Goal: Task Accomplishment & Management: Use online tool/utility

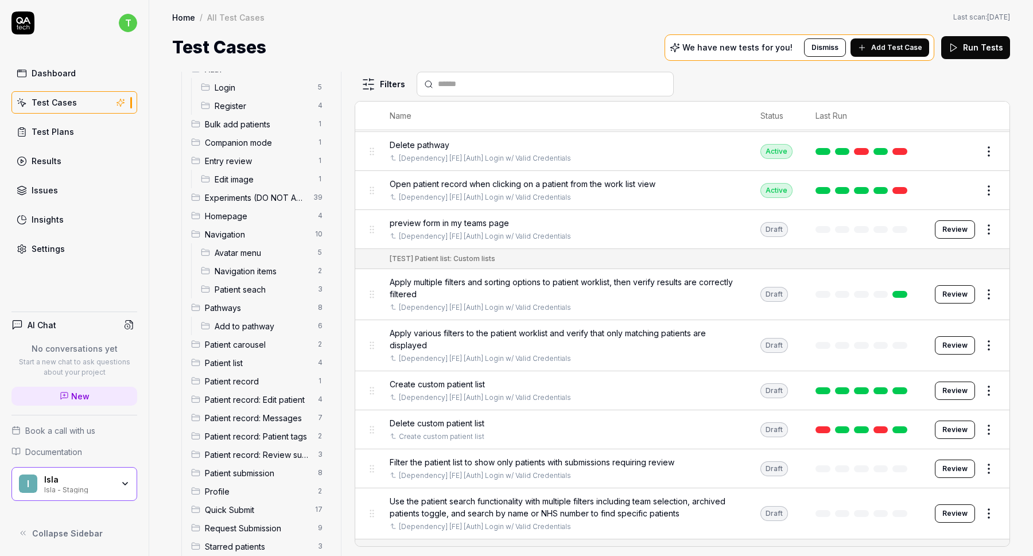
scroll to position [66, 0]
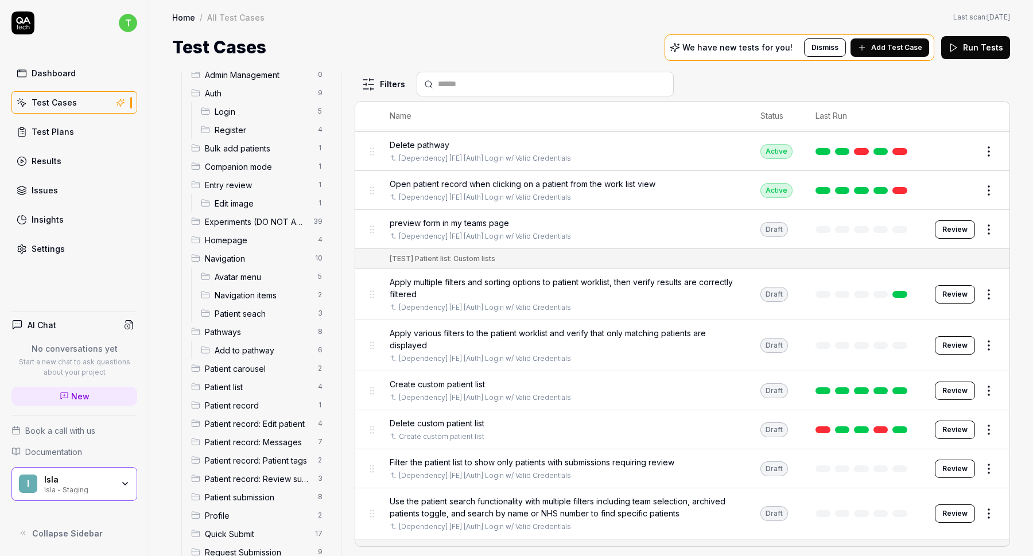
click at [222, 257] on span "Navigation" at bounding box center [256, 259] width 103 height 12
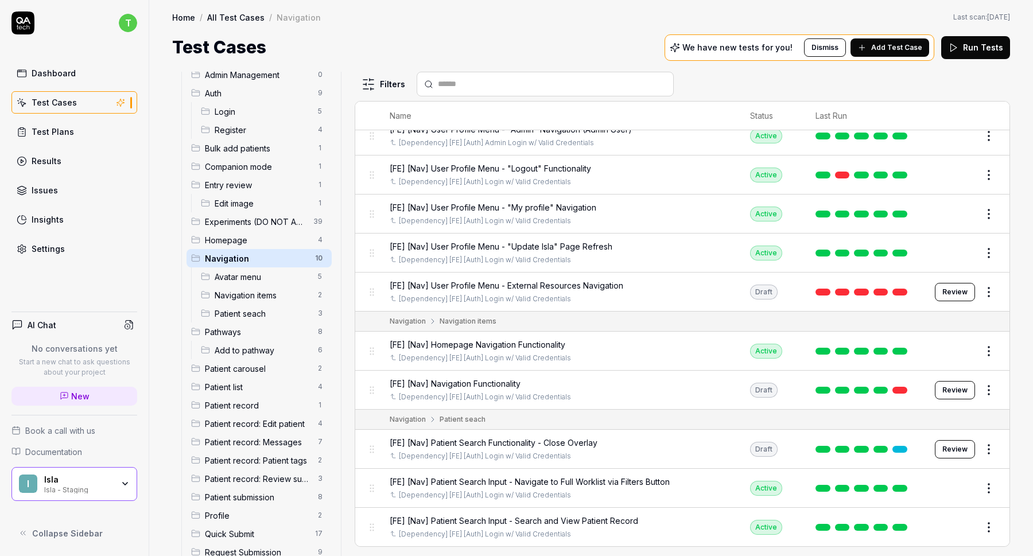
scroll to position [29, 0]
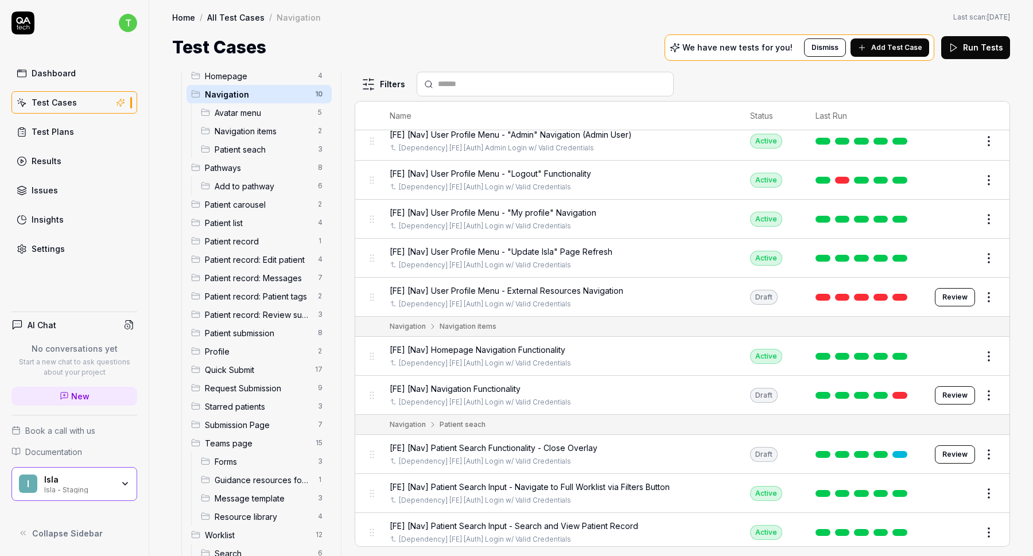
scroll to position [228, 0]
click at [254, 333] on span "Patient submission" at bounding box center [258, 336] width 106 height 12
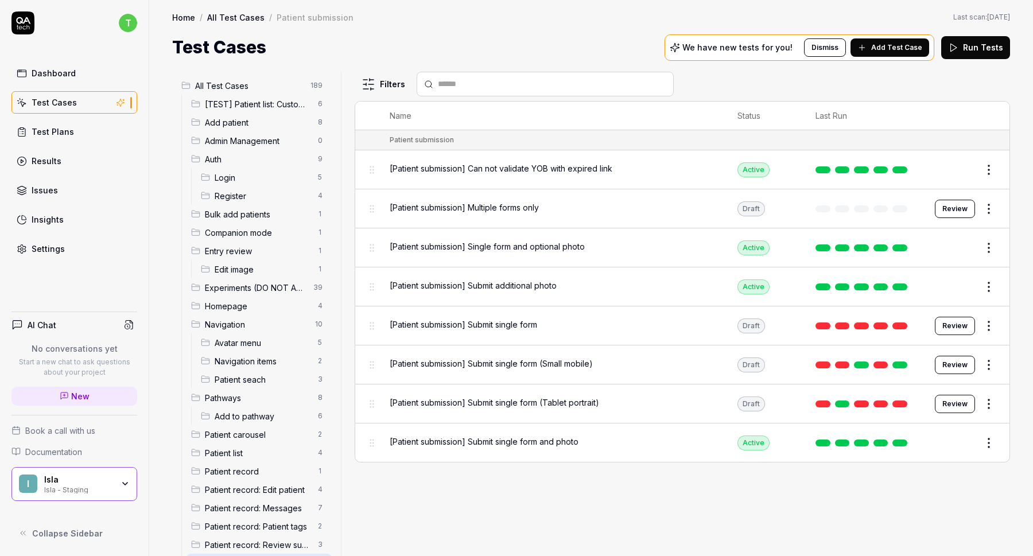
click at [250, 227] on span "Companion mode" at bounding box center [258, 233] width 106 height 12
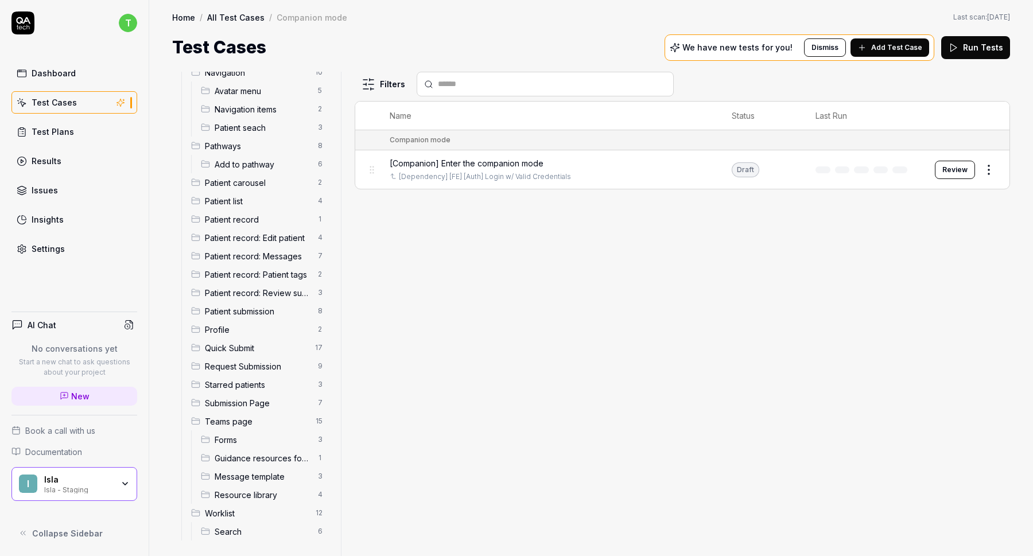
scroll to position [255, 0]
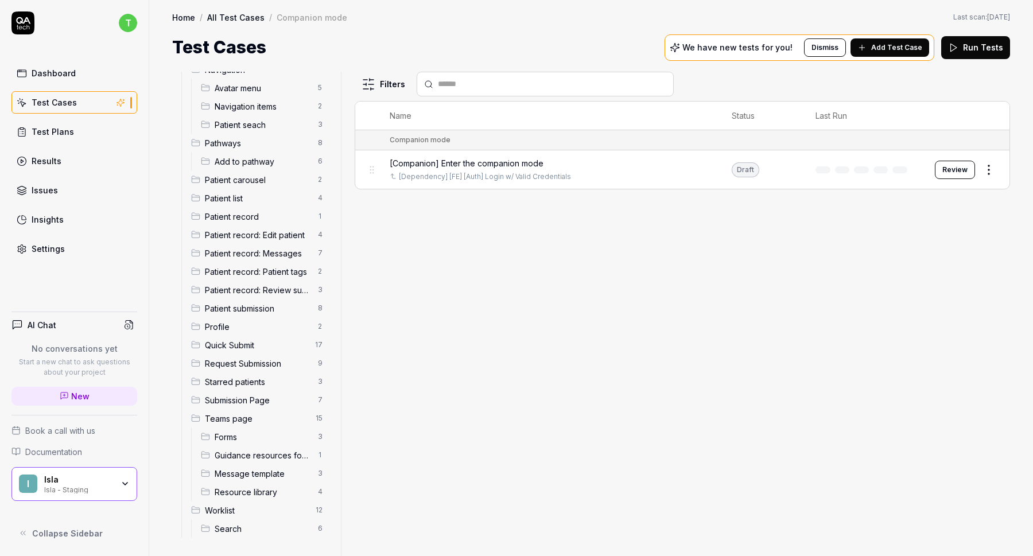
click at [248, 363] on span "Request Submission" at bounding box center [258, 364] width 106 height 12
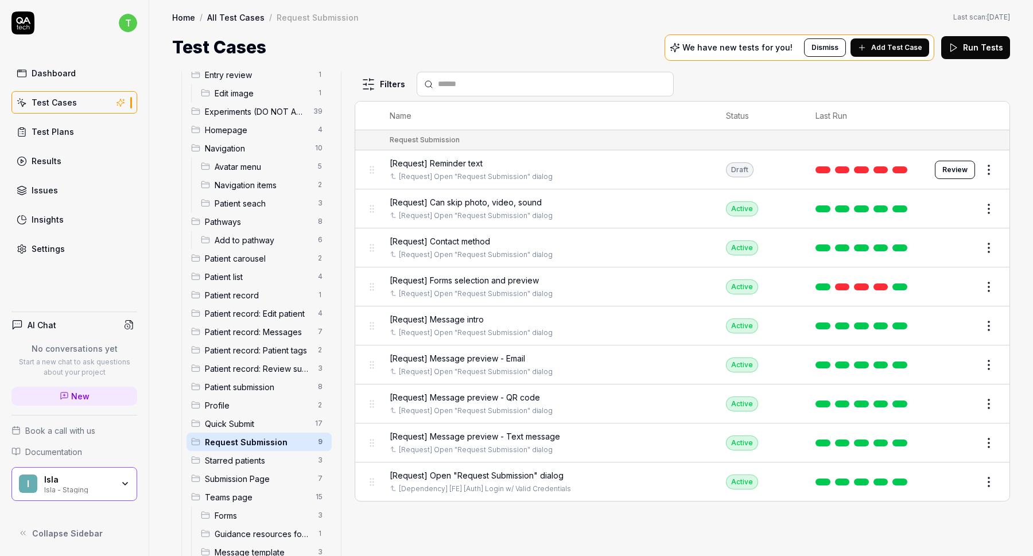
scroll to position [181, 0]
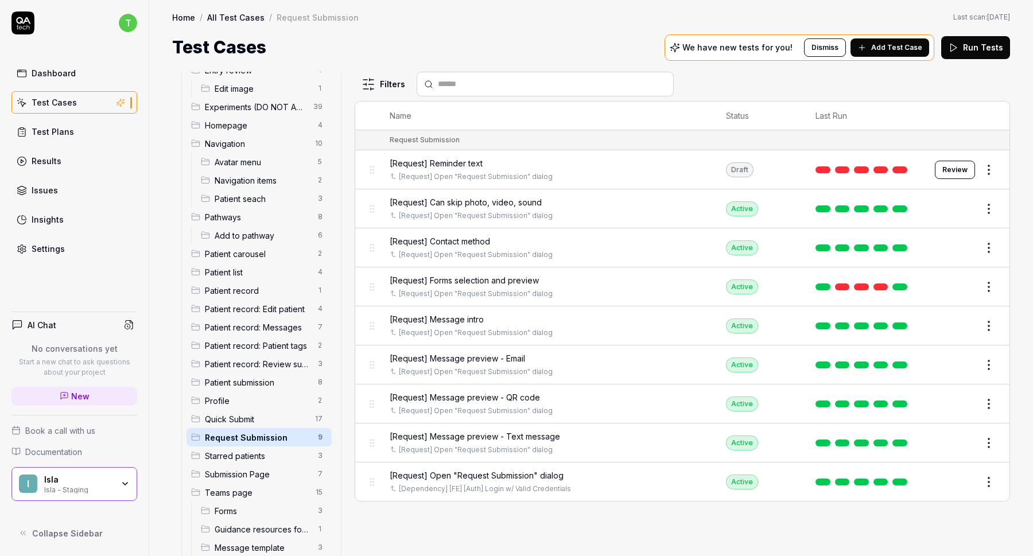
click at [271, 366] on span "Patient record: Review submissions" at bounding box center [258, 364] width 106 height 12
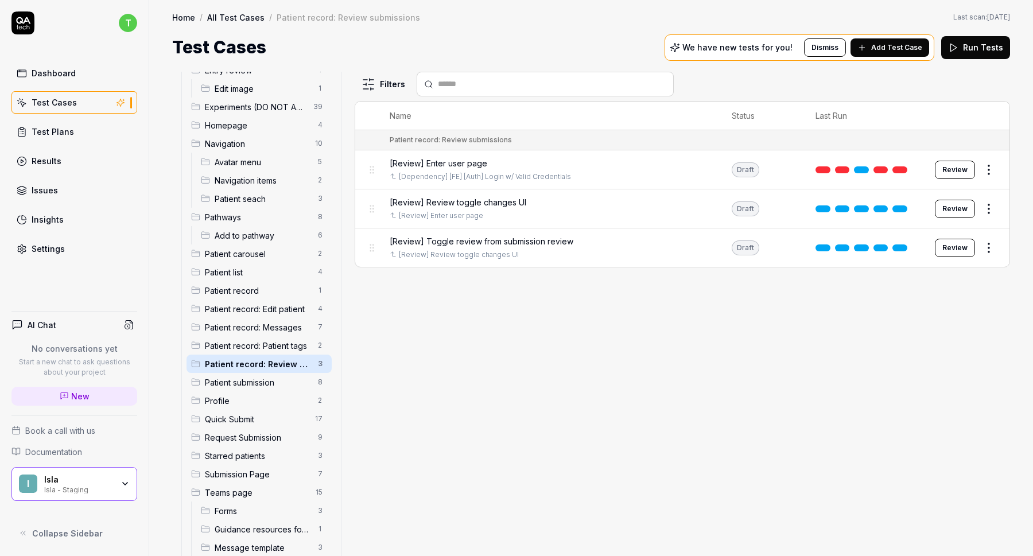
click at [269, 327] on span "Patient record: Messages" at bounding box center [258, 328] width 106 height 12
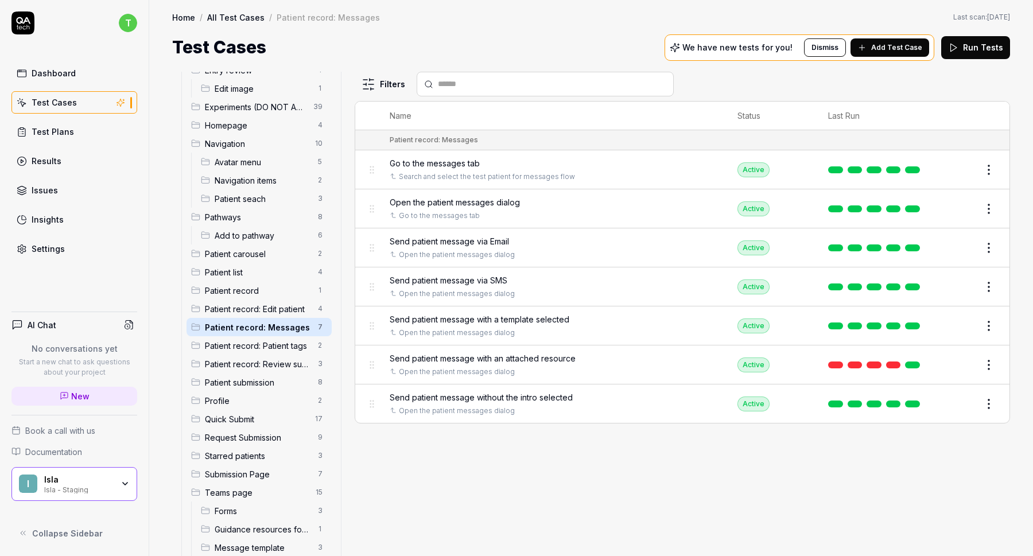
click at [267, 314] on span "Patient record: Edit patient" at bounding box center [258, 309] width 106 height 12
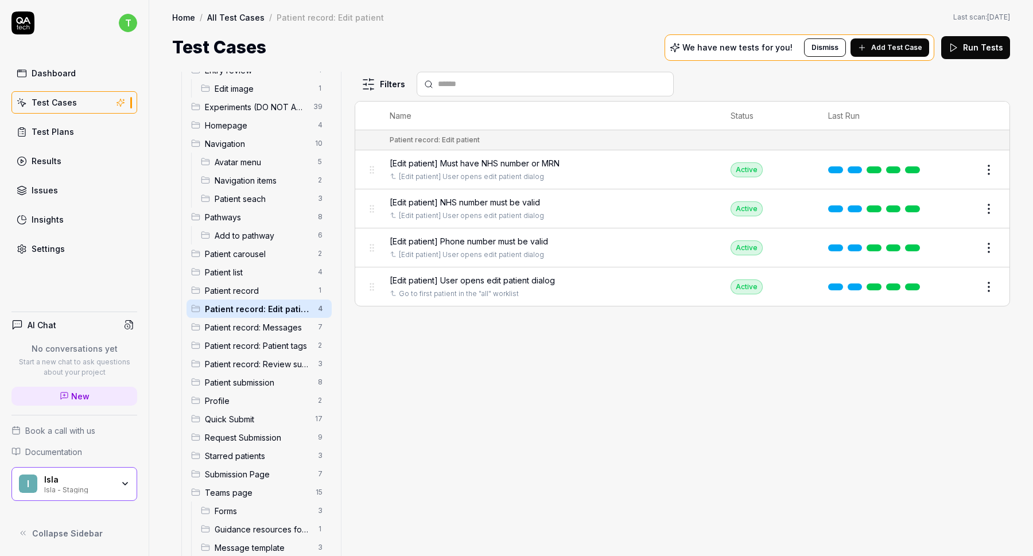
click at [269, 363] on span "Patient record: Review submissions" at bounding box center [258, 364] width 106 height 12
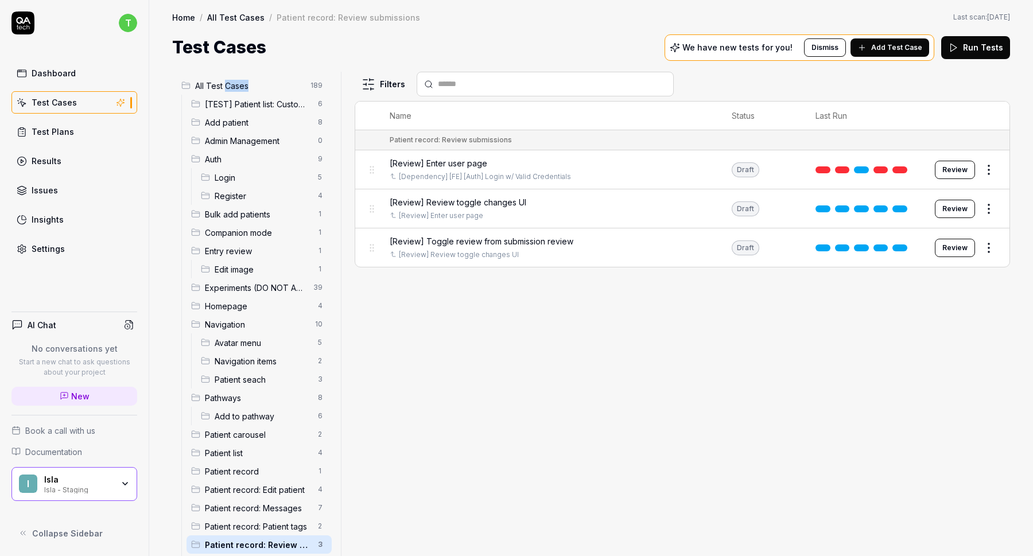
click at [265, 84] on span "All Test Cases" at bounding box center [249, 86] width 109 height 12
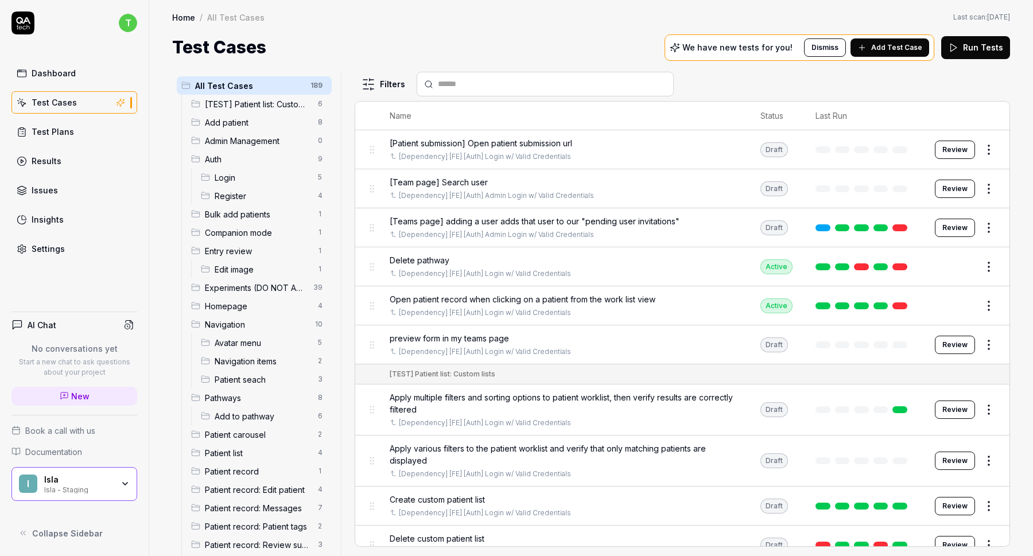
click at [316, 83] on html "t Dashboard Test Cases Test Plans Results Issues Insights Settings AI Chat No c…" at bounding box center [516, 278] width 1033 height 556
click at [284, 109] on div "Add Scenario" at bounding box center [279, 107] width 91 height 25
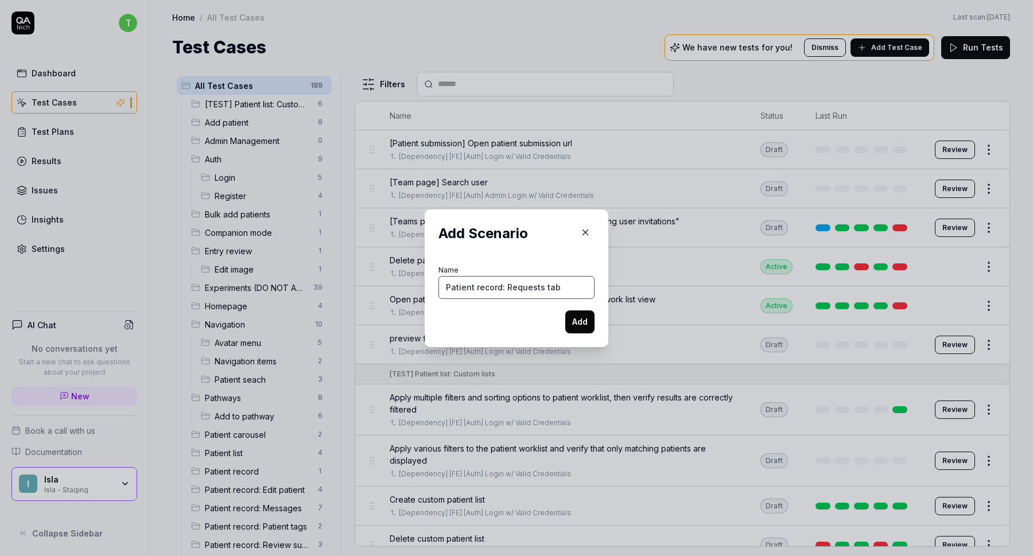
type input "Patient record: Requests tab"
click at [578, 324] on button "Add" at bounding box center [580, 322] width 29 height 23
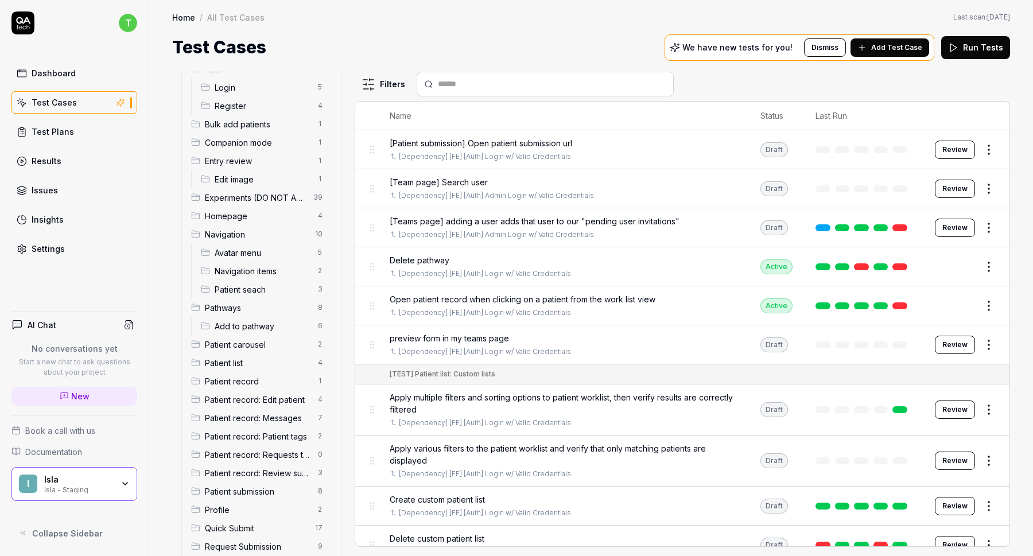
scroll to position [102, 0]
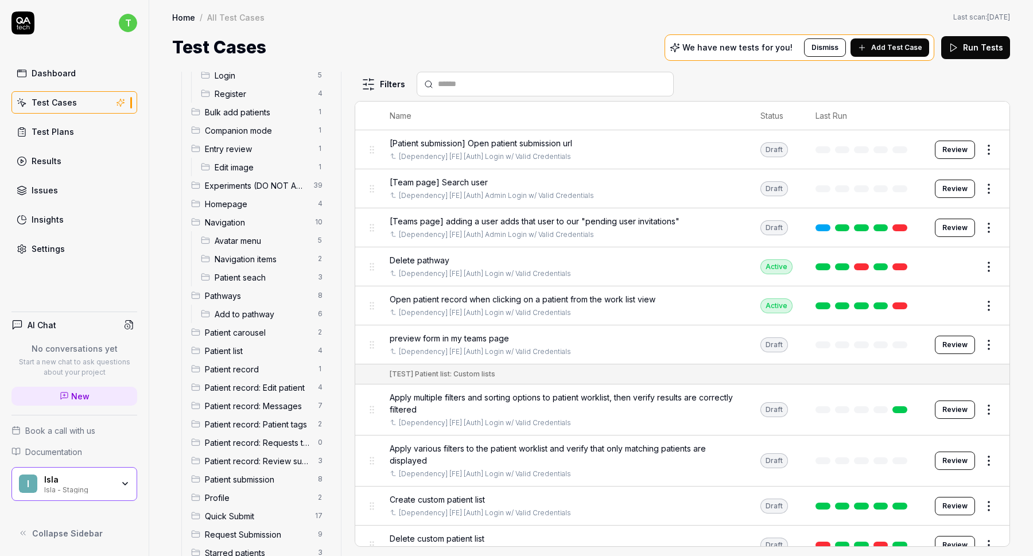
click at [266, 439] on span "Patient record: Requests tab" at bounding box center [258, 443] width 106 height 12
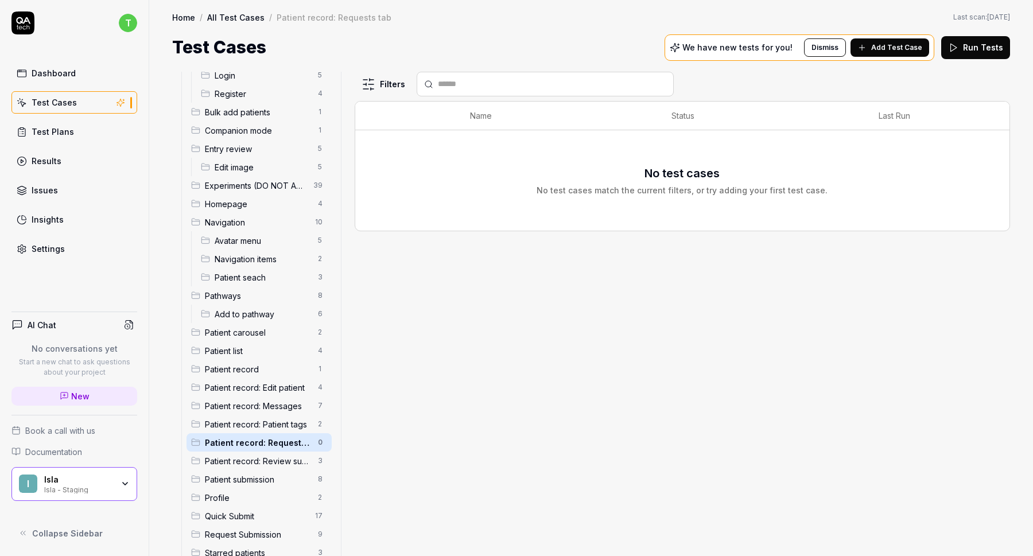
click at [245, 423] on span "Patient record: Patient tags" at bounding box center [258, 425] width 106 height 12
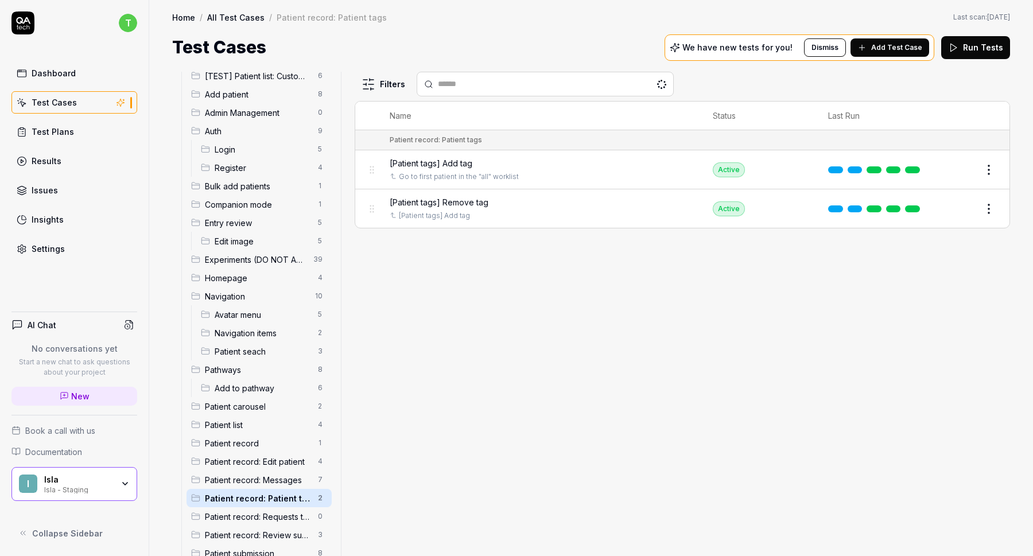
scroll to position [51, 0]
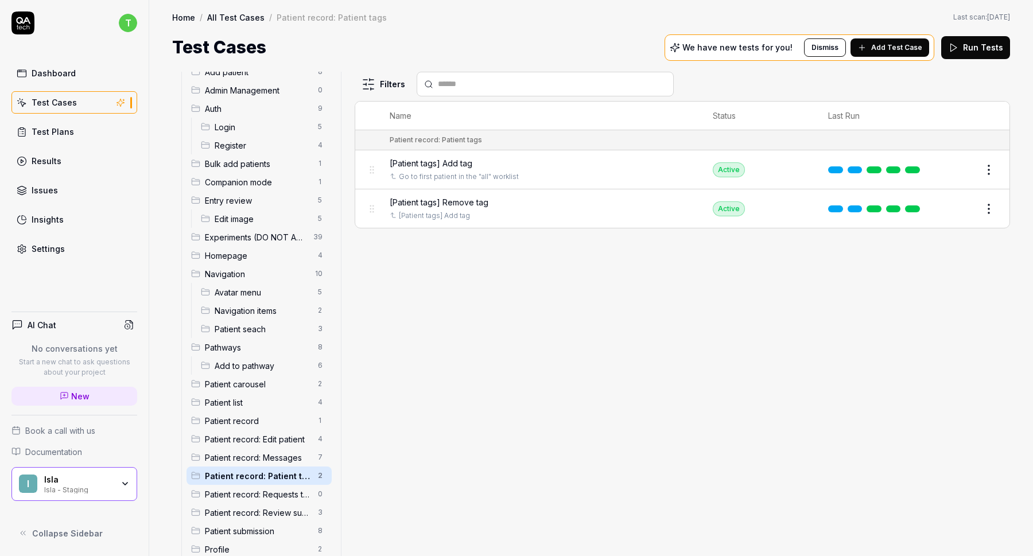
click at [268, 455] on span "Patient record: Messages" at bounding box center [258, 458] width 106 height 12
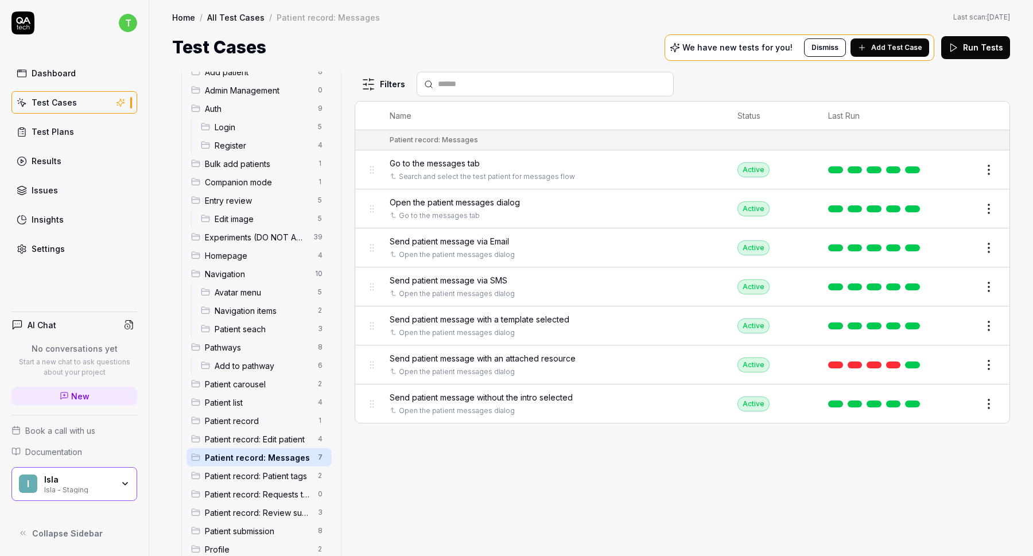
click at [260, 498] on span "Patient record: Requests tab" at bounding box center [258, 495] width 106 height 12
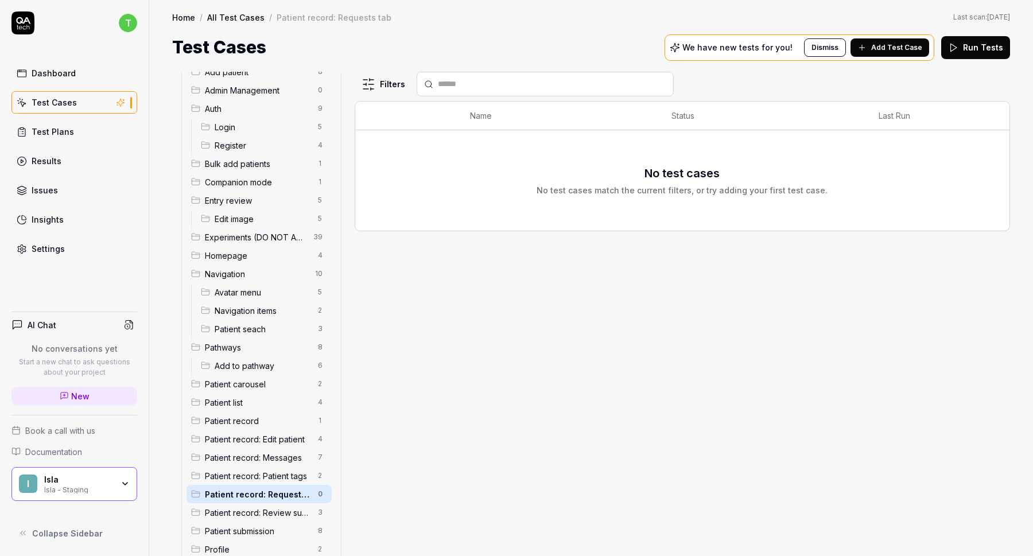
click at [260, 457] on span "Patient record: Messages" at bounding box center [258, 458] width 106 height 12
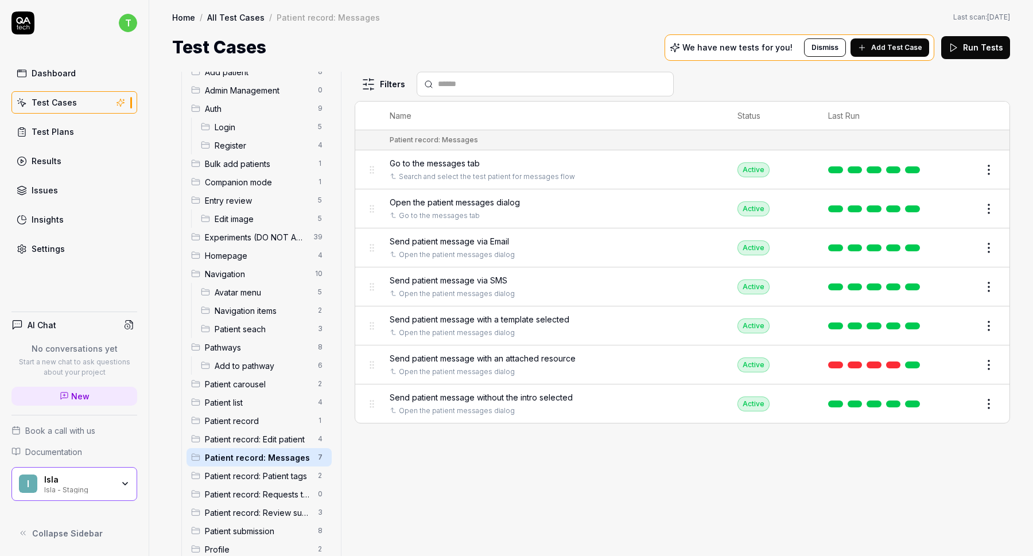
click at [524, 169] on div "Go to the messages tab Search and select the test patient for messages flow" at bounding box center [552, 169] width 325 height 25
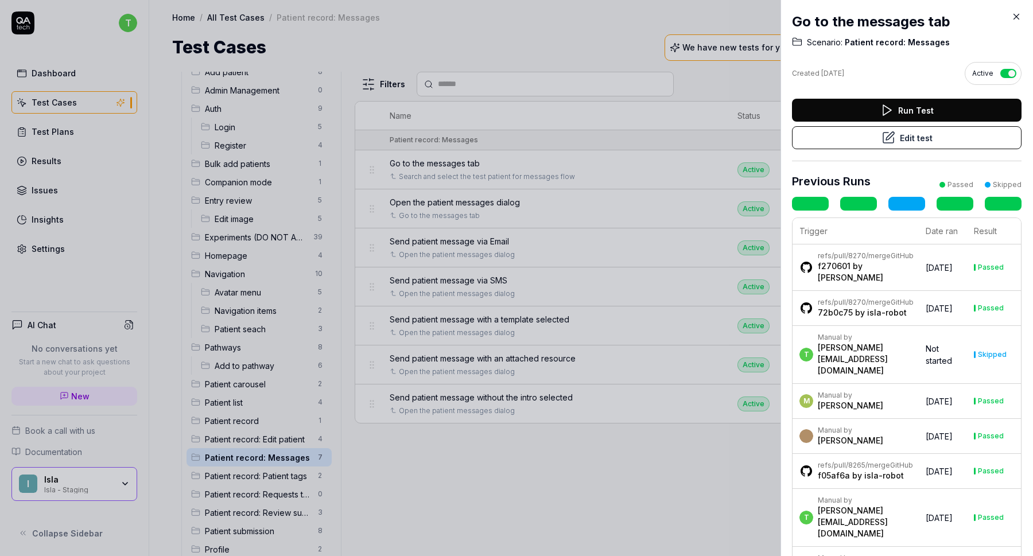
click at [568, 172] on div at bounding box center [516, 278] width 1033 height 556
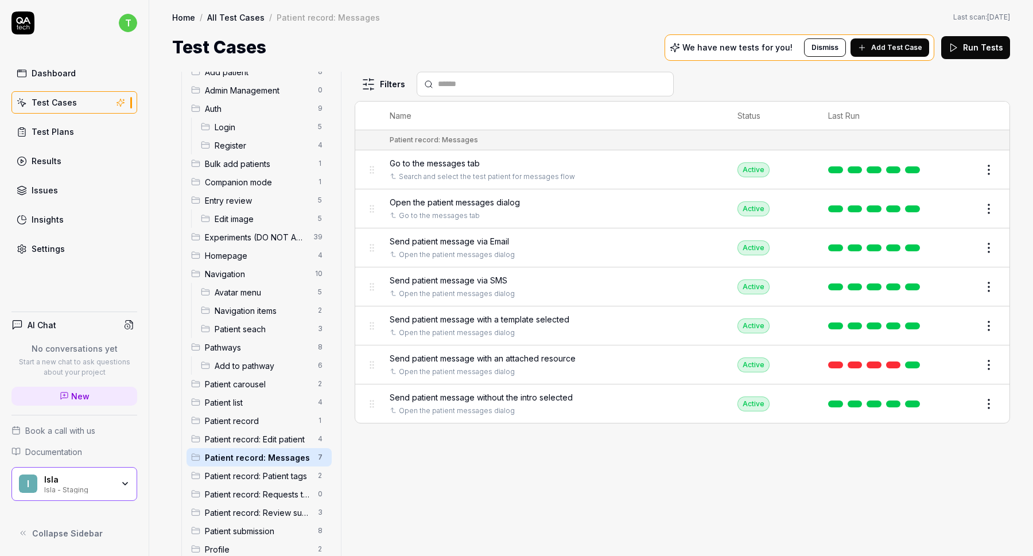
click at [959, 173] on button "Edit" at bounding box center [962, 170] width 28 height 18
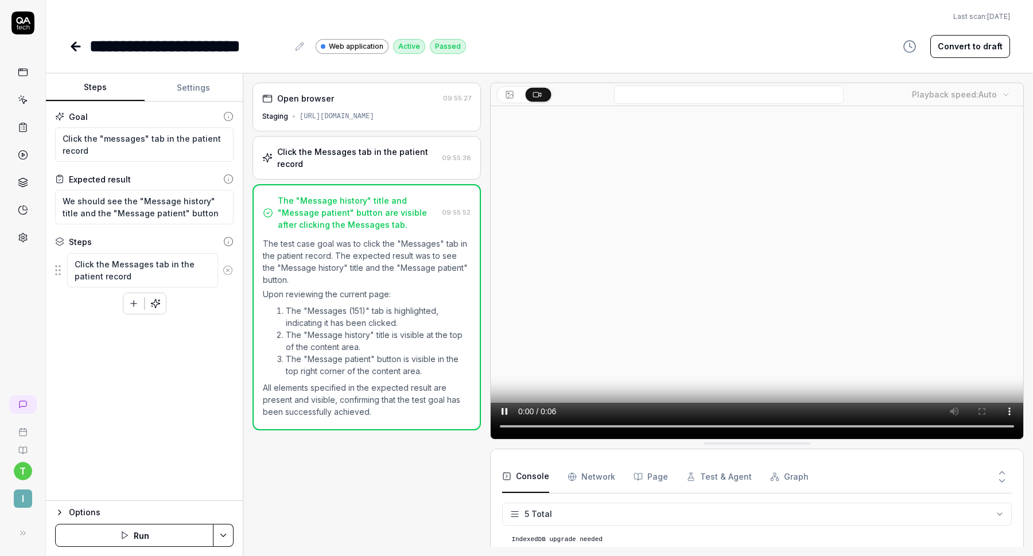
scroll to position [32, 0]
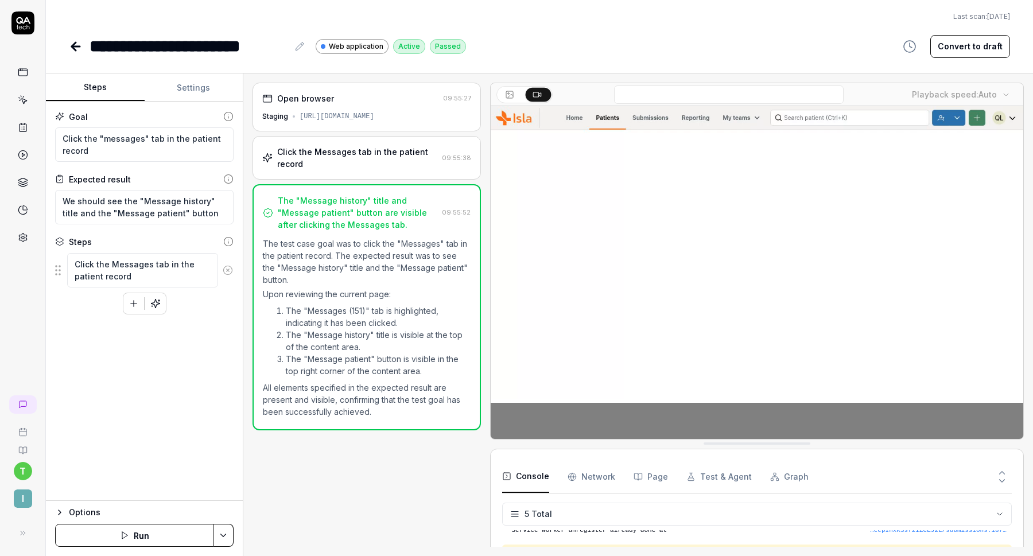
type textarea "*"
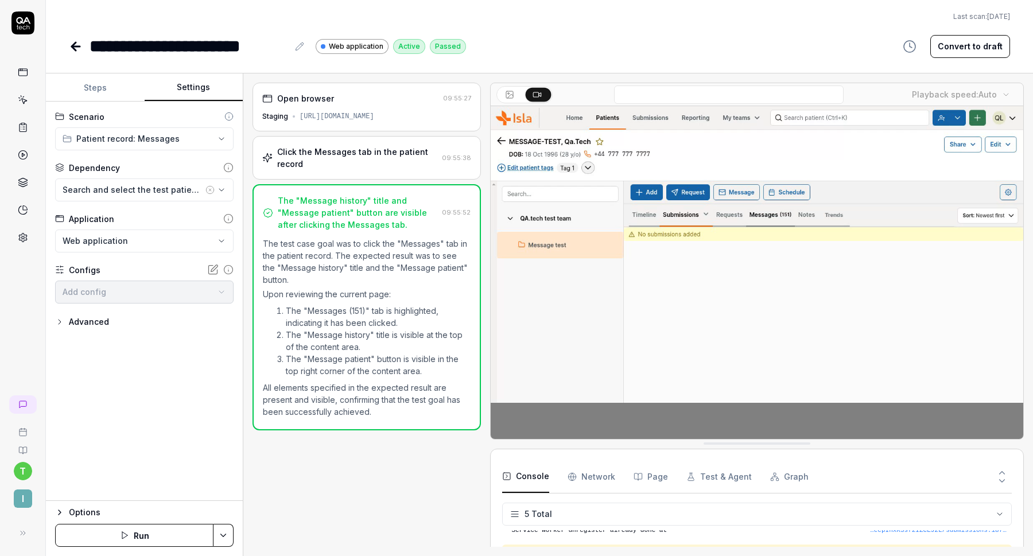
click at [188, 84] on button "Settings" at bounding box center [194, 88] width 99 height 28
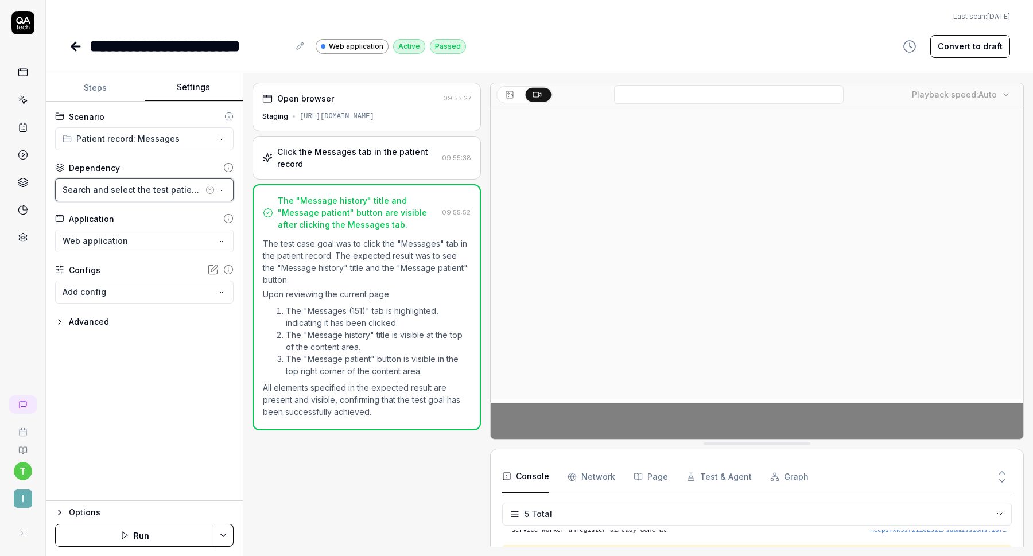
click at [168, 195] on div "Search and select the test patient for messages flow" at bounding box center [133, 190] width 141 height 12
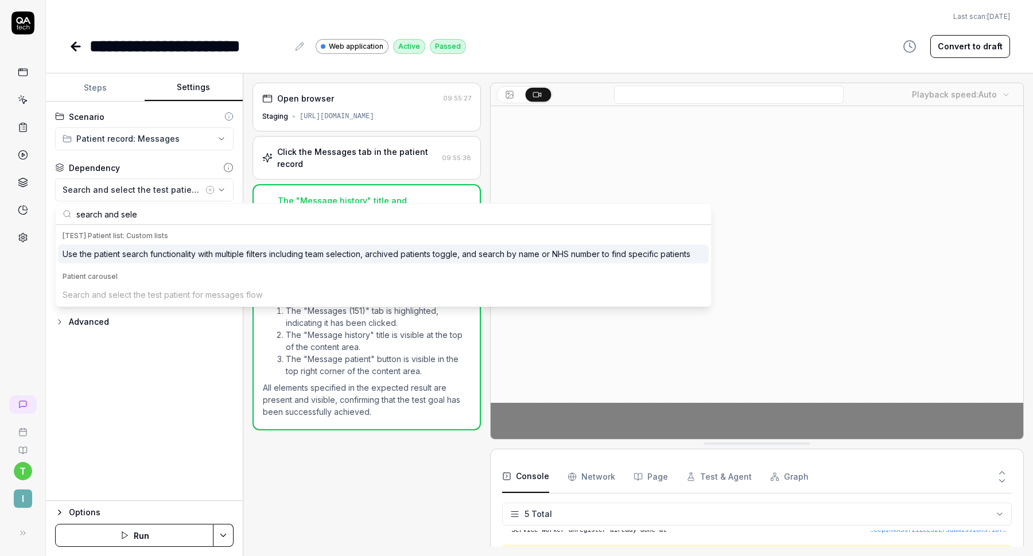
type input "search and selec"
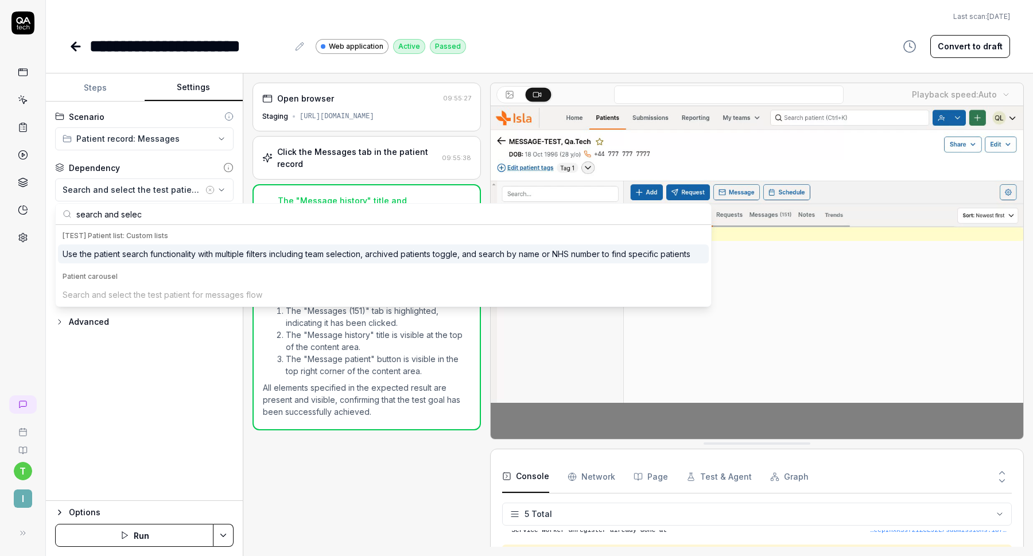
click at [278, 448] on div "Open browser 09:55:27 Staging https://staging.nhs.isla.health/patients/FteepInx…" at bounding box center [367, 315] width 229 height 464
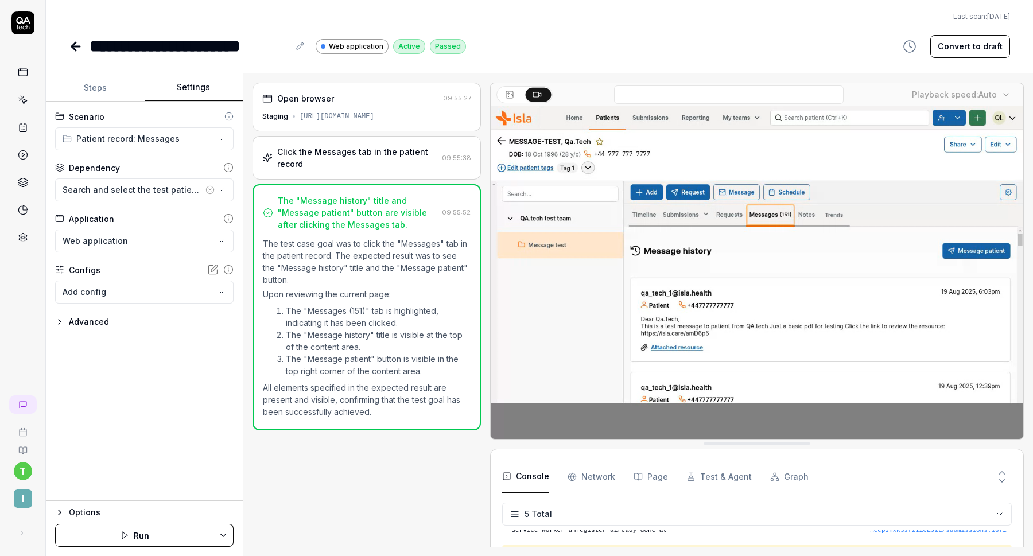
click at [79, 59] on div "**********" at bounding box center [267, 46] width 397 height 26
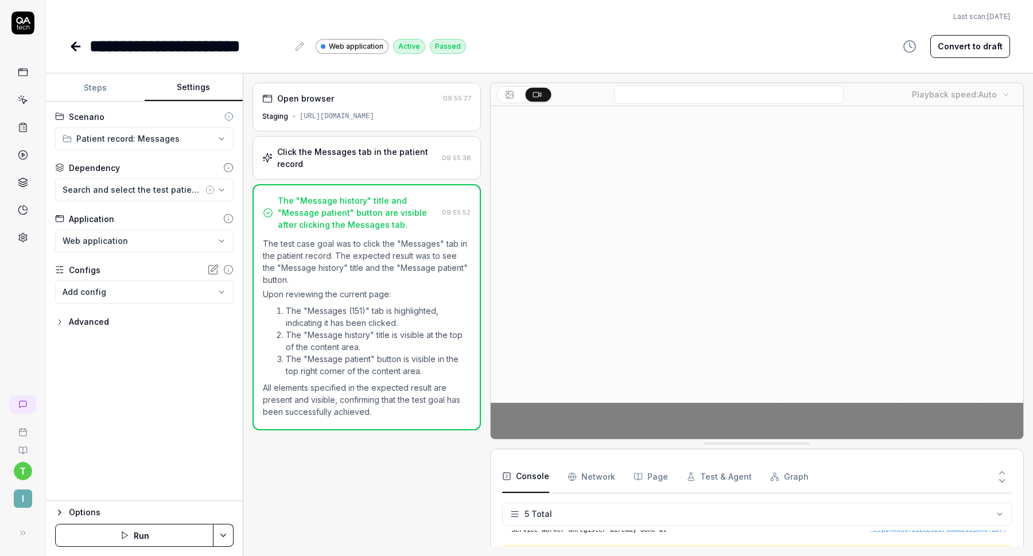
click at [78, 52] on icon at bounding box center [76, 47] width 14 height 14
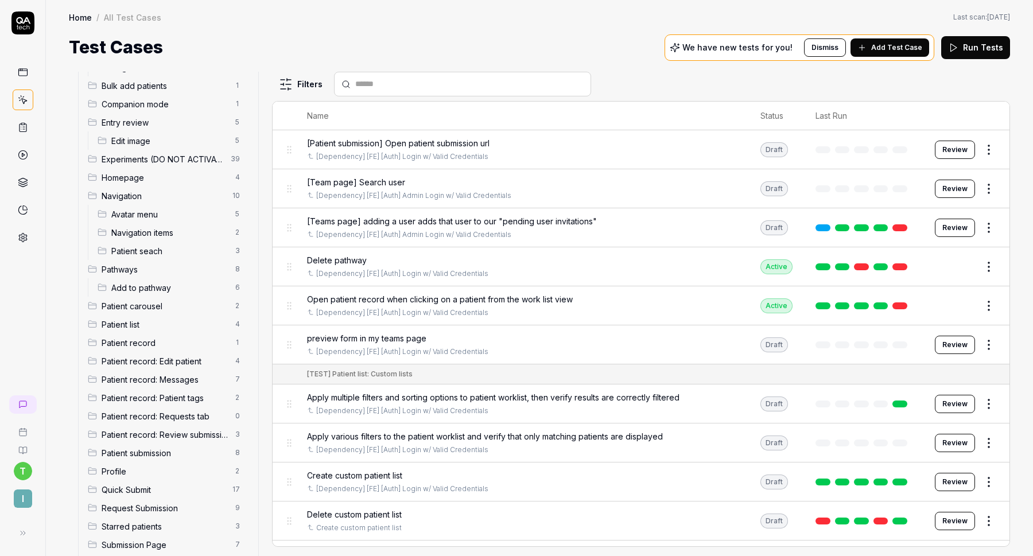
scroll to position [133, 0]
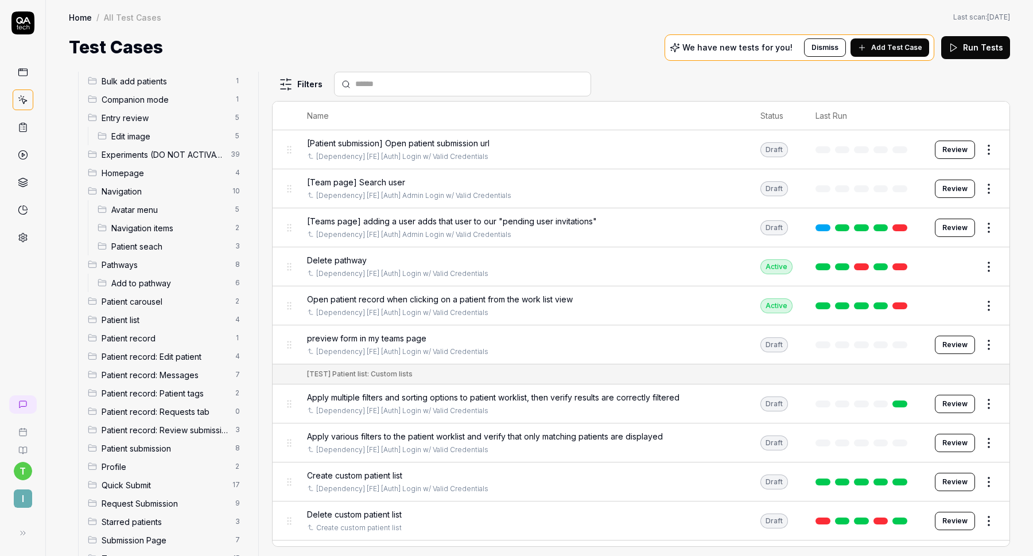
click at [173, 305] on span "Patient carousel" at bounding box center [165, 302] width 127 height 12
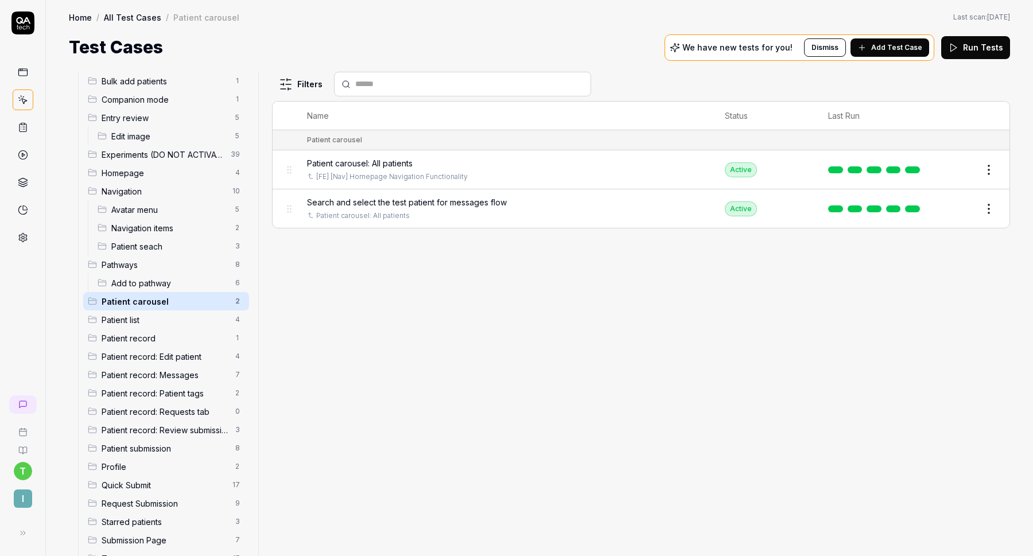
click at [959, 206] on button "Edit" at bounding box center [962, 209] width 28 height 18
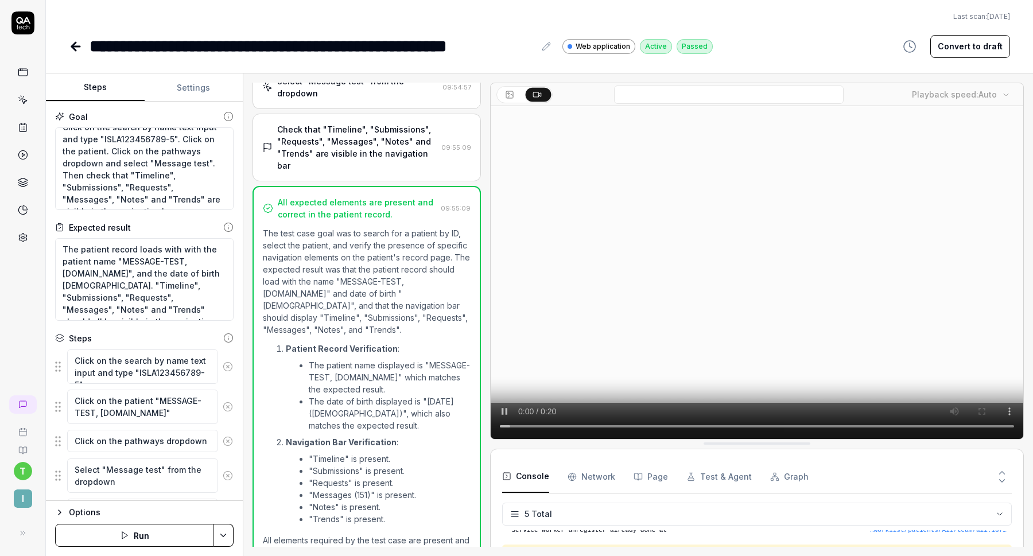
scroll to position [12, 0]
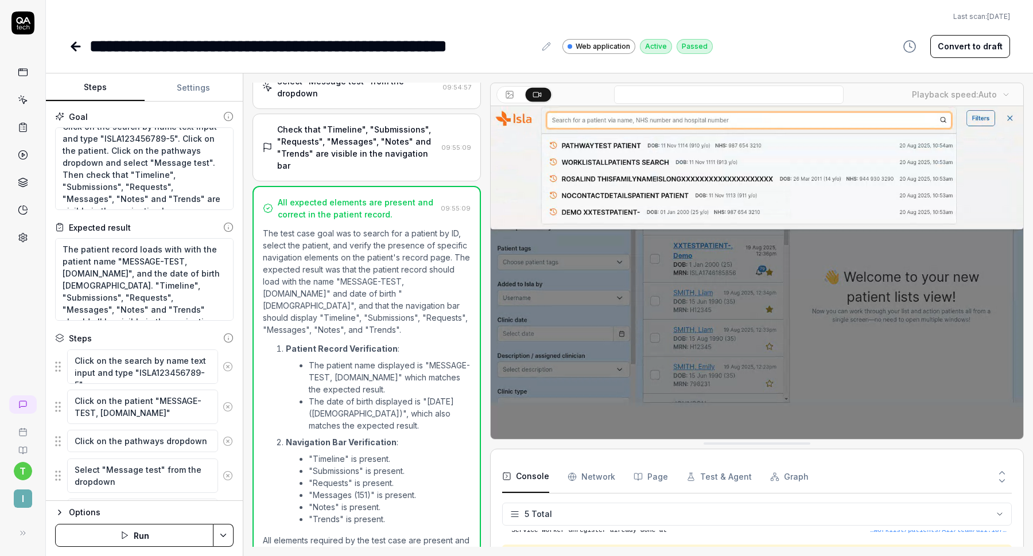
click at [76, 50] on icon at bounding box center [74, 46] width 4 height 8
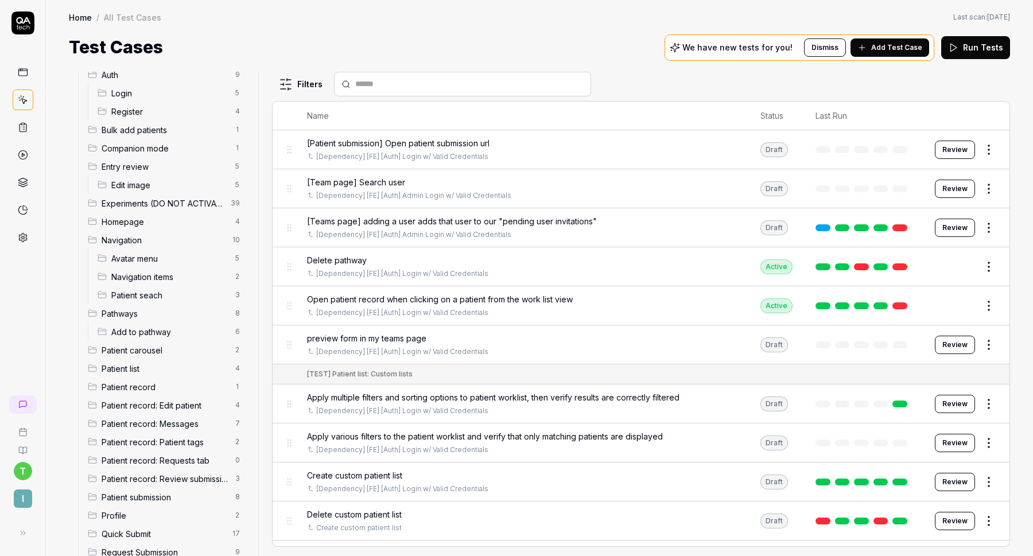
scroll to position [98, 0]
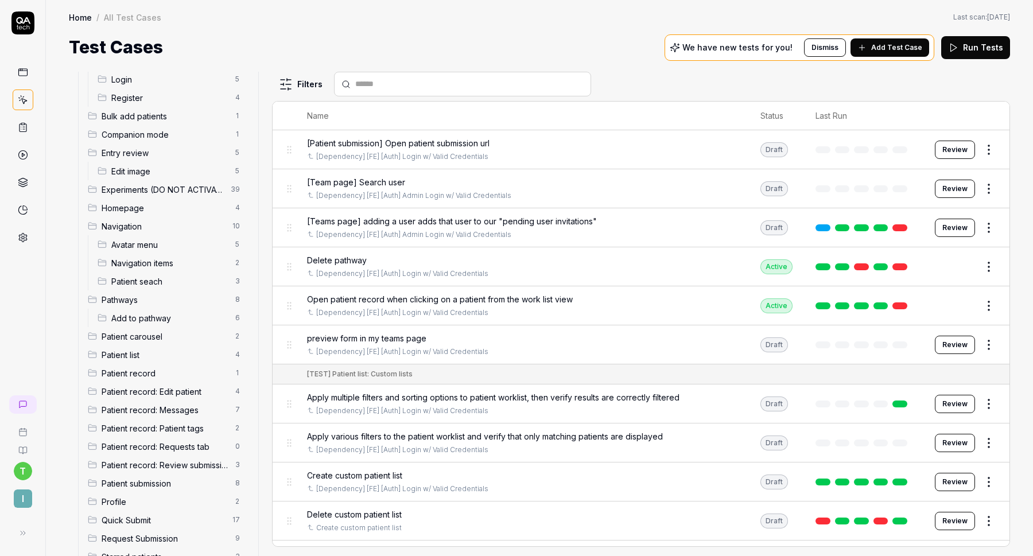
click at [170, 408] on span "Patient record: Messages" at bounding box center [165, 410] width 127 height 12
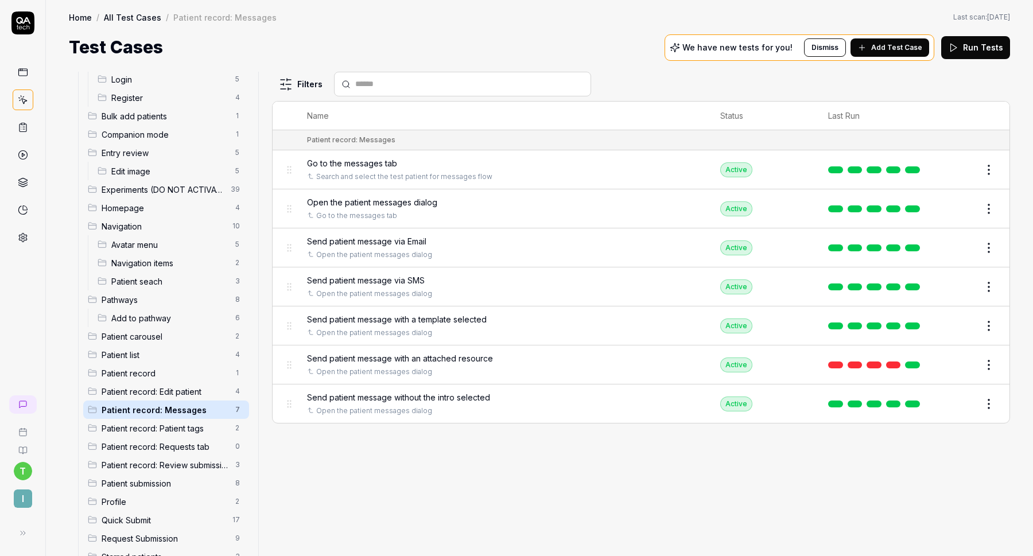
click at [963, 168] on button "Edit" at bounding box center [962, 170] width 28 height 18
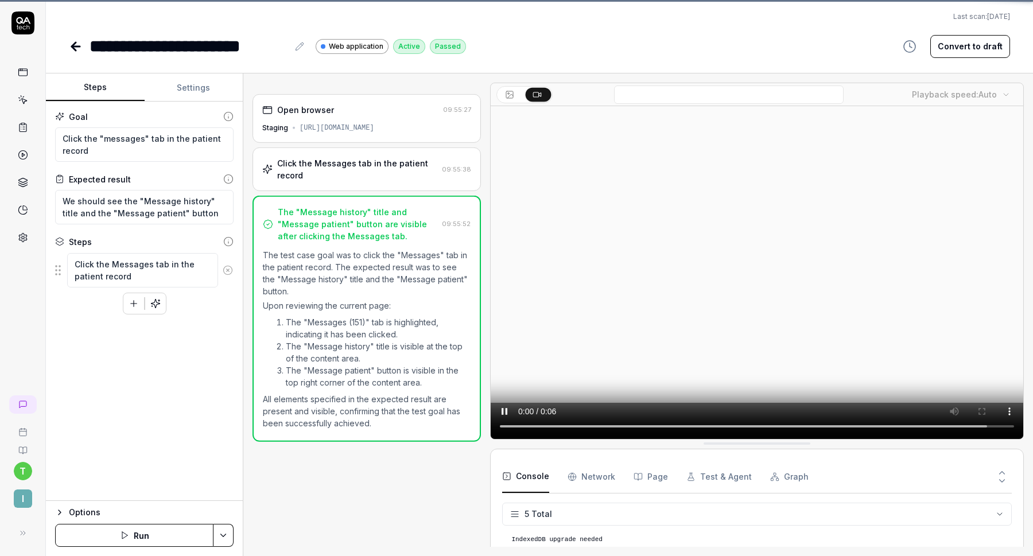
scroll to position [32, 0]
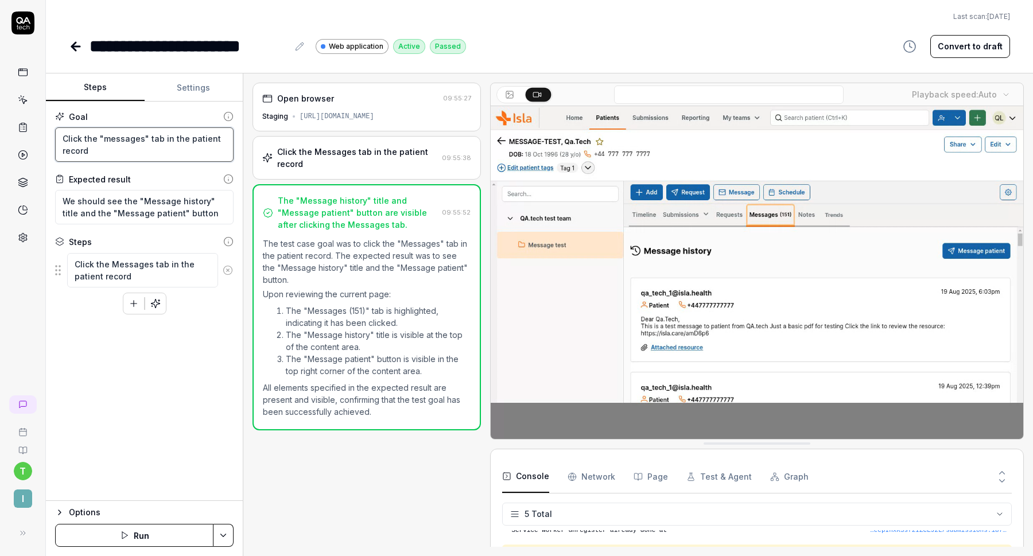
click at [103, 150] on textarea "Click the "messages" tab in the patient record" at bounding box center [144, 144] width 179 height 34
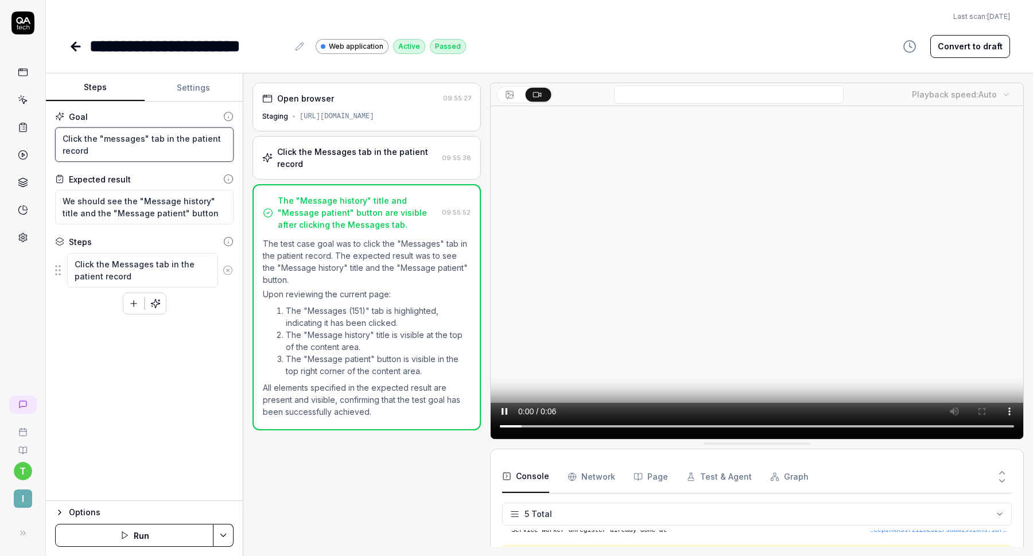
type textarea "*"
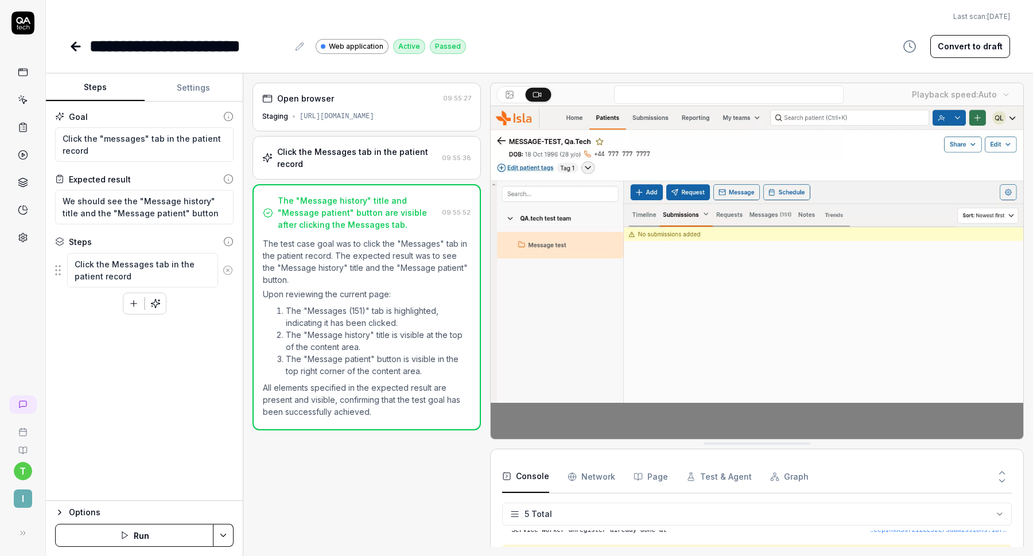
click at [74, 44] on icon at bounding box center [74, 46] width 4 height 8
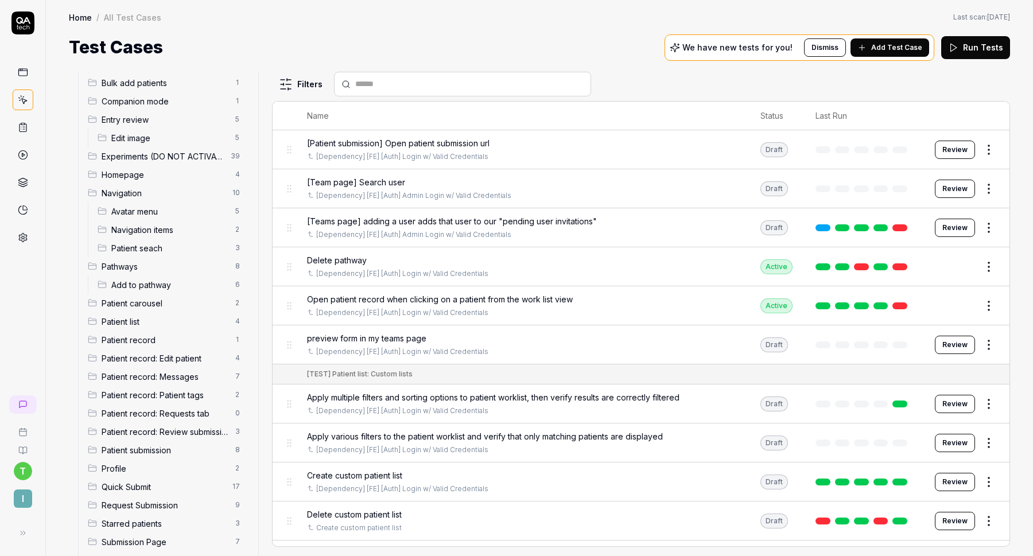
scroll to position [134, 0]
click at [168, 409] on span "Patient record: Requests tab" at bounding box center [165, 411] width 127 height 12
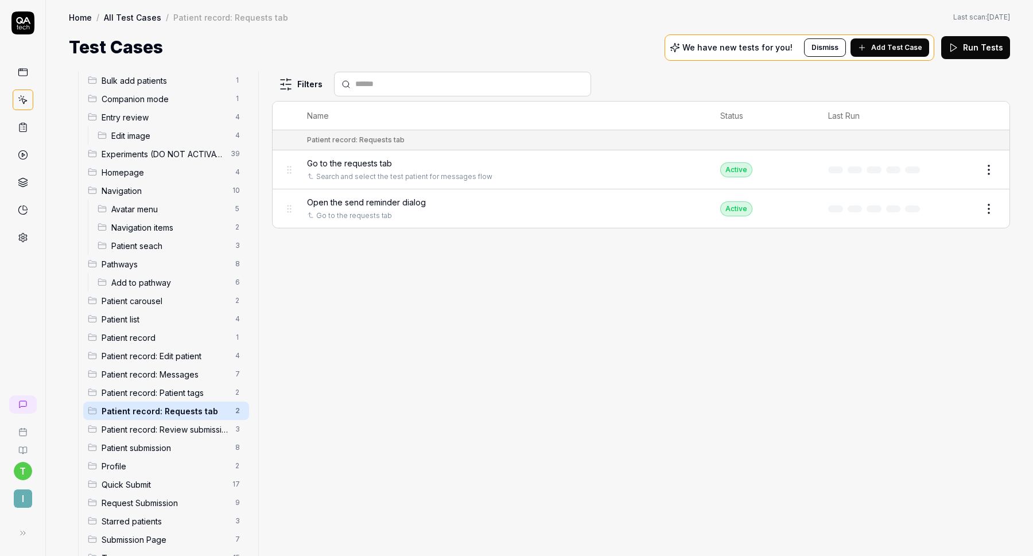
click at [403, 203] on span "Open the send reminder dialog" at bounding box center [366, 202] width 119 height 12
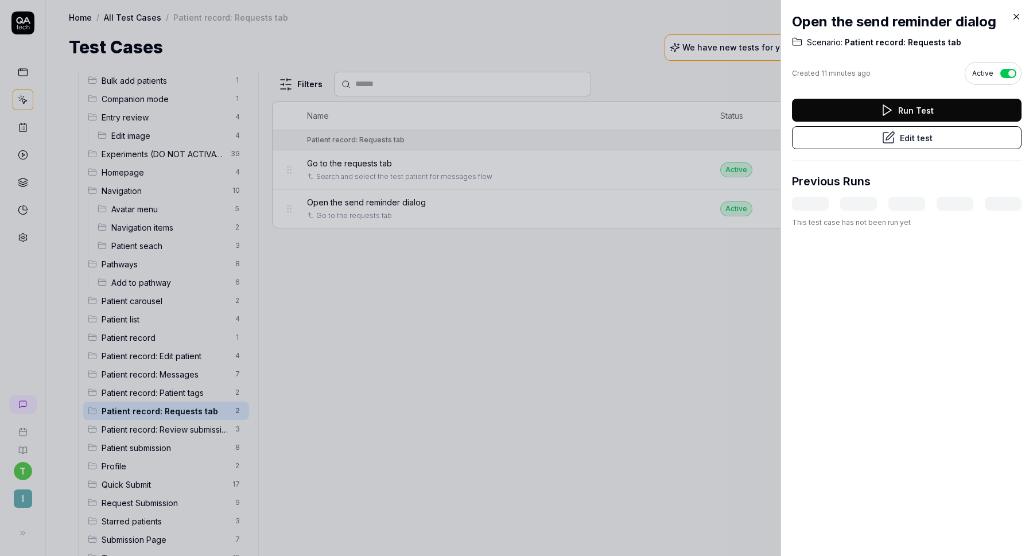
click at [935, 136] on button "Edit test" at bounding box center [907, 137] width 230 height 23
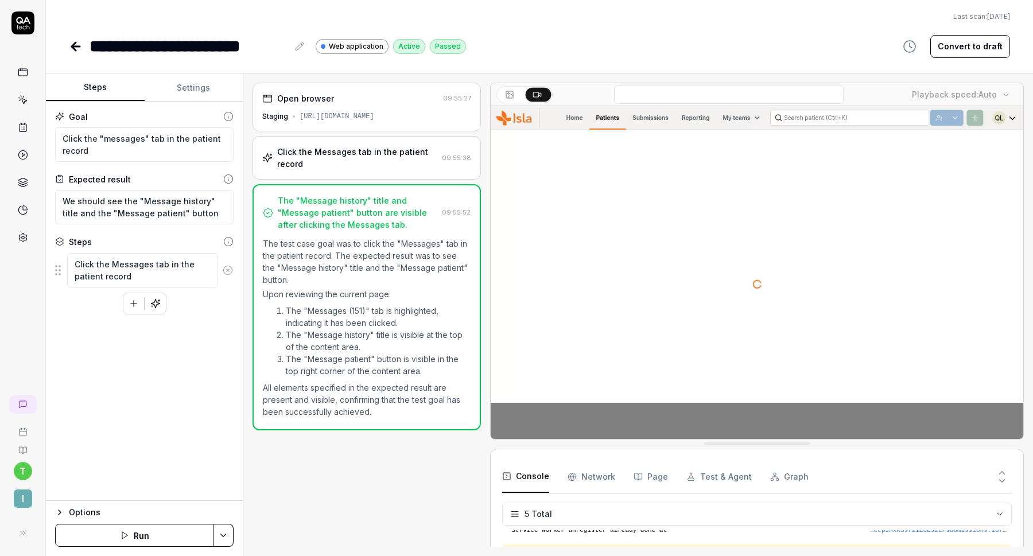
type textarea "*"
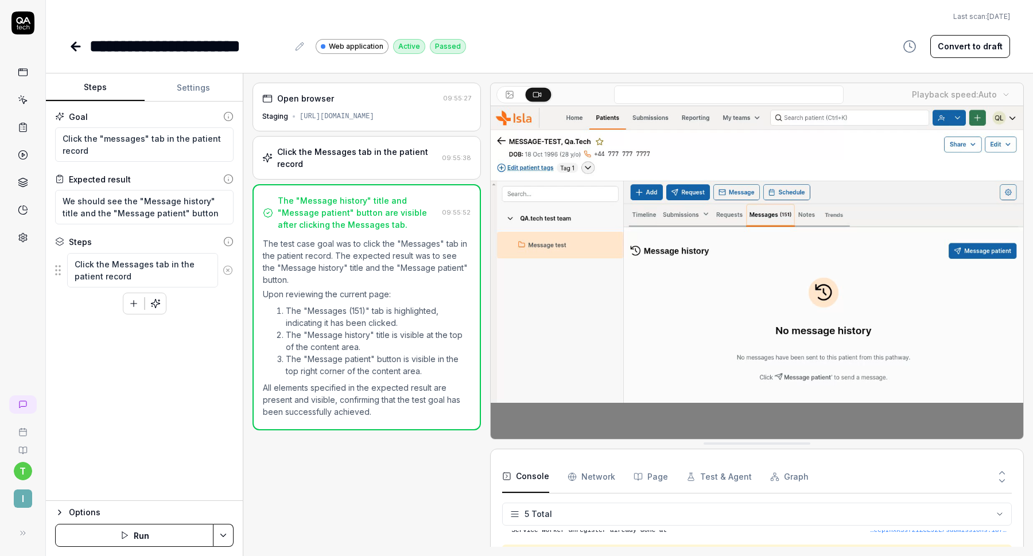
click at [76, 53] on link at bounding box center [77, 46] width 16 height 23
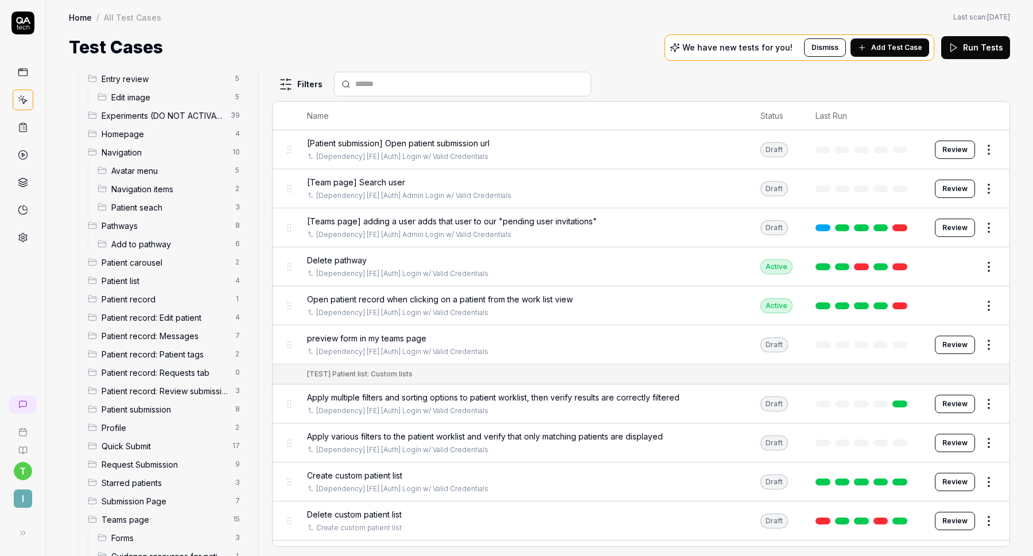
scroll to position [171, 0]
click at [176, 374] on span "Patient record: Requests tab" at bounding box center [165, 374] width 127 height 12
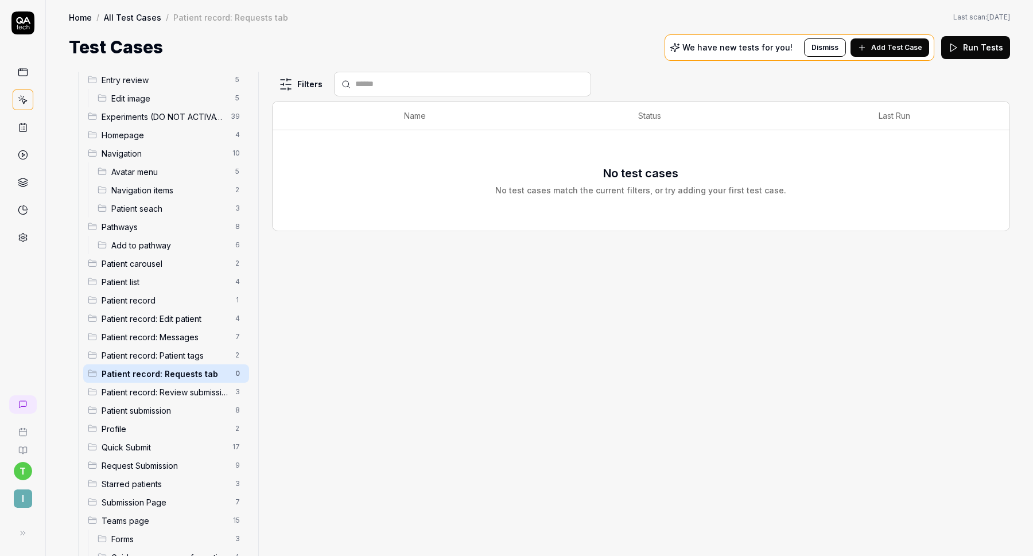
click at [237, 374] on html "t I Home / All Test Cases / Patient record: Requests tab Home / All Test Cases …" at bounding box center [516, 278] width 1033 height 556
click at [334, 341] on html "t I Home / All Test Cases / Patient record: Requests tab Home / All Test Cases …" at bounding box center [516, 278] width 1033 height 556
click at [902, 48] on span "Add Test Case" at bounding box center [897, 47] width 51 height 10
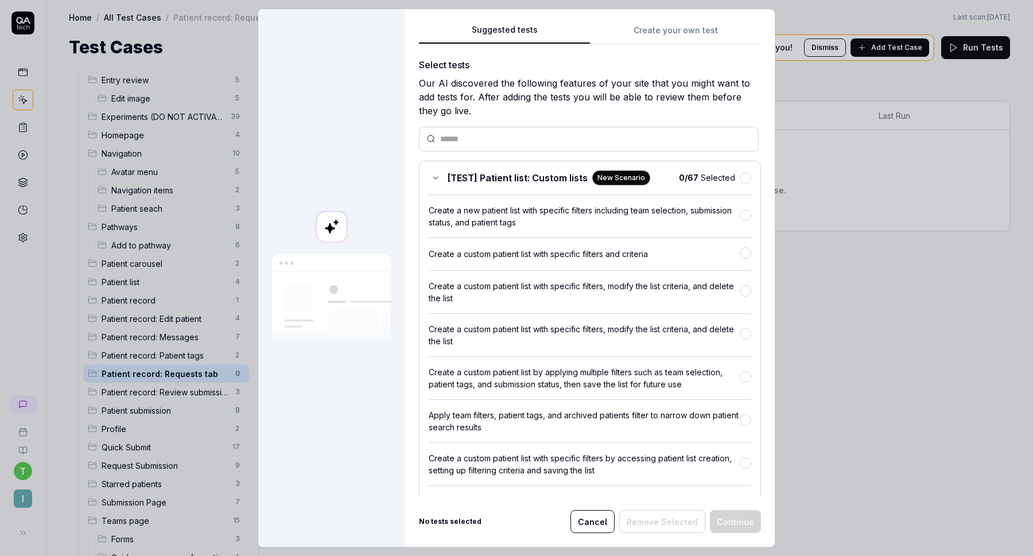
click at [674, 24] on div "Suggested tests Create your own test Select tests Our AI discovered the followi…" at bounding box center [590, 278] width 370 height 538
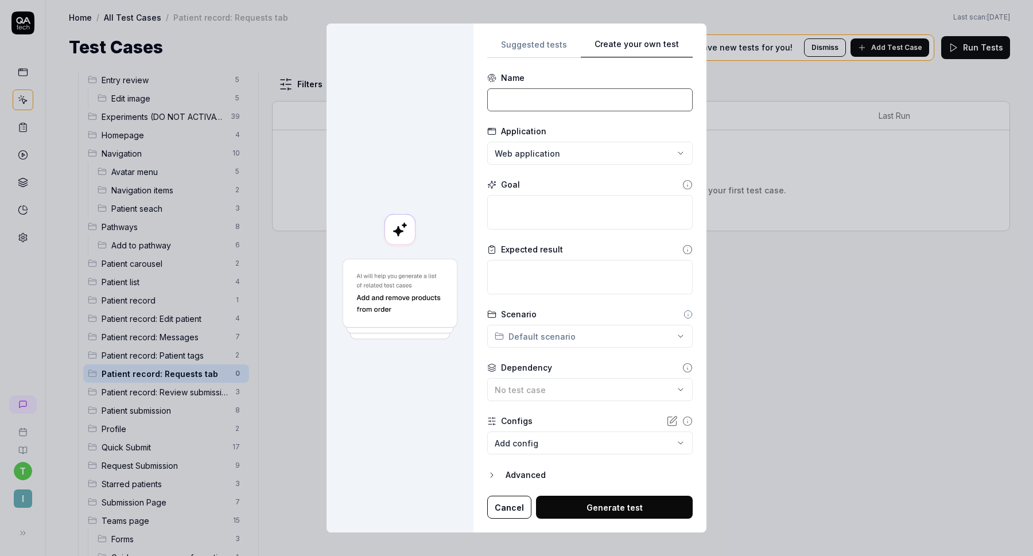
click at [582, 104] on input at bounding box center [590, 99] width 206 height 23
type input "Go to the requests tab"
click at [570, 205] on textarea at bounding box center [590, 212] width 206 height 34
type textarea "*"
type textarea "C"
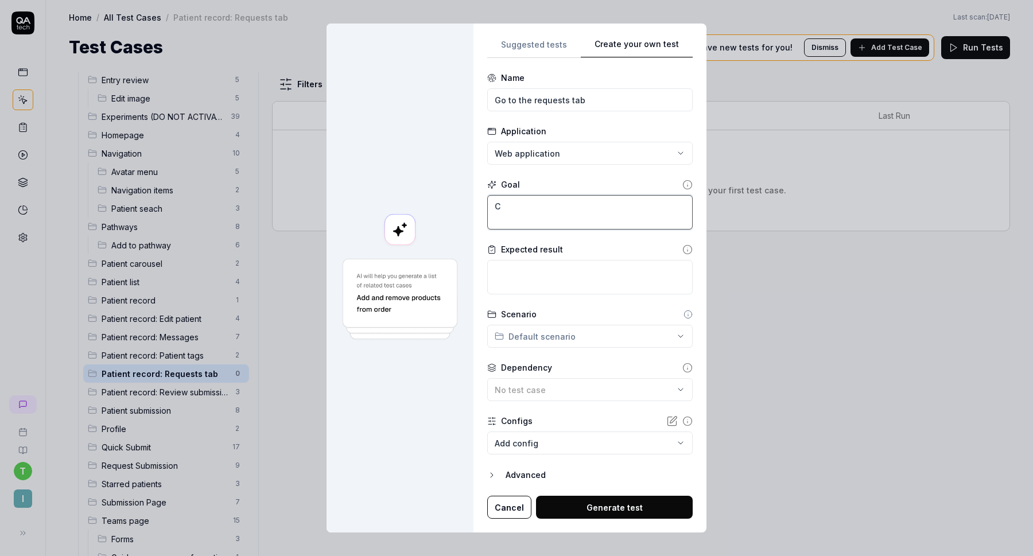
type textarea "*"
type textarea "Cl"
type textarea "*"
type textarea "Cli"
type textarea "*"
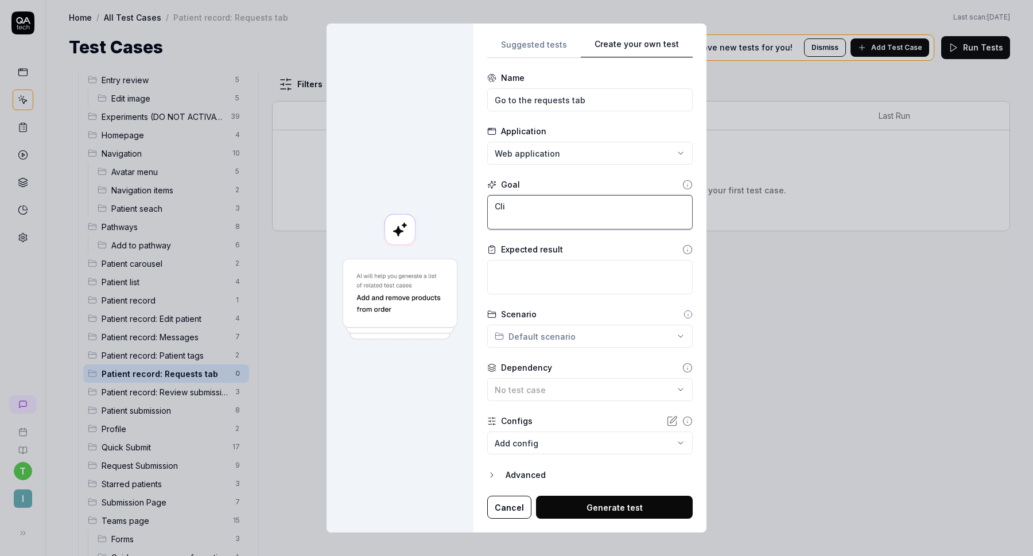
type textarea "Clic"
type textarea "*"
type textarea "Click"
type textarea "*"
type textarea "Click"
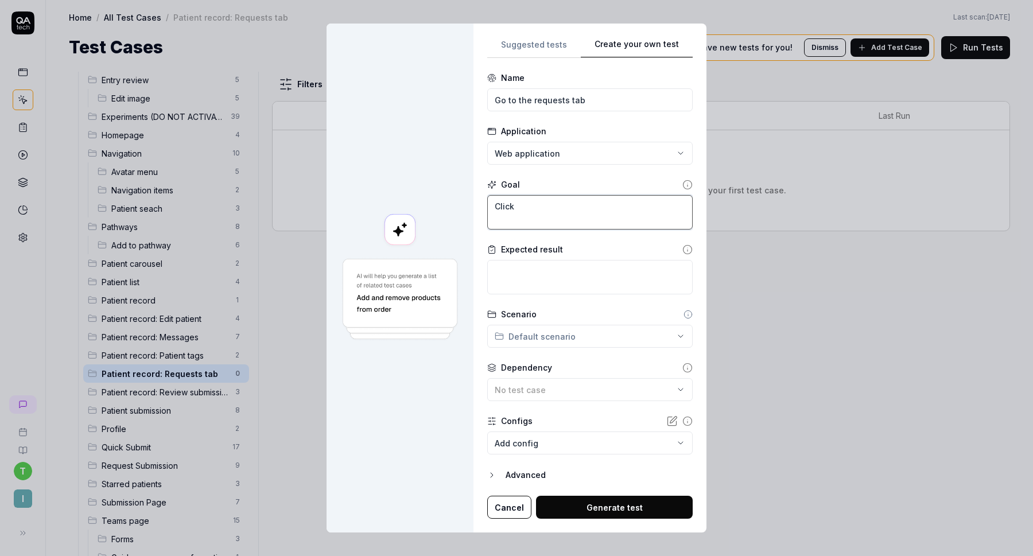
type textarea "*"
type textarea "Click t"
type textarea "*"
type textarea "Click th"
type textarea "*"
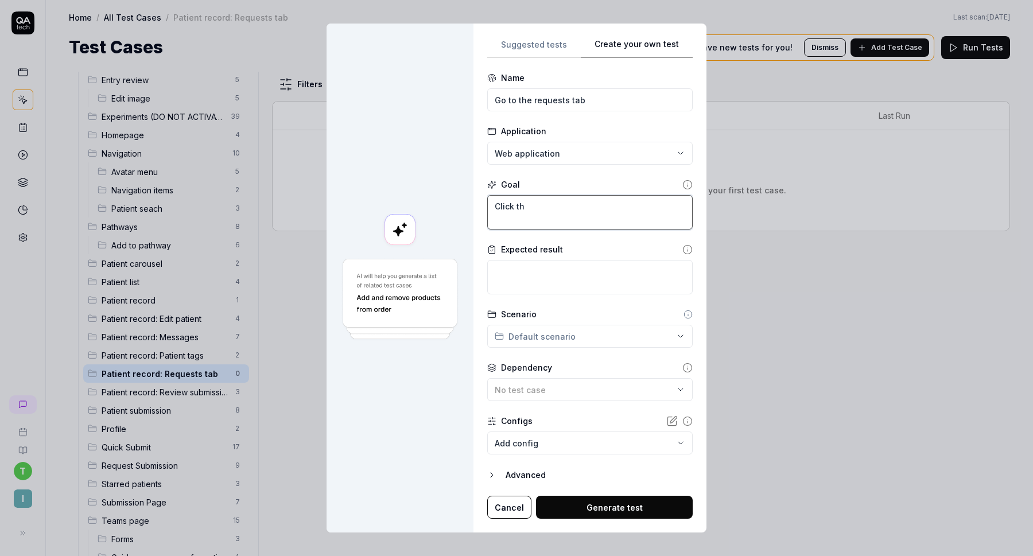
type textarea "Click the"
type textarea "*"
type textarea "Click the"
type textarea "*"
type textarea "Click the R"
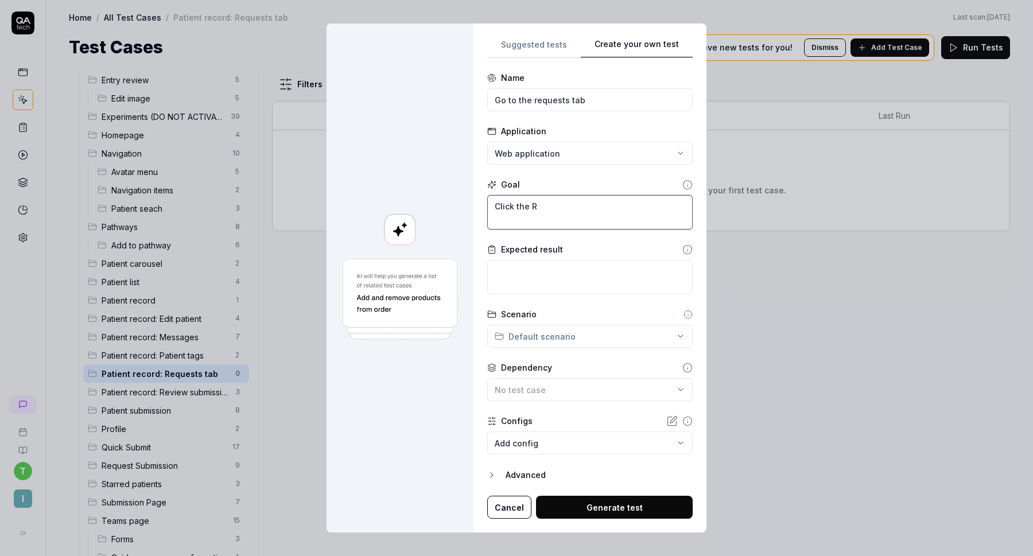
type textarea "*"
type textarea "Click the Re"
type textarea "*"
type textarea "Click the Req"
type textarea "*"
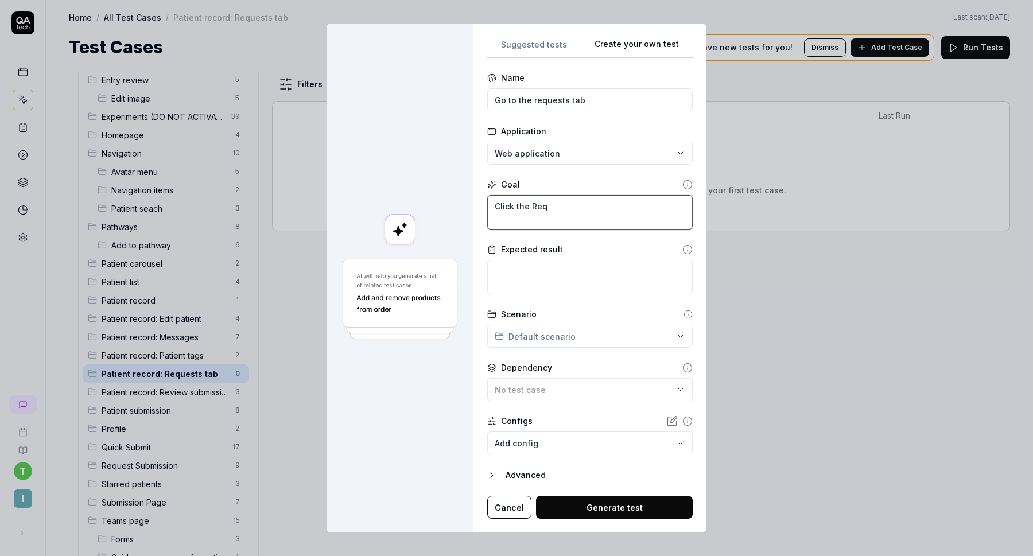
type textarea "Click the Requ"
type textarea "*"
type textarea "Click the Reque"
type textarea "*"
type textarea "Click the Reques"
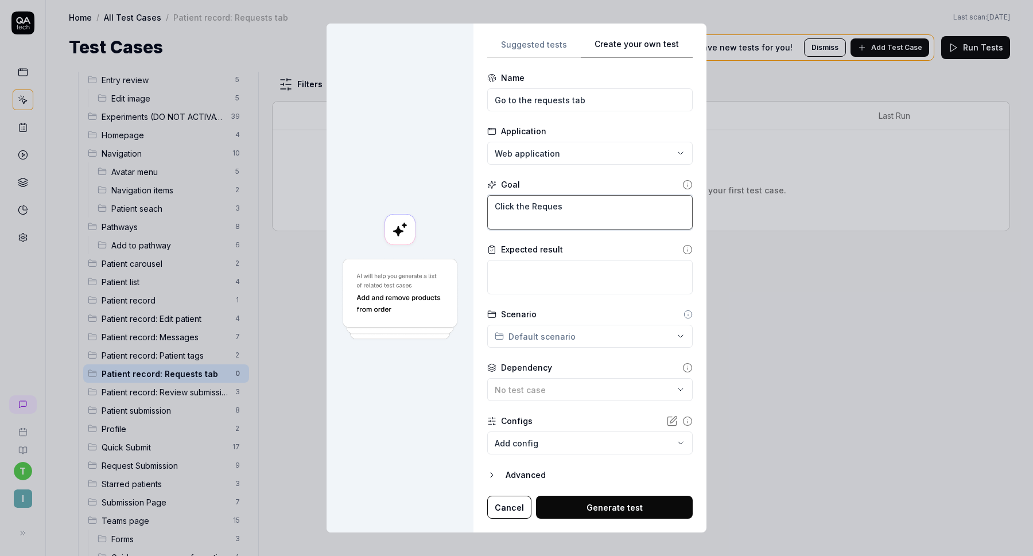
type textarea "*"
type textarea "Click the Request"
type textarea "*"
type textarea "Click the Requests"
type textarea "*"
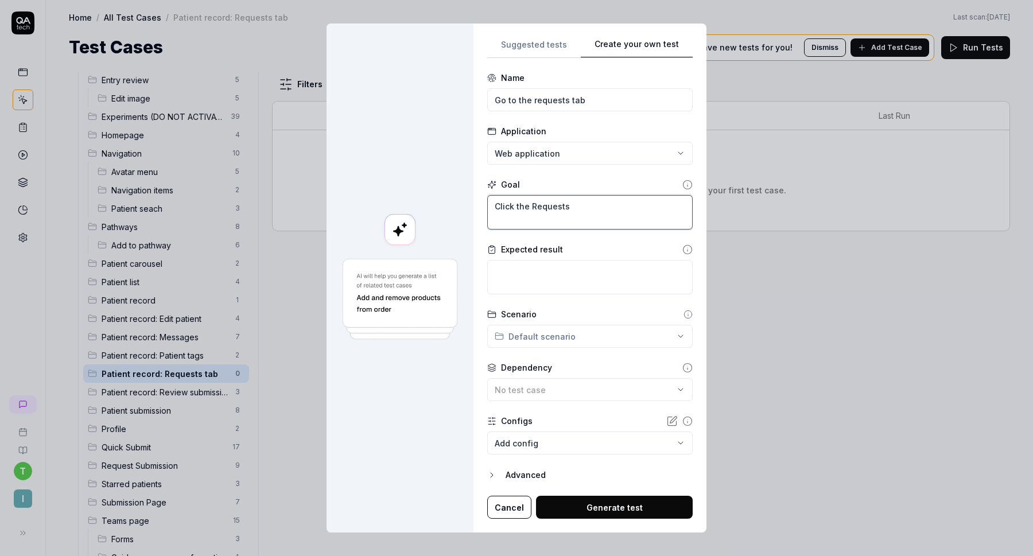
type textarea "Click the Requests""
type textarea "*"
type textarea "Click the "Requests""
type textarea "*"
type textarea "Click the "Requests""
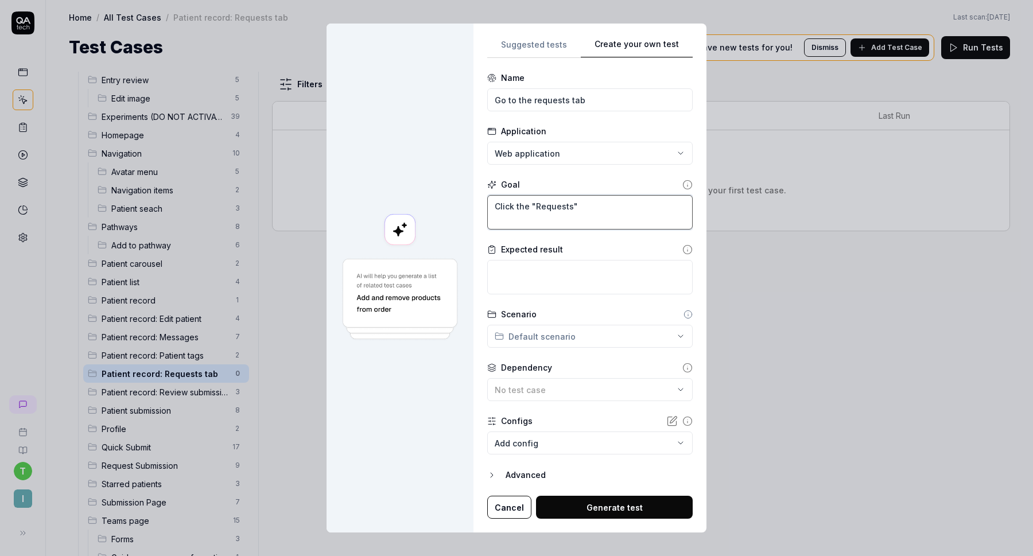
type textarea "*"
type textarea "Click the "Requests" t"
type textarea "*"
type textarea "Click the "Requests" ta"
type textarea "*"
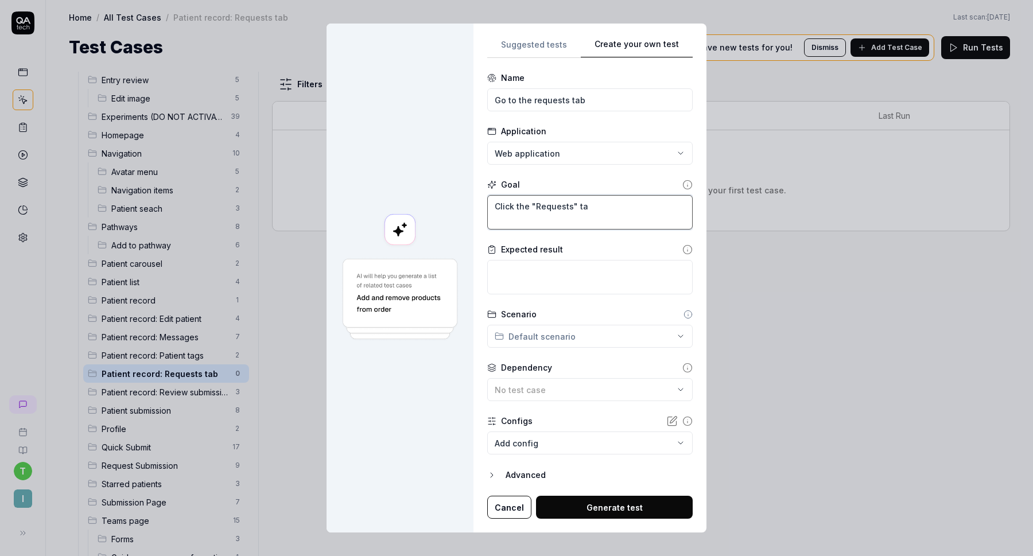
type textarea "Click the "Requests" tab"
type textarea "*"
type textarea "Click the "Requests" tab"
type textarea "*"
type textarea "Click the "Requests" tab o"
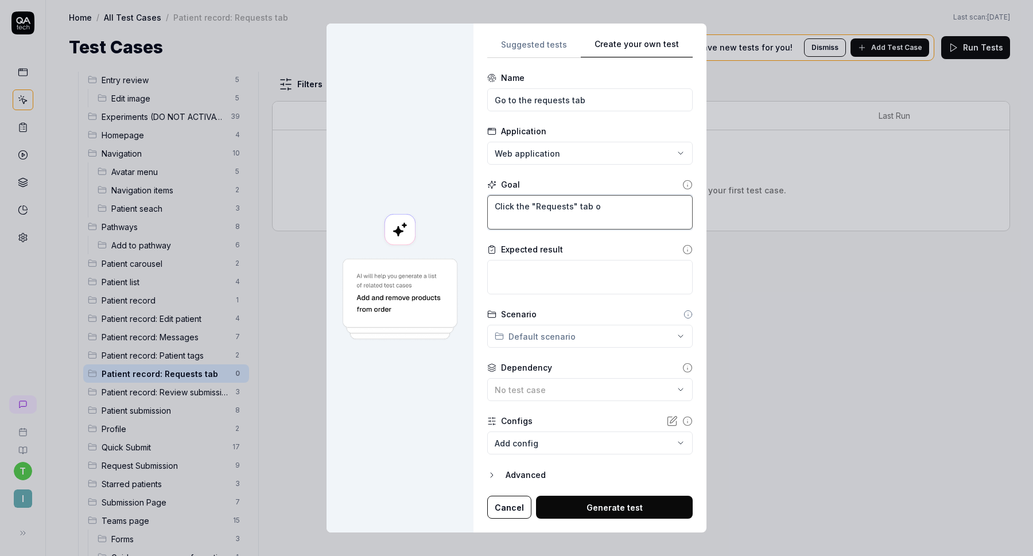
type textarea "*"
type textarea "Click the "Requests" tab on"
type textarea "*"
type textarea "Click the "Requests" tab on"
type textarea "*"
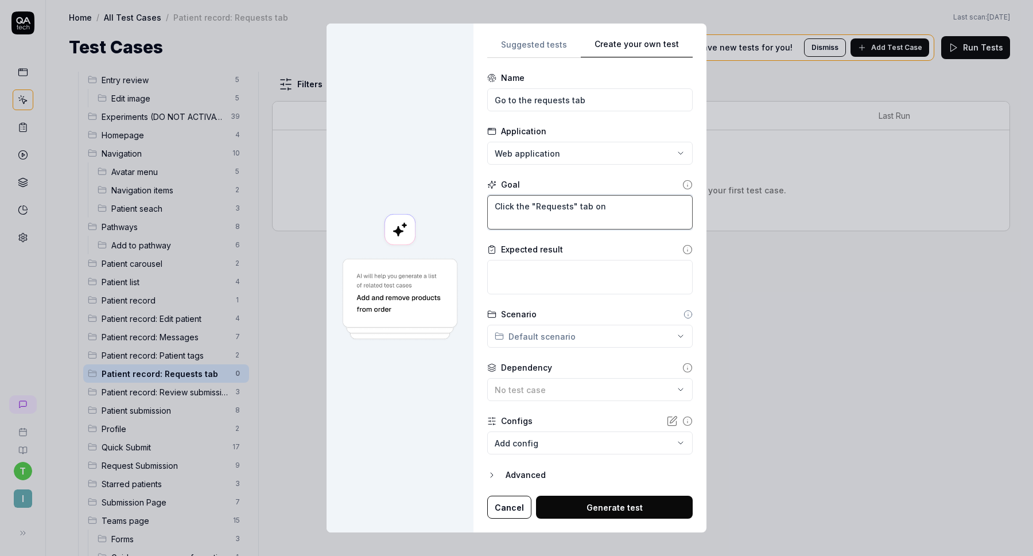
type textarea "Click the "Requests" tab"
type textarea "*"
type textarea "Click the "Requests" tab i"
type textarea "*"
type textarea "Click the "Requests" tab in"
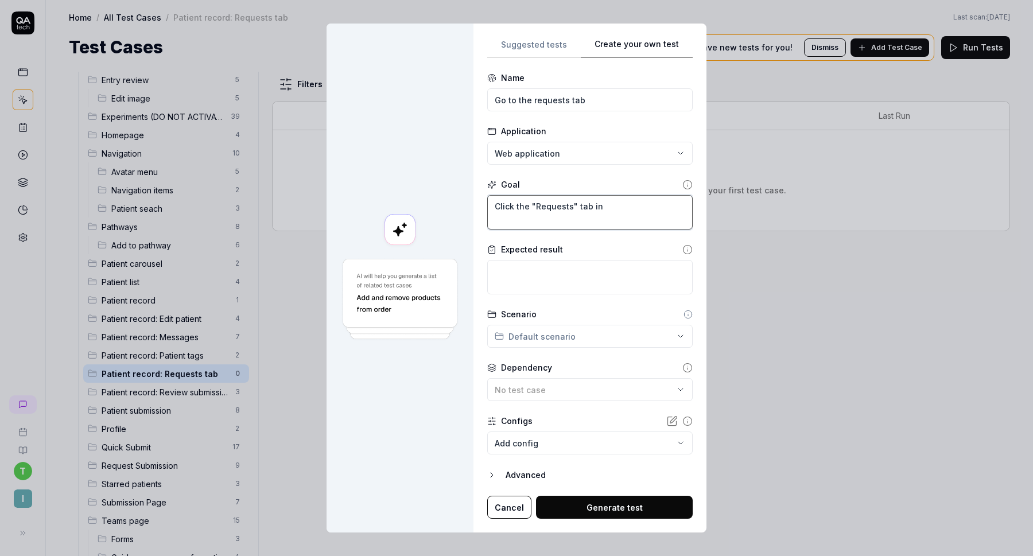
type textarea "*"
type textarea "Click the "Requests" tab in"
type textarea "*"
type textarea "Click the "Requests" tab in t"
type textarea "*"
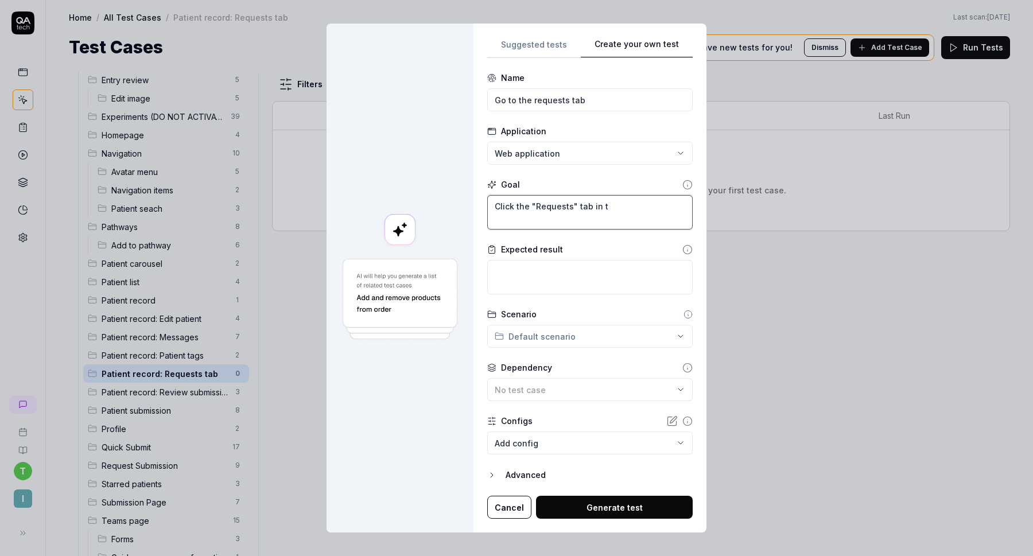
type textarea "Click the "Requests" tab in th"
type textarea "*"
type textarea "Click the "Requests" tab in the"
type textarea "*"
type textarea "Click the "Requests" tab in the p"
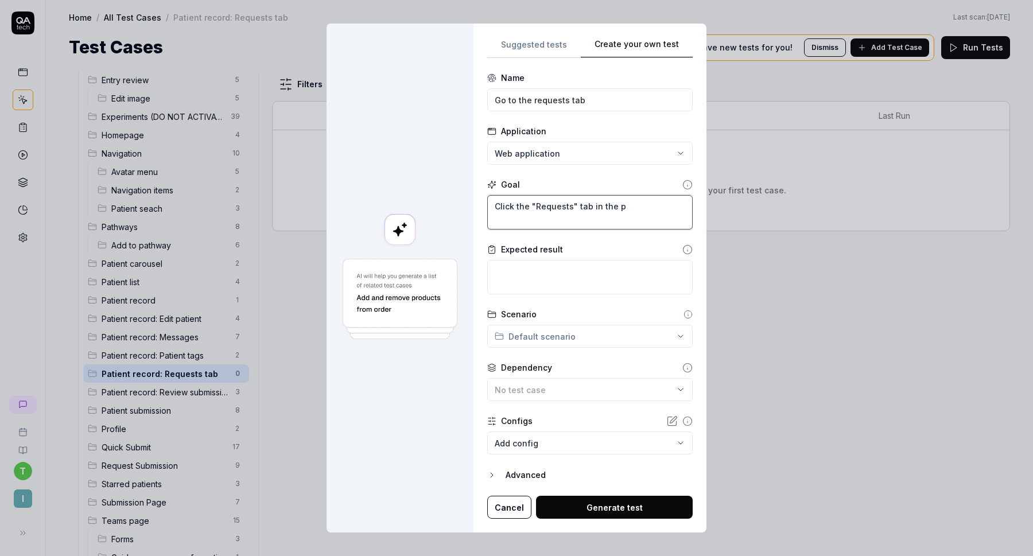
type textarea "*"
type textarea "Click the "Requests" tab in the pa"
type textarea "*"
type textarea "Click the "Requests" tab in the pat"
type textarea "*"
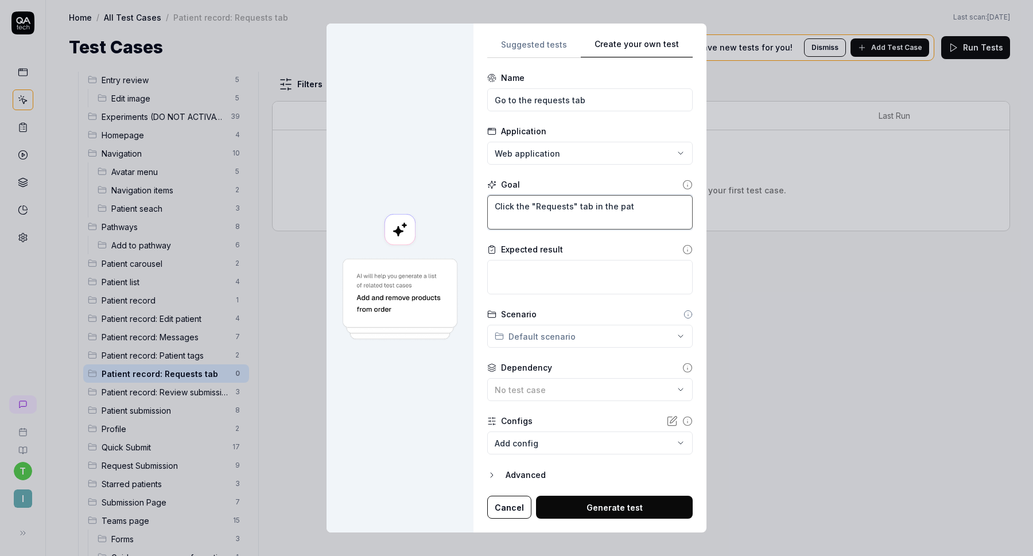
type textarea "Click the "Requests" tab in the pati"
type textarea "*"
type textarea "Click the "Requests" tab in the patie"
type textarea "*"
type textarea "Click the "Requests" tab in the patien"
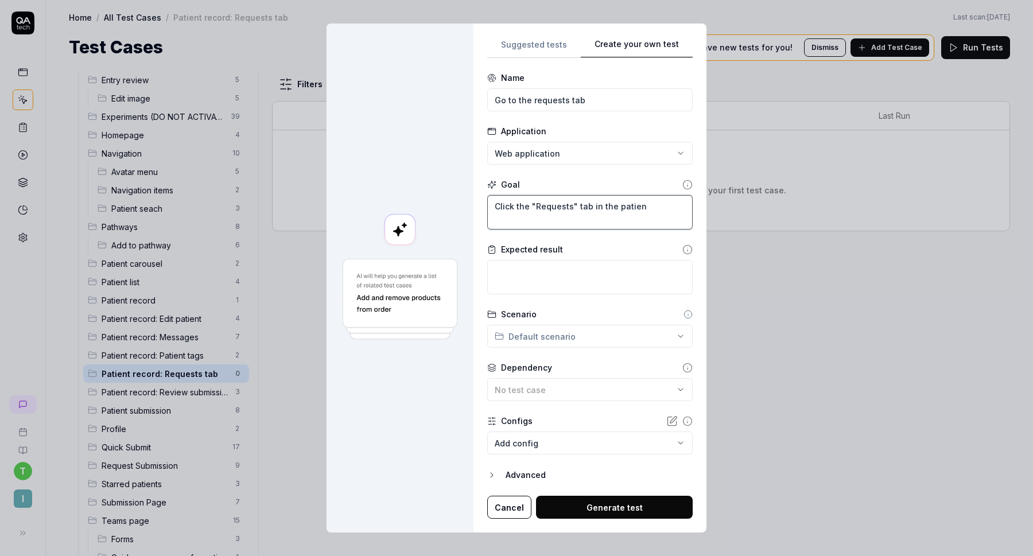
type textarea "*"
type textarea "Click the "Requests" tab in the patient"
type textarea "*"
type textarea "Click the "Requests" tab in the patient"
type textarea "*"
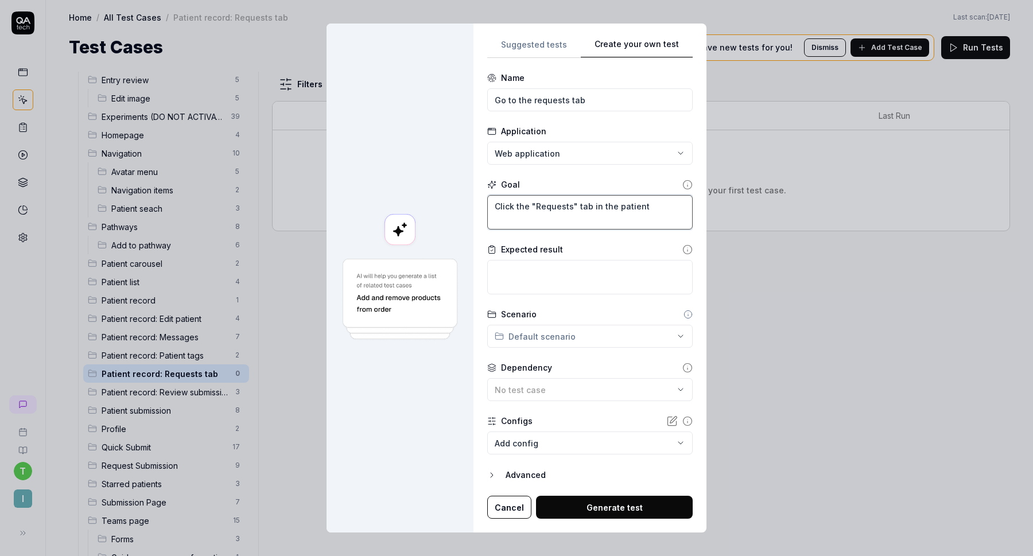
type textarea "Click the "Requests" tab in the patient r"
type textarea "*"
type textarea "Click the "Requests" tab in the patient re"
type textarea "*"
type textarea "Click the "Requests" tab in the patient rec"
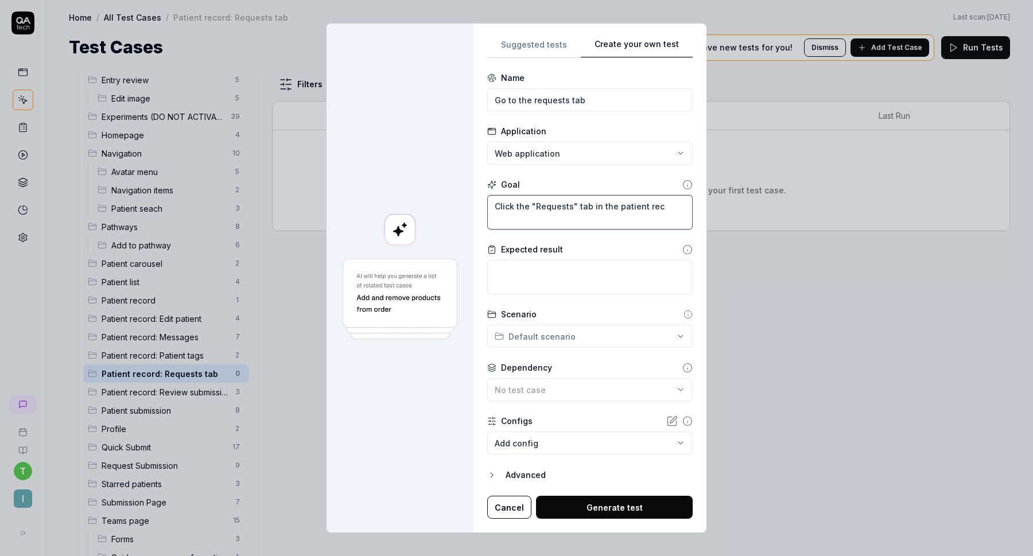
type textarea "*"
type textarea "Click the "Requests" tab in the patient reco"
type textarea "*"
type textarea "Click the "Requests" tab in the patient recor"
type textarea "*"
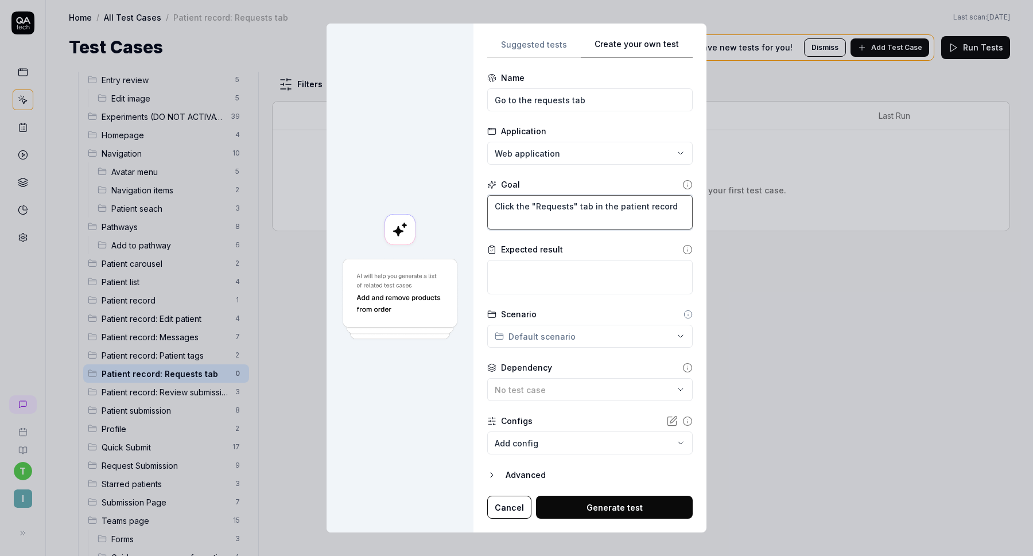
type textarea "Click the "Requests" tab in the patient record"
click at [568, 284] on textarea at bounding box center [590, 277] width 206 height 34
type textarea "*"
type textarea "W"
type textarea "*"
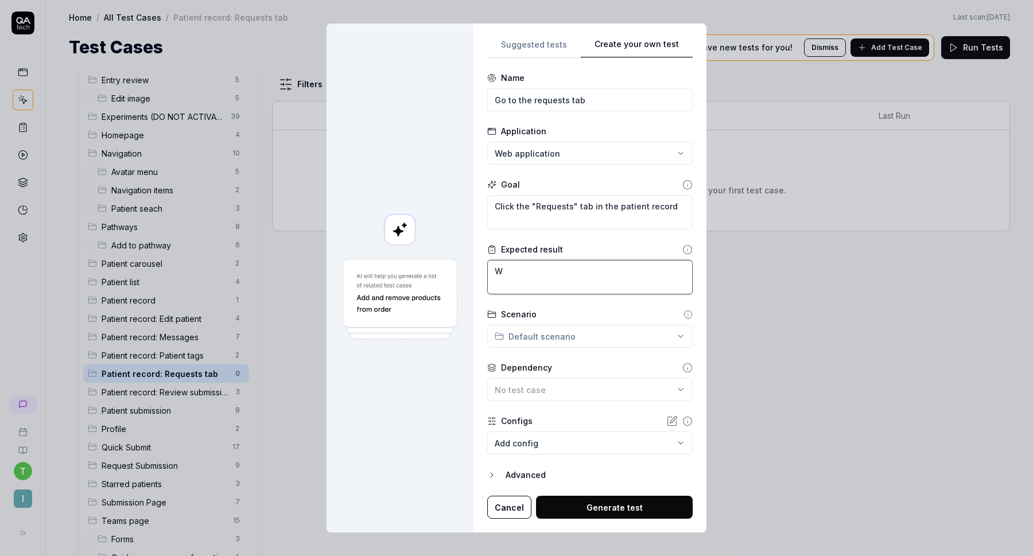
type textarea "We"
type textarea "*"
type textarea "We"
type textarea "*"
type textarea "We s"
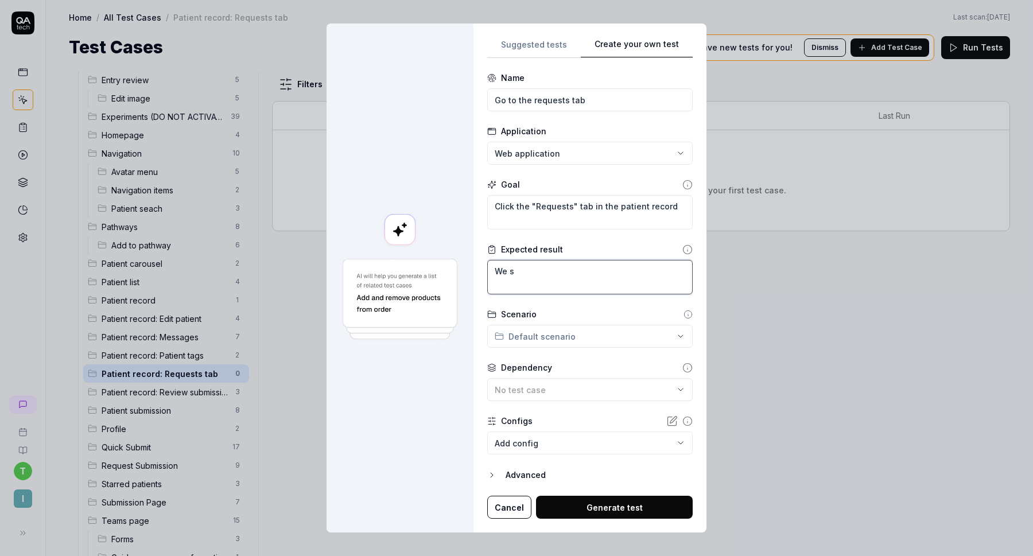
type textarea "*"
type textarea "We sh"
type textarea "*"
type textarea "We sho"
type textarea "*"
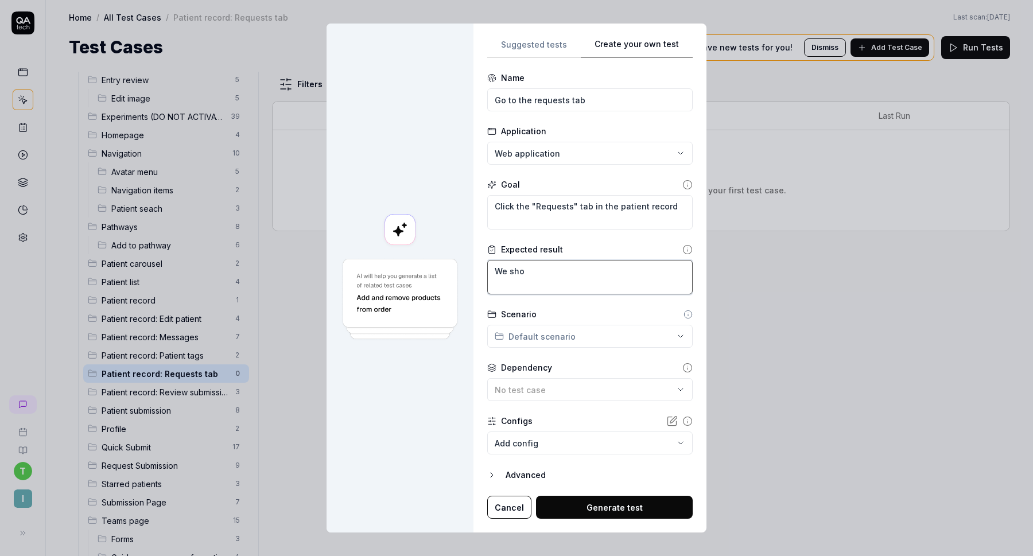
type textarea "We shou"
type textarea "*"
type textarea "We shoul"
type textarea "*"
type textarea "We should"
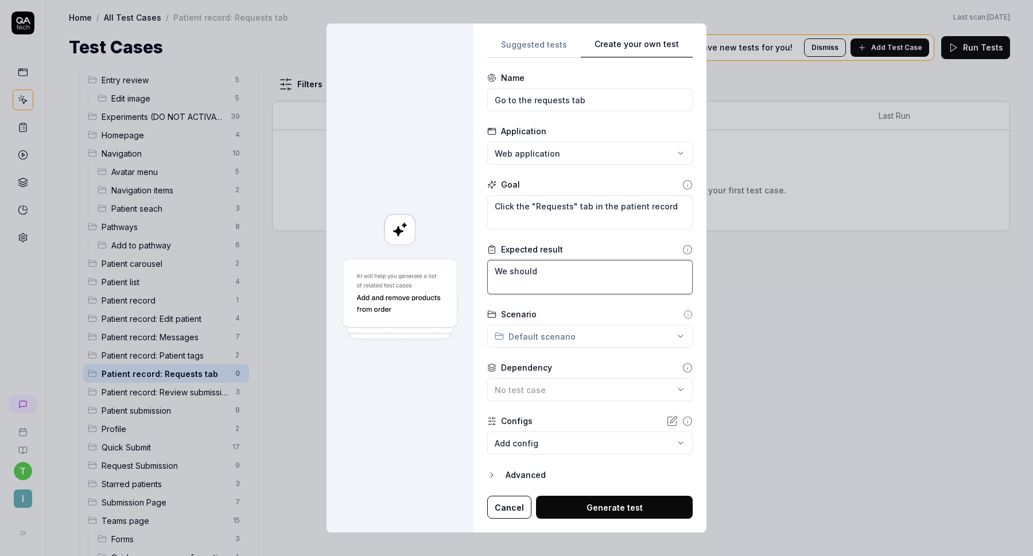
type textarea "*"
type textarea "We should"
type textarea "*"
type textarea "We should s"
type textarea "*"
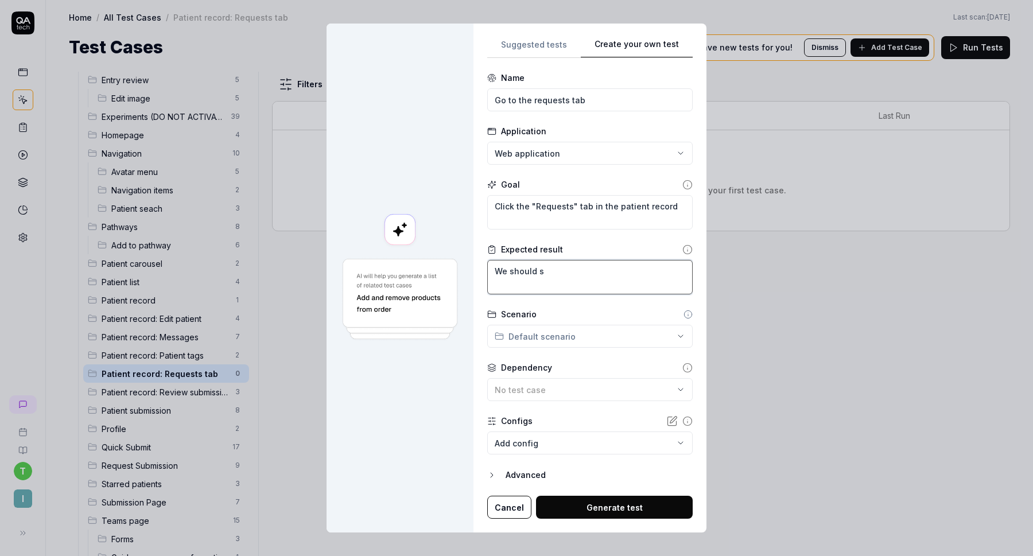
type textarea "We should se"
type textarea "*"
type textarea "We should see"
type textarea "*"
type textarea "We should see"
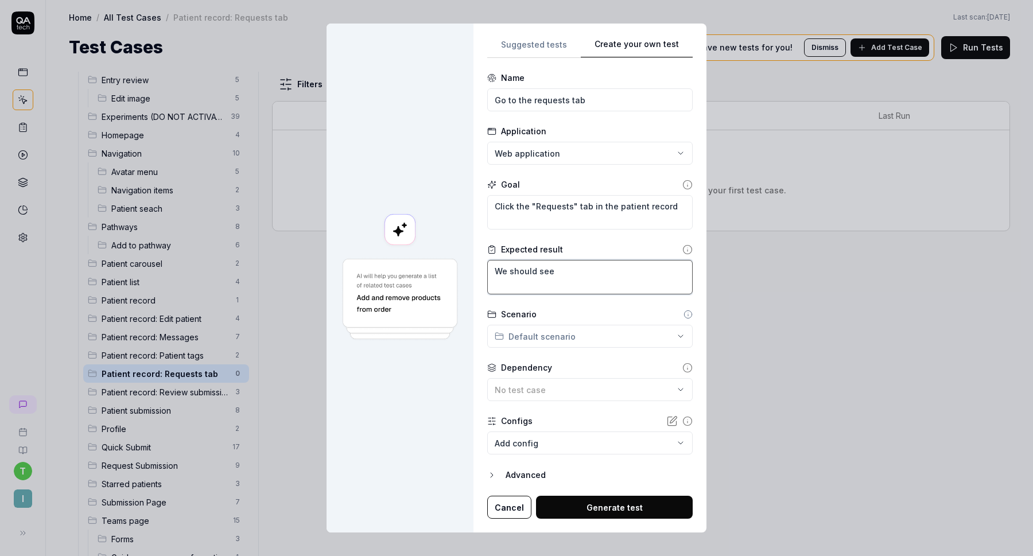
type textarea "*"
type textarea "We should see a"
type textarea "*"
type textarea "We should see an"
type textarea "*"
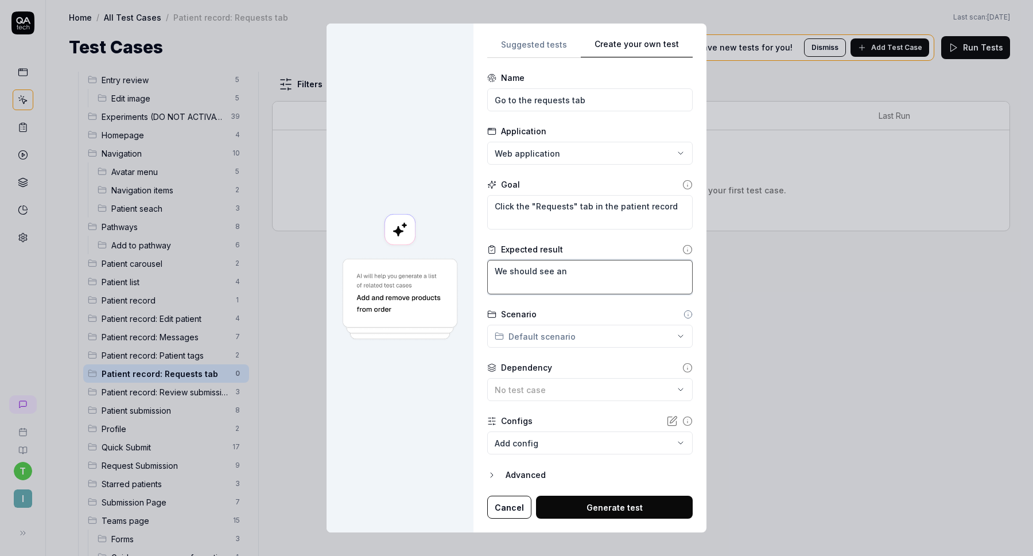
type textarea "We should see an"
type textarea "*"
type textarea "We should see"
type textarea "*"
type textarea "We should see a"
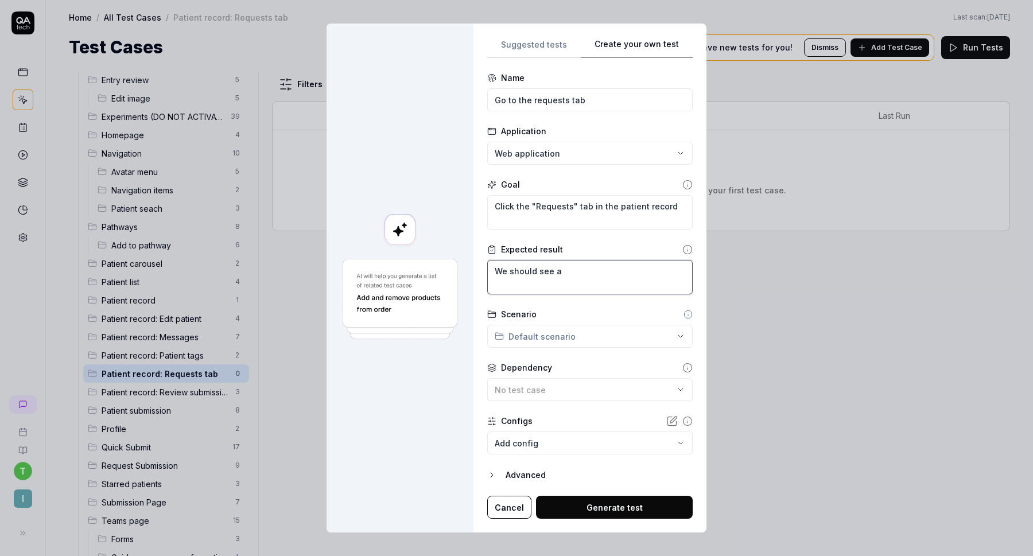
type textarea "*"
type textarea "We should see a"
type textarea "*"
type textarea "We should see a r"
type textarea "*"
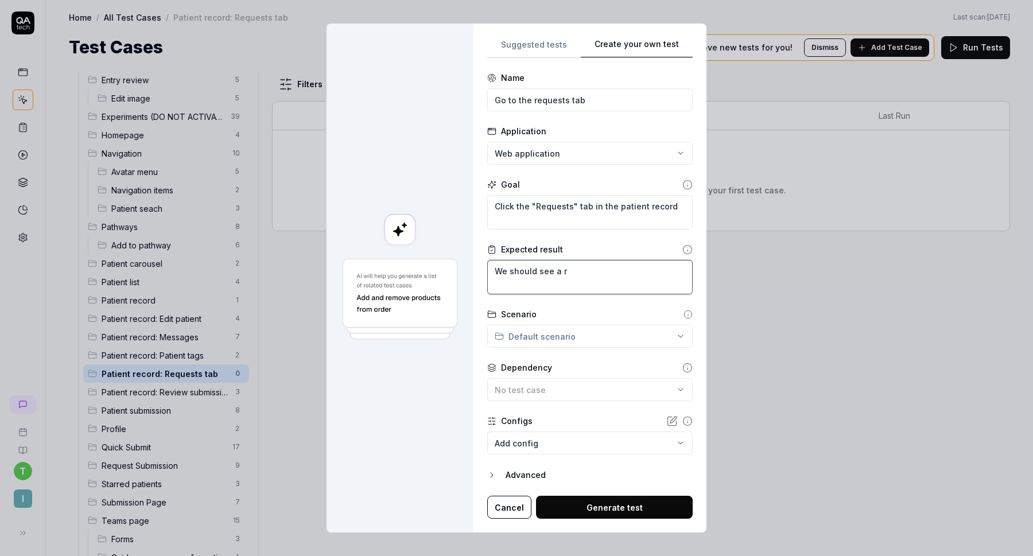
type textarea "We should see a re"
type textarea "*"
type textarea "We should see a req"
type textarea "*"
type textarea "We should see a requ"
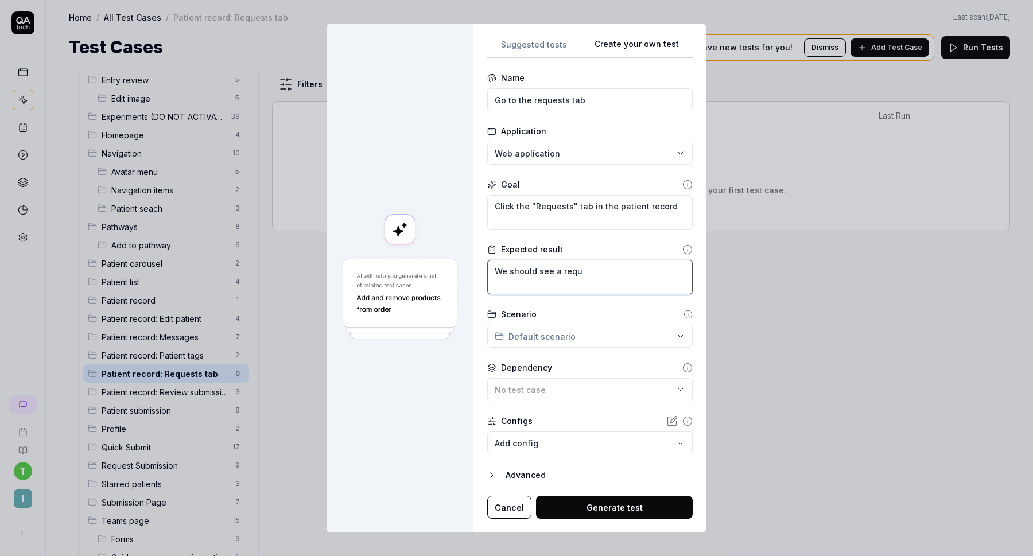
type textarea "*"
type textarea "We should see a reque"
type textarea "*"
type textarea "We should see a reques"
type textarea "*"
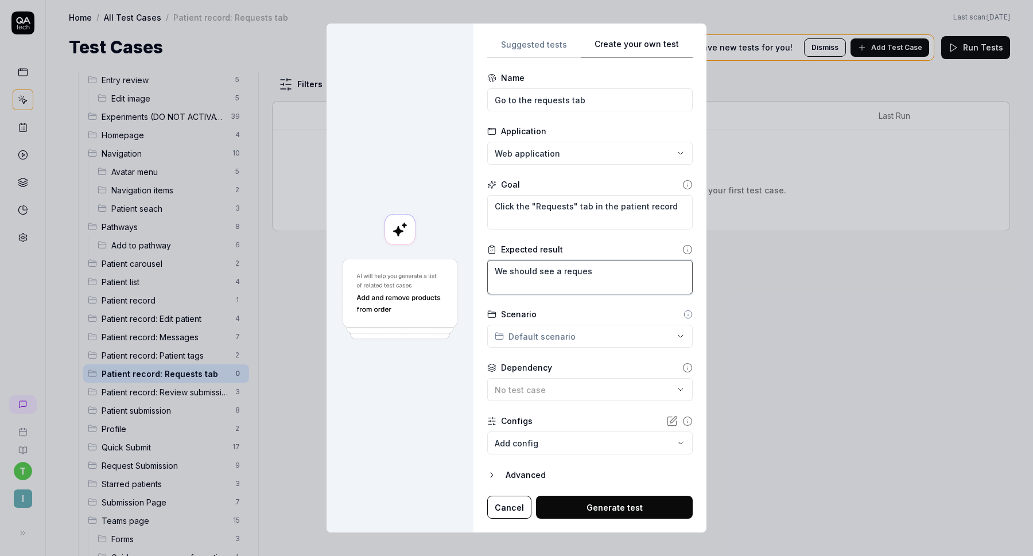
type textarea "We should see a request"
type textarea "*"
type textarea "We should see a request"
type textarea "*"
type textarea "We should see a request i"
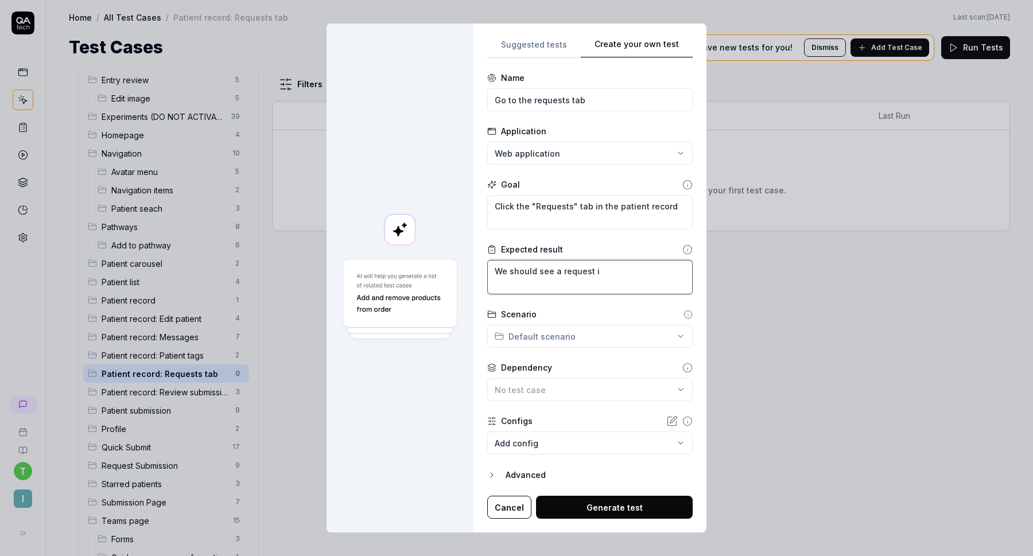
type textarea "*"
type textarea "We should see a request it"
type textarea "*"
type textarea "We should see a request ite"
type textarea "*"
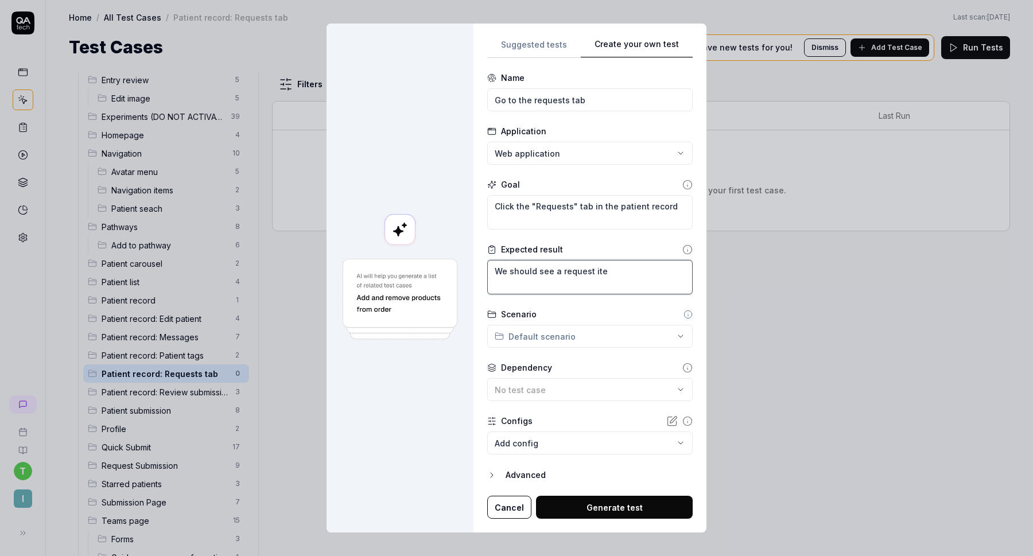
type textarea "We should see a request item"
type textarea "*"
type textarea "We should see a request item"
type textarea "*"
type textarea "We should see a request item w"
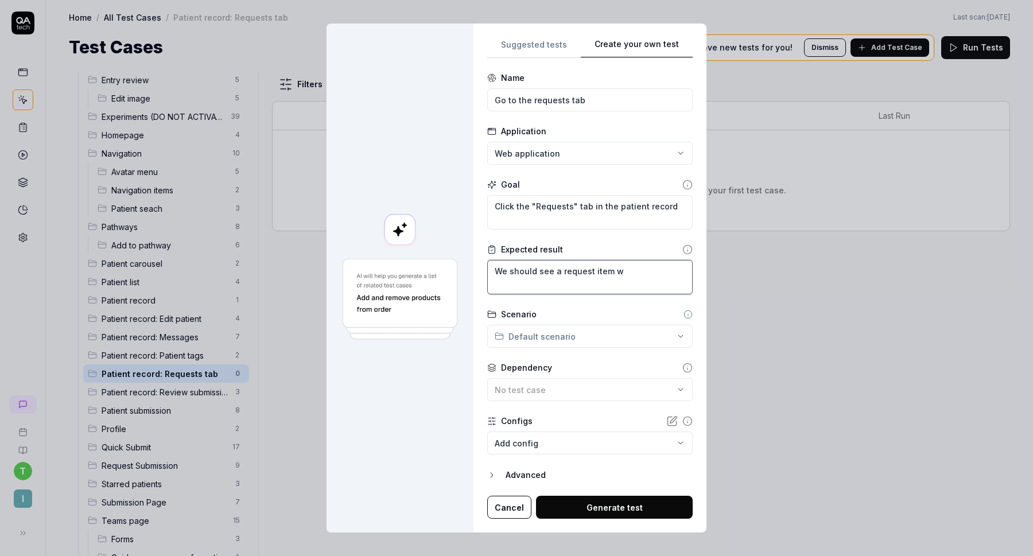
type textarea "*"
type textarea "We should see a request item wi"
type textarea "*"
type textarea "We should see a request item wit"
type textarea "*"
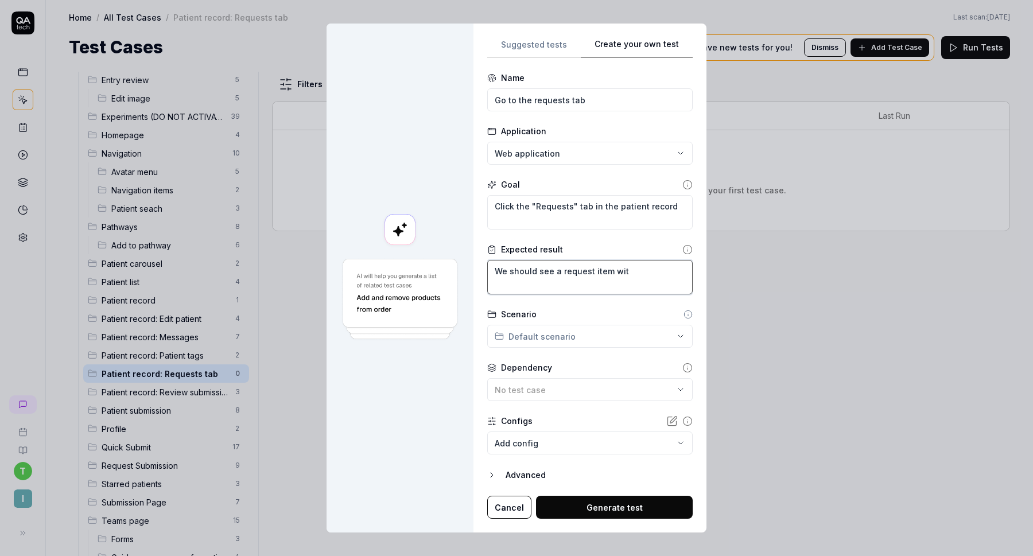
type textarea "We should see a request item with"
type textarea "*"
type textarea "We should see a request item with"
type textarea "*"
type textarea "We should see a request item with a"
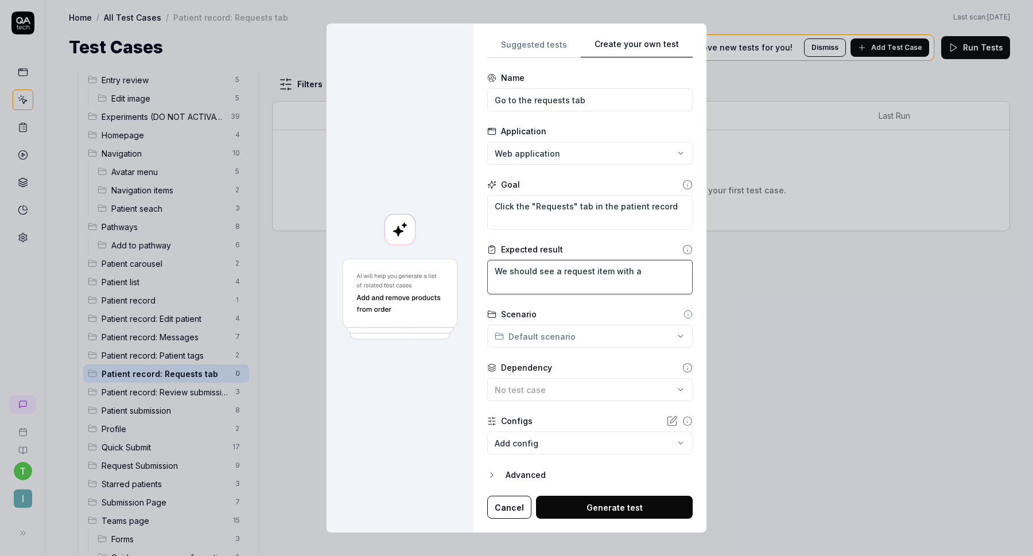
type textarea "*"
type textarea "We should see a request item with a"
type textarea "*"
type textarea "We should see a request item with a ""
type textarea "*"
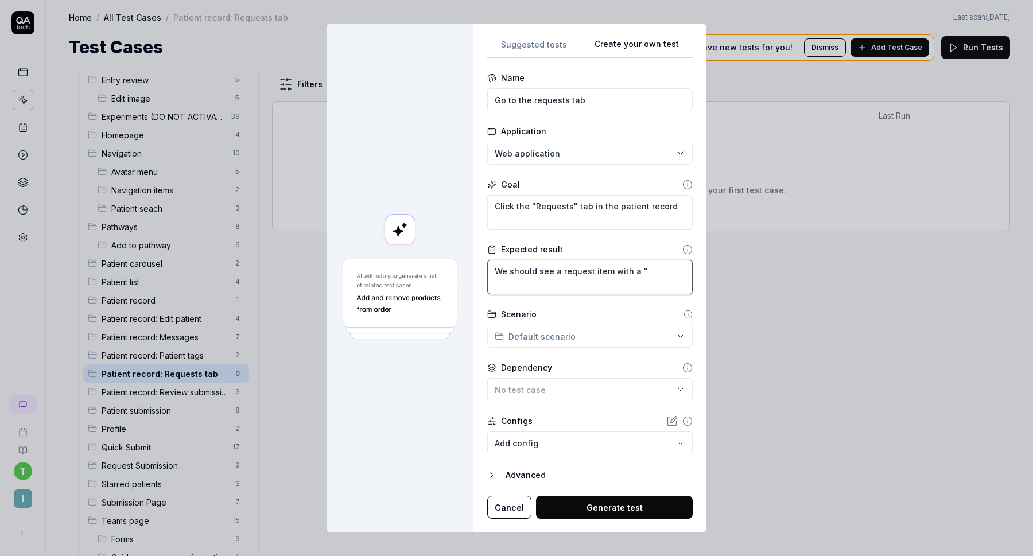
type textarea "We should see a request item with a "S"
type textarea "*"
type textarea "We should see a request item with a "Se"
type textarea "*"
type textarea "We should see a request item with a "Sen"
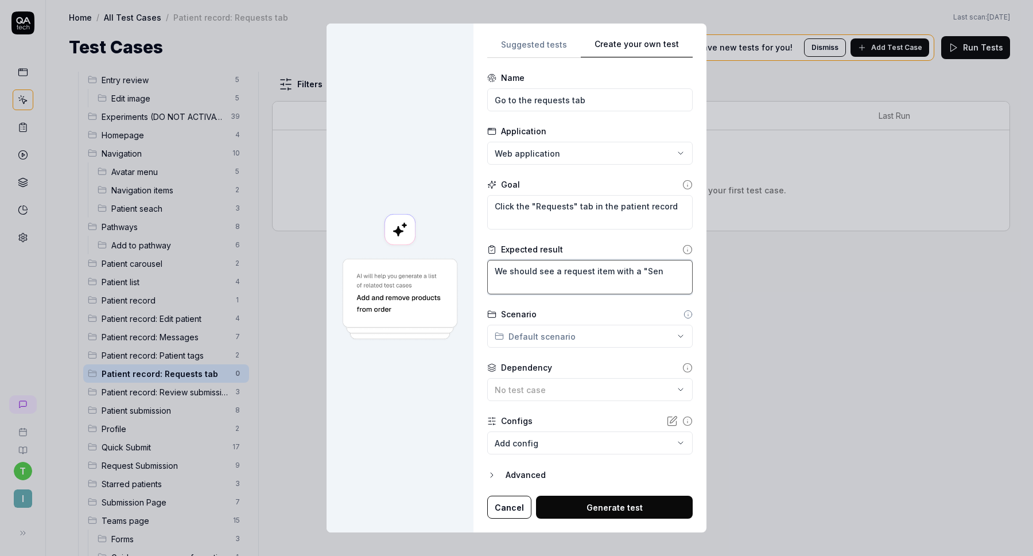
type textarea "*"
type textarea "We should see a request item with a "Send"
type textarea "*"
type textarea "We should see a request item with a "Send"
type textarea "*"
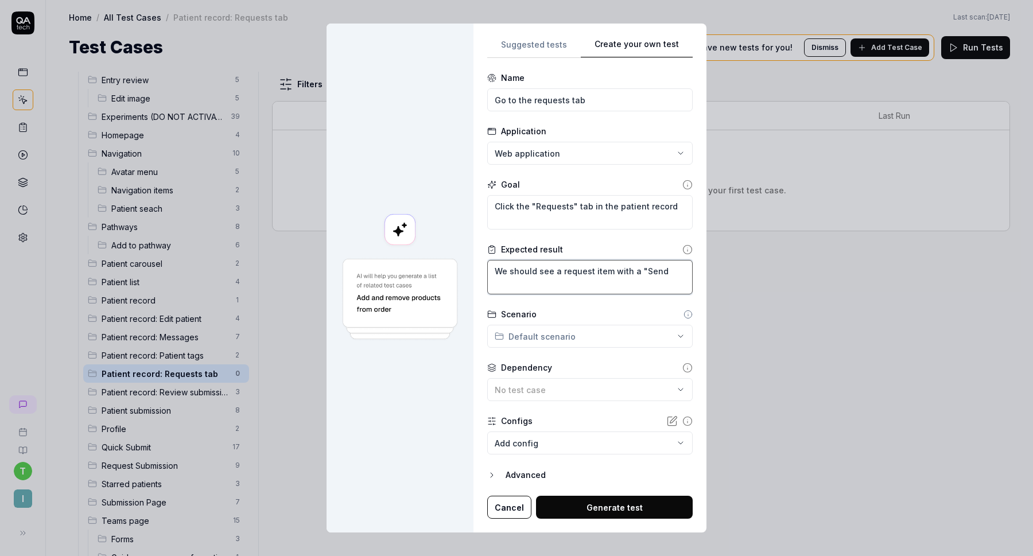
type textarea "We should see a request item with a "Send r"
type textarea "*"
type textarea "We should see a request item with a "Send re"
type textarea "*"
type textarea "We should see a request item with a "Send rem"
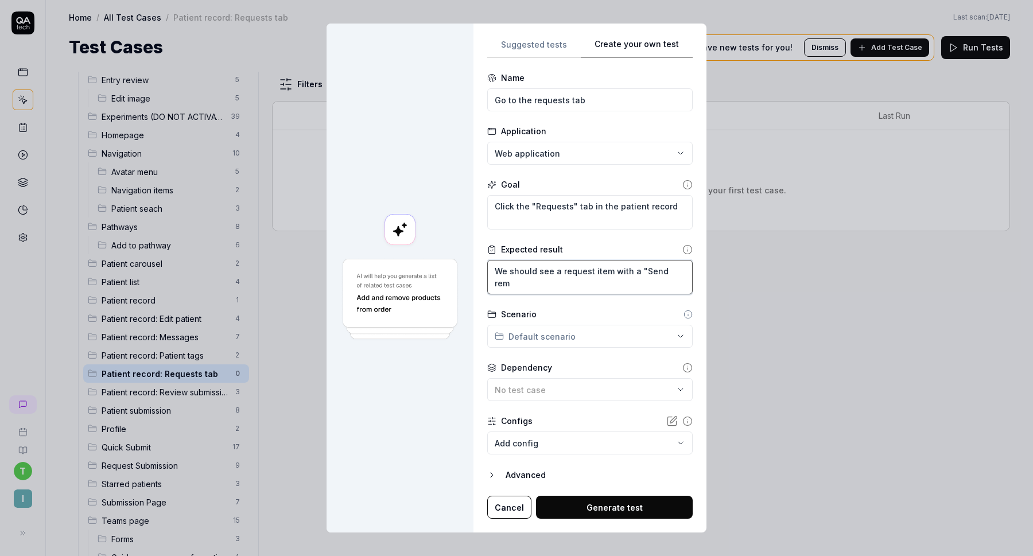
type textarea "*"
type textarea "We should see a request item with a "Send remi"
click at [572, 334] on div "**********" at bounding box center [516, 278] width 1033 height 556
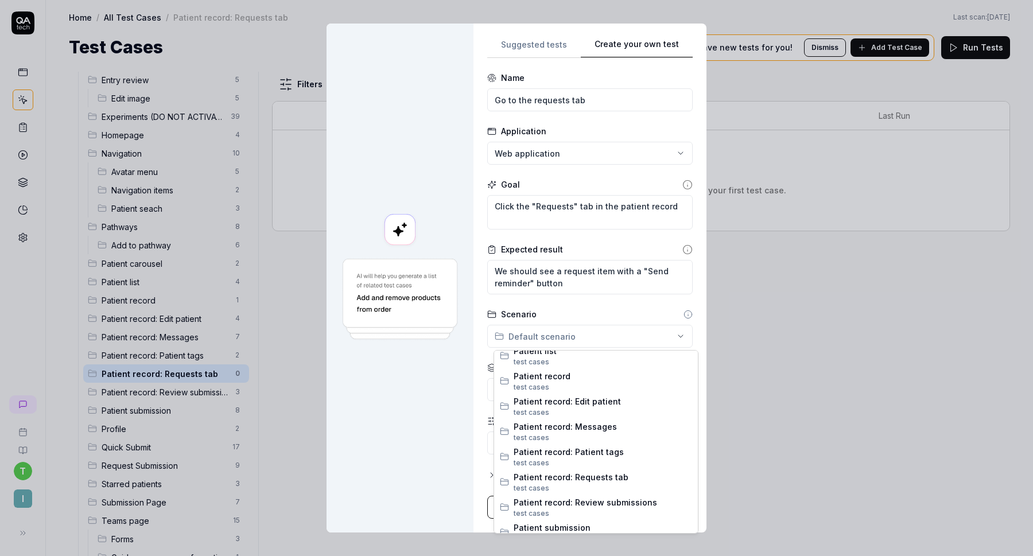
scroll to position [490, 0]
click at [616, 479] on span "Patient record: Requests tab" at bounding box center [603, 475] width 179 height 12
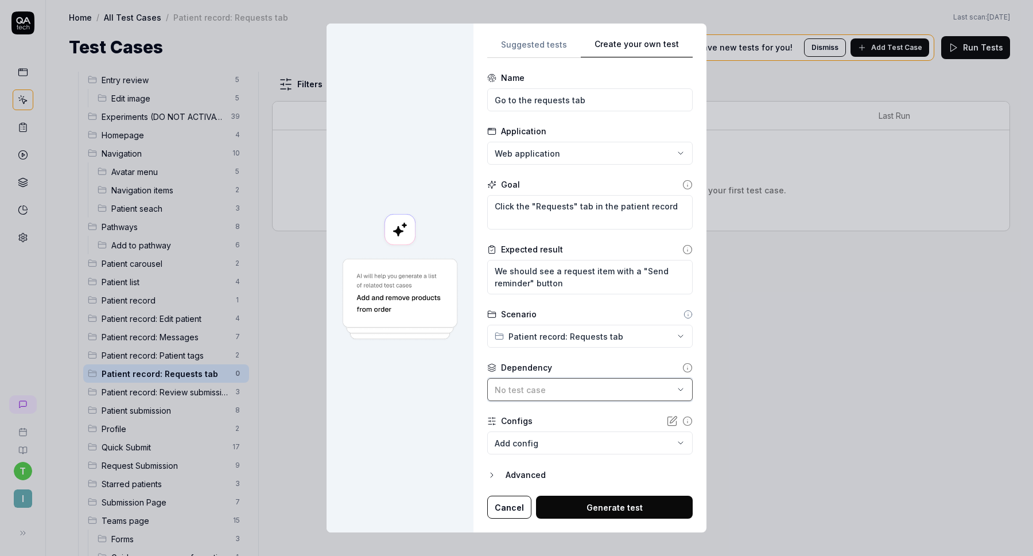
click at [575, 390] on div "No test case" at bounding box center [584, 390] width 179 height 12
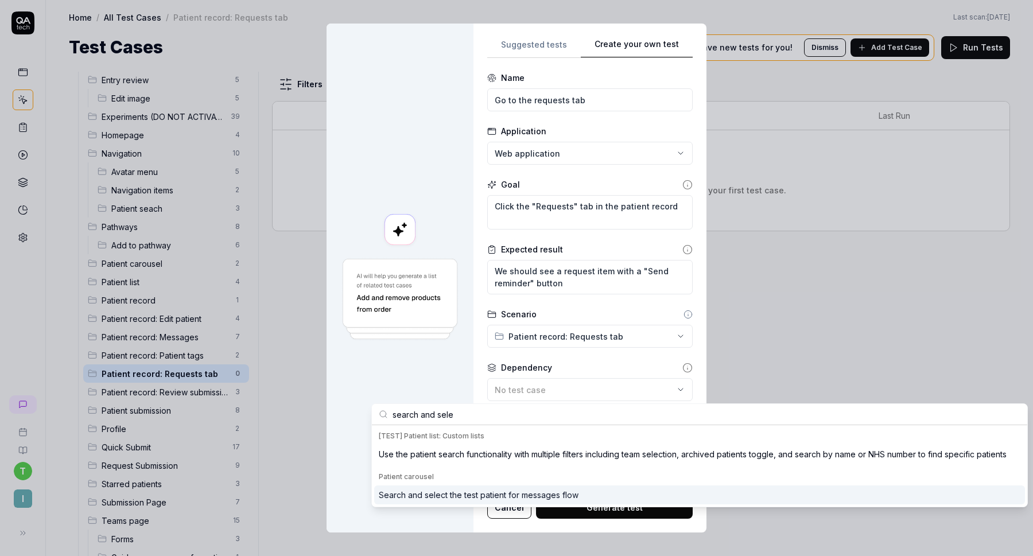
click at [482, 494] on div "Search and select the test patient for messages flow" at bounding box center [479, 495] width 200 height 12
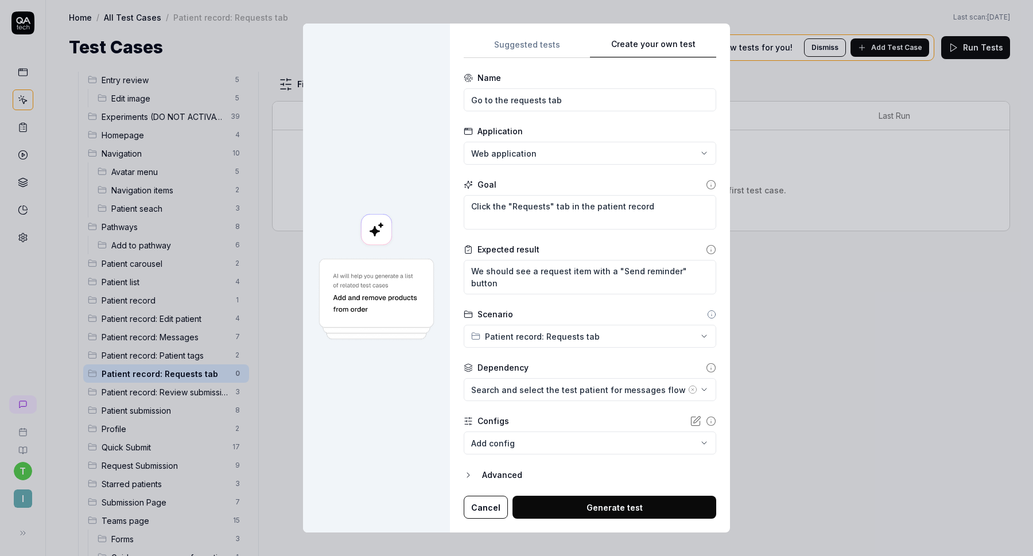
click at [605, 501] on button "Generate test" at bounding box center [615, 507] width 204 height 23
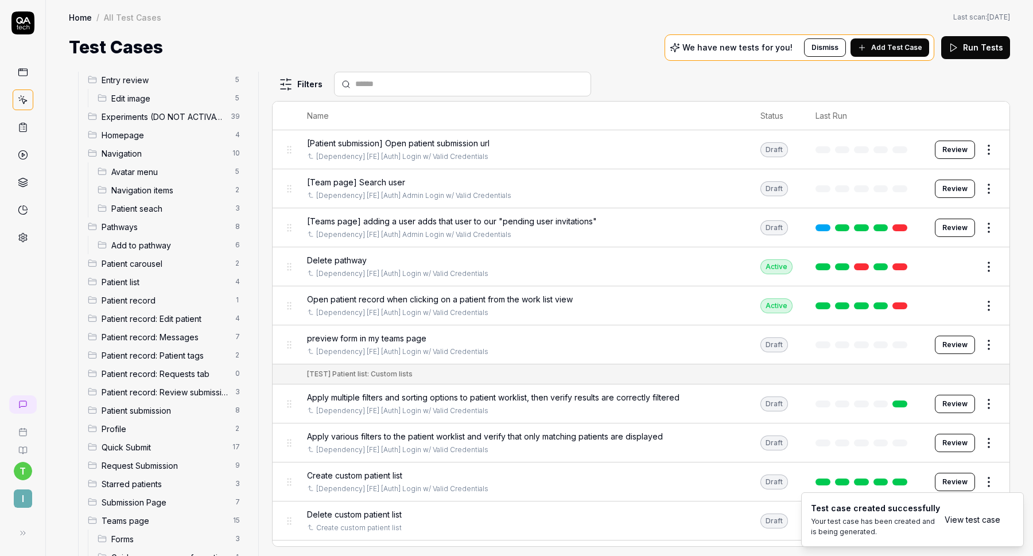
click at [179, 380] on div "Patient record: Requests tab 0" at bounding box center [166, 374] width 166 height 18
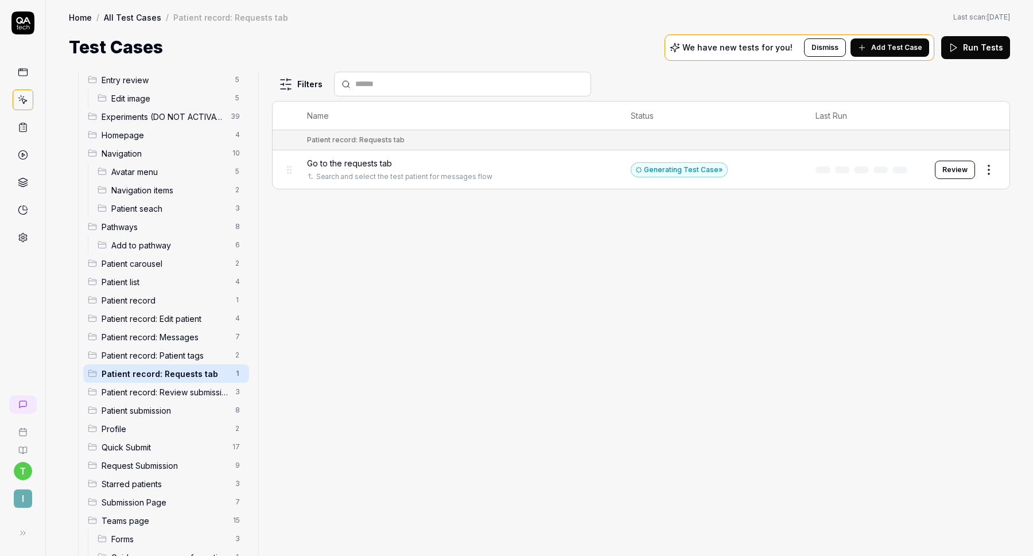
click at [963, 172] on button "Review" at bounding box center [955, 170] width 40 height 18
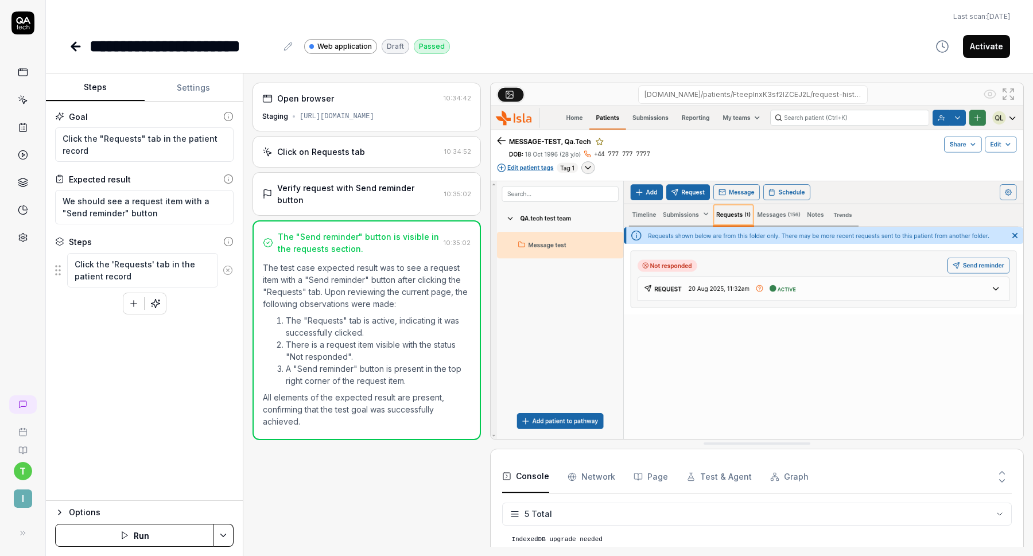
scroll to position [32, 0]
click at [386, 103] on div "Open browser" at bounding box center [350, 98] width 177 height 12
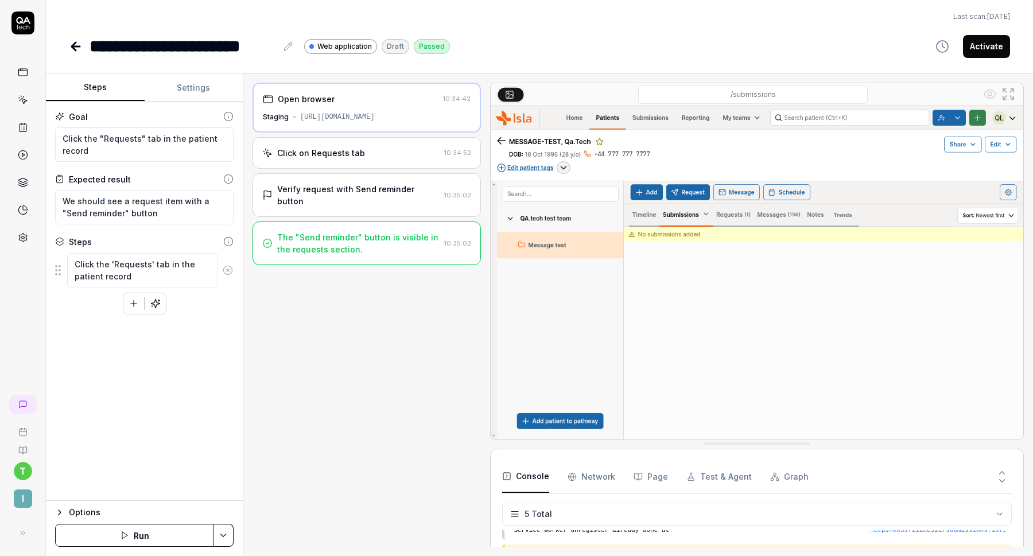
click at [381, 157] on div "Click on Requests tab" at bounding box center [350, 153] width 177 height 12
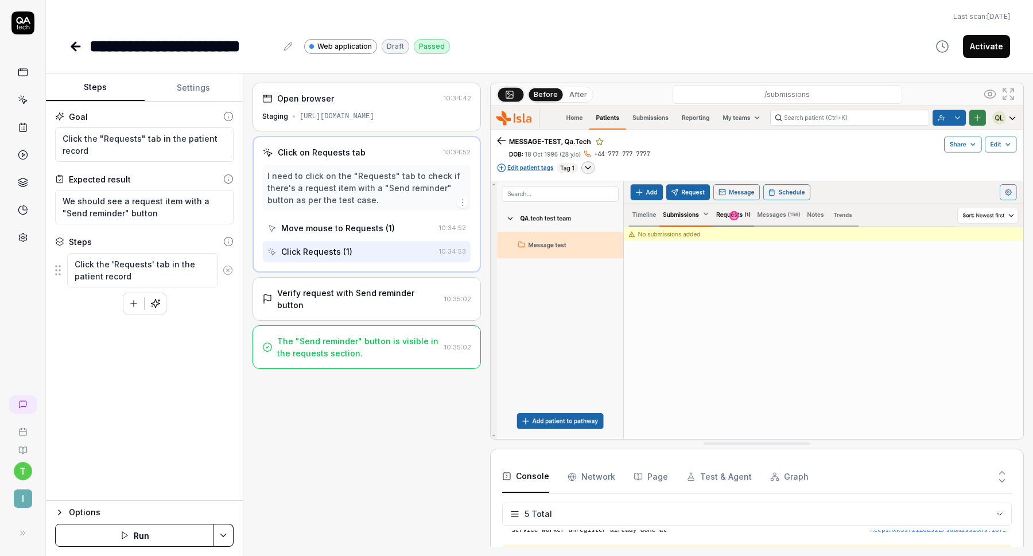
click at [385, 288] on div "Verify request with Send reminder button" at bounding box center [358, 299] width 162 height 24
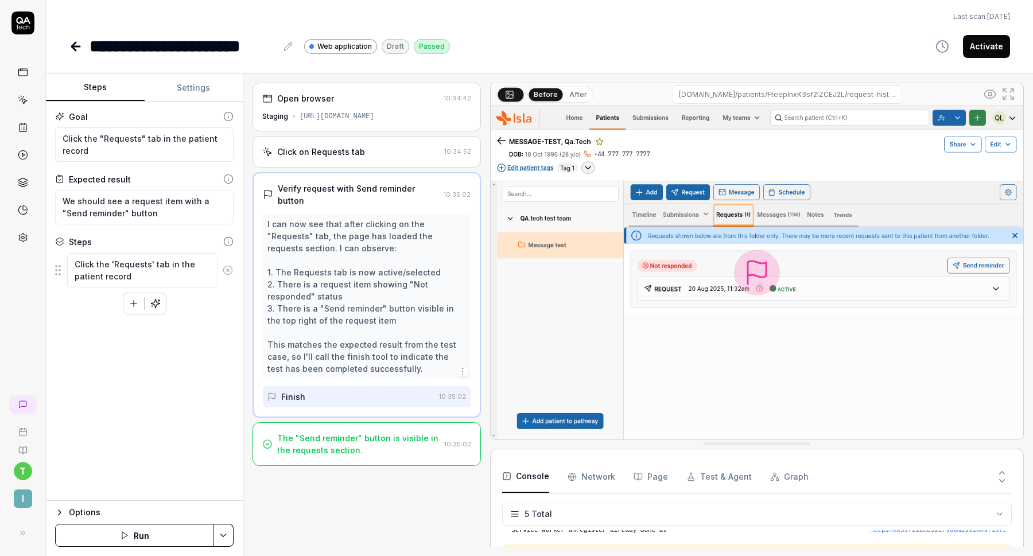
click at [393, 432] on div "The "Send reminder" button is visible in the requests section." at bounding box center [358, 444] width 162 height 24
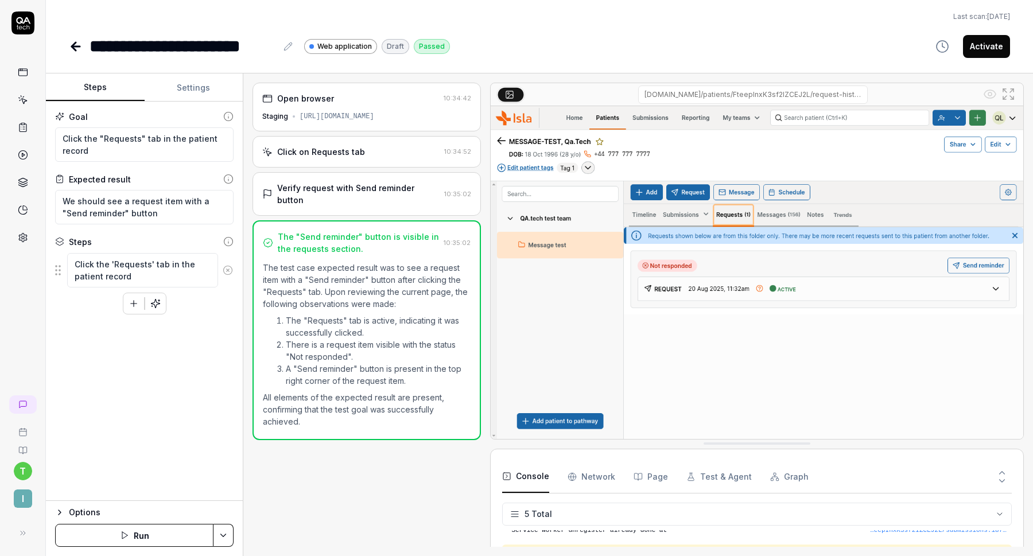
click at [160, 544] on button "Run" at bounding box center [134, 535] width 158 height 23
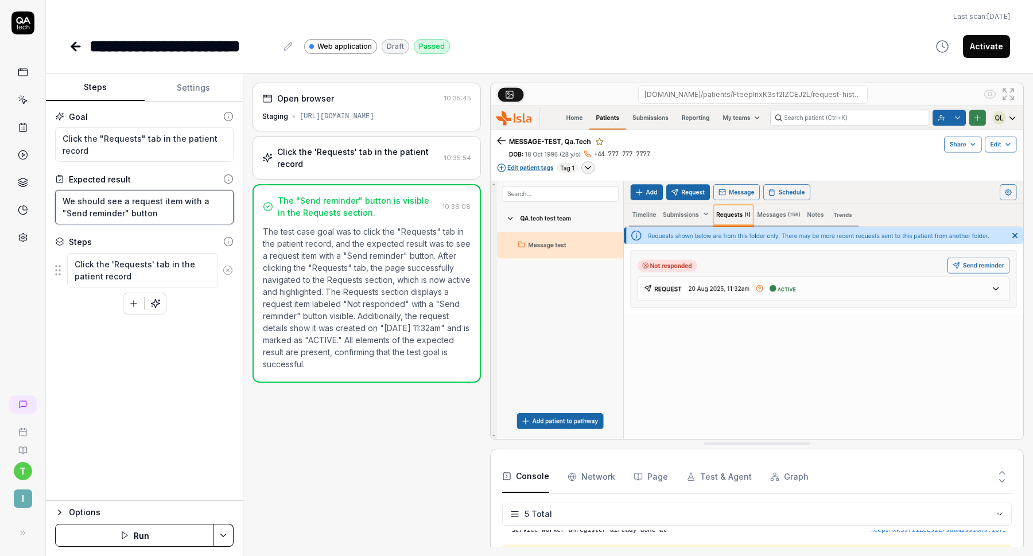
click at [181, 216] on textarea "We should see a request item with a "Send reminder" button" at bounding box center [144, 207] width 179 height 34
click at [997, 49] on button "Activate" at bounding box center [986, 46] width 47 height 23
click at [78, 50] on icon at bounding box center [76, 47] width 14 height 14
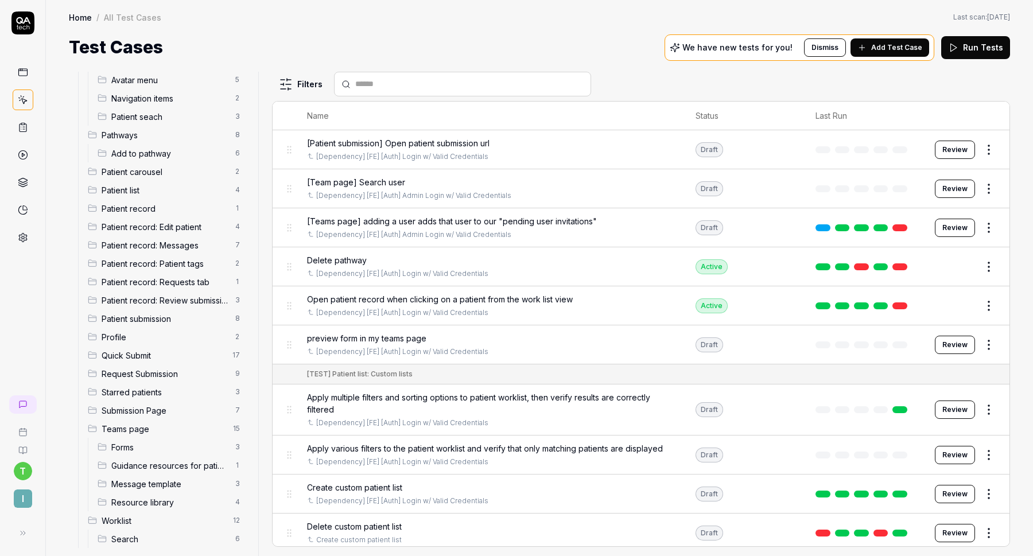
scroll to position [273, 0]
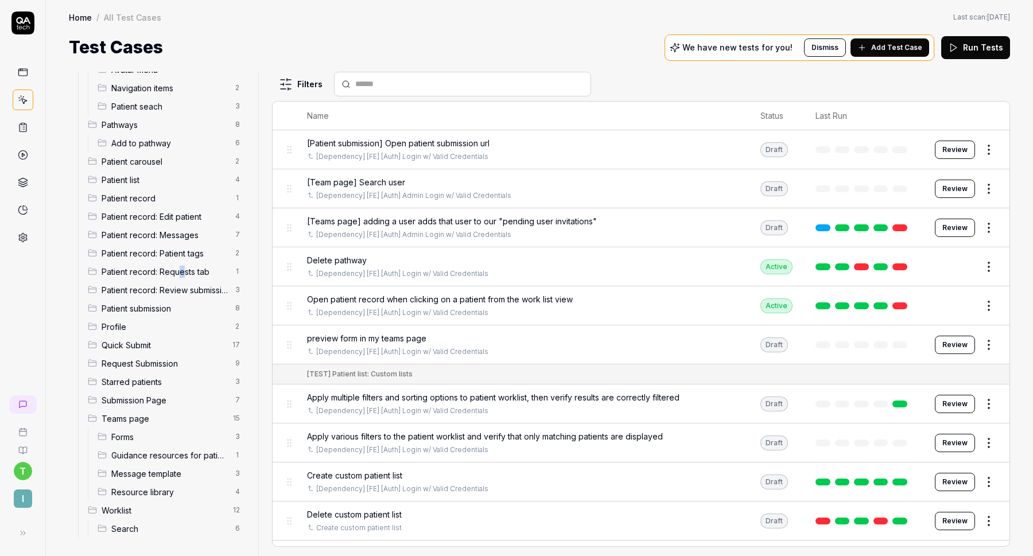
click at [181, 277] on span "Patient record: Requests tab" at bounding box center [165, 272] width 127 height 12
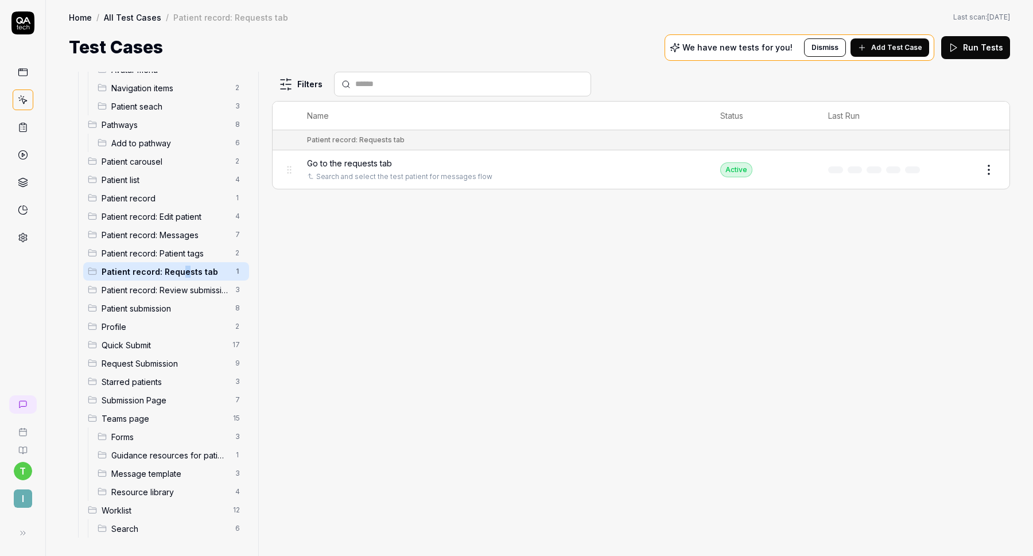
click at [885, 48] on span "Add Test Case" at bounding box center [897, 47] width 51 height 10
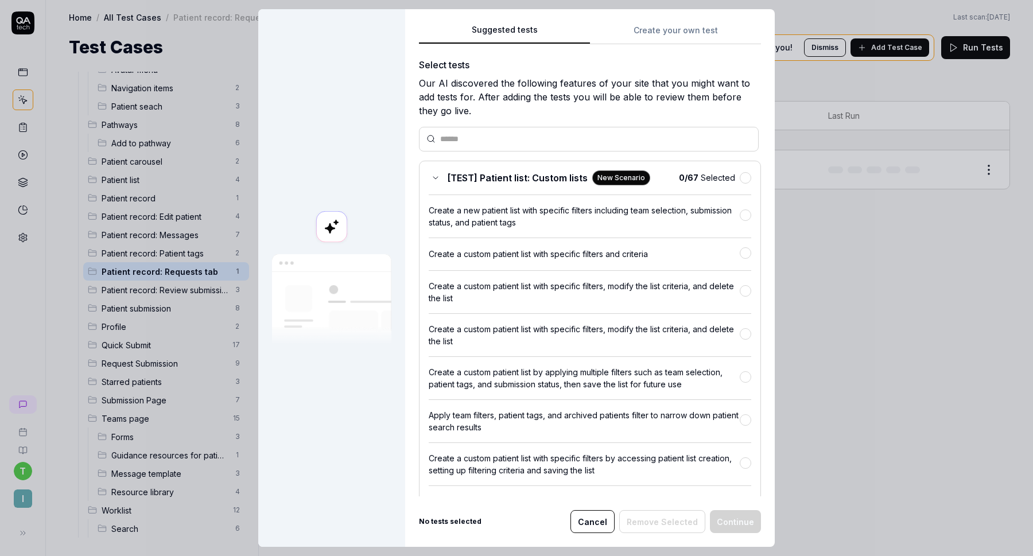
click at [668, 31] on div "Suggested tests Create your own test Select tests Our AI discovered the followi…" at bounding box center [590, 278] width 370 height 538
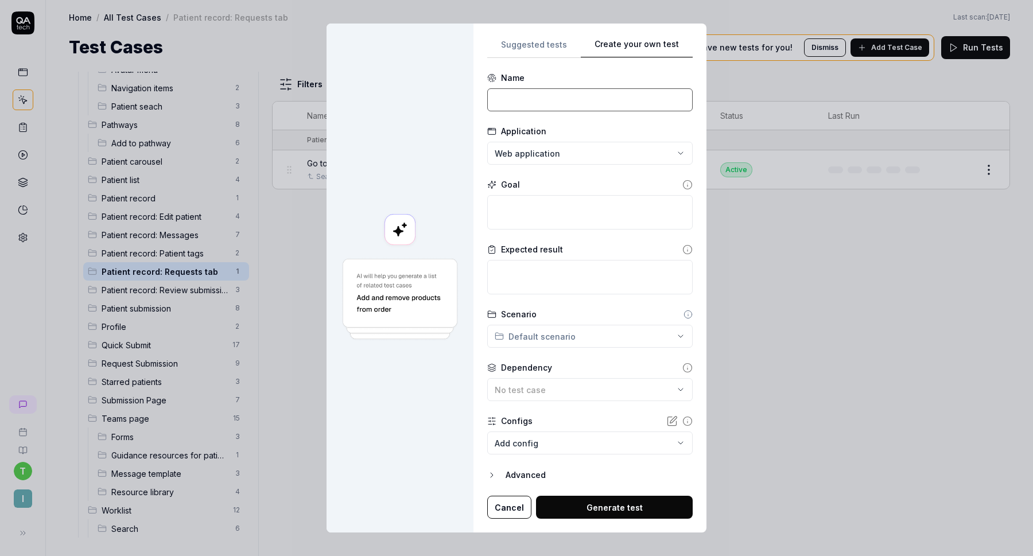
click at [568, 89] on input at bounding box center [590, 99] width 206 height 23
click at [611, 199] on textarea at bounding box center [590, 212] width 206 height 34
click at [567, 269] on textarea at bounding box center [590, 277] width 206 height 34
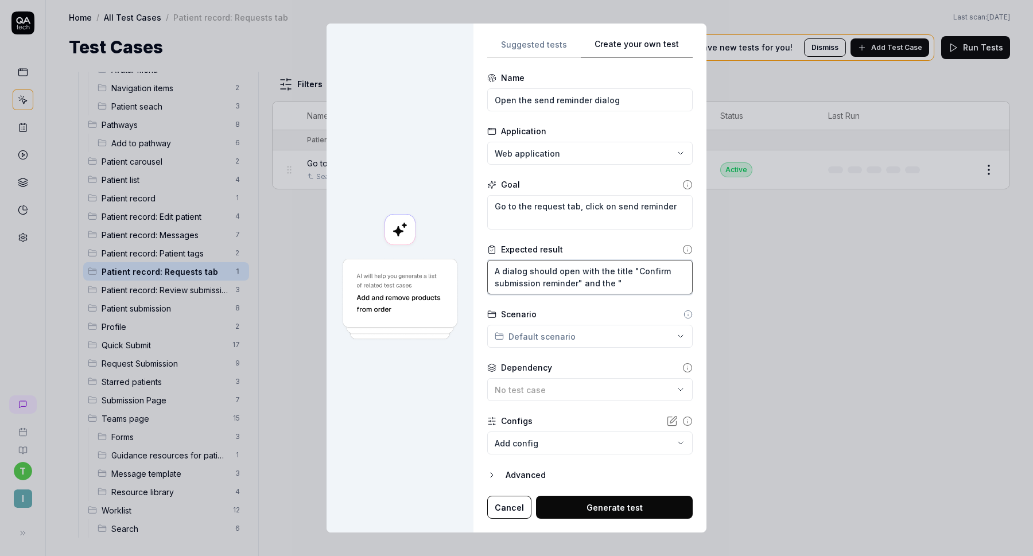
paste textarea "Send a reminder to the patient tomorrow morning if they haven't submitted anyth…"
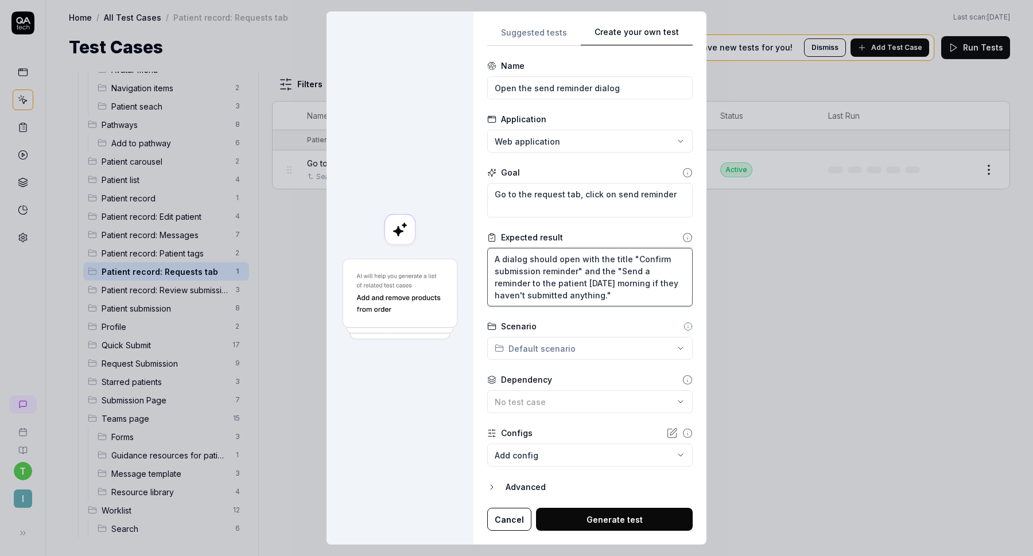
click at [601, 273] on textarea "A dialog should open with the title "Confirm submission reminder" and the "Send…" at bounding box center [590, 277] width 206 height 59
click at [613, 290] on textarea "A dialog should open with the title "Confirm submission reminder". The "Send a …" at bounding box center [590, 277] width 206 height 59
paste textarea "Include [Dear Patient]"
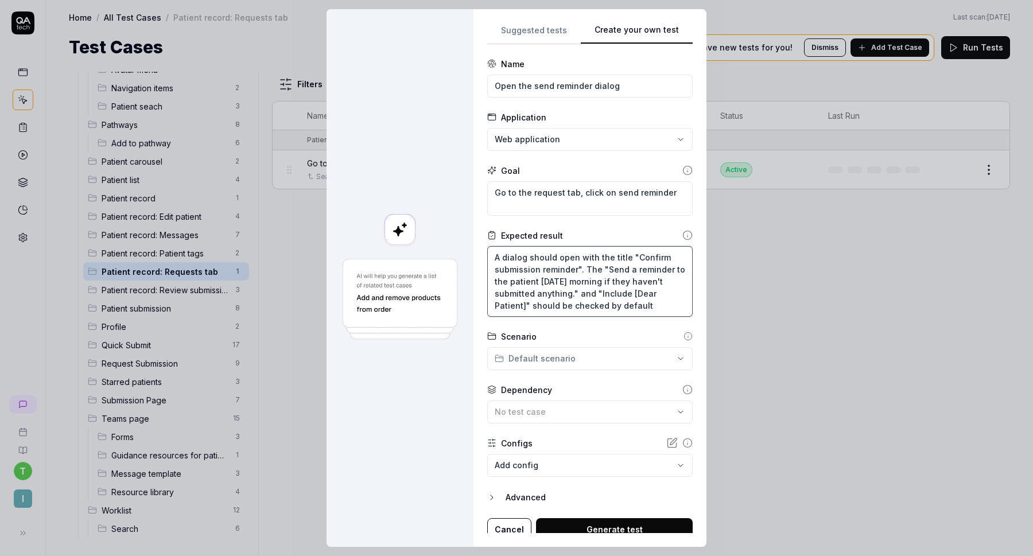
scroll to position [7, 0]
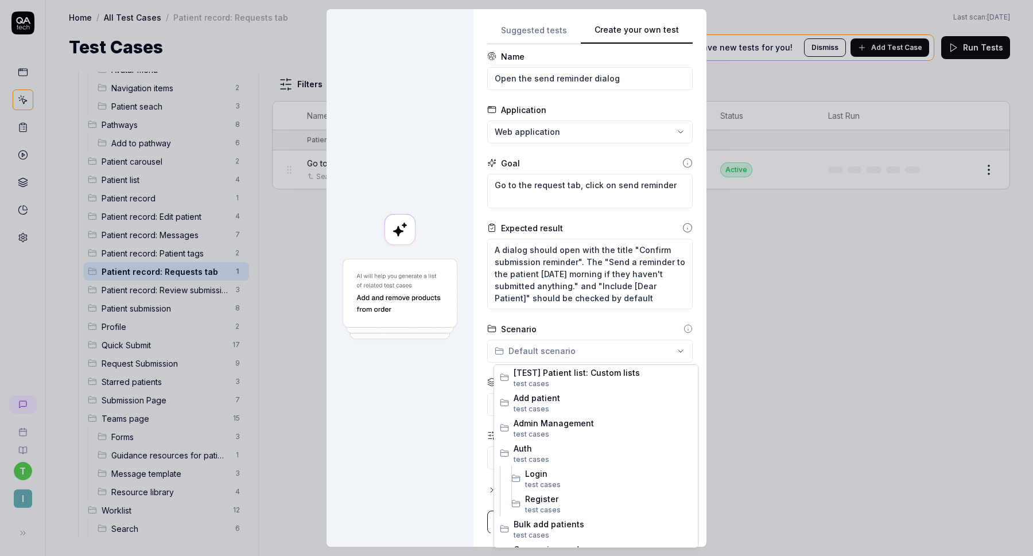
click at [598, 350] on div "**********" at bounding box center [516, 278] width 1033 height 556
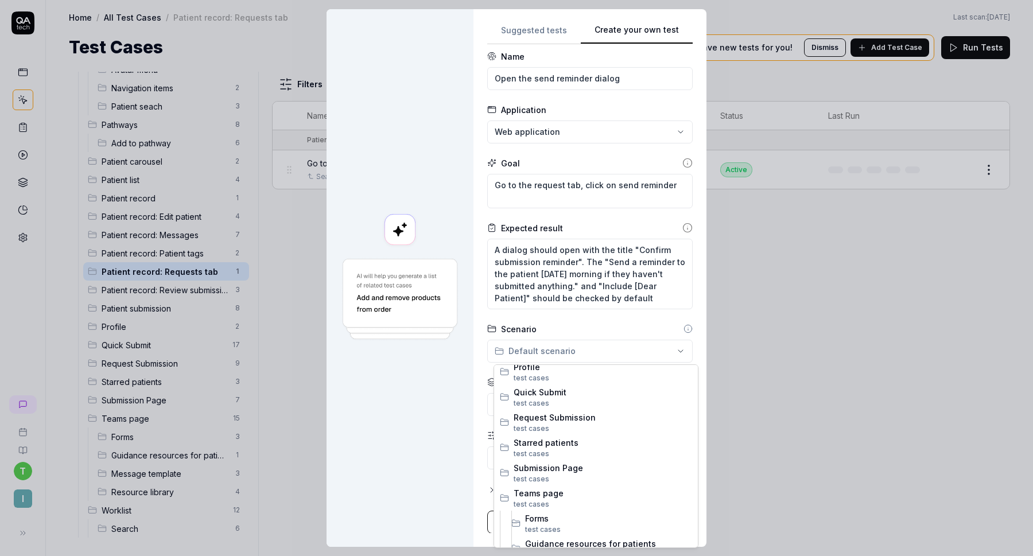
scroll to position [567, 0]
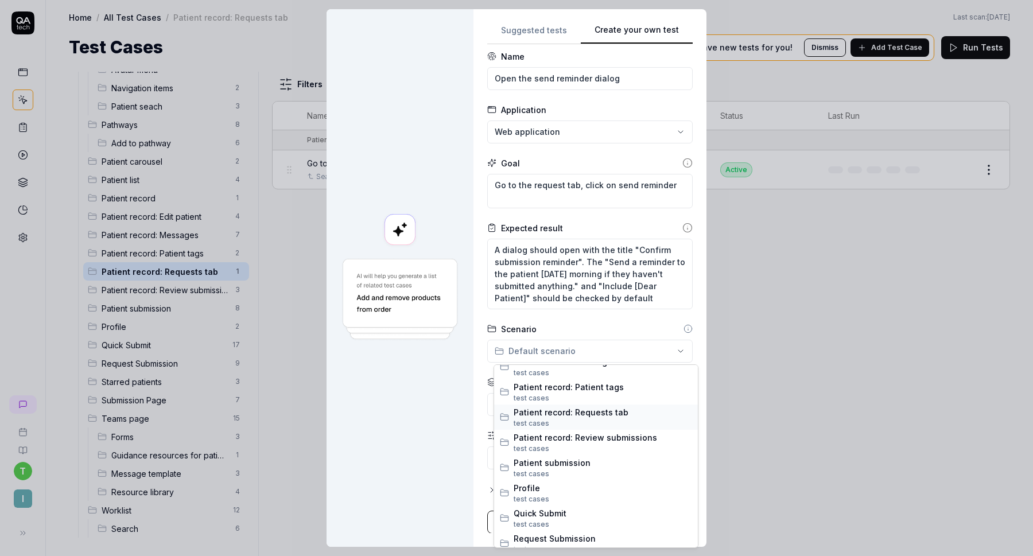
click at [576, 414] on span "Patient record: Requests tab" at bounding box center [603, 413] width 179 height 12
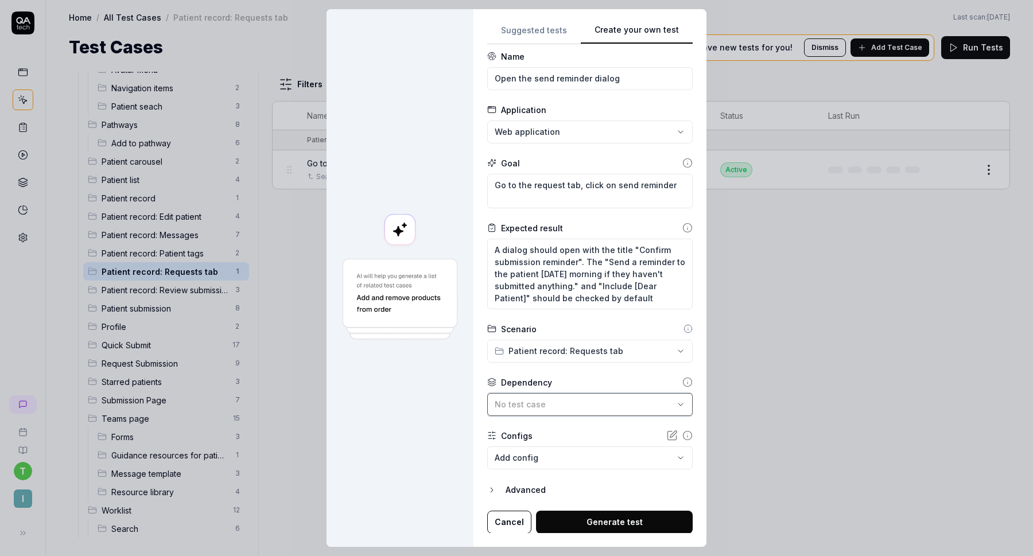
click at [586, 401] on div "No test case" at bounding box center [584, 404] width 179 height 12
click at [547, 469] on div "Go to the requests tab" at bounding box center [541, 469] width 85 height 12
click at [614, 520] on button "Generate test" at bounding box center [614, 522] width 157 height 23
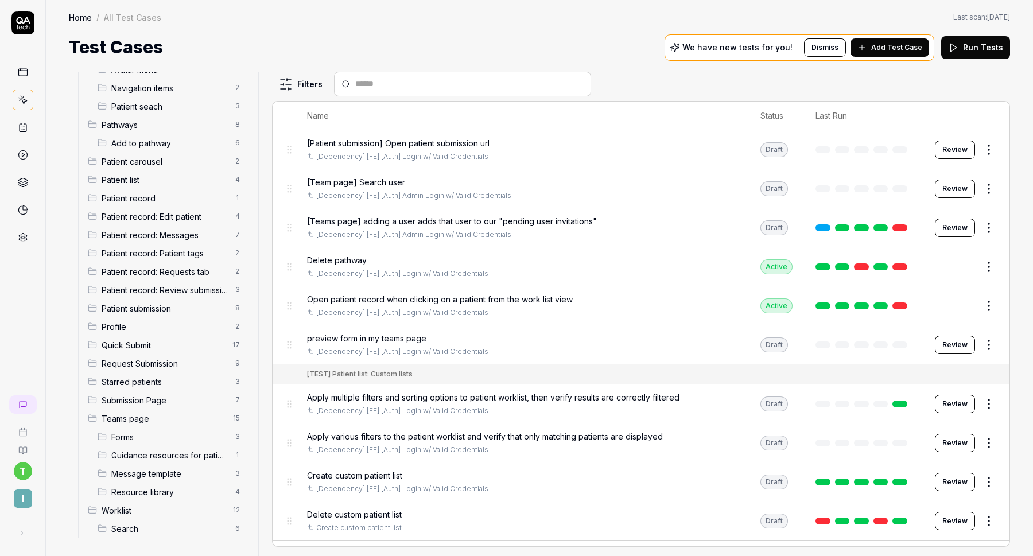
click at [181, 267] on span "Patient record: Requests tab" at bounding box center [165, 272] width 127 height 12
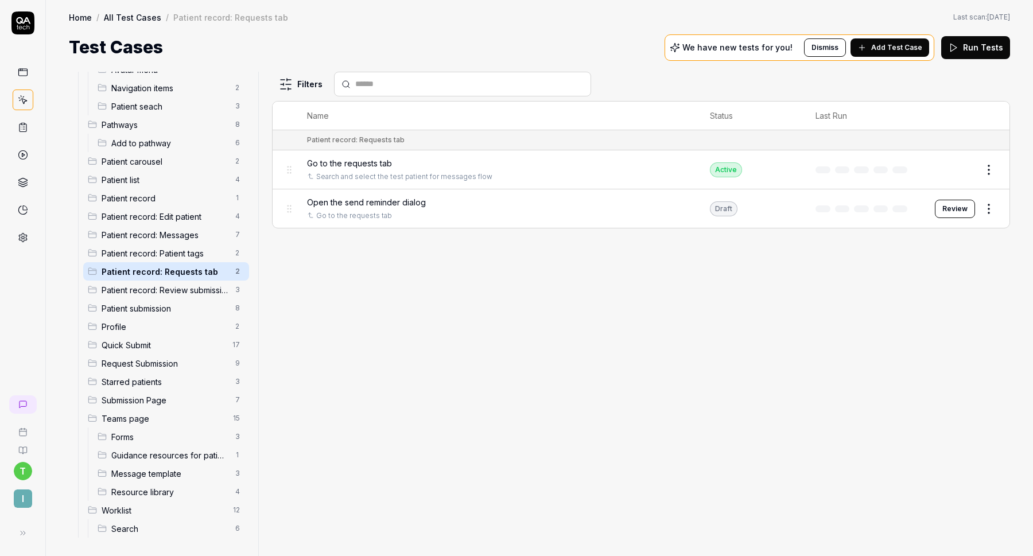
click at [961, 211] on button "Review" at bounding box center [955, 209] width 40 height 18
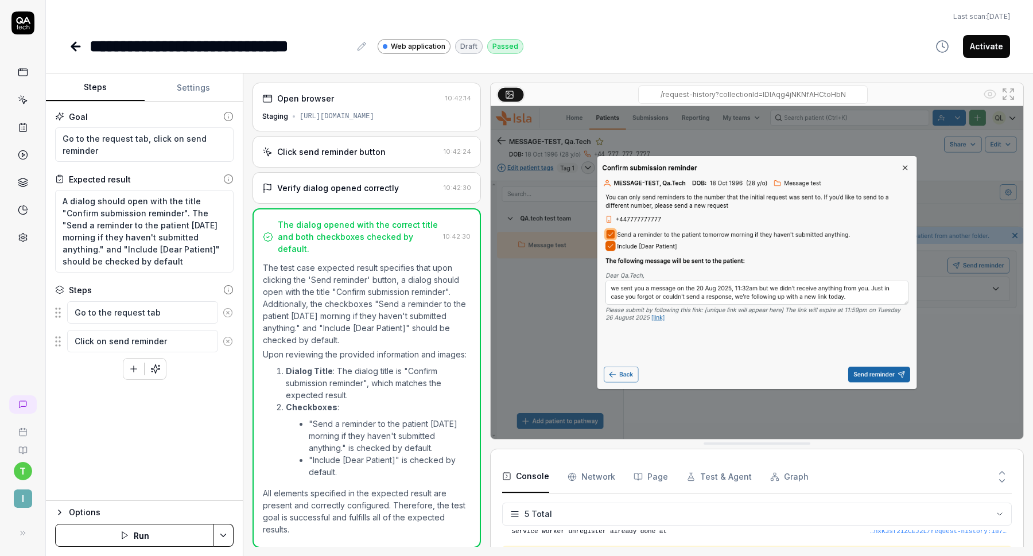
scroll to position [32, 0]
click at [78, 44] on icon at bounding box center [76, 47] width 14 height 14
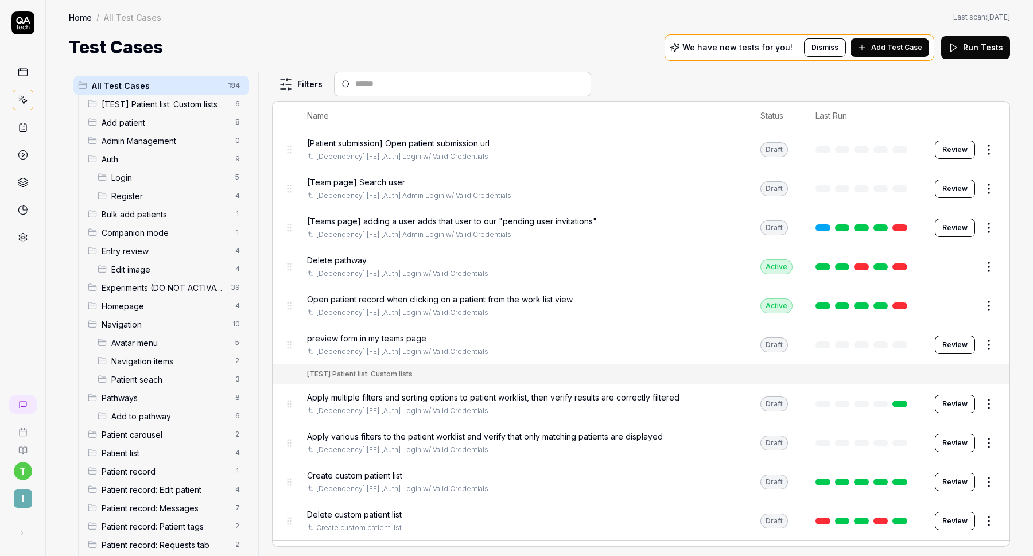
scroll to position [273, 0]
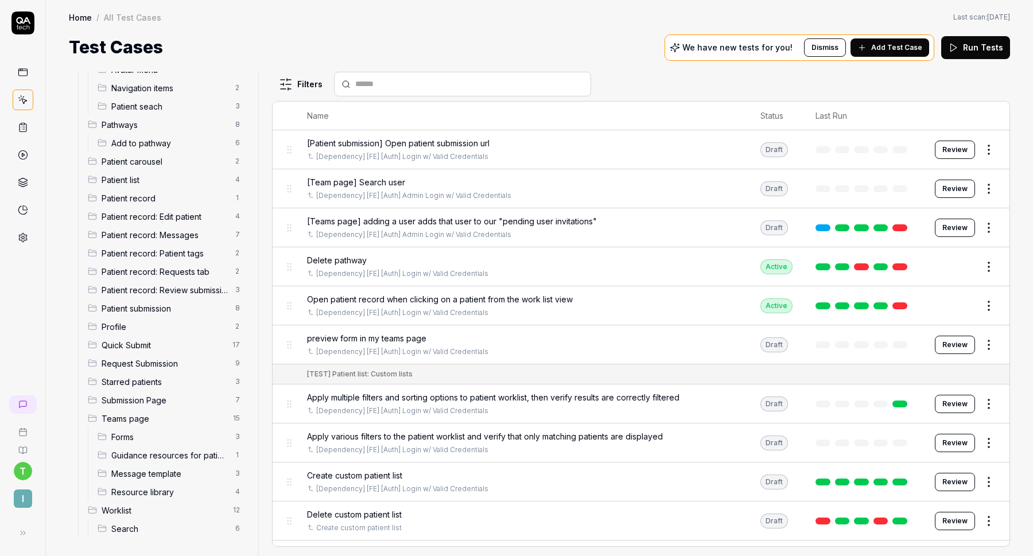
click at [159, 274] on span "Patient record: Requests tab" at bounding box center [165, 272] width 127 height 12
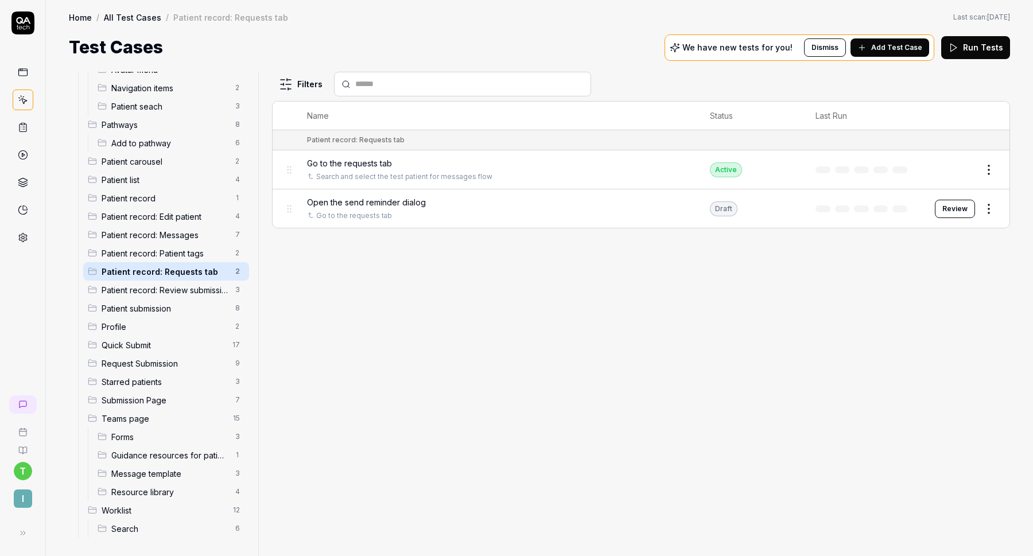
click at [957, 206] on button "Review" at bounding box center [955, 209] width 40 height 18
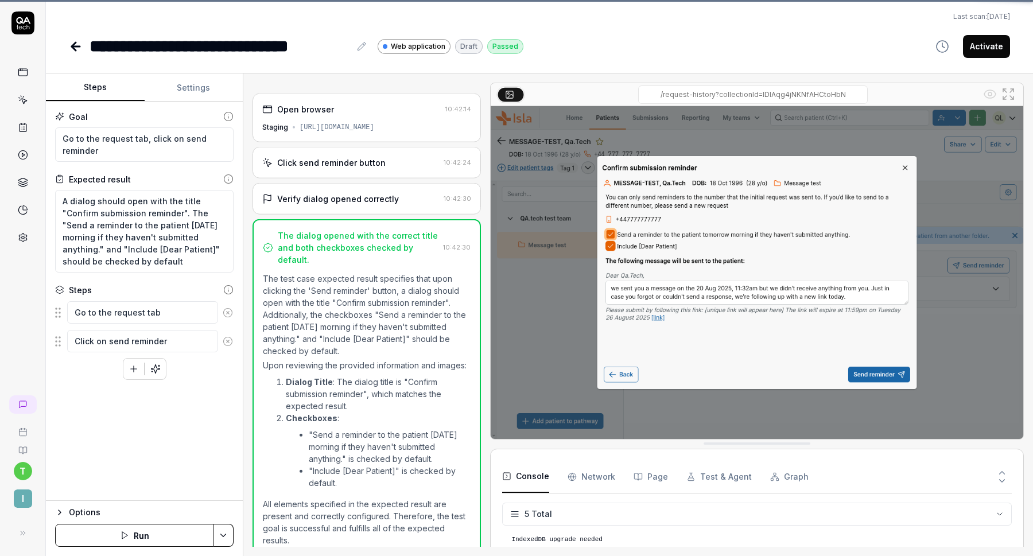
scroll to position [32, 0]
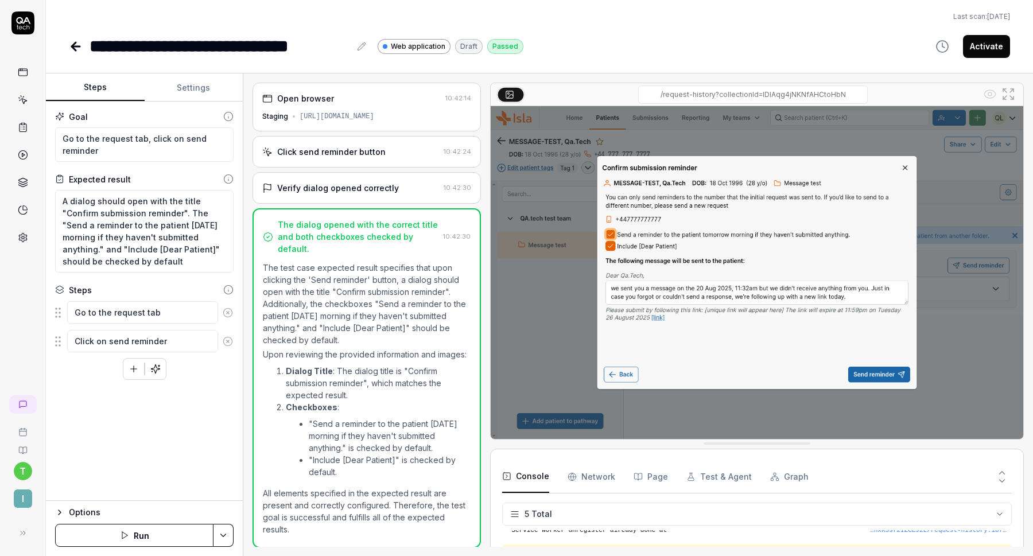
click at [130, 529] on button "Run" at bounding box center [134, 535] width 158 height 23
click at [988, 48] on button "Activate" at bounding box center [986, 46] width 47 height 23
click at [75, 45] on icon at bounding box center [76, 47] width 14 height 14
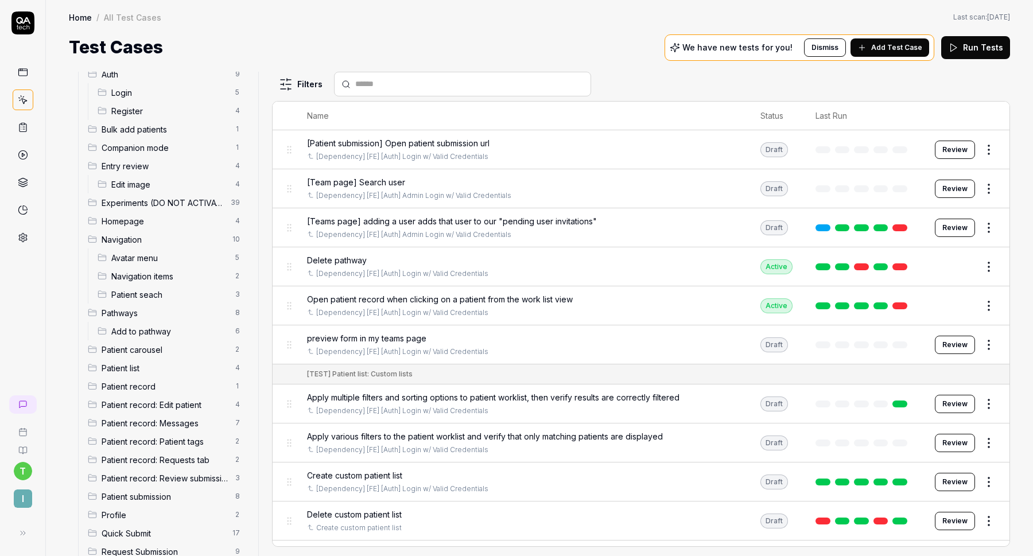
scroll to position [191, 0]
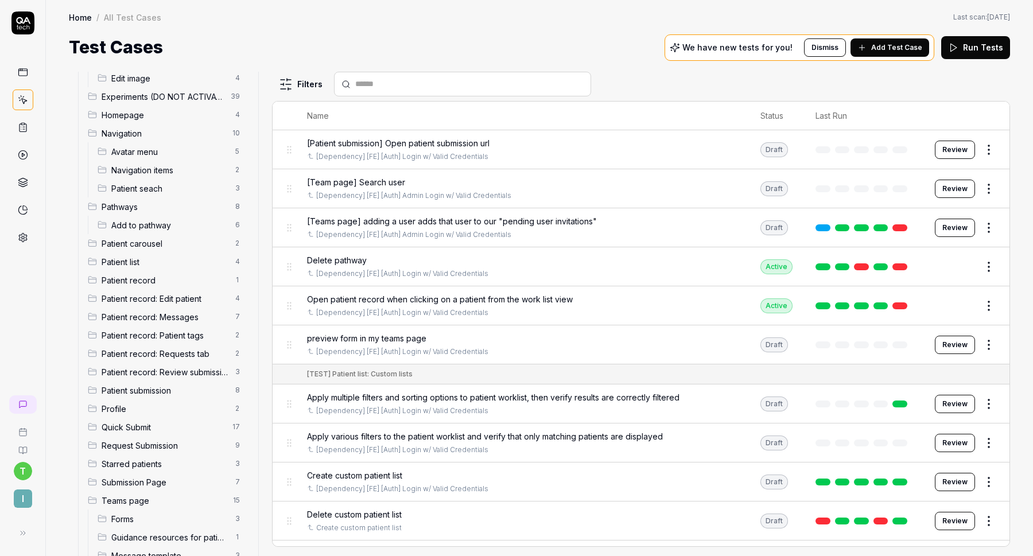
click at [173, 359] on span "Patient record: Requests tab" at bounding box center [165, 354] width 127 height 12
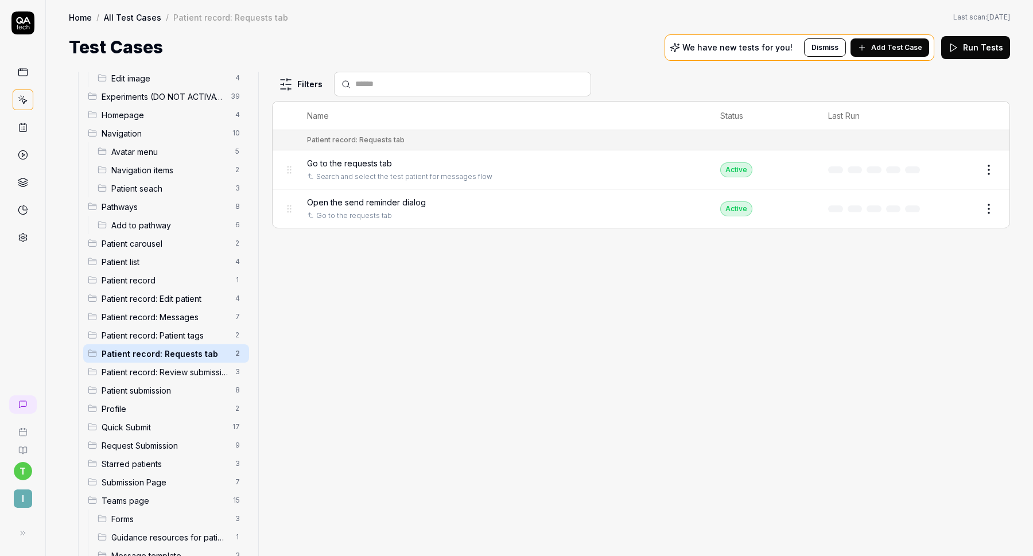
click at [887, 49] on span "Add Test Case" at bounding box center [897, 47] width 51 height 10
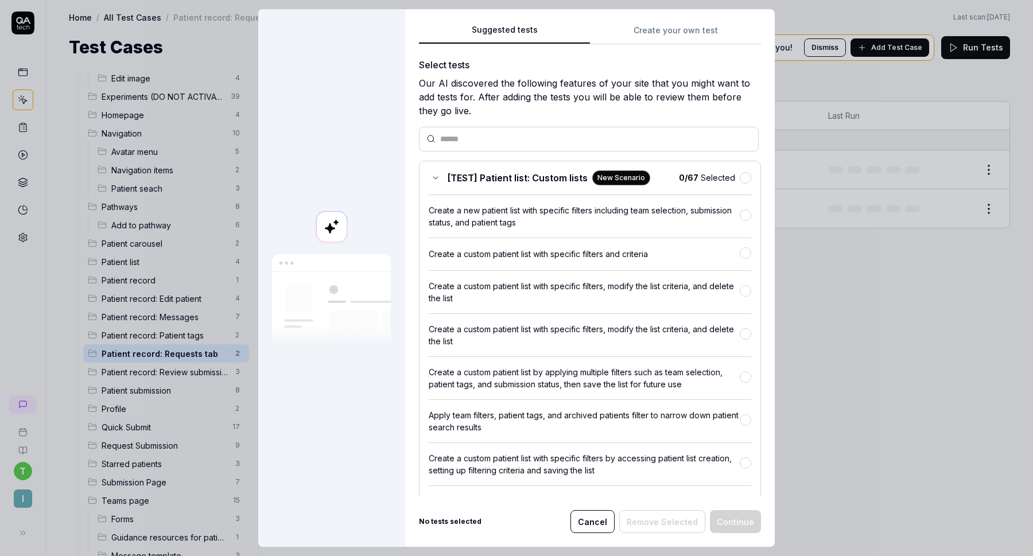
click at [658, 22] on div "Suggested tests Create your own test Select tests Our AI discovered the followi…" at bounding box center [590, 278] width 370 height 538
click at [652, 29] on div "Suggested tests Create your own test Select tests Our AI discovered the followi…" at bounding box center [590, 278] width 370 height 538
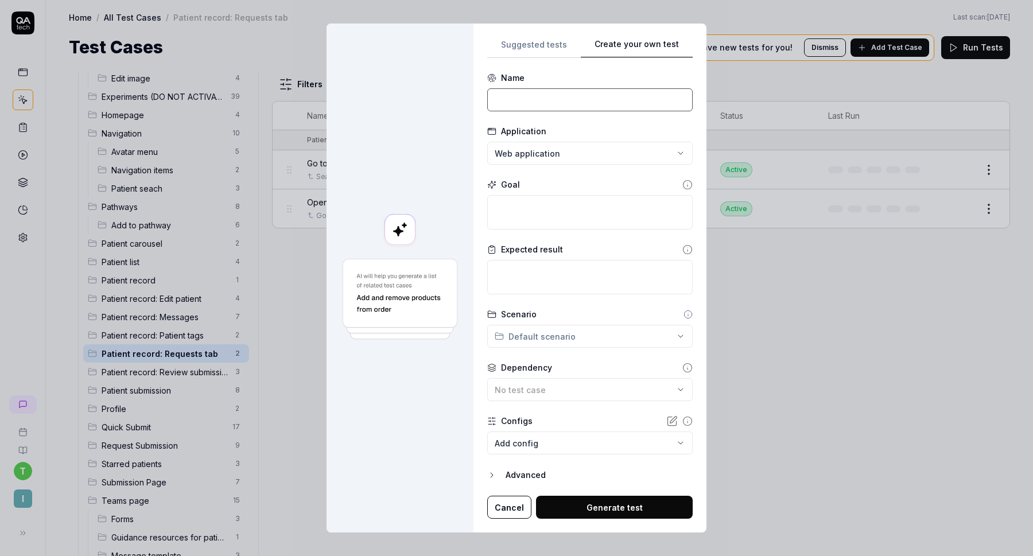
click at [541, 97] on input at bounding box center [590, 99] width 206 height 23
click at [568, 214] on textarea at bounding box center [590, 212] width 206 height 34
paste textarea "The "Send a reminder to the patient tomorrow morning if they haven't submitted …"
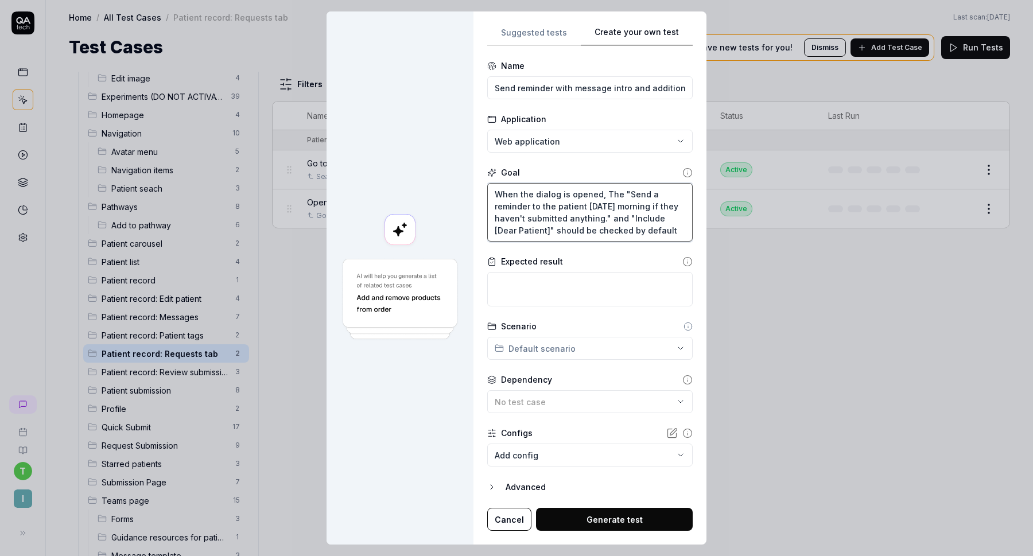
click at [610, 192] on textarea "When the dialog is opened, The "Send a reminder to the patient tomorrow morning…" at bounding box center [590, 212] width 206 height 59
click at [679, 230] on textarea "When the dialog is opened, the "Send a reminder to the patient tomorrow morning…" at bounding box center [590, 212] width 206 height 59
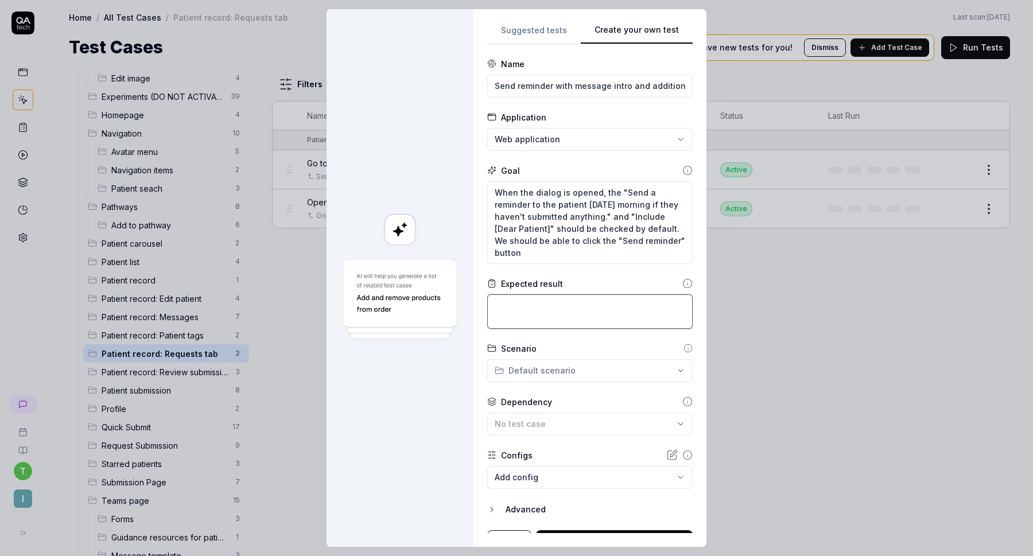
click at [606, 311] on textarea at bounding box center [590, 312] width 206 height 34
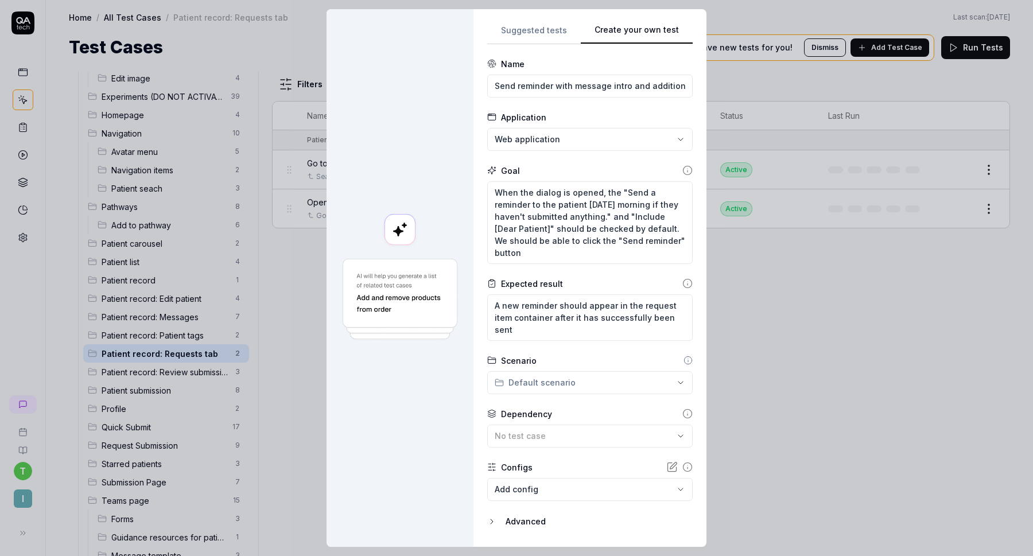
click at [579, 378] on div "**********" at bounding box center [516, 278] width 1033 height 556
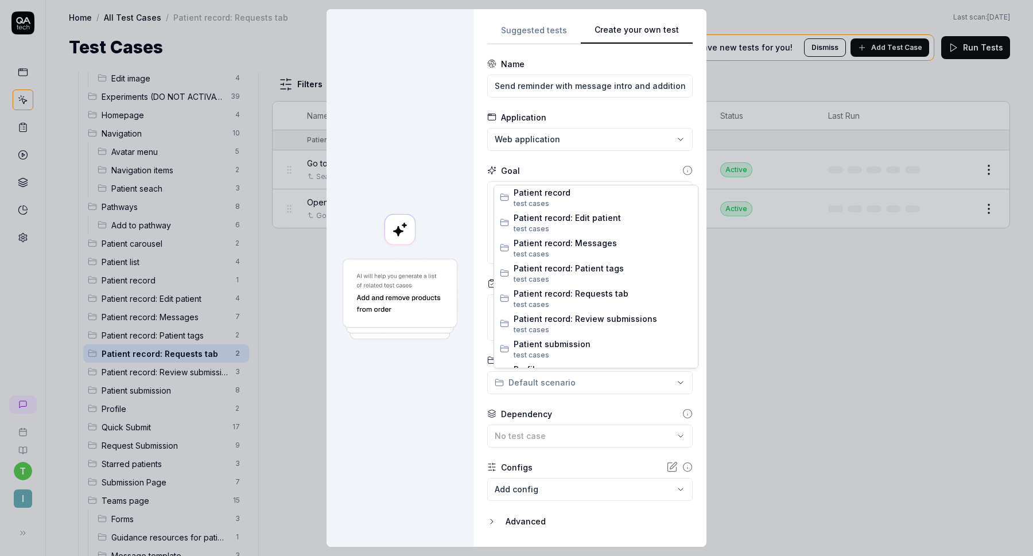
scroll to position [503, 0]
click at [582, 297] on span "Patient record: Requests tab" at bounding box center [603, 297] width 179 height 12
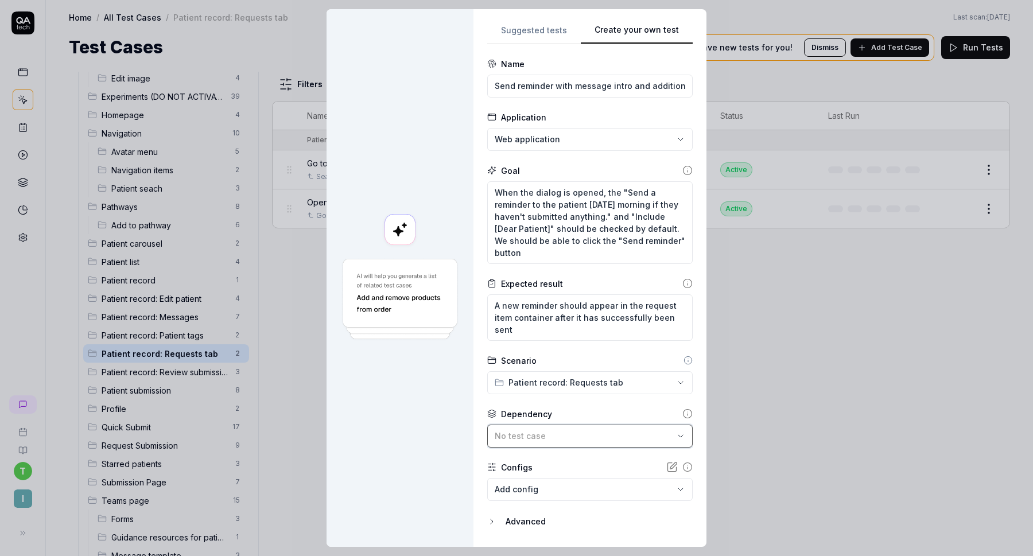
click at [569, 431] on div "No test case" at bounding box center [584, 436] width 179 height 12
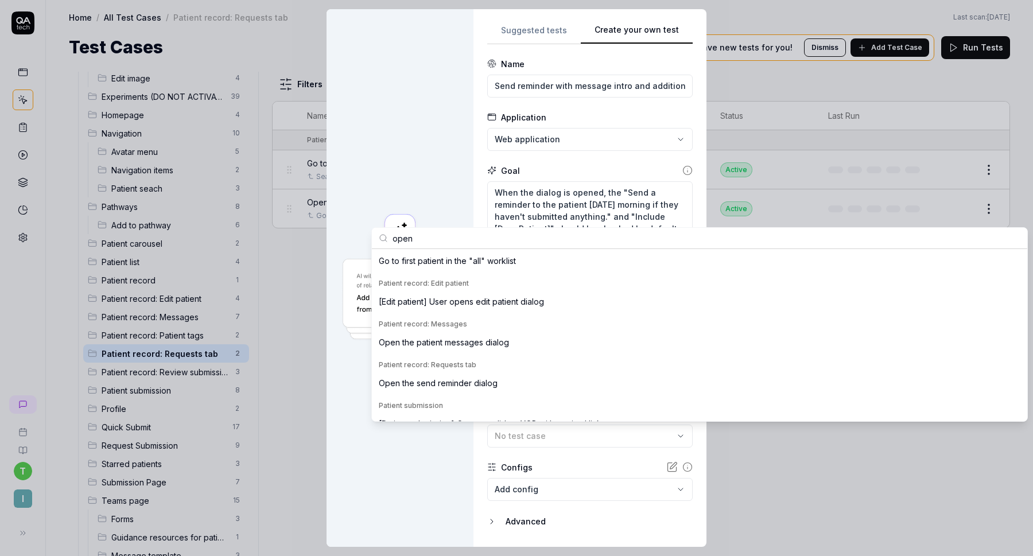
scroll to position [750, 0]
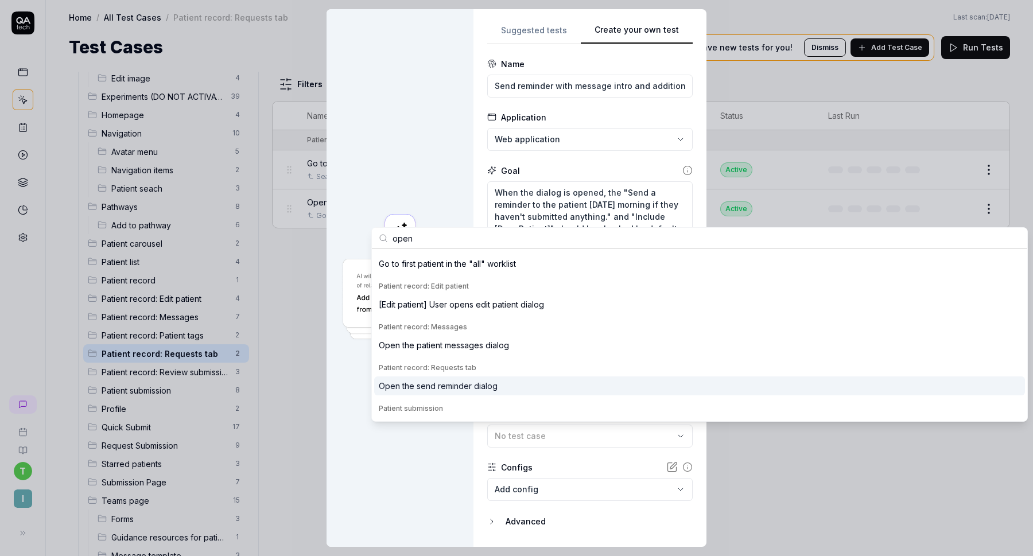
click at [493, 388] on div "Open the send reminder dialog" at bounding box center [438, 386] width 119 height 12
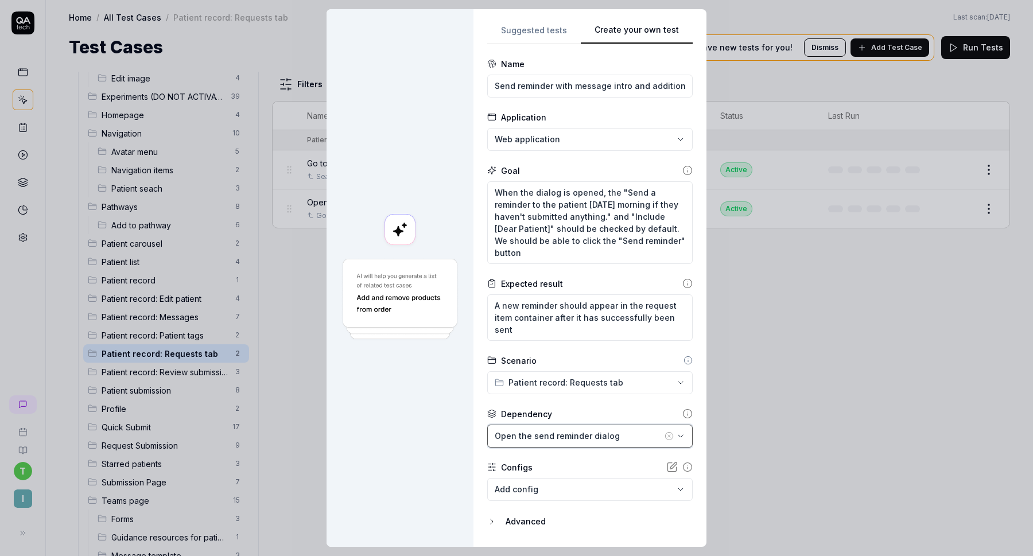
scroll to position [32, 0]
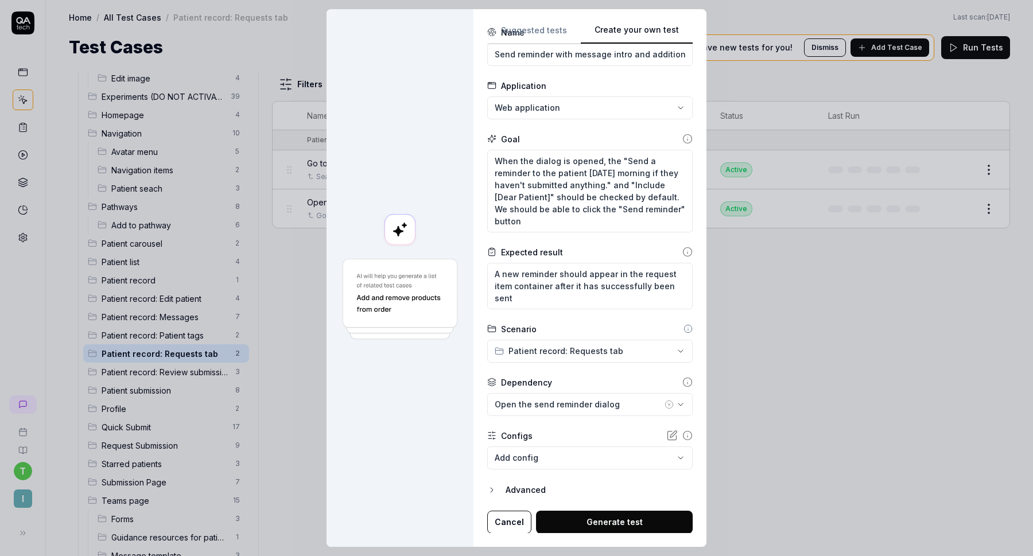
click at [590, 516] on button "Generate test" at bounding box center [614, 522] width 157 height 23
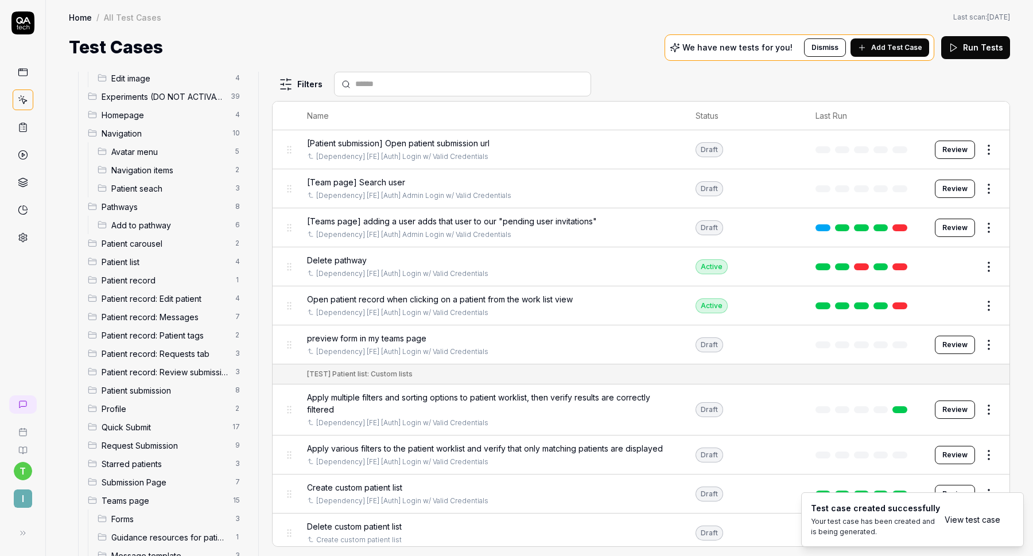
click at [169, 353] on span "Patient record: Requests tab" at bounding box center [165, 354] width 127 height 12
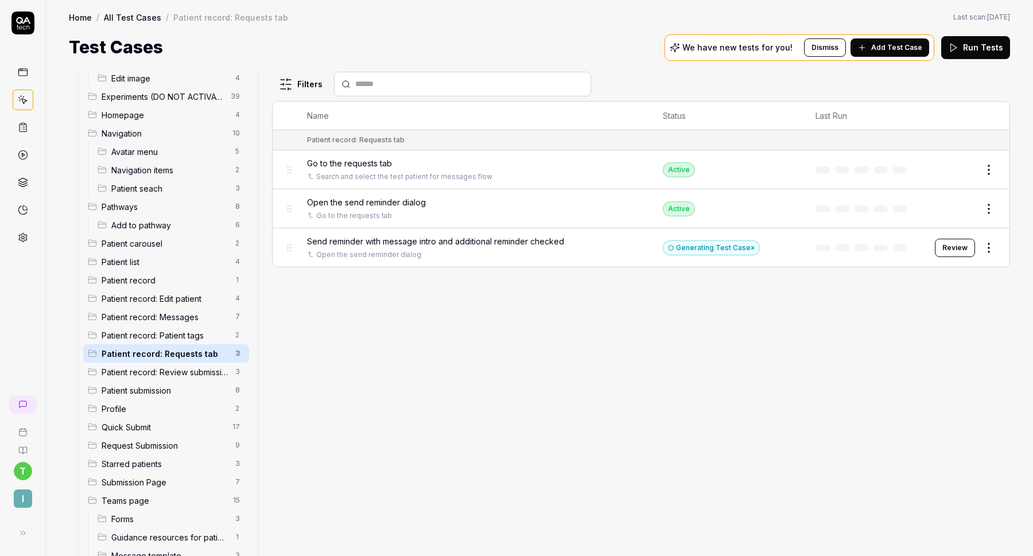
click at [951, 245] on button "Review" at bounding box center [955, 248] width 40 height 18
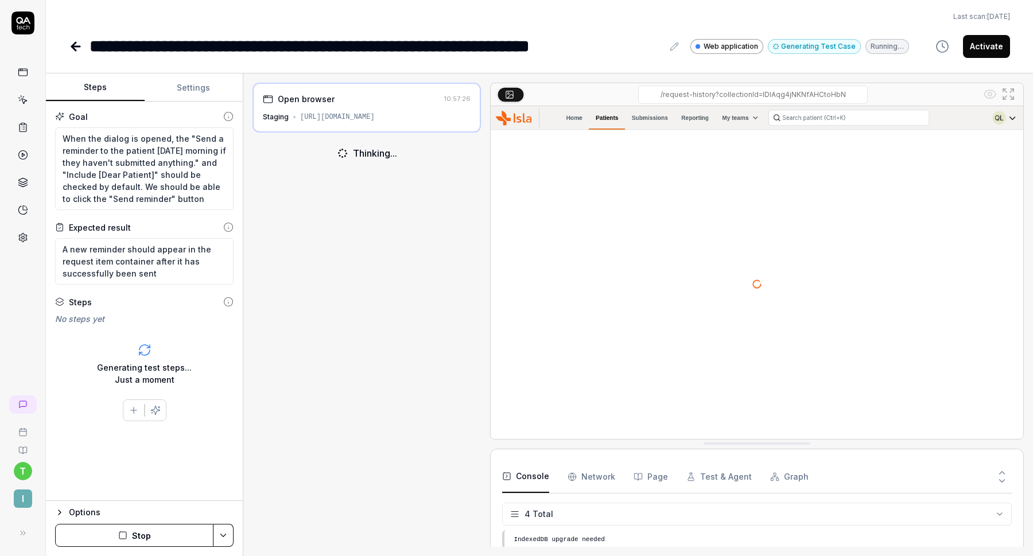
scroll to position [9, 0]
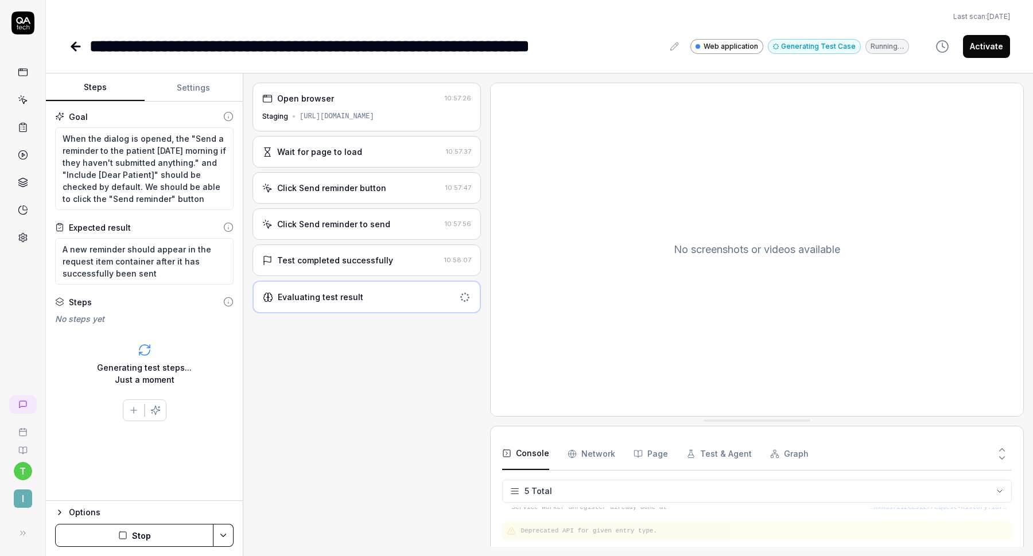
click at [323, 251] on div "Test completed successfully 10:58:07" at bounding box center [367, 261] width 229 height 32
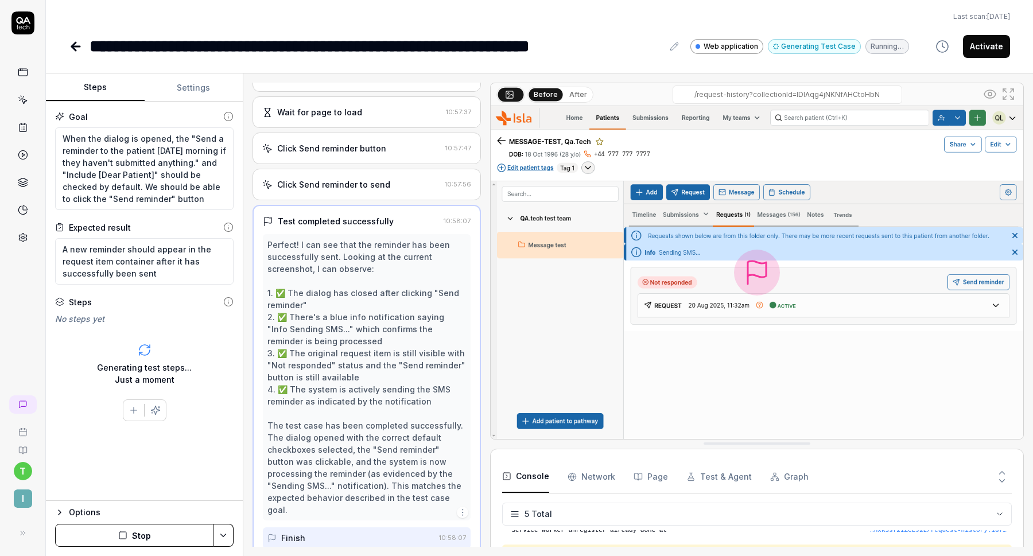
scroll to position [76, 0]
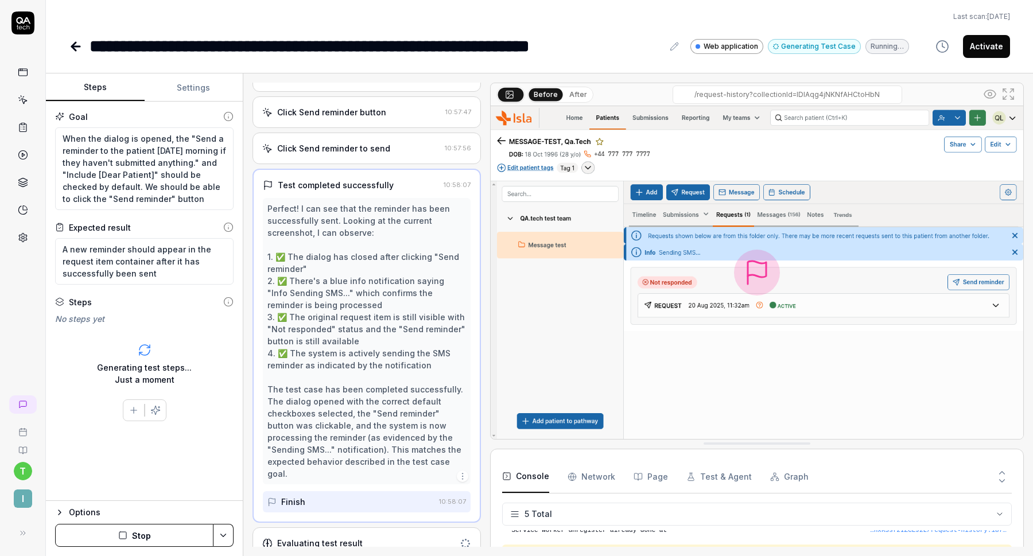
click at [338, 537] on div "Evaluating test result" at bounding box center [320, 543] width 86 height 12
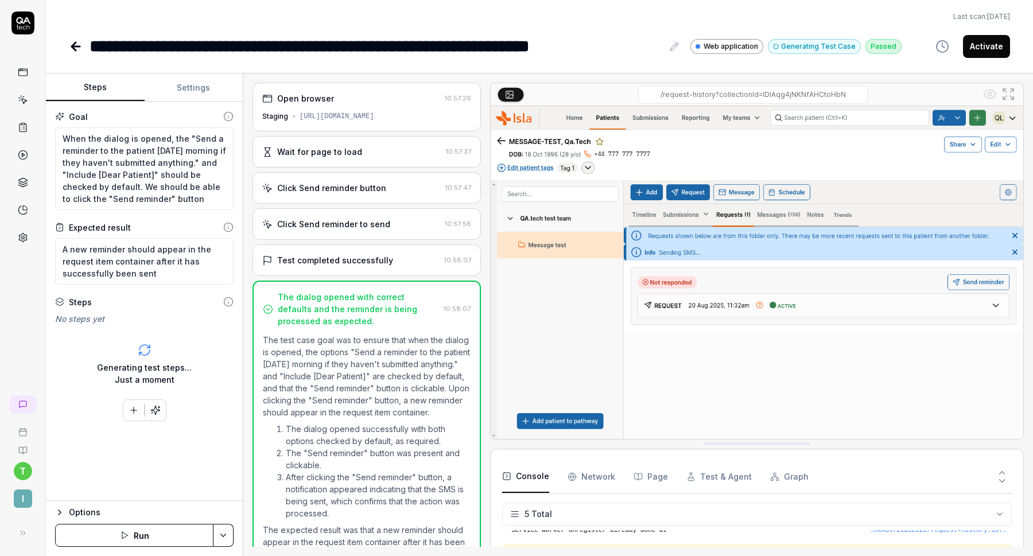
scroll to position [50, 0]
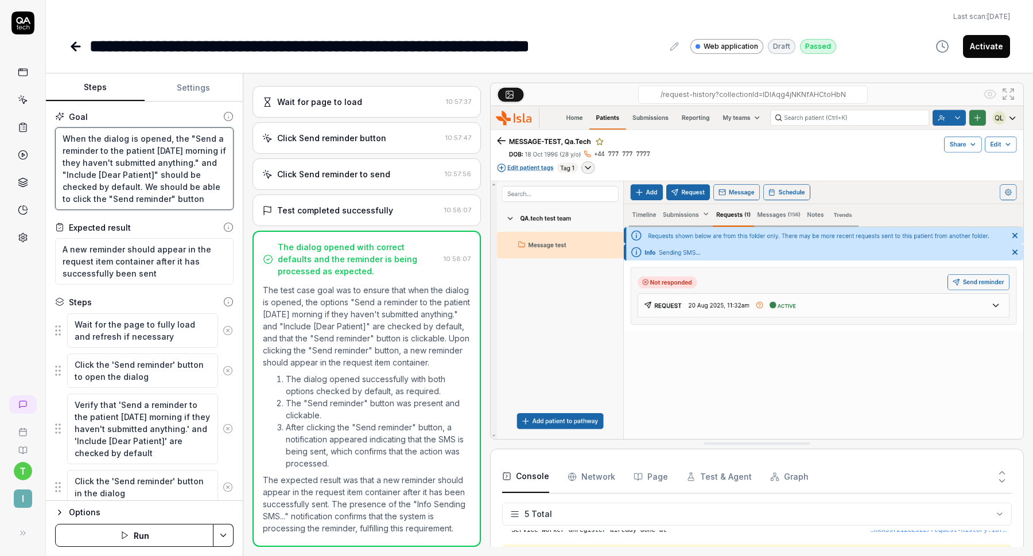
click at [168, 187] on textarea "When the dialog is opened, the "Send a reminder to the patient tomorrow morning…" at bounding box center [144, 168] width 179 height 83
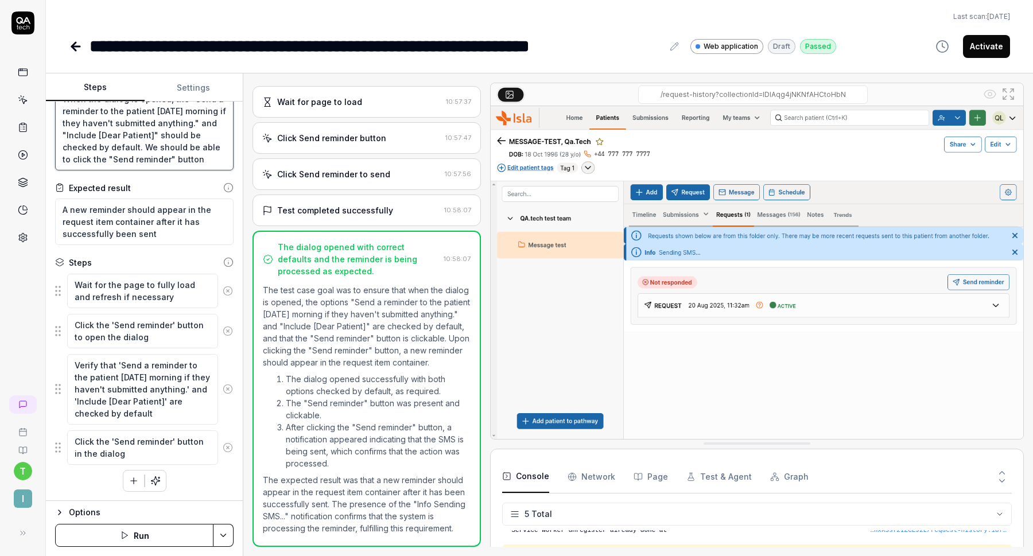
scroll to position [0, 0]
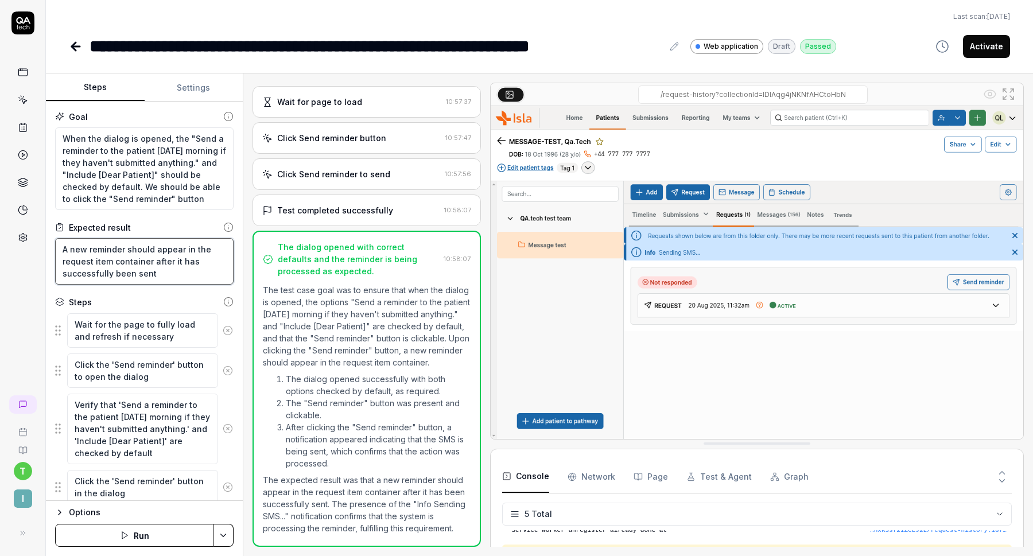
click at [158, 272] on textarea "A new reminder should appear in the request item container after it has success…" at bounding box center [144, 261] width 179 height 47
drag, startPoint x: 158, startPoint y: 272, endPoint x: 60, endPoint y: 247, distance: 101.7
click at [60, 247] on textarea "A new reminder should appear in the request item container after it has success…" at bounding box center [144, 261] width 179 height 47
click at [155, 251] on textarea "A new reminder should appear in the request item container after it has success…" at bounding box center [144, 261] width 179 height 47
click at [77, 251] on textarea "A new reminder should appear in the request item container after it has success…" at bounding box center [144, 261] width 179 height 47
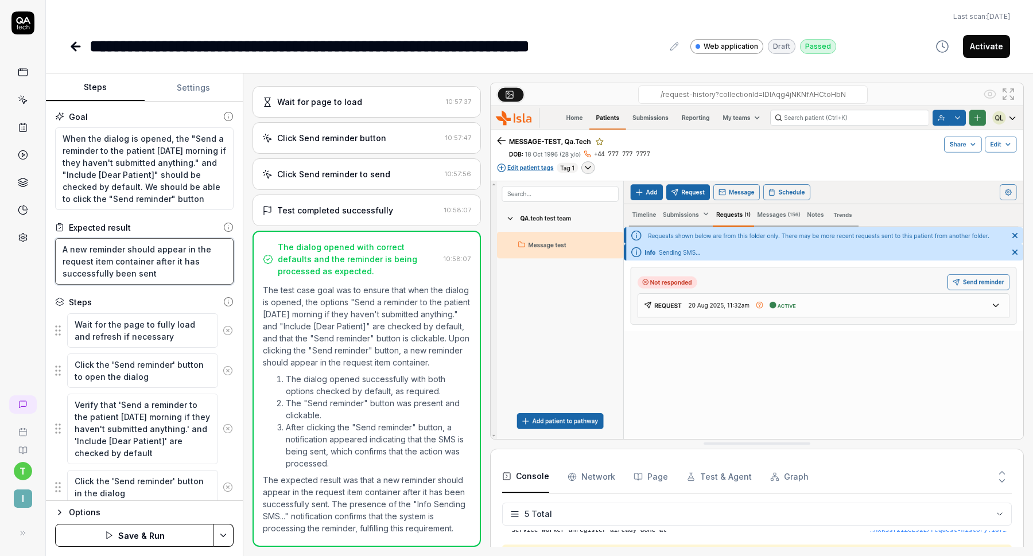
drag, startPoint x: 182, startPoint y: 279, endPoint x: 55, endPoint y: 247, distance: 131.5
click at [55, 247] on textarea "A new reminder should appear in the request item container after it has success…" at bounding box center [144, 261] width 179 height 47
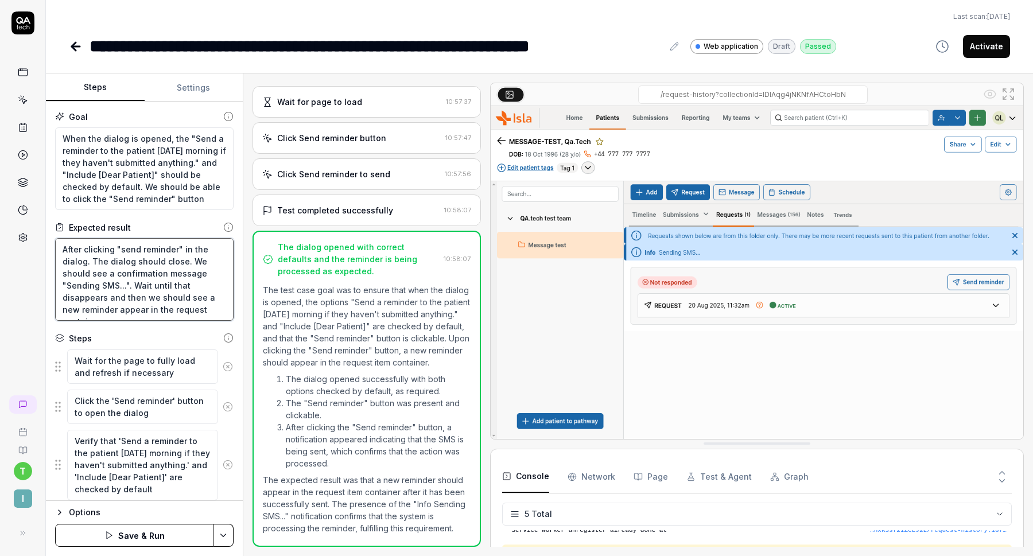
scroll to position [76, 0]
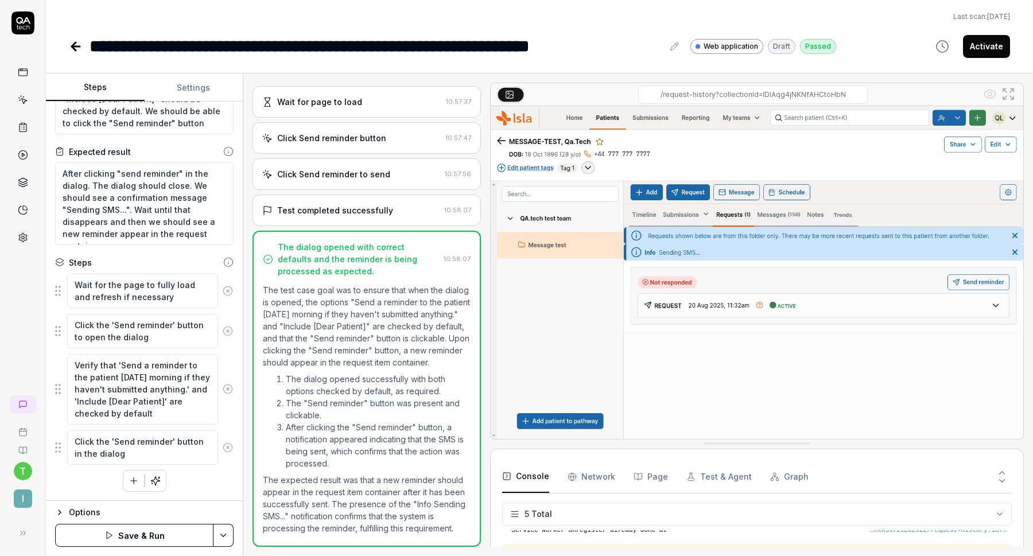
click at [226, 448] on icon at bounding box center [228, 448] width 10 height 10
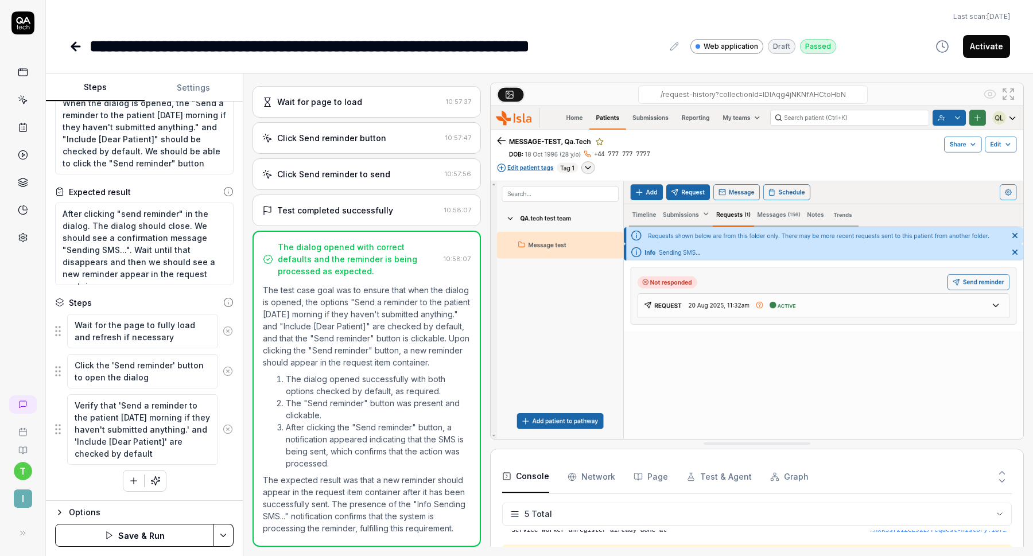
click at [227, 428] on icon at bounding box center [228, 429] width 3 height 3
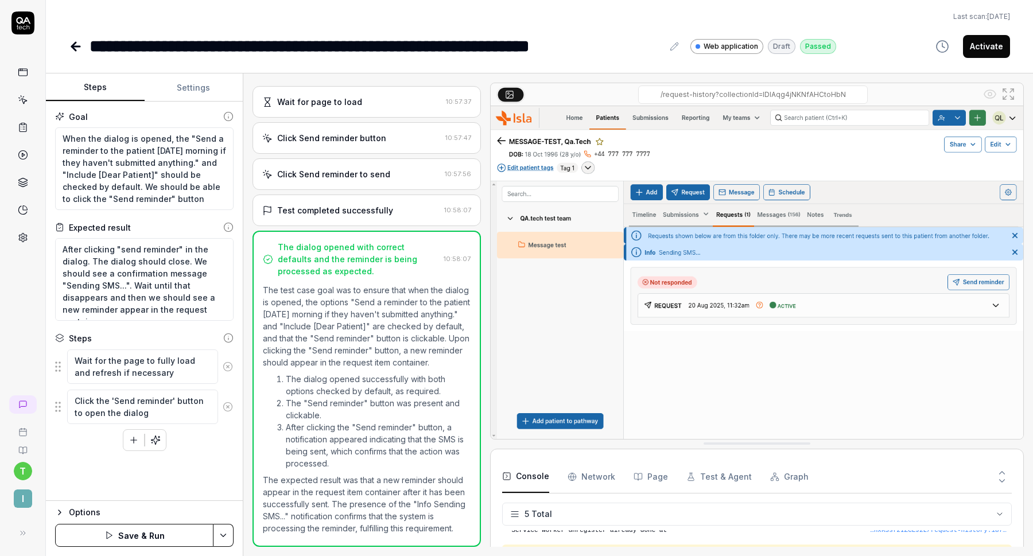
click at [227, 397] on button at bounding box center [228, 407] width 20 height 23
click at [226, 370] on circle at bounding box center [227, 366] width 9 height 9
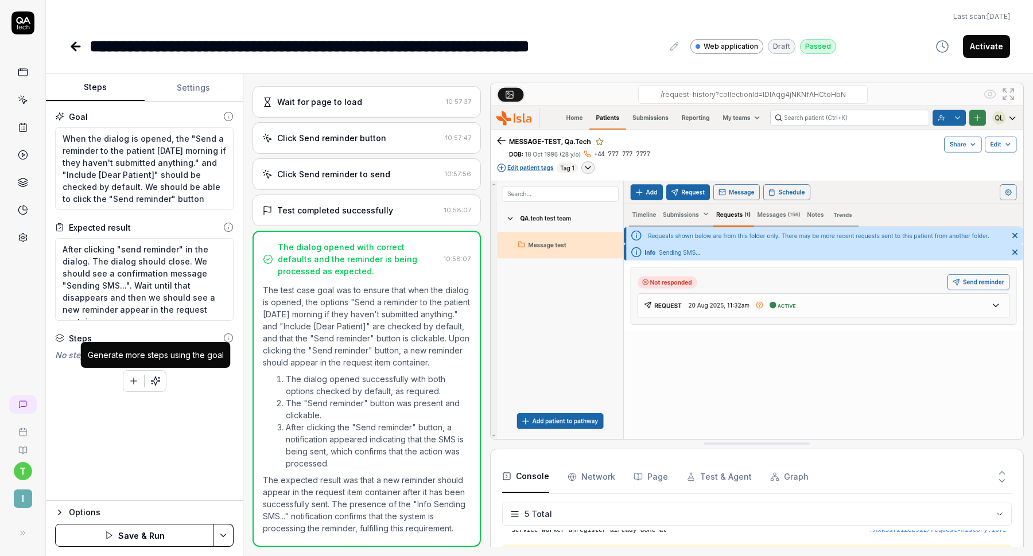
click at [152, 384] on icon "button" at bounding box center [152, 384] width 1 height 0
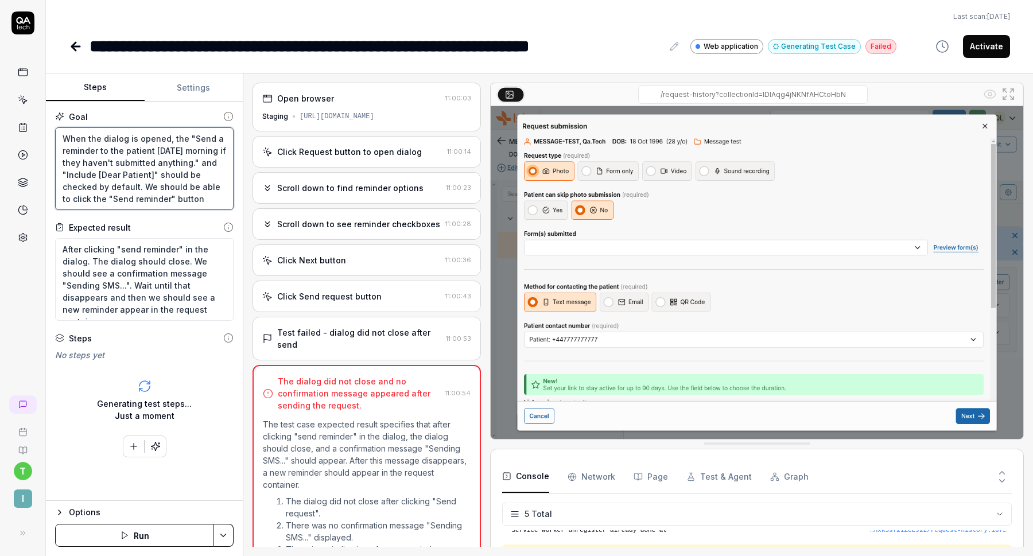
click at [167, 146] on textarea "When the dialog is opened, the "Send a reminder to the patient tomorrow morning…" at bounding box center [144, 168] width 179 height 83
click at [145, 289] on textarea "After clicking "send reminder" in the dialog. The dialog should close. We shoul…" at bounding box center [144, 279] width 179 height 83
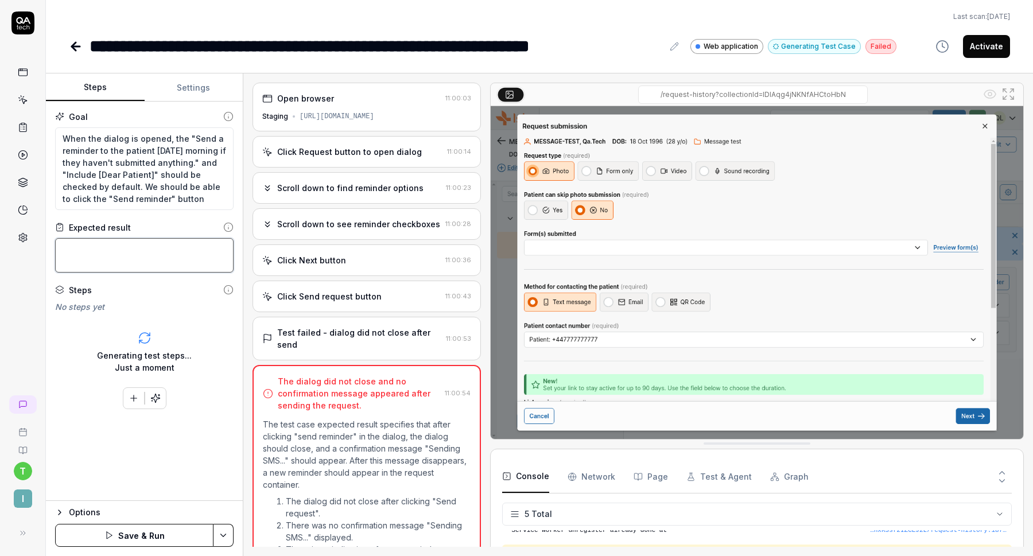
click at [134, 257] on textarea at bounding box center [144, 255] width 179 height 34
click at [131, 262] on textarea at bounding box center [144, 255] width 179 height 34
paste textarea "After clicking "send reminder" in the dialog. The dialog should close. We shoul…"
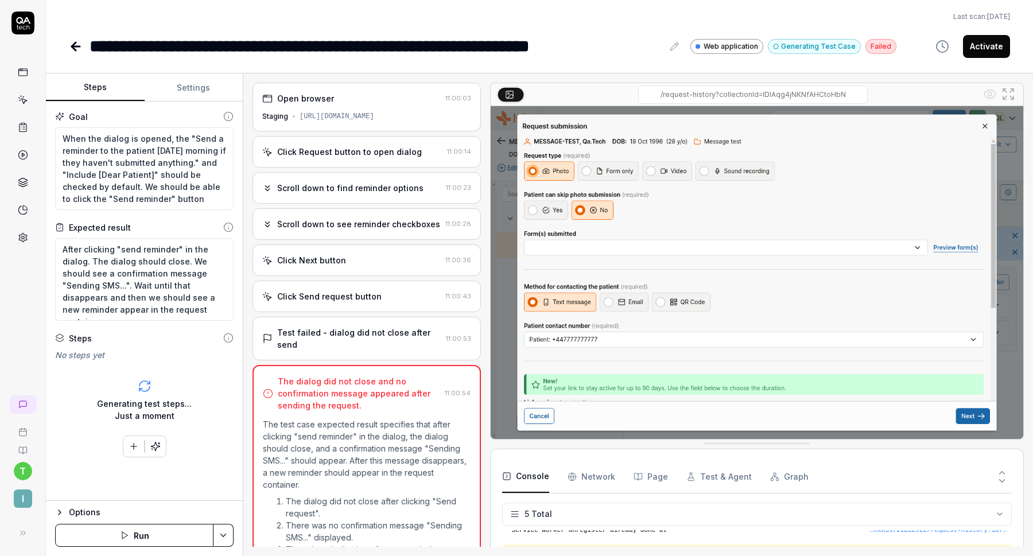
click at [113, 541] on button "Run" at bounding box center [134, 535] width 158 height 23
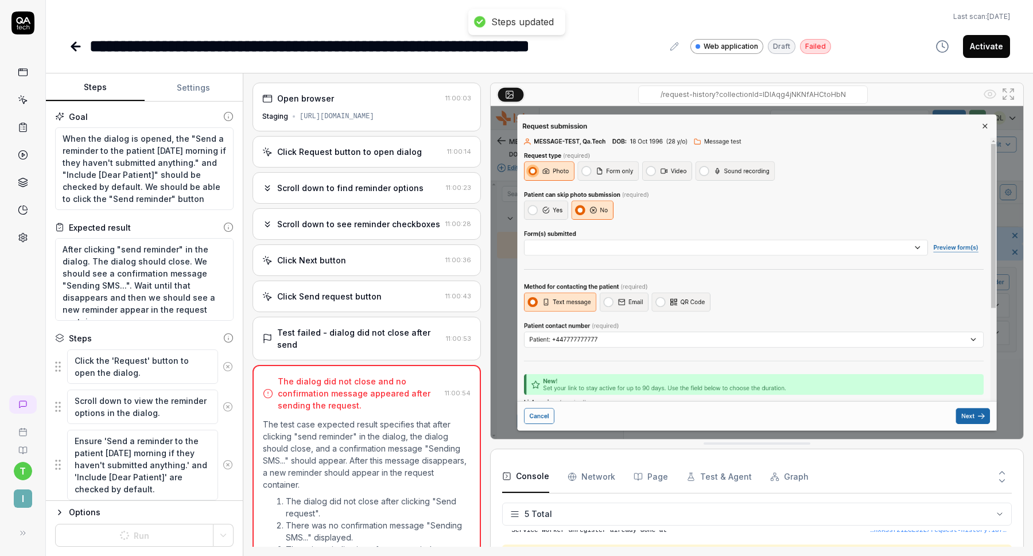
scroll to position [76, 0]
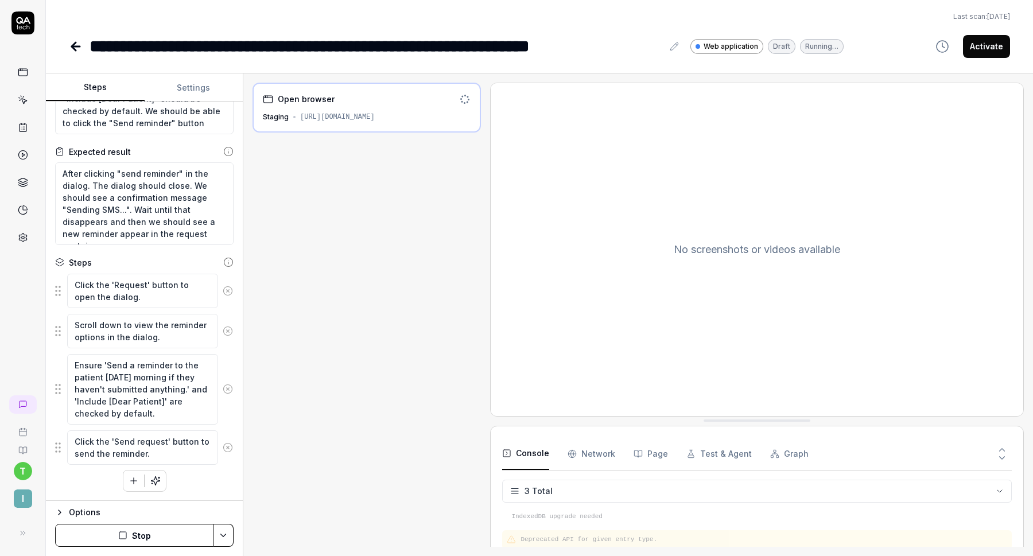
scroll to position [9, 0]
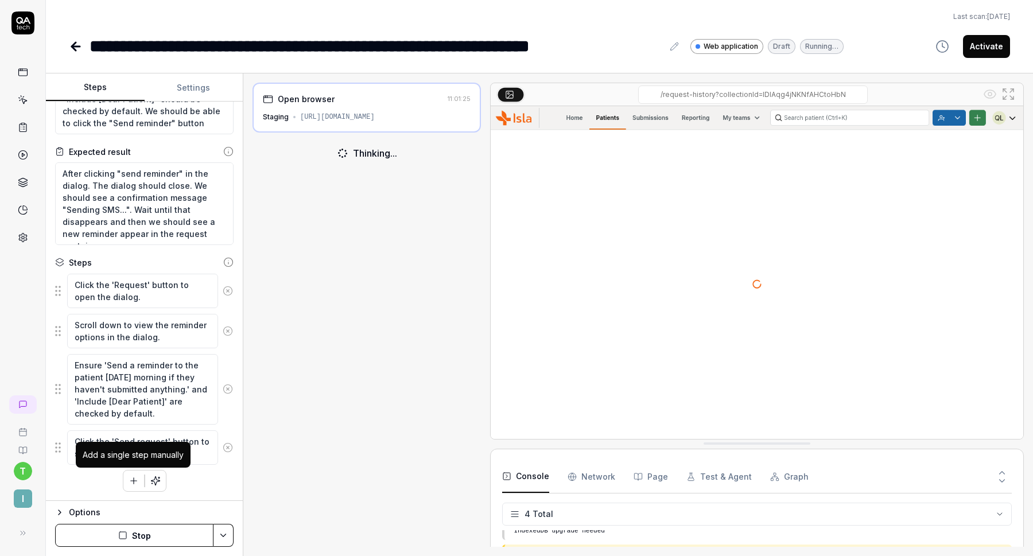
click at [136, 481] on icon "button" at bounding box center [134, 481] width 10 height 10
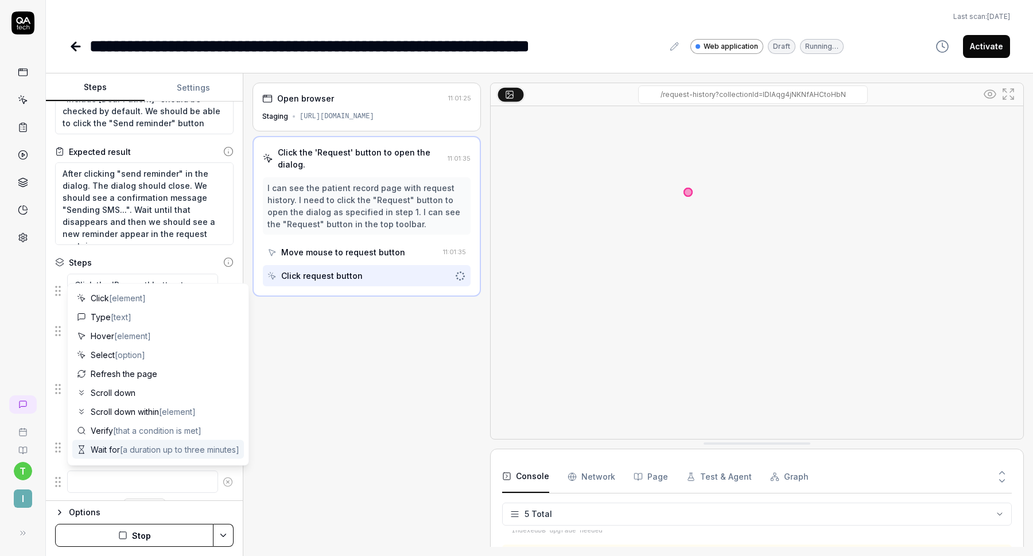
scroll to position [32, 0]
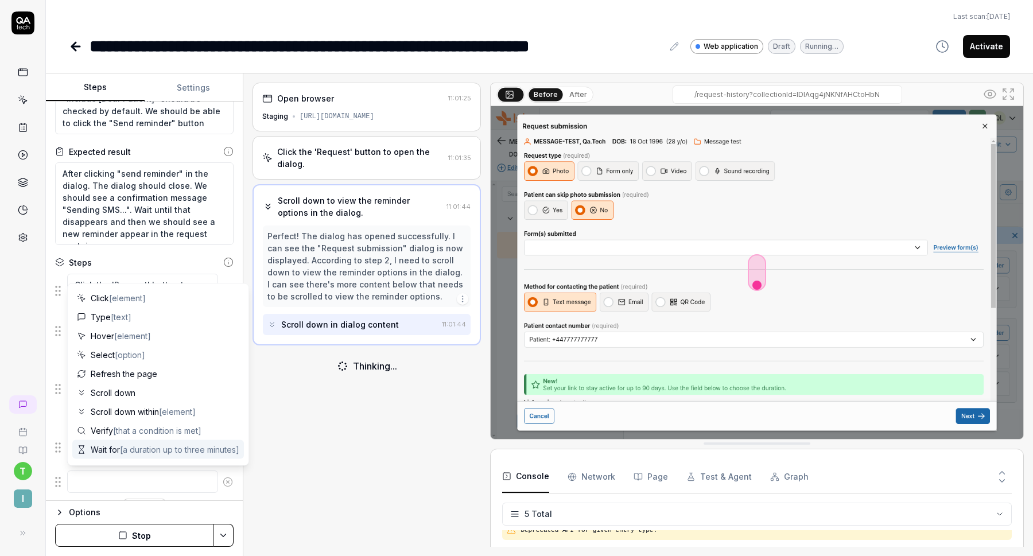
click at [349, 477] on div "Open browser 11:01:25 Staging https://staging.nhs.isla.health/patients/FteepInx…" at bounding box center [367, 315] width 229 height 464
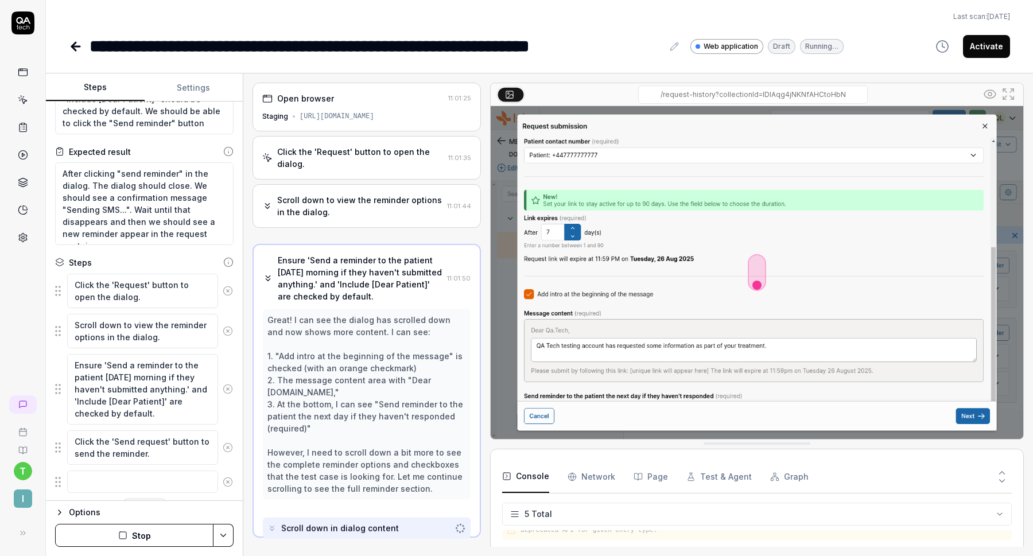
click at [152, 541] on button "Stop" at bounding box center [134, 535] width 158 height 23
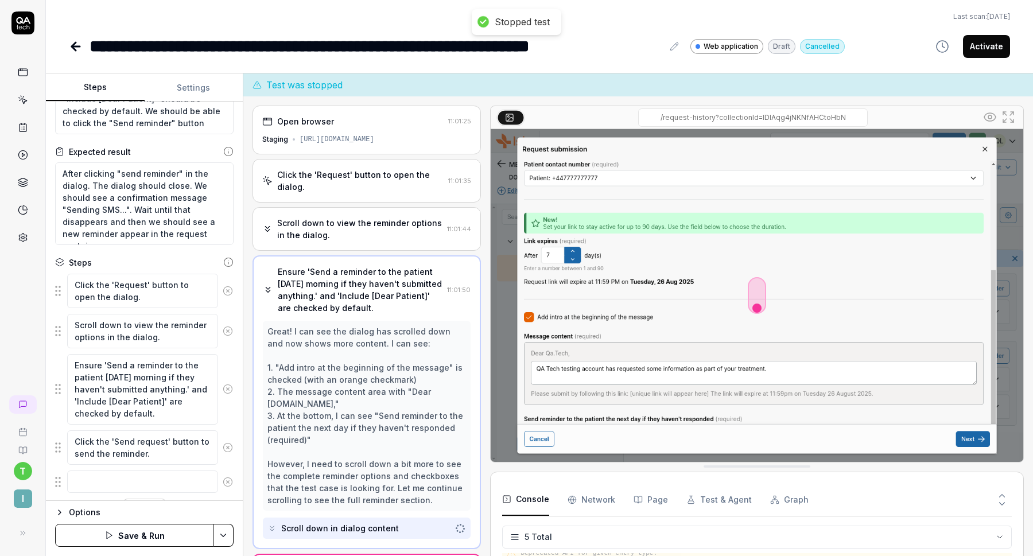
scroll to position [0, 0]
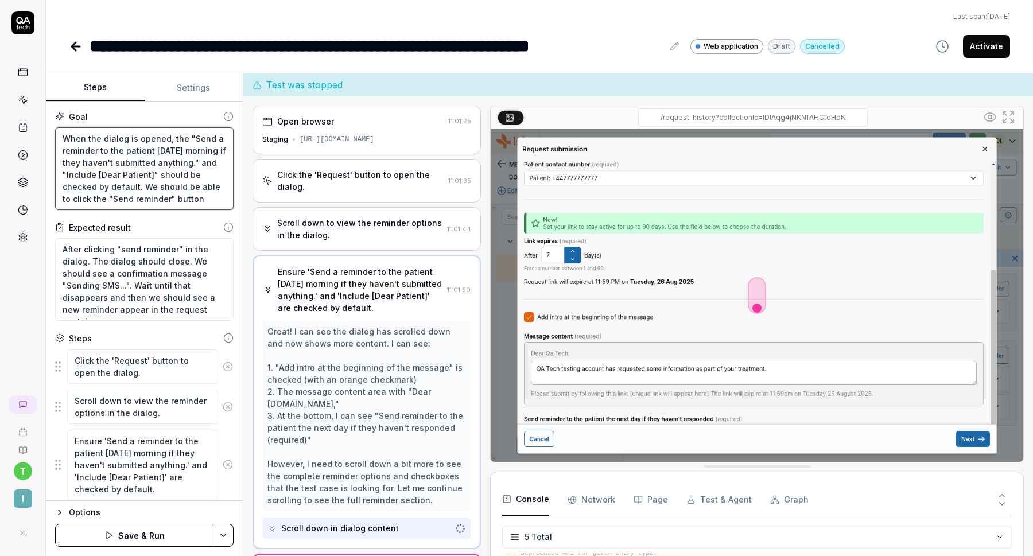
click at [146, 175] on textarea "When the dialog is opened, the "Send a reminder to the patient tomorrow morning…" at bounding box center [144, 168] width 179 height 83
click at [129, 277] on textarea "After clicking "send reminder" in the dialog. The dialog should close. We shoul…" at bounding box center [144, 279] width 179 height 83
click at [71, 44] on icon at bounding box center [76, 47] width 14 height 14
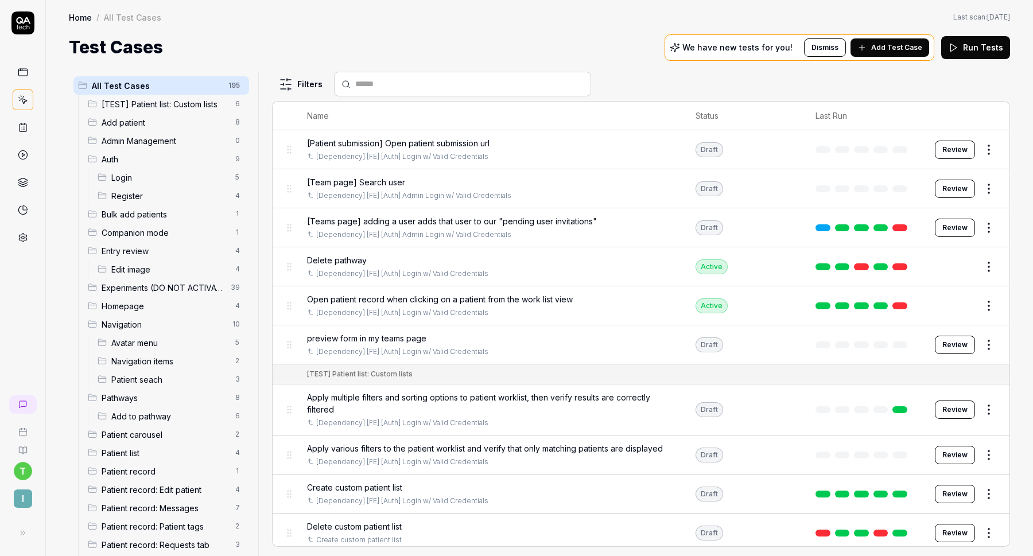
scroll to position [273, 0]
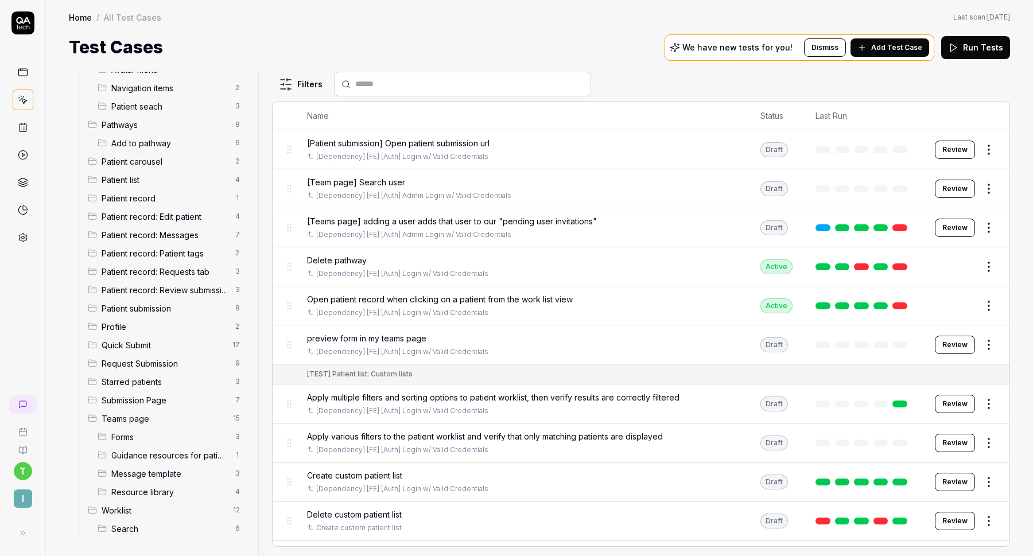
click at [171, 266] on span "Patient record: Requests tab" at bounding box center [165, 272] width 127 height 12
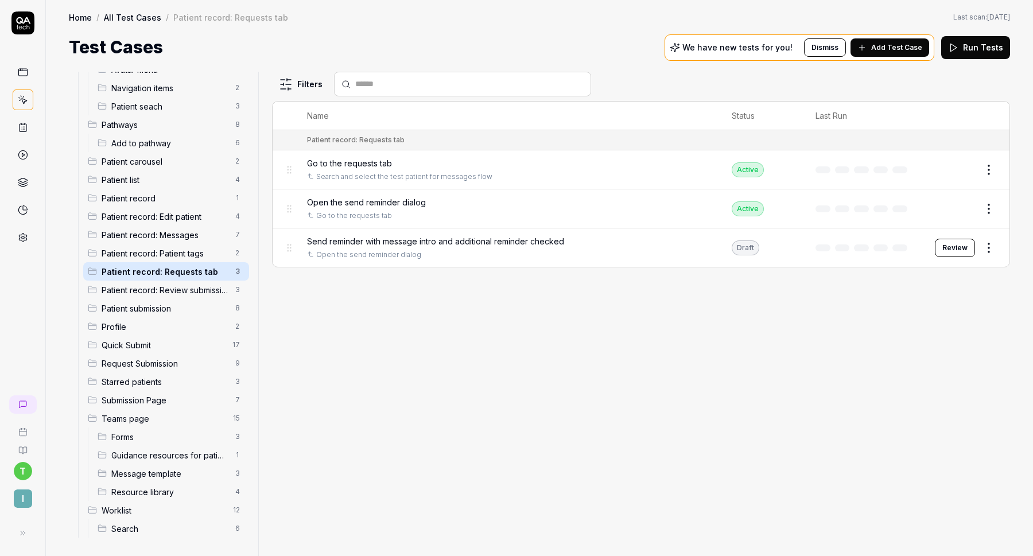
click at [986, 246] on html "t I Home / All Test Cases / Patient record: Requests tab Home / All Test Cases …" at bounding box center [516, 278] width 1033 height 556
click at [807, 423] on html "t I Home / All Test Cases / Patient record: Requests tab Home / All Test Cases …" at bounding box center [516, 278] width 1033 height 556
click at [992, 248] on html "t I Home / All Test Cases / Patient record: Requests tab Home / All Test Cases …" at bounding box center [516, 278] width 1033 height 556
click at [924, 422] on div "Delete" at bounding box center [941, 421] width 109 height 25
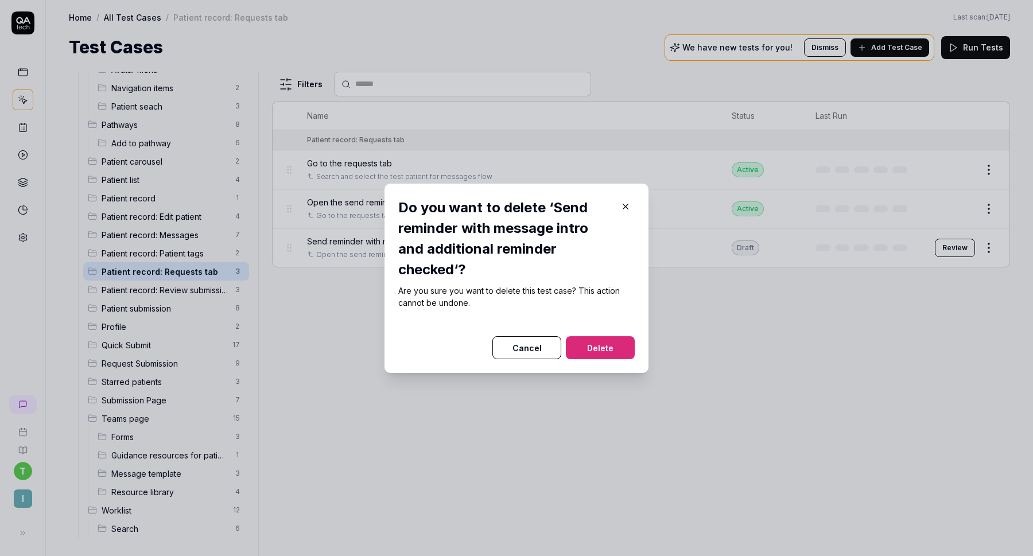
click at [613, 349] on button "Delete" at bounding box center [600, 347] width 69 height 23
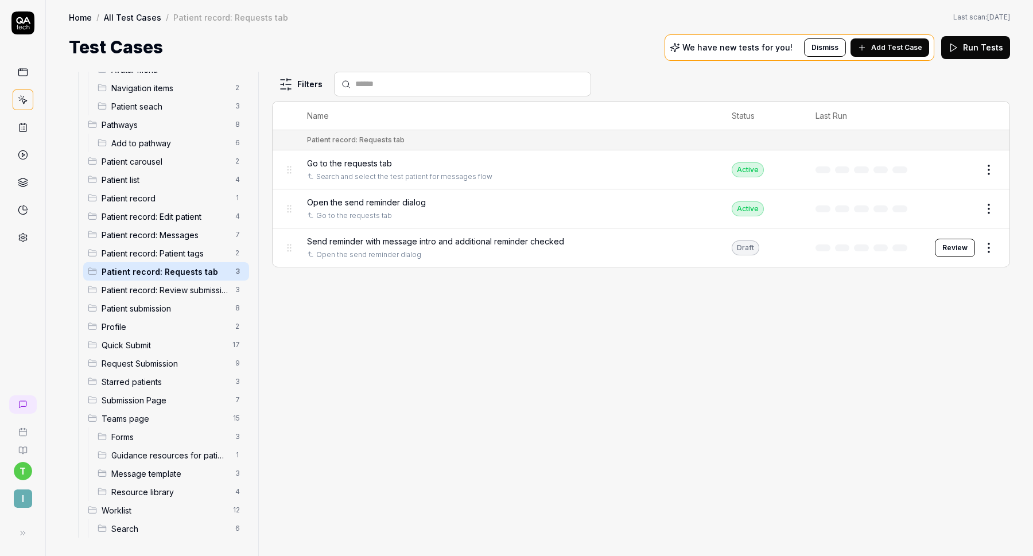
click at [620, 305] on div "Filters Name Status Last Run Patient record: Requests tab Go to the requests ta…" at bounding box center [641, 314] width 738 height 485
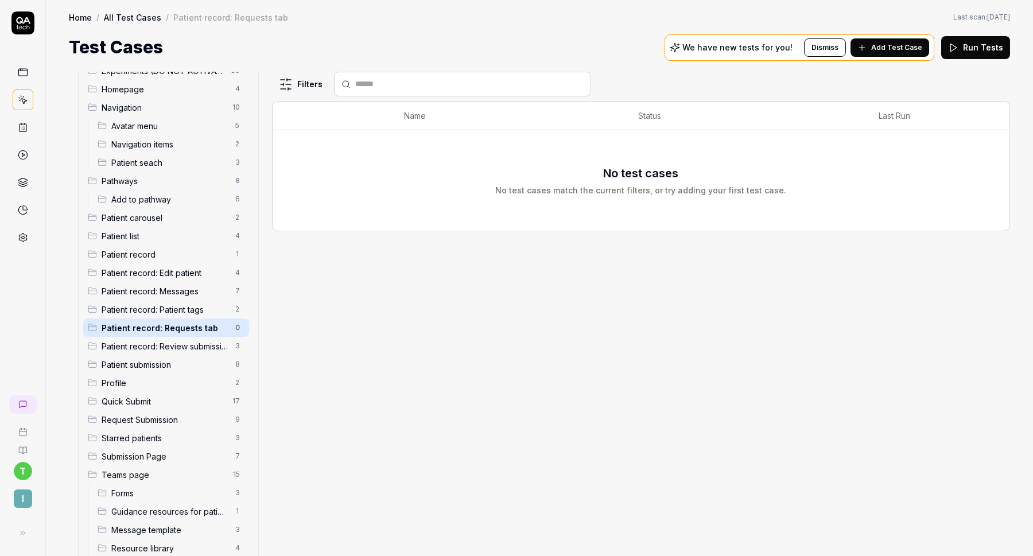
scroll to position [235, 0]
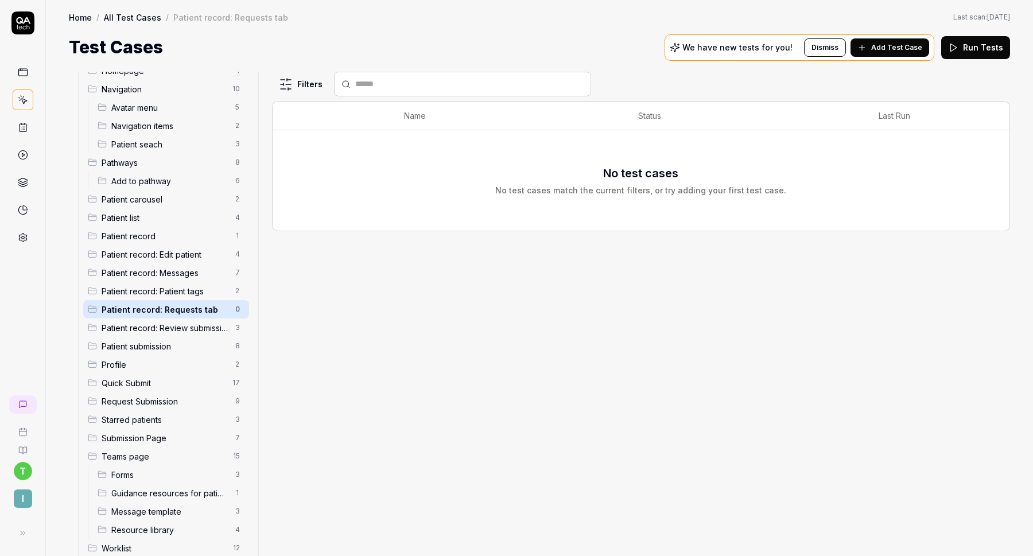
click at [160, 407] on span "Request Submission" at bounding box center [165, 402] width 127 height 12
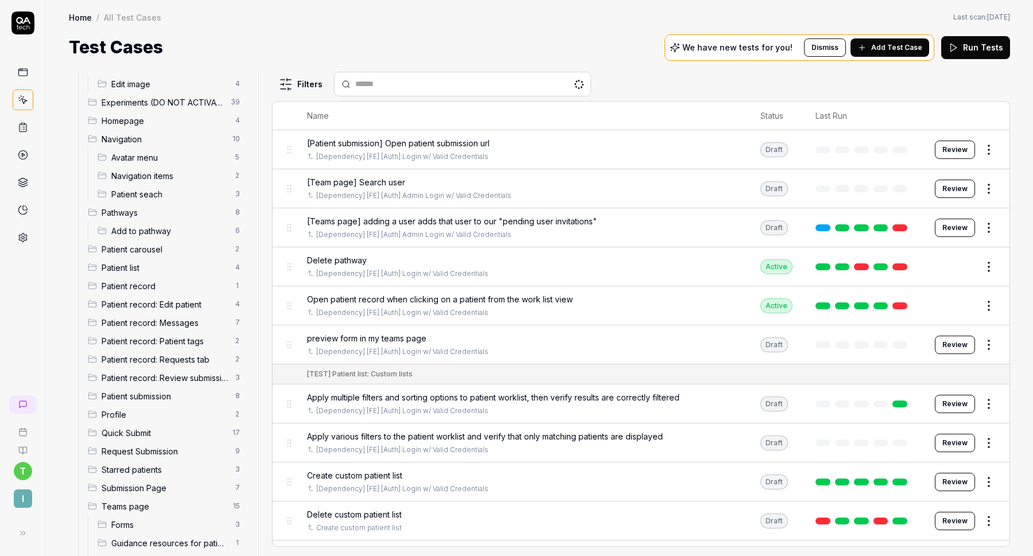
scroll to position [264, 0]
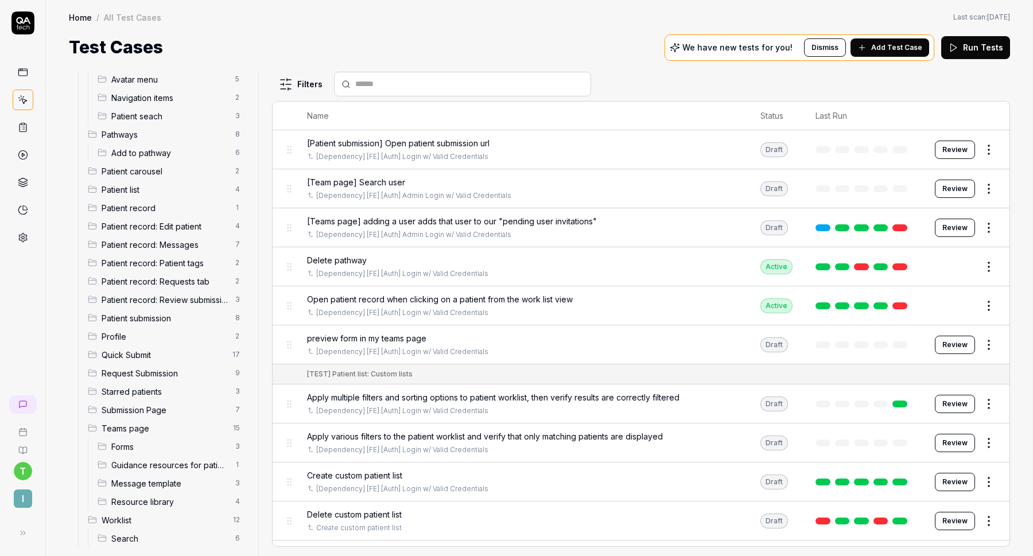
click at [182, 283] on span "Patient record: Requests tab" at bounding box center [165, 282] width 127 height 12
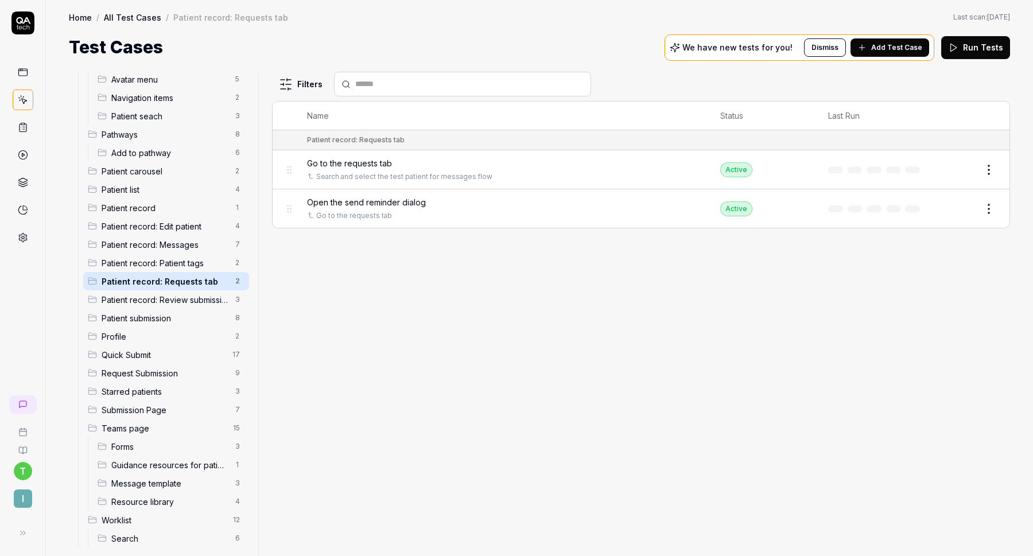
click at [969, 203] on button "Edit" at bounding box center [962, 209] width 28 height 18
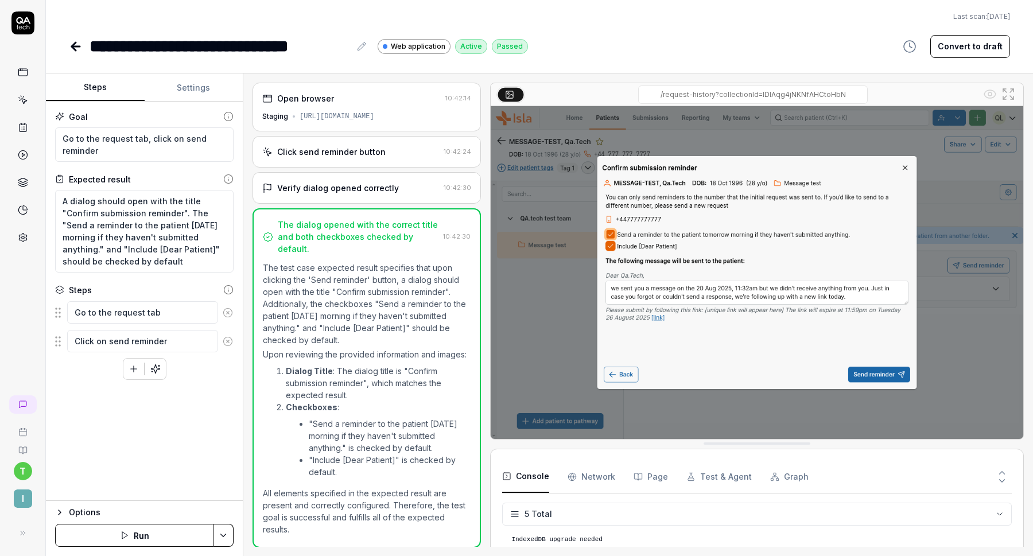
scroll to position [32, 0]
drag, startPoint x: 188, startPoint y: 258, endPoint x: 189, endPoint y: 212, distance: 45.9
click at [189, 212] on textarea "A dialog should open with the title "Confirm submission reminder". The "Send a …" at bounding box center [144, 231] width 179 height 83
type textarea "*"
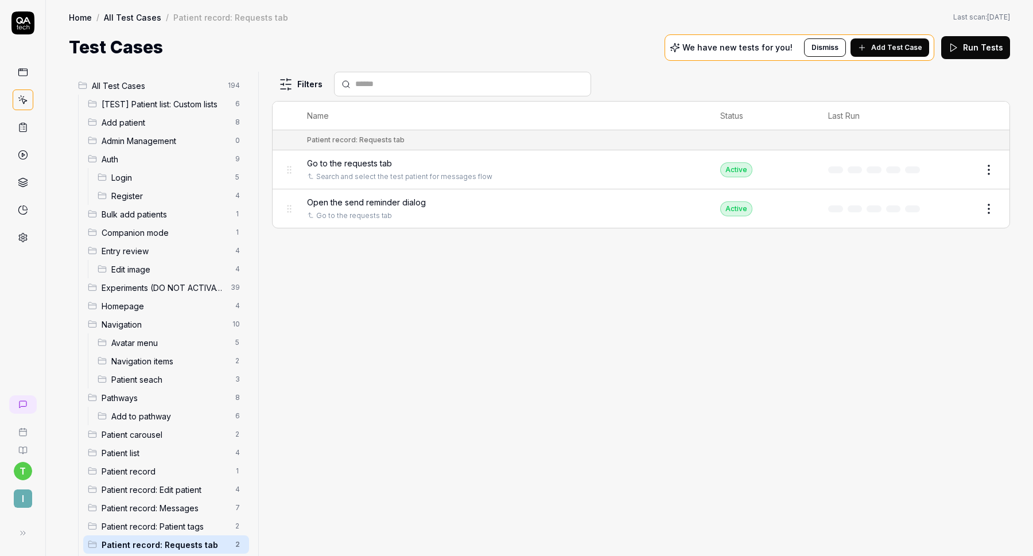
click at [898, 47] on span "Add Test Case" at bounding box center [897, 47] width 51 height 10
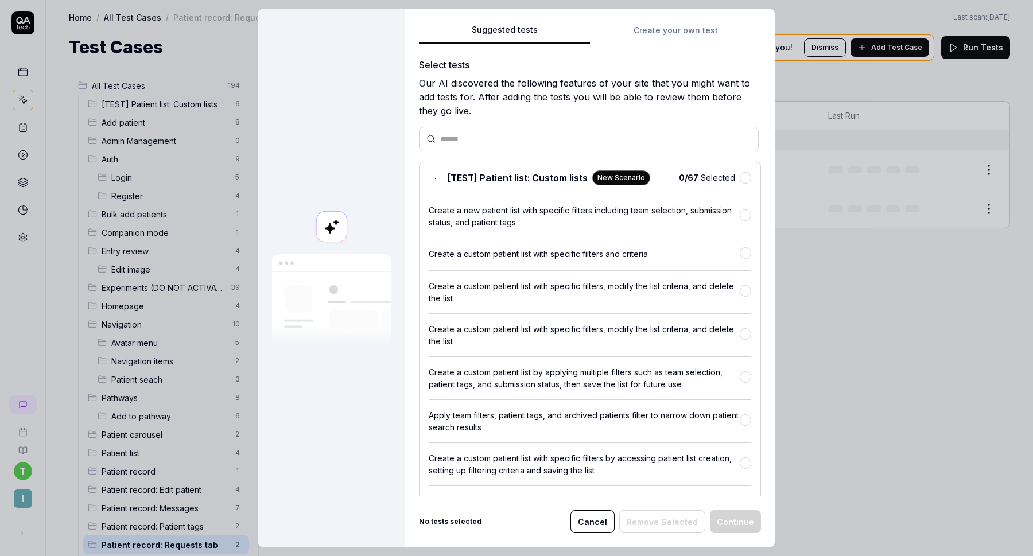
click at [673, 32] on div "Suggested tests Create your own test Select tests Our AI discovered the followi…" at bounding box center [590, 278] width 370 height 538
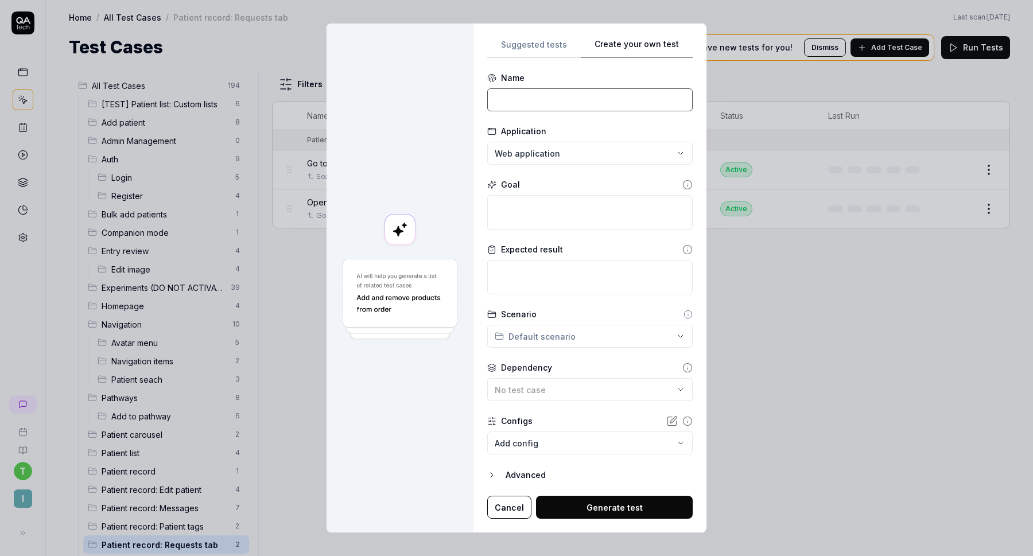
click at [591, 93] on input at bounding box center [590, 99] width 206 height 23
type input "Send reminder with message intro and additional reminder checked"
click at [553, 214] on textarea at bounding box center [590, 212] width 206 height 34
click at [566, 210] on textarea at bounding box center [590, 212] width 206 height 34
paste textarea "When the dialog is opened, the "Send a reminder to the patient [DATE] morning i…"
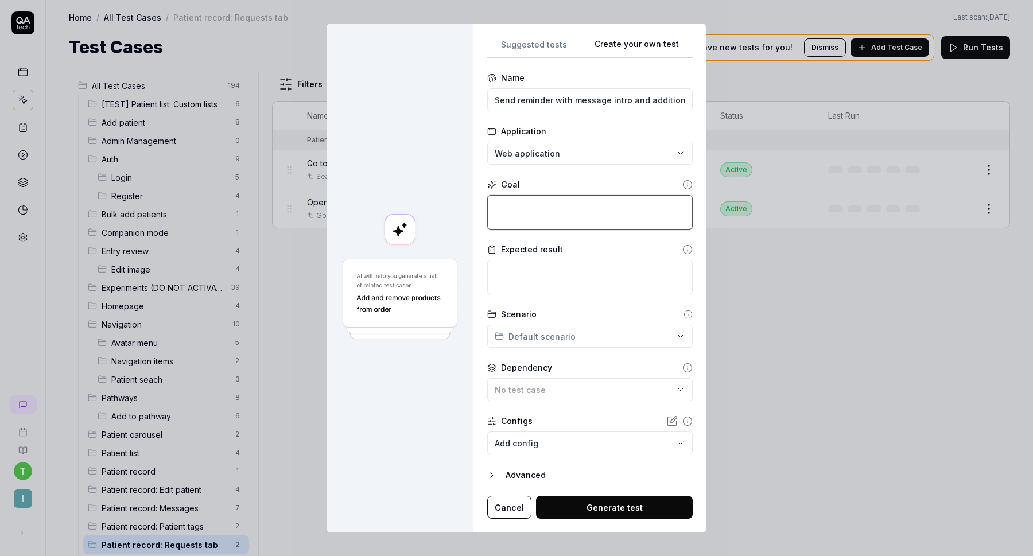
type textarea "*"
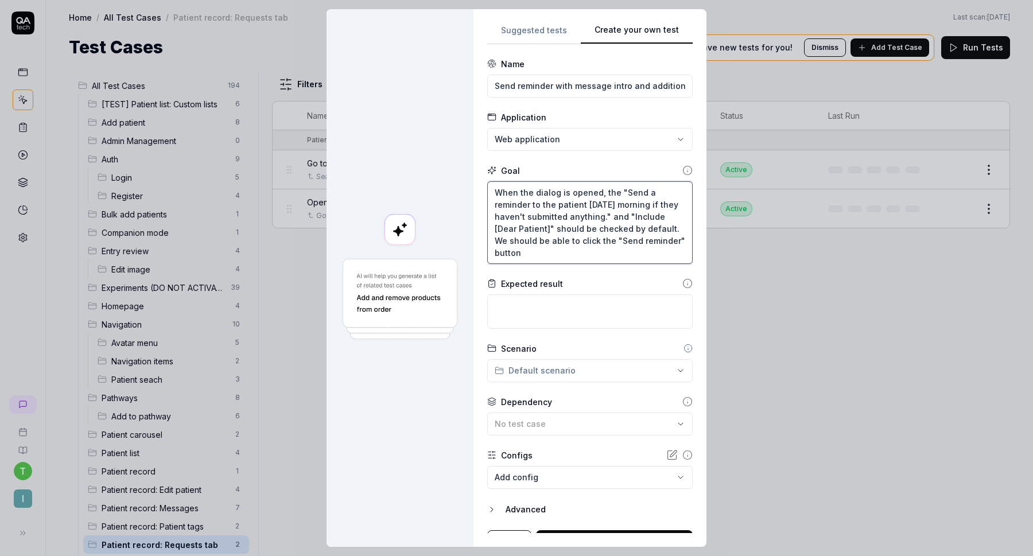
type textarea "When the dialog is opened, the "Send a reminder to the patient [DATE] morning i…"
click at [566, 305] on textarea at bounding box center [590, 312] width 206 height 34
click at [529, 311] on textarea at bounding box center [590, 312] width 206 height 34
paste textarea "After clicking "send reminder" in the dialog. The dialog should close. We shoul…"
type textarea "*"
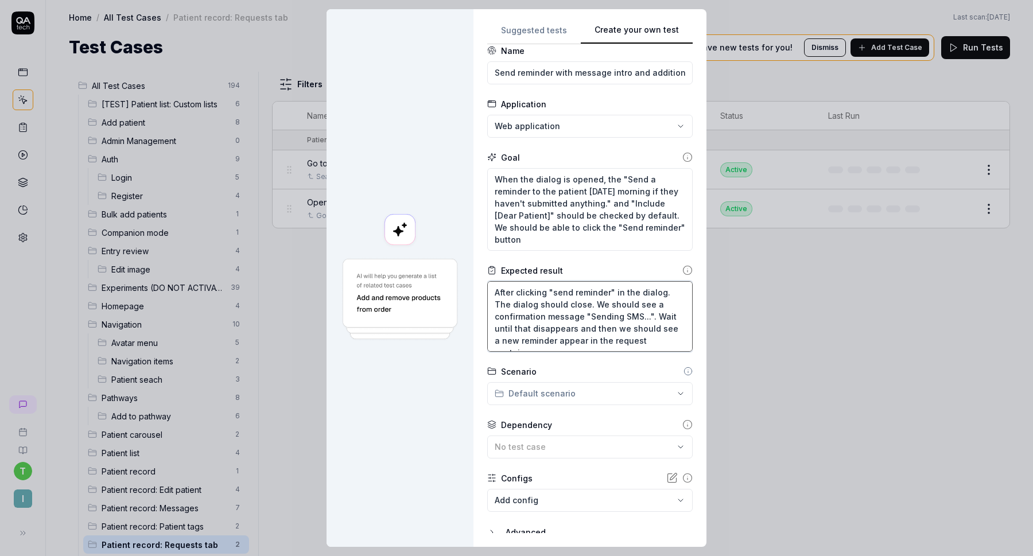
scroll to position [14, 0]
click at [614, 297] on textarea "After clicking "send reminder" in the dialog. The dialog should close. We shoul…" at bounding box center [590, 315] width 206 height 71
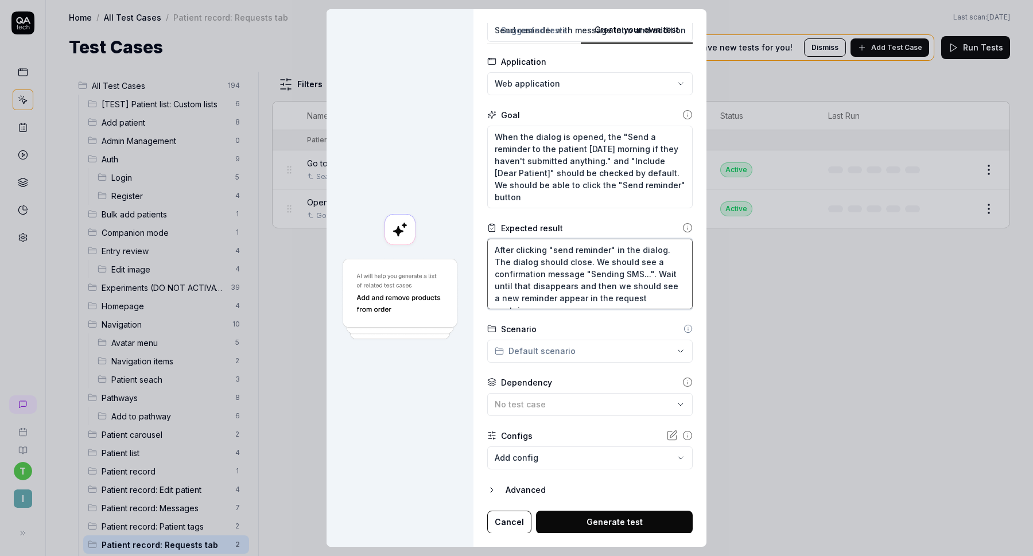
type textarea "After clicking "send reminder" in the dialog. The dialog should close. We shoul…"
click at [558, 353] on div "**********" at bounding box center [516, 278] width 1033 height 556
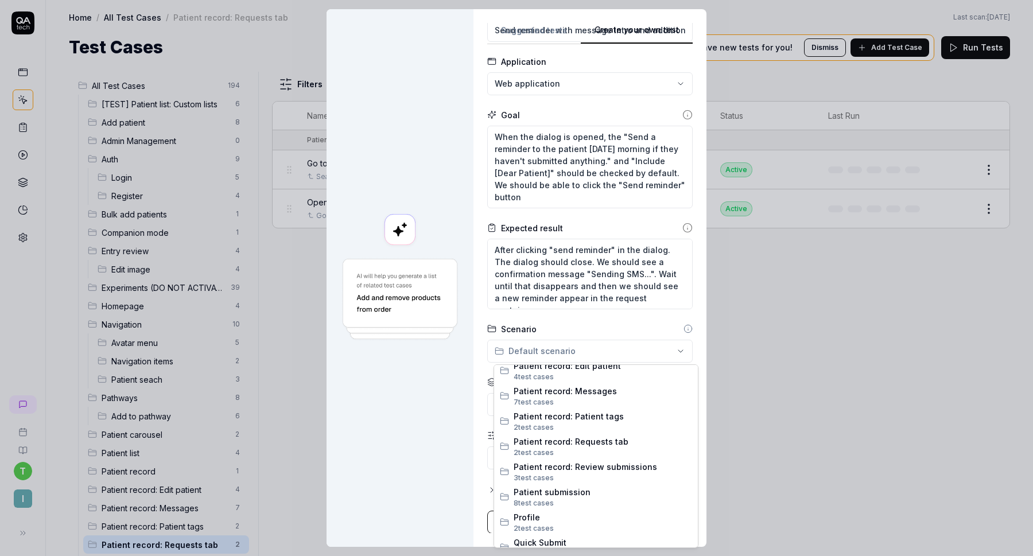
scroll to position [531, 0]
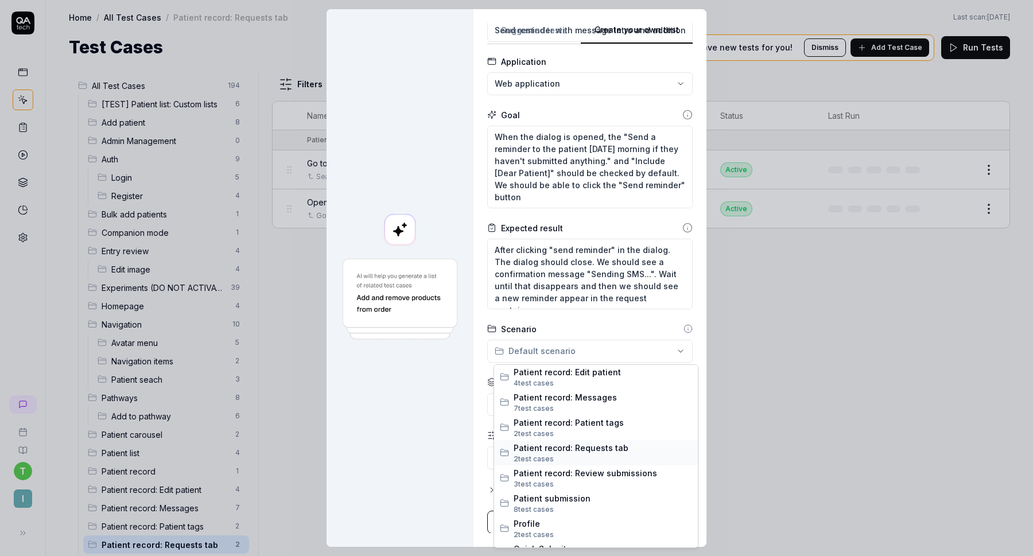
click at [573, 455] on span "2 test case s" at bounding box center [603, 459] width 179 height 10
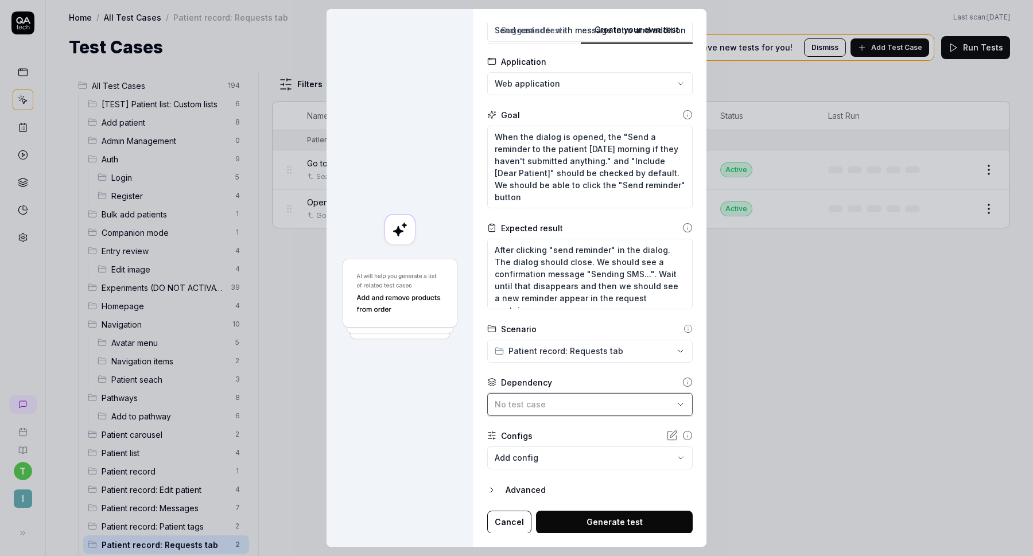
click at [551, 396] on button "No test case" at bounding box center [590, 404] width 206 height 23
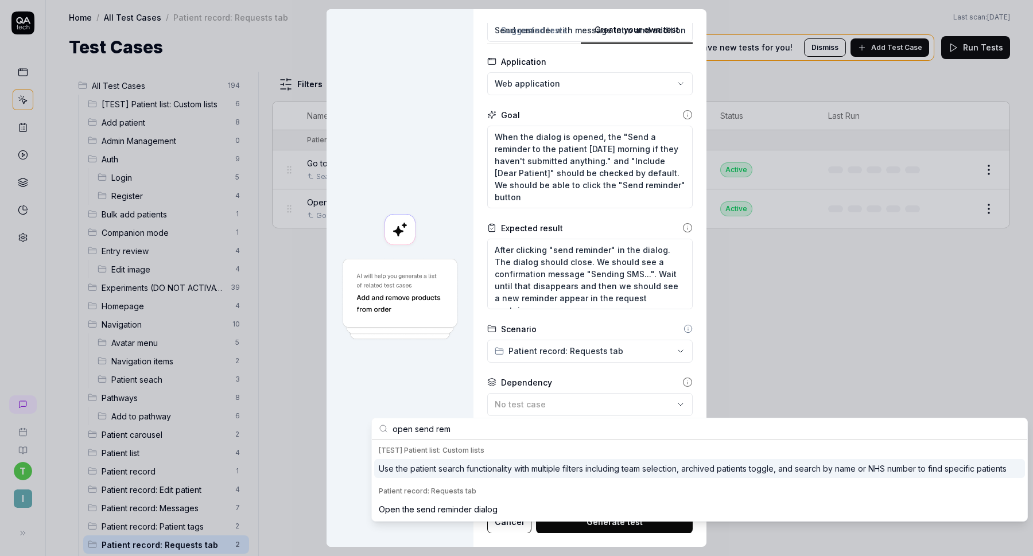
type input "open send rem"
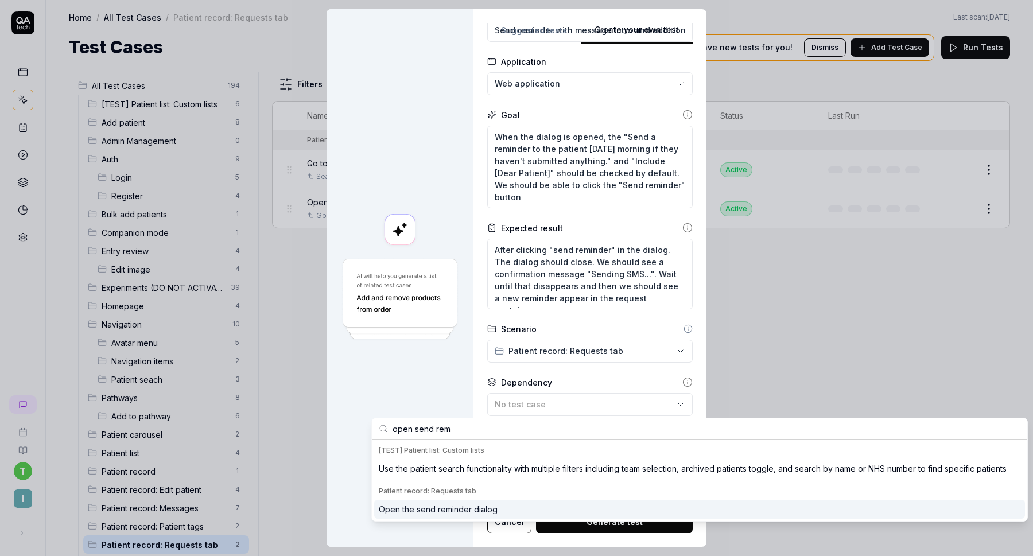
click at [468, 500] on div "Open the send reminder dialog" at bounding box center [699, 509] width 651 height 19
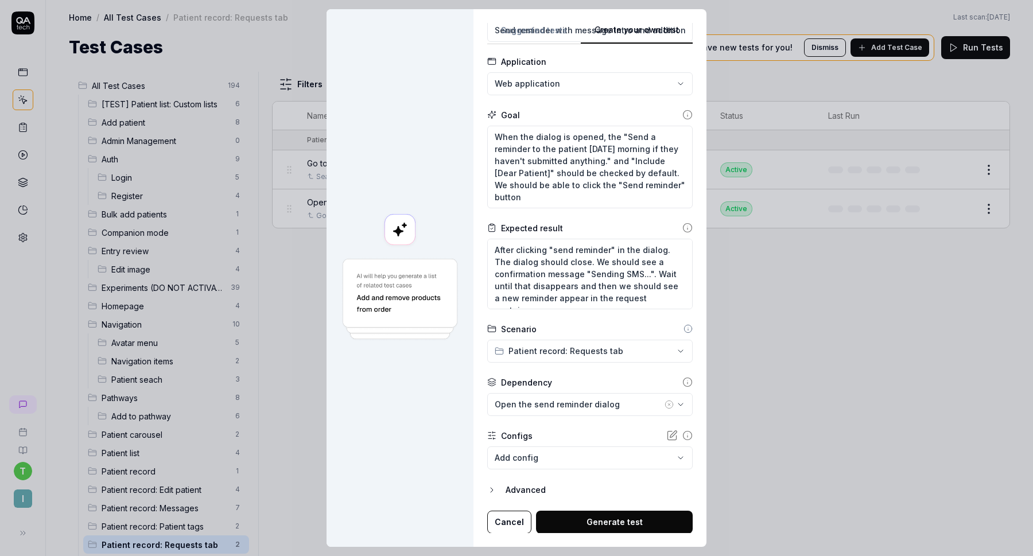
click at [582, 525] on button "Generate test" at bounding box center [614, 522] width 157 height 23
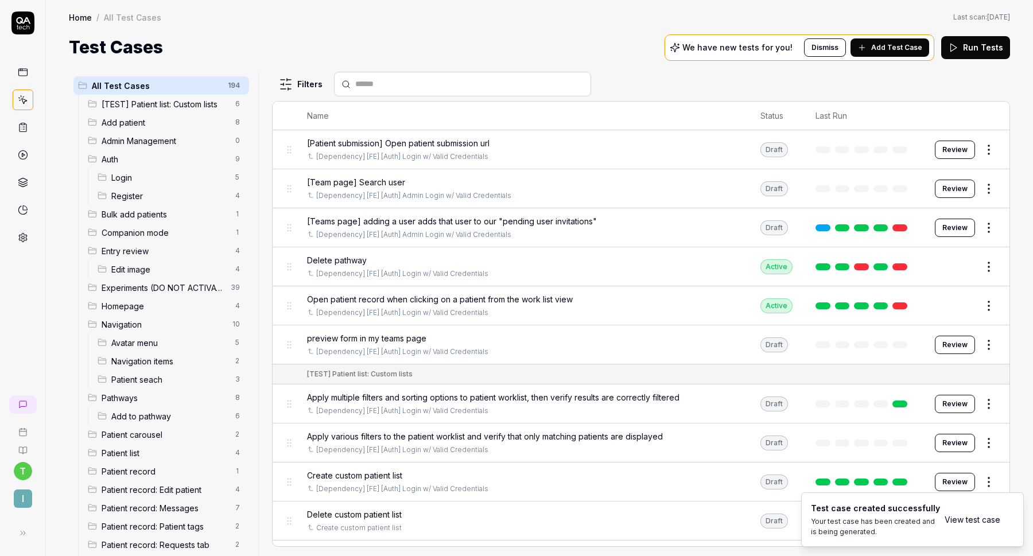
scroll to position [156, 0]
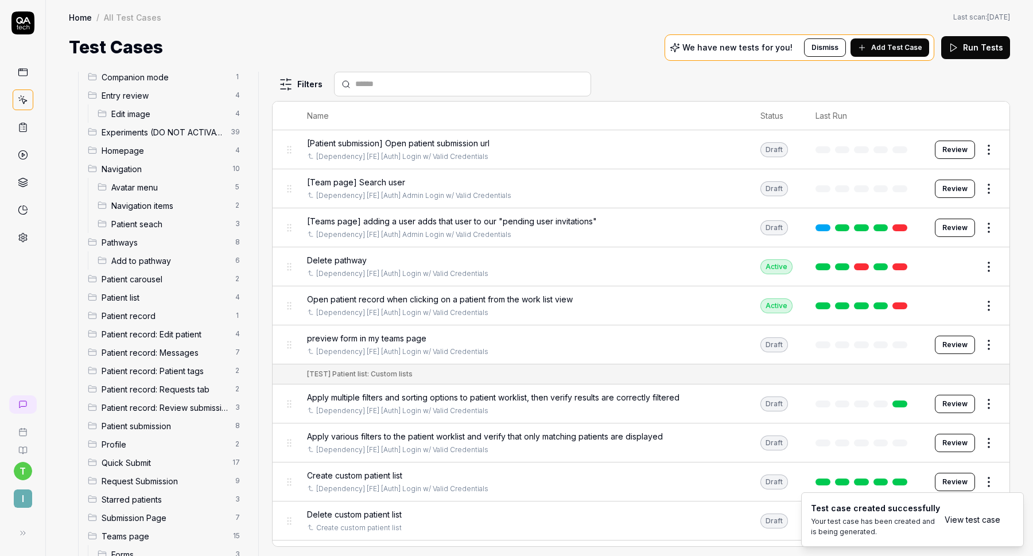
click at [169, 387] on span "Patient record: Requests tab" at bounding box center [165, 390] width 127 height 12
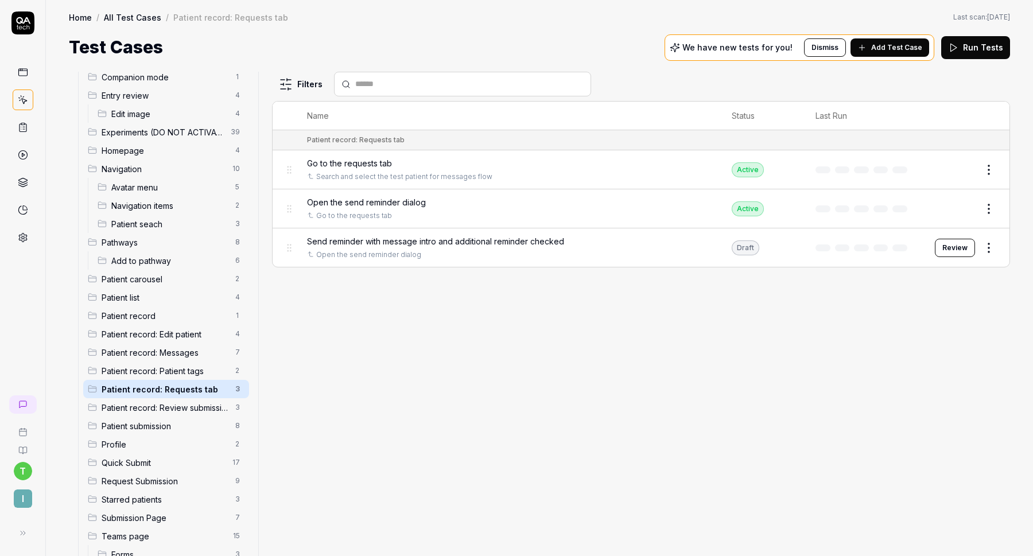
click at [946, 247] on button "Review" at bounding box center [955, 248] width 40 height 18
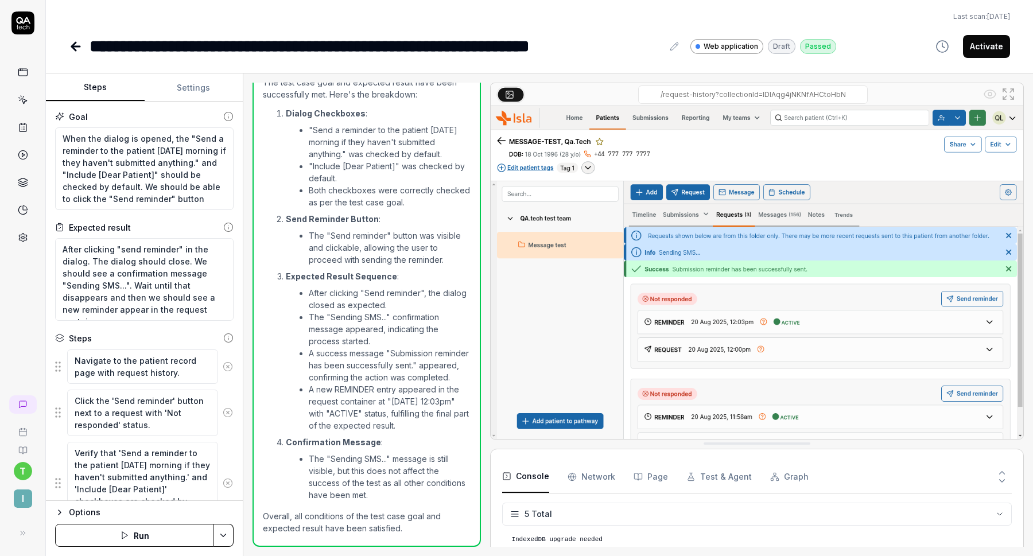
scroll to position [32, 0]
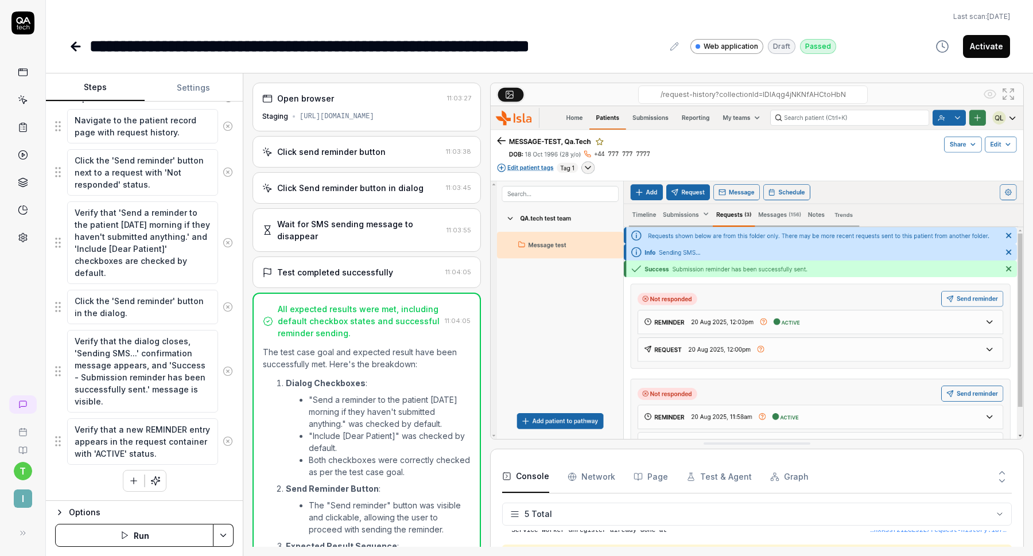
click at [389, 270] on div "Test completed successfully" at bounding box center [351, 272] width 179 height 12
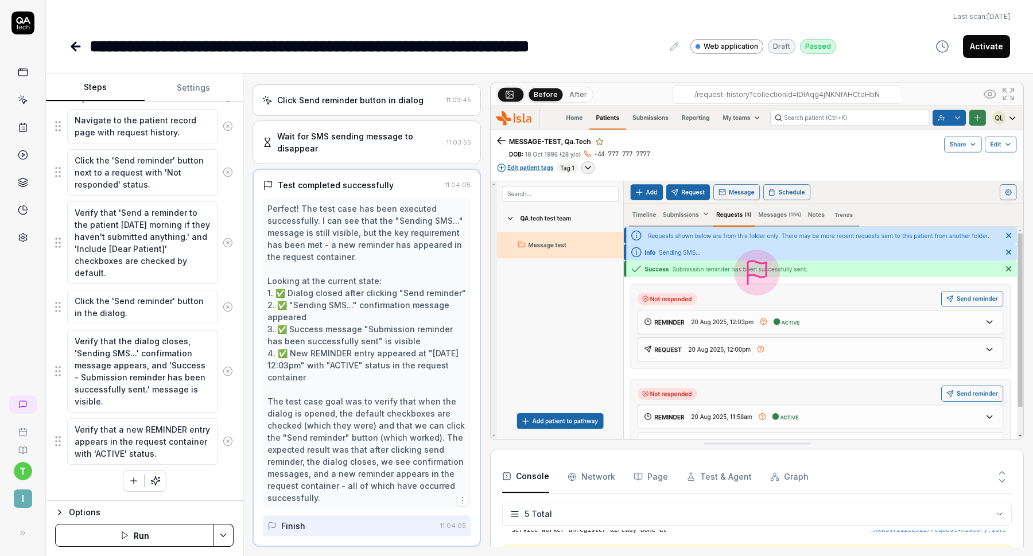
click at [384, 137] on div "Wait for SMS sending message to disappear" at bounding box center [359, 142] width 165 height 24
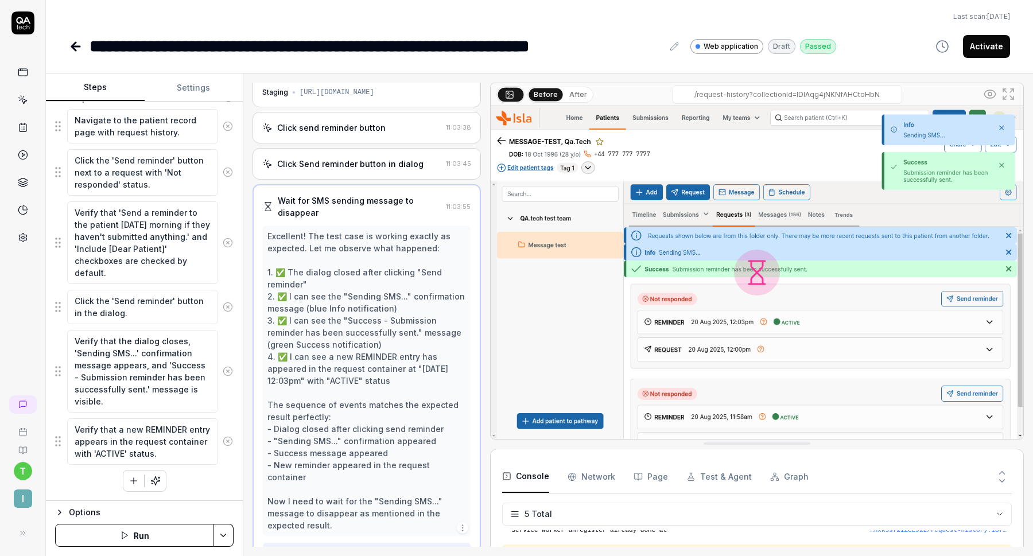
click at [377, 156] on div "Click Send reminder button in dialog 11:03:45" at bounding box center [367, 164] width 229 height 32
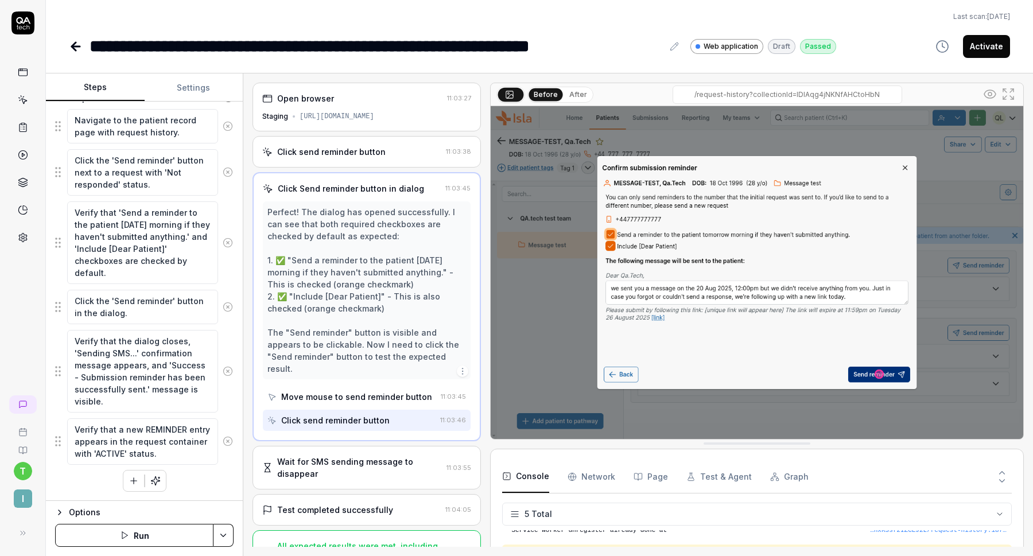
click at [378, 148] on div "Click send reminder button" at bounding box center [331, 152] width 109 height 12
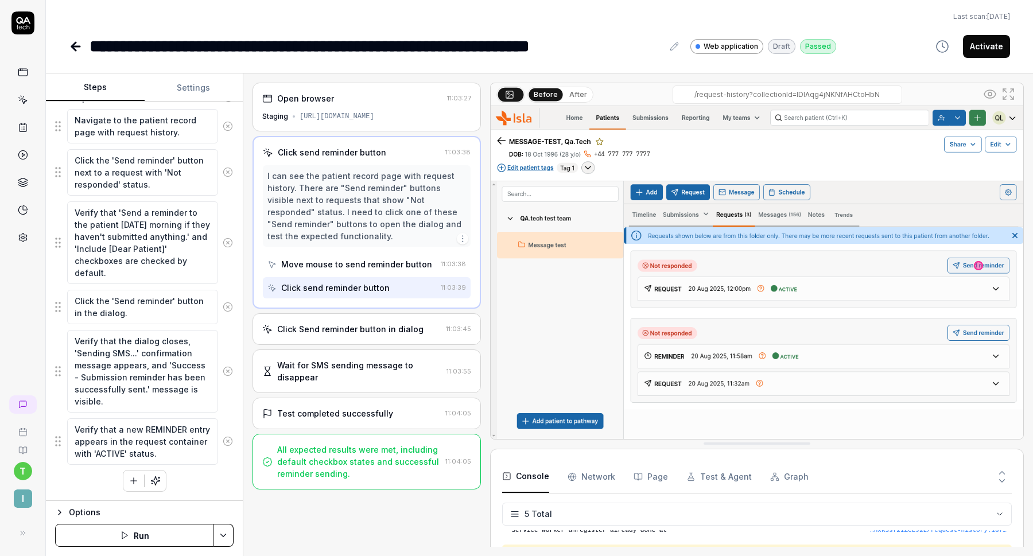
click at [363, 335] on div "Click Send reminder button in dialog 11:03:45" at bounding box center [367, 329] width 229 height 32
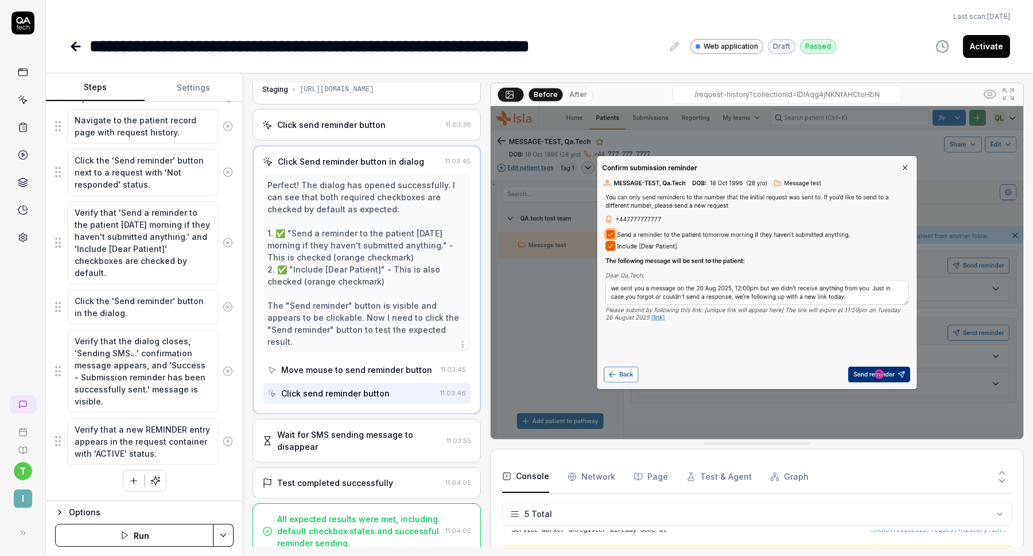
click at [357, 433] on div "Wait for SMS sending message to disappear" at bounding box center [359, 441] width 165 height 24
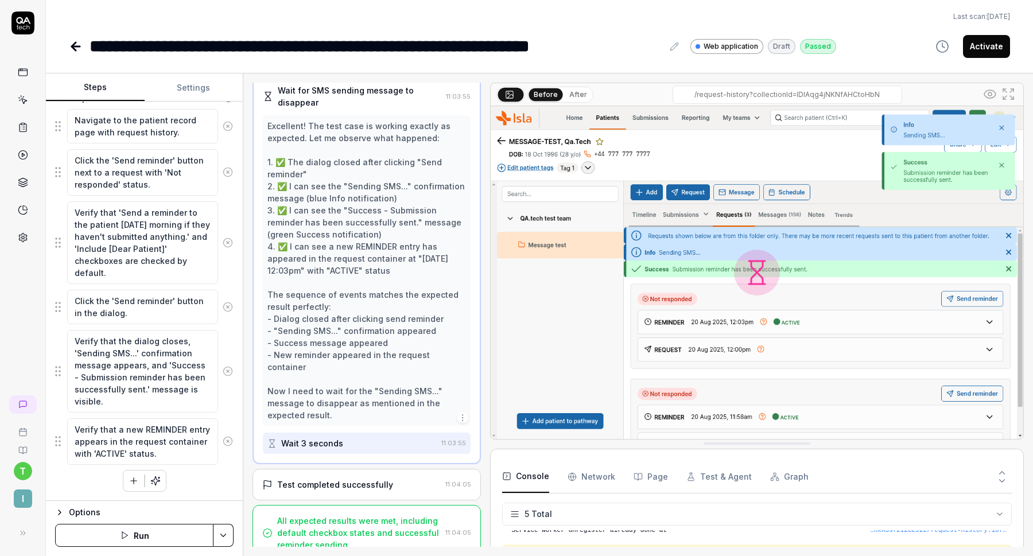
scroll to position [136, 0]
click at [366, 477] on div "Test completed successfully" at bounding box center [335, 483] width 116 height 12
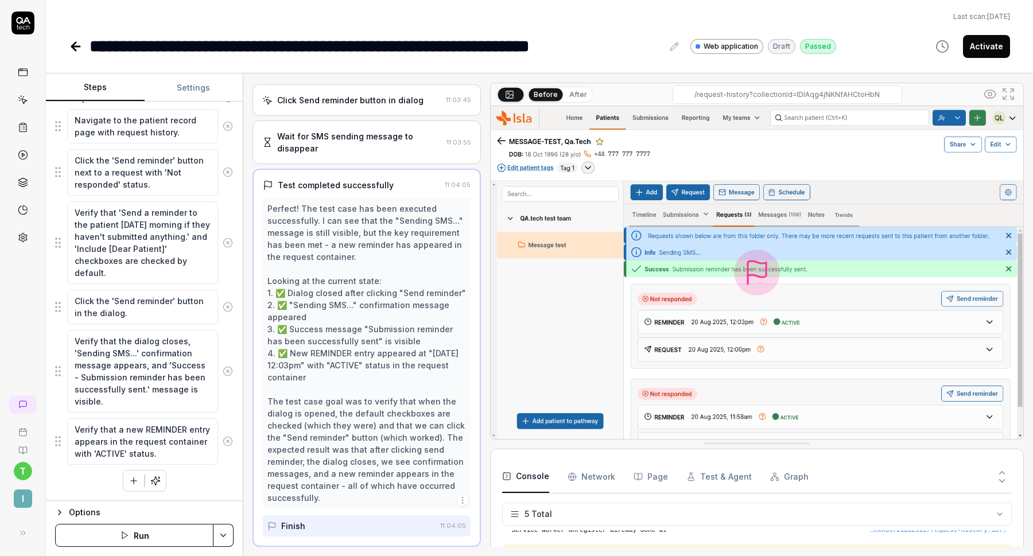
scroll to position [148, 0]
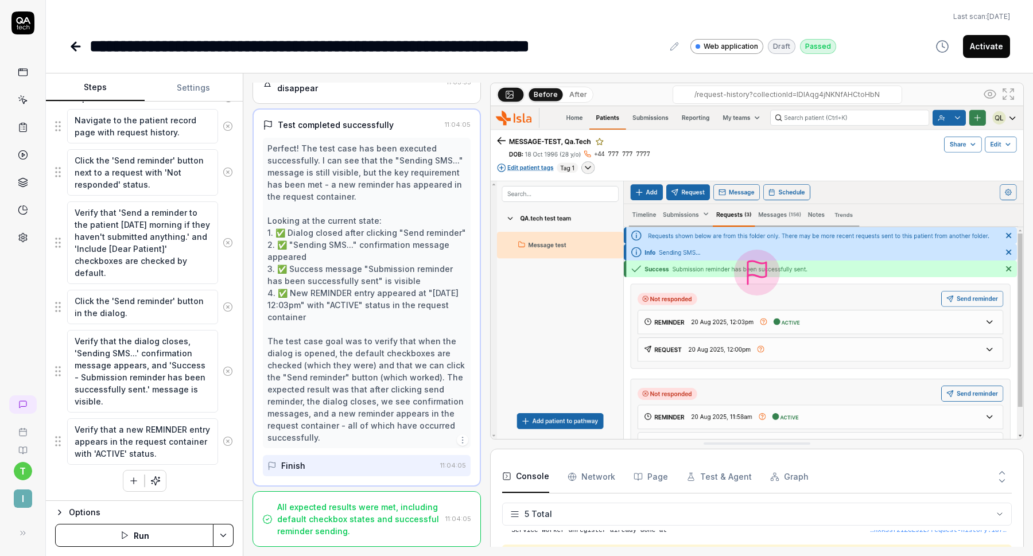
click at [366, 510] on div "All expected results were met, including default checkbox states and successful…" at bounding box center [359, 519] width 164 height 36
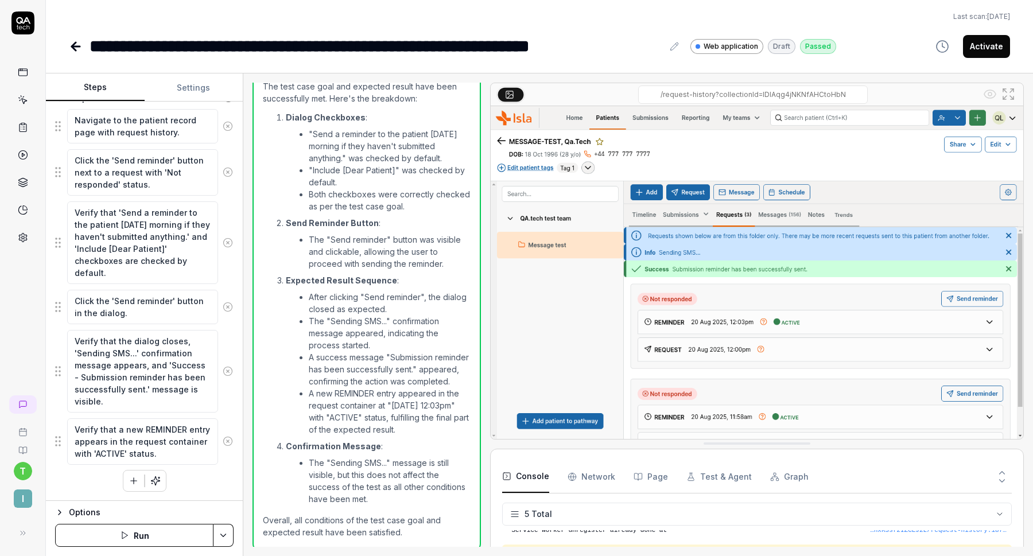
scroll to position [270, 0]
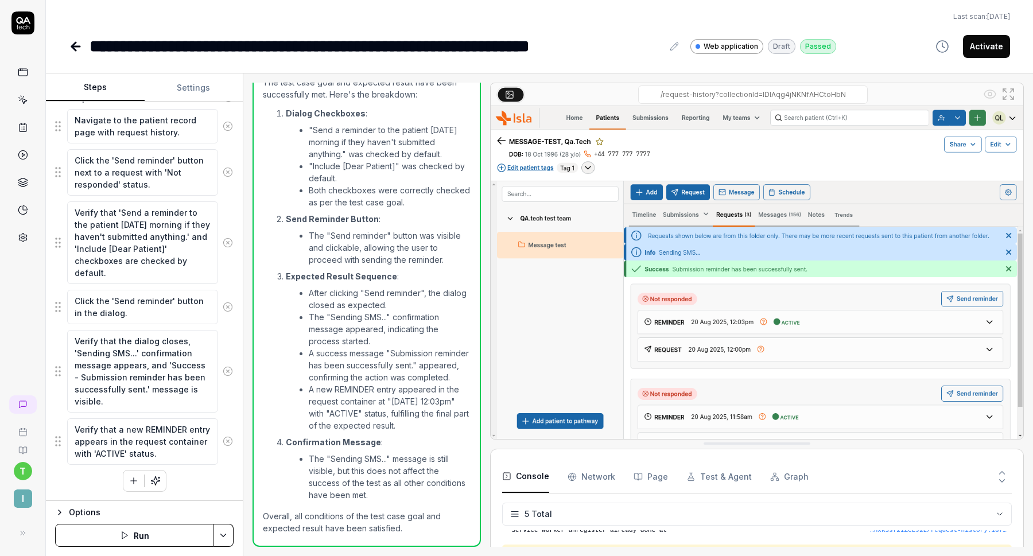
click at [979, 43] on button "Activate" at bounding box center [986, 46] width 47 height 23
type textarea "*"
click at [76, 52] on icon at bounding box center [76, 47] width 14 height 14
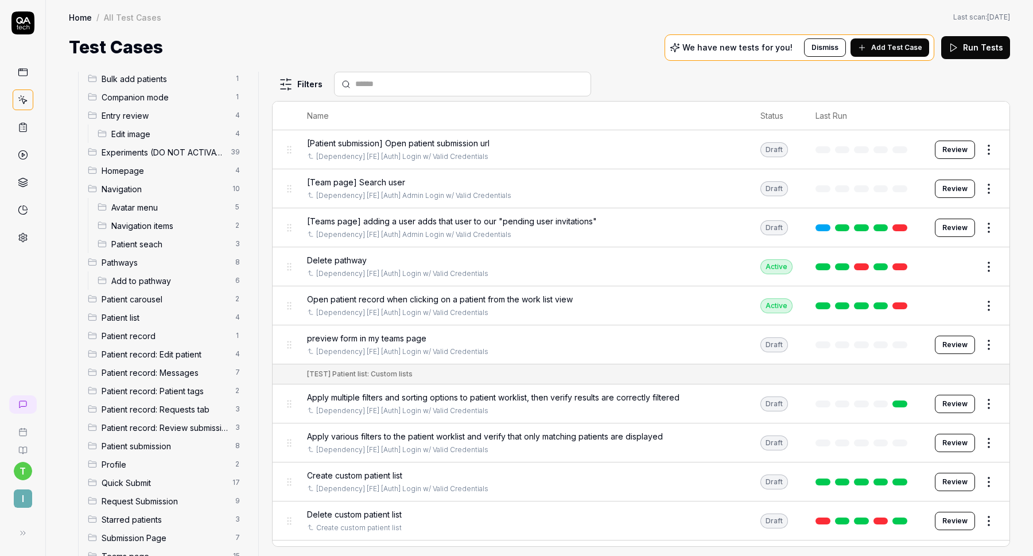
scroll to position [136, 0]
click at [157, 412] on span "Patient record: Requests tab" at bounding box center [165, 409] width 127 height 12
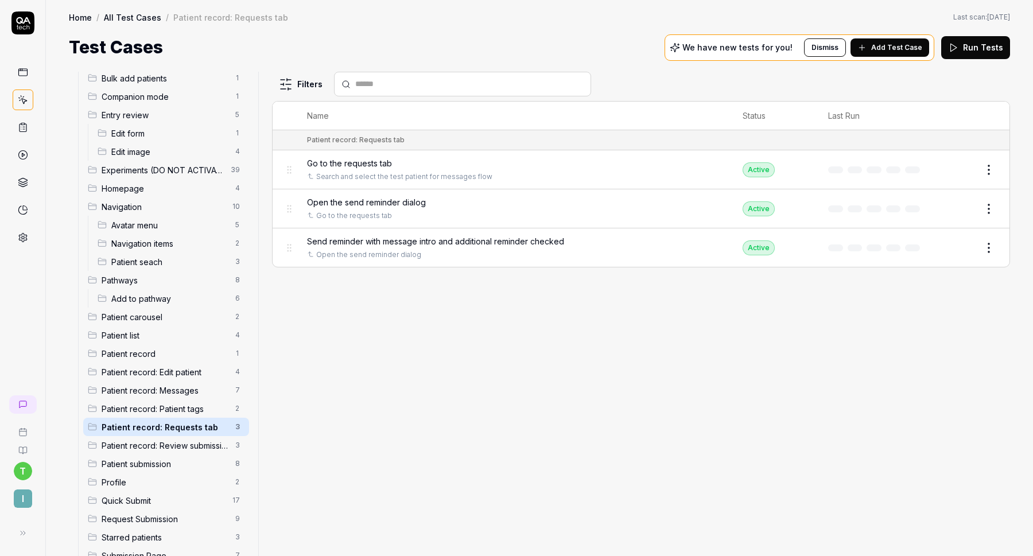
click at [513, 333] on div "Filters Name Status Last Run Patient record: Requests tab Go to the requests ta…" at bounding box center [641, 314] width 738 height 485
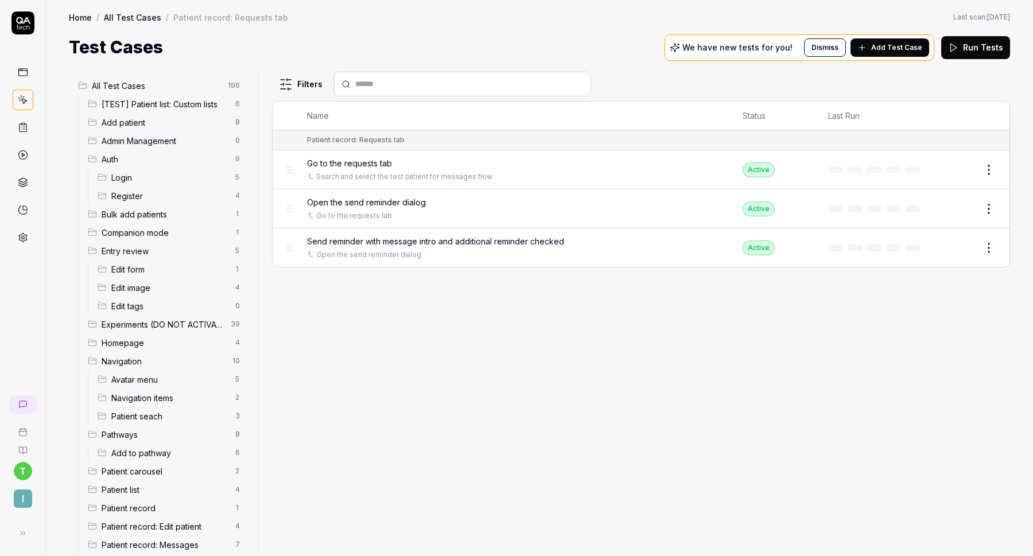
click at [234, 85] on html "t I Home / All Test Cases / Patient record: Requests tab Home / All Test Cases …" at bounding box center [516, 278] width 1033 height 556
click at [212, 107] on div "Add Scenario" at bounding box center [196, 107] width 91 height 25
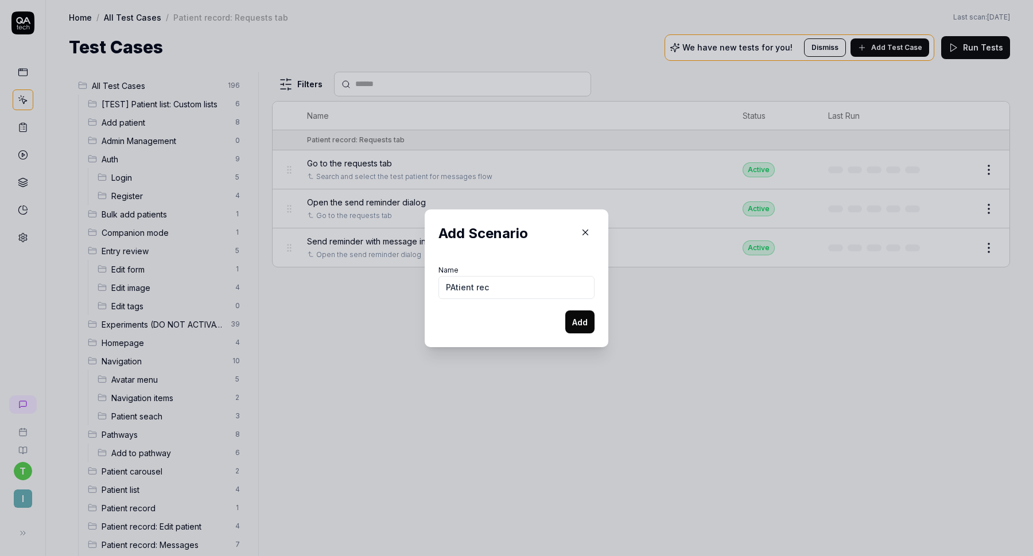
type input "PAtient"
type input "Patient record: Notes tab"
click at [579, 322] on button "Add" at bounding box center [580, 322] width 29 height 23
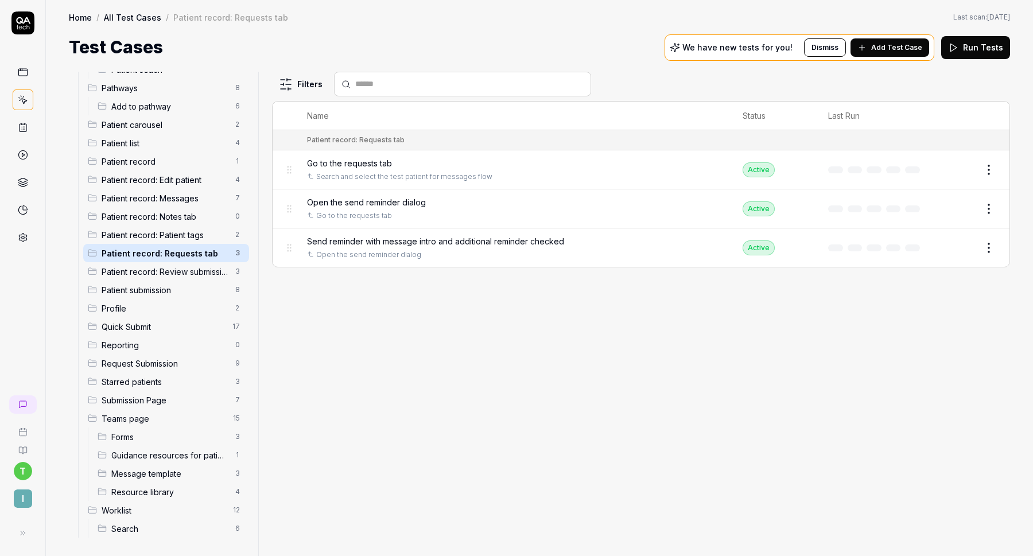
scroll to position [345, 0]
click at [353, 161] on span "Go to the requests tab" at bounding box center [349, 163] width 85 height 12
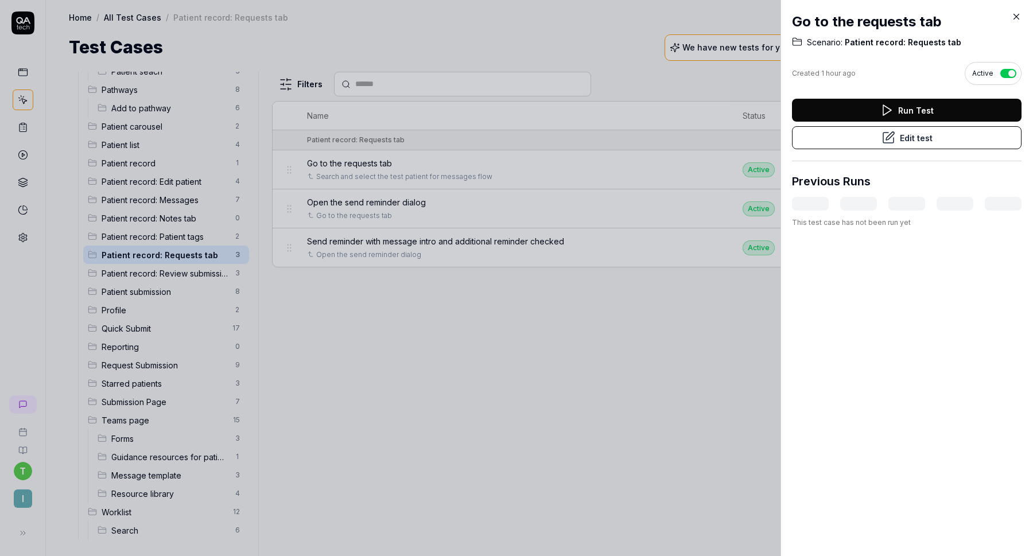
click at [886, 137] on icon at bounding box center [889, 138] width 14 height 14
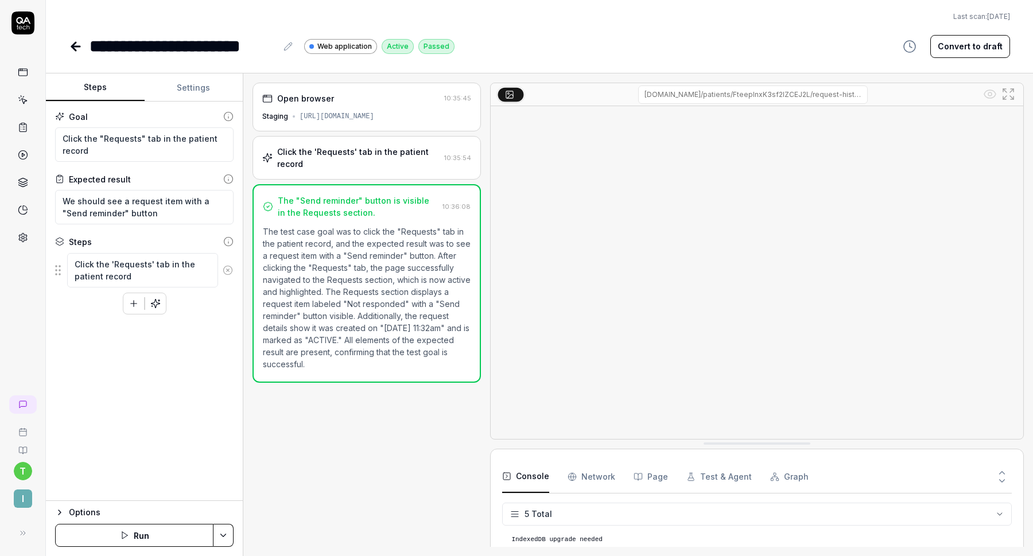
scroll to position [32, 0]
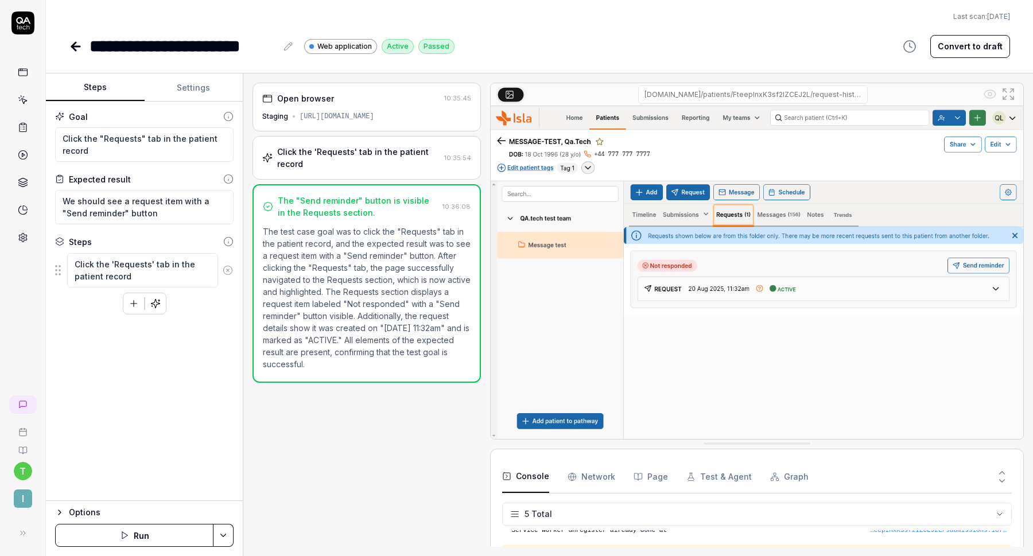
click at [192, 86] on button "Settings" at bounding box center [194, 88] width 99 height 28
click at [100, 83] on button "Steps" at bounding box center [95, 88] width 99 height 28
click at [166, 150] on textarea "Click the "Requests" tab in the patient record" at bounding box center [144, 144] width 179 height 34
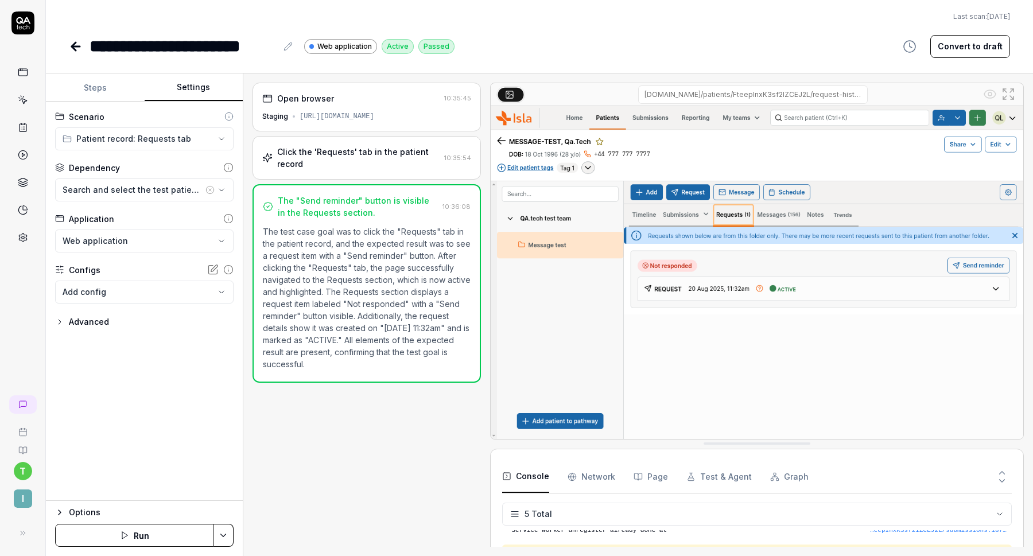
click at [196, 95] on button "Settings" at bounding box center [194, 88] width 99 height 28
click at [69, 49] on icon at bounding box center [76, 47] width 14 height 14
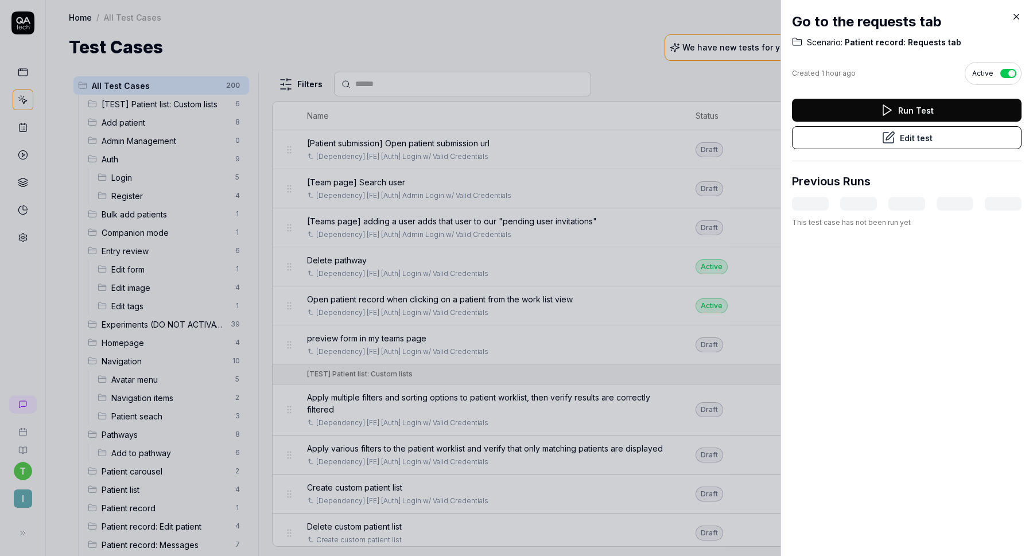
click at [1019, 16] on icon at bounding box center [1017, 16] width 10 height 10
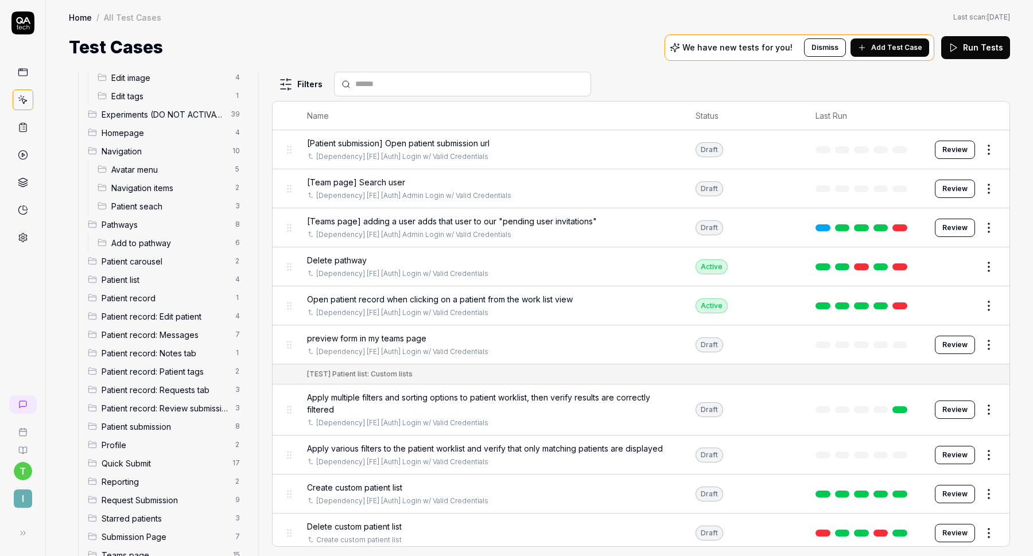
scroll to position [347, 0]
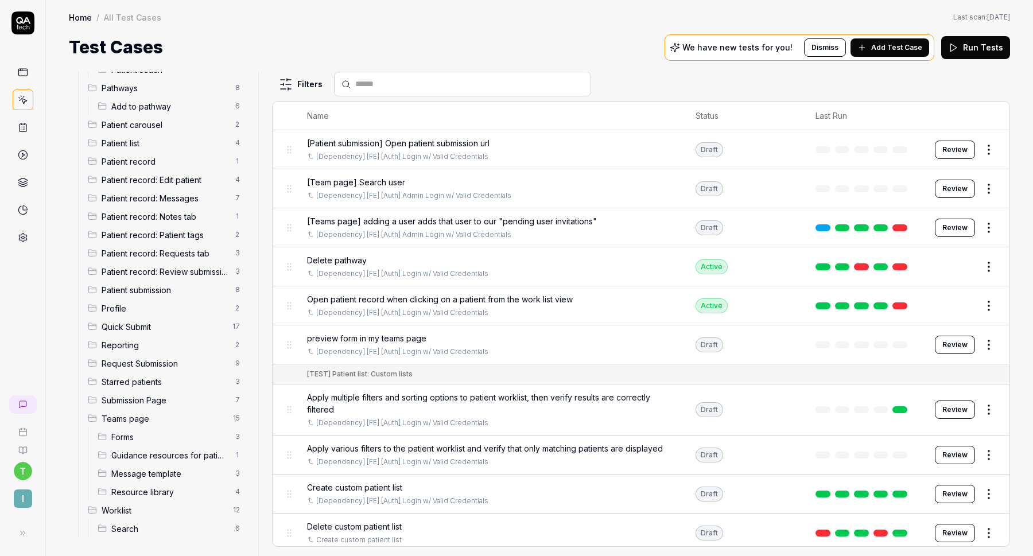
click at [171, 216] on span "Patient record: Notes tab" at bounding box center [165, 217] width 127 height 12
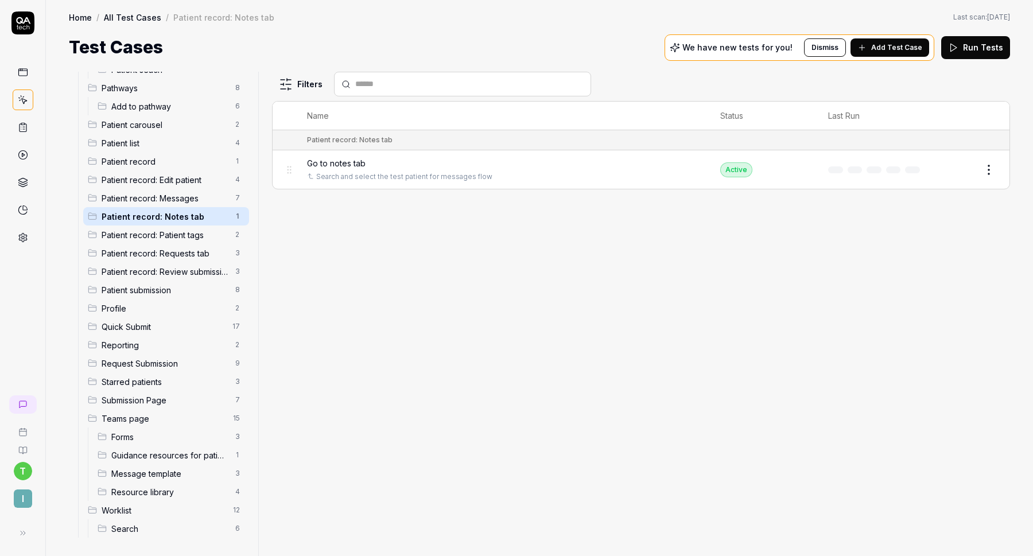
click at [508, 157] on div "Go to notes tab" at bounding box center [502, 163] width 390 height 12
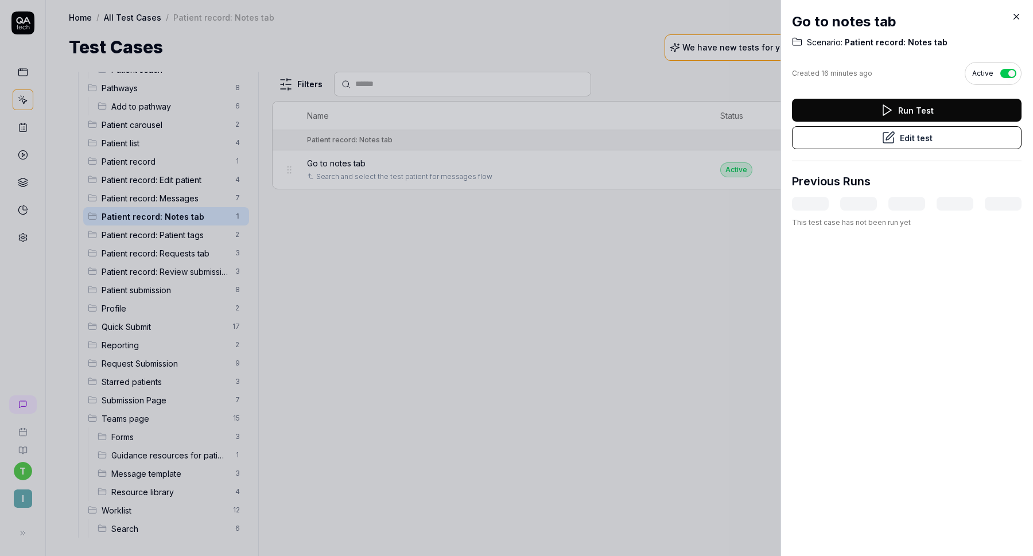
click at [857, 137] on button "Edit test" at bounding box center [907, 137] width 230 height 23
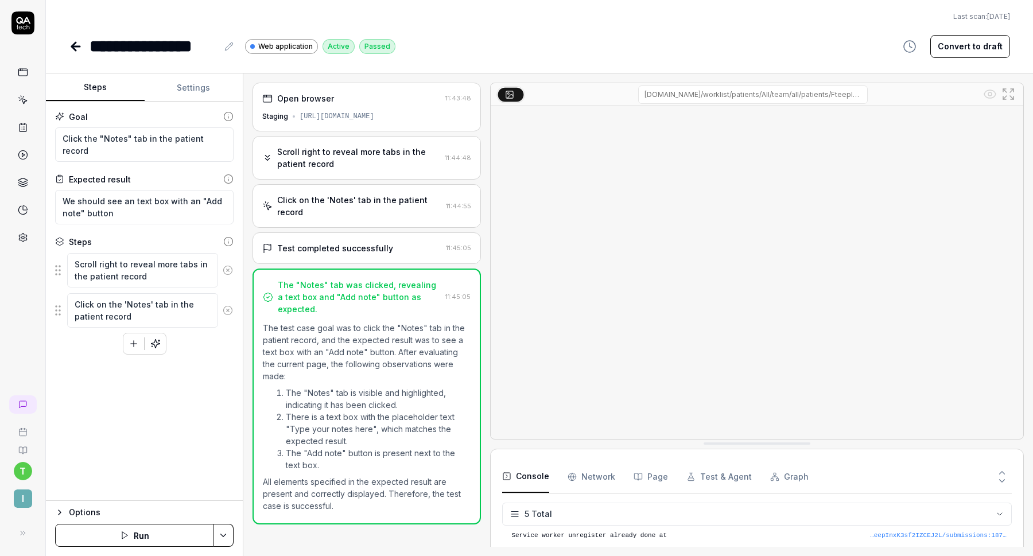
scroll to position [32, 0]
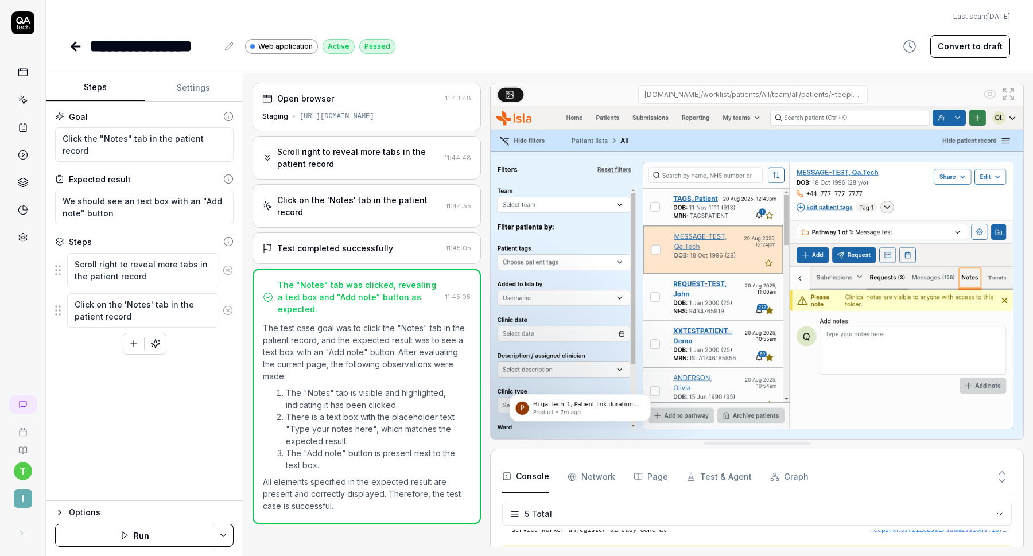
click at [70, 48] on icon at bounding box center [76, 47] width 14 height 14
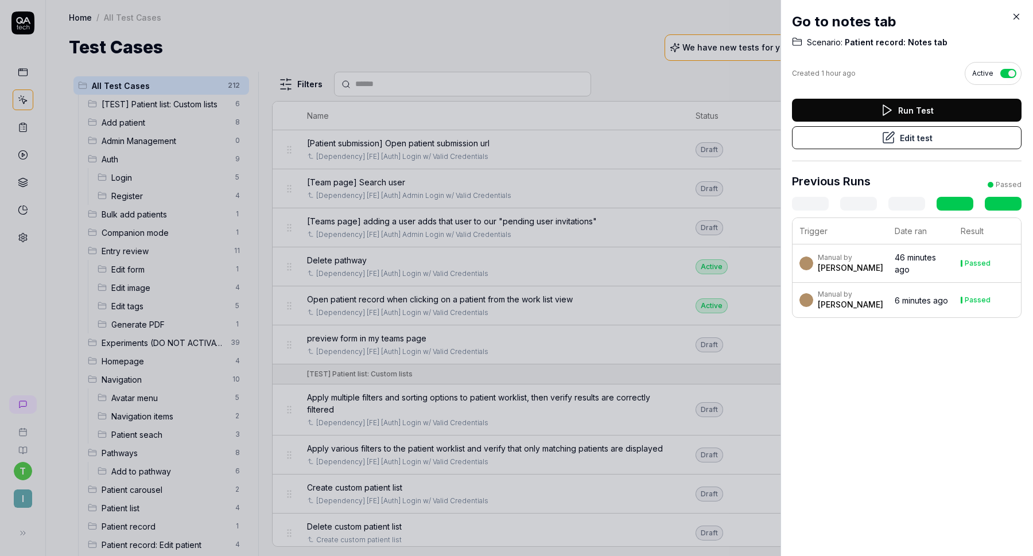
click at [888, 137] on icon at bounding box center [889, 138] width 14 height 14
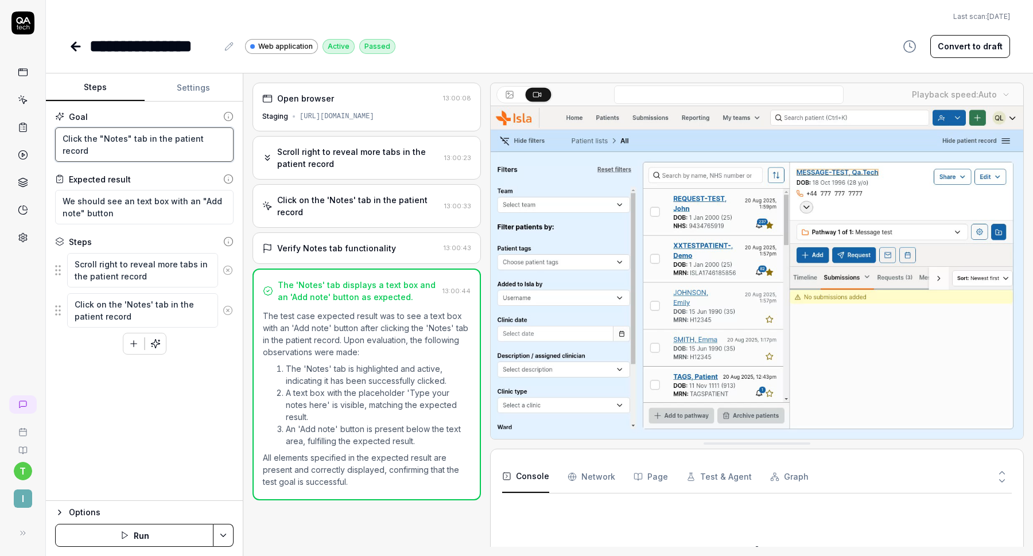
click at [179, 148] on textarea "Click the "Notes" tab in the patient record" at bounding box center [144, 144] width 179 height 34
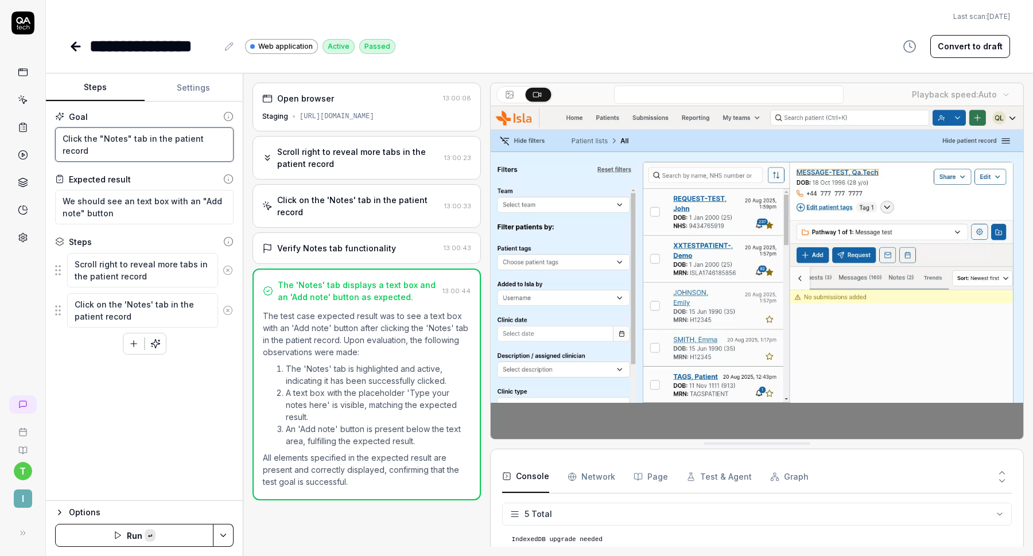
scroll to position [32, 0]
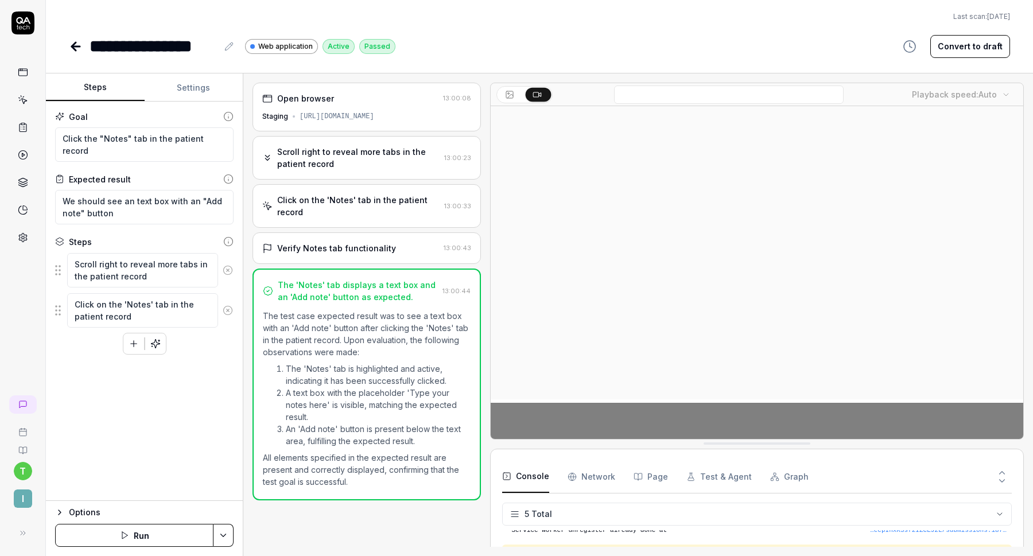
type textarea "*"
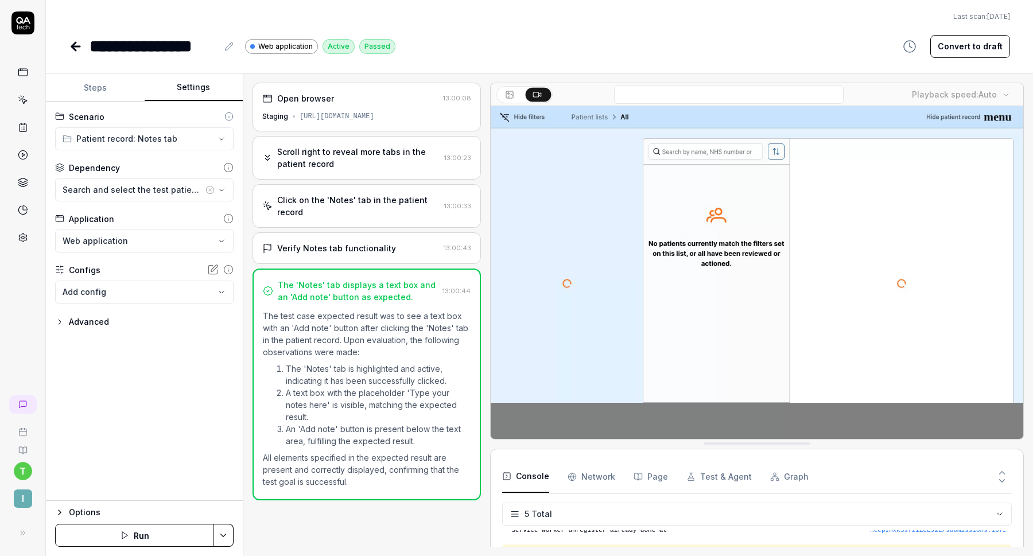
click at [189, 98] on button "Settings" at bounding box center [194, 88] width 99 height 28
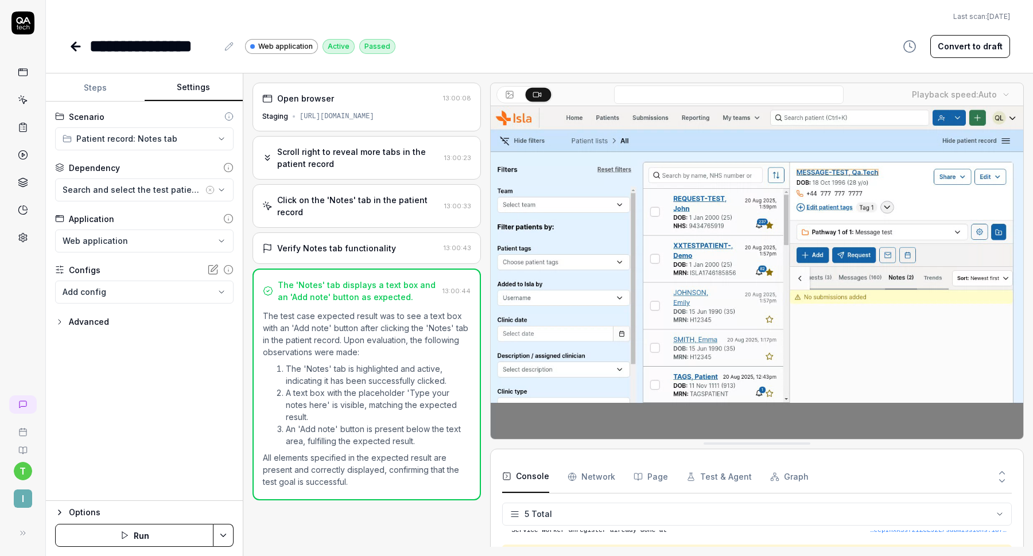
click at [76, 42] on icon at bounding box center [74, 46] width 4 height 8
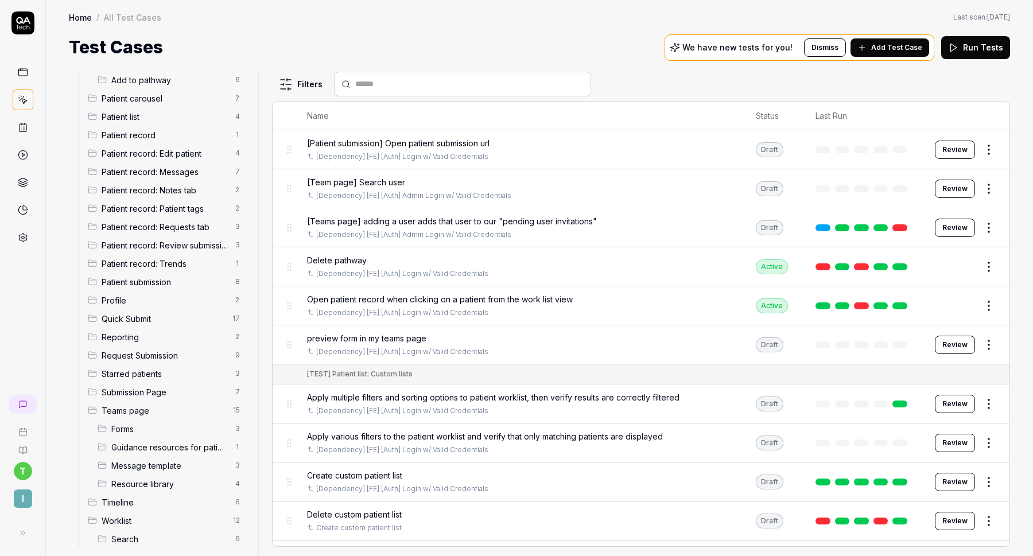
scroll to position [402, 0]
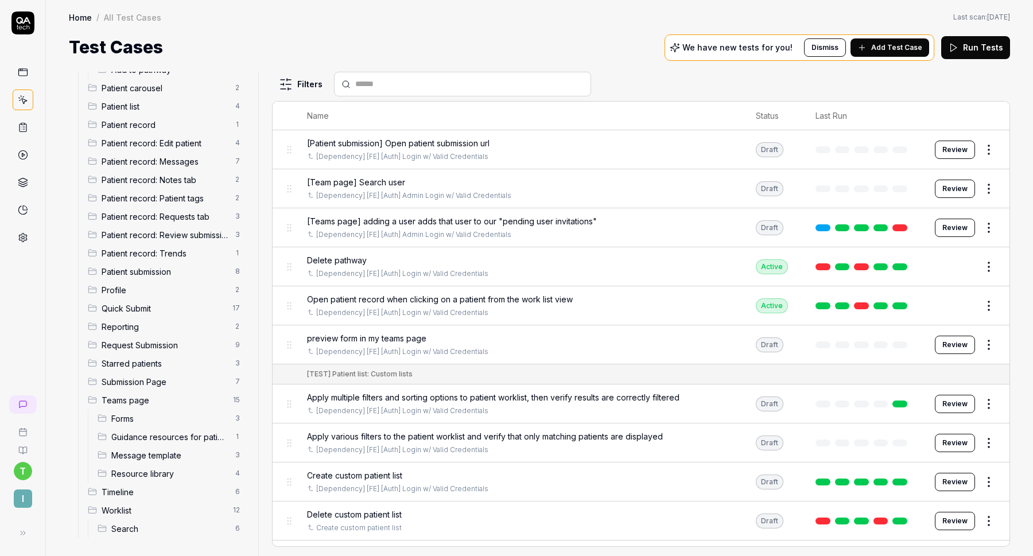
click at [167, 253] on span "Patient record: Trends" at bounding box center [165, 253] width 127 height 12
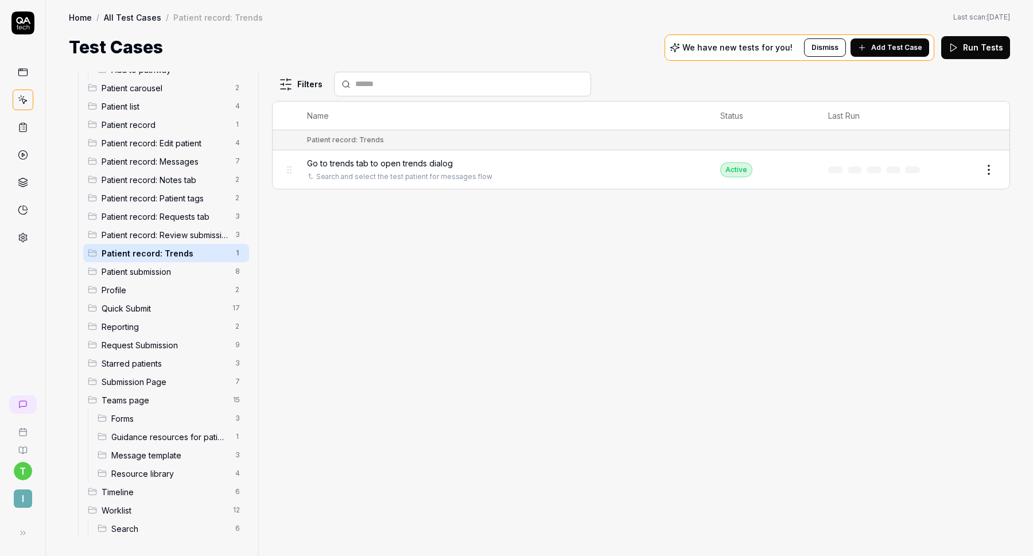
click at [399, 168] on div "Go to trends tab to open trends dialog Search and select the test patient for m…" at bounding box center [502, 169] width 390 height 25
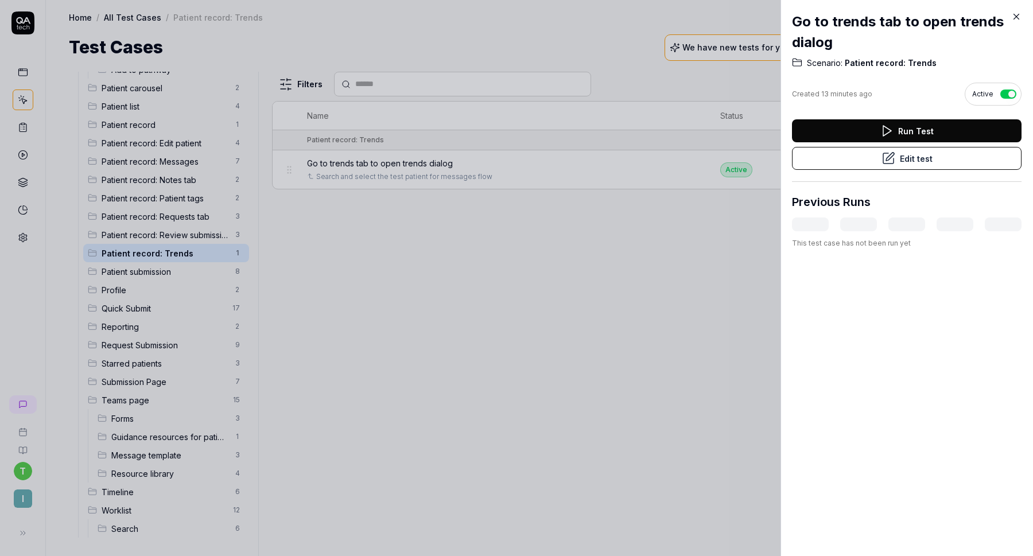
click at [896, 156] on button "Edit test" at bounding box center [907, 158] width 230 height 23
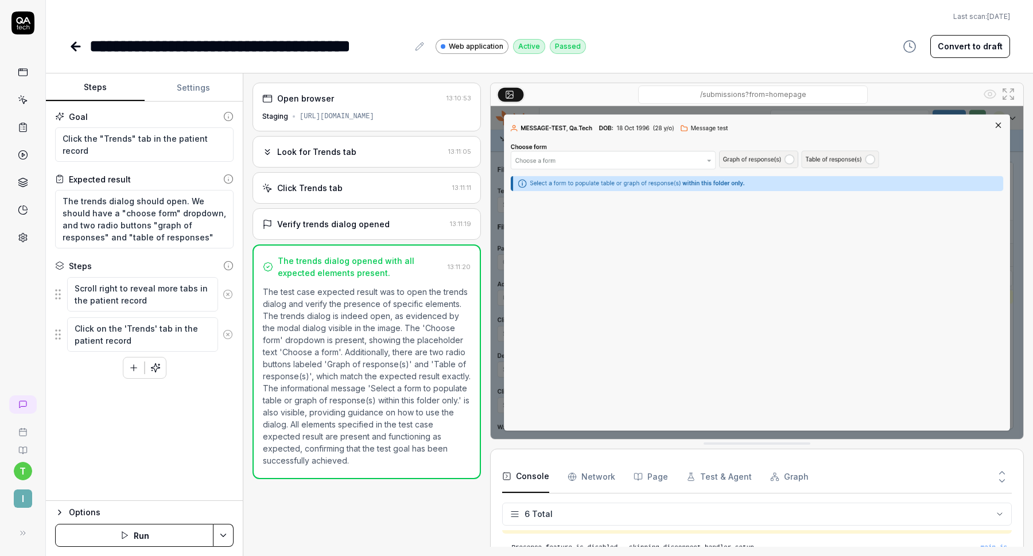
scroll to position [65, 0]
type textarea "*"
click at [77, 47] on icon at bounding box center [76, 47] width 8 height 0
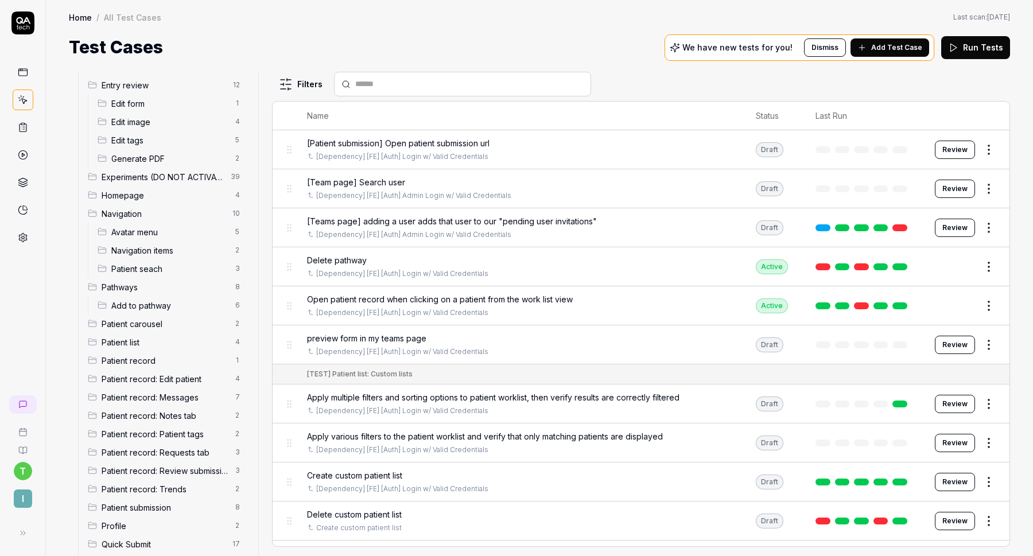
scroll to position [175, 0]
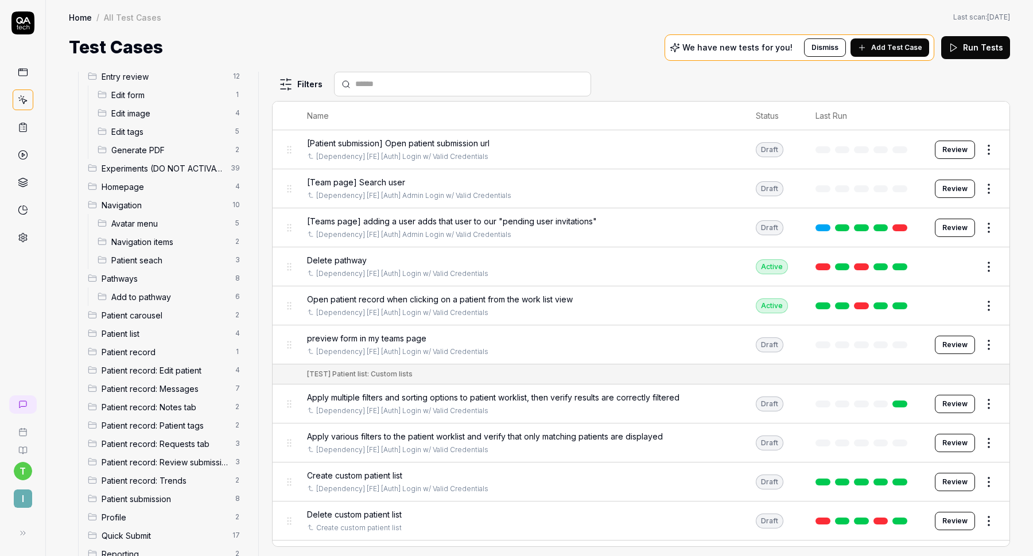
click at [164, 478] on span "Patient record: Trends" at bounding box center [165, 481] width 127 height 12
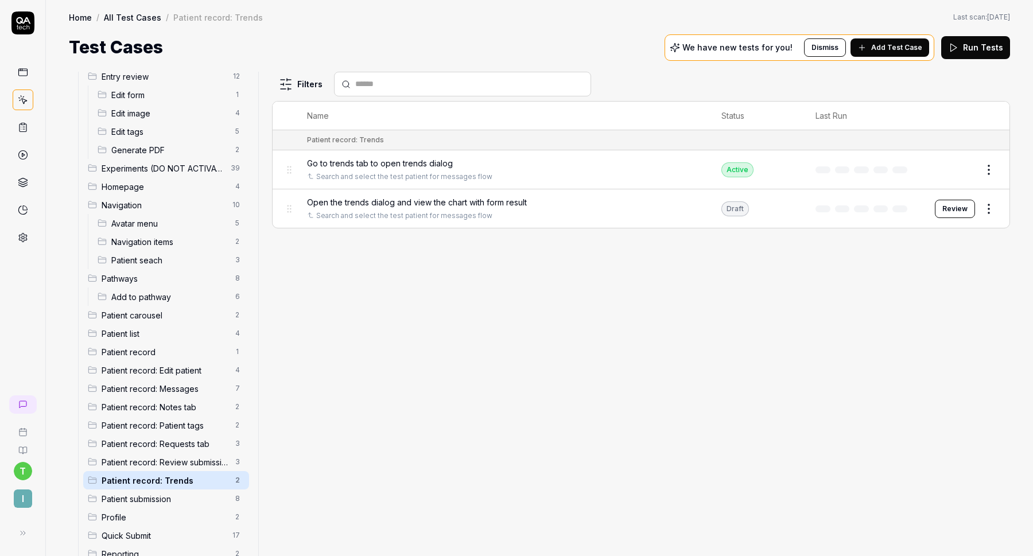
click at [908, 48] on span "Add Test Case" at bounding box center [897, 47] width 51 height 10
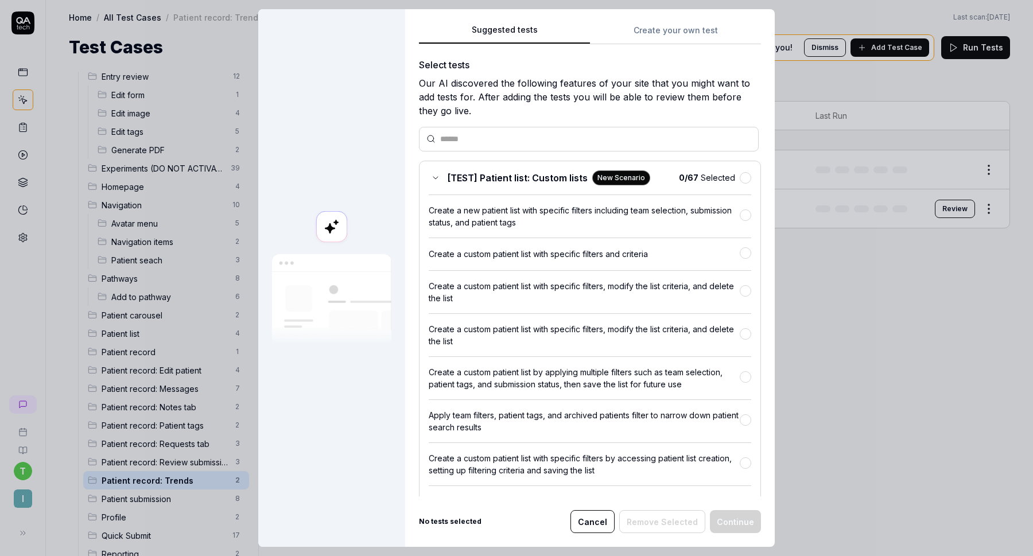
click at [695, 26] on div "Suggested tests Create your own test Select tests Our AI discovered the followi…" at bounding box center [590, 278] width 370 height 538
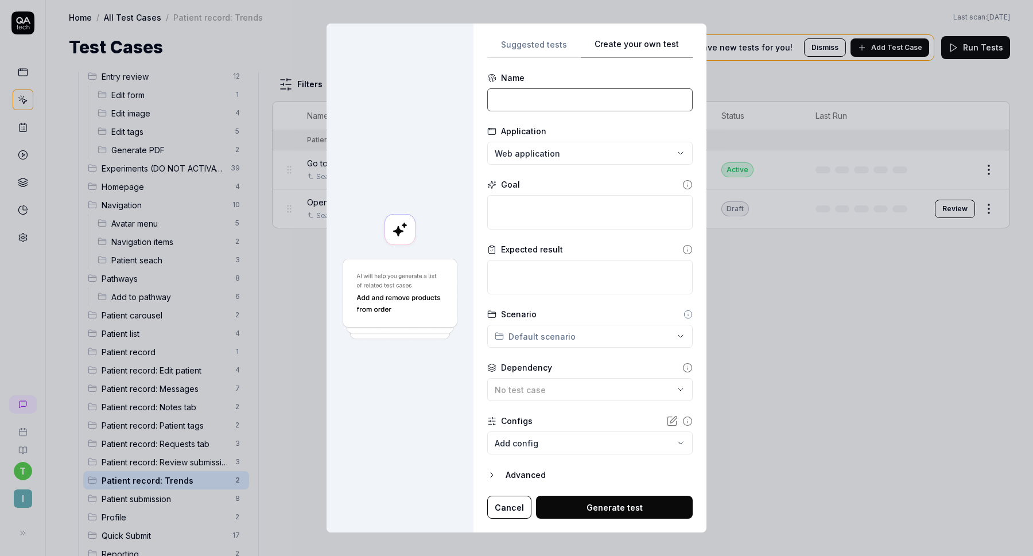
click at [541, 94] on input at bounding box center [590, 99] width 206 height 23
paste input "Open the trends dialog and view the chart with form result"
click at [609, 102] on input "Open the trends dialog and view the chart with form result" at bounding box center [590, 99] width 206 height 23
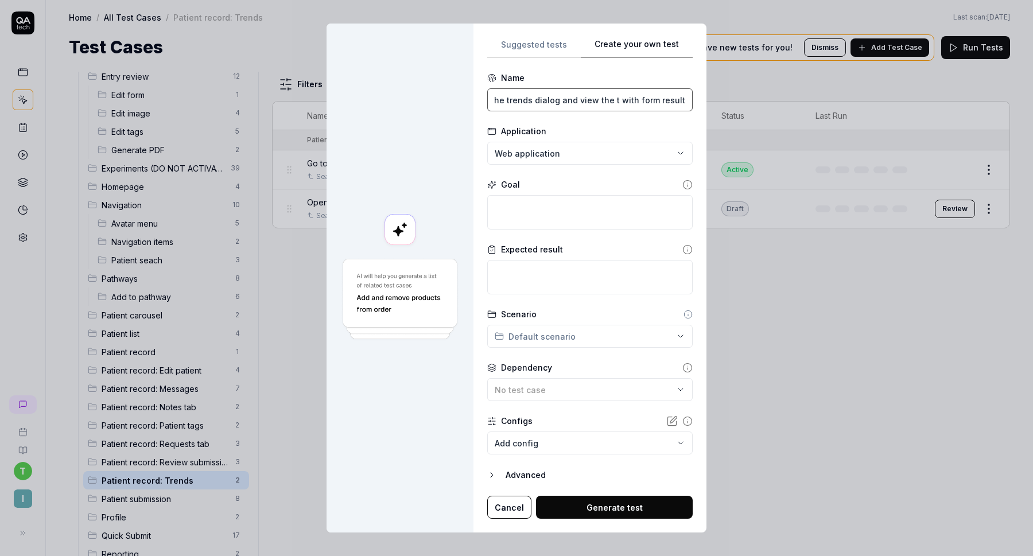
scroll to position [0, 23]
type input "Open the trends dialog and view the table with form result"
click at [548, 224] on textarea at bounding box center [590, 212] width 206 height 34
paste textarea "When on the patient record, click the pathway dropdown and click "trends test" …"
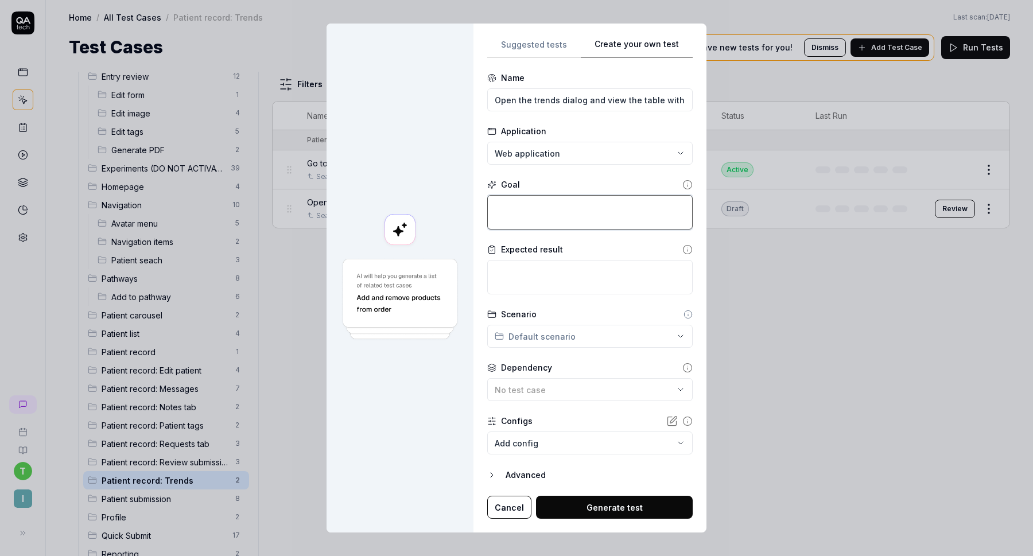
type textarea "*"
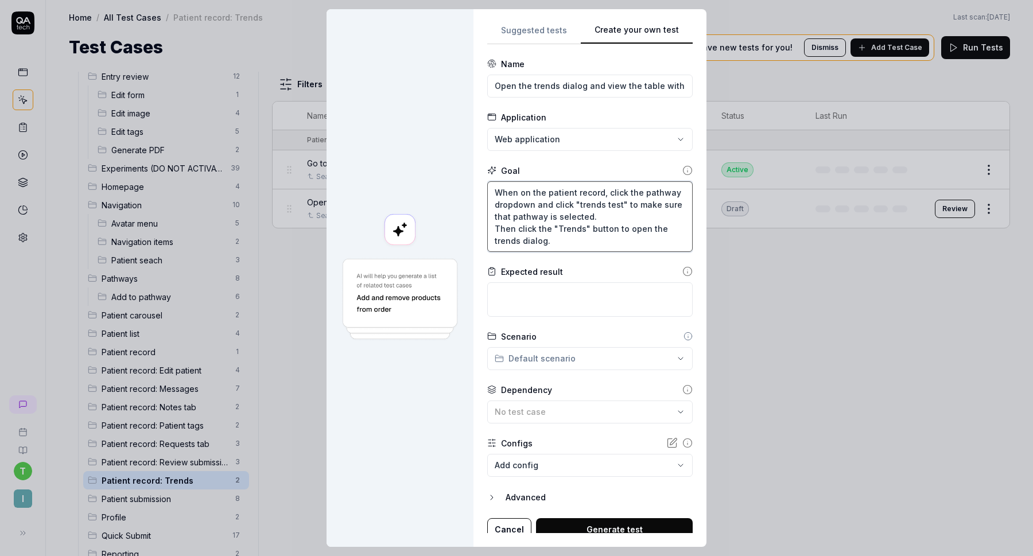
type textarea "When on the patient record, click the pathway dropdown and click "trends test" …"
click at [568, 291] on textarea at bounding box center [590, 299] width 206 height 34
paste textarea "We should see "DLQI" selected in the form dropdown. "Graph of responses" radio …"
type textarea "*"
type textarea "We should see "DLQI" selected in the form dropdown. "Graph of responses" radio …"
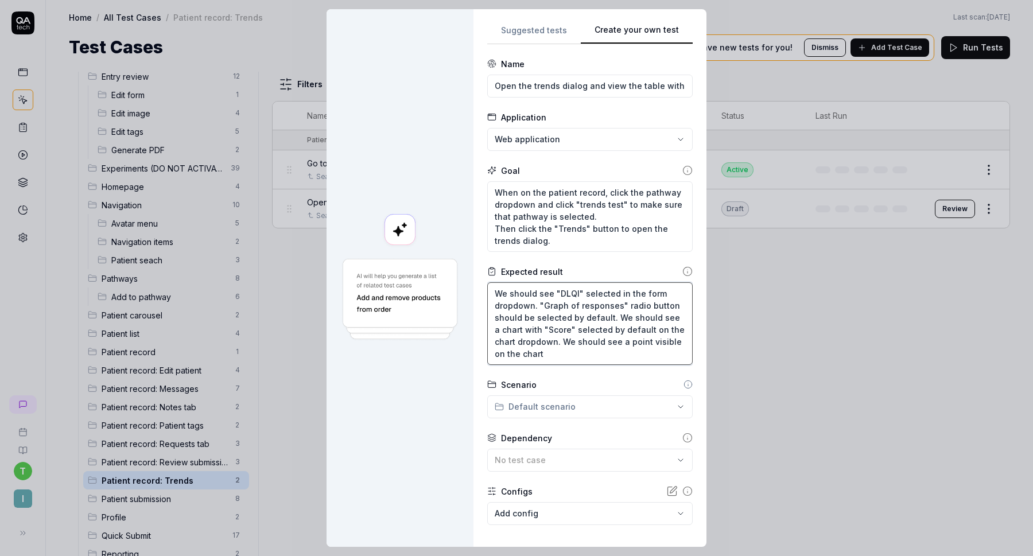
click at [620, 318] on textarea "We should see "DLQI" selected in the form dropdown. "Graph of responses" radio …" at bounding box center [590, 323] width 206 height 83
drag, startPoint x: 584, startPoint y: 352, endPoint x: 618, endPoint y: 320, distance: 46.7
click at [618, 319] on textarea "We should see "DLQI" selected in the form dropdown. "Graph of responses" radio …" at bounding box center [590, 323] width 206 height 83
click at [618, 320] on textarea "We should see "DLQI" selected in the form dropdown. "Graph of responses" radio …" at bounding box center [590, 323] width 206 height 83
type textarea "*"
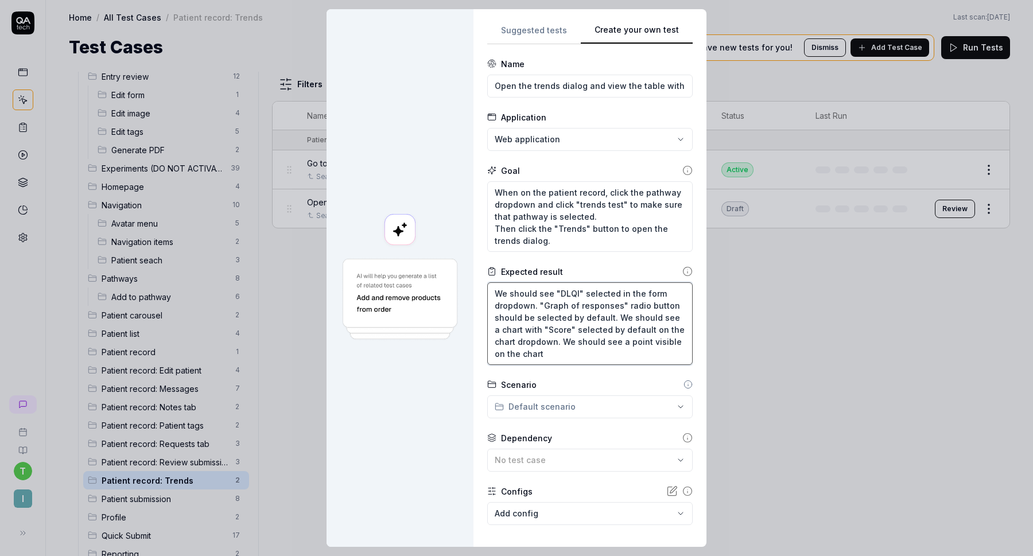
type textarea "We should see "DLQI" selected in the form dropdown. "Graph of responses" radio …"
type textarea "*"
type textarea "We should see "DLQI" selected in the form dropdown. "Graph of responses" radio …"
type textarea "*"
type textarea "We should see "DLQI" selected in the form dropdown. "Graph of responses" radio …"
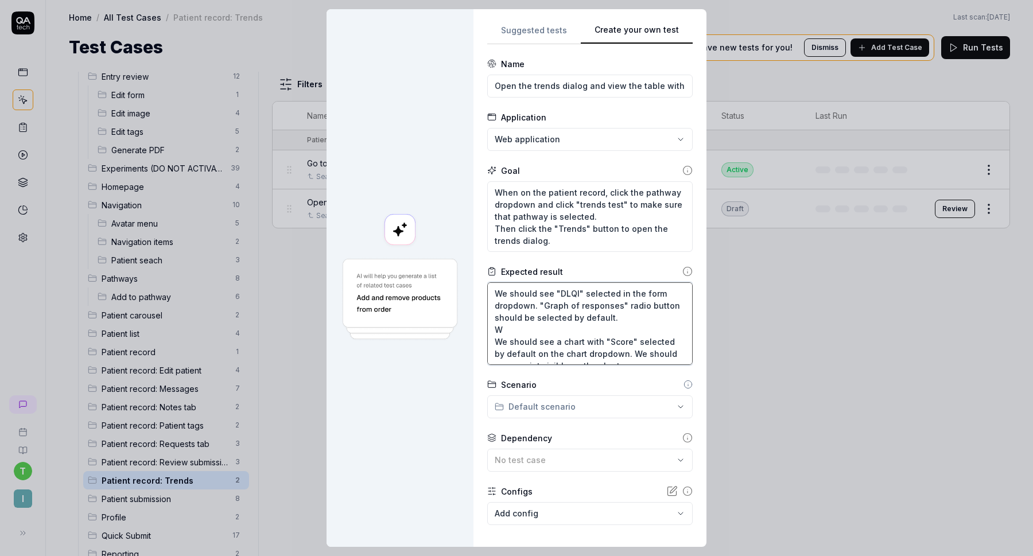
type textarea "*"
type textarea "We should see "DLQI" selected in the form dropdown. "Graph of responses" radio …"
type textarea "*"
type textarea "We should see "DLQI" selected in the form dropdown. "Graph of responses" radio …"
type textarea "*"
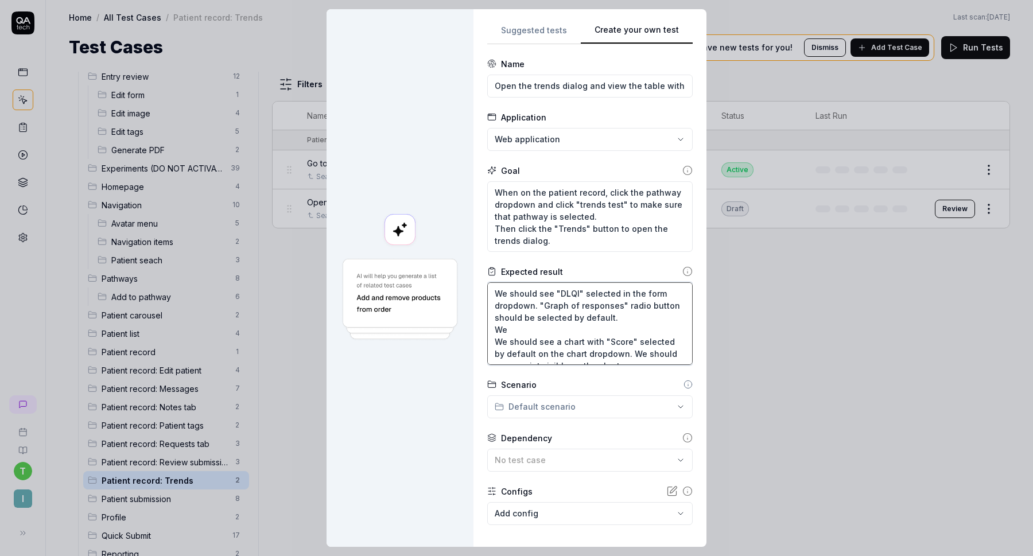
type textarea "We should see "DLQI" selected in the form dropdown. "Graph of responses" radio …"
type textarea "*"
type textarea "We should see "DLQI" selected in the form dropdown. "Graph of responses" radio …"
type textarea "*"
type textarea "We should see "DLQI" selected in the form dropdown. "Graph of responses" radio …"
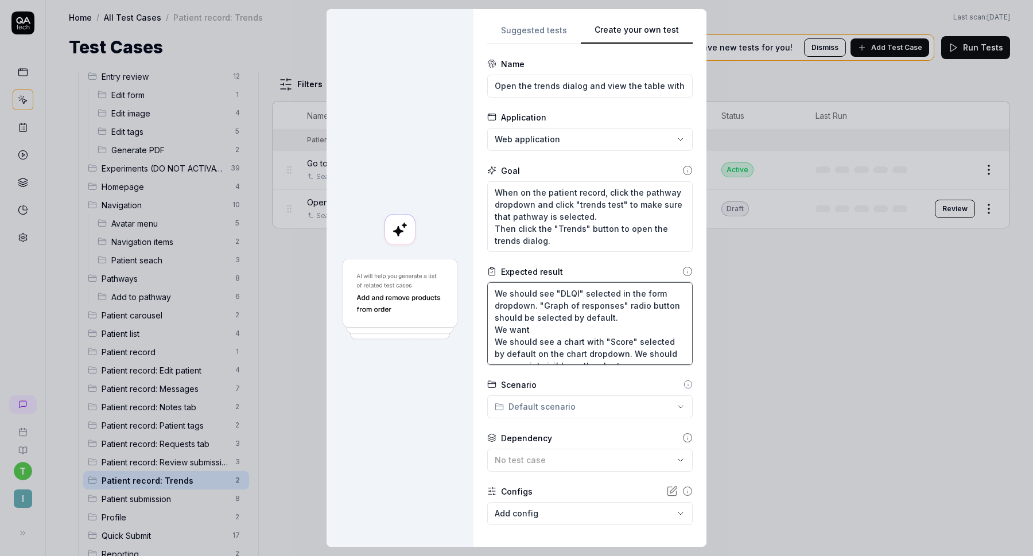
type textarea "*"
type textarea "We should see "DLQI" selected in the form dropdown. "Graph of responses" radio …"
type textarea "*"
type textarea "We should see "DLQI" selected in the form dropdown. "Graph of responses" radio …"
type textarea "*"
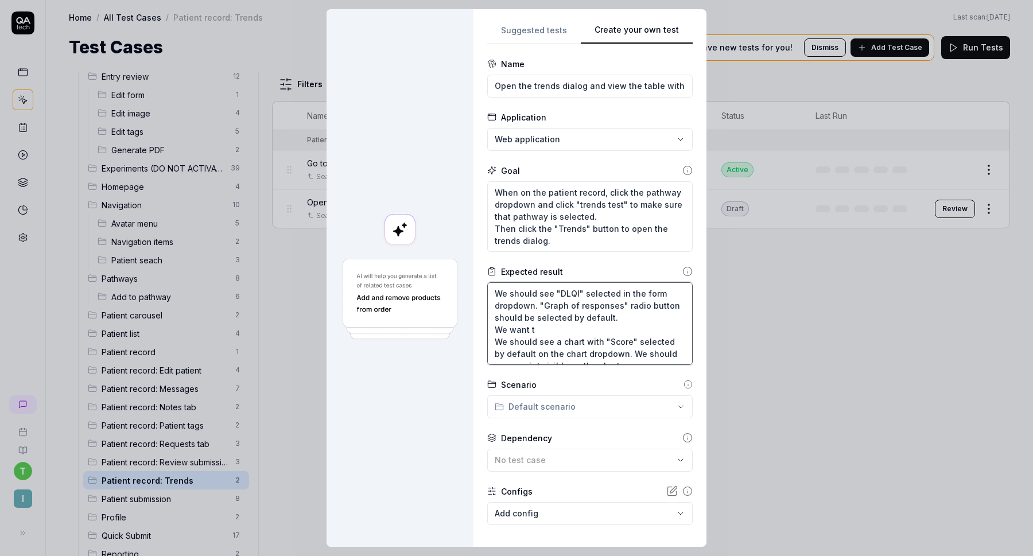
type textarea "We should see "DLQI" selected in the form dropdown. "Graph of responses" radio …"
type textarea "*"
type textarea "We should see "DLQI" selected in the form dropdown. "Graph of responses" radio …"
type textarea "*"
type textarea "We should see "DLQI" selected in the form dropdown. "Graph of responses" radio …"
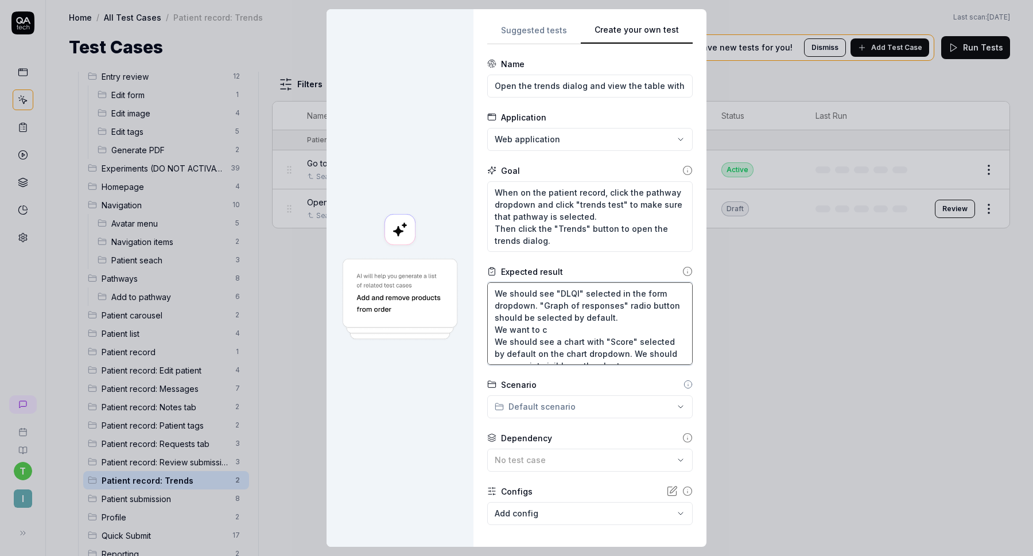
type textarea "*"
type textarea "We should see "DLQI" selected in the form dropdown. "Graph of responses" radio …"
type textarea "*"
type textarea "We should see "DLQI" selected in the form dropdown. "Graph of responses" radio …"
type textarea "*"
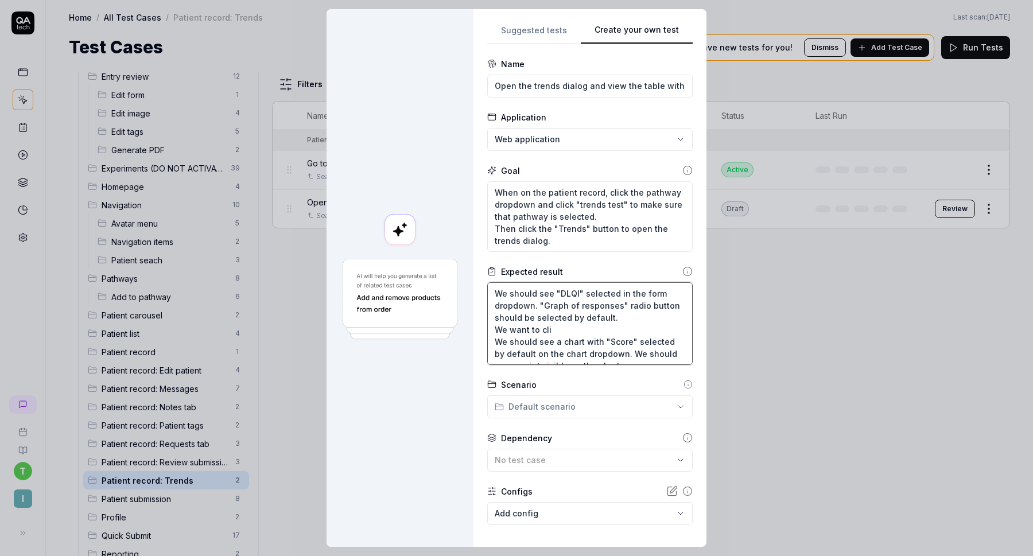
type textarea "We should see "DLQI" selected in the form dropdown. "Graph of responses" radio …"
type textarea "*"
type textarea "We should see "DLQI" selected in the form dropdown. "Graph of responses" radio …"
type textarea "*"
type textarea "We should see "DLQI" selected in the form dropdown. "Graph of responses" radio …"
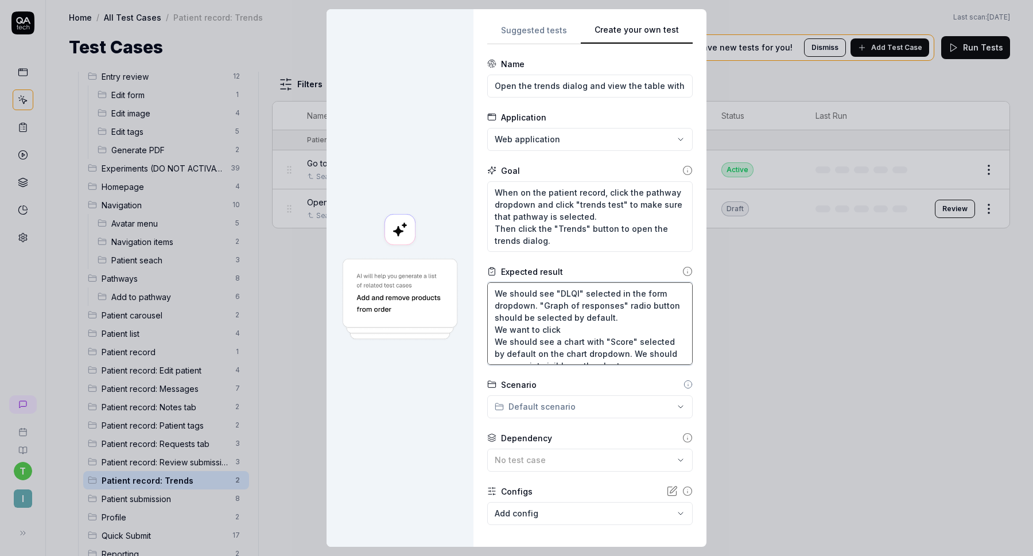
type textarea "*"
type textarea "We should see "DLQI" selected in the form dropdown. "Graph of responses" radio …"
type textarea "*"
type textarea "We should see "DLQI" selected in the form dropdown. "Graph of responses" radio …"
type textarea "*"
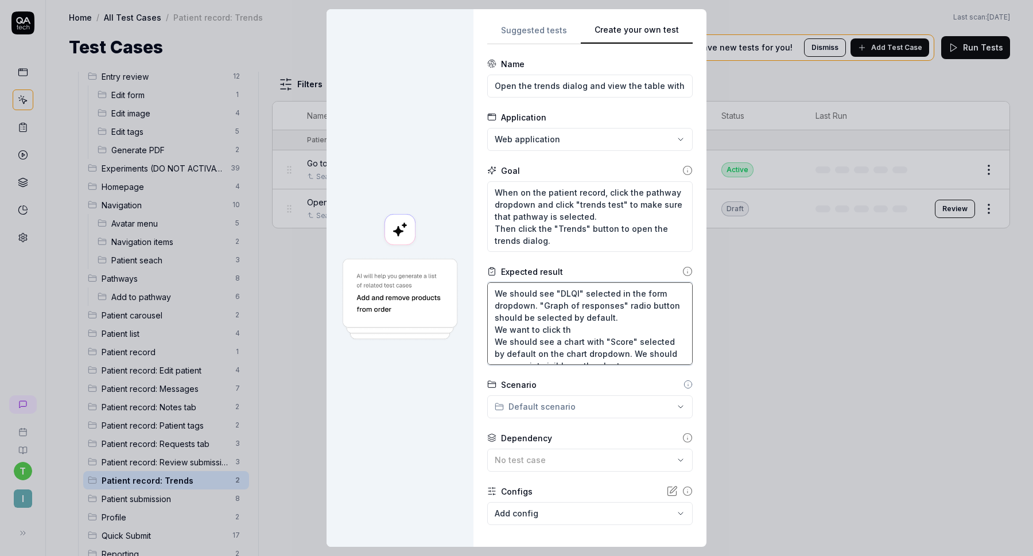
type textarea "We should see "DLQI" selected in the form dropdown. "Graph of responses" radio …"
type textarea "*"
type textarea "We should see "DLQI" selected in the form dropdown. "Graph of responses" radio …"
type textarea "*"
type textarea "We should see "DLQI" selected in the form dropdown. "Graph of responses" radio …"
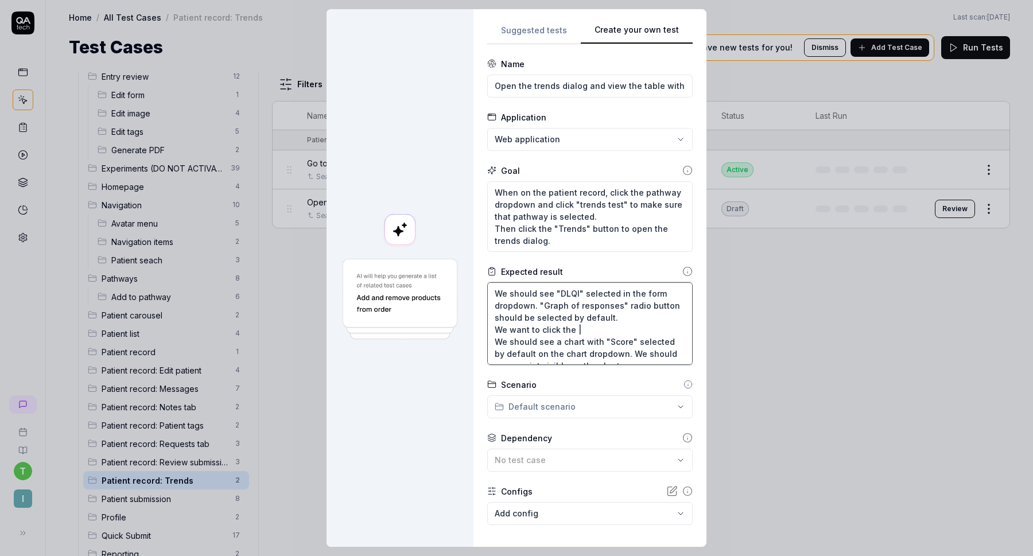
type textarea "*"
type textarea "We should see "DLQI" selected in the form dropdown. "Graph of responses" radio …"
type textarea "*"
type textarea "We should see "DLQI" selected in the form dropdown. "Graph of responses" radio …"
type textarea "*"
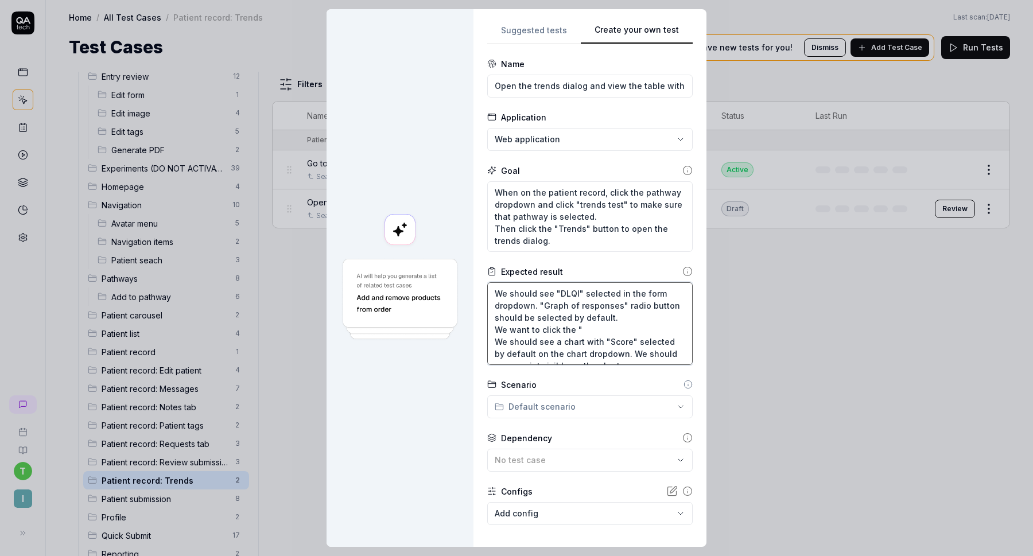
type textarea "We should see "DLQI" selected in the form dropdown. "Graph of responses" radio …"
type textarea "*"
type textarea "We should see "DLQI" selected in the form dropdown. "Graph of responses" radio …"
type textarea "*"
type textarea "We should see "DLQI" selected in the form dropdown. "Graph of responses" radio …"
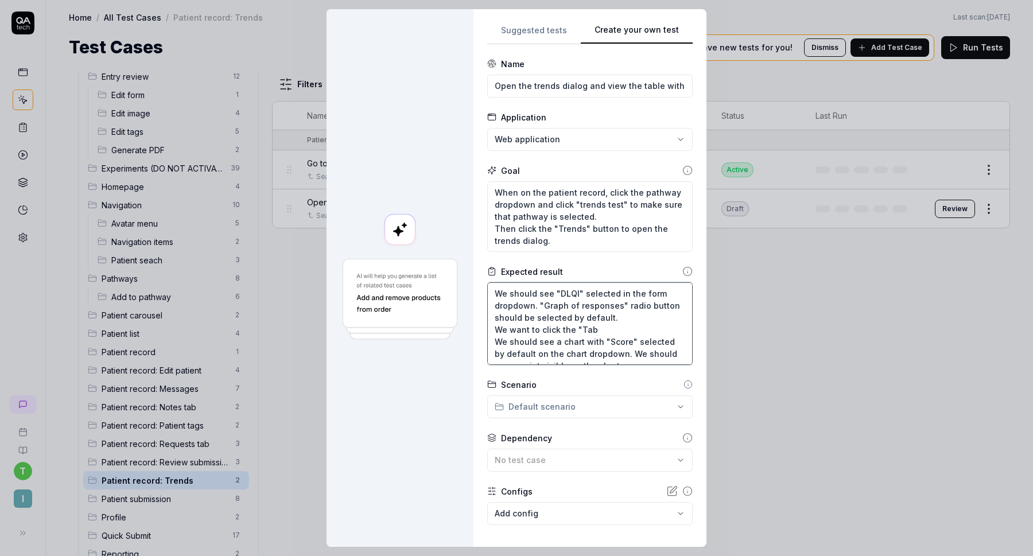
type textarea "*"
type textarea "We should see "DLQI" selected in the form dropdown. "Graph of responses" radio …"
type textarea "*"
type textarea "We should see "DLQI" selected in the form dropdown. "Graph of responses" radio …"
type textarea "*"
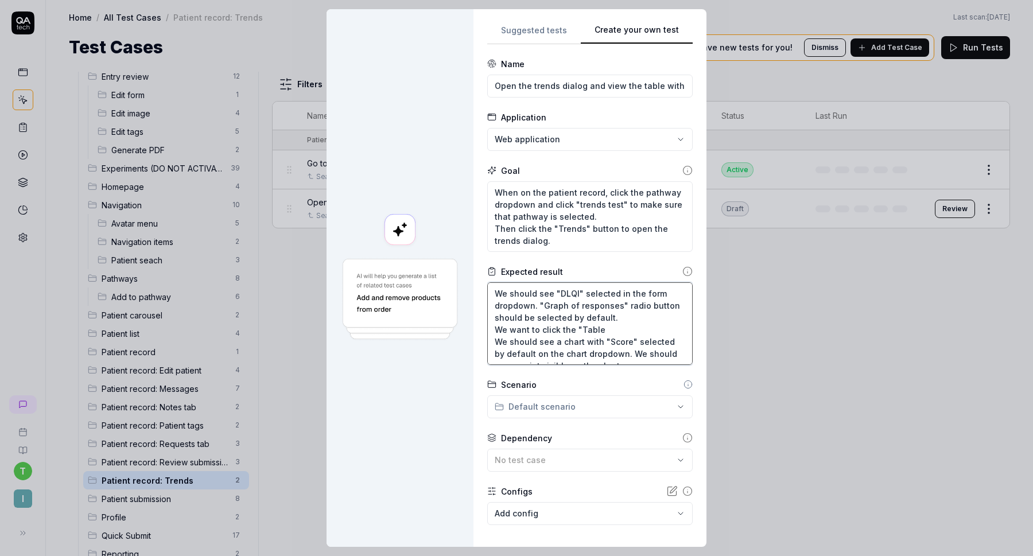
type textarea "We should see "DLQI" selected in the form dropdown. "Graph of responses" radio …"
type textarea "*"
type textarea "We should see "DLQI" selected in the form dropdown. "Graph of responses" radio …"
type textarea "*"
type textarea "We should see "DLQI" selected in the form dropdown. "Graph of responses" radio …"
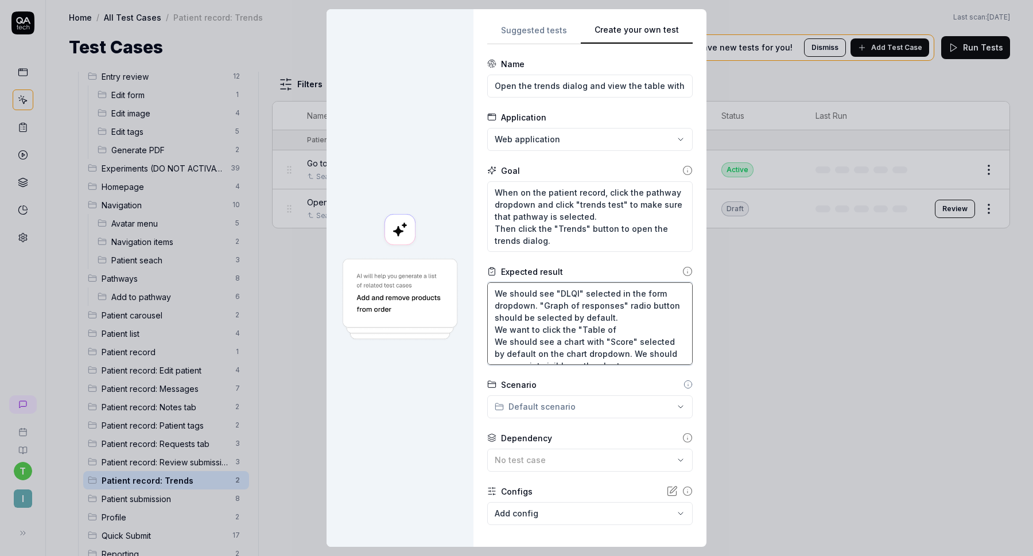
type textarea "*"
type textarea "We should see "DLQI" selected in the form dropdown. "Graph of responses" radio …"
type textarea "*"
type textarea "We should see "DLQI" selected in the form dropdown. "Graph of responses" radio …"
type textarea "*"
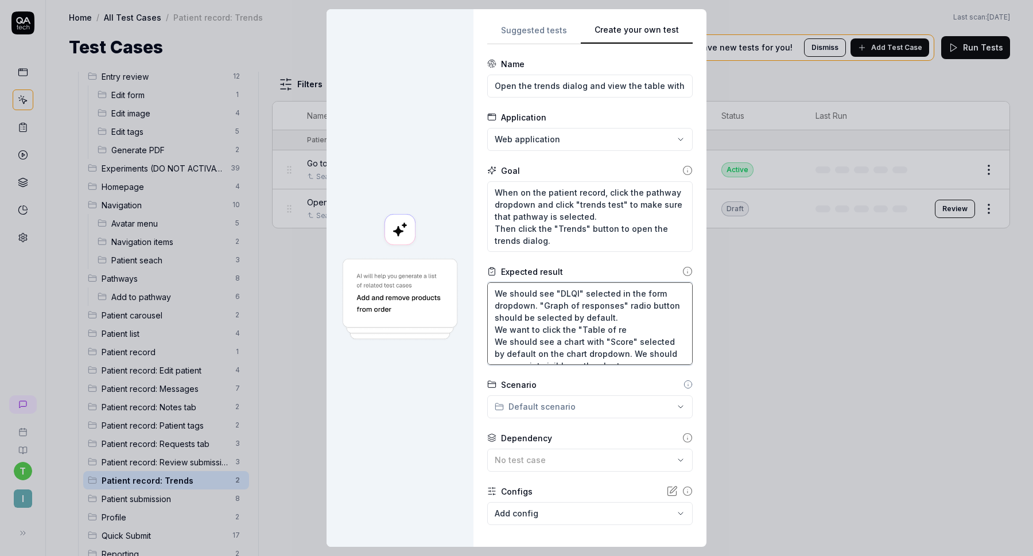
type textarea "We should see "DLQI" selected in the form dropdown. "Graph of responses" radio …"
type textarea "*"
type textarea "We should see "DLQI" selected in the form dropdown. "Graph of responses" radio …"
type textarea "*"
type textarea "We should see "DLQI" selected in the form dropdown. "Graph of responses" radio …"
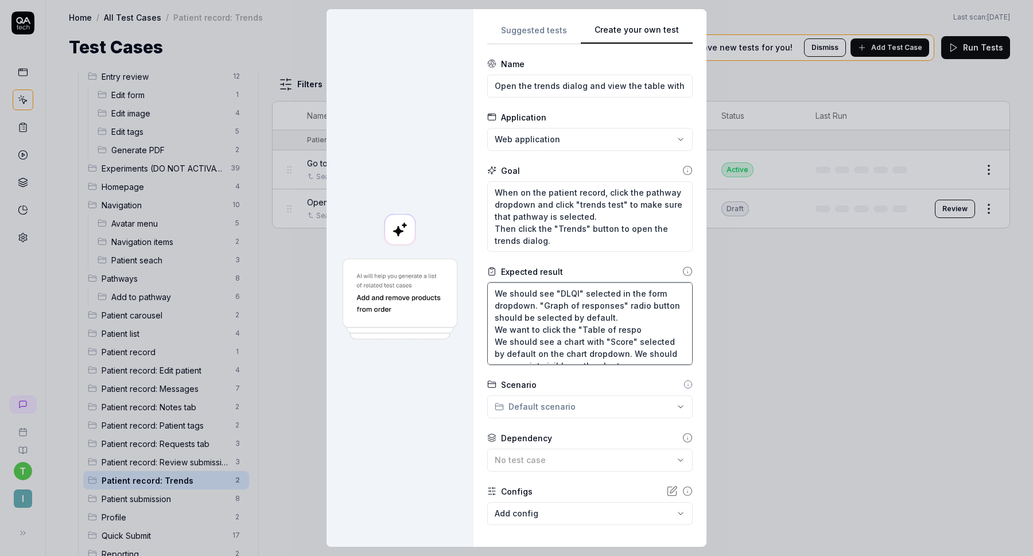
type textarea "*"
type textarea "We should see "DLQI" selected in the form dropdown. "Graph of responses" radio …"
type textarea "*"
type textarea "We should see "DLQI" selected in the form dropdown. "Graph of responses" radio …"
type textarea "*"
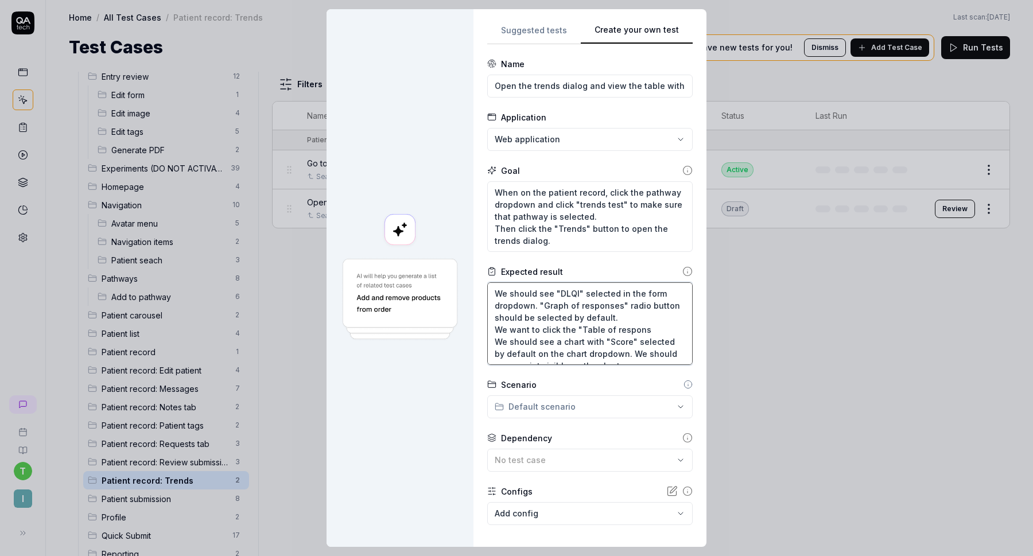
type textarea "We should see "DLQI" selected in the form dropdown. "Graph of responses" radio …"
type textarea "*"
type textarea "We should see "DLQI" selected in the form dropdown. "Graph of responses" radio …"
type textarea "*"
type textarea "We should see "DLQI" selected in the form dropdown. "Graph of responses" radio …"
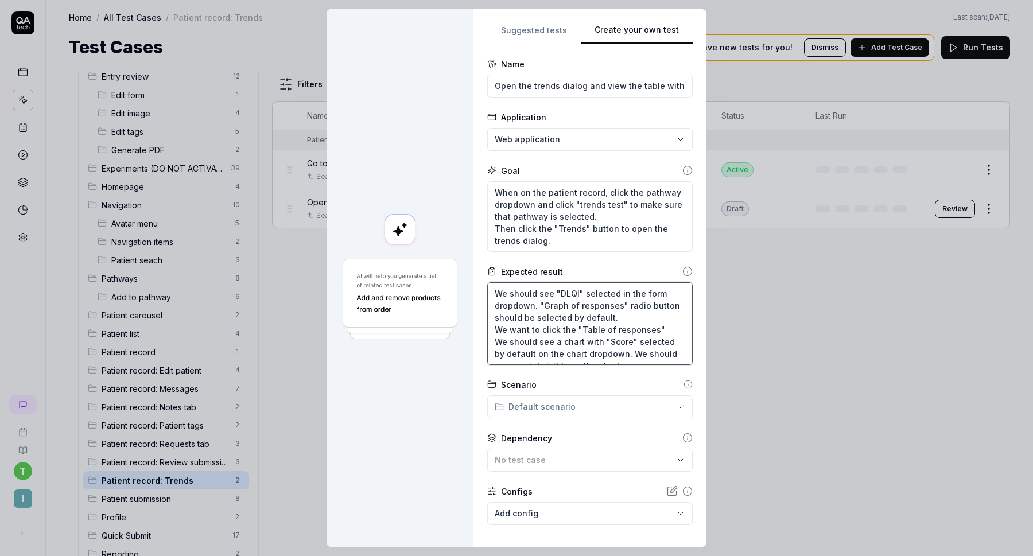
type textarea "*"
type textarea "We should see "DLQI" selected in the form dropdown. "Graph of responses" radio …"
type textarea "*"
type textarea "We should see "DLQI" selected in the form dropdown. "Graph of responses" radio …"
type textarea "*"
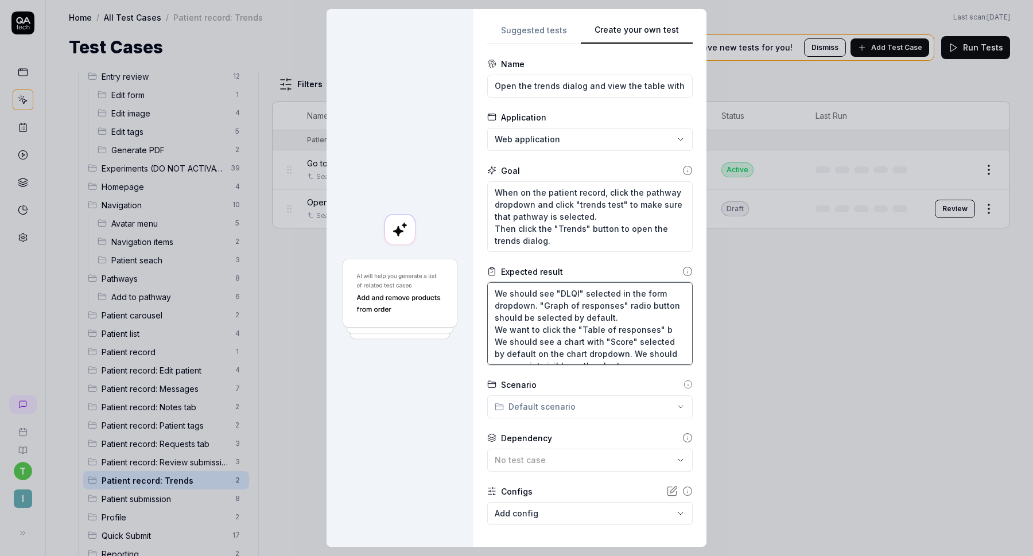
type textarea "We should see "DLQI" selected in the form dropdown. "Graph of responses" radio …"
type textarea "*"
type textarea "We should see "DLQI" selected in the form dropdown. "Graph of responses" radio …"
type textarea "*"
type textarea "We should see "DLQI" selected in the form dropdown. "Graph of responses" radio …"
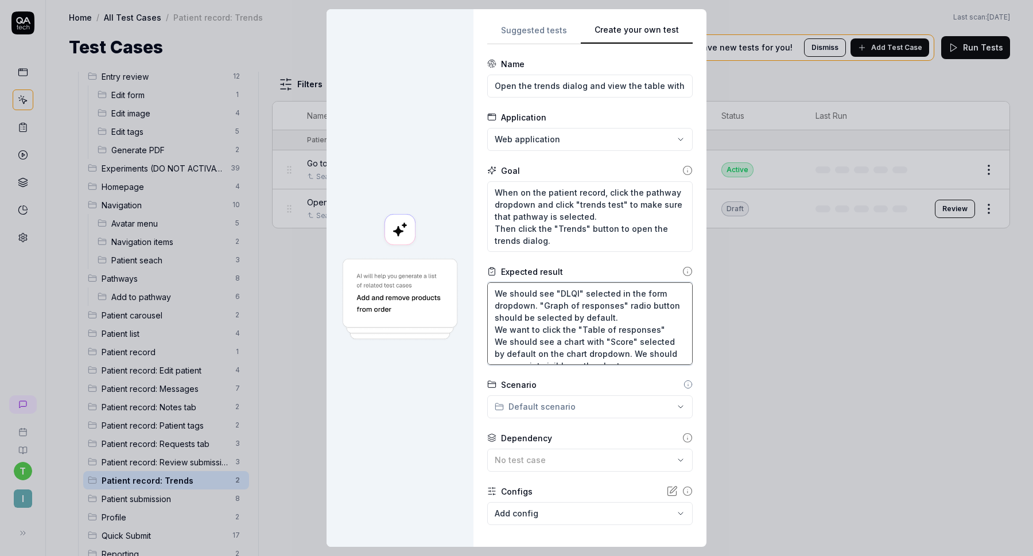
type textarea "*"
type textarea "We should see "DLQI" selected in the form dropdown. "Graph of responses" radio …"
type textarea "*"
type textarea "We should see "DLQI" selected in the form dropdown. "Graph of responses" radio …"
type textarea "*"
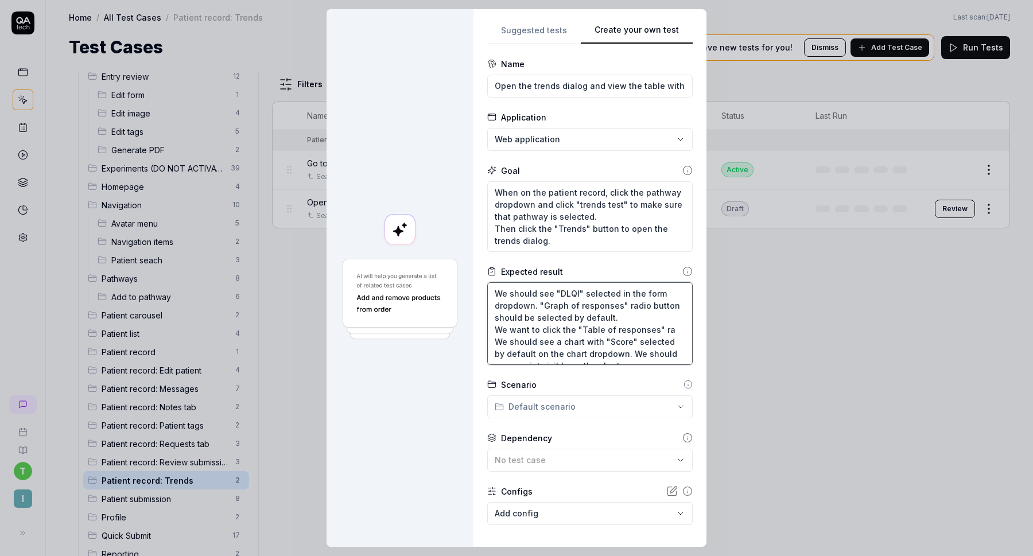
type textarea "We should see "DLQI" selected in the form dropdown. "Graph of responses" radio …"
type textarea "*"
type textarea "We should see "DLQI" selected in the form dropdown. "Graph of responses" radio …"
type textarea "*"
type textarea "We should see "DLQI" selected in the form dropdown. "Graph of responses" radio …"
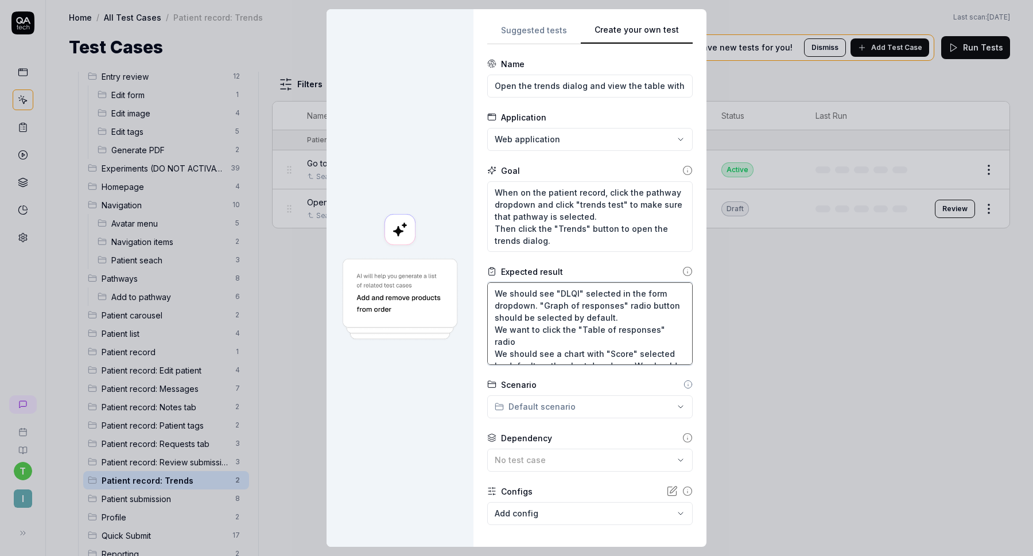
type textarea "*"
type textarea "We should see "DLQI" selected in the form dropdown. "Graph of responses" radio …"
type textarea "*"
type textarea "We should see "DLQI" selected in the form dropdown. "Graph of responses" radio …"
type textarea "*"
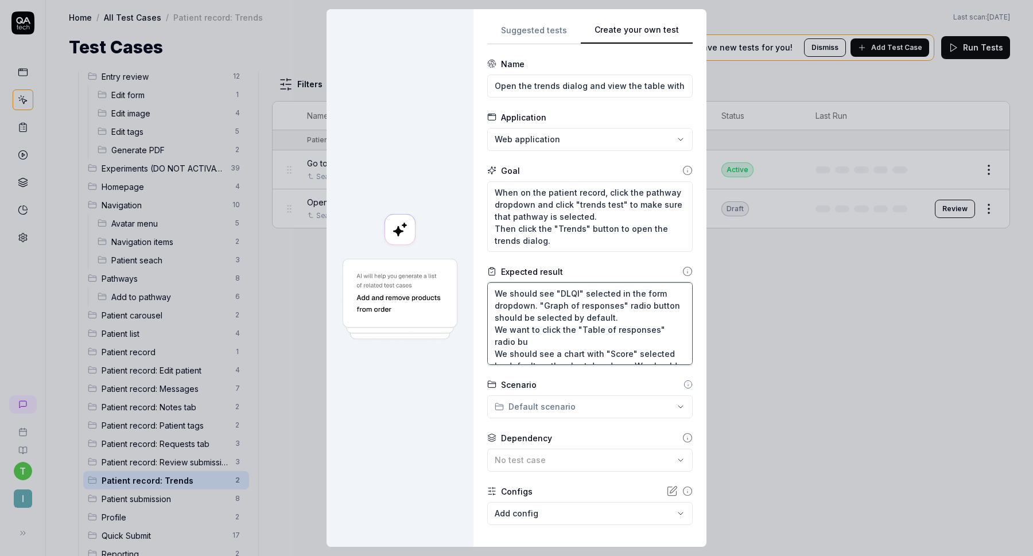
type textarea "We should see "DLQI" selected in the form dropdown. "Graph of responses" radio …"
type textarea "*"
type textarea "We should see "DLQI" selected in the form dropdown. "Graph of responses" radio …"
type textarea "*"
type textarea "We should see "DLQI" selected in the form dropdown. "Graph of responses" radio …"
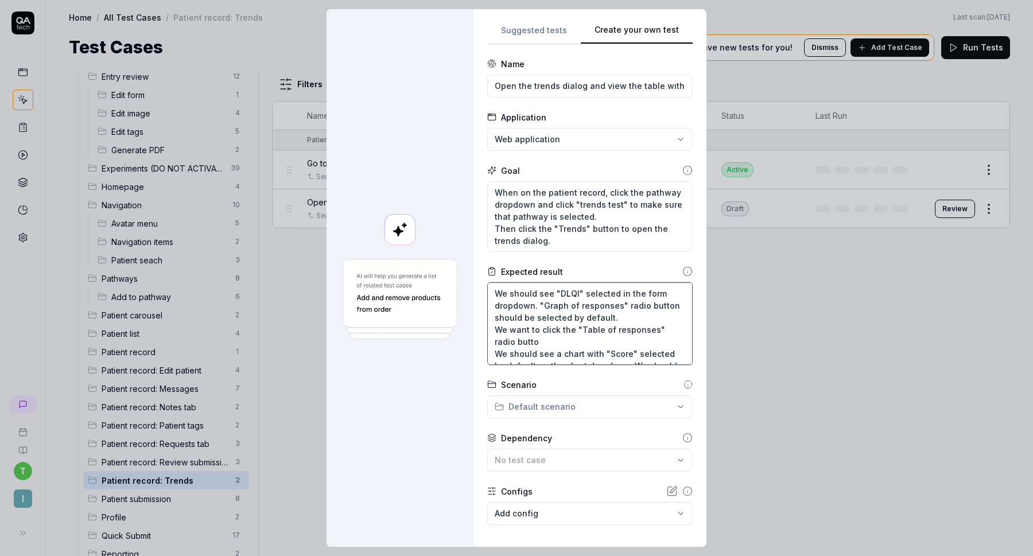
type textarea "*"
type textarea "We should see "DLQI" selected in the form dropdown. "Graph of responses" radio …"
type textarea "*"
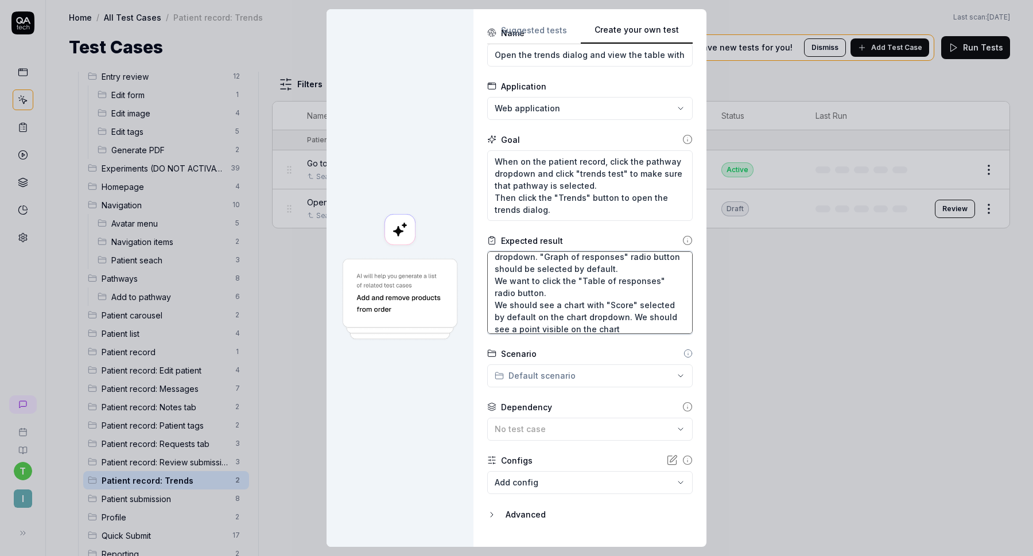
scroll to position [24, 0]
type textarea "We should see "DLQI" selected in the form dropdown. "Graph of responses" radio …"
click at [576, 299] on textarea "We should see "DLQI" selected in the form dropdown. "Graph of responses" radio …" at bounding box center [590, 292] width 206 height 83
type textarea "*"
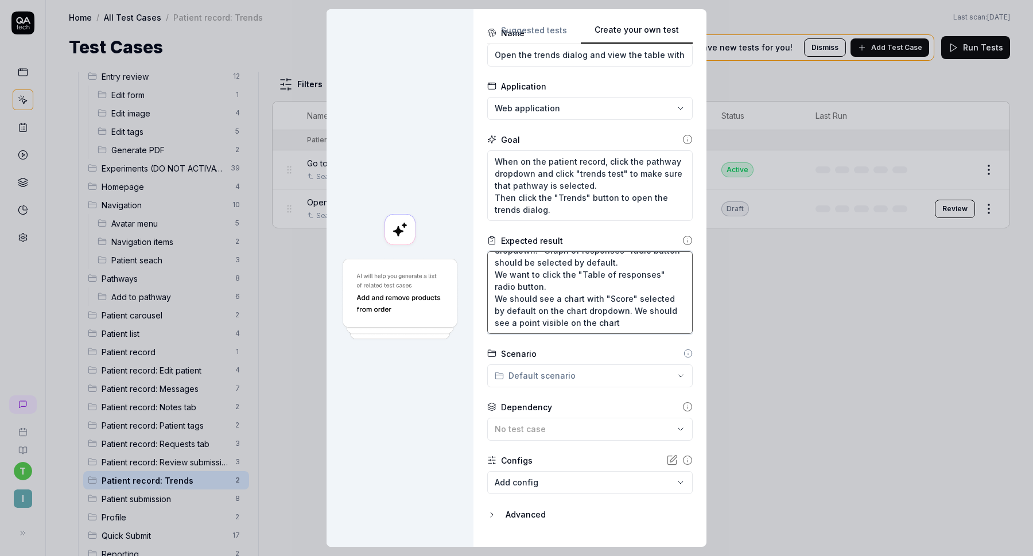
type textarea "We should see "DLQI" selected in the form dropdown. "Graph of responses" radio …"
type textarea "*"
type textarea "We should see "DLQI" selected in the form dropdown. "Graph of responses" radio …"
type textarea "*"
type textarea "We should see "DLQI" selected in the form dropdown. "Graph of responses" radio …"
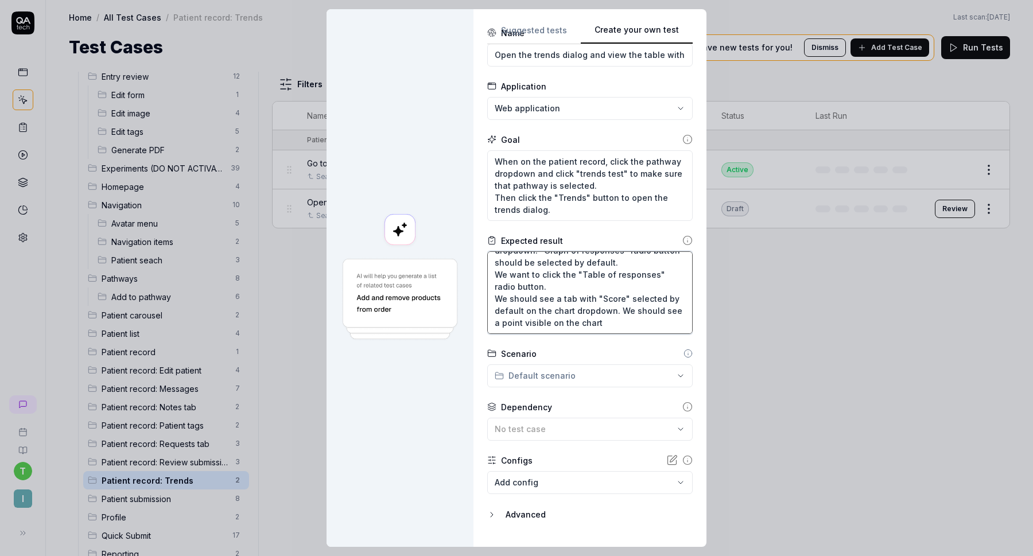
type textarea "*"
type textarea "We should see "DLQI" selected in the form dropdown. "Graph of responses" radio …"
type textarea "*"
type textarea "We should see "DLQI" selected in the form dropdown. "Graph of responses" radio …"
drag, startPoint x: 621, startPoint y: 322, endPoint x: 605, endPoint y: 300, distance: 27.9
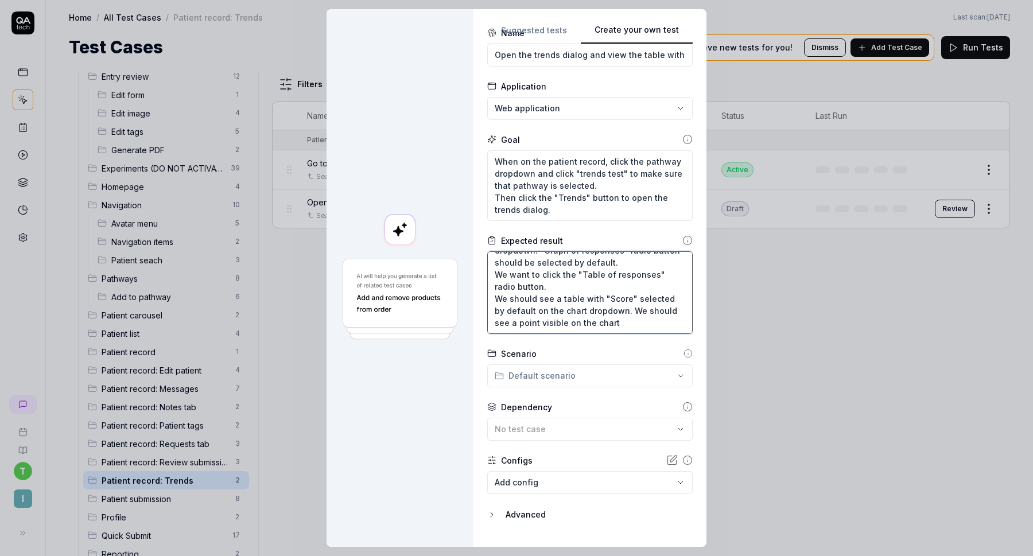
click at [605, 300] on textarea "We should see "DLQI" selected in the form dropdown. "Graph of responses" radio …" at bounding box center [590, 292] width 206 height 83
type textarea "*"
type textarea "We should see "DLQI" selected in the form dropdown. "Graph of responses" radio …"
type textarea "*"
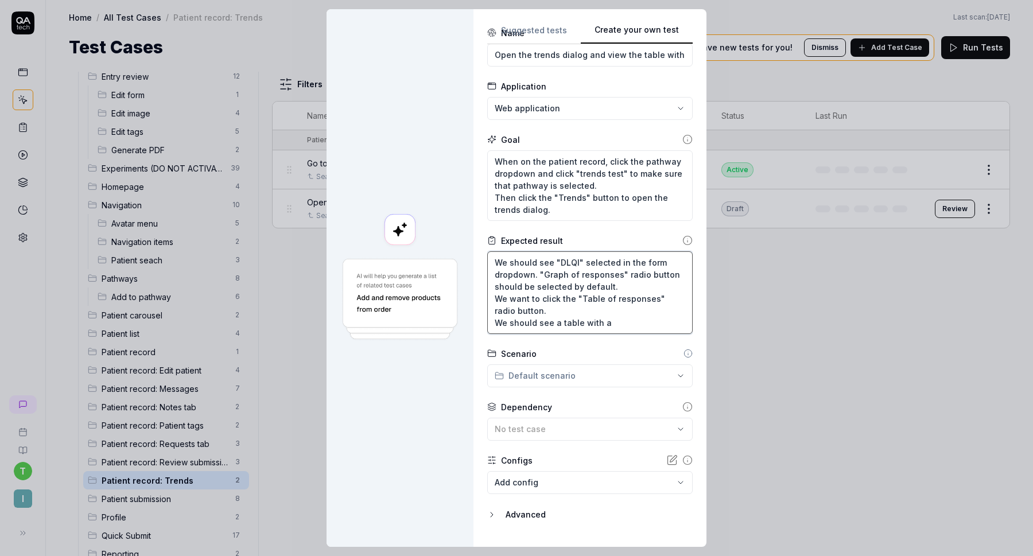
type textarea "We should see "DLQI" selected in the form dropdown. "Graph of responses" radio …"
type textarea "*"
type textarea "We should see "DLQI" selected in the form dropdown. "Graph of responses" radio …"
type textarea "*"
type textarea "We should see "DLQI" selected in the form dropdown. "Graph of responses" radio …"
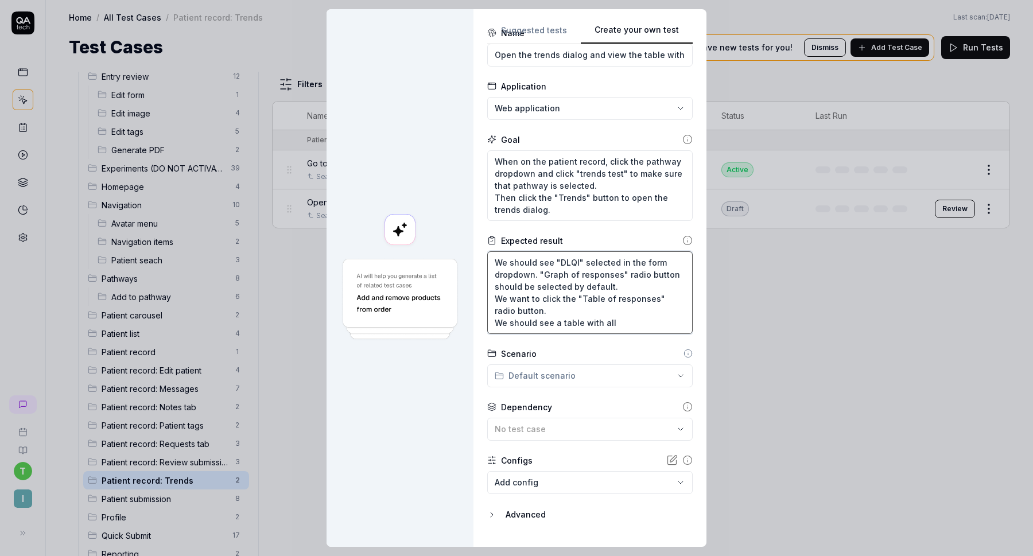
type textarea "*"
type textarea "We should see "DLQI" selected in the form dropdown. "Graph of responses" radio …"
type textarea "*"
type textarea "We should see "DLQI" selected in the form dropdown. "Graph of responses" radio …"
type textarea "*"
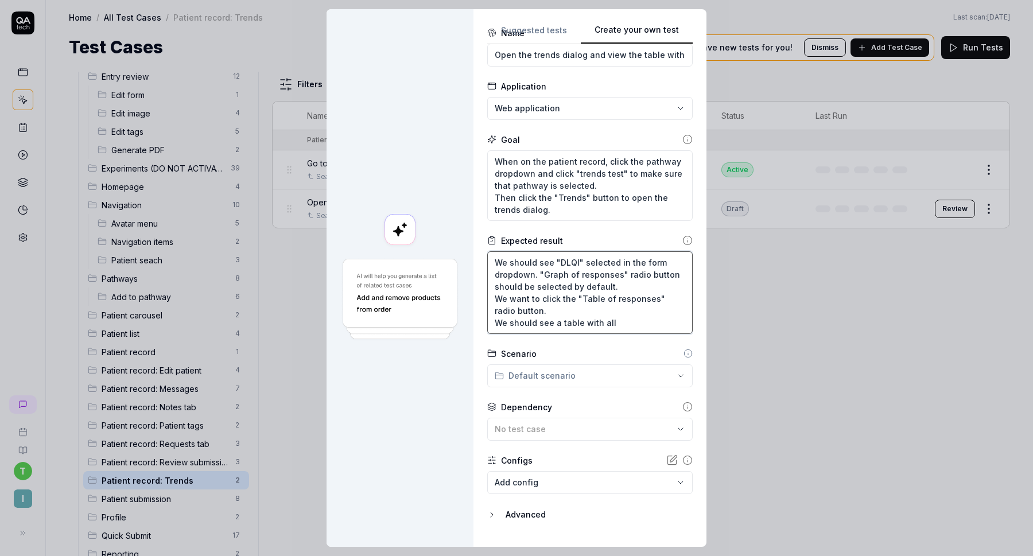
type textarea "We should see "DLQI" selected in the form dropdown. "Graph of responses" radio …"
type textarea "*"
type textarea "We should see "DLQI" selected in the form dropdown. "Graph of responses" radio …"
type textarea "*"
type textarea "We should see "DLQI" selected in the form dropdown. "Graph of responses" radio …"
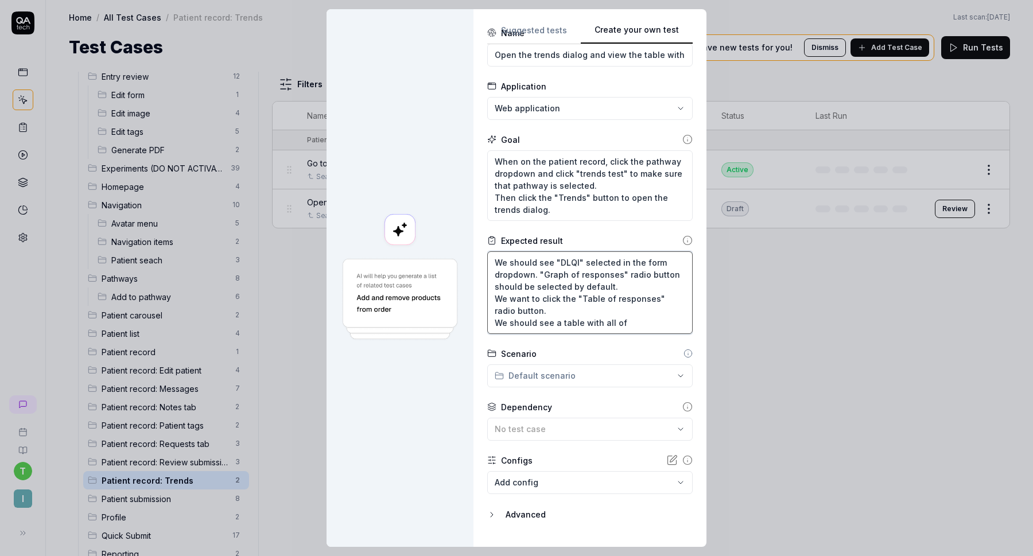
type textarea "*"
type textarea "We should see "DLQI" selected in the form dropdown. "Graph of responses" radio …"
type textarea "*"
type textarea "We should see "DLQI" selected in the form dropdown. "Graph of responses" radio …"
type textarea "*"
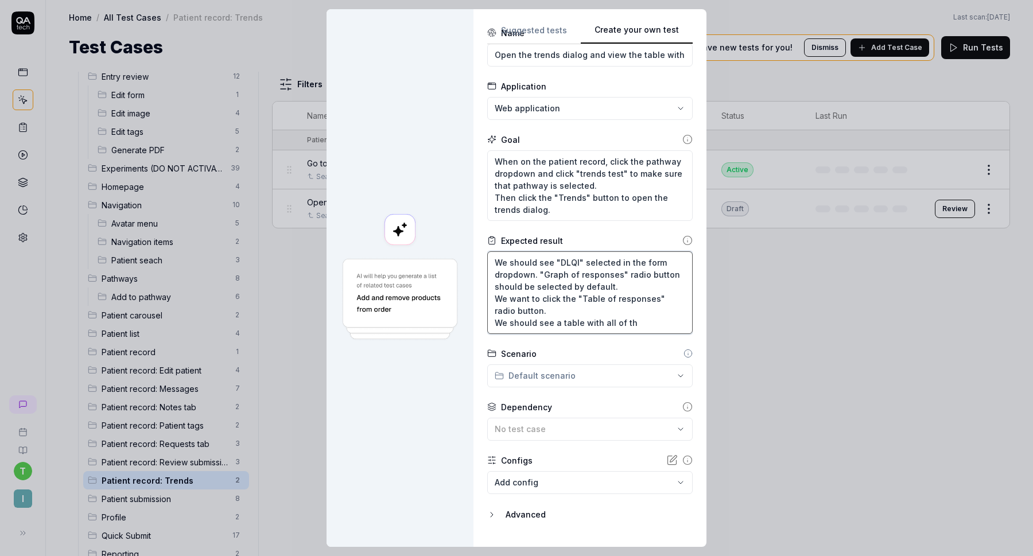
type textarea "We should see "DLQI" selected in the form dropdown. "Graph of responses" radio …"
type textarea "*"
type textarea "We should see "DLQI" selected in the form dropdown. "Graph of responses" radio …"
type textarea "*"
type textarea "We should see "DLQI" selected in the form dropdown. "Graph of responses" radio …"
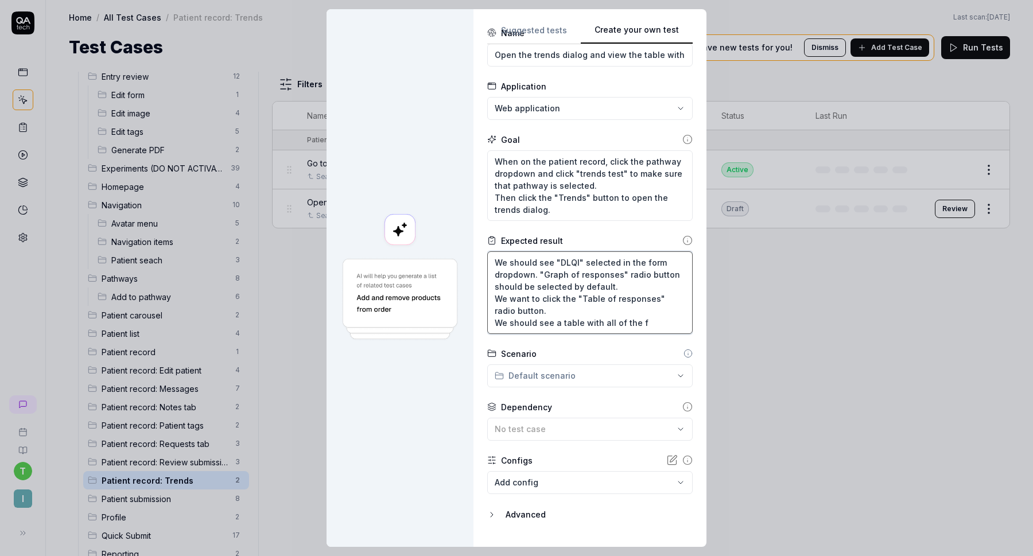
type textarea "*"
type textarea "We should see "DLQI" selected in the form dropdown. "Graph of responses" radio …"
type textarea "*"
type textarea "We should see "DLQI" selected in the form dropdown. "Graph of responses" radio …"
type textarea "*"
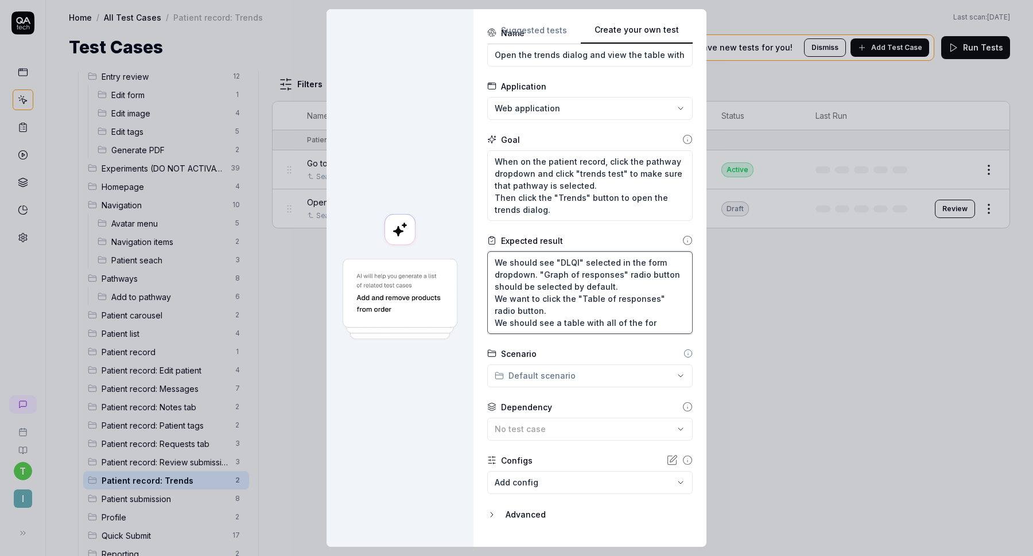
type textarea "We should see "DLQI" selected in the form dropdown. "Graph of responses" radio …"
type textarea "*"
type textarea "We should see "DLQI" selected in the form dropdown. "Graph of responses" radio …"
type textarea "*"
type textarea "We should see "DLQI" selected in the form dropdown. "Graph of responses" radio …"
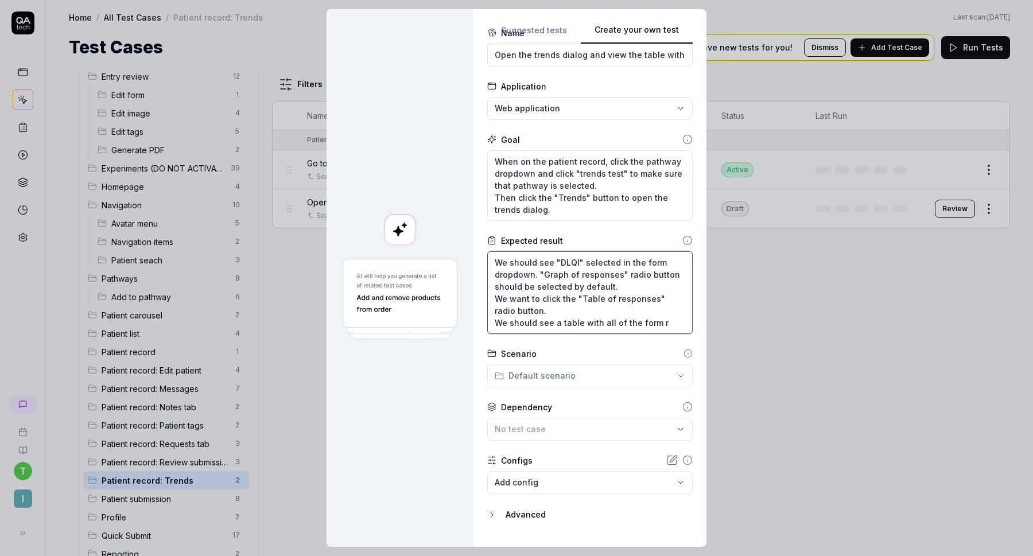
type textarea "*"
type textarea "We should see "DLQI" selected in the form dropdown. "Graph of responses" radio …"
type textarea "*"
type textarea "We should see "DLQI" selected in the form dropdown. "Graph of responses" radio …"
type textarea "*"
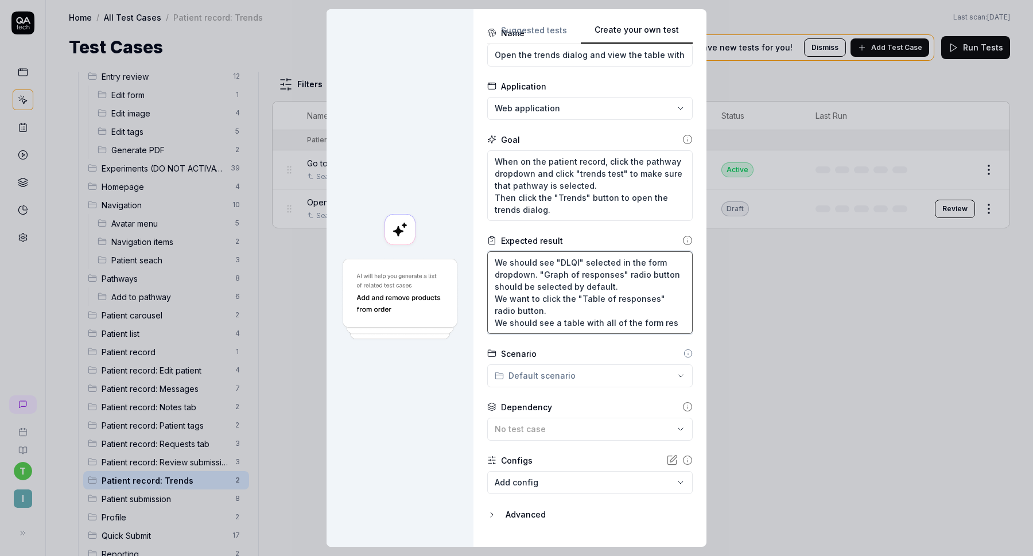
type textarea "We should see "DLQI" selected in the form dropdown. "Graph of responses" radio …"
type textarea "*"
type textarea "We should see "DLQI" selected in the form dropdown. "Graph of responses" radio …"
type textarea "*"
type textarea "We should see "DLQI" selected in the form dropdown. "Graph of responses" radio …"
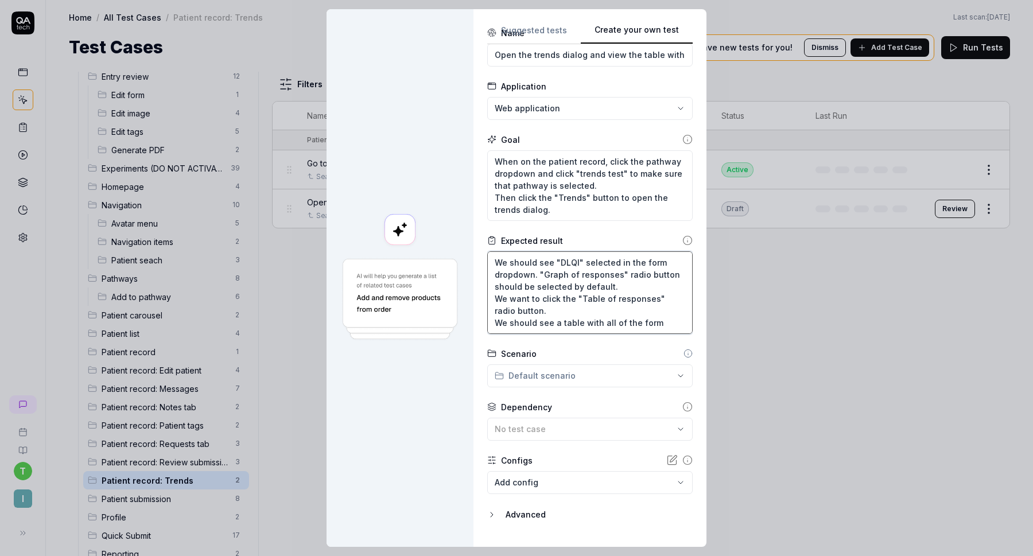
scroll to position [6, 0]
type textarea "*"
type textarea "We should see "DLQI" selected in the form dropdown. "Graph of responses" radio …"
type textarea "*"
type textarea "We should see "DLQI" selected in the form dropdown. "Graph of responses" radio …"
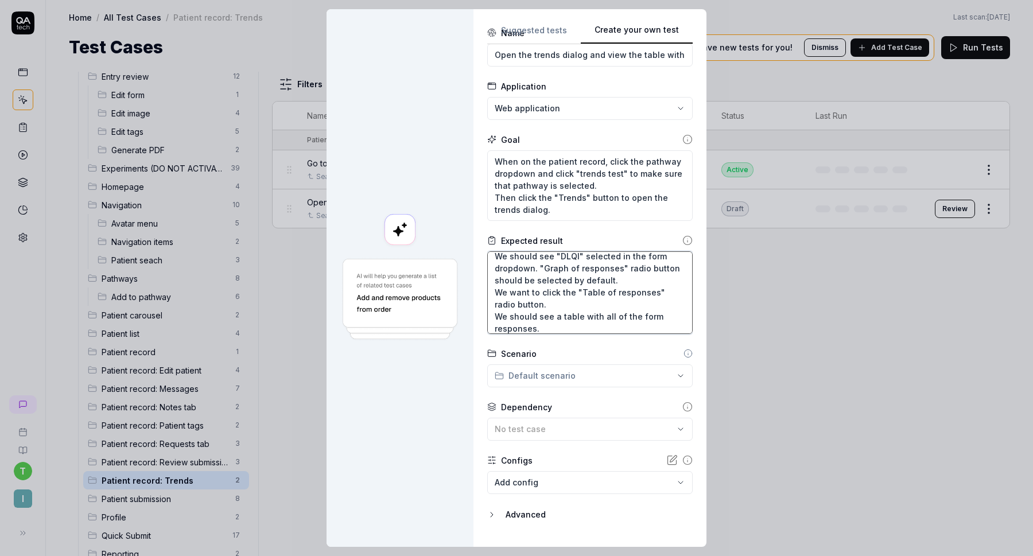
click at [586, 316] on textarea "We should see "DLQI" selected in the form dropdown. "Graph of responses" radio …" at bounding box center [590, 292] width 206 height 83
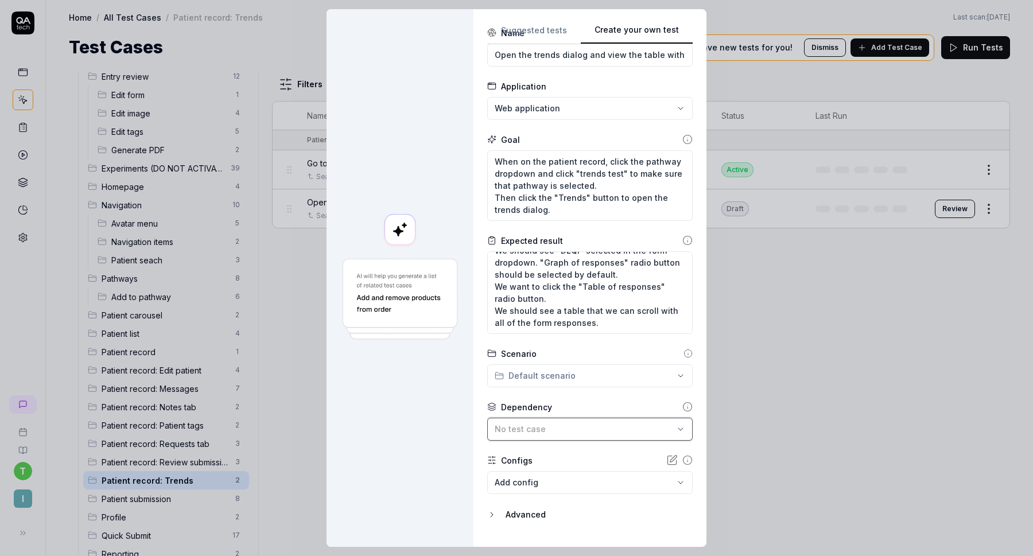
click at [551, 429] on div "No test case" at bounding box center [584, 429] width 179 height 12
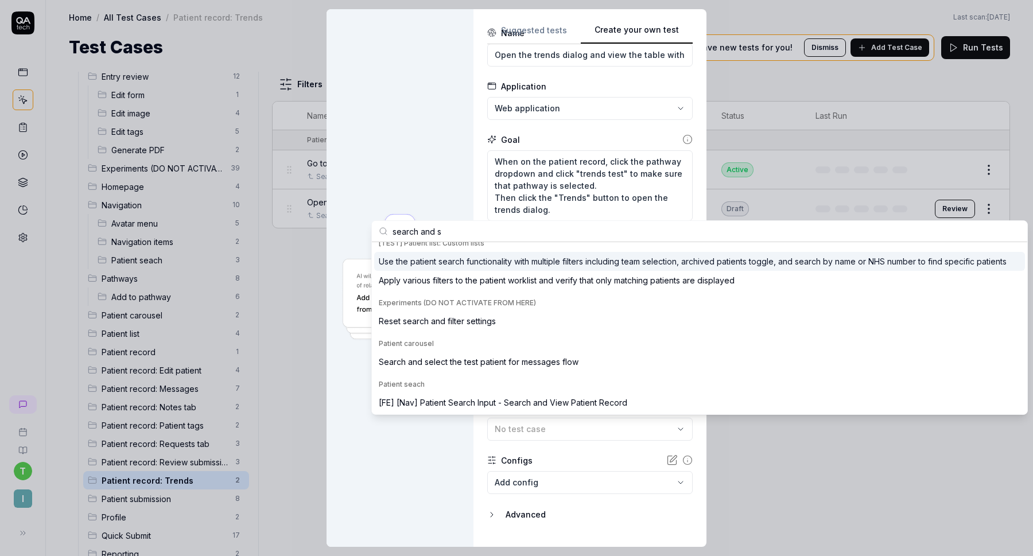
scroll to position [0, 0]
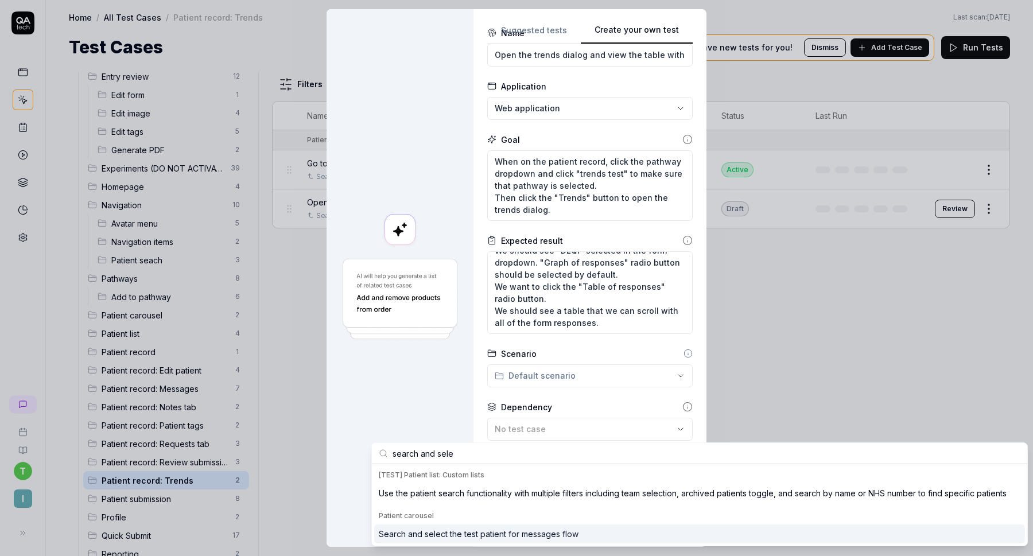
click at [583, 525] on div "Search and select the test patient for messages flow" at bounding box center [699, 534] width 651 height 19
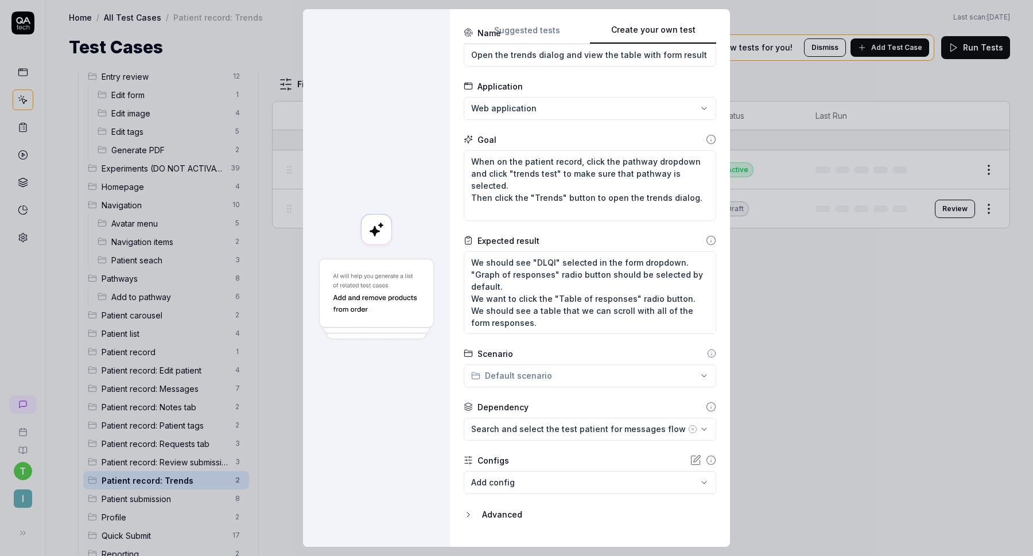
click at [556, 367] on div "**********" at bounding box center [516, 278] width 1033 height 556
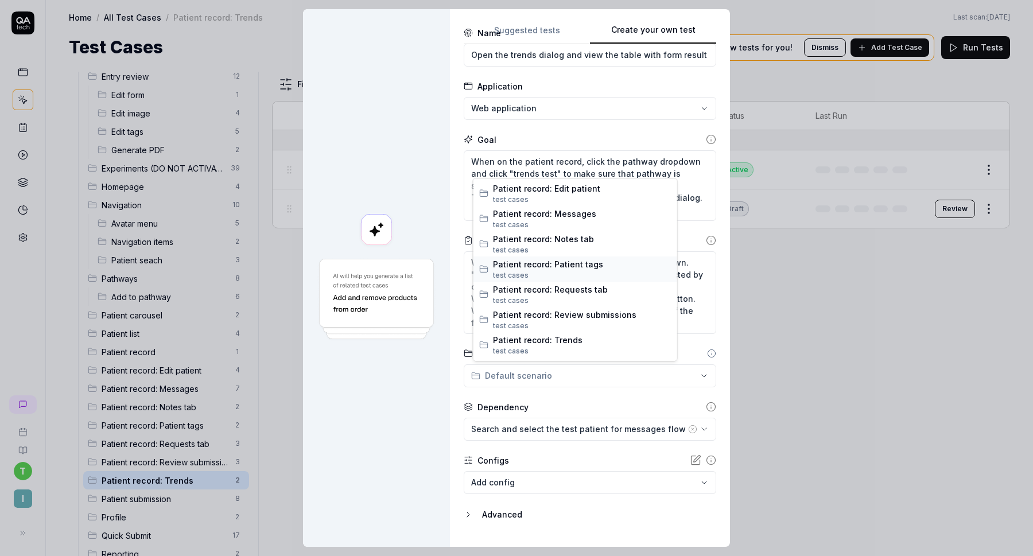
scroll to position [613, 0]
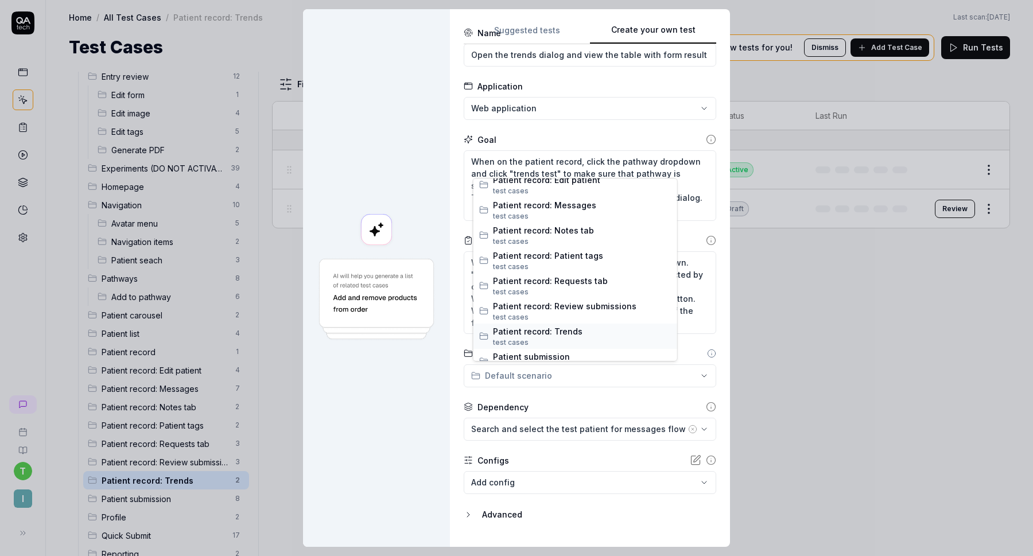
click at [559, 334] on span "Patient record: Trends" at bounding box center [582, 332] width 179 height 12
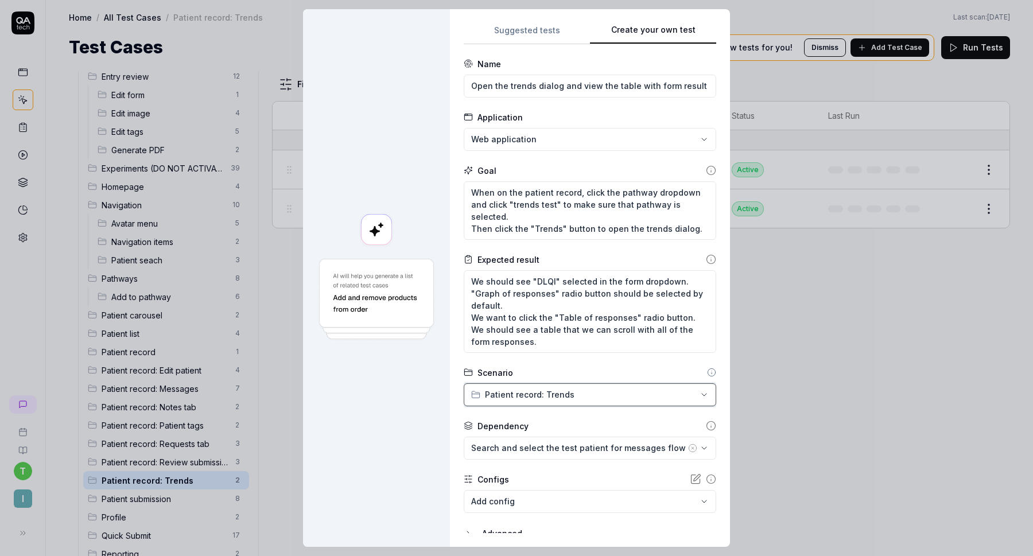
scroll to position [44, 0]
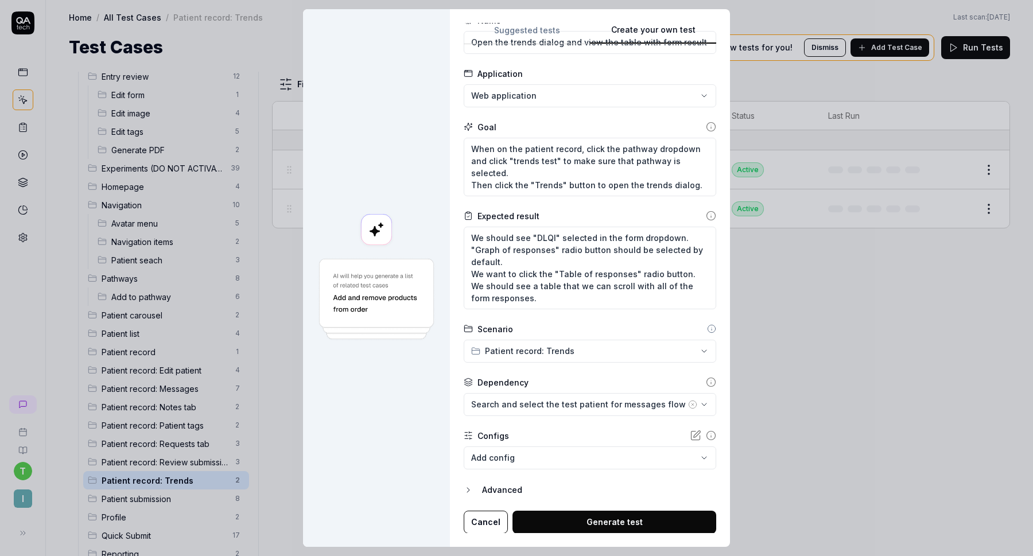
click at [582, 514] on button "Generate test" at bounding box center [615, 522] width 204 height 23
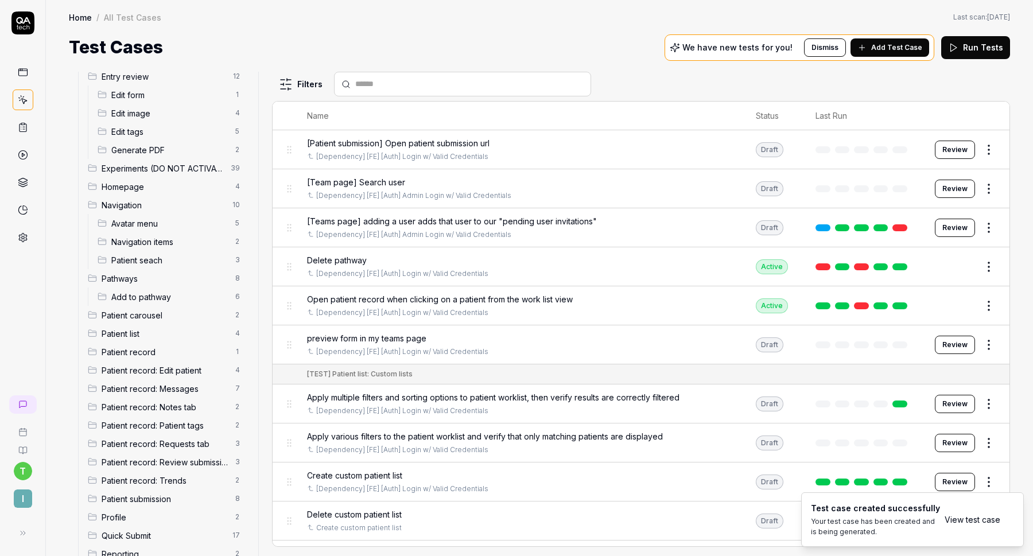
click at [185, 483] on span "Patient record: Trends" at bounding box center [165, 481] width 127 height 12
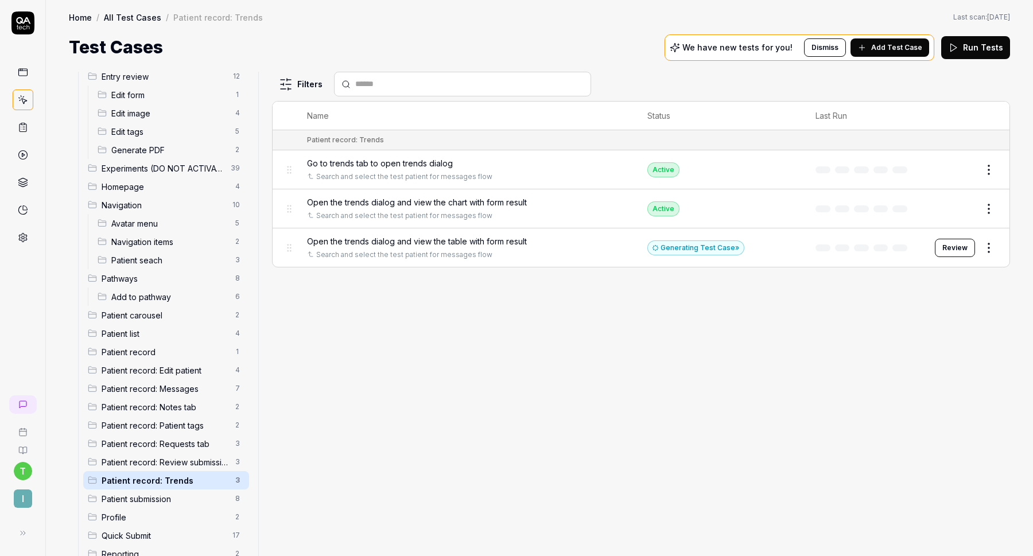
click at [940, 245] on button "Review" at bounding box center [955, 248] width 40 height 18
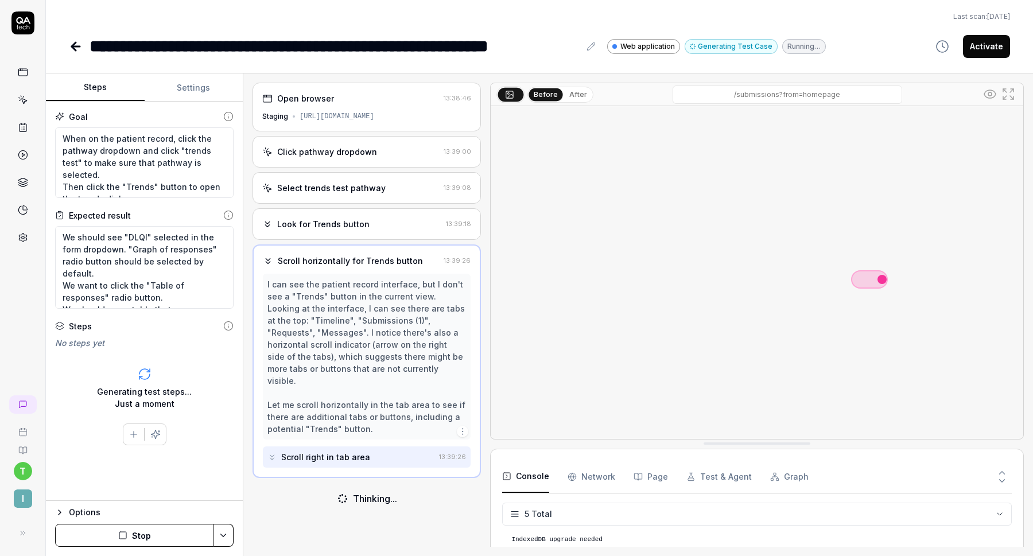
scroll to position [32, 0]
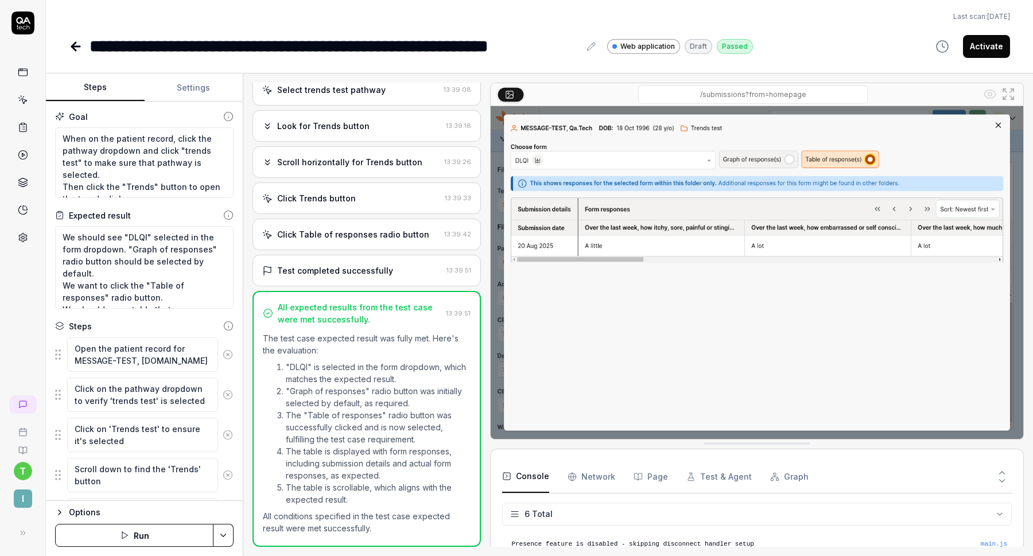
click at [993, 45] on button "Activate" at bounding box center [986, 46] width 47 height 23
click at [79, 47] on icon at bounding box center [76, 47] width 8 height 0
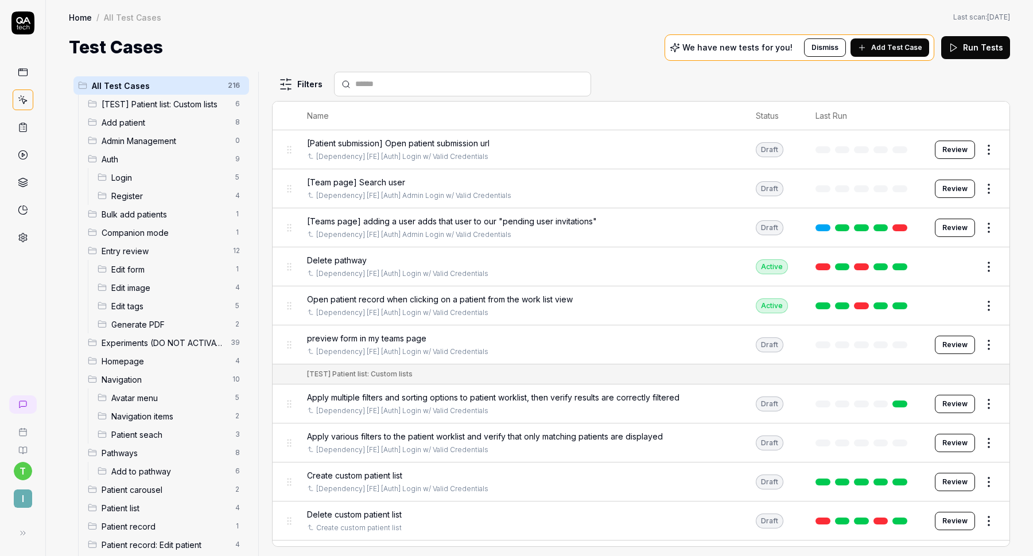
click at [237, 87] on html "t I Home / All Test Cases Home / All Test Cases Last scan: Jun 2 2025 Test Case…" at bounding box center [516, 278] width 1033 height 556
click at [221, 109] on div "Add Scenario" at bounding box center [196, 107] width 91 height 25
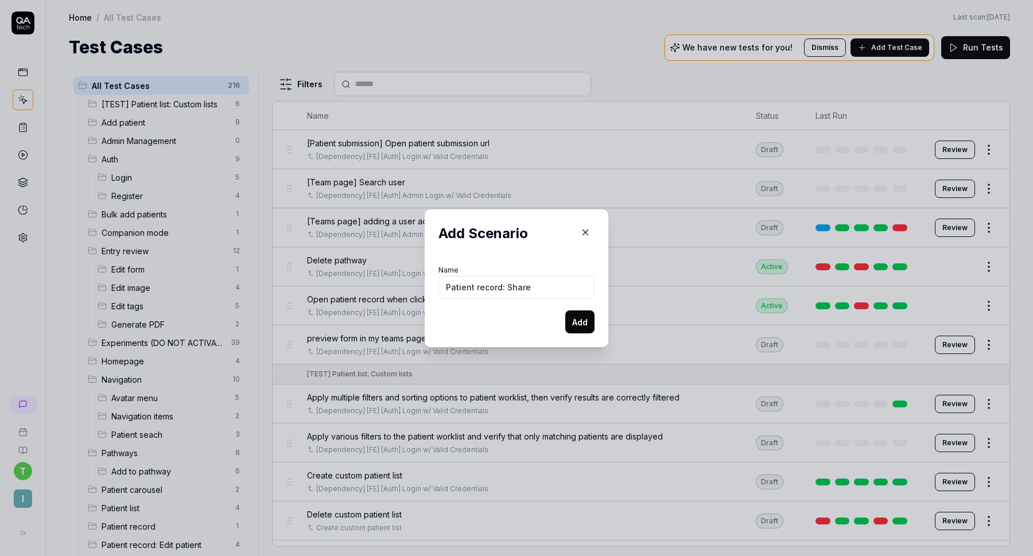
click at [583, 325] on button "Add" at bounding box center [580, 322] width 29 height 23
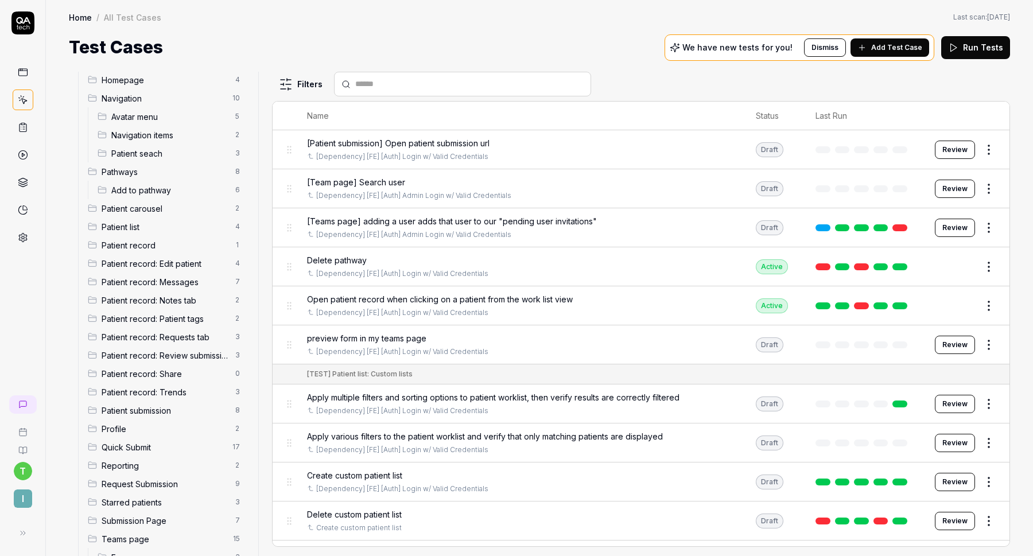
scroll to position [420, 0]
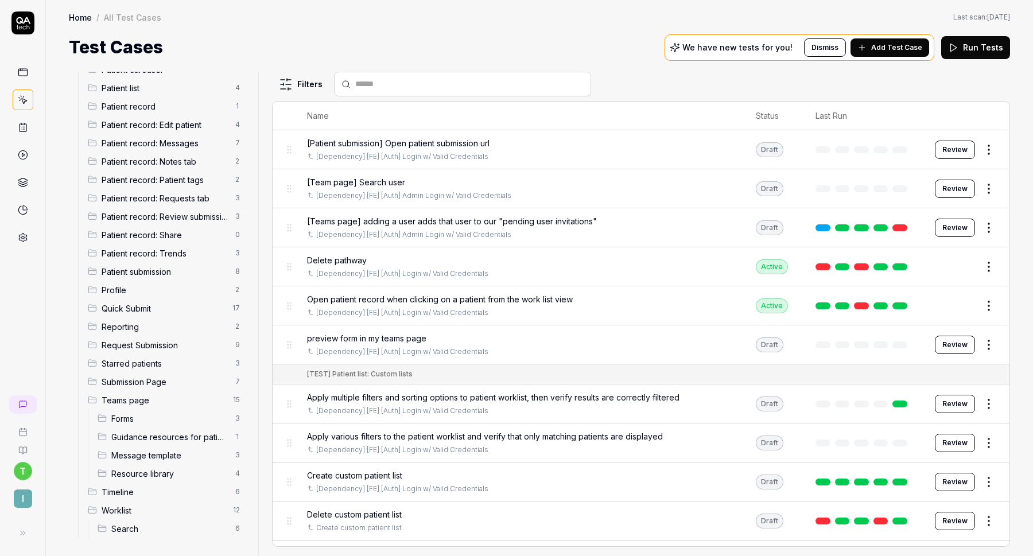
click at [173, 238] on span "Patient record: Share" at bounding box center [165, 235] width 127 height 12
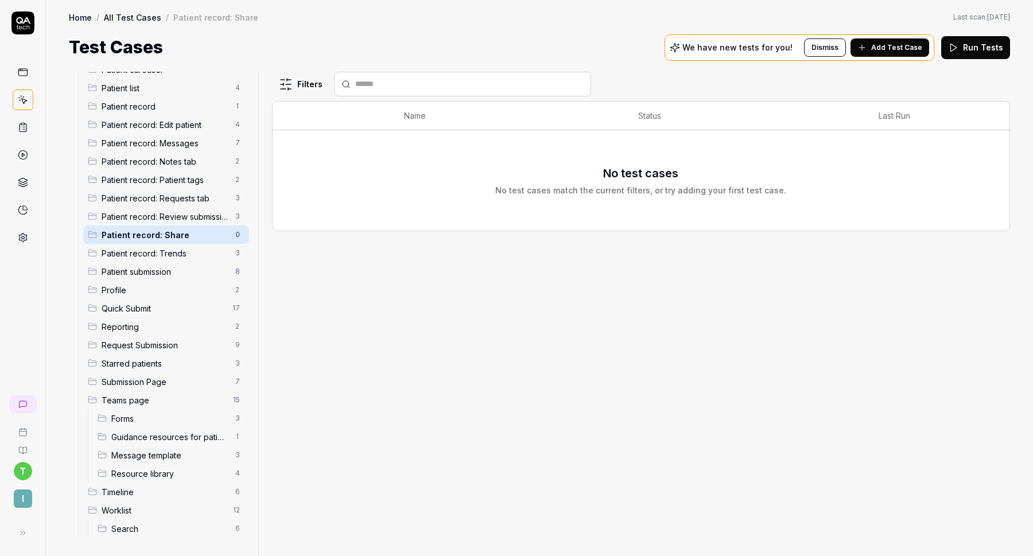
click at [916, 48] on span "Add Test Case" at bounding box center [897, 47] width 51 height 10
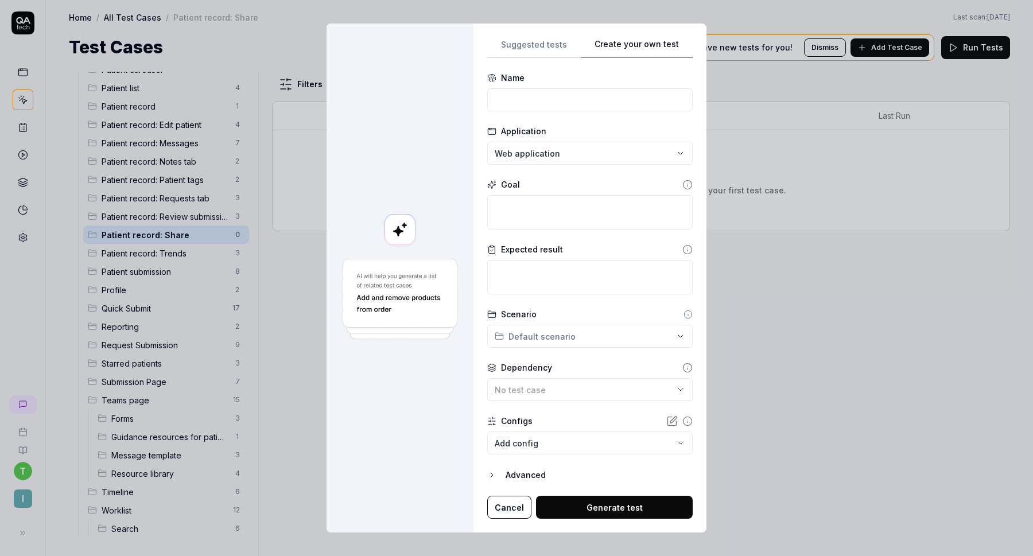
click at [682, 30] on div "**********" at bounding box center [590, 279] width 233 height 510
click at [565, 95] on input at bounding box center [590, 99] width 206 height 23
click at [549, 395] on div "No test case" at bounding box center [584, 390] width 179 height 12
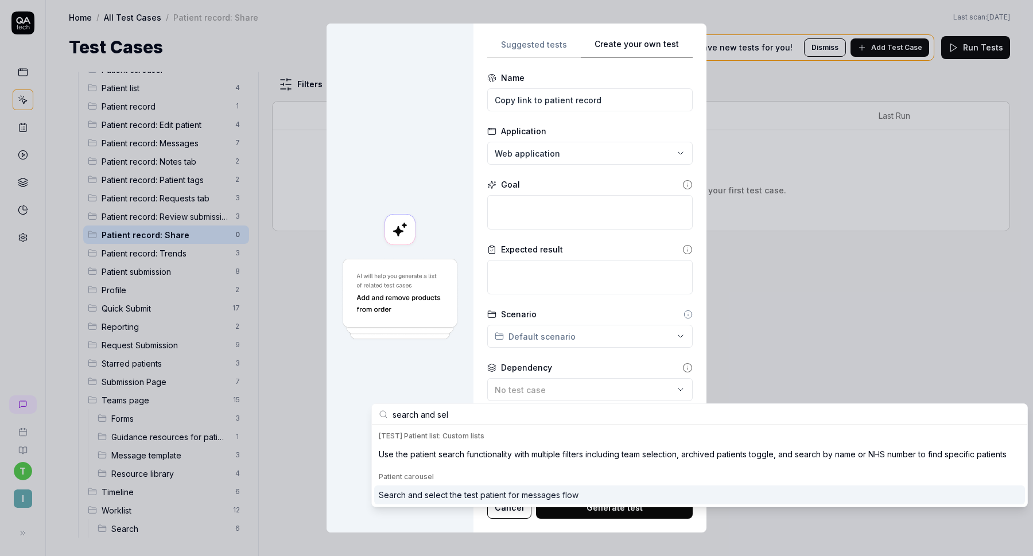
click at [520, 498] on div "Search and select the test patient for messages flow" at bounding box center [479, 495] width 200 height 12
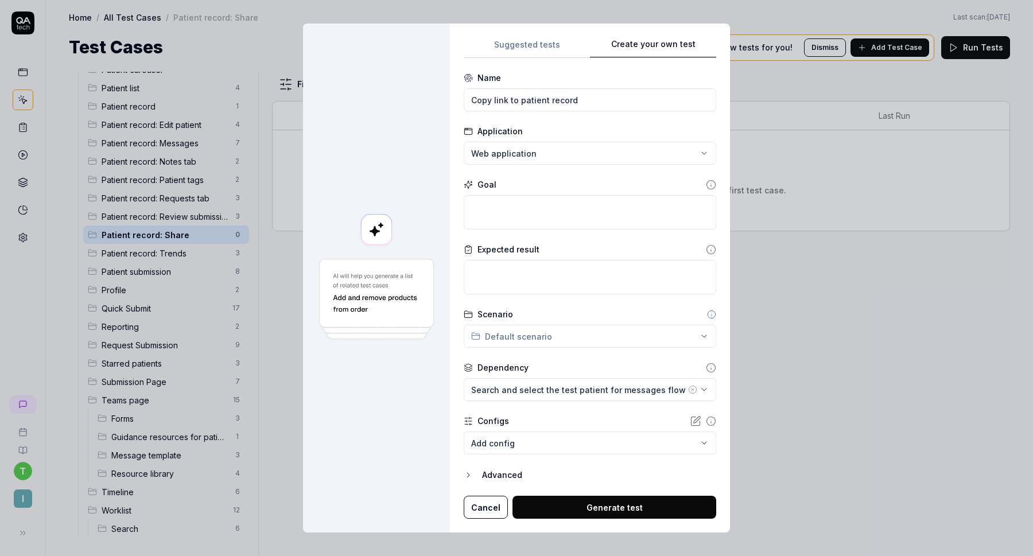
click at [586, 338] on div "**********" at bounding box center [516, 278] width 1033 height 556
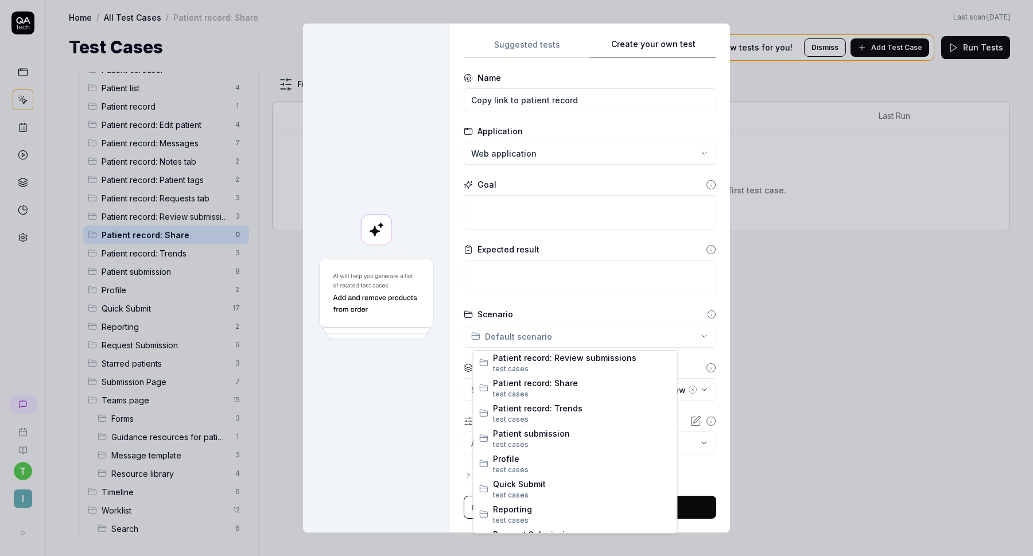
scroll to position [711, 0]
click at [579, 408] on span "Patient record: Share" at bounding box center [582, 406] width 179 height 12
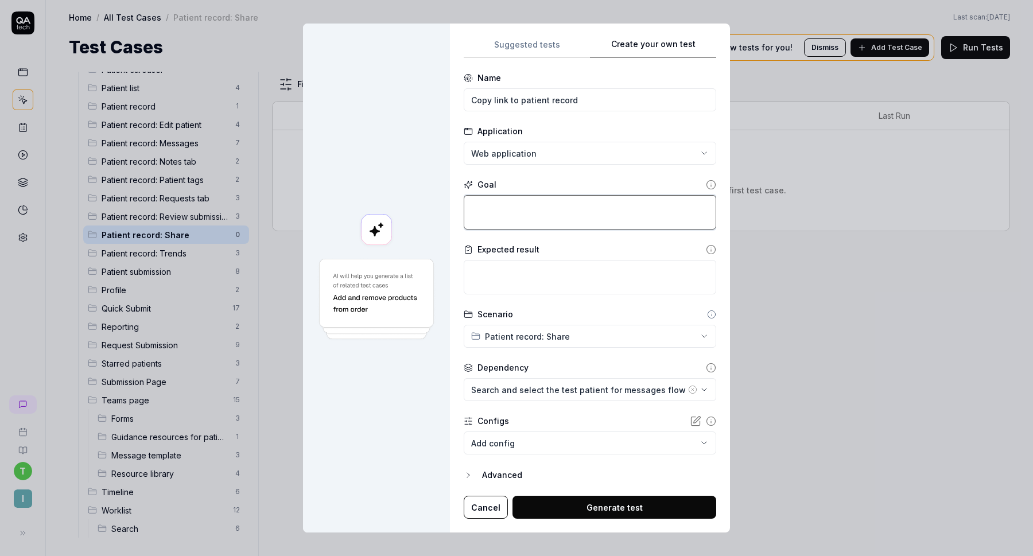
click at [549, 212] on textarea at bounding box center [590, 212] width 253 height 34
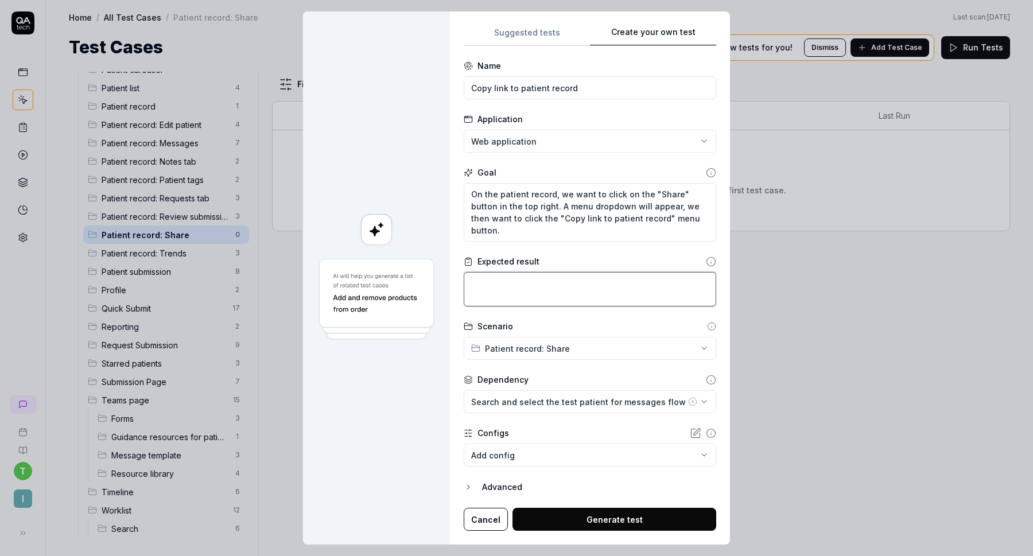
click at [550, 299] on textarea at bounding box center [590, 289] width 253 height 34
click at [562, 513] on button "Generate test" at bounding box center [615, 519] width 204 height 23
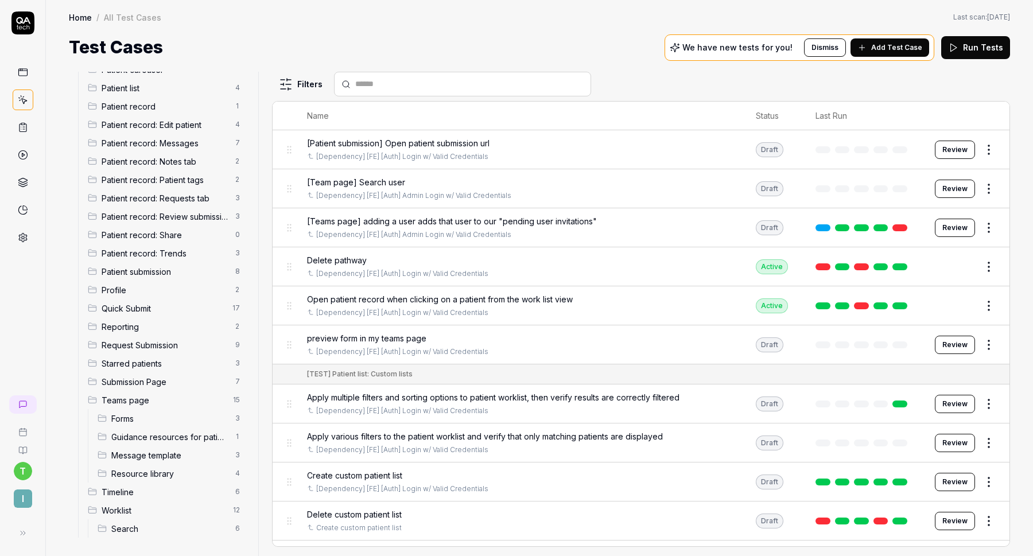
click at [171, 234] on span "Patient record: Share" at bounding box center [165, 235] width 127 height 12
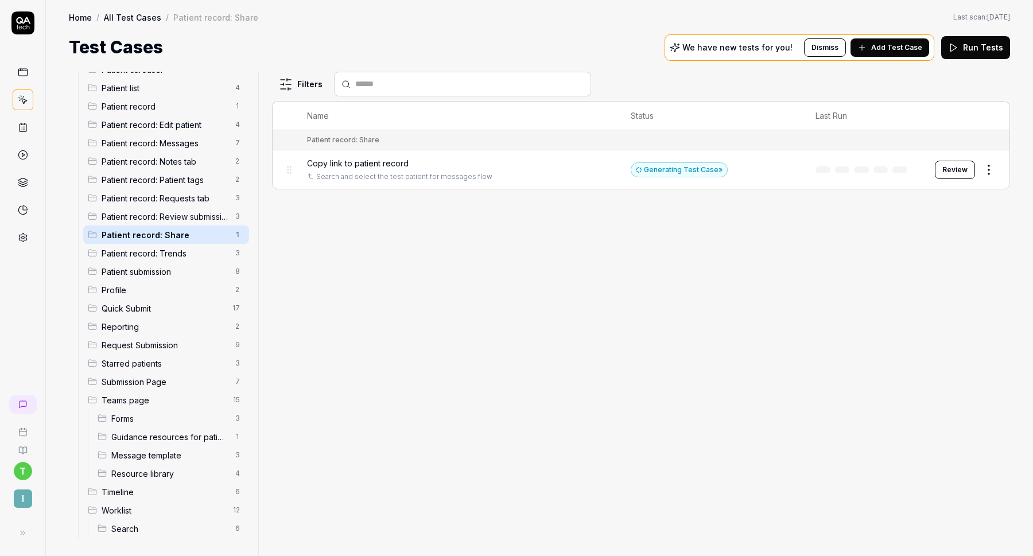
click at [959, 172] on button "Review" at bounding box center [955, 170] width 40 height 18
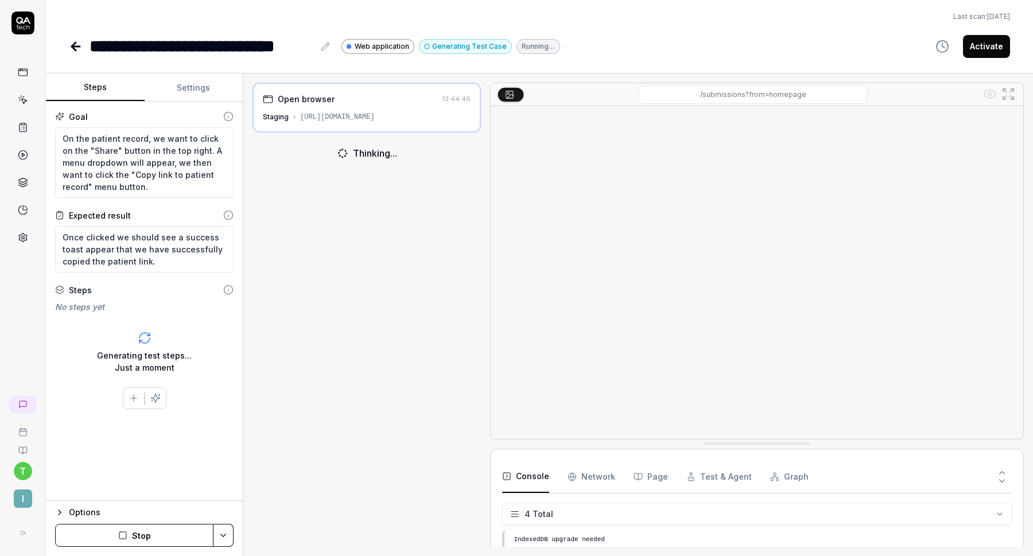
scroll to position [9, 0]
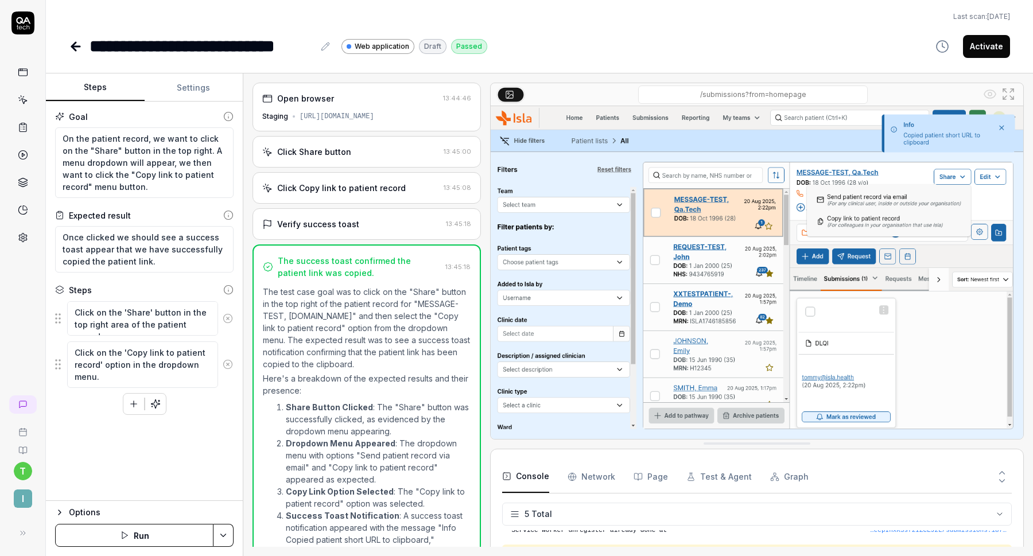
scroll to position [64, 0]
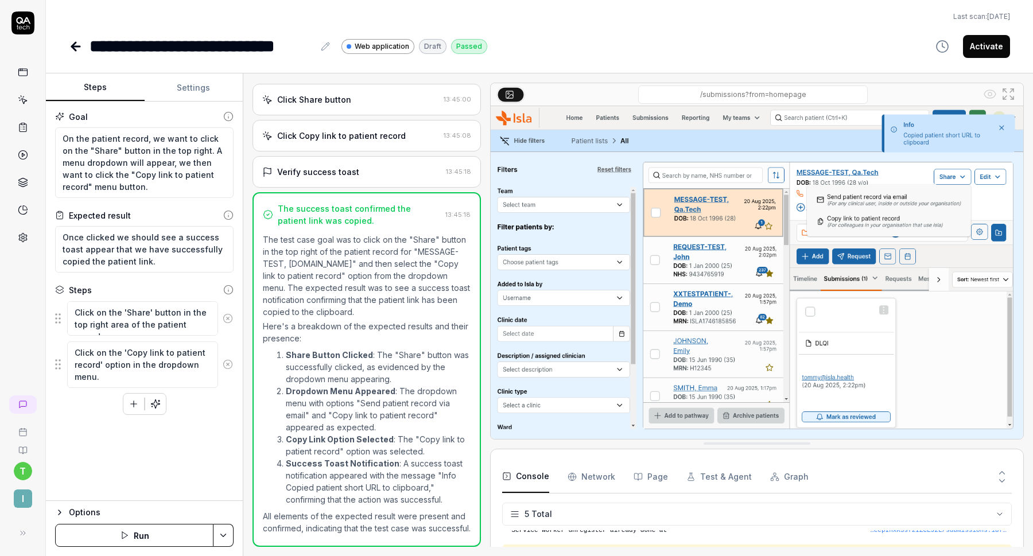
click at [994, 48] on button "Activate" at bounding box center [986, 46] width 47 height 23
click at [142, 169] on textarea "On the patient record, we want to click on the "Share" button in the top right.…" at bounding box center [144, 162] width 179 height 71
click at [78, 45] on icon at bounding box center [76, 47] width 14 height 14
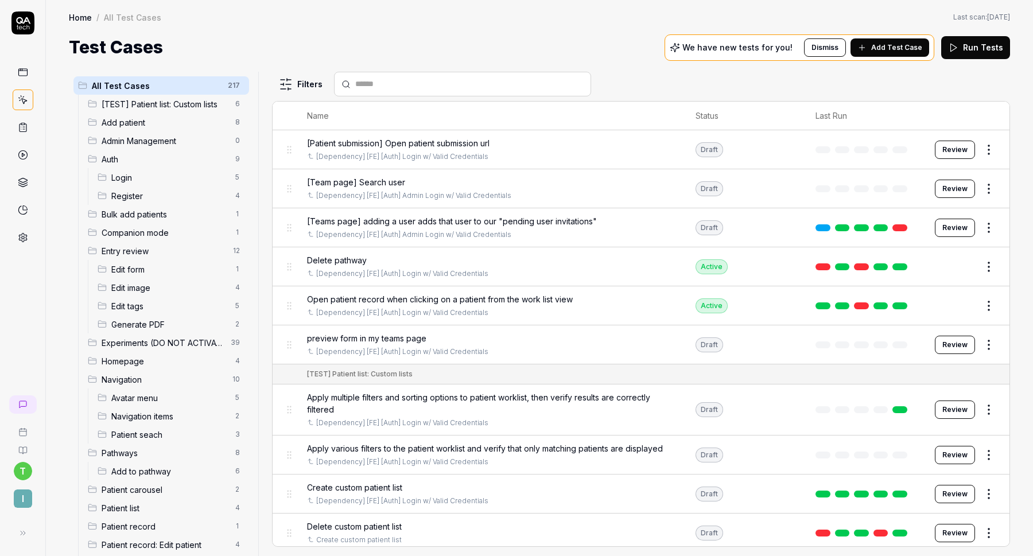
scroll to position [420, 0]
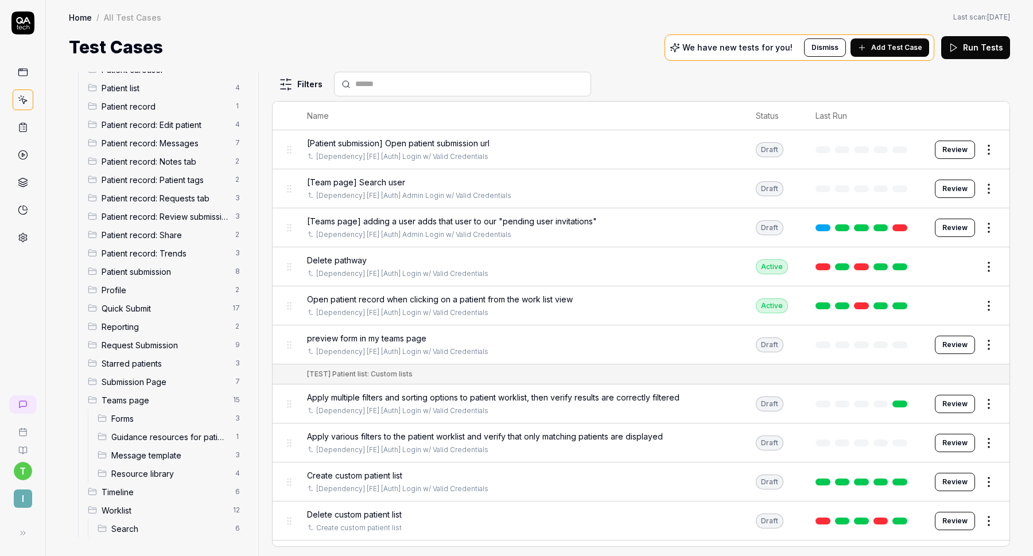
click at [184, 241] on span "Patient record: Share" at bounding box center [165, 235] width 127 height 12
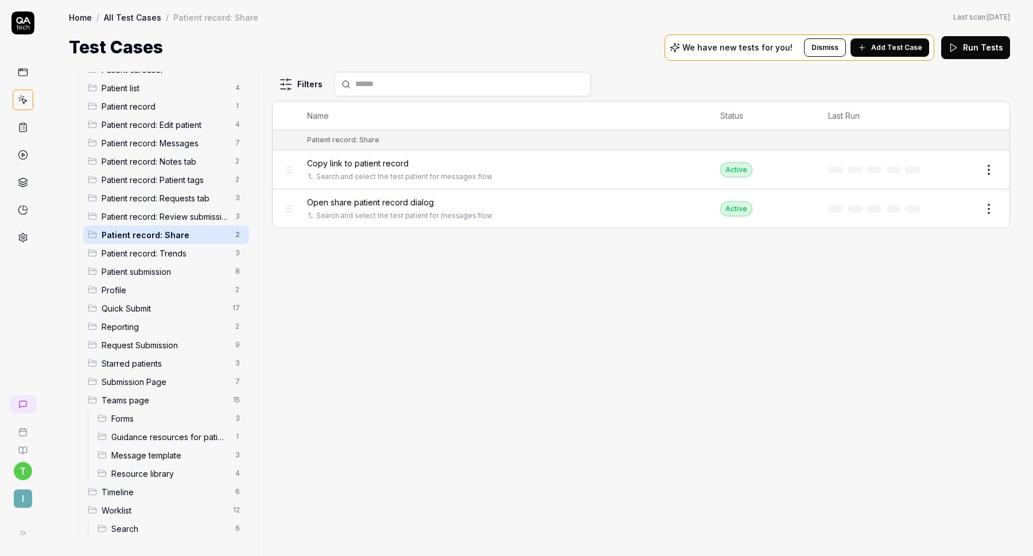
click at [438, 200] on div "Open share patient record dialog" at bounding box center [502, 202] width 390 height 12
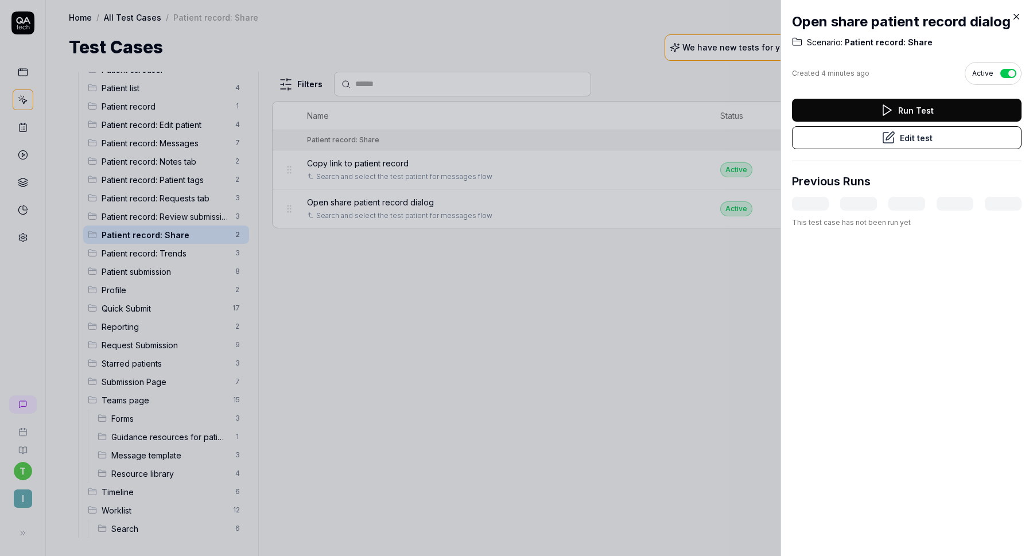
click at [932, 137] on button "Edit test" at bounding box center [907, 137] width 230 height 23
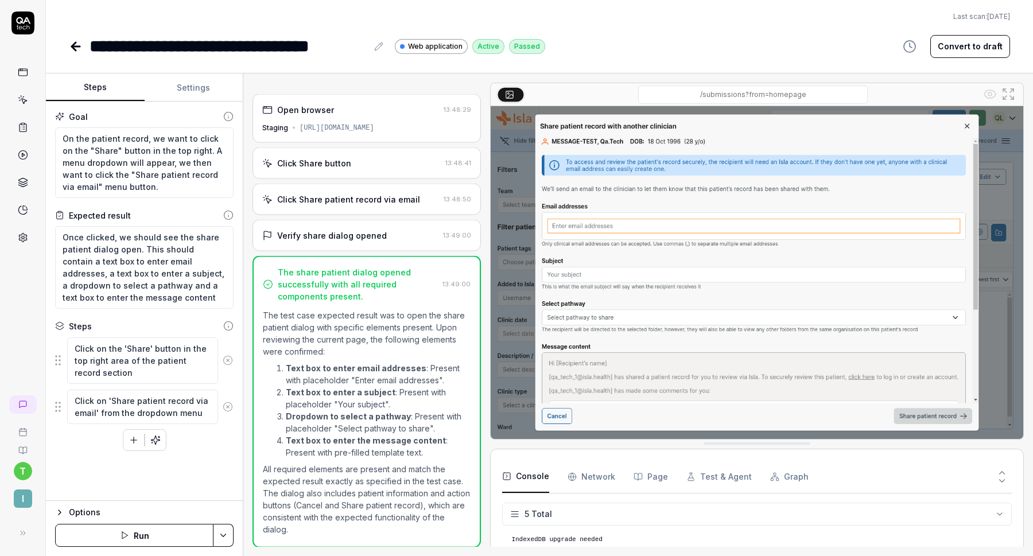
scroll to position [32, 0]
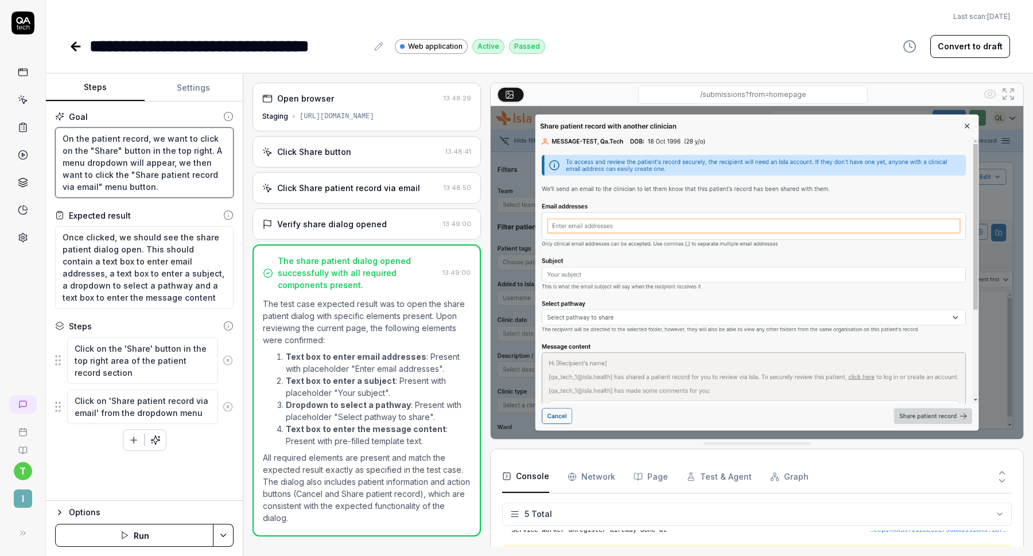
click at [168, 179] on textarea "On the patient record, we want to click on the "Share" button in the top right.…" at bounding box center [144, 162] width 179 height 71
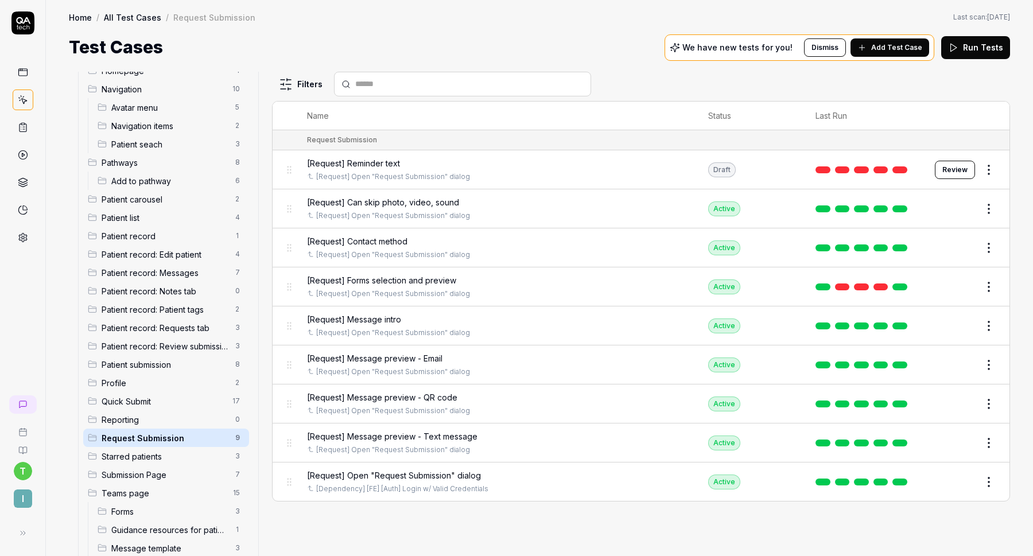
scroll to position [347, 0]
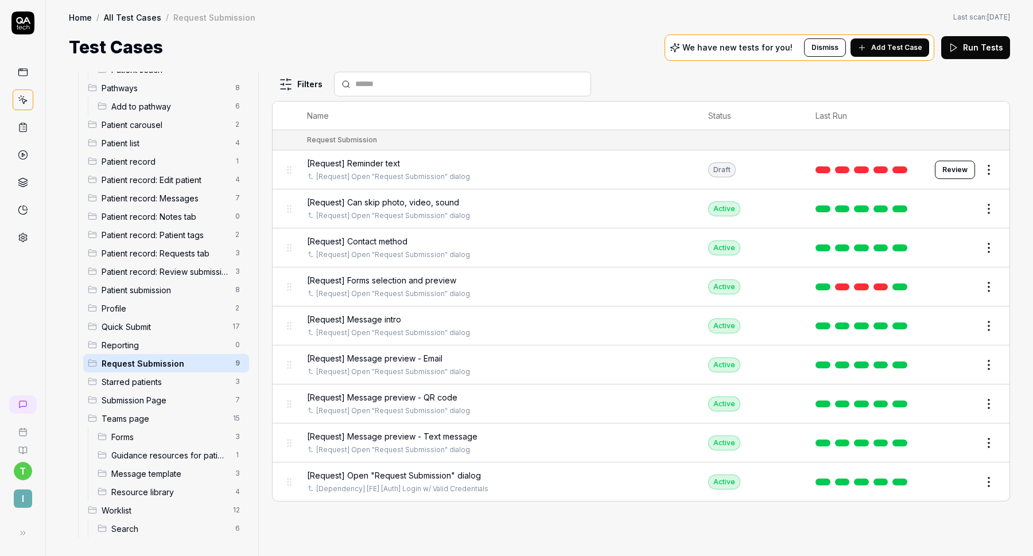
click at [176, 219] on span "Patient record: Notes tab" at bounding box center [165, 217] width 127 height 12
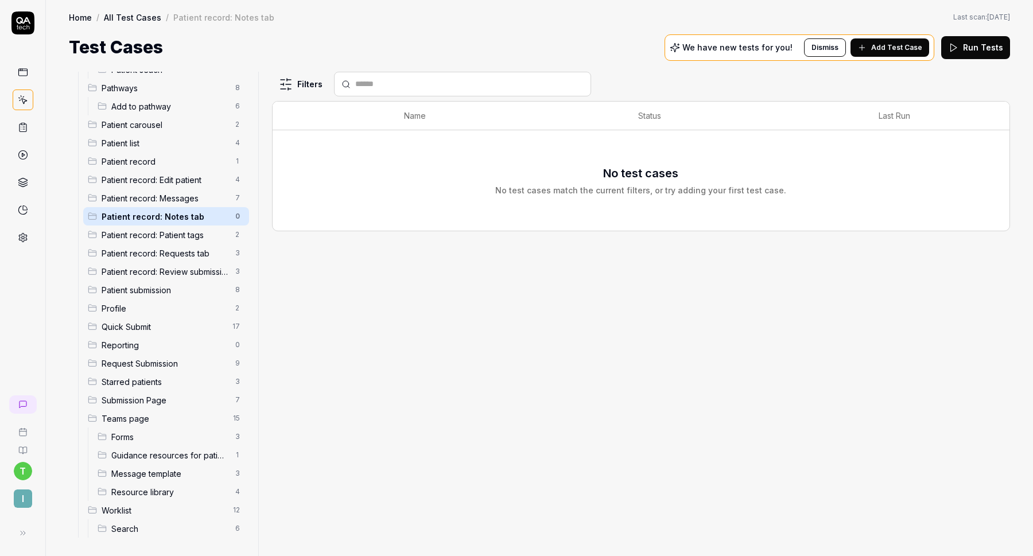
click at [897, 44] on span "Add Test Case" at bounding box center [897, 47] width 51 height 10
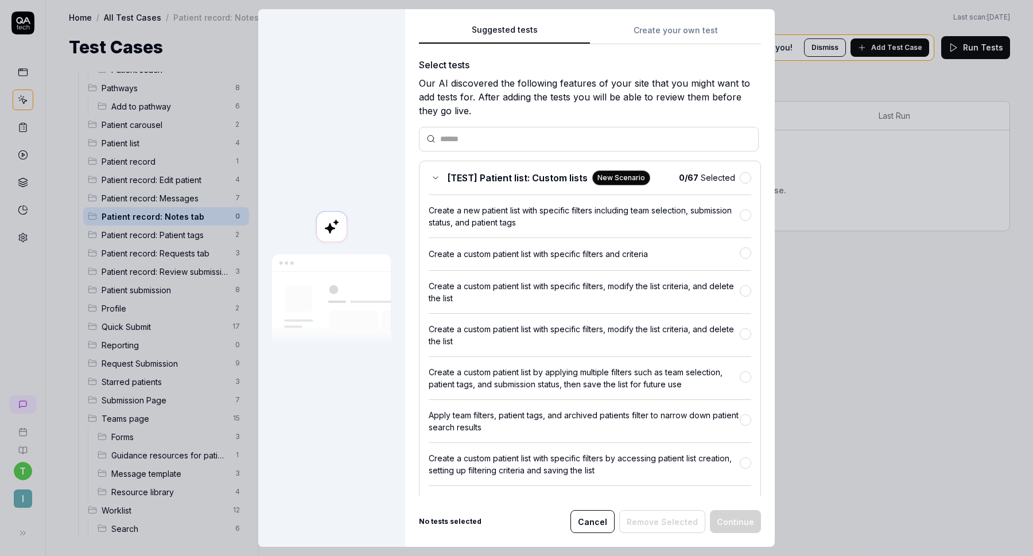
click at [657, 34] on div "Suggested tests Create your own test Select tests Our AI discovered the followi…" at bounding box center [590, 278] width 370 height 538
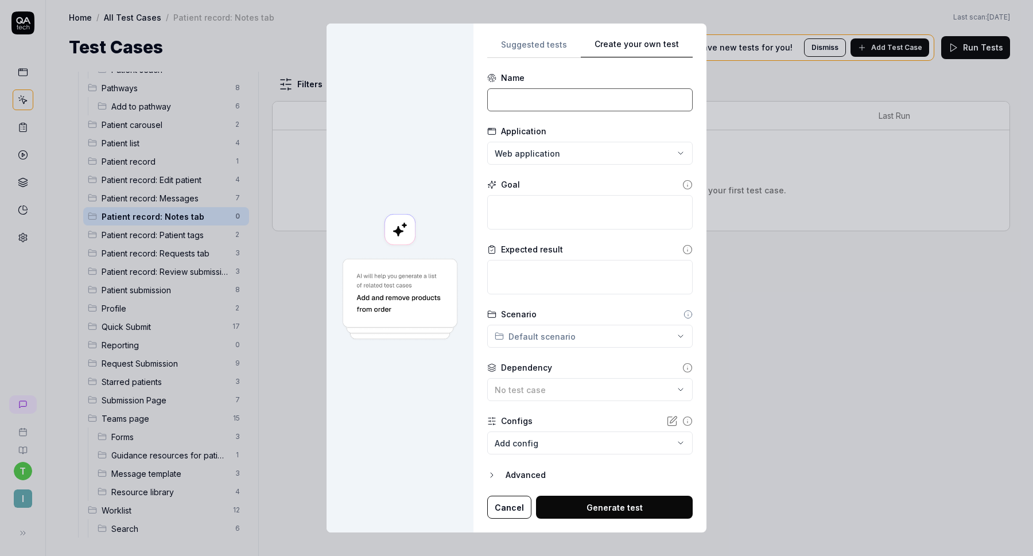
click at [587, 103] on input at bounding box center [590, 99] width 206 height 23
type input "Go to notes tab"
click at [551, 204] on textarea at bounding box center [590, 212] width 206 height 34
paste textarea "Click the "Requests" tab in the patient record"
type textarea "*"
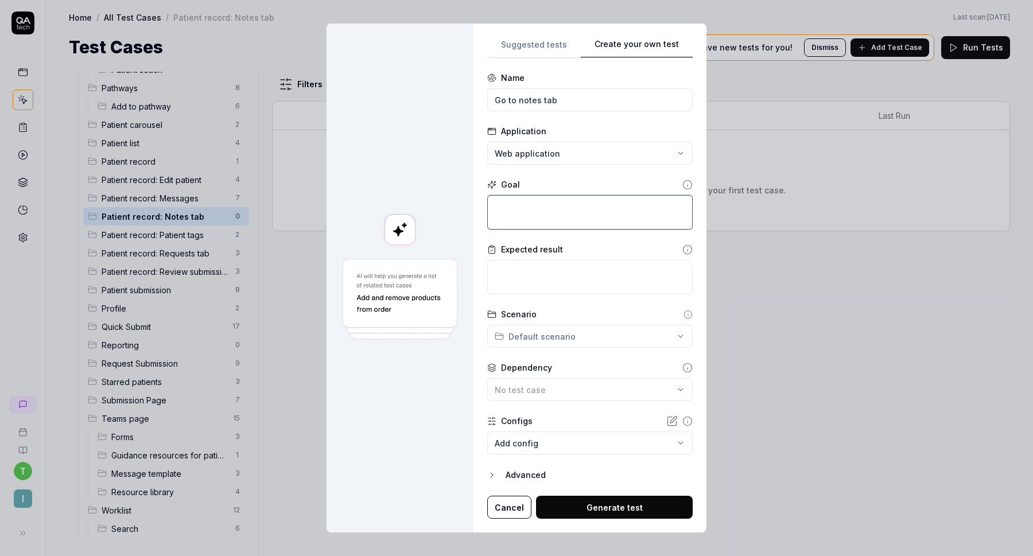
type textarea "Click the "Requests" tab in the patient record"
type textarea "*"
type textarea "Click the "N" tab in the patient record"
type textarea "*"
type textarea "Click the "No" tab in the patient record"
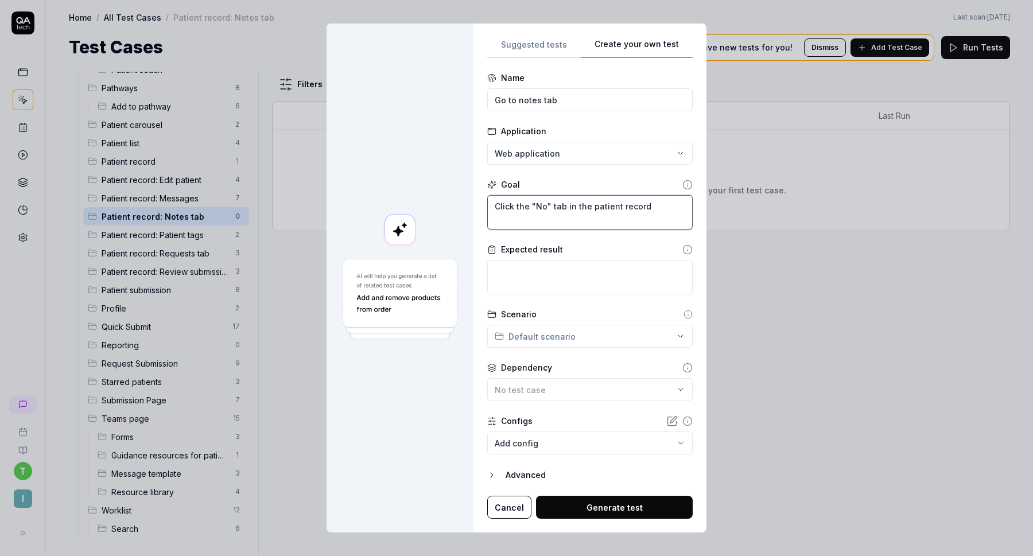
type textarea "*"
type textarea "Click the "Not" tab in the patient record"
type textarea "*"
type textarea "Click the "Note" tab in the patient record"
type textarea "*"
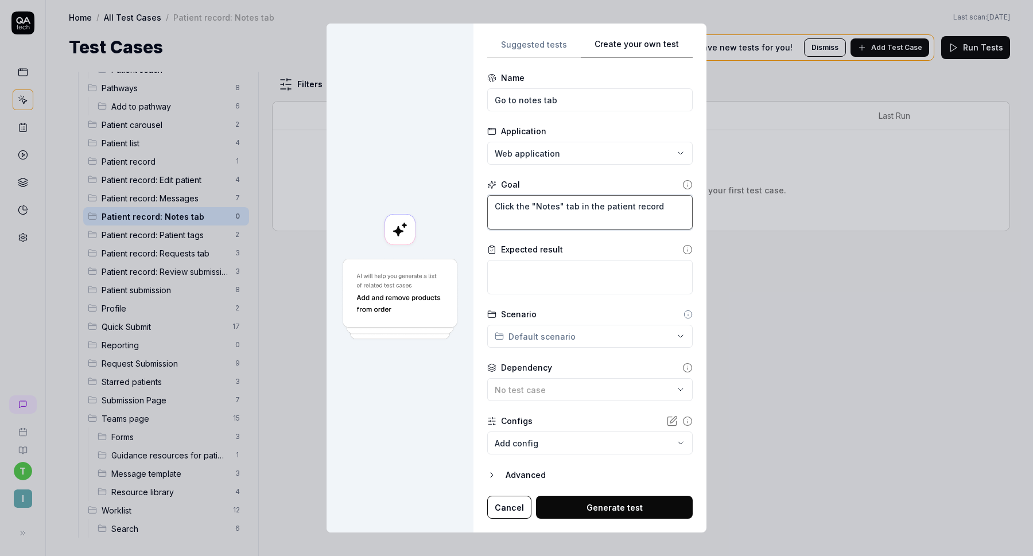
type textarea "Click the "Notes" tab in the patient record"
click at [553, 292] on textarea at bounding box center [590, 277] width 206 height 34
type textarea "*"
type textarea "W"
type textarea "*"
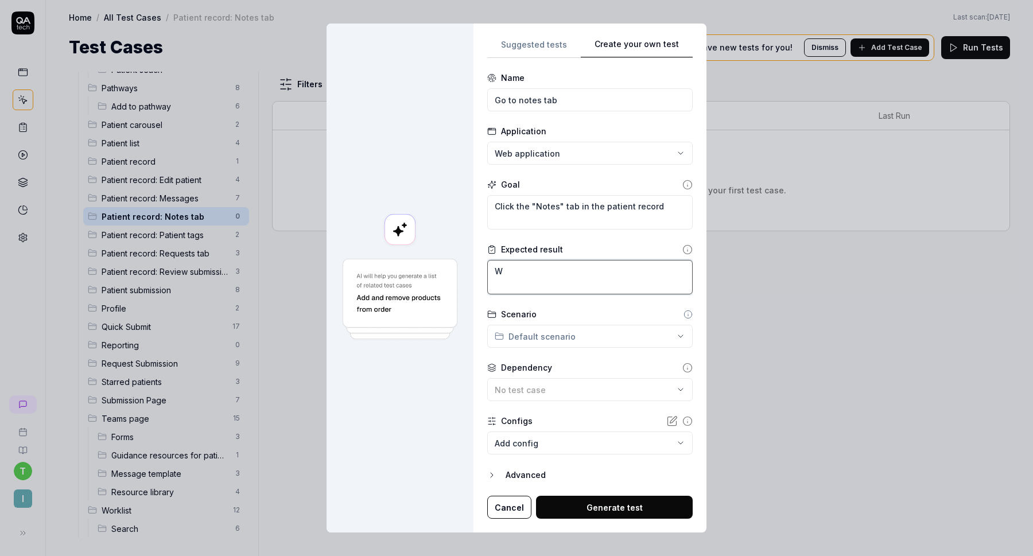
type textarea "We"
type textarea "*"
type textarea "We"
type textarea "*"
type textarea "We s"
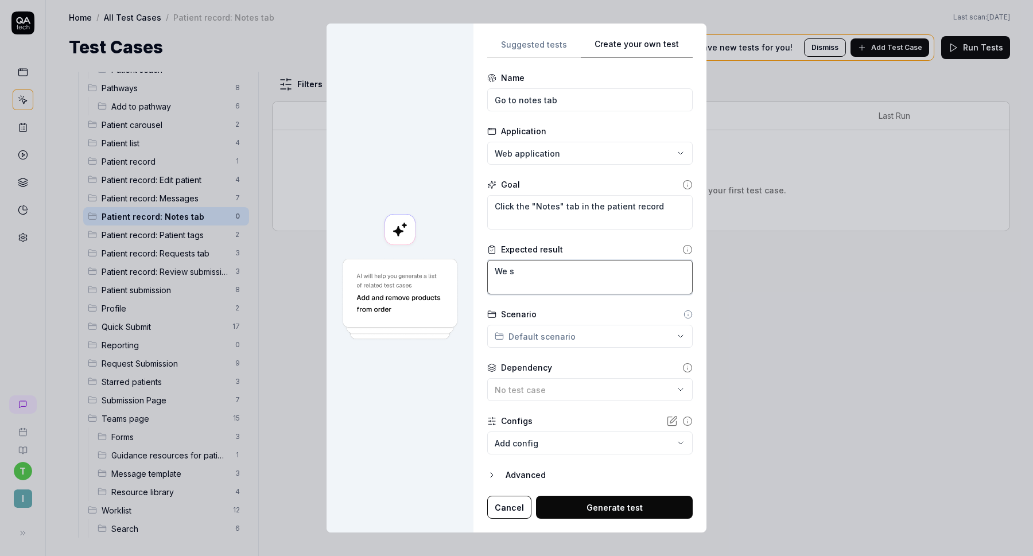
type textarea "*"
type textarea "We sh"
type textarea "*"
type textarea "We sho"
type textarea "*"
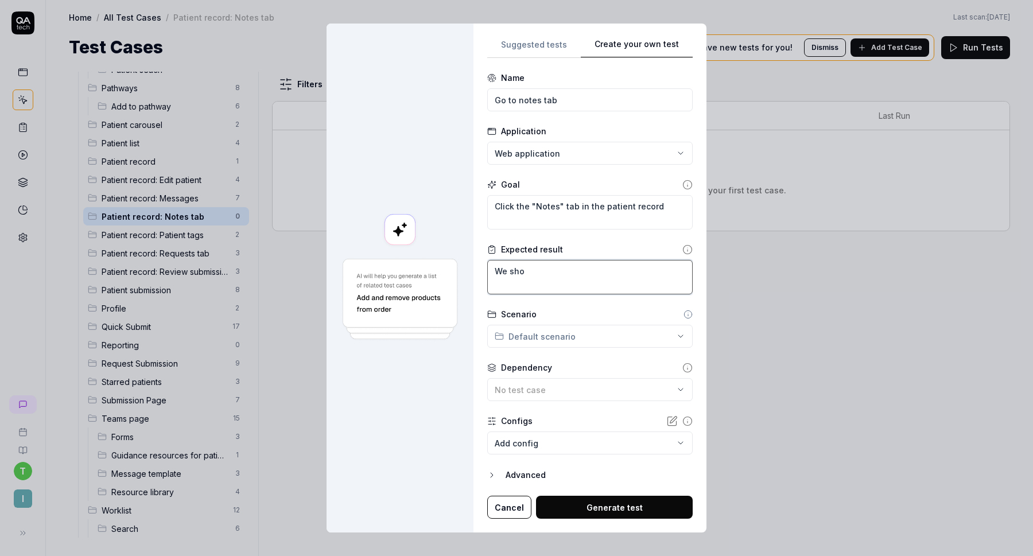
type textarea "We shou"
type textarea "*"
type textarea "We shoul"
type textarea "*"
type textarea "We should"
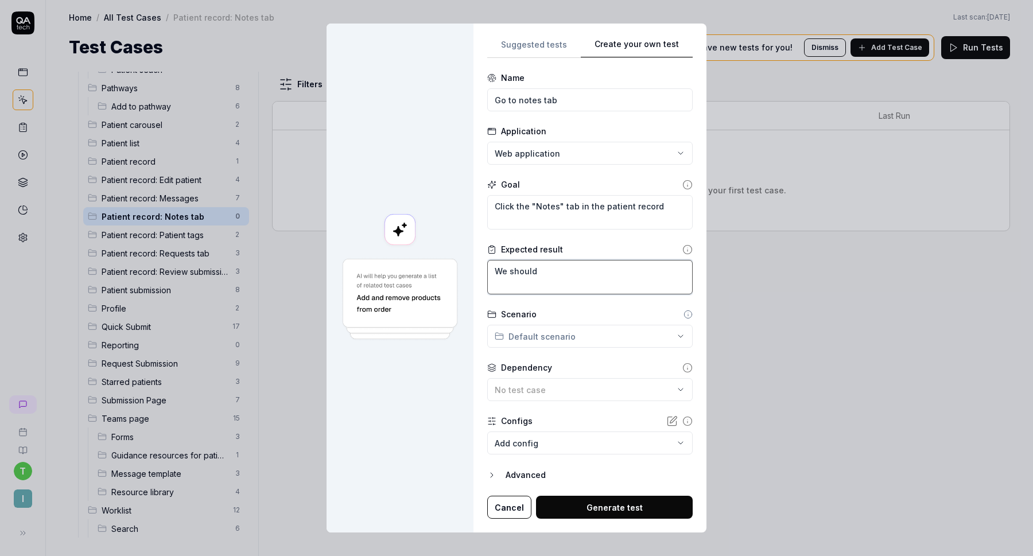
type textarea "*"
type textarea "We should"
type textarea "*"
type textarea "We should s"
type textarea "*"
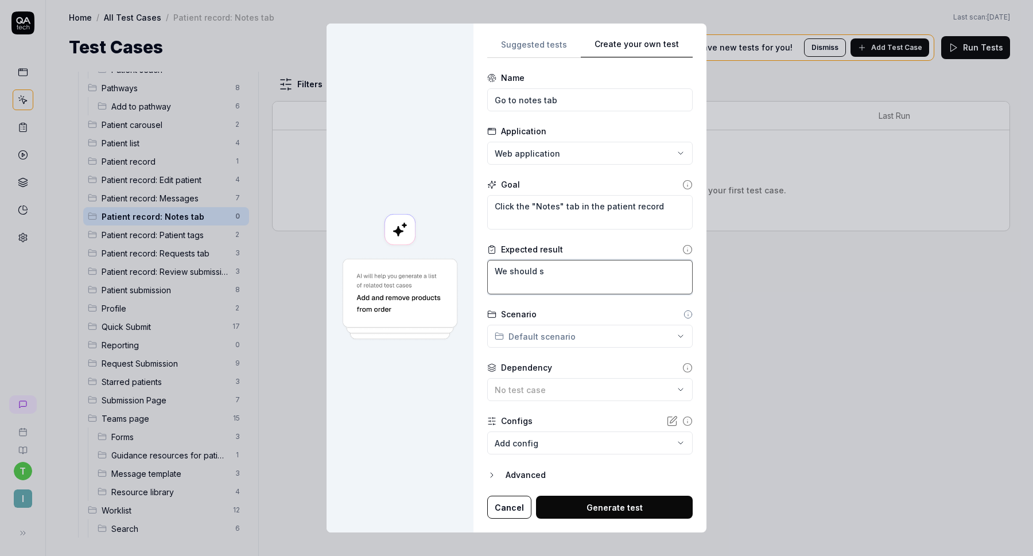
type textarea "We should se"
type textarea "*"
type textarea "We should see"
type textarea "*"
type textarea "We should see"
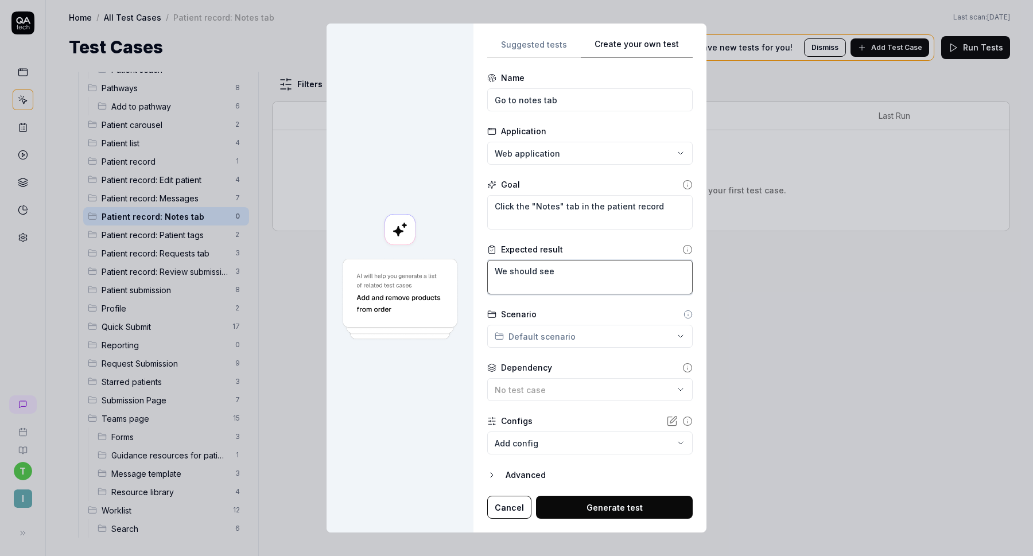
type textarea "*"
type textarea "We should see a"
type textarea "*"
type textarea "We should see a"
type textarea "*"
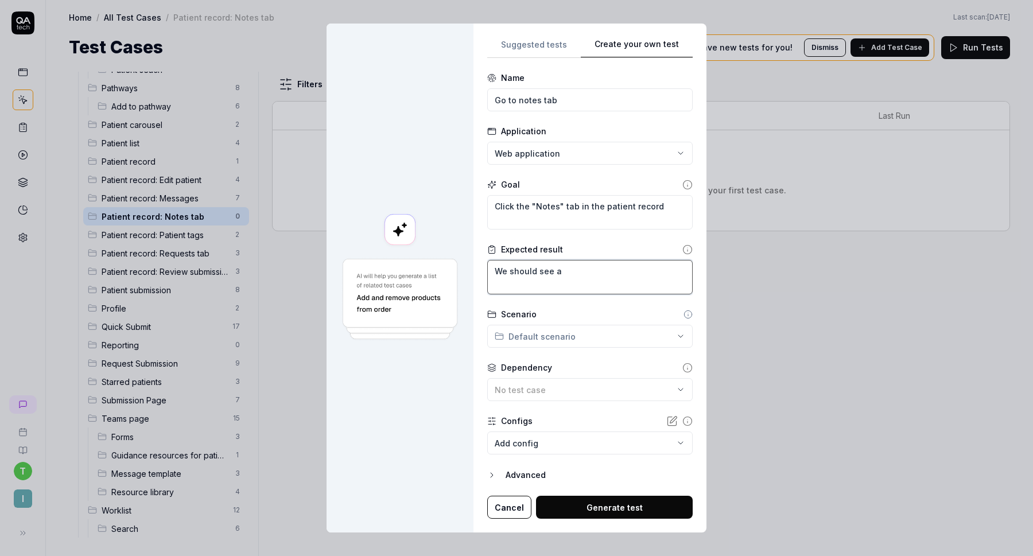
type textarea "We should see a t"
type textarea "*"
type textarea "We should see a te"
type textarea "*"
type textarea "We should see a tex"
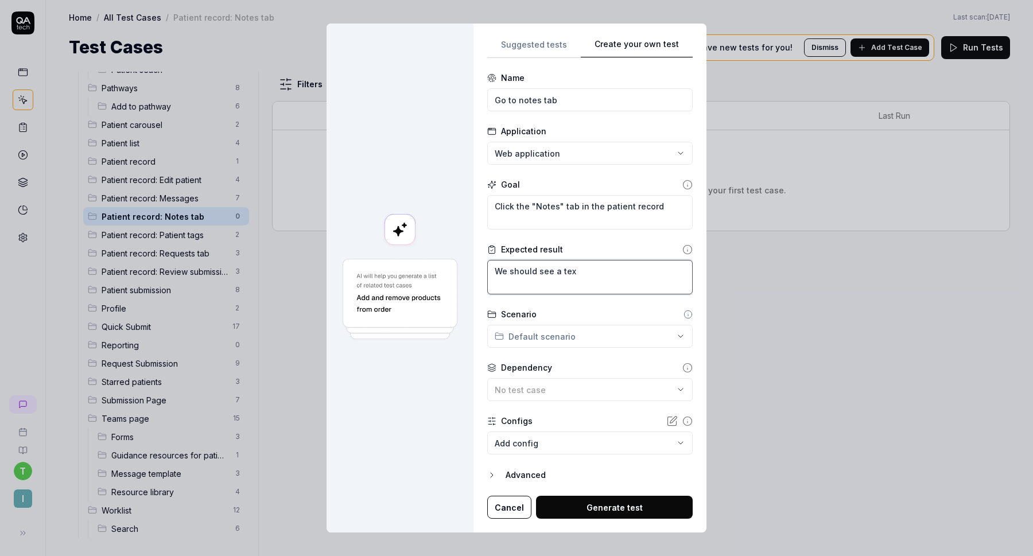
type textarea "*"
type textarea "We should see a text"
type textarea "*"
type textarea "We should see a text"
type textarea "*"
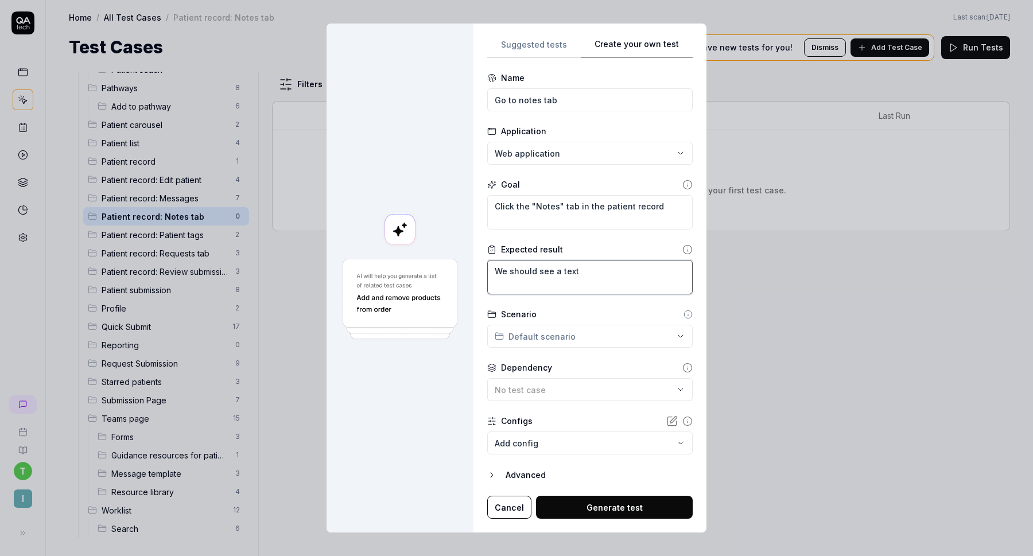
type textarea "We should see a text b"
type textarea "*"
type textarea "We should see a text bo"
type textarea "*"
type textarea "We should see a text box"
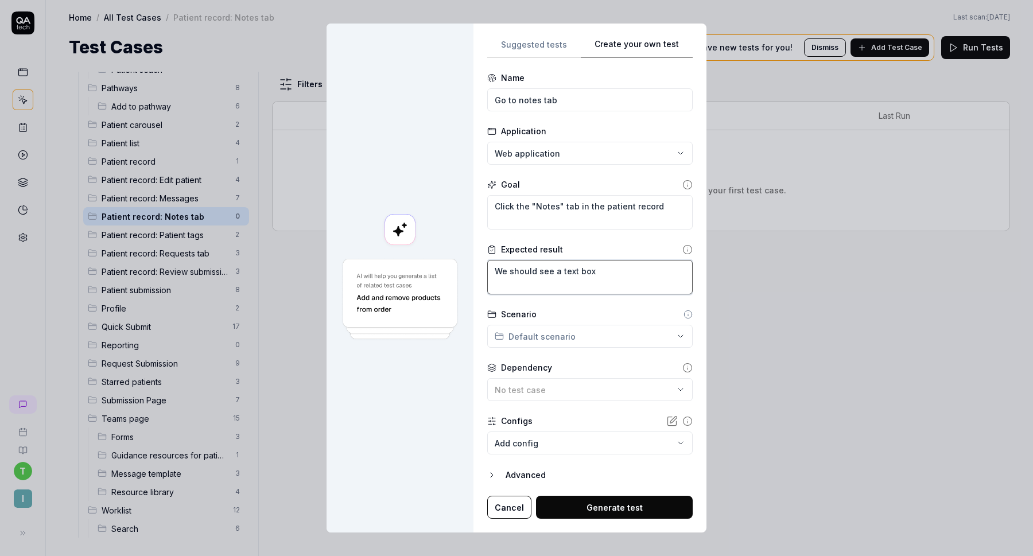
type textarea "*"
type textarea "We should see a text box"
type textarea "*"
type textarea "We should see a text box w"
type textarea "*"
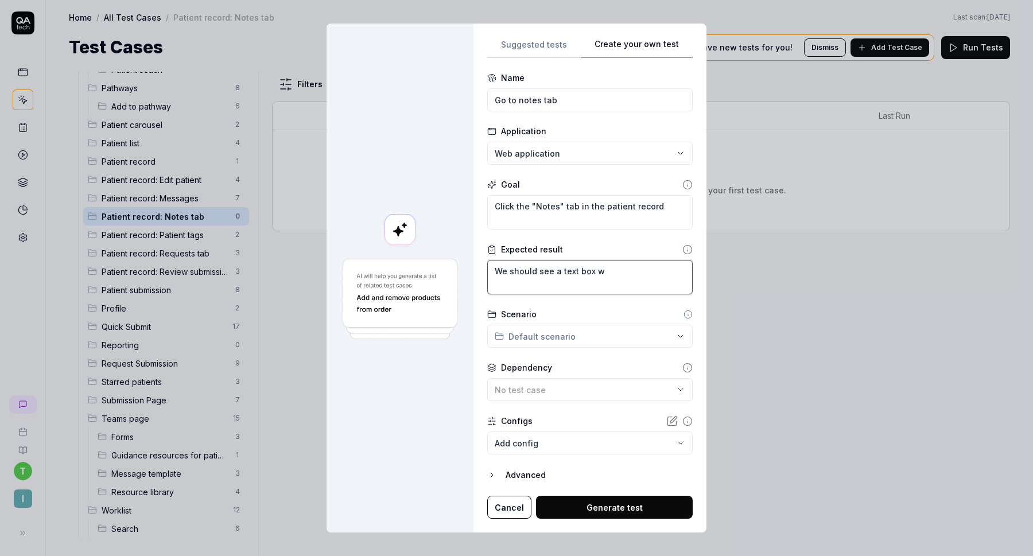
type textarea "We should see a text box wi"
type textarea "*"
type textarea "We should see a text box wit"
type textarea "*"
type textarea "We should see a text box with"
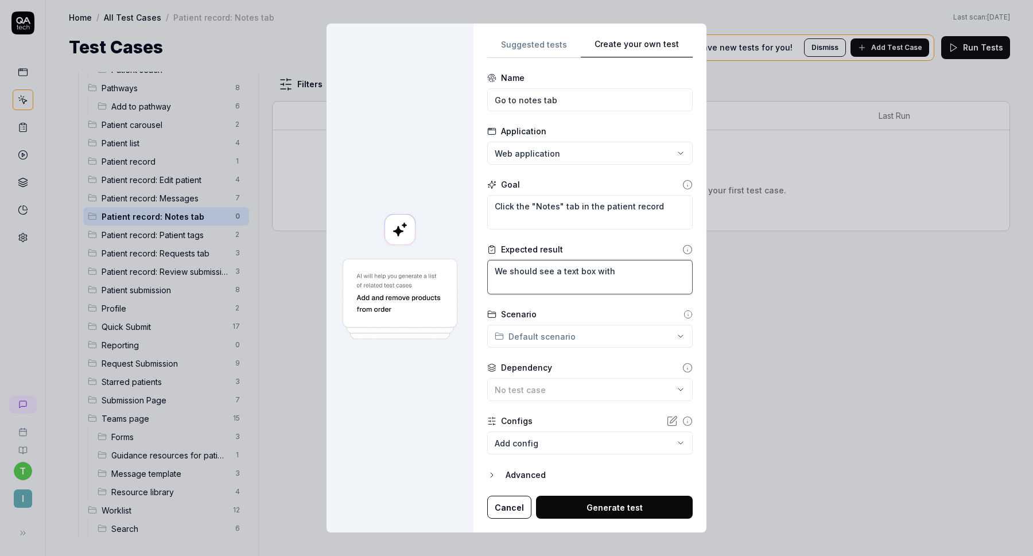
type textarea "*"
type textarea "We should see a text box with"
type textarea "*"
type textarea "We should see a text box with a"
type textarea "*"
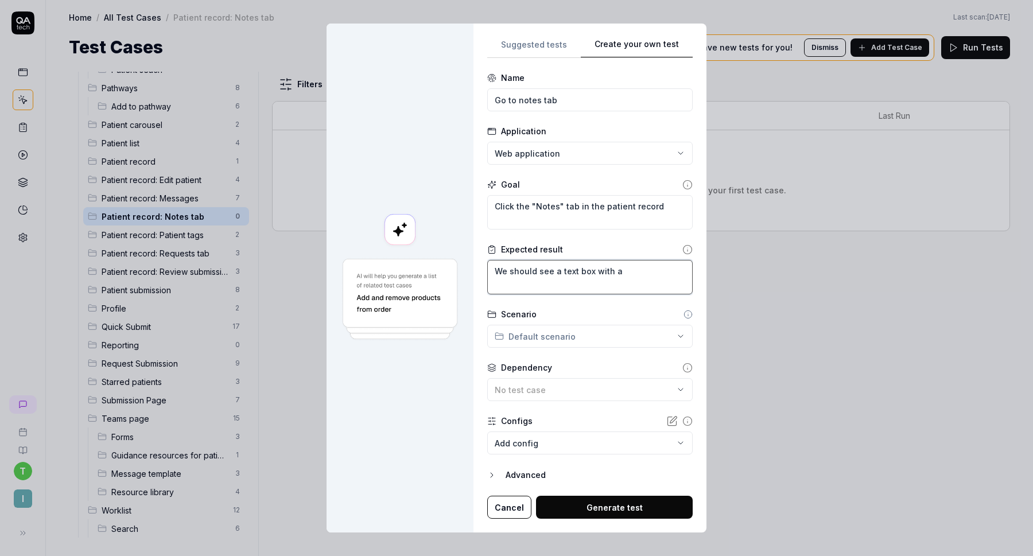
type textarea "We should see a text box with a"
type textarea "*"
type textarea "We should see a text box with a d"
type textarea "*"
type textarea "We should see a text box with a di"
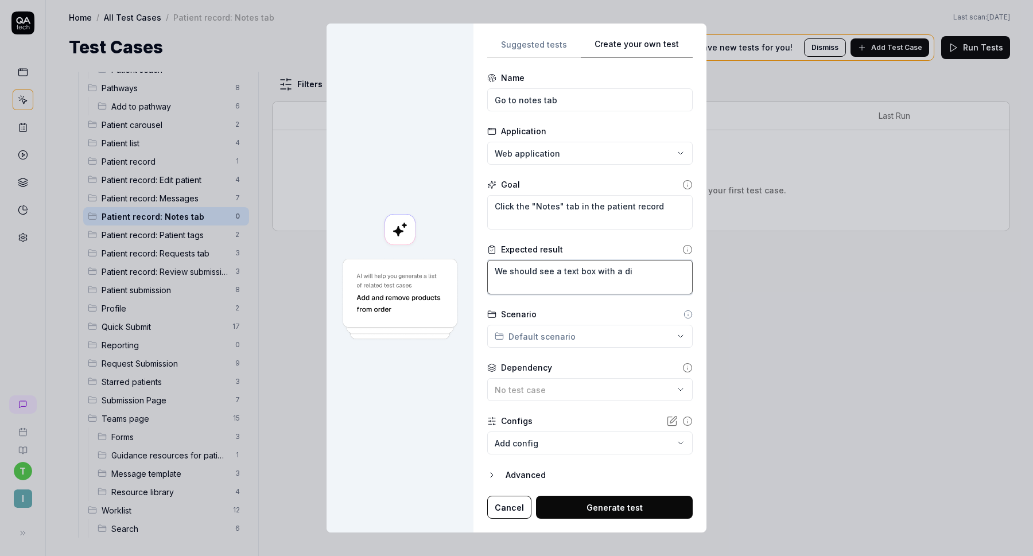
type textarea "*"
type textarea "We should see a text box with a dis"
type textarea "*"
type textarea "We should see a text box with a disa"
type textarea "*"
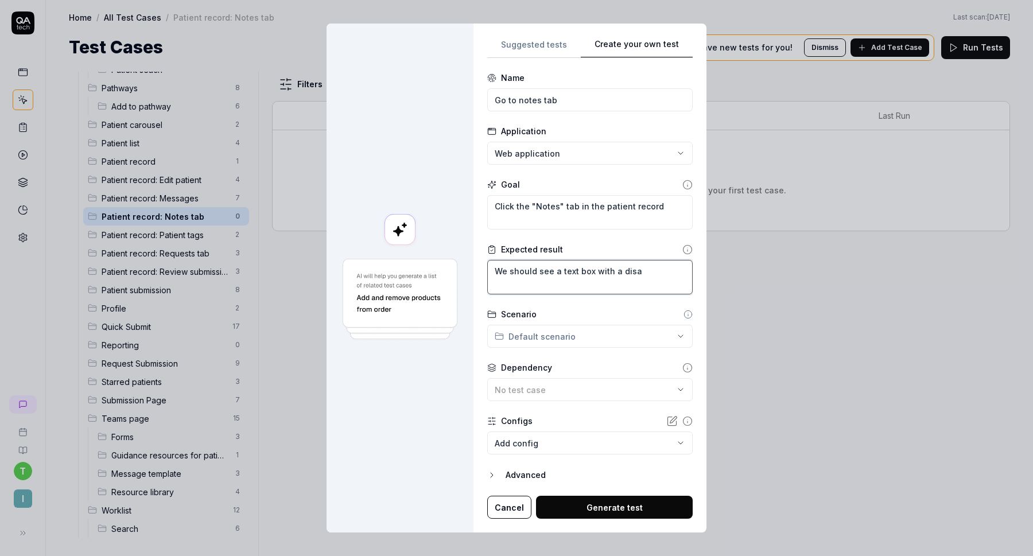
type textarea "We should see a text box with a disab"
type textarea "*"
type textarea "We should see a text box with a disabl"
type textarea "*"
type textarea "We should see a text box with a disable"
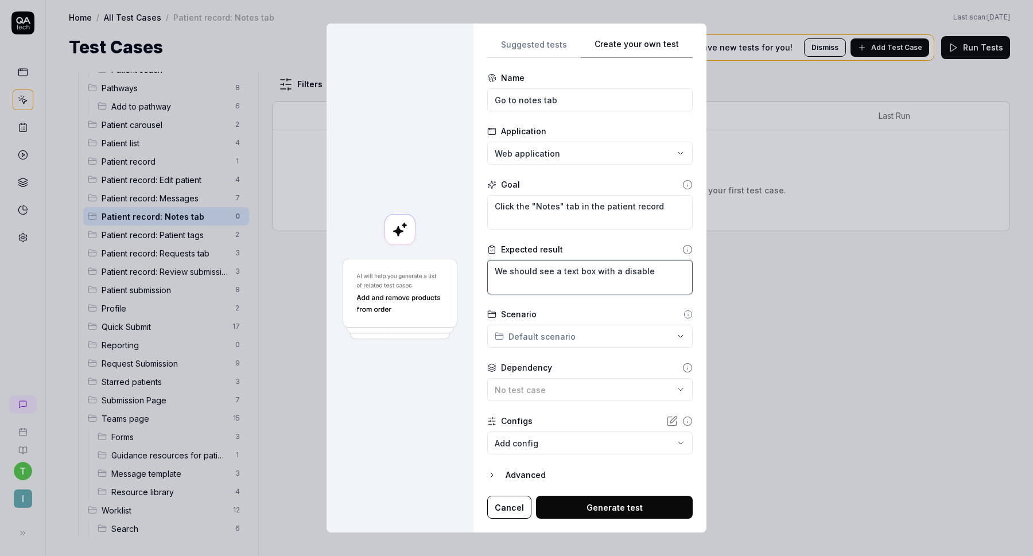
type textarea "*"
type textarea "We should see a text box with a disabled"
type textarea "*"
type textarea "We should see a text box with a disabled"
click at [562, 272] on textarea "We should see a text box with a disabled" at bounding box center [590, 277] width 206 height 34
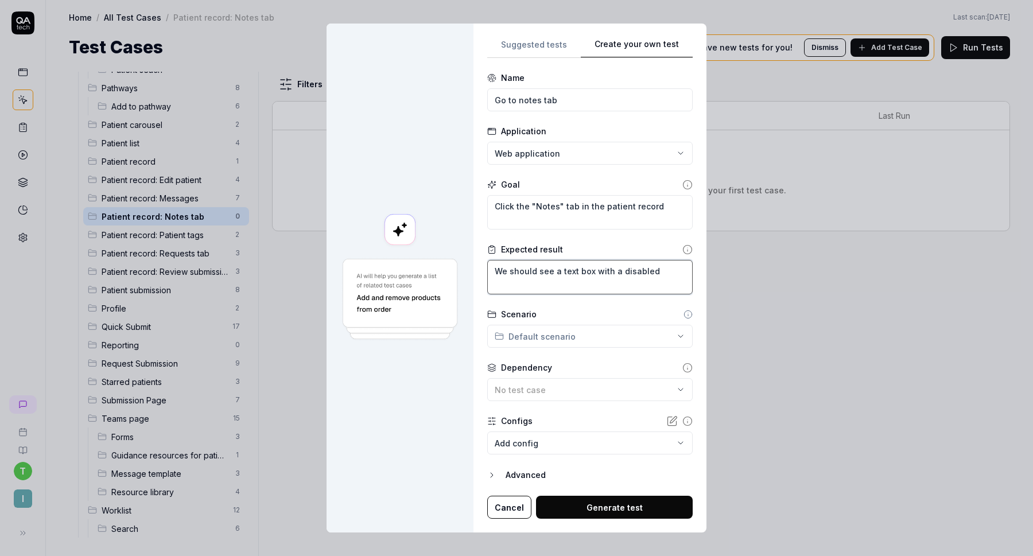
type textarea "*"
type textarea "We should see an text box with a disabled"
type textarea "*"
type textarea "We should see an text box with a disabled ""
type textarea "*"
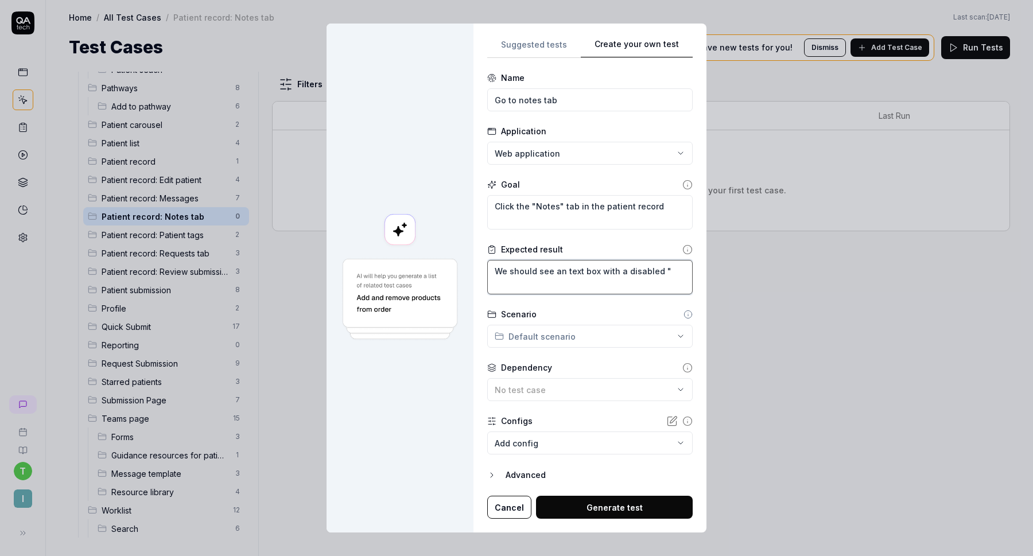
type textarea "We should see an text box with a disabled "A"
type textarea "*"
type textarea "We should see an text box with a disabled "Ad"
type textarea "*"
type textarea "We should see an text box with a disabled "Add"
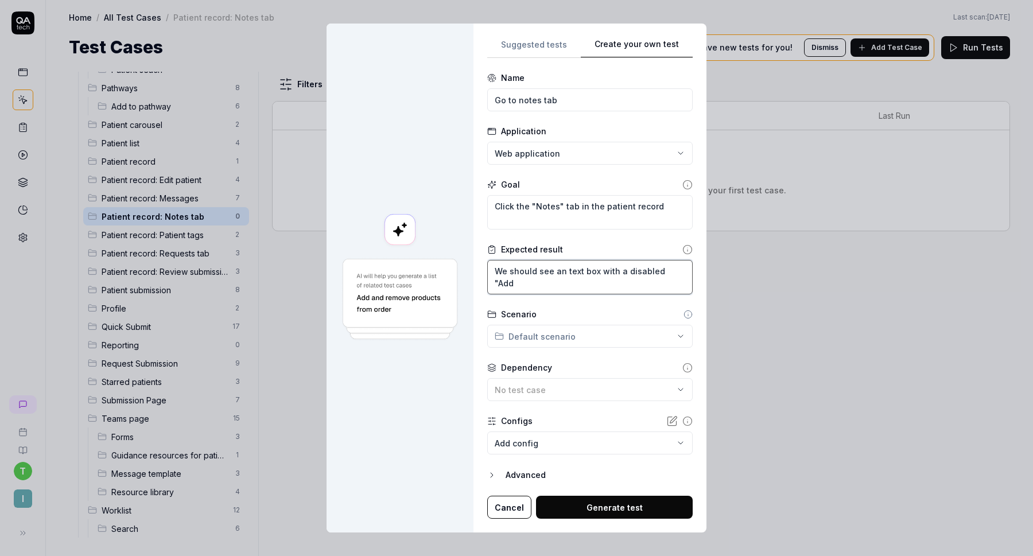
type textarea "*"
type textarea "We should see an text box with a disabled "Add"
type textarea "*"
type textarea "We should see an text box with a disabled "Add n"
type textarea "*"
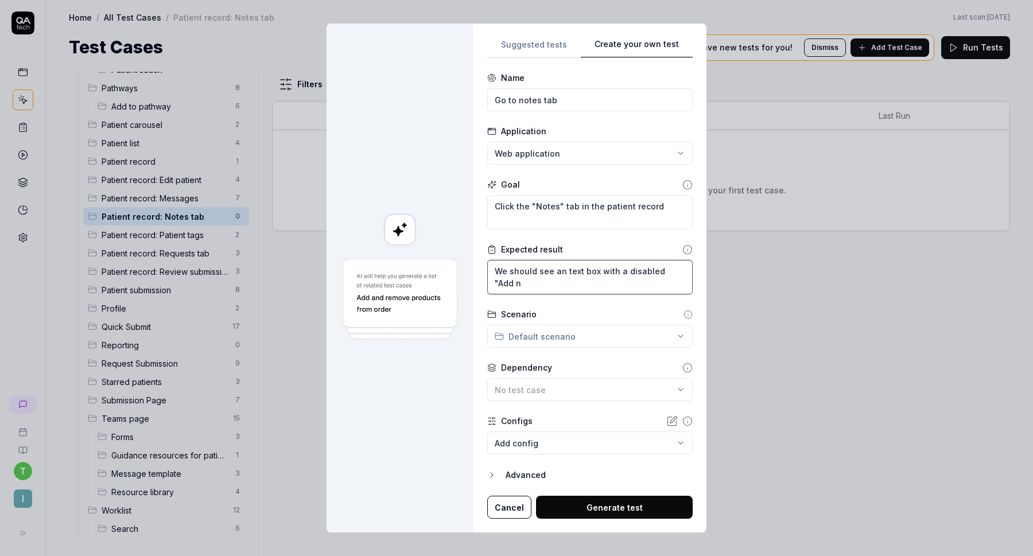
type textarea "We should see an text box with a disabled "Add no"
type textarea "*"
type textarea "We should see an text box with a disabled "Add not"
type textarea "*"
type textarea "We should see an text box with a disabled "Add note"
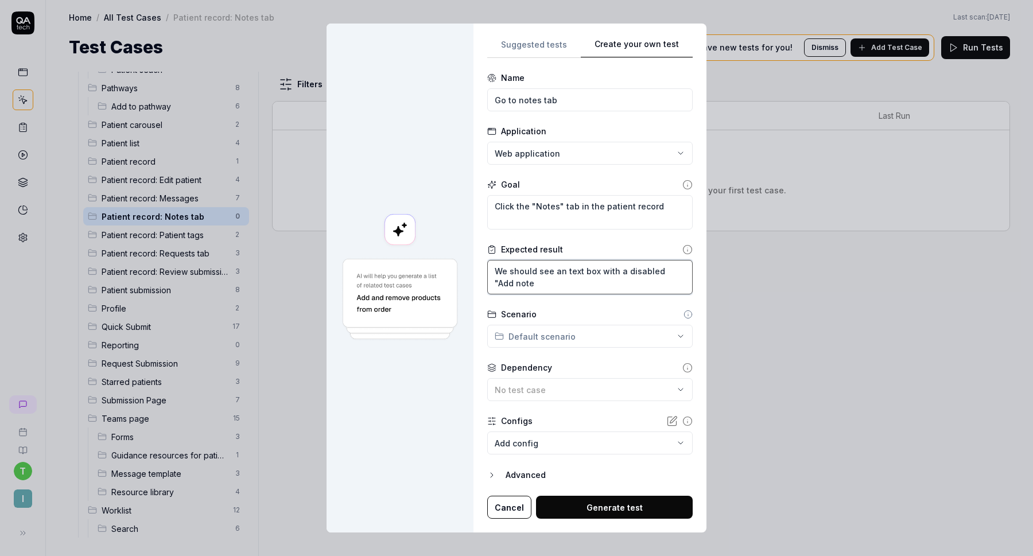
type textarea "*"
type textarea "We should see an text box with a disabled "Add note""
type textarea "*"
type textarea "We should see an text box with a disabled "Add note""
type textarea "*"
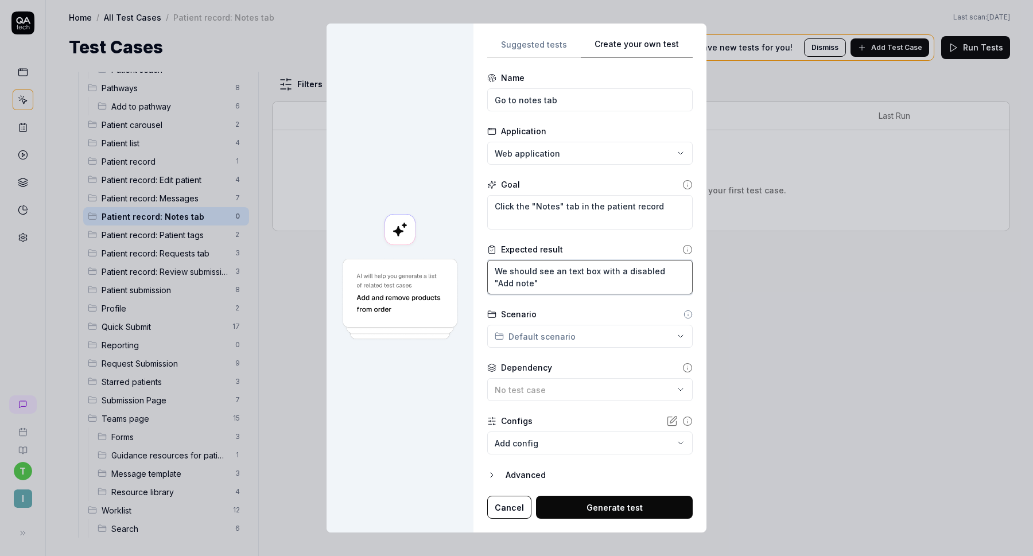
type textarea "We should see an text box with a disabled "Add note" b"
type textarea "*"
type textarea "We should see an text box with a disabled "Add note" bu"
type textarea "*"
type textarea "We should see an text box with a disabled "Add note" but"
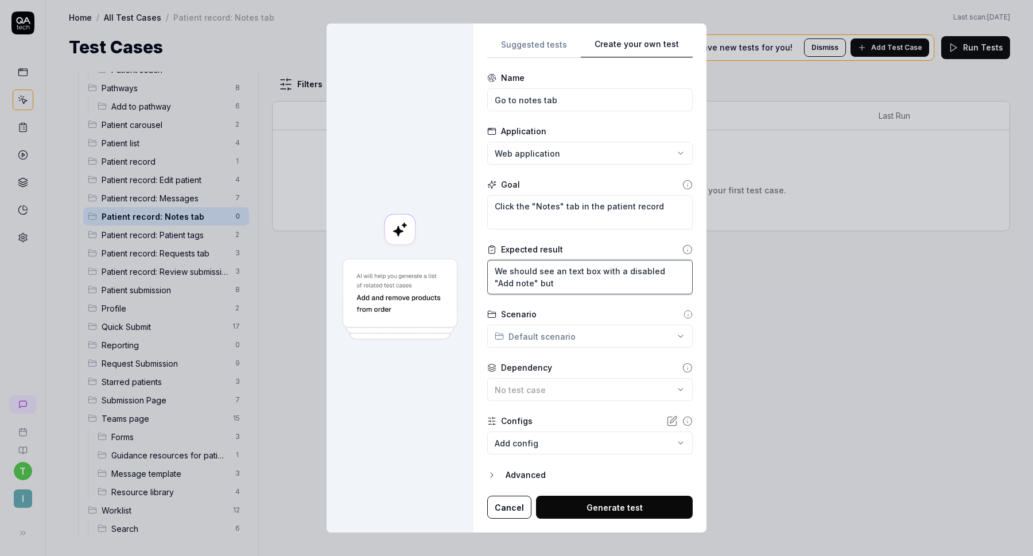
type textarea "*"
type textarea "We should see an text box with a disabled "Add note" butt"
type textarea "*"
type textarea "We should see an text box with a disabled "Add note" butto"
type textarea "*"
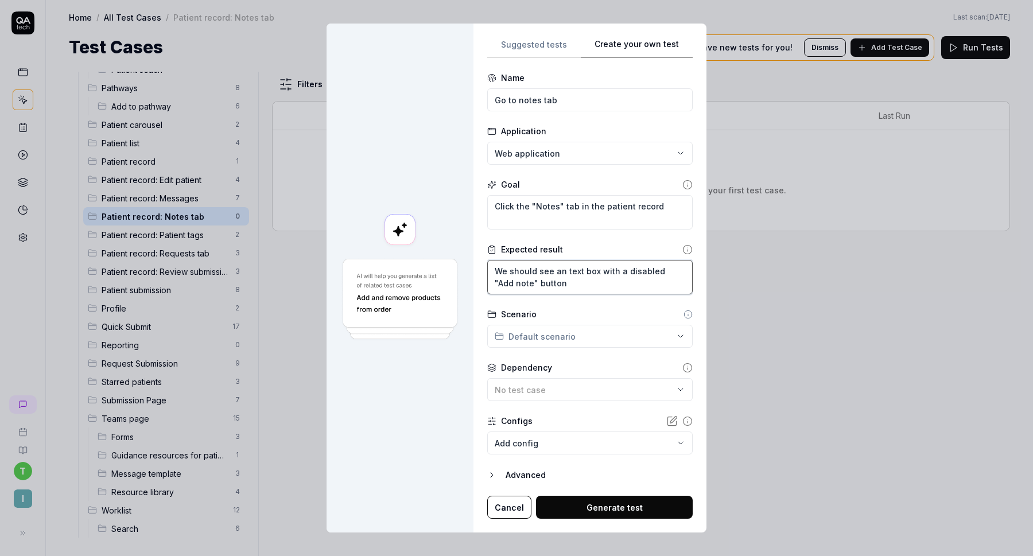
type textarea "We should see an text box with a disabled "Add note" button"
click at [554, 324] on div "Scenario Default scenario" at bounding box center [590, 328] width 206 height 40
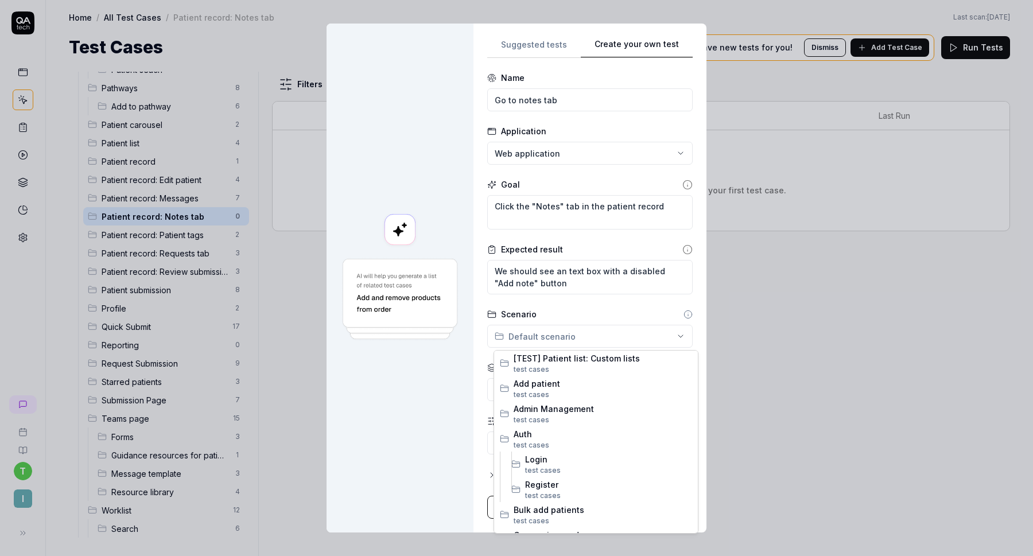
click at [554, 328] on div "**********" at bounding box center [516, 278] width 1033 height 556
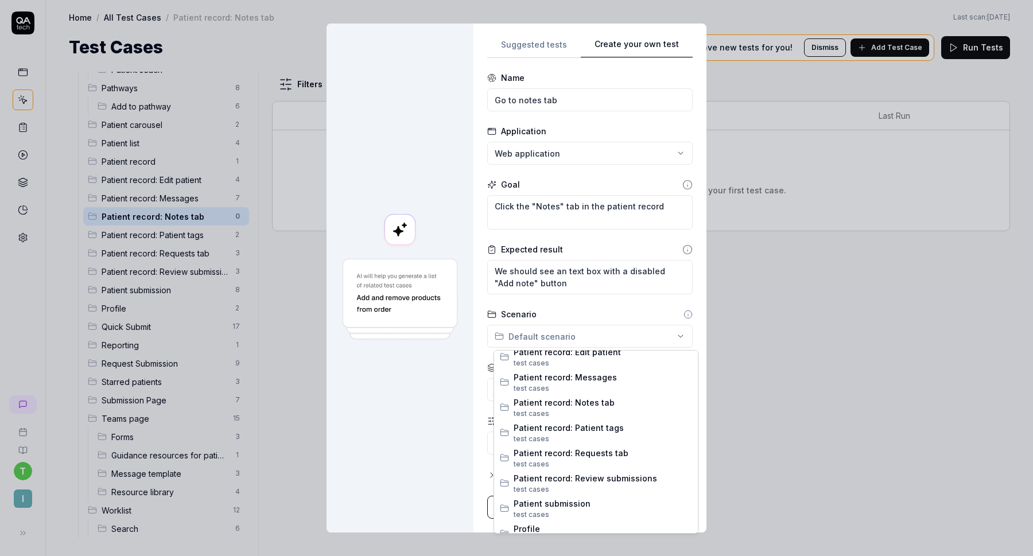
scroll to position [585, 0]
click at [584, 456] on span "Patient record: Requests tab" at bounding box center [603, 456] width 179 height 12
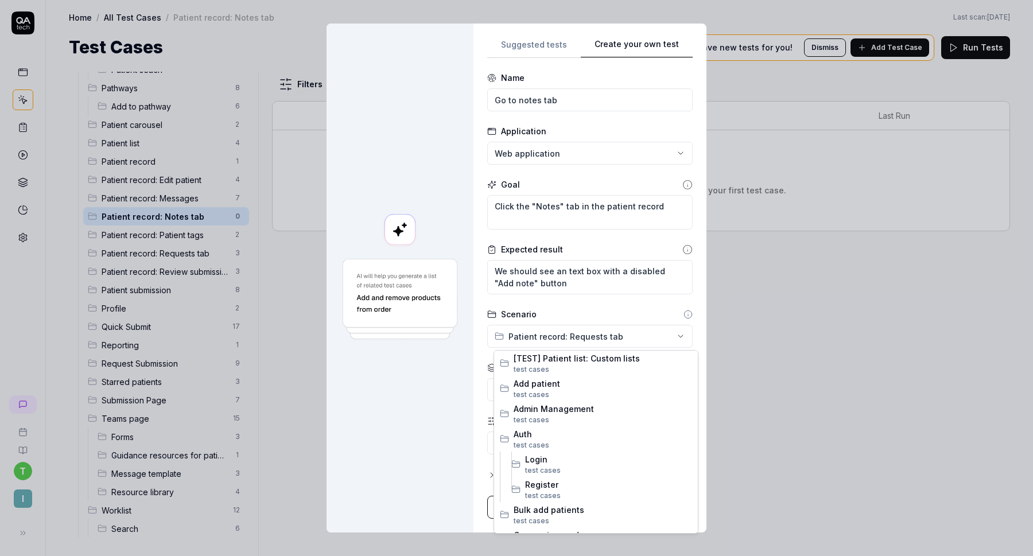
click at [586, 342] on div "**********" at bounding box center [516, 278] width 1033 height 556
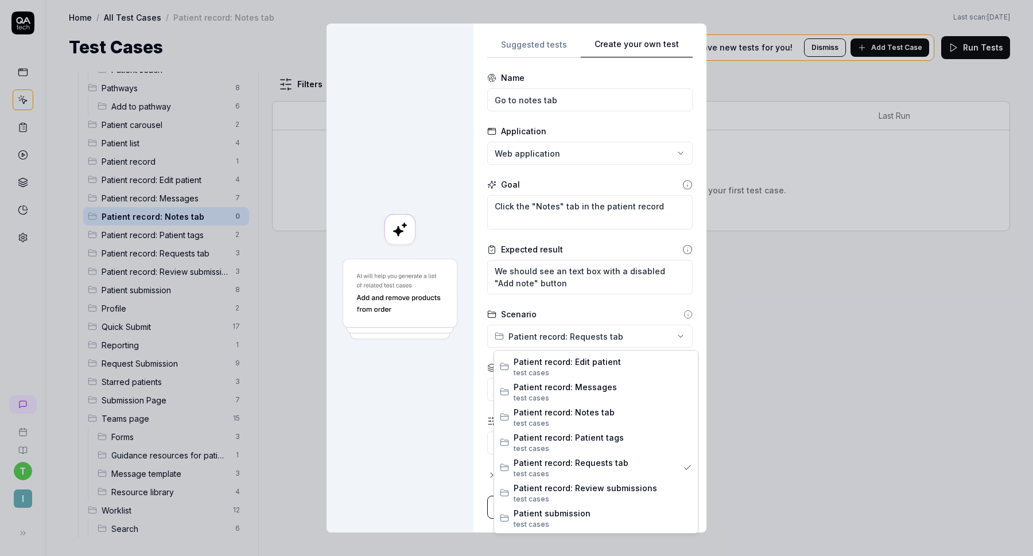
scroll to position [577, 0]
click at [580, 418] on span "Patient record: Notes tab" at bounding box center [603, 413] width 179 height 12
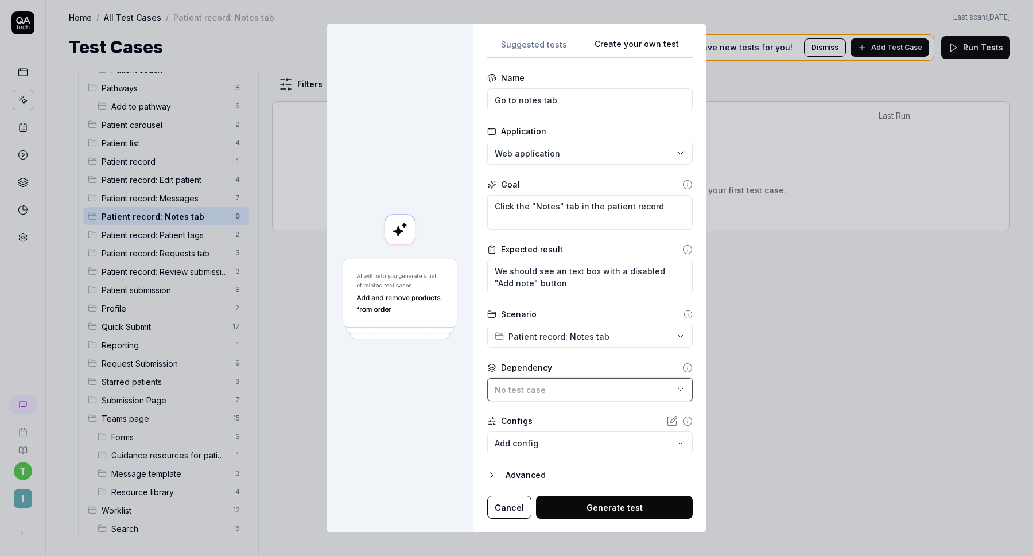
click at [567, 388] on div "No test case" at bounding box center [584, 390] width 179 height 12
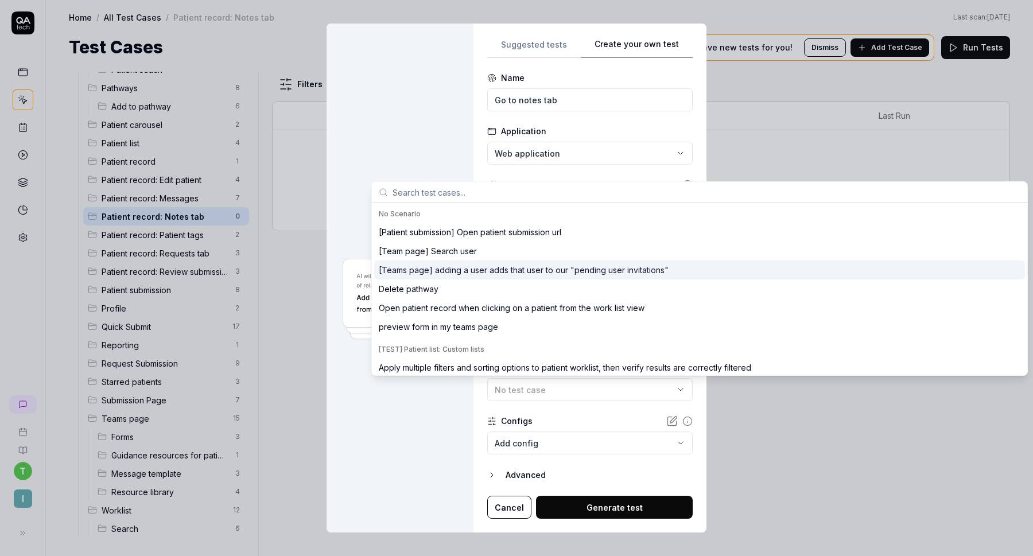
type textarea "*"
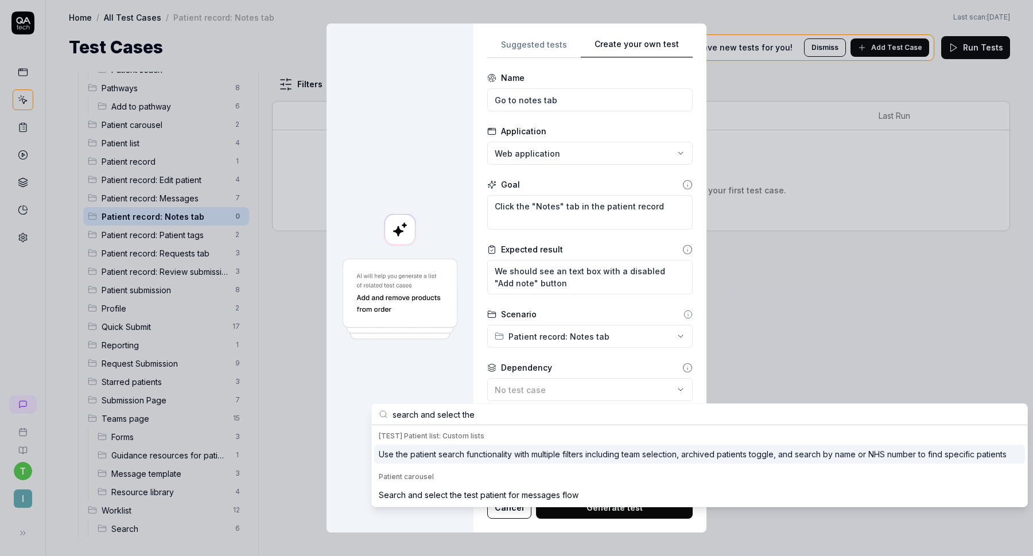
type input "search and select the"
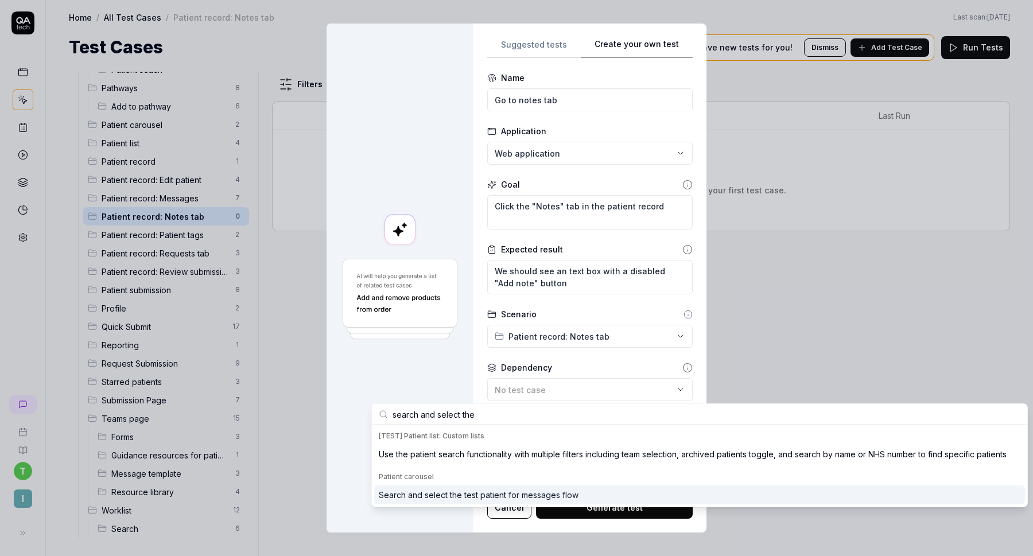
click at [491, 493] on div "Search and select the test patient for messages flow" at bounding box center [479, 495] width 200 height 12
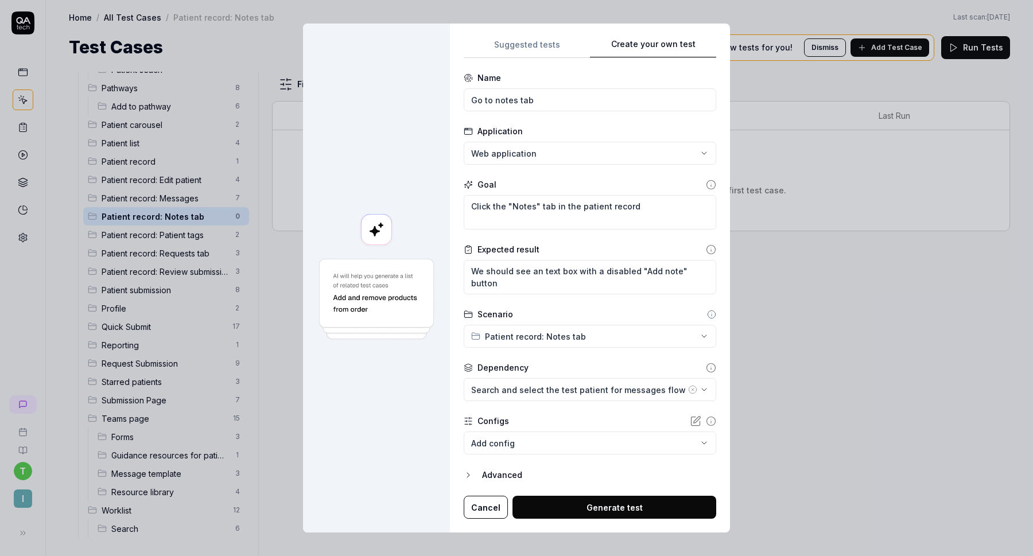
click at [578, 501] on button "Generate test" at bounding box center [615, 507] width 204 height 23
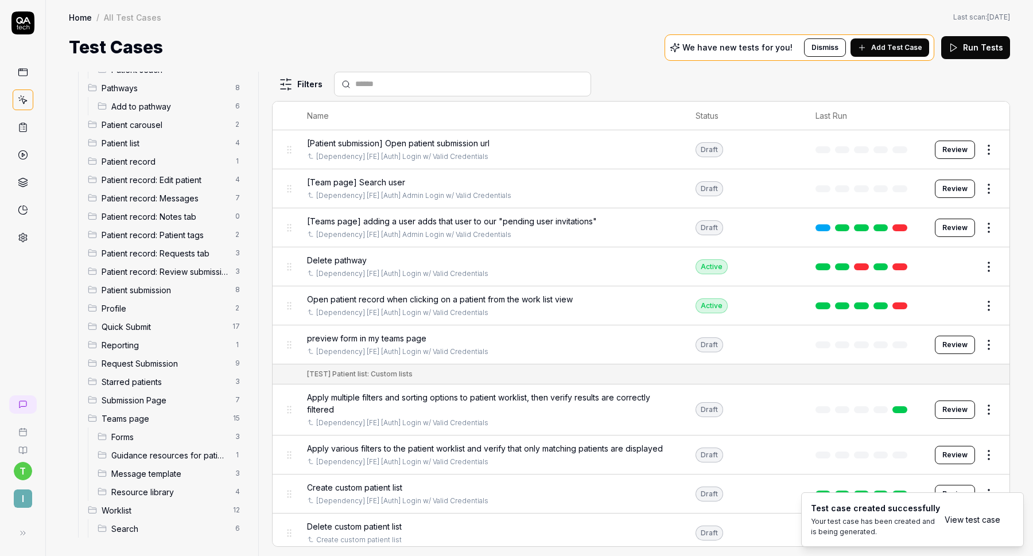
click at [155, 213] on span "Patient record: Notes tab" at bounding box center [165, 217] width 127 height 12
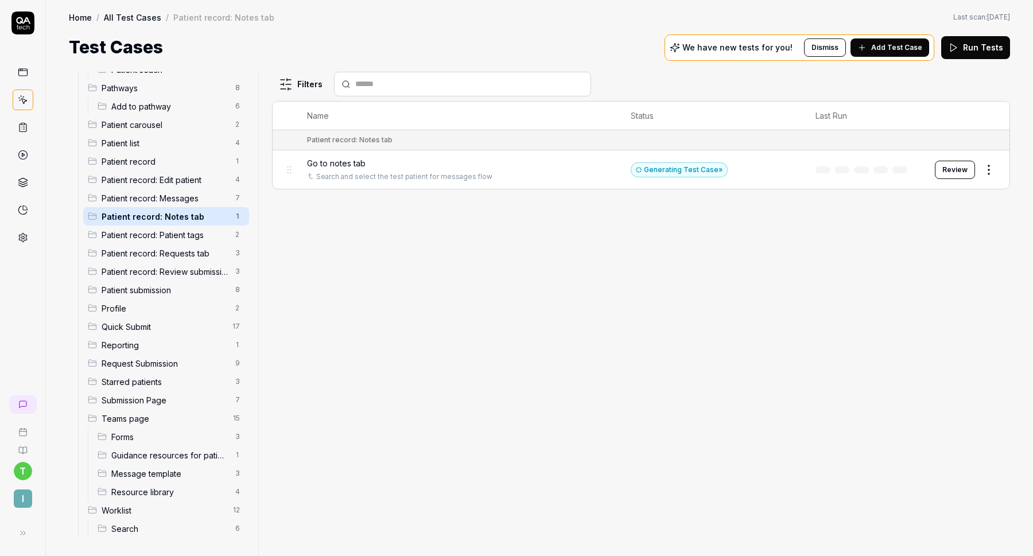
click at [951, 167] on button "Review" at bounding box center [955, 170] width 40 height 18
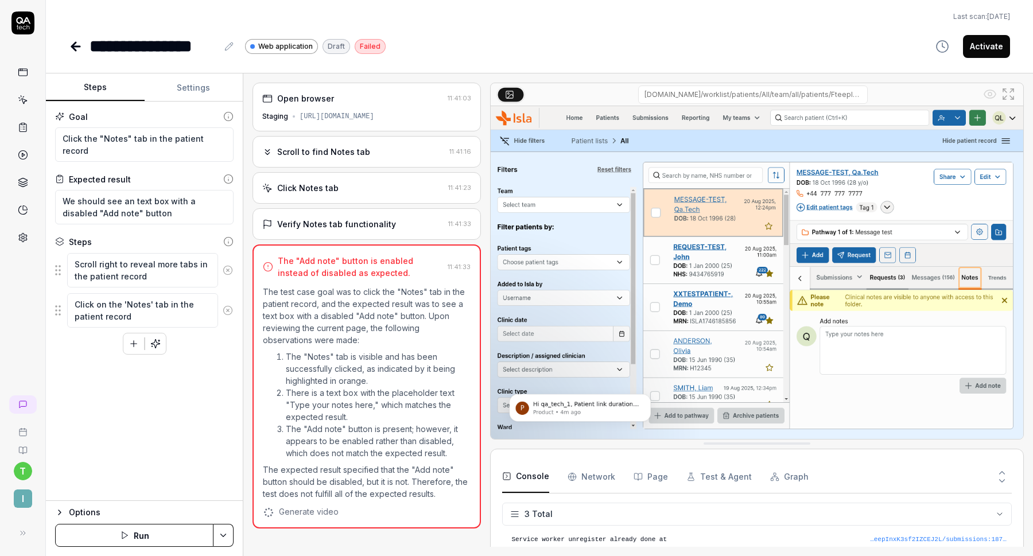
click at [398, 353] on li "The "Notes" tab is visible and has been successfully clicked, as indicated by i…" at bounding box center [378, 369] width 185 height 36
click at [336, 277] on div "The "Add note" button is enabled instead of disabled as expected." at bounding box center [360, 267] width 165 height 24
click at [349, 226] on div "Verify Notes tab functionality" at bounding box center [336, 224] width 119 height 12
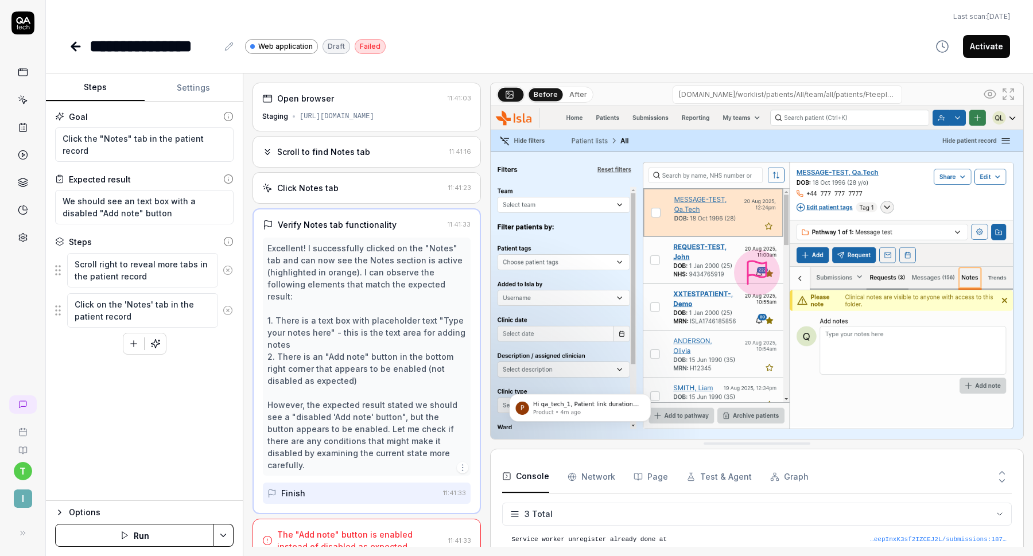
scroll to position [10, 0]
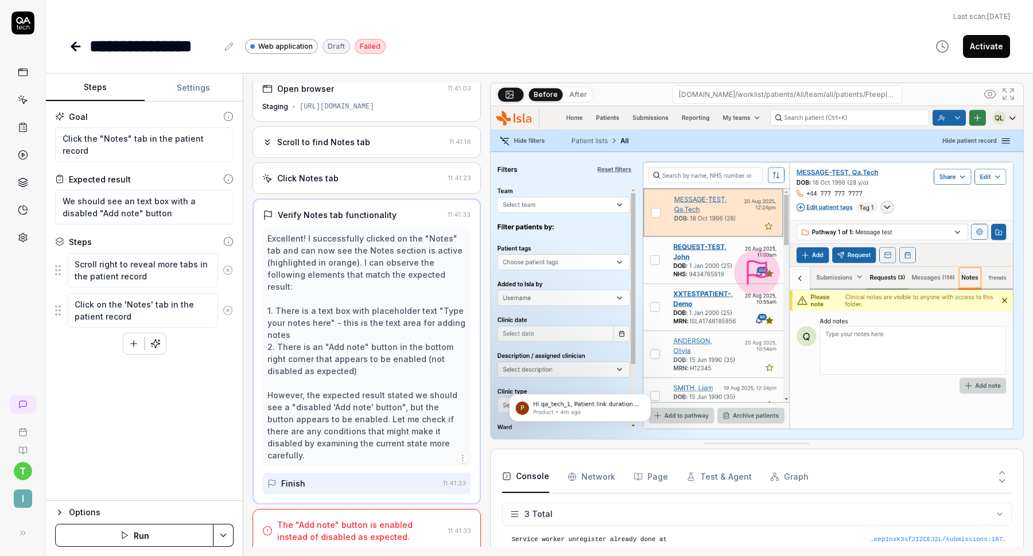
click at [349, 519] on div "The "Add note" button is enabled instead of disabled as expected." at bounding box center [360, 531] width 167 height 24
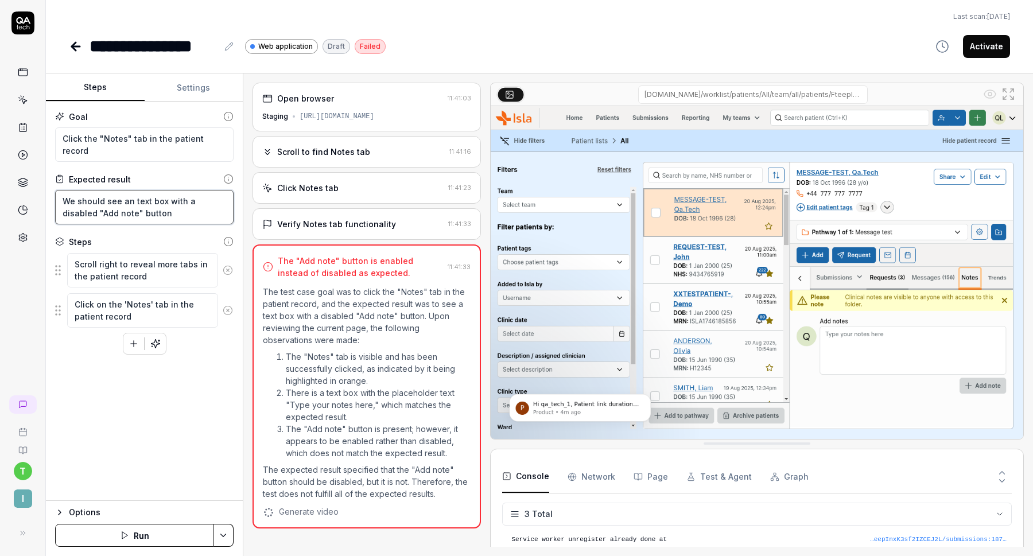
click at [141, 215] on textarea "We should see an text box with a disabled "Add note" button" at bounding box center [144, 207] width 179 height 34
click at [206, 202] on textarea "We should see an text box with a disabled "Add note" button" at bounding box center [144, 207] width 179 height 34
type textarea "*"
type textarea "We should see an text box with a "Add note" button"
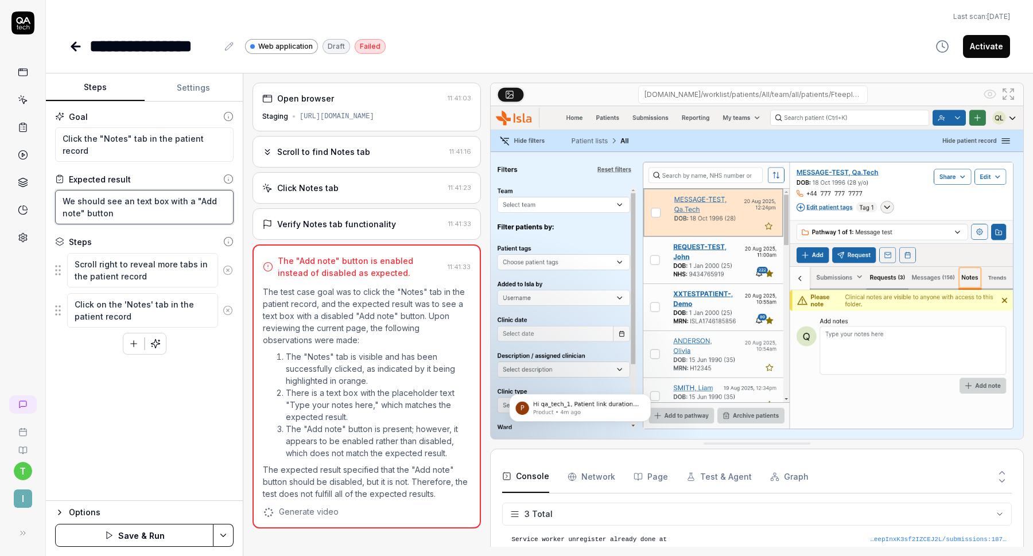
type textarea "*"
type textarea "We should see an text box with an "Add note" button"
click at [121, 528] on button "Save & Run" at bounding box center [134, 535] width 158 height 23
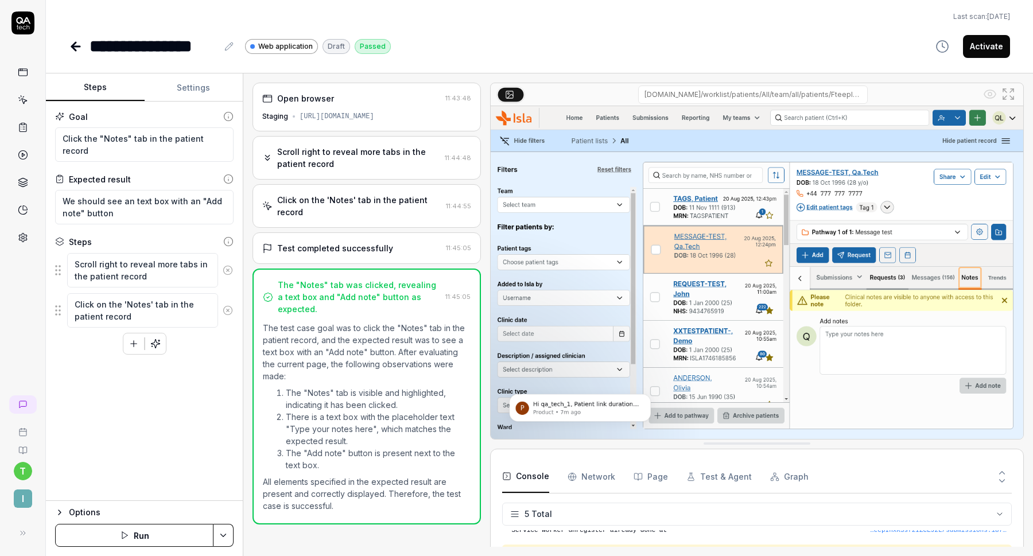
click at [994, 41] on button "Activate" at bounding box center [986, 46] width 47 height 23
type textarea "*"
click at [69, 43] on icon at bounding box center [76, 47] width 14 height 14
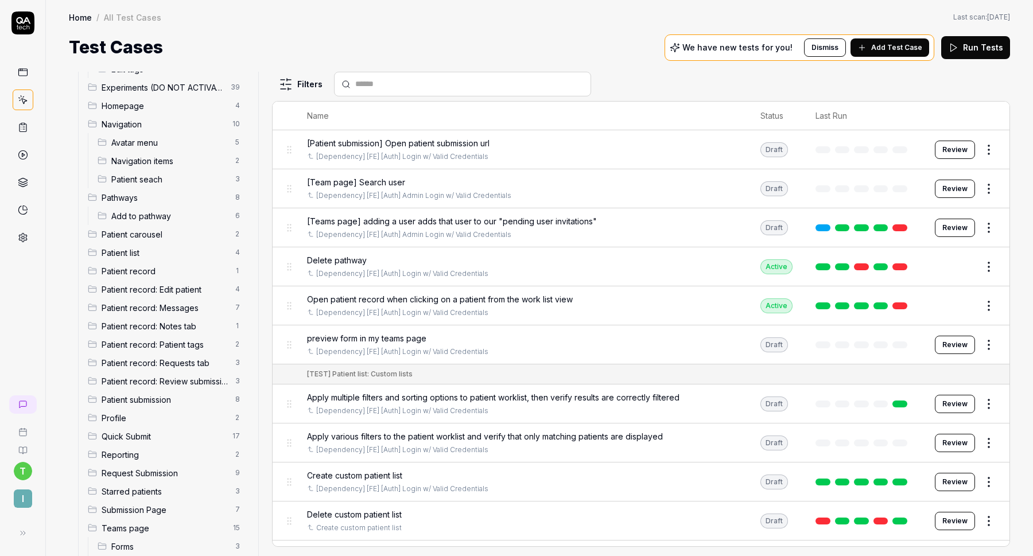
scroll to position [242, 0]
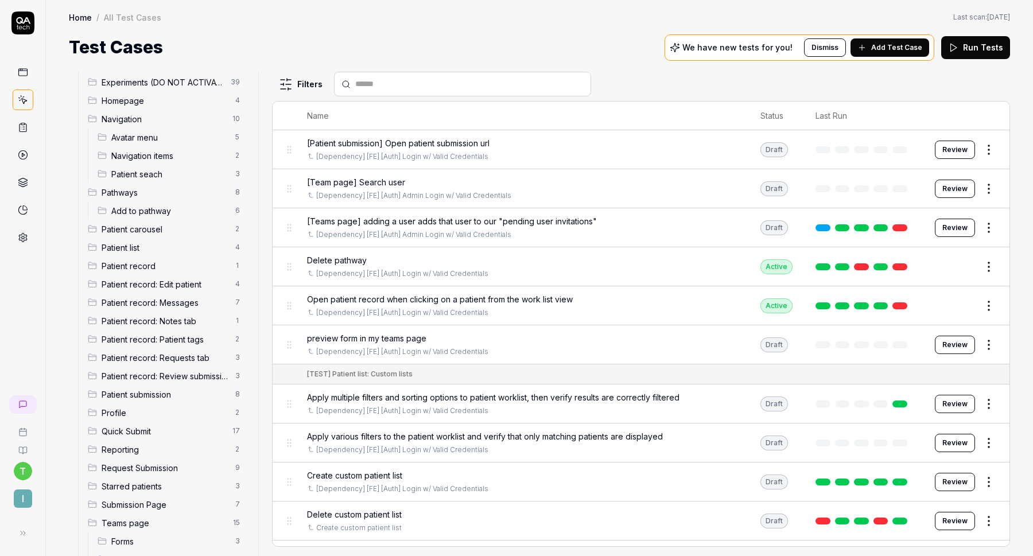
click at [183, 320] on span "Patient record: Notes tab" at bounding box center [165, 321] width 127 height 12
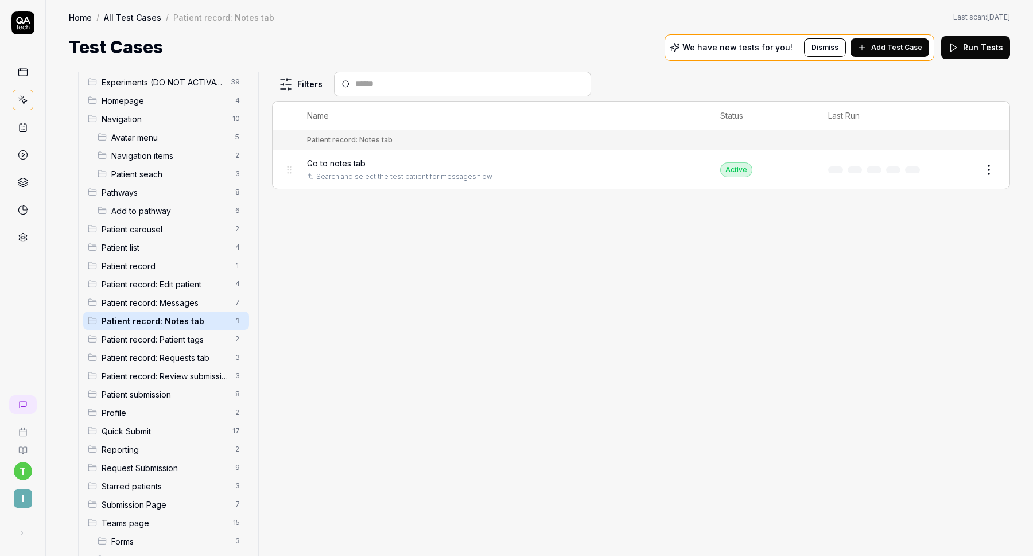
click at [896, 50] on span "Add Test Case" at bounding box center [897, 47] width 51 height 10
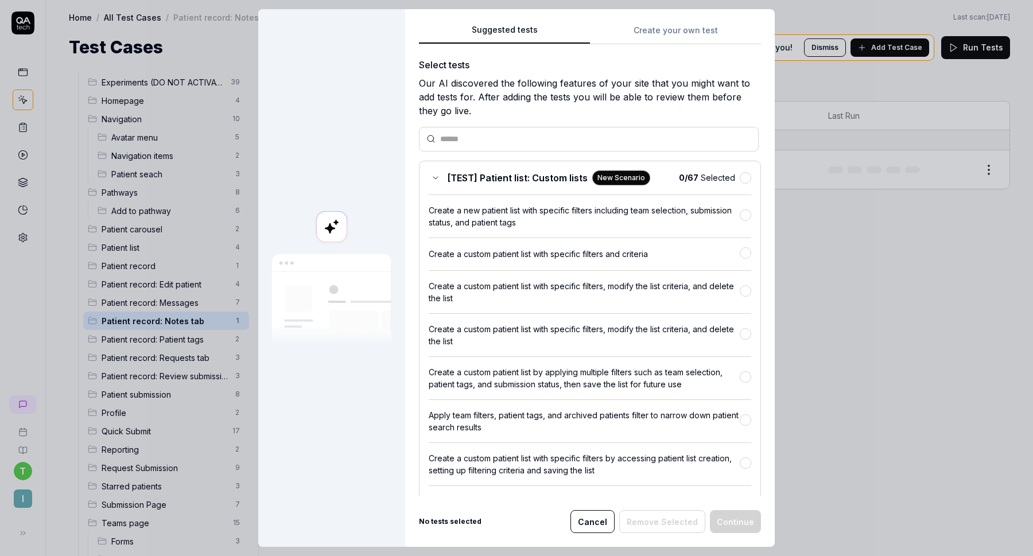
click at [693, 32] on div "Suggested tests Create your own test Select tests Our AI discovered the followi…" at bounding box center [590, 278] width 370 height 538
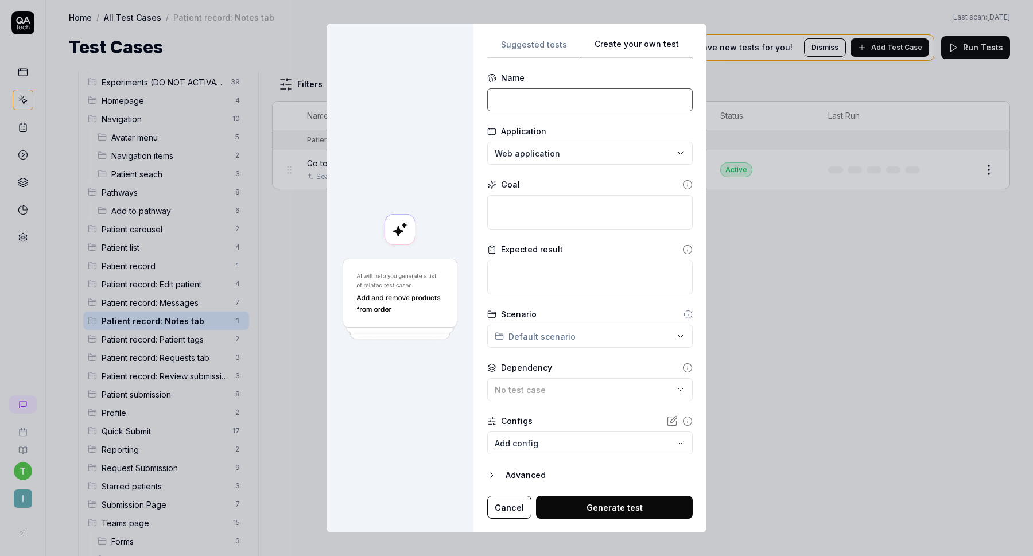
click at [571, 100] on input at bounding box center [590, 99] width 206 height 23
type input "Create a note"
click at [554, 211] on textarea at bounding box center [590, 212] width 206 height 34
type textarea "*"
type textarea "E"
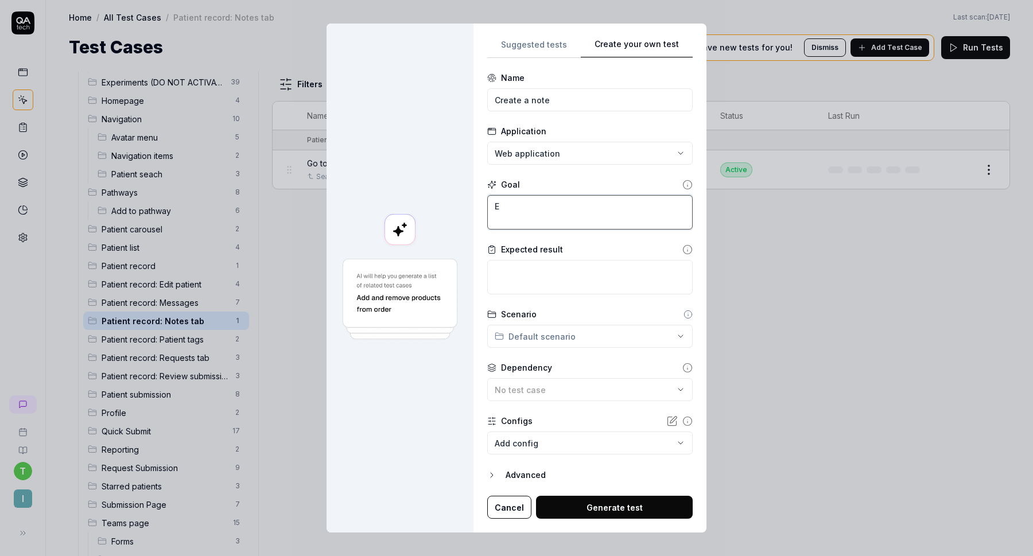
type textarea "*"
type textarea "En"
type textarea "*"
type textarea "Ent"
type textarea "*"
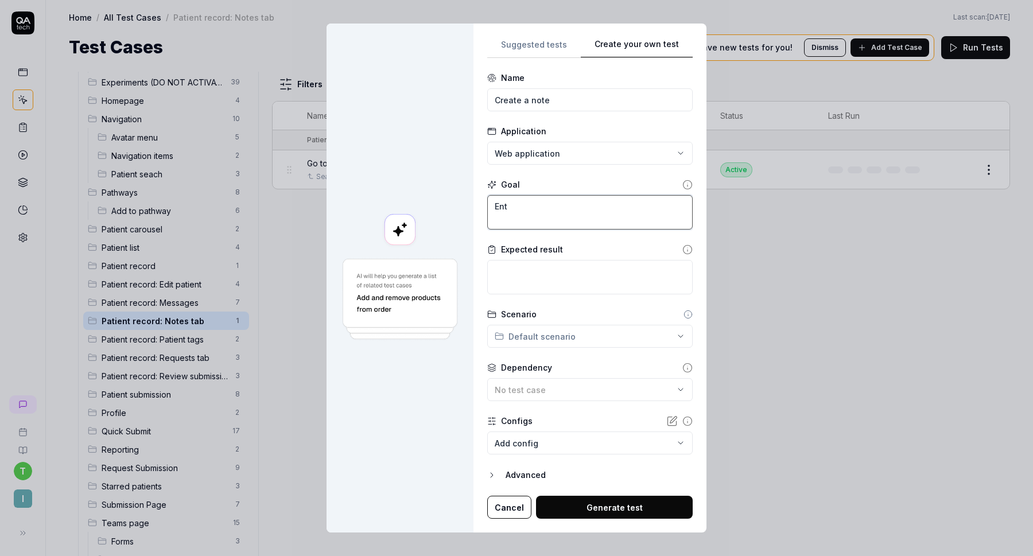
type textarea "Ente"
type textarea "*"
type textarea "Enter"
type textarea "*"
type textarea "Enter"
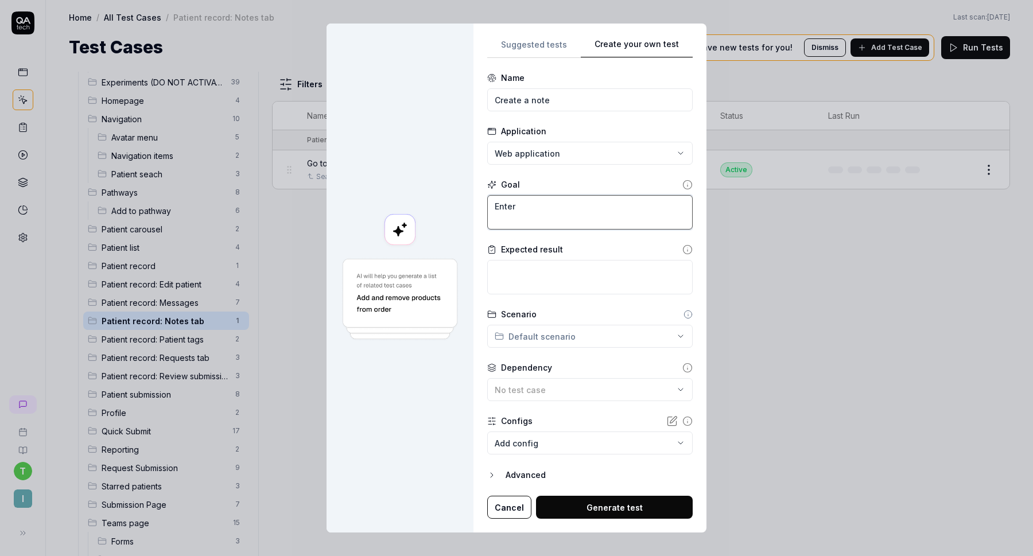
type textarea "*"
type textarea "Enter t"
type textarea "*"
type textarea "Enter th"
type textarea "*"
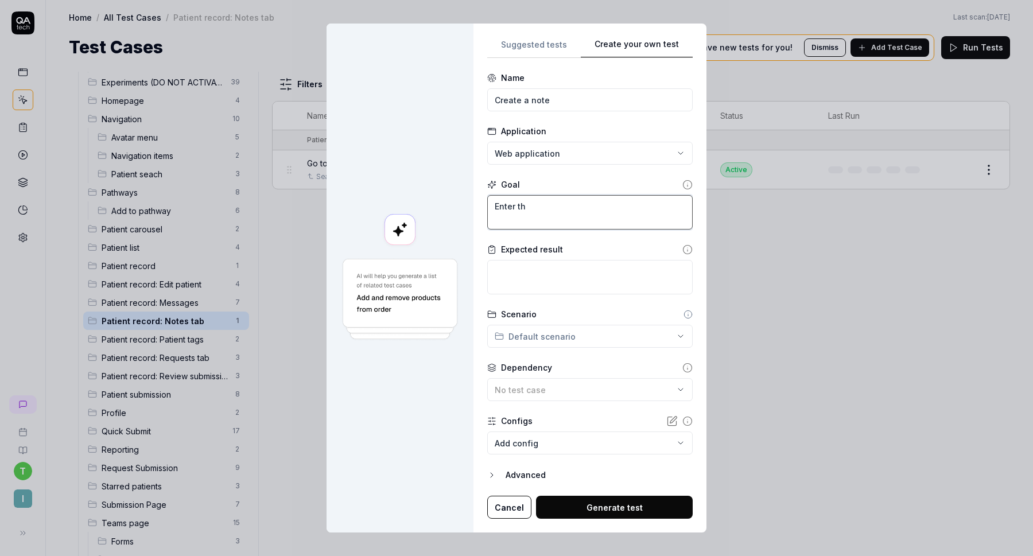
type textarea "Enter the"
type textarea "*"
type textarea "Enter the"
type textarea "*"
type textarea "Enter the f"
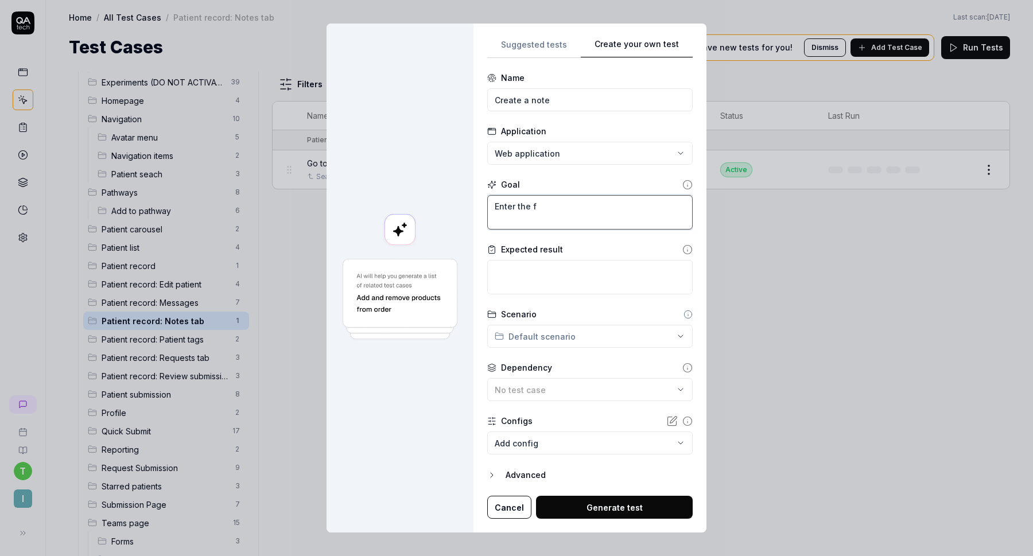
type textarea "*"
type textarea "Enter the fo"
type textarea "*"
type textarea "Enter the fol"
type textarea "*"
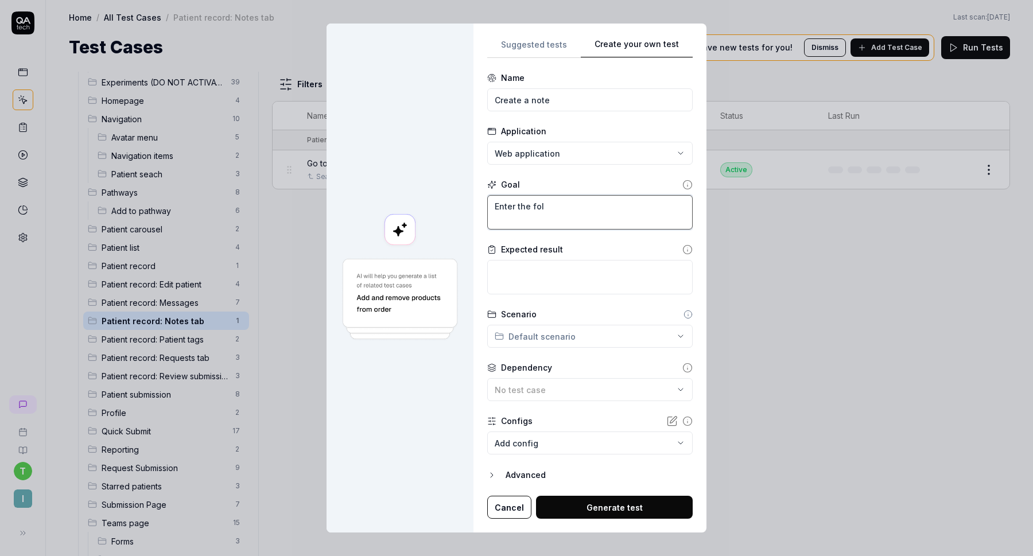
type textarea "Enter the foll"
type textarea "*"
type textarea "Enter the follo"
type textarea "*"
type textarea "Enter the follow"
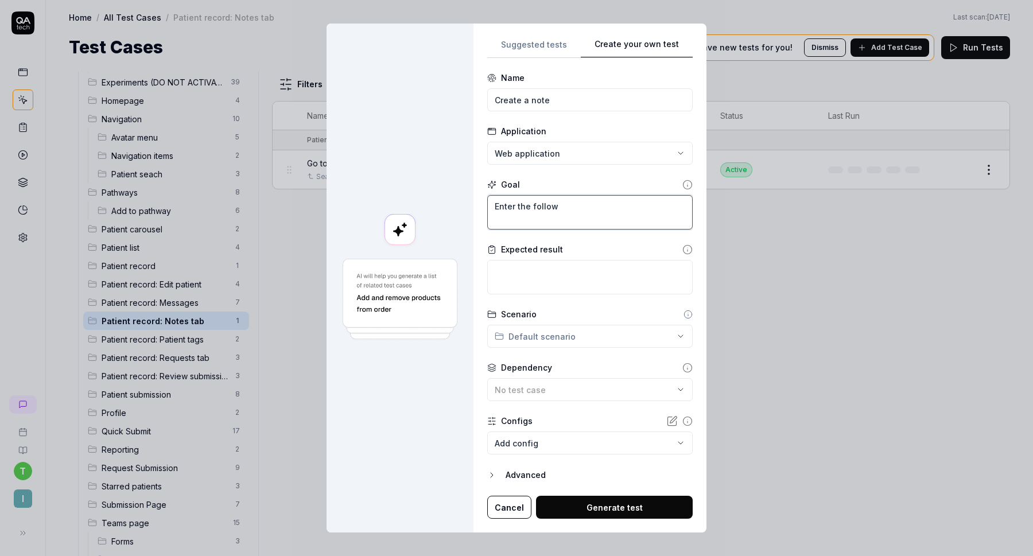
type textarea "*"
type textarea "Enter the followi"
type textarea "*"
type textarea "Enter the following"
type textarea "*"
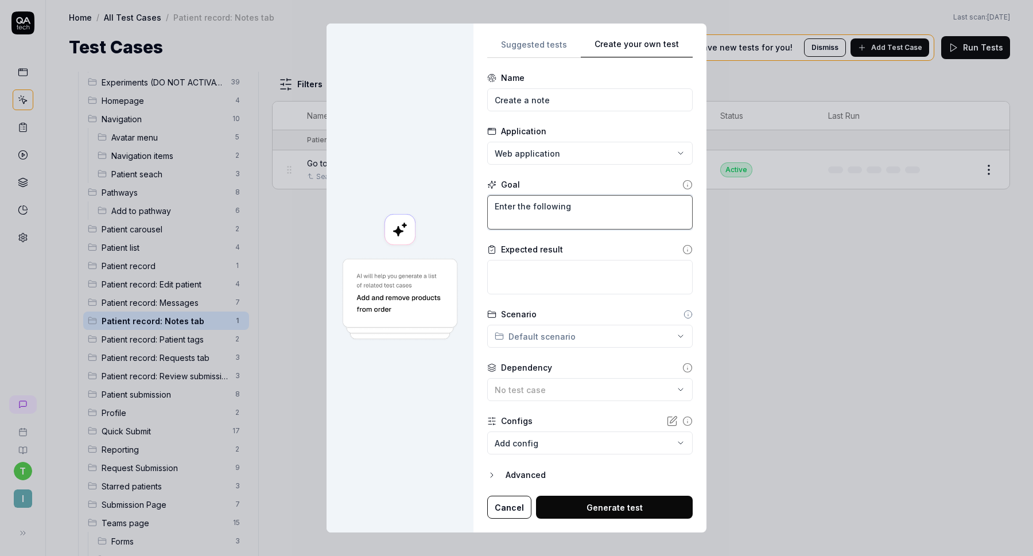
type textarea "Enter the following"
type textarea "*"
type textarea "Enter the following t"
type textarea "*"
type textarea "Enter the following te"
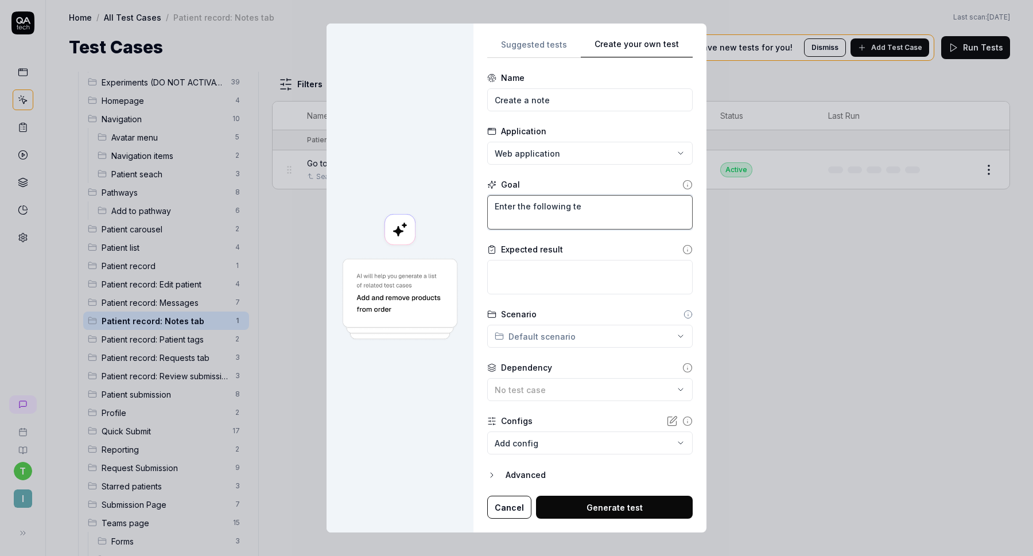
type textarea "*"
type textarea "Enter the following tes"
type textarea "*"
type textarea "Enter the following test"
type textarea "*"
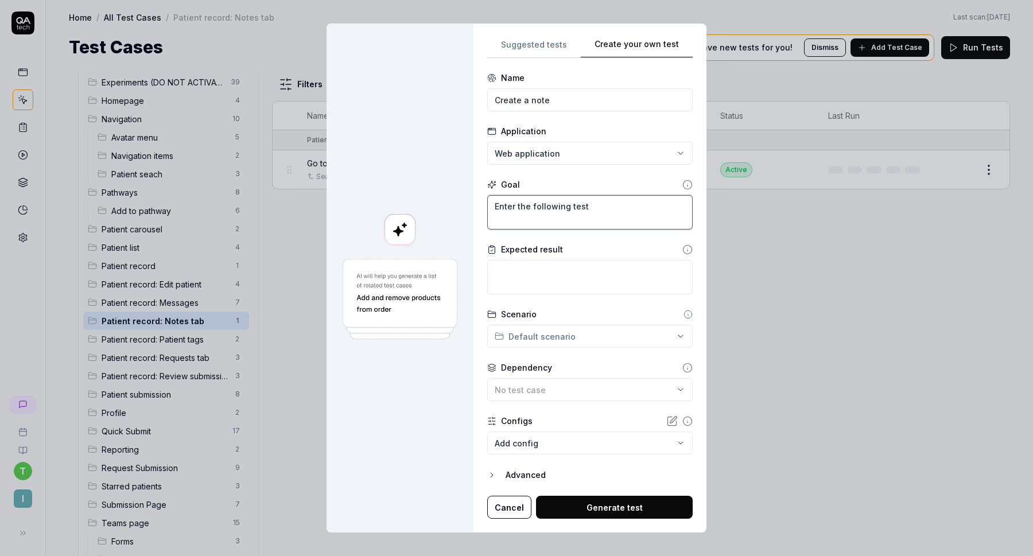
type textarea "Enter the following test"
type textarea "*"
type textarea "Enter the following test i"
type textarea "*"
type textarea "Enter the following test in"
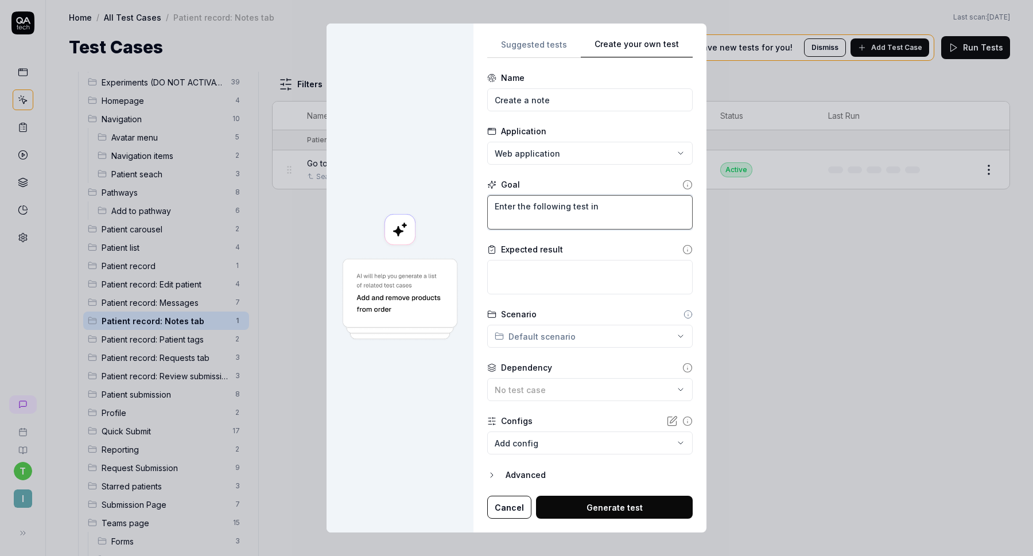
type textarea "*"
type textarea "Enter the following test in"
type textarea "*"
type textarea "Enter the following test in t"
type textarea "*"
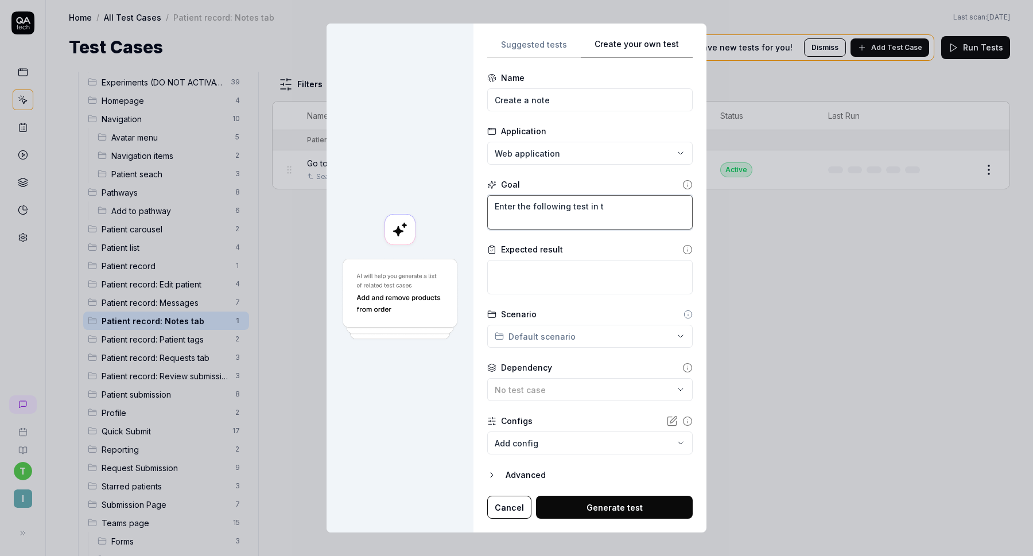
type textarea "Enter the following test in th"
type textarea "*"
type textarea "Enter the following test in the"
type textarea "*"
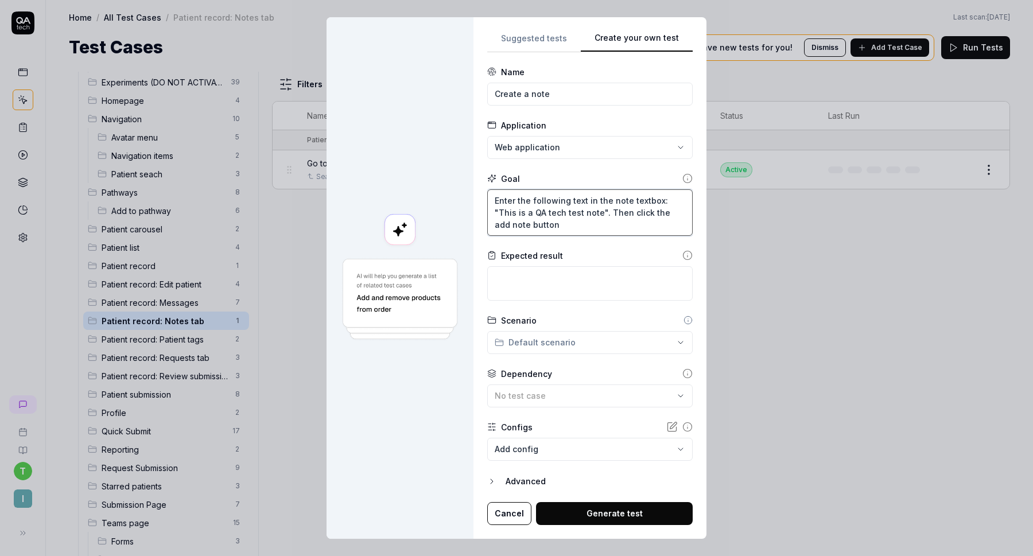
click at [501, 226] on textarea "Enter the following text in the note textbox: "This is a QA tech test note". Th…" at bounding box center [590, 212] width 206 height 47
click at [517, 276] on textarea at bounding box center [590, 283] width 206 height 34
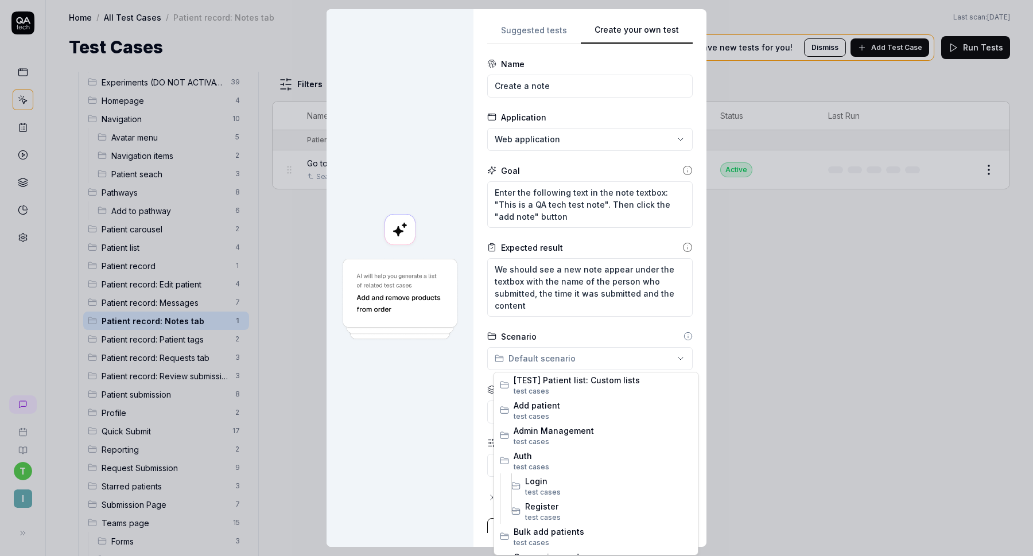
click at [582, 359] on div "**********" at bounding box center [516, 278] width 1033 height 556
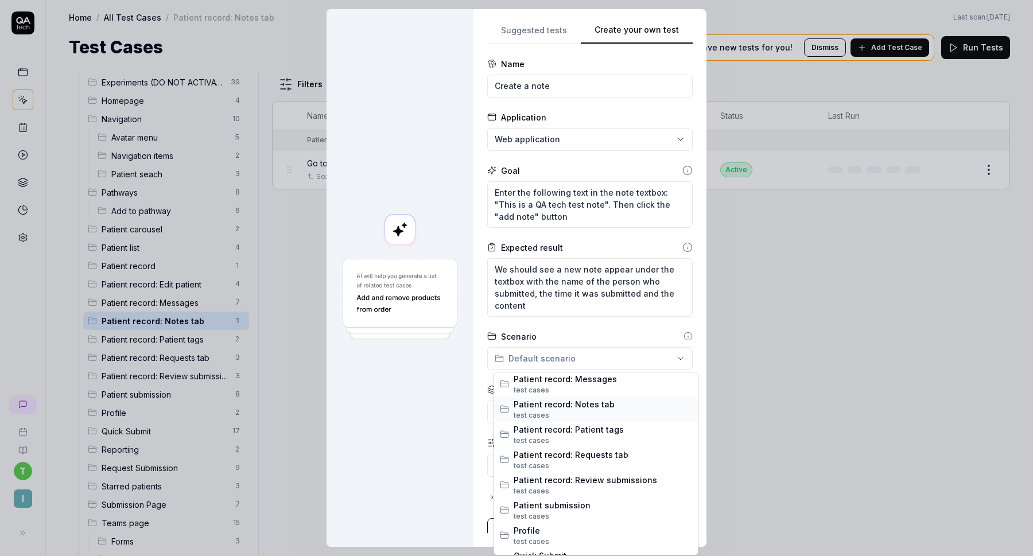
click at [579, 413] on span "test case s" at bounding box center [603, 416] width 179 height 10
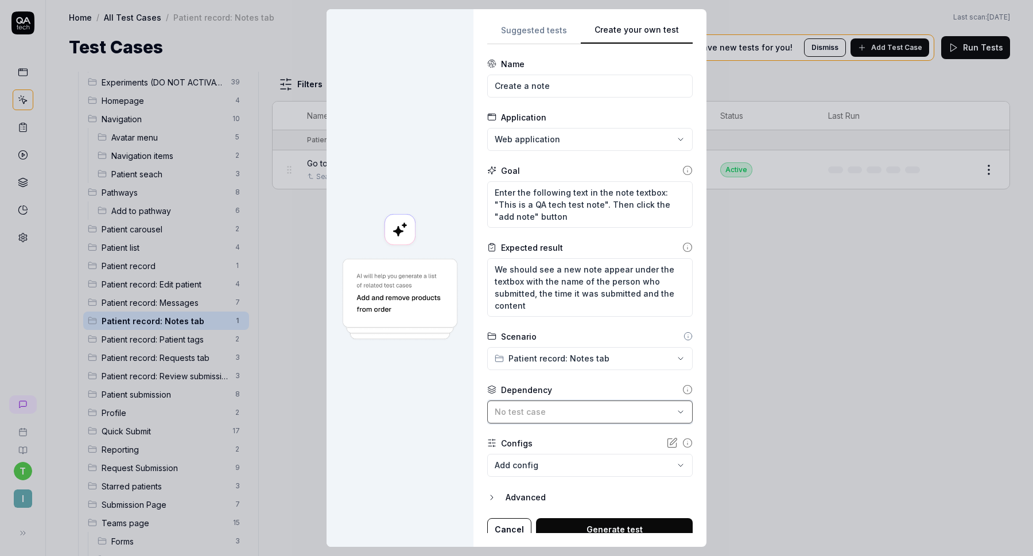
click at [560, 411] on div "No test case" at bounding box center [584, 412] width 179 height 12
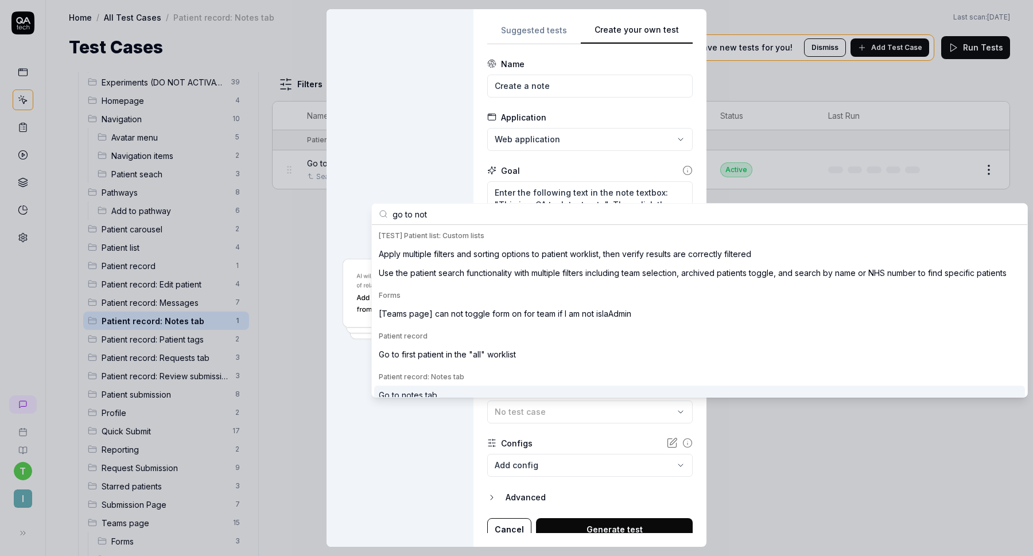
click at [460, 389] on div "Go to notes tab" at bounding box center [699, 395] width 651 height 19
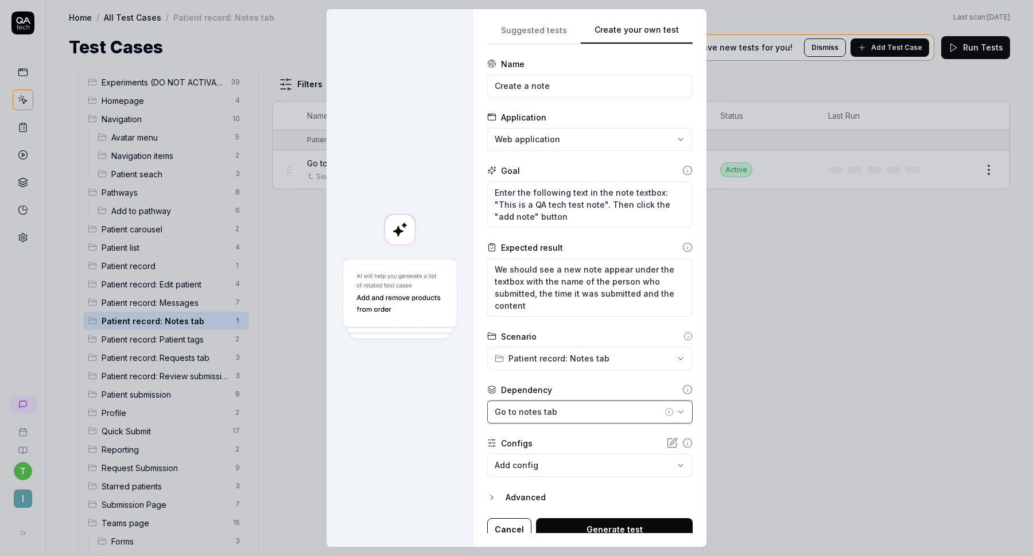
scroll to position [7, 0]
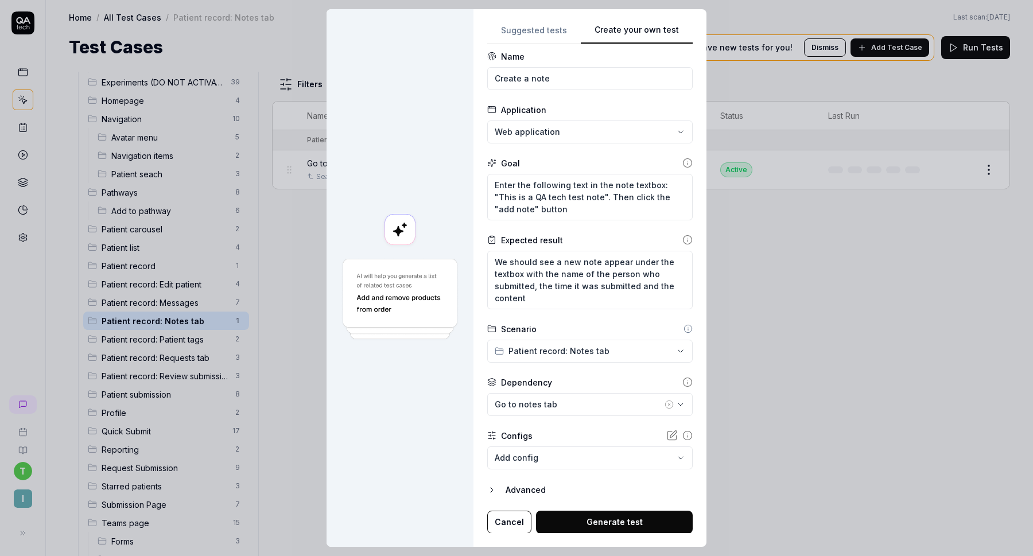
click at [613, 522] on button "Generate test" at bounding box center [614, 522] width 157 height 23
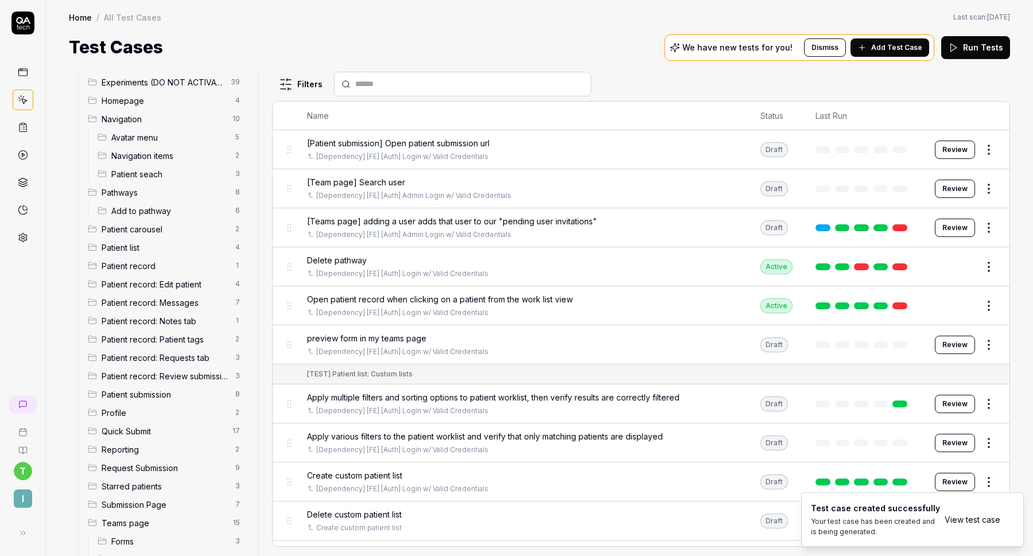
click at [154, 317] on span "Patient record: Notes tab" at bounding box center [165, 321] width 127 height 12
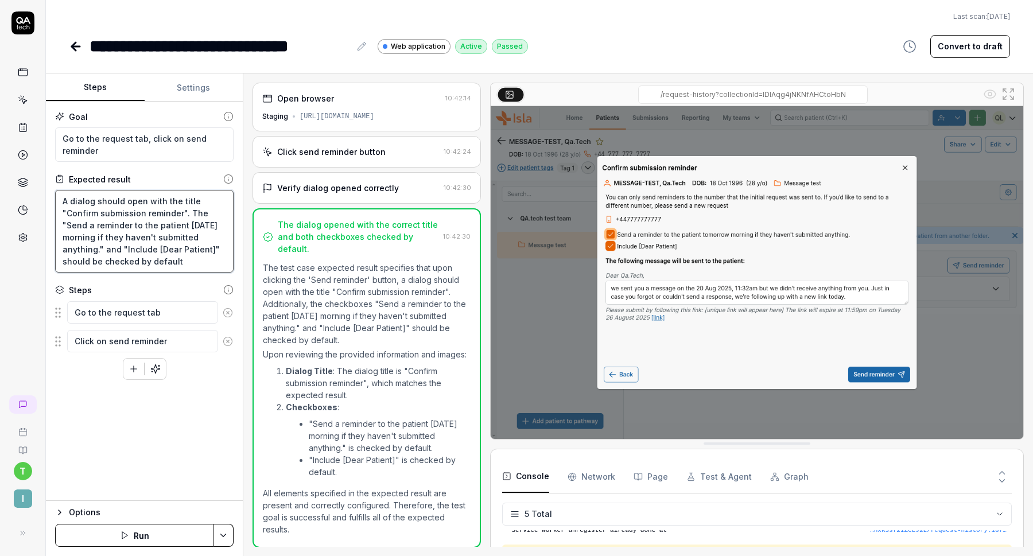
type textarea "*"
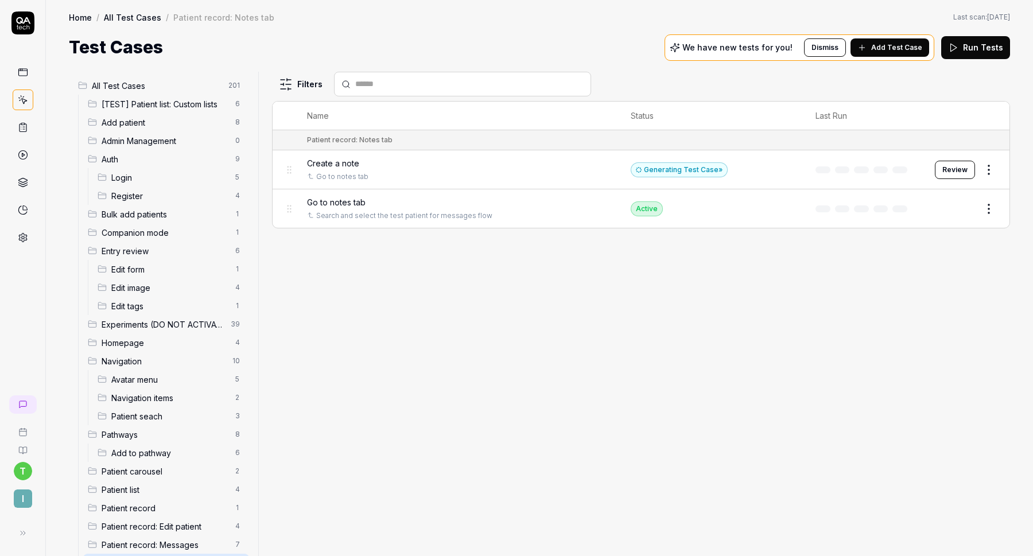
click at [955, 168] on button "Review" at bounding box center [955, 170] width 40 height 18
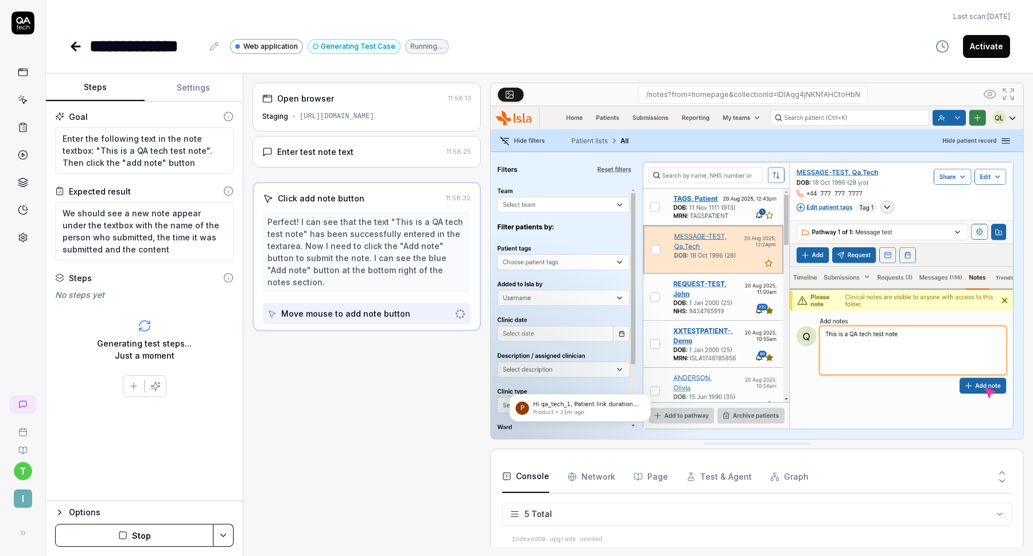
scroll to position [32, 0]
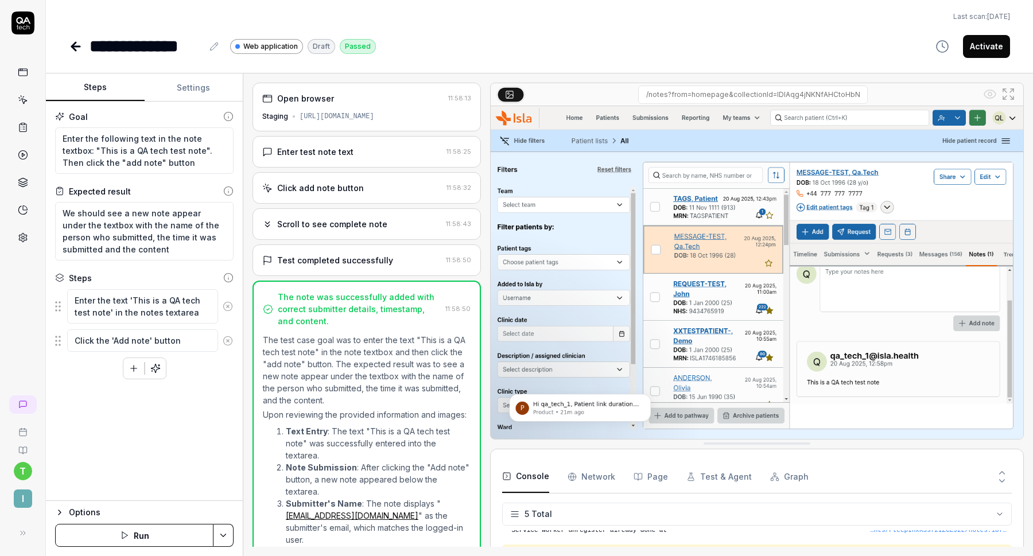
click at [989, 45] on button "Activate" at bounding box center [986, 46] width 47 height 23
type textarea "*"
click at [77, 42] on icon at bounding box center [76, 47] width 14 height 14
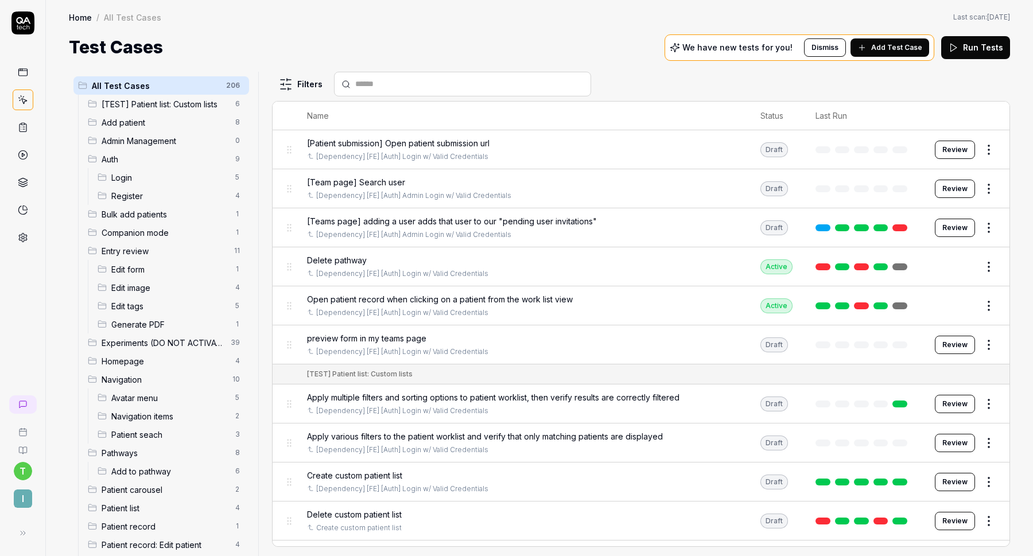
click at [231, 85] on html "t I Home / All Test Cases Home / All Test Cases Last scan: [DATE] Test Cases We…" at bounding box center [516, 278] width 1033 height 556
click at [220, 109] on div "Add Scenario" at bounding box center [196, 107] width 91 height 25
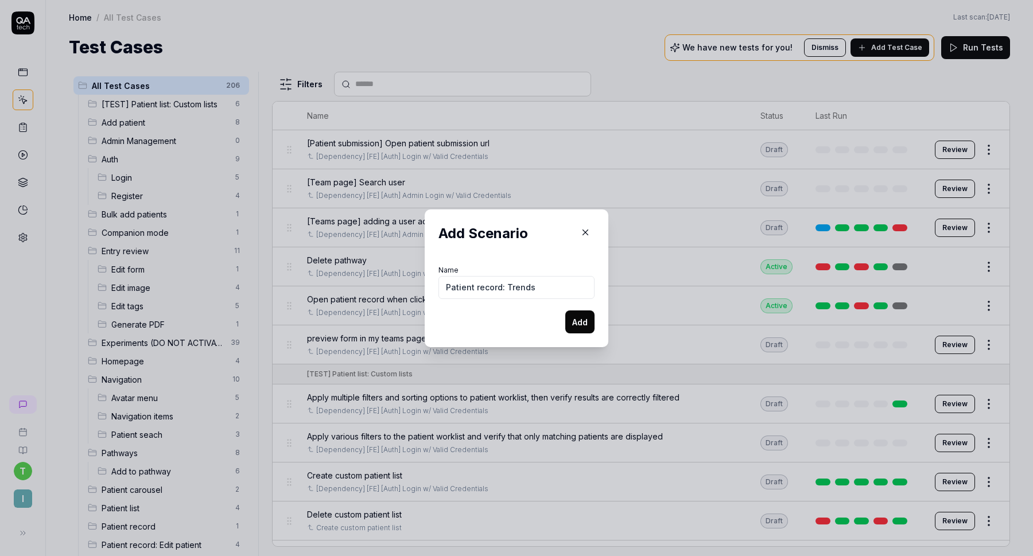
type input "Patient record: Trends"
click at [575, 320] on button "Add" at bounding box center [580, 322] width 29 height 23
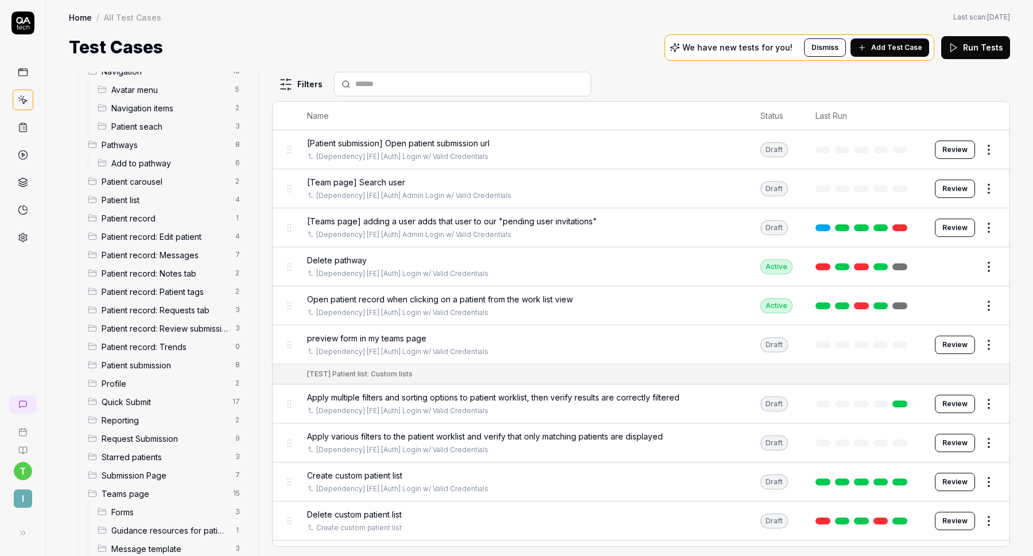
scroll to position [321, 0]
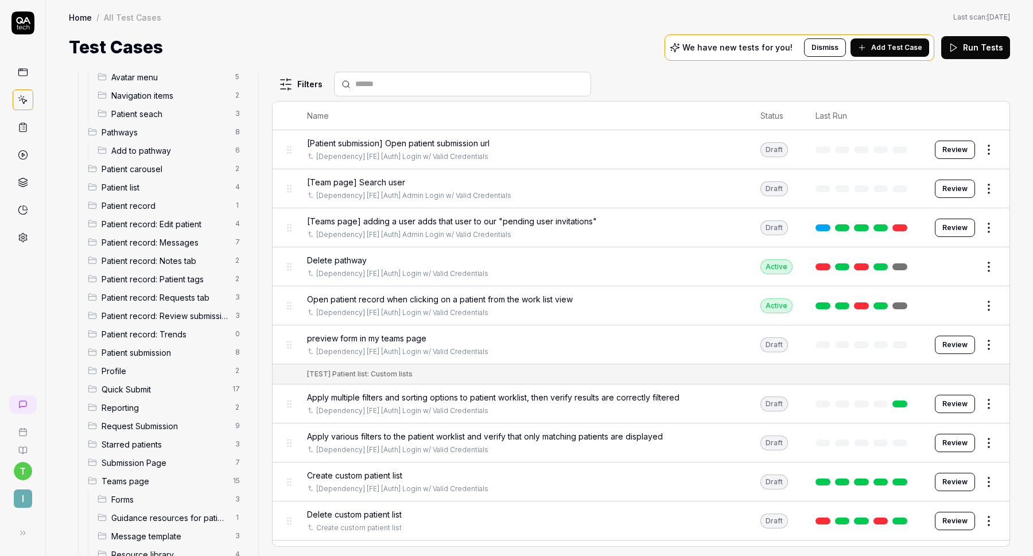
click at [164, 335] on span "Patient record: Trends" at bounding box center [165, 334] width 127 height 12
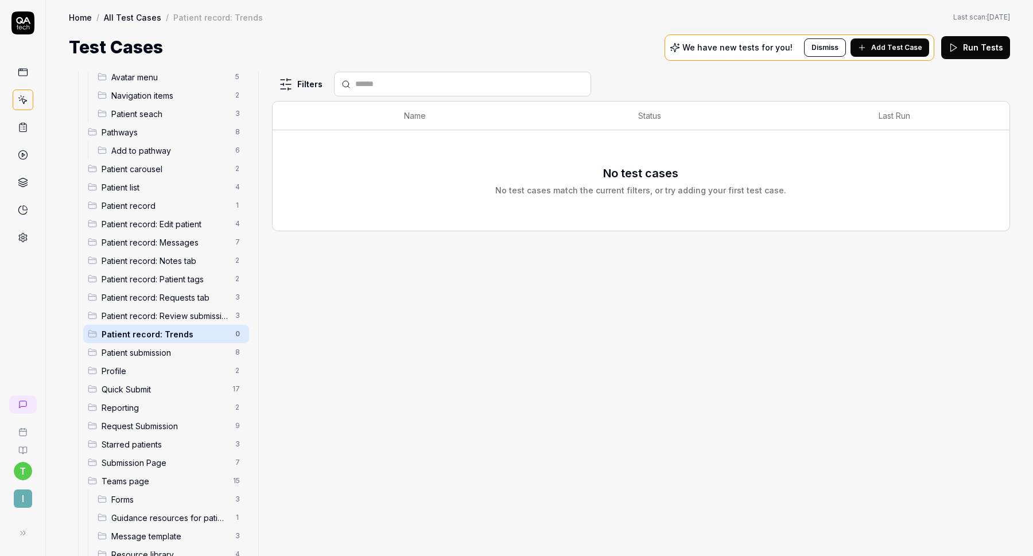
click at [896, 53] on button "Add Test Case" at bounding box center [890, 47] width 79 height 18
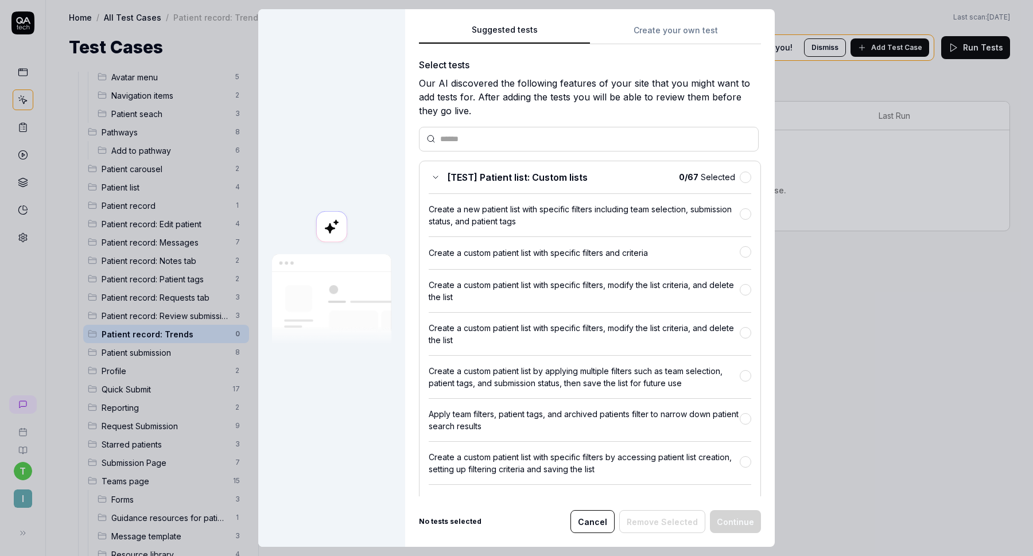
click at [671, 10] on div "Suggested tests Create your own test Select tests Our AI discovered the followi…" at bounding box center [590, 278] width 370 height 538
click at [663, 33] on div "Suggested tests Create your own test Select tests Our AI discovered the followi…" at bounding box center [590, 278] width 370 height 538
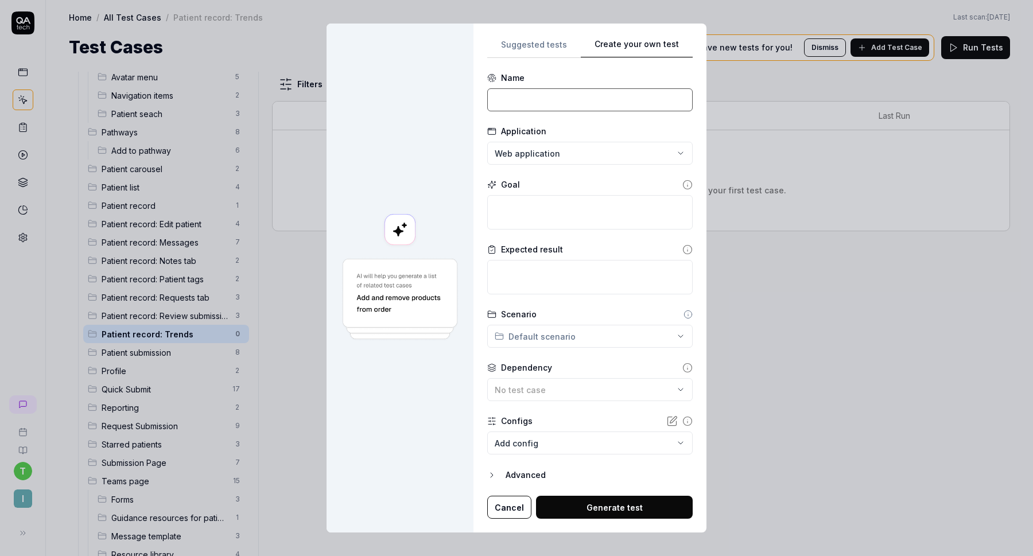
click at [555, 102] on input at bounding box center [590, 99] width 206 height 23
type input "Go to trends tab"
click at [533, 205] on textarea at bounding box center [590, 212] width 206 height 34
paste textarea "Click the "Notes" tab in the patient record"
type textarea "*"
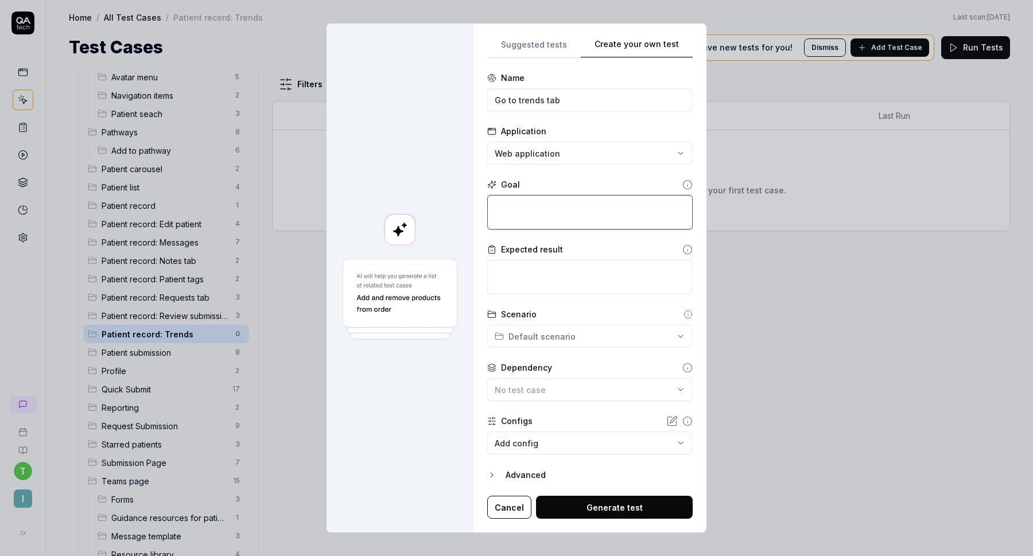
type textarea "Click the "Notes" tab in the patient record"
click at [552, 207] on textarea "Click the "Notes" tab in the patient record" at bounding box center [590, 212] width 206 height 34
type textarea "*"
type textarea "Click the "T" tab in the patient record"
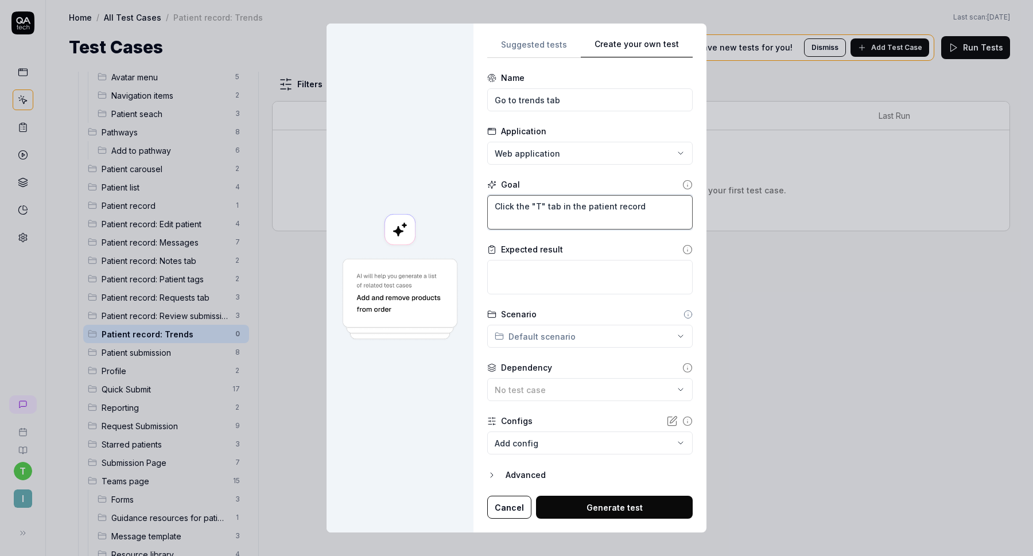
type textarea "*"
type textarea "Click the "Tr" tab in the patient record"
type textarea "*"
type textarea "Click the "Tre" tab in the patient record"
type textarea "*"
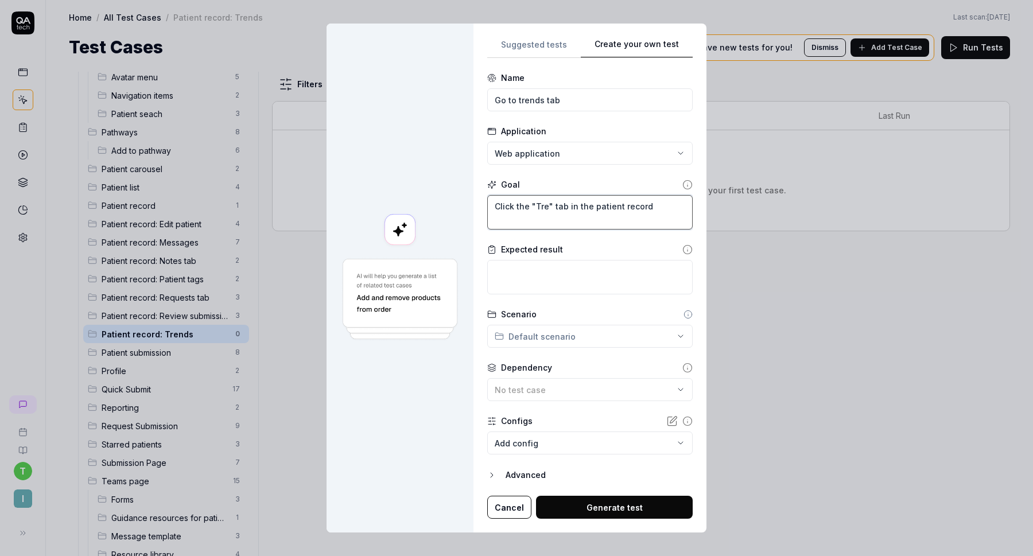
type textarea "Click the "Tren" tab in the patient record"
type textarea "*"
type textarea "Click the "Trend" tab in the patient record"
type textarea "*"
type textarea "Click the "Trends" tab in the patient record"
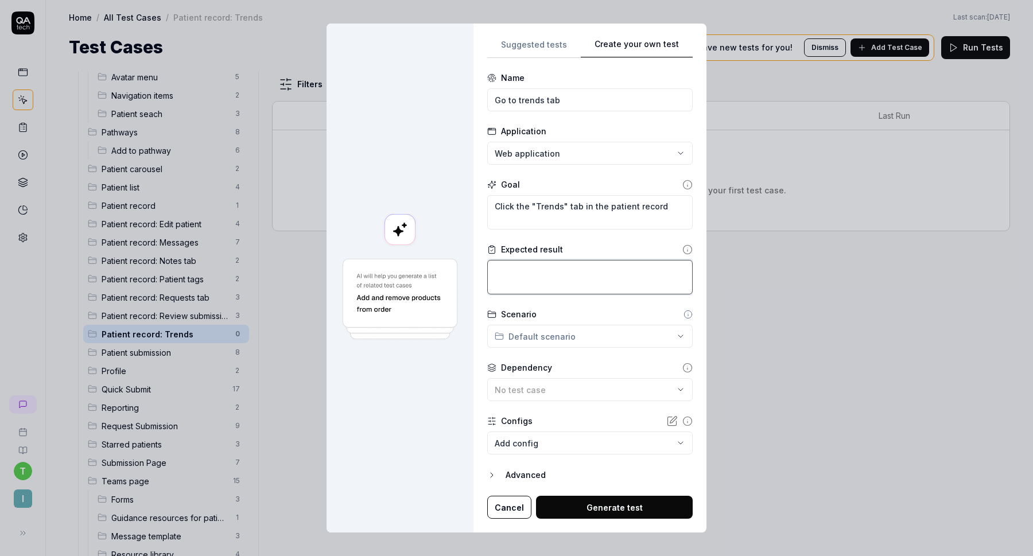
click at [549, 273] on textarea at bounding box center [590, 277] width 206 height 34
type textarea "*"
type textarea "A"
type textarea "*"
type textarea "A"
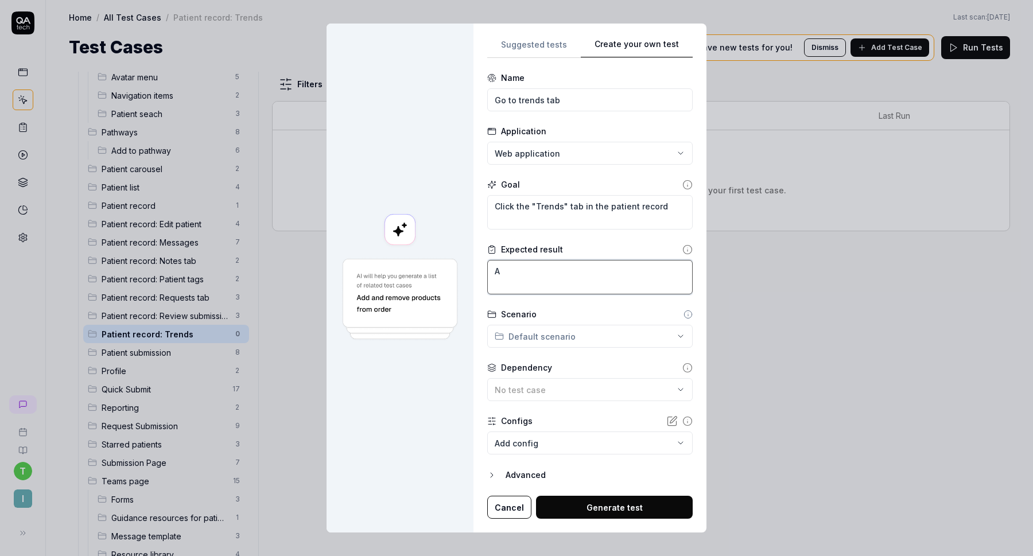
type textarea "*"
type textarea "A d"
type textarea "*"
type textarea "A di"
type textarea "*"
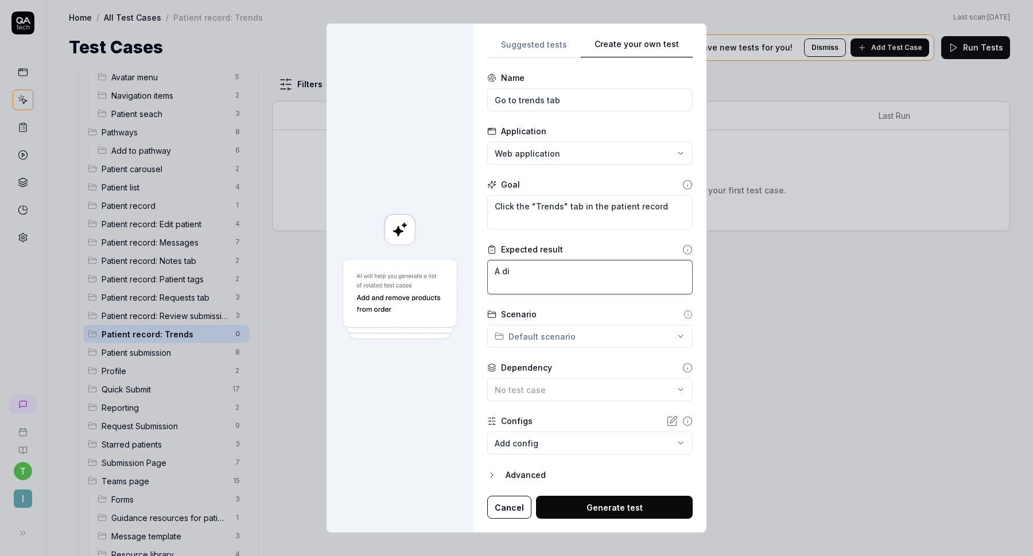
type textarea "A dia"
type textarea "*"
type textarea "A dial"
type textarea "*"
type textarea "A dialo"
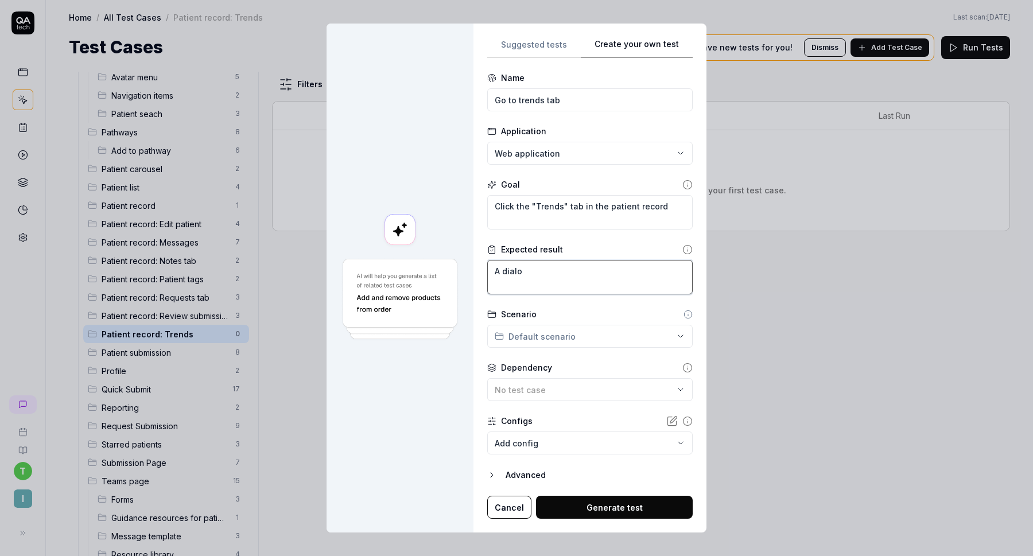
type textarea "*"
type textarea "T"
type textarea "*"
type textarea "Th"
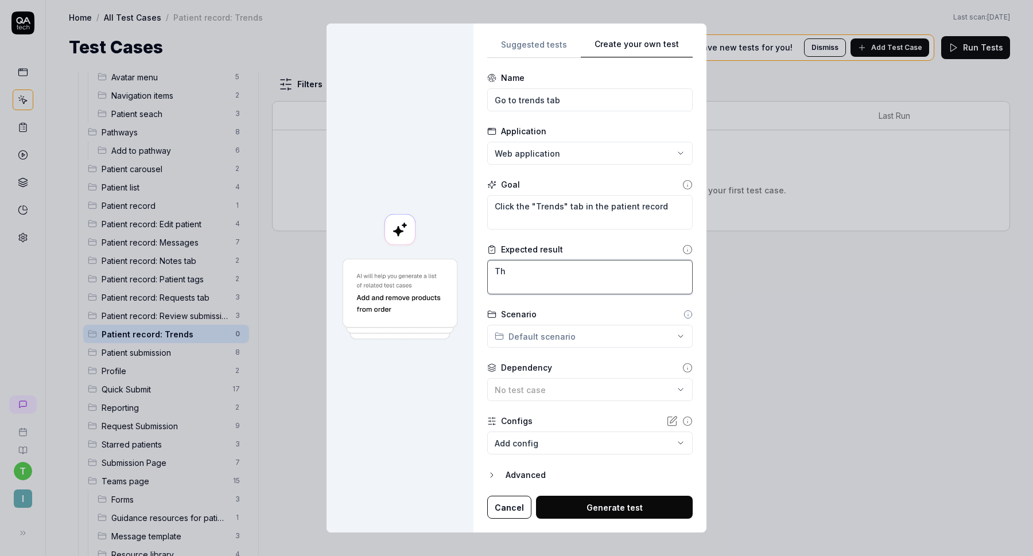
type textarea "*"
type textarea "The"
type textarea "*"
type textarea "The"
type textarea "*"
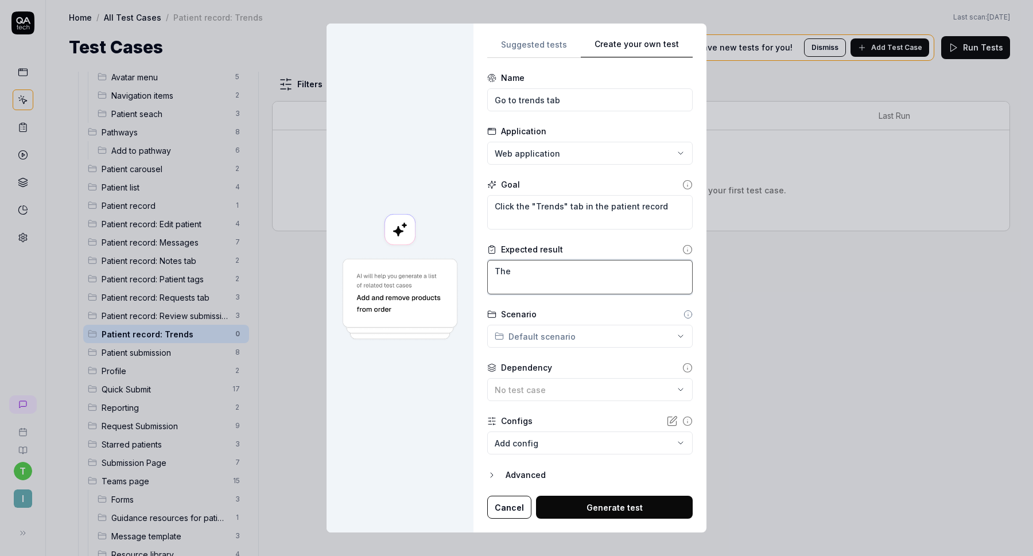
type textarea "The t"
type textarea "*"
type textarea "The tr"
type textarea "*"
type textarea "The tre"
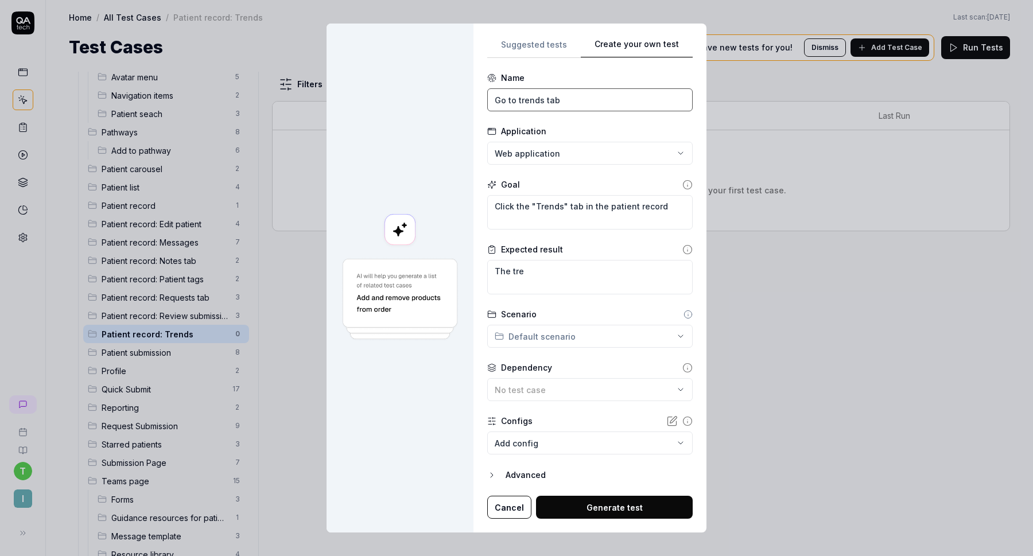
click at [602, 102] on input "Go to trends tab" at bounding box center [590, 99] width 206 height 23
type input "Go to trends tab to open trends dialog"
click at [530, 273] on textarea "The tre" at bounding box center [590, 277] width 206 height 34
type textarea "*"
type textarea "The tren"
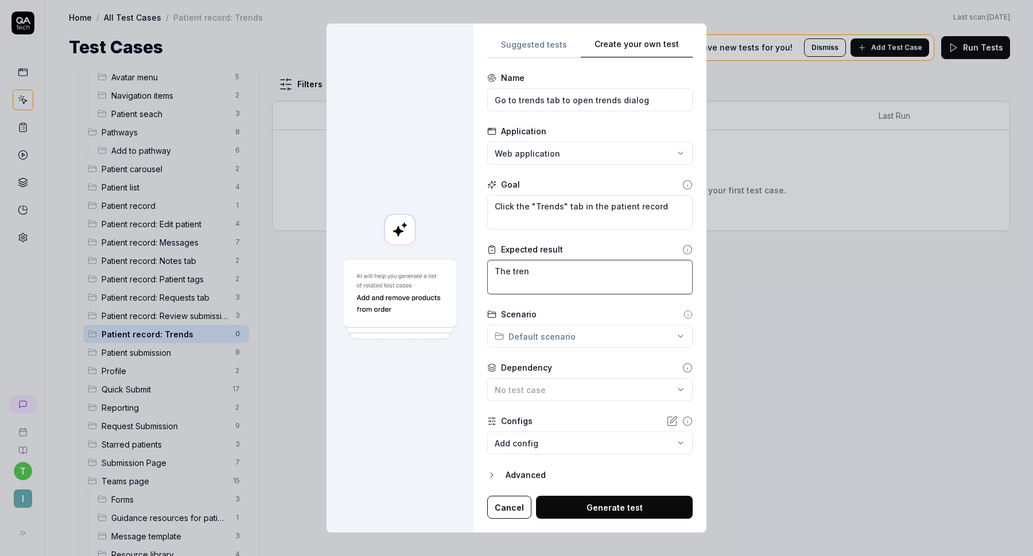
type textarea "*"
type textarea "The trend"
type textarea "*"
type textarea "The trends"
type textarea "*"
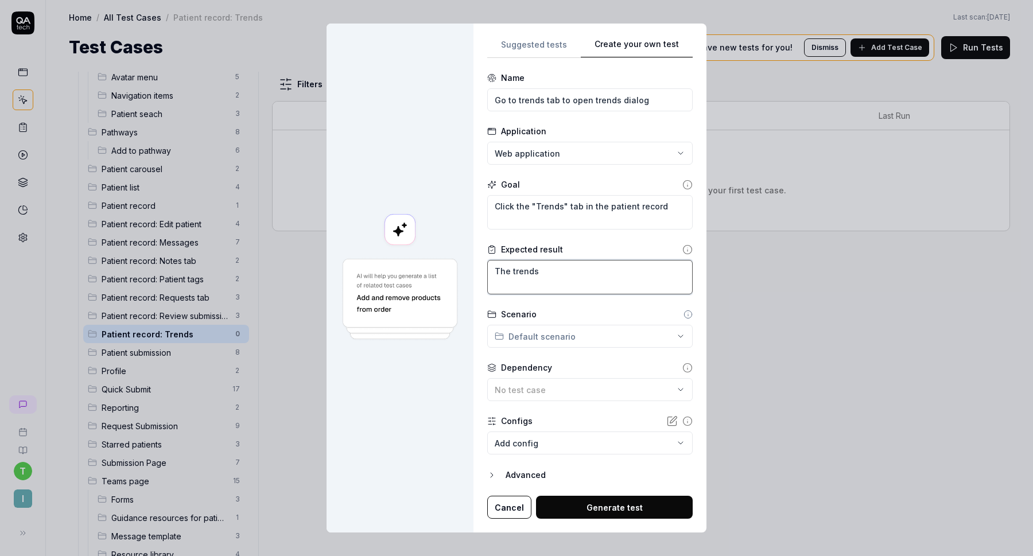
type textarea "The trends"
type textarea "*"
type textarea "The trends d"
type textarea "*"
type textarea "The trends di"
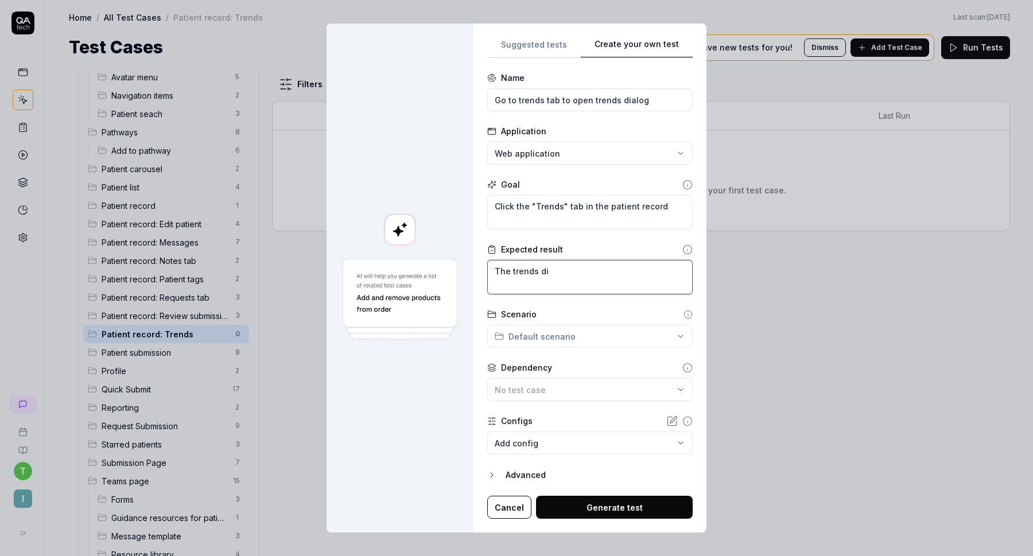
type textarea "*"
type textarea "The trends dia"
type textarea "*"
type textarea "The trends dial"
type textarea "*"
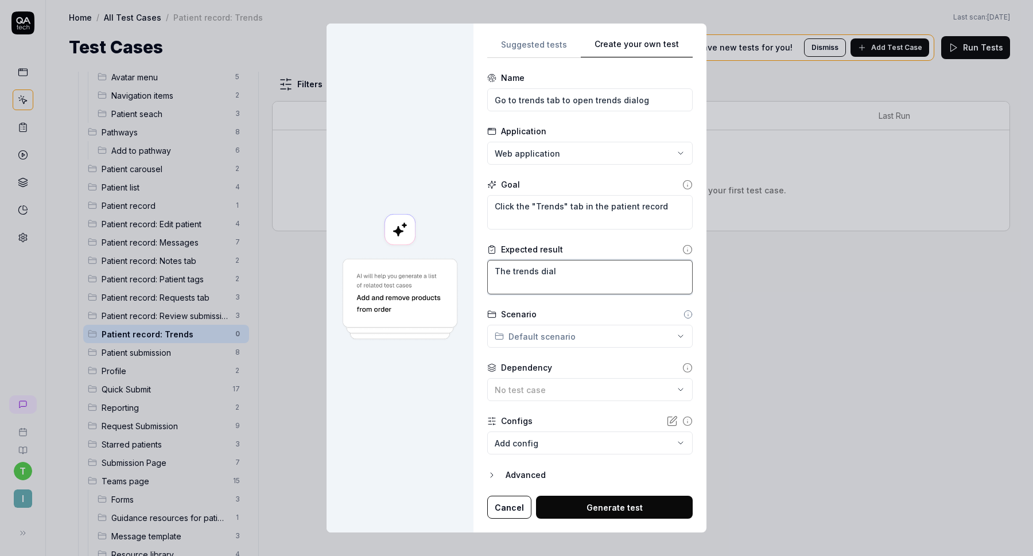
type textarea "The trends dialo"
type textarea "*"
type textarea "The trends dialog"
type textarea "*"
type textarea "The trends dialog"
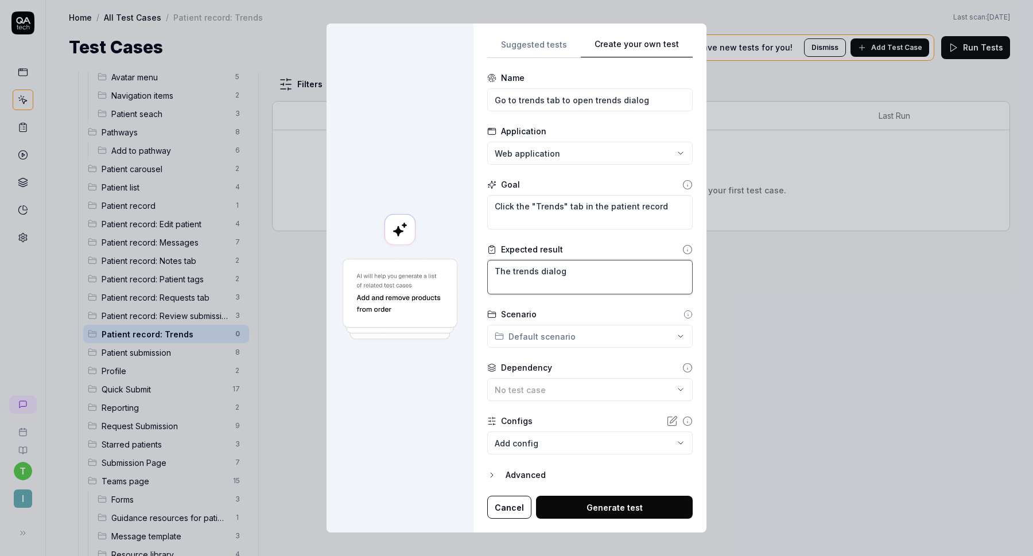
type textarea "*"
type textarea "The trends dialog sh"
type textarea "*"
type textarea "The trends dialog sho"
type textarea "*"
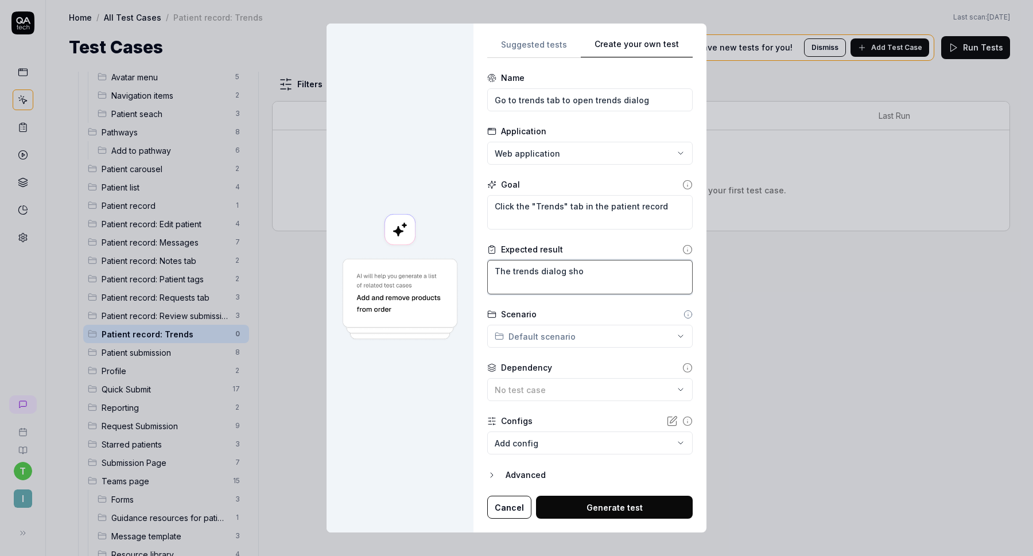
type textarea "The trends dialog shou"
type textarea "*"
type textarea "The trends dialog shoul"
type textarea "*"
type textarea "The trends dialog should"
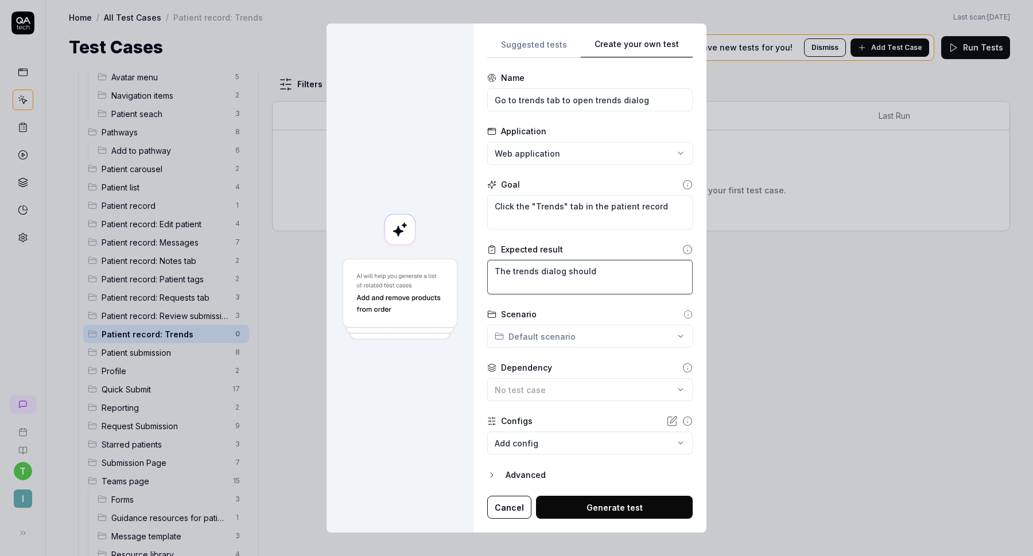
type textarea "*"
type textarea "The trends dialog should"
type textarea "*"
type textarea "The trends dialog should o"
type textarea "*"
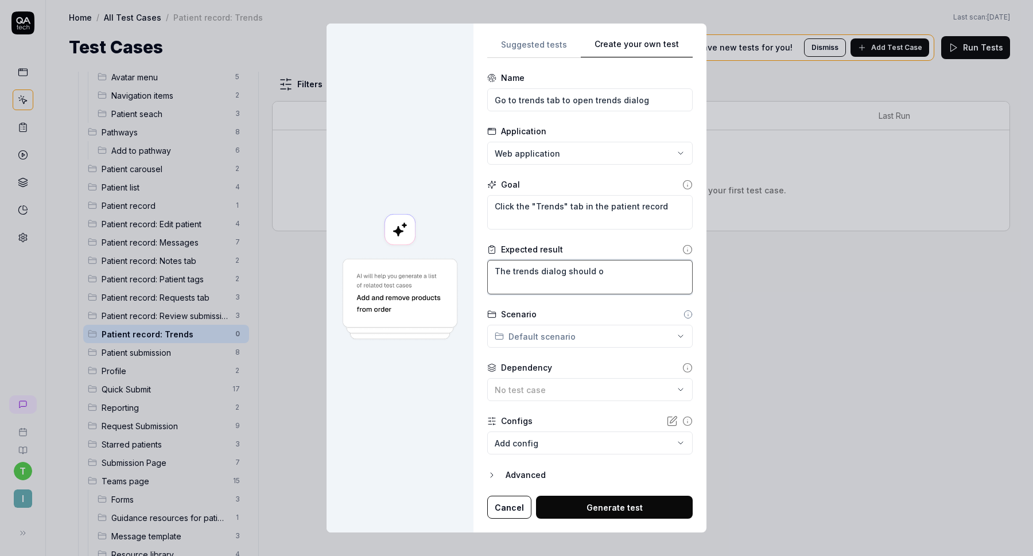
type textarea "The trends dialog should op"
type textarea "*"
type textarea "The trends dialog should ope"
type textarea "*"
type textarea "The trends dialog should open"
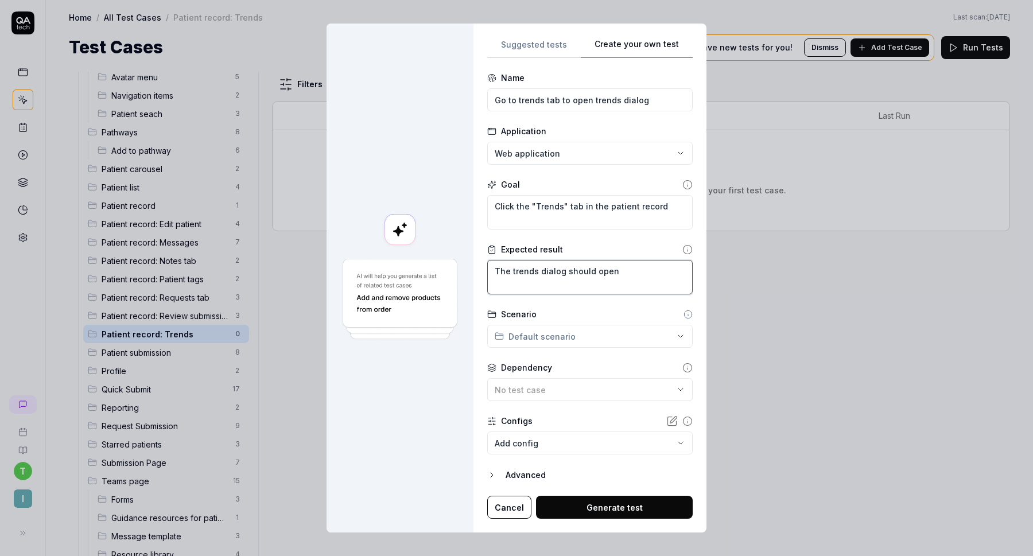
type textarea "*"
type textarea "The trends dialog should open."
type textarea "*"
type textarea "The trends dialog should open."
type textarea "*"
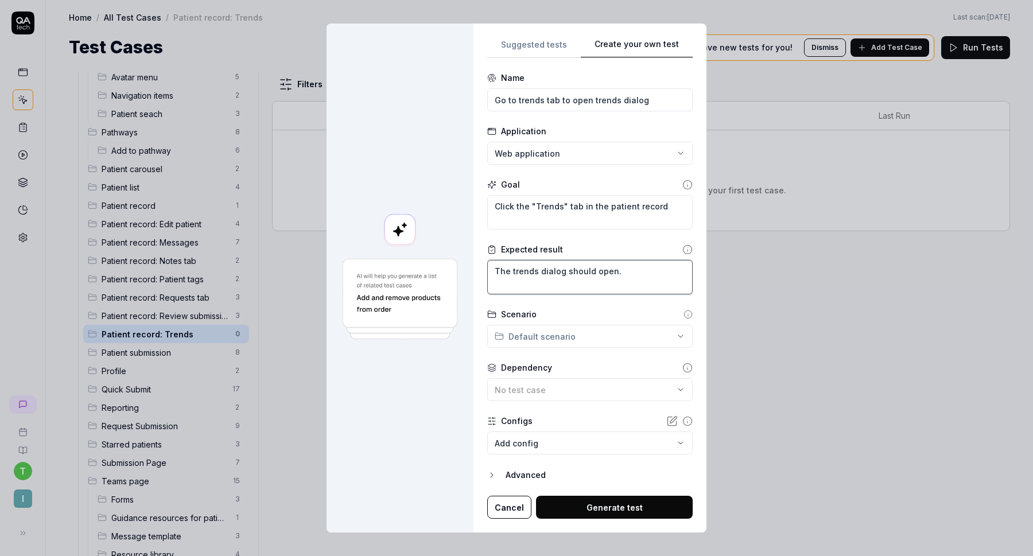
type textarea "The trends dialog should open. W"
type textarea "*"
type textarea "The trends dialog should open. We"
type textarea "*"
type textarea "The trends dialog should open. We"
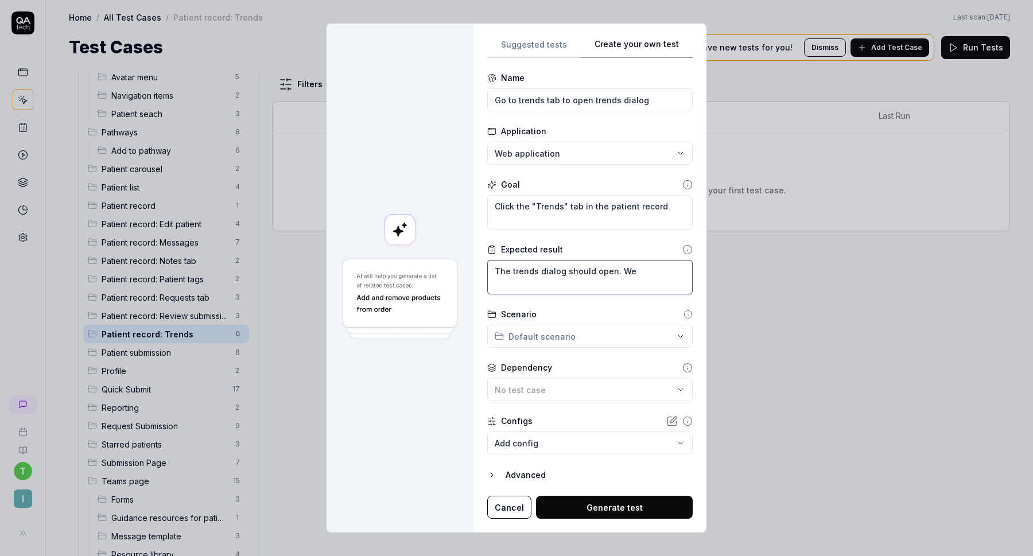
type textarea "*"
type textarea "The trends dialog should open. We s"
type textarea "*"
type textarea "The trends dialog should open. We sh"
type textarea "*"
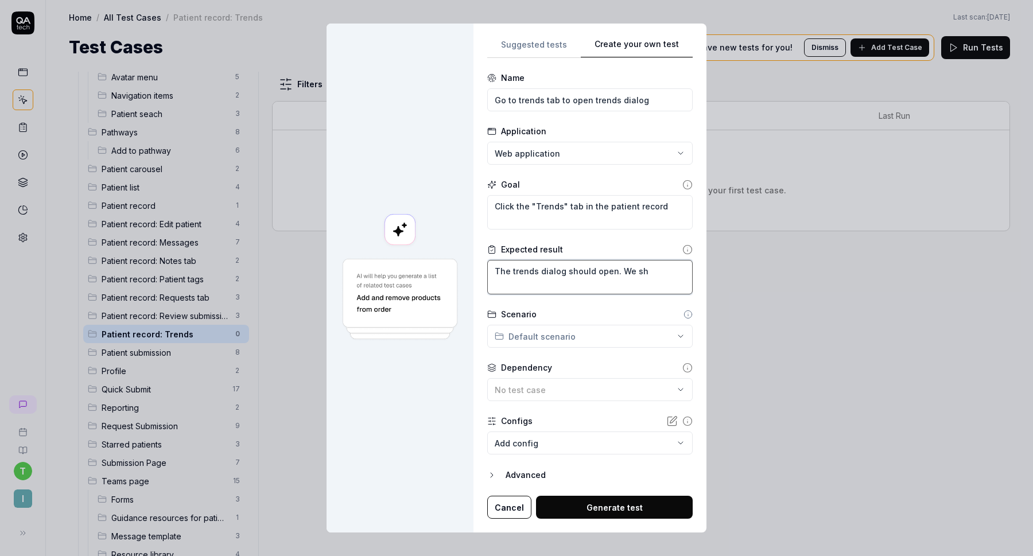
type textarea "The trends dialog should open. We sho"
type textarea "*"
type textarea "The trends dialog should open. We shou"
type textarea "*"
type textarea "The trends dialog should open. We shoul"
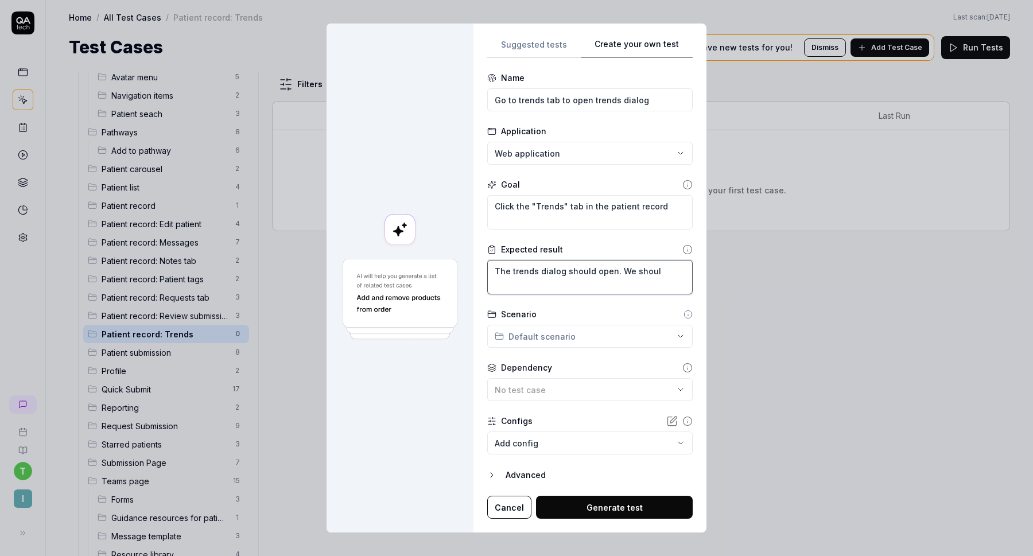
type textarea "*"
type textarea "The trends dialog should open. We should"
type textarea "*"
type textarea "The trends dialog should open. We should"
type textarea "*"
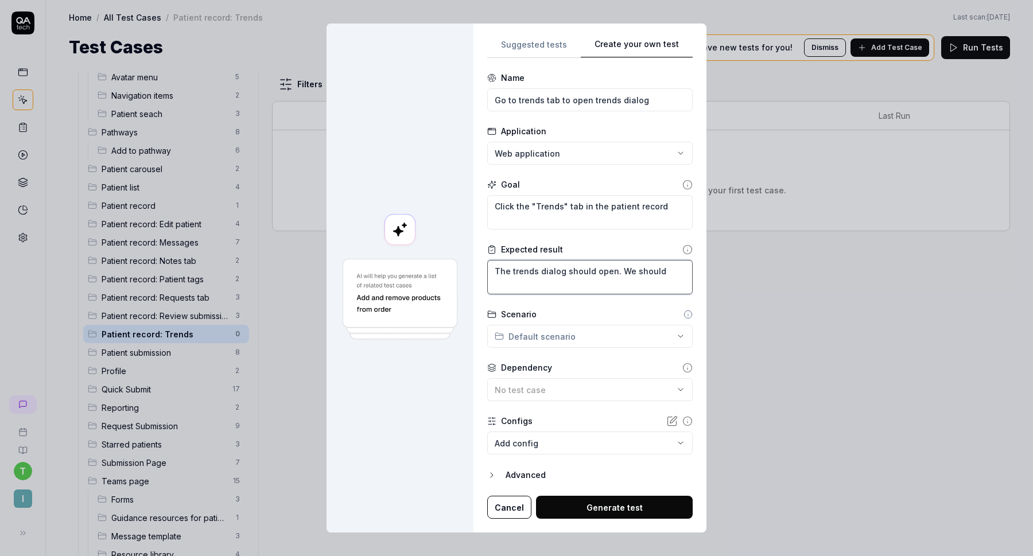
type textarea "The trends dialog should open. We should h"
type textarea "*"
type textarea "The trends dialog should open. We should ha"
type textarea "*"
type textarea "The trends dialog should open. We should hav"
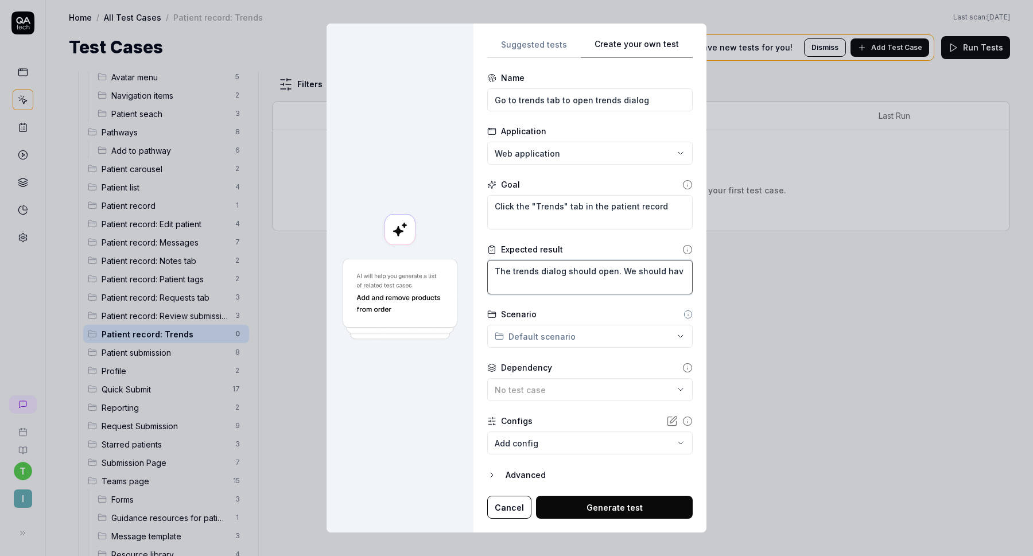
type textarea "*"
type textarea "The trends dialog should open. We should have"
type textarea "*"
type textarea "The trends dialog should open. We should have"
type textarea "*"
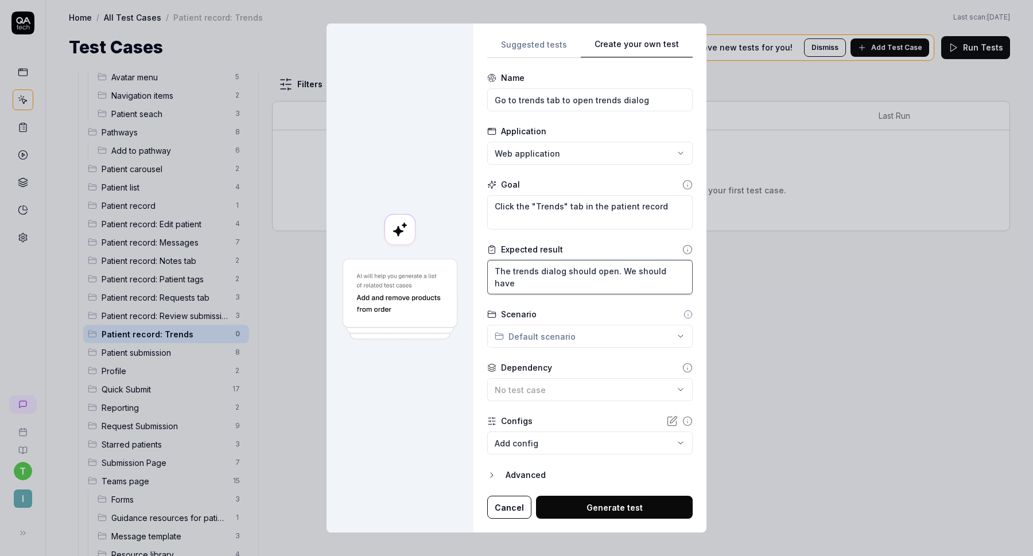
type textarea "The trends dialog should open. We should have a"
type textarea "*"
type textarea "The trends dialog should open. We should have a"
type textarea "*"
type textarea "The trends dialog should open. We should have a d"
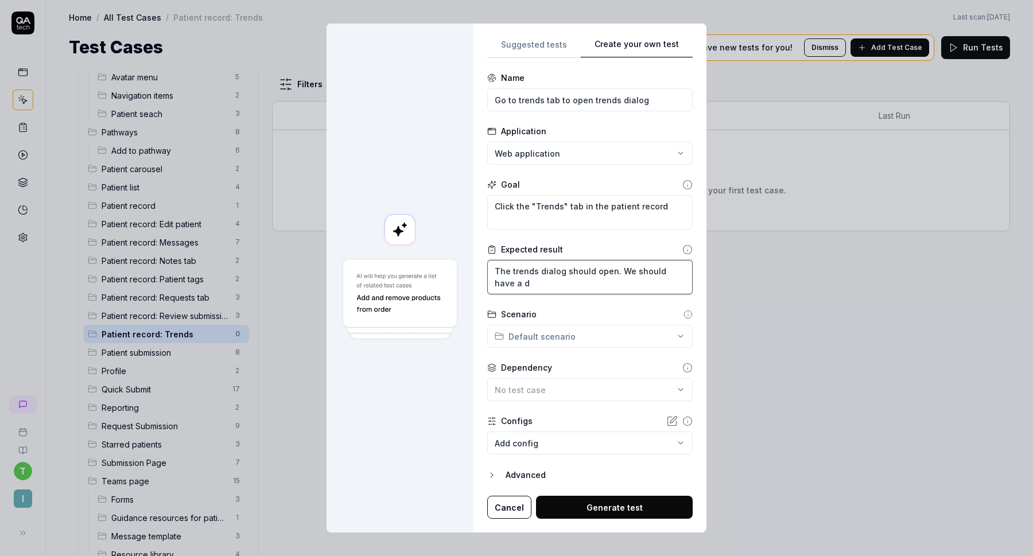
type textarea "*"
type textarea "The trends dialog should open. We should have a dr"
type textarea "*"
type textarea "The trends dialog should open. We should have a dro"
type textarea "*"
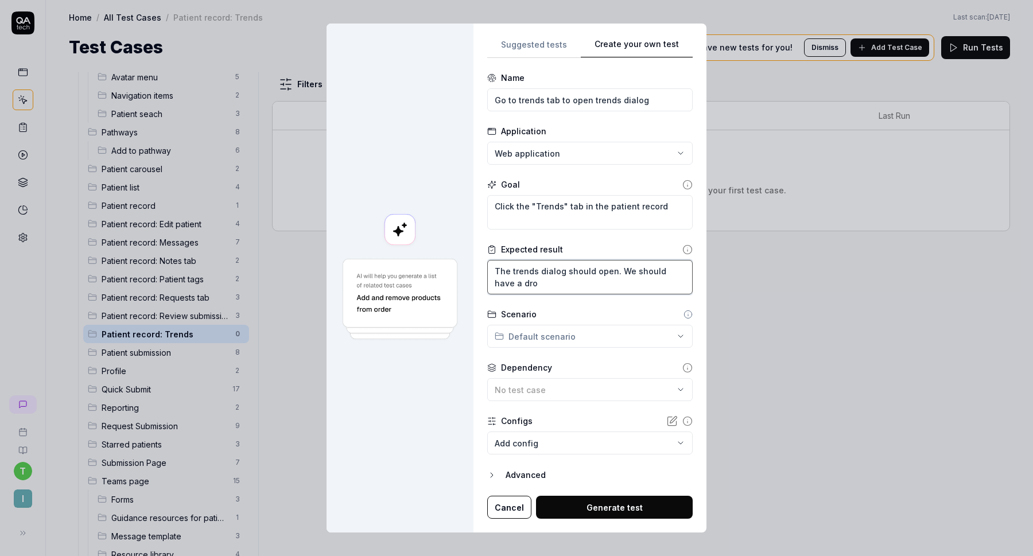
type textarea "The trends dialog should open. We should have a drop"
type textarea "*"
type textarea "The trends dialog should open. We should have a dropd"
type textarea "*"
type textarea "The trends dialog should open. We should have a dropdo"
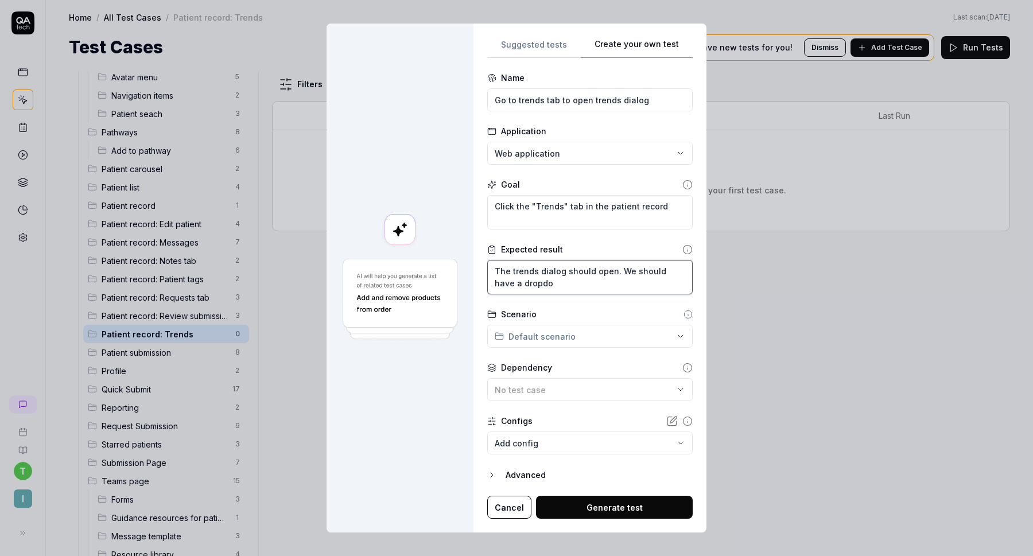
type textarea "*"
type textarea "The trends dialog should open. We should have a dropdow"
type textarea "*"
type textarea "The trends dialog should open. We should have a dropdown"
type textarea "*"
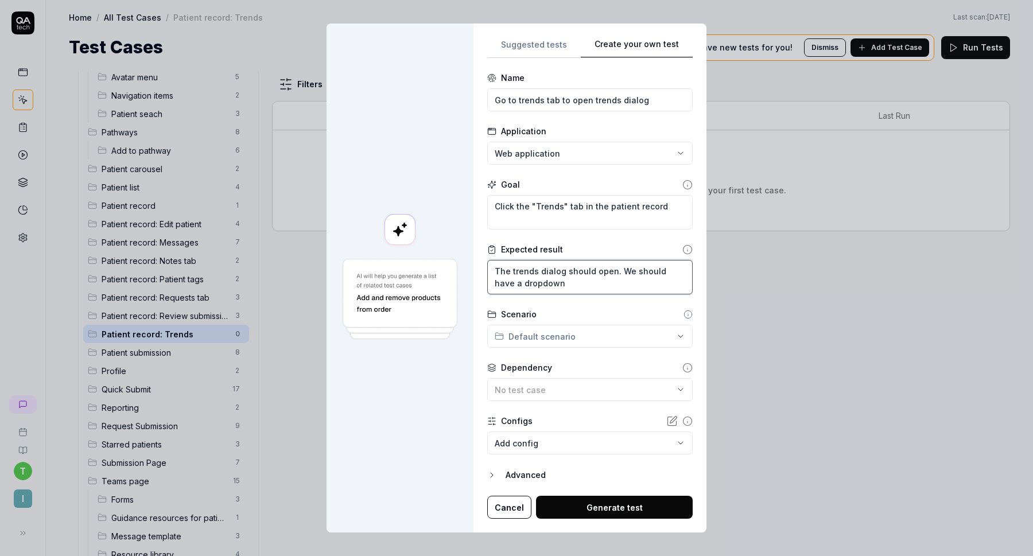
type textarea "The trends dialog should open. We should have a dropdown"
click at [509, 282] on textarea "The trends dialog should open. We should have a dropdown" at bounding box center [590, 277] width 206 height 34
type textarea "*"
type textarea "The trends dialog should open. We should have a "dropdown"
type textarea "*"
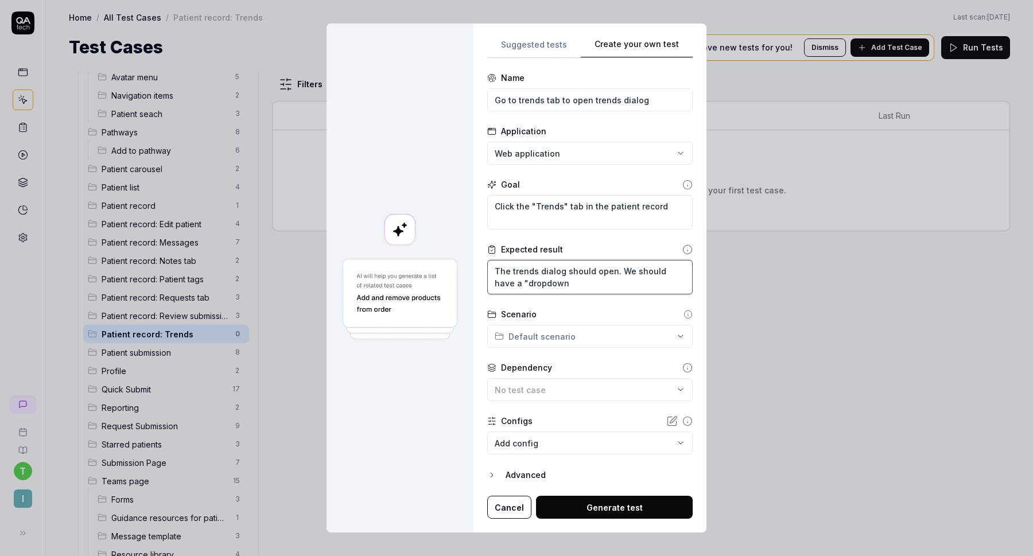
type textarea "The trends dialog should open. We should have a ""dropdown"
type textarea "*"
type textarea "The trends dialog should open. We should have a "" dropdown"
type textarea "*"
type textarea "The trends dialog should open. We should have a "c" dropdown"
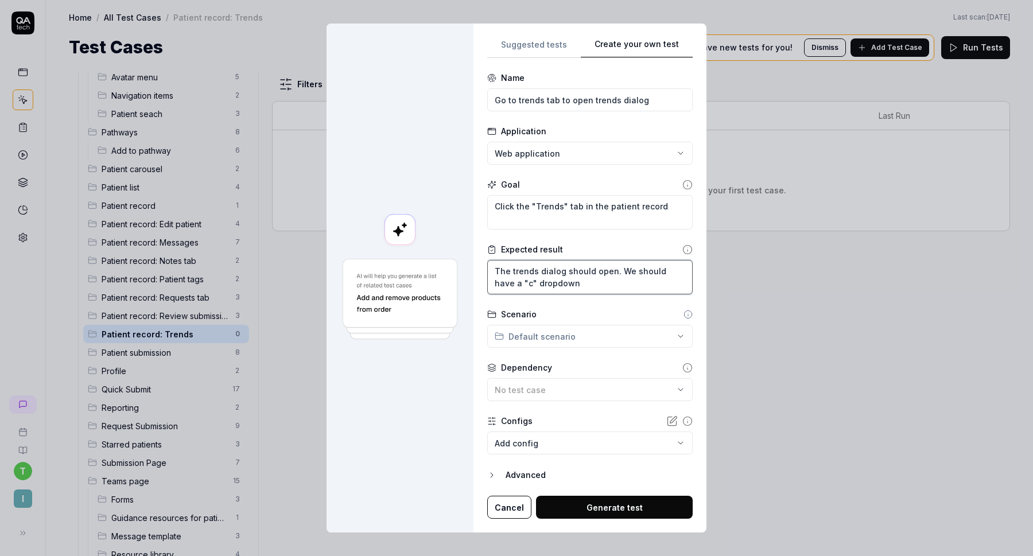
type textarea "*"
type textarea "The trends dialog should open. We should have a "ch" dropdown"
type textarea "*"
type textarea "The trends dialog should open. We should have a "cho" dropdown"
type textarea "*"
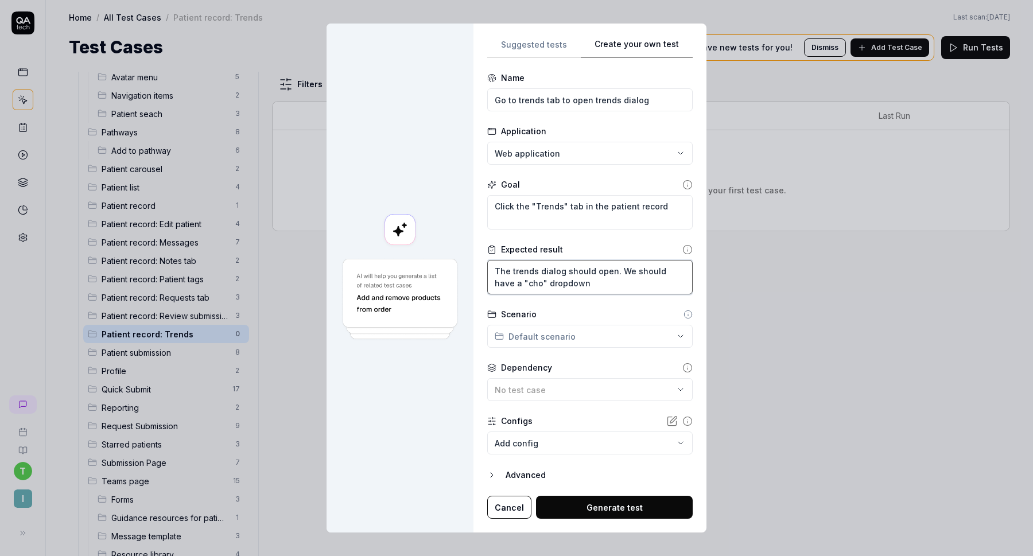
type textarea "The trends dialog should open. We should have a "choo" dropdown"
type textarea "*"
type textarea "The trends dialog should open. We should have a "choos" dropdown"
type textarea "*"
type textarea "The trends dialog should open. We should have a "choose" dropdown"
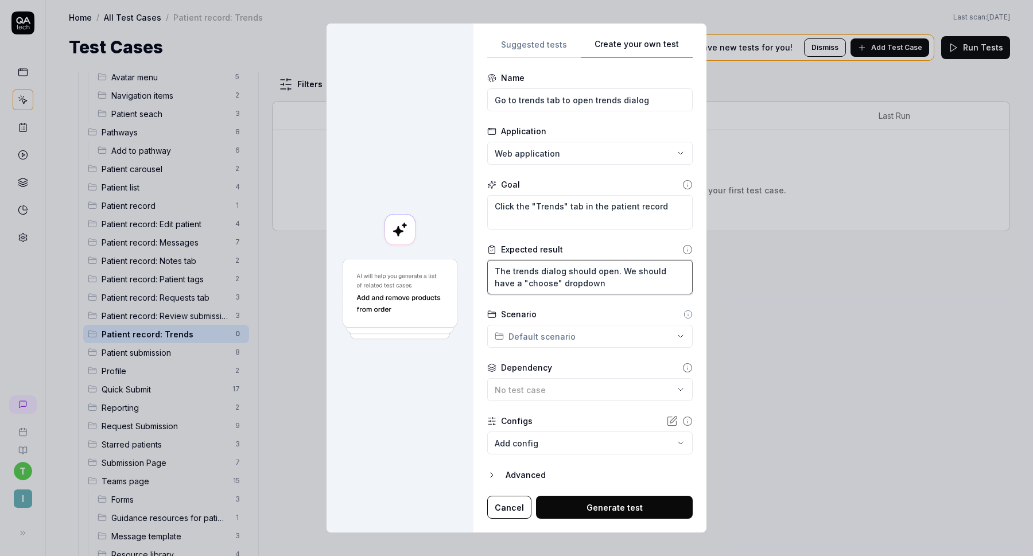
type textarea "*"
type textarea "The trends dialog should open. We should have a "choose " dropdown"
type textarea "*"
type textarea "The trends dialog should open. We should have a "choose f" dropdown"
type textarea "*"
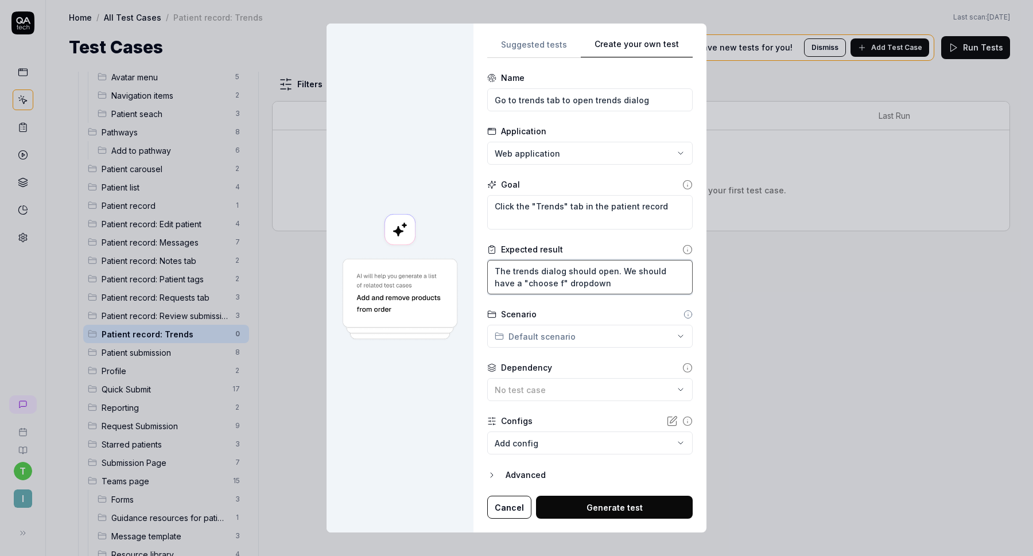
type textarea "The trends dialog should open. We should have a "choose fo" dropdown"
type textarea "*"
type textarea "The trends dialog should open. We should have a "choose for" dropdown"
type textarea "*"
type textarea "The trends dialog should open. We should have a "choose form" dropdown"
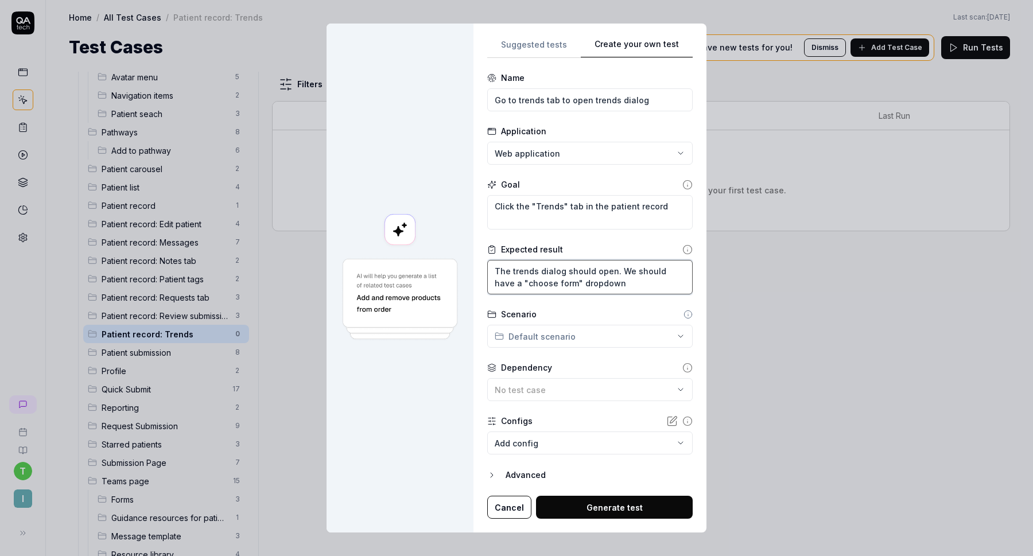
type textarea "*"
type textarea "The trends dialog should open. We should have a "choose form" dropdown"
type textarea "*"
type textarea "The trends dialog should open. We should have a "choose form" dropdown."
type textarea "*"
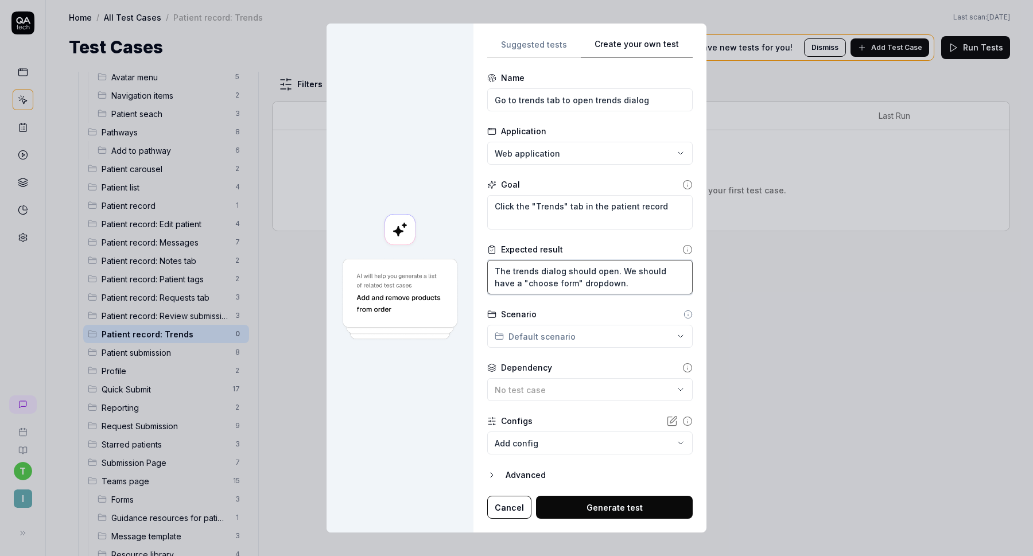
type textarea "The trends dialog should open. We should have a "choose form" dropdown."
type textarea "*"
type textarea "The trends dialog should open. We should have a "choose form" dropdown."
type textarea "*"
type textarea "The trends dialog should open. We should have a "choose form" dropdown"
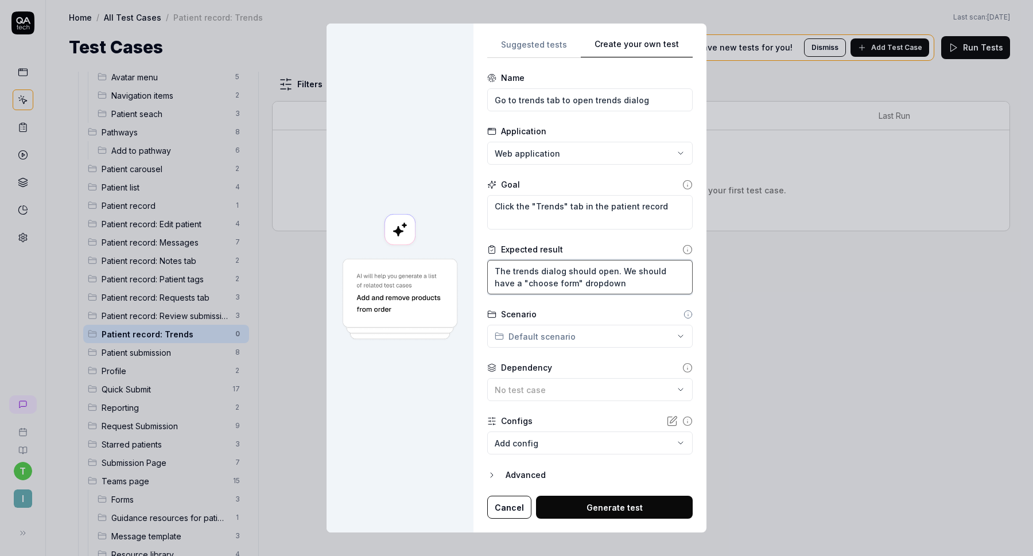
type textarea "*"
type textarea "The trends dialog should open. We should have a "choose form" dropdown,"
type textarea "*"
type textarea "The trends dialog should open. We should have a "choose form" dropdown,"
type textarea "*"
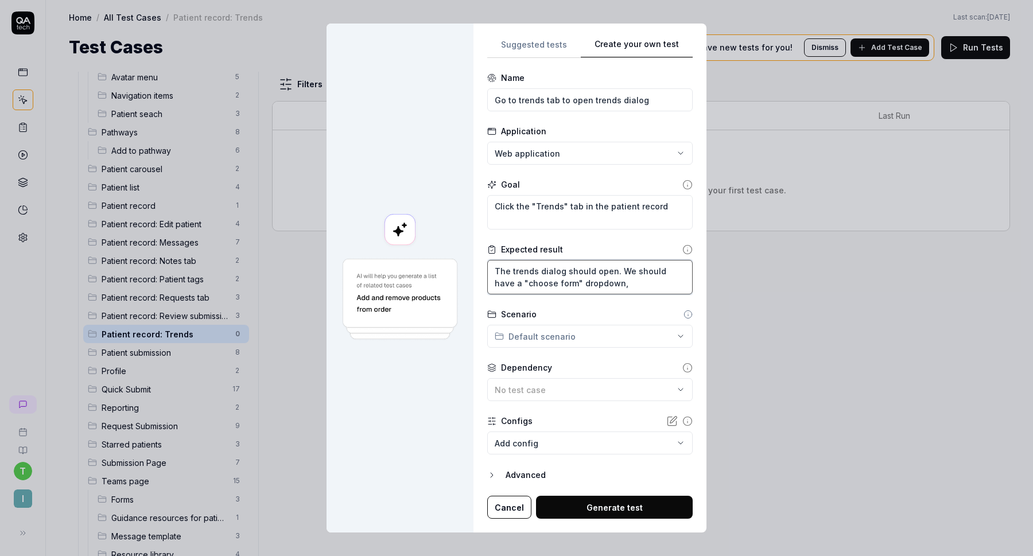
type textarea "The trends dialog should open. We should have a "choose form" dropdown, a"
type textarea "*"
type textarea "The trends dialog should open. We should have a "choose form" dropdown, an"
type textarea "*"
type textarea "The trends dialog should open. We should have a "choose form" dropdown, and"
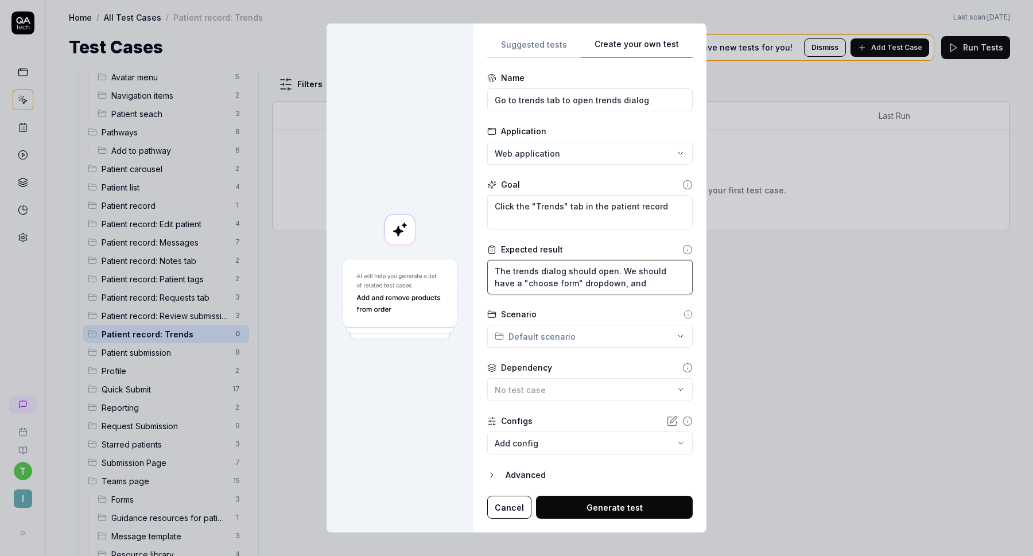
type textarea "*"
type textarea "The trends dialog should open. We should have a "choose form" dropdown, and"
type textarea "*"
type textarea "The trends dialog should open. We should have a "choose form" dropdown, and a"
type textarea "*"
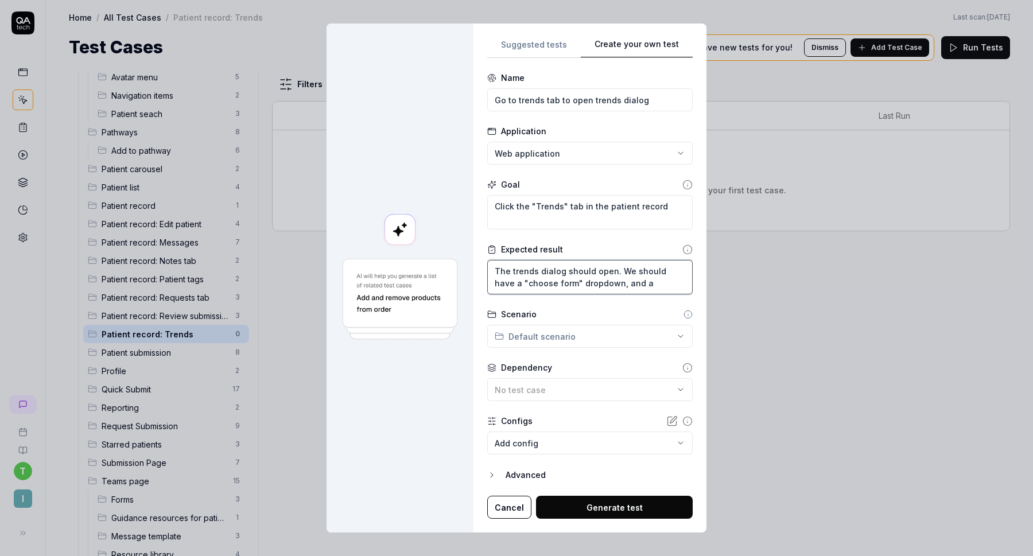
type textarea "The trends dialog should open. We should have a "choose form" dropdown, and a"
type textarea "*"
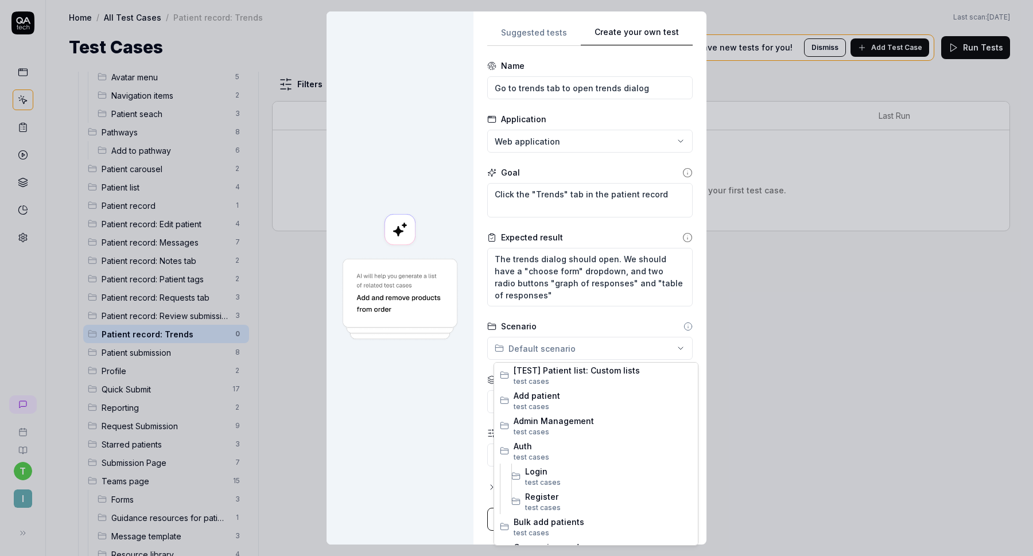
click at [597, 340] on div "**********" at bounding box center [516, 278] width 1033 height 556
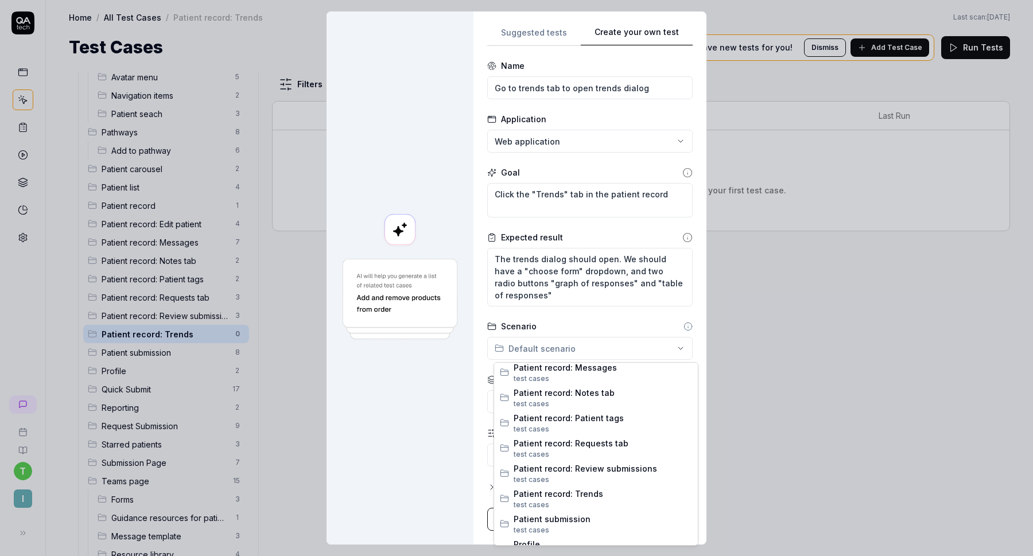
scroll to position [630, 0]
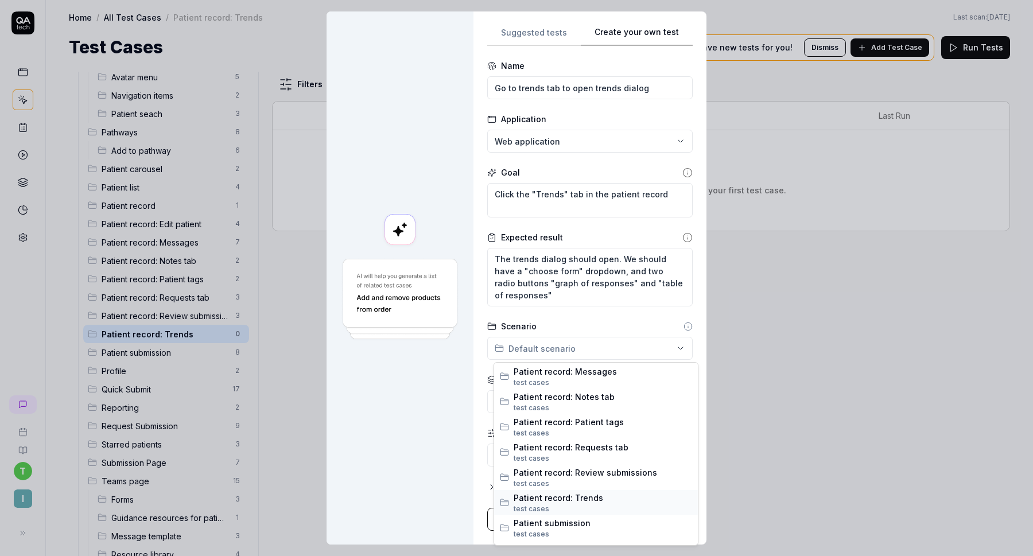
click at [583, 508] on span "test case s" at bounding box center [603, 509] width 179 height 10
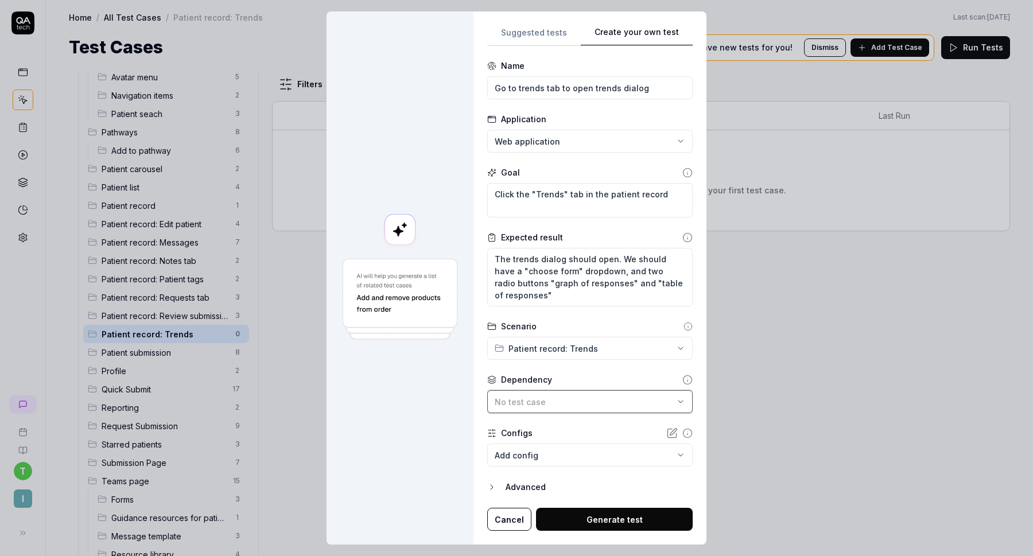
click at [579, 401] on div "No test case" at bounding box center [584, 402] width 179 height 12
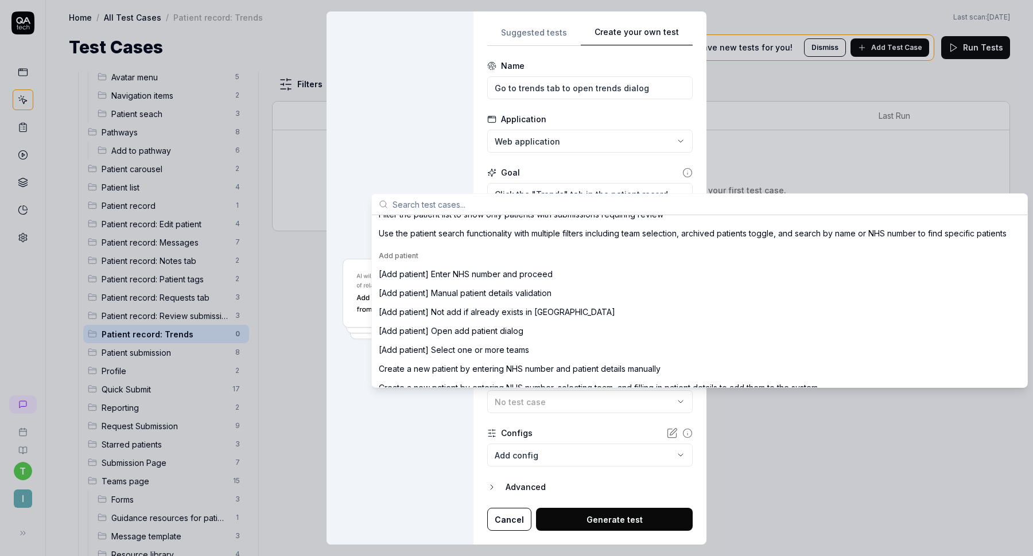
scroll to position [0, 0]
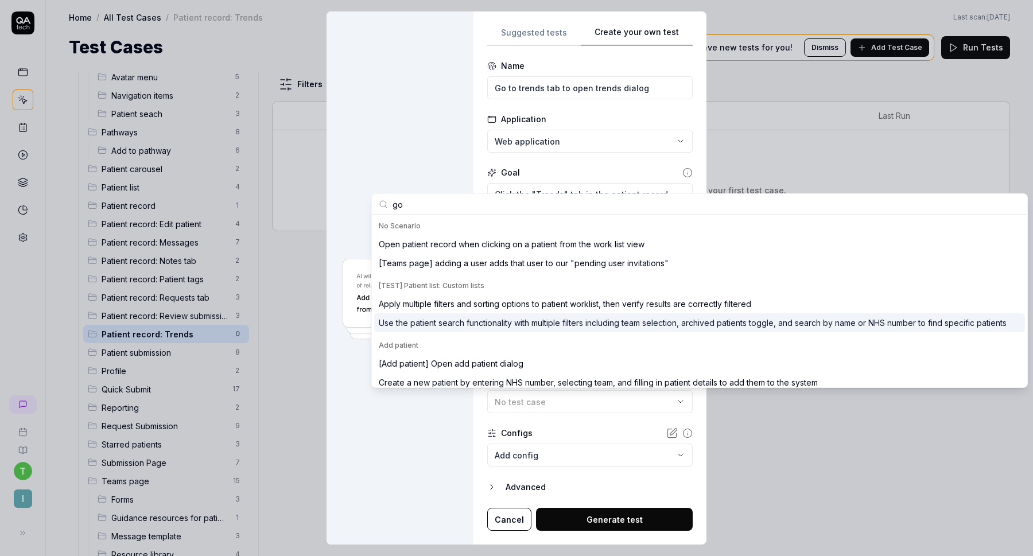
click at [585, 208] on input "go" at bounding box center [707, 204] width 628 height 21
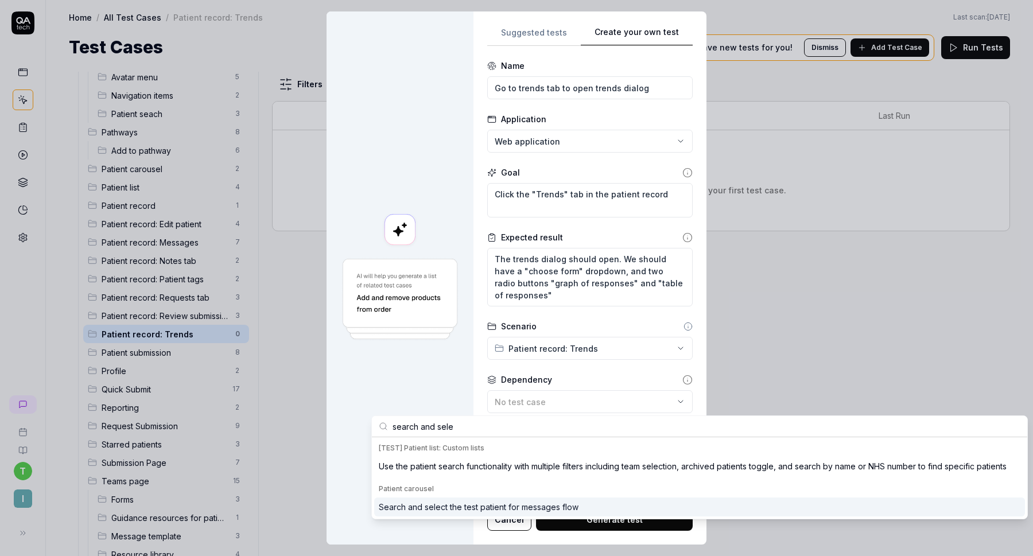
click at [409, 512] on div "Search and select the test patient for messages flow" at bounding box center [479, 507] width 200 height 12
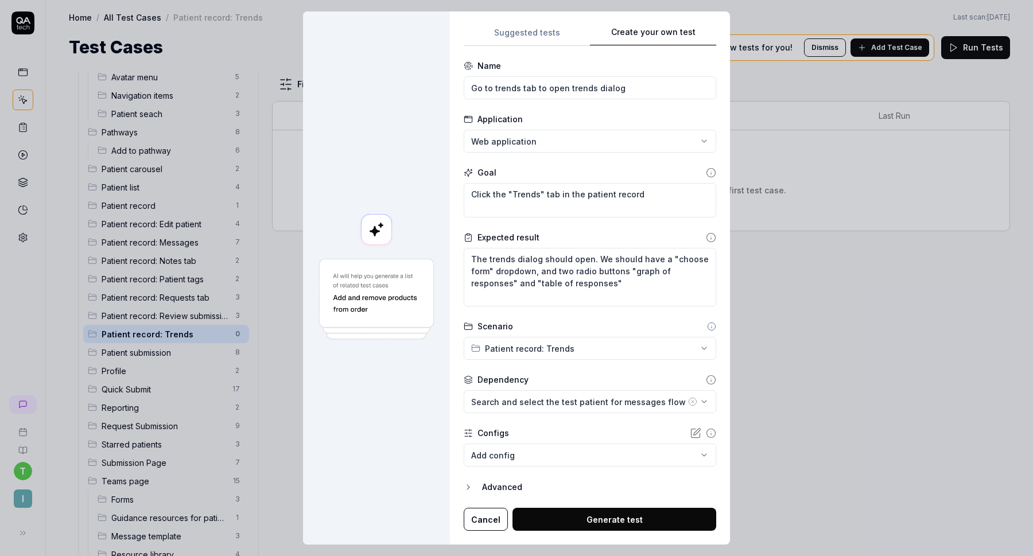
click at [588, 524] on button "Generate test" at bounding box center [615, 519] width 204 height 23
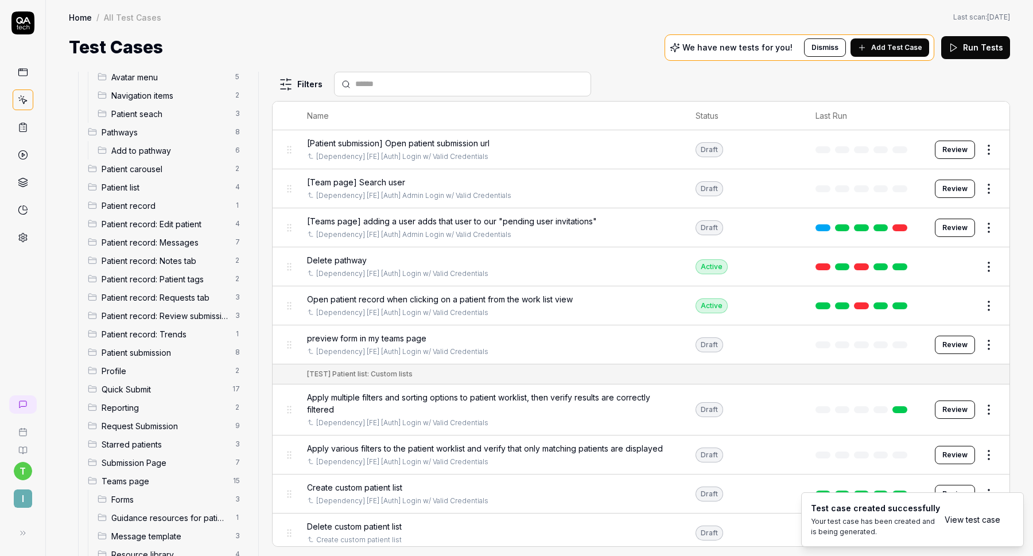
click at [183, 329] on span "Patient record: Trends" at bounding box center [165, 334] width 127 height 12
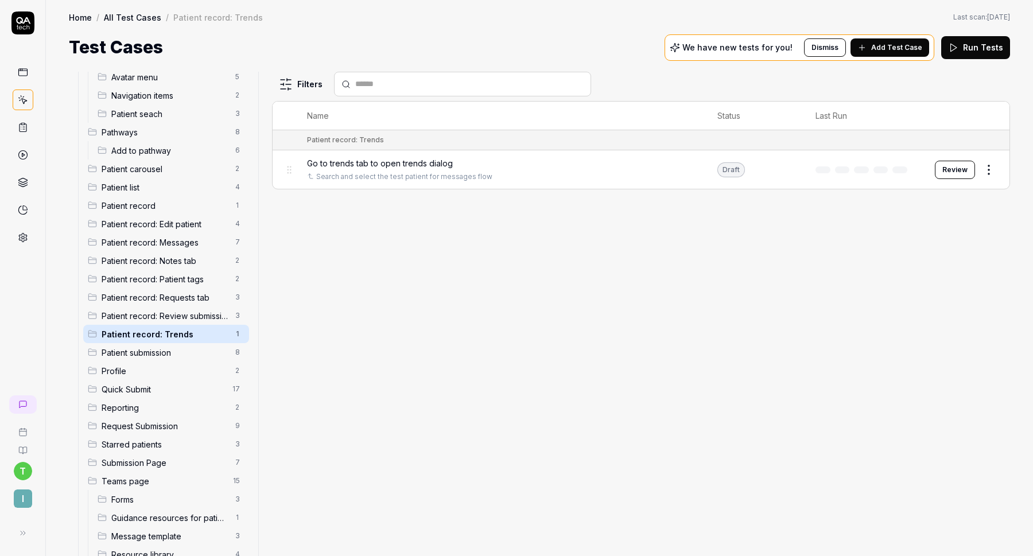
click at [945, 164] on button "Review" at bounding box center [955, 170] width 40 height 18
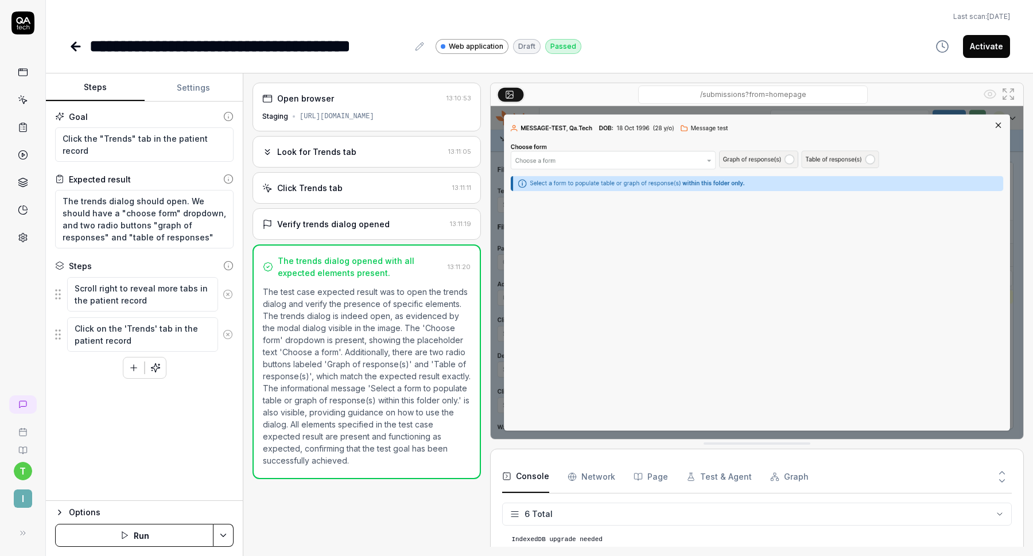
scroll to position [65, 0]
click at [982, 49] on button "Activate" at bounding box center [986, 46] width 47 height 23
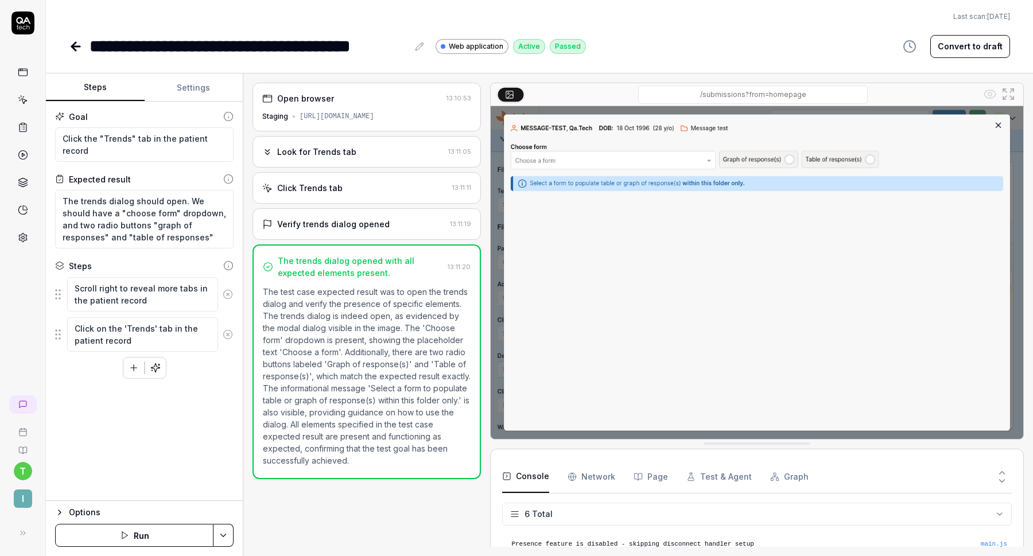
click at [72, 47] on icon at bounding box center [76, 47] width 8 height 0
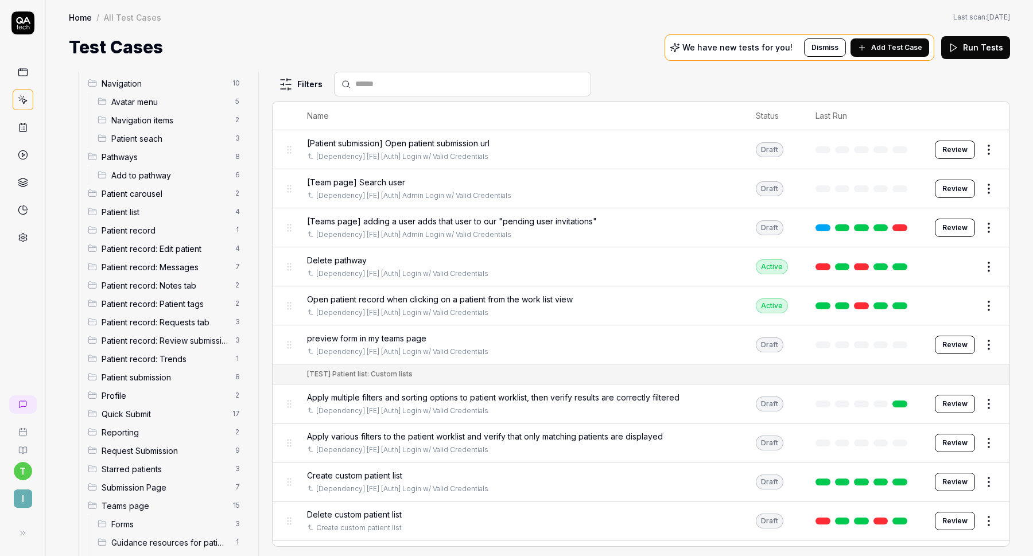
scroll to position [285, 0]
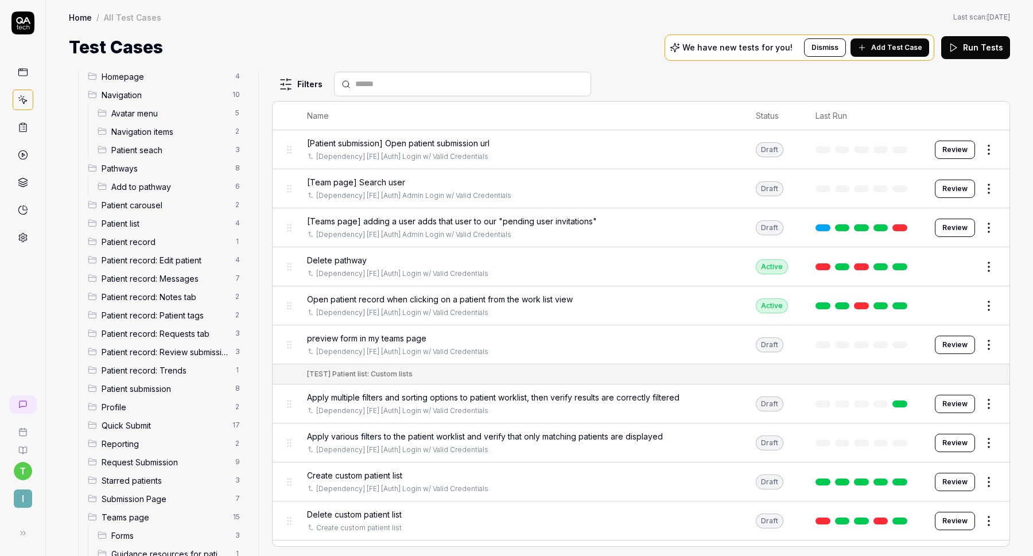
click at [175, 369] on span "Patient record: Trends" at bounding box center [165, 371] width 127 height 12
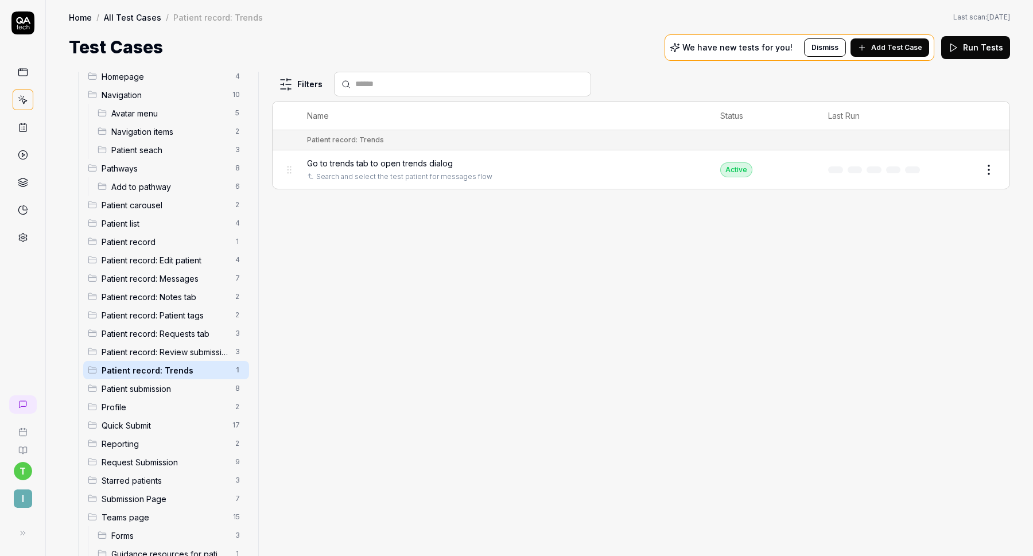
click at [895, 47] on span "Add Test Case" at bounding box center [897, 47] width 51 height 10
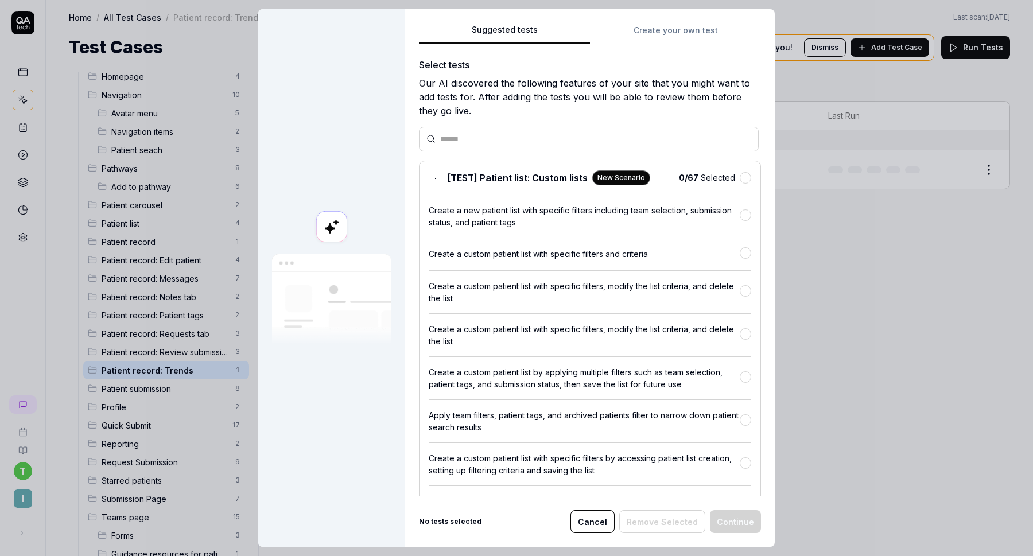
click at [678, 30] on div "Suggested tests Create your own test Select tests Our AI discovered the followi…" at bounding box center [590, 278] width 370 height 538
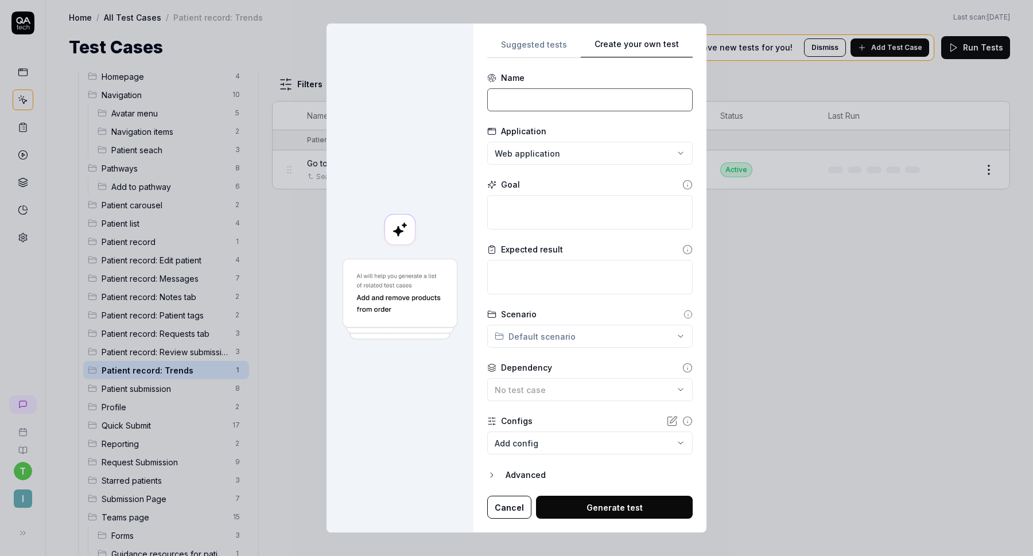
click at [560, 102] on input at bounding box center [590, 99] width 206 height 23
click at [570, 200] on textarea at bounding box center [590, 212] width 206 height 34
click at [498, 510] on button "Cancel" at bounding box center [509, 507] width 44 height 23
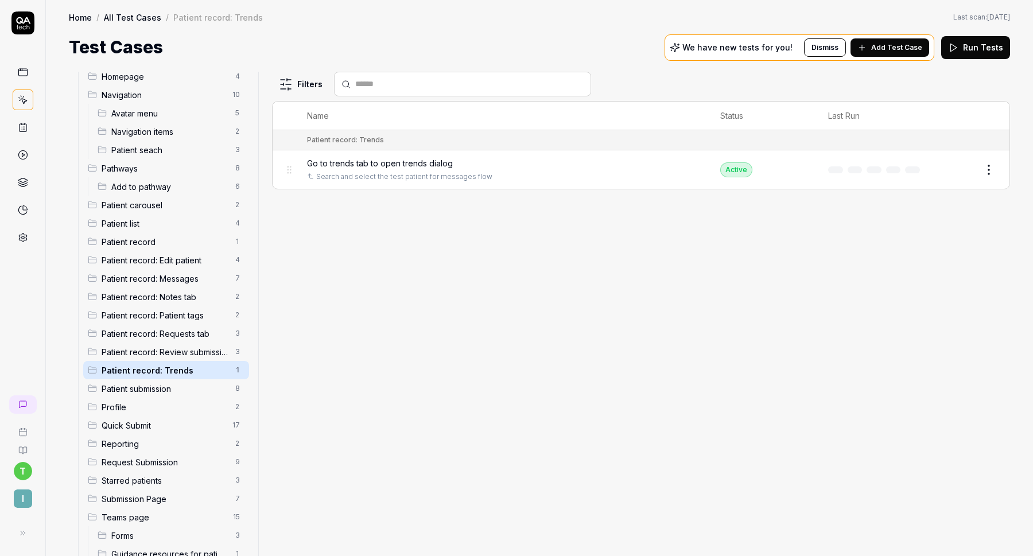
click at [406, 164] on span "Go to trends tab to open trends dialog" at bounding box center [380, 163] width 146 height 12
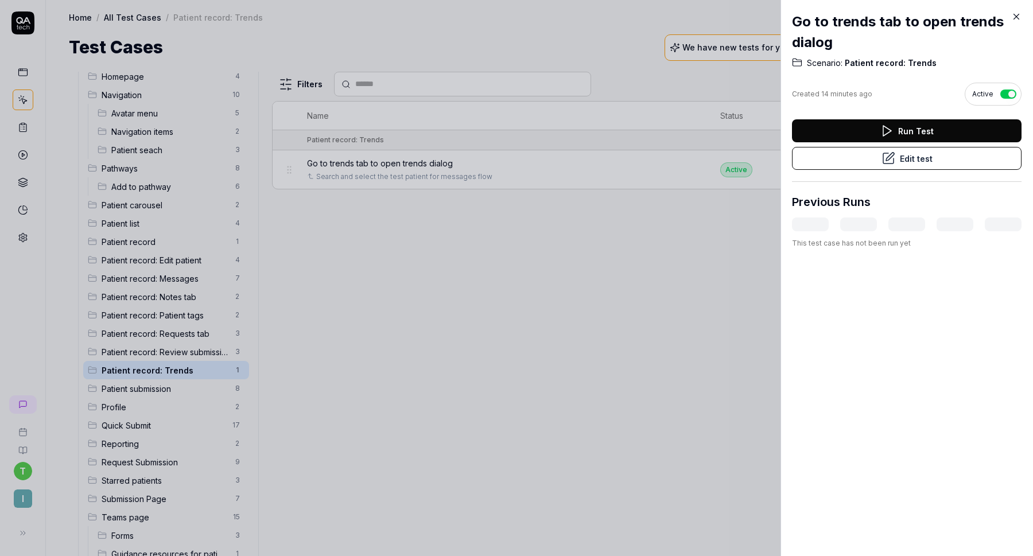
click at [915, 162] on button "Edit test" at bounding box center [907, 158] width 230 height 23
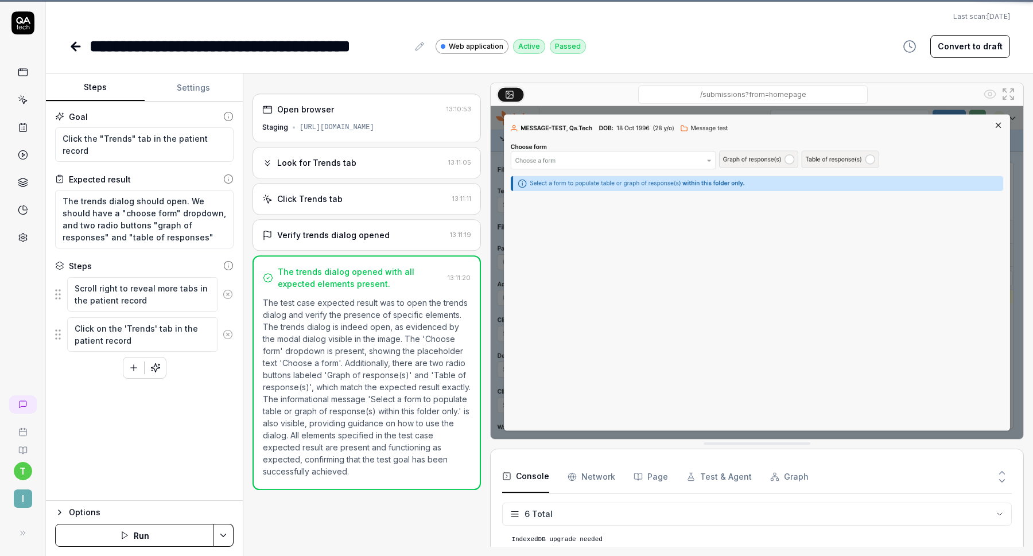
scroll to position [65, 0]
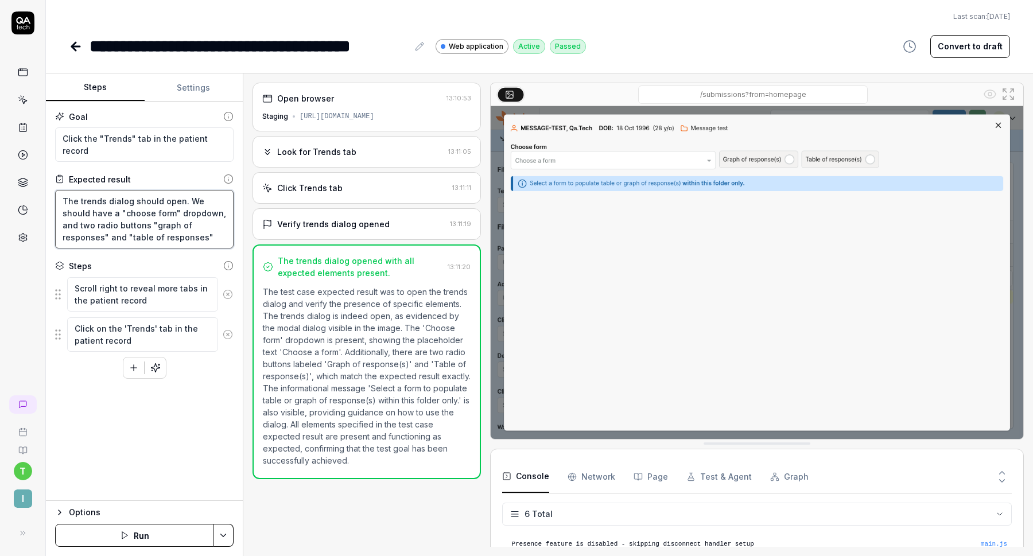
click at [135, 204] on textarea "The trends dialog should open. We should have a "choose form" dropdown, and two…" at bounding box center [144, 219] width 179 height 59
click at [149, 149] on textarea "Click the "Trends" tab in the patient record" at bounding box center [144, 144] width 179 height 34
click at [67, 140] on textarea "Click the "Trends" tab in the patient record" at bounding box center [144, 144] width 179 height 34
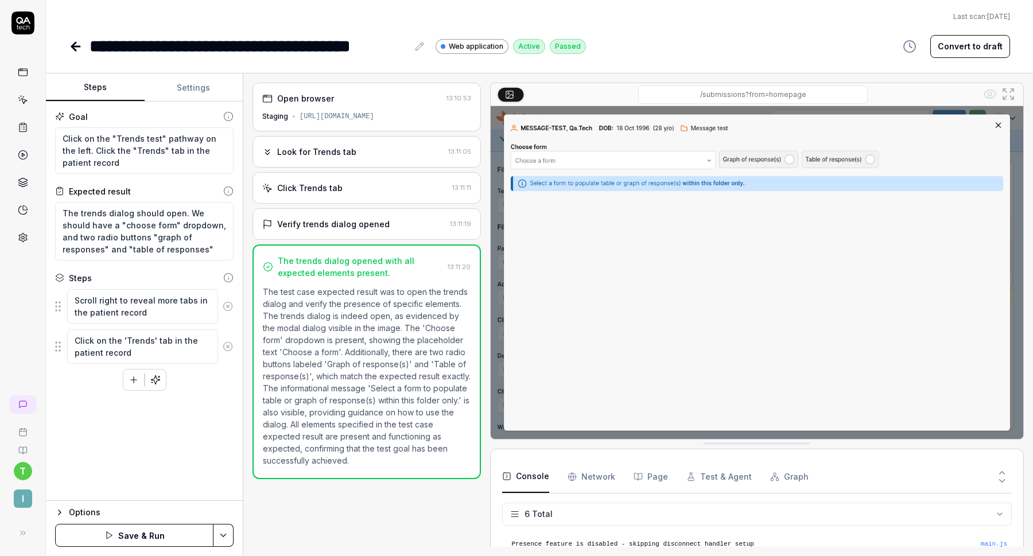
click at [156, 540] on button "Save & Run" at bounding box center [134, 535] width 158 height 23
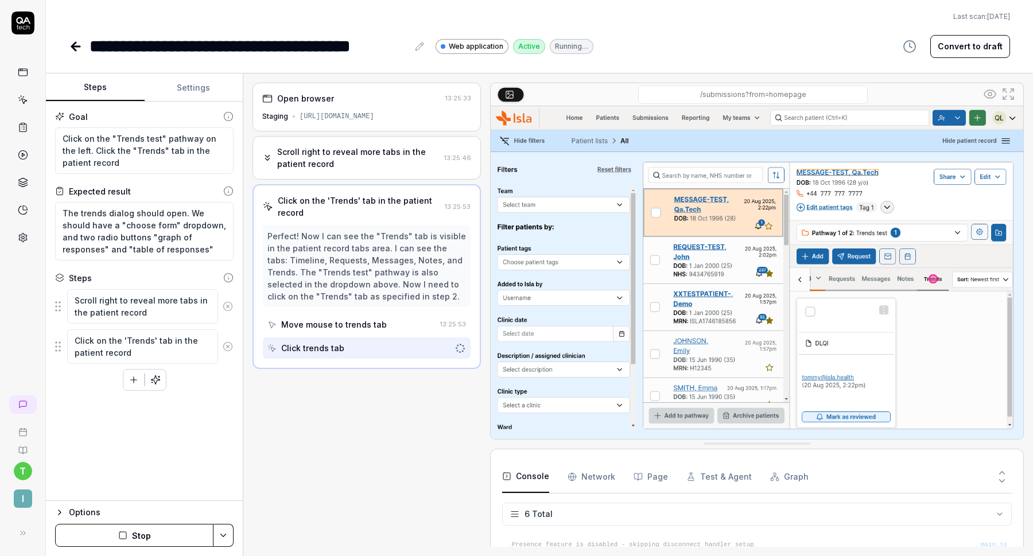
scroll to position [65, 0]
drag, startPoint x: 79, startPoint y: 153, endPoint x: 53, endPoint y: 137, distance: 30.6
click at [53, 137] on div "Goal Click on the "Trends test" pathway on the left. Click the "Trends" tab in …" at bounding box center [144, 302] width 197 height 400
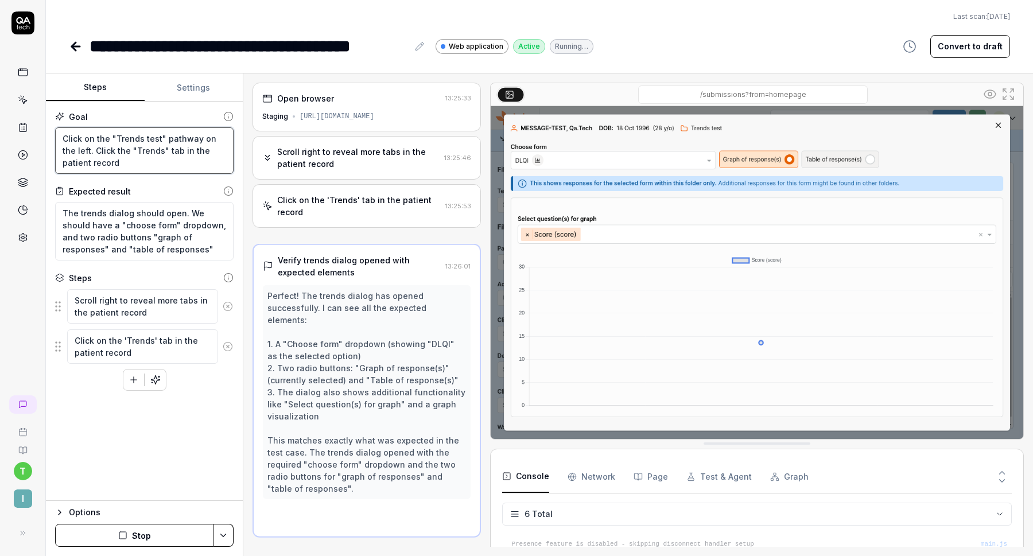
scroll to position [0, 0]
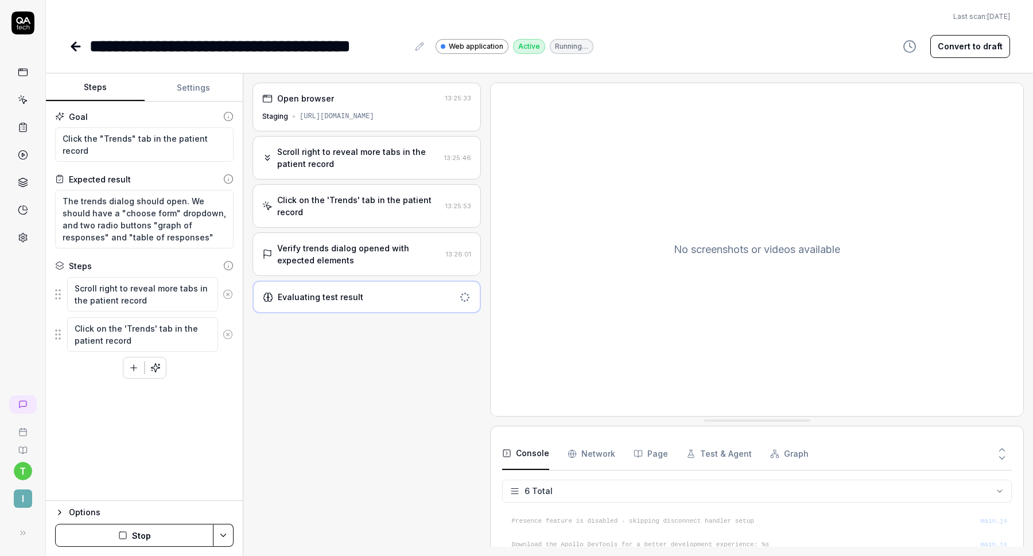
click at [145, 436] on div "Goal Click the "Trends" tab in the patient record Expected result The trends di…" at bounding box center [144, 302] width 197 height 400
click at [141, 531] on button "Save & Run" at bounding box center [134, 535] width 158 height 23
click at [141, 534] on button "Stop" at bounding box center [134, 535] width 158 height 23
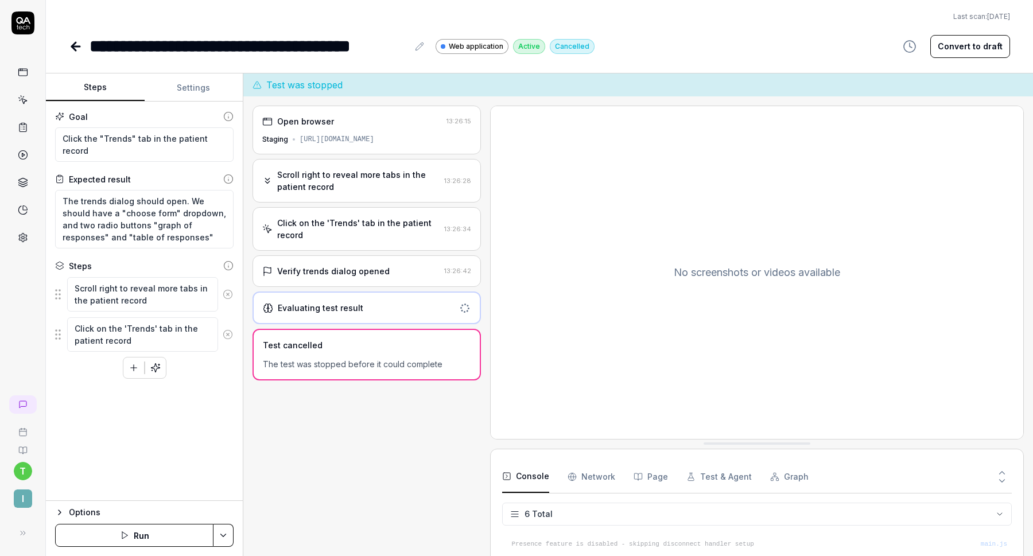
click at [78, 48] on icon at bounding box center [76, 47] width 14 height 14
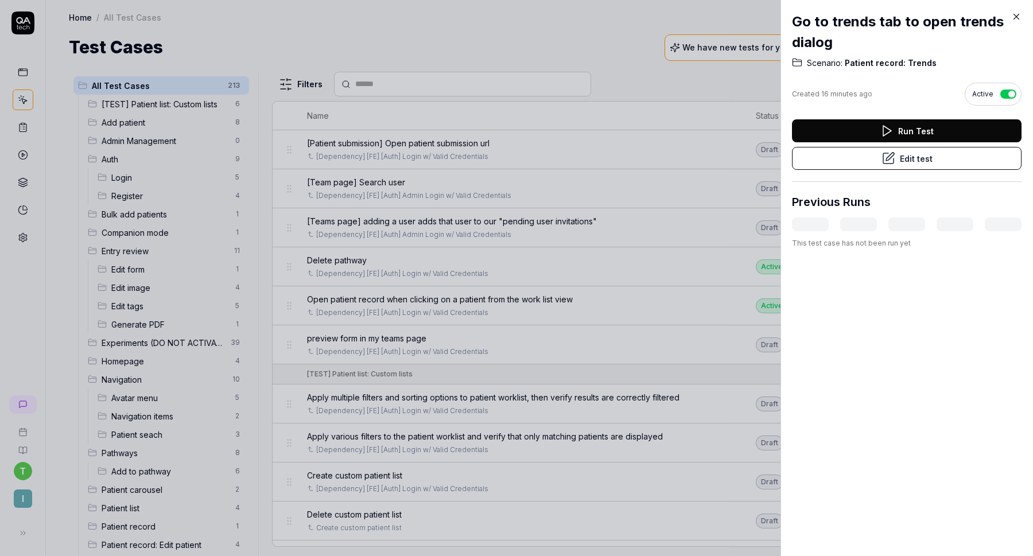
click at [1017, 17] on icon at bounding box center [1017, 16] width 10 height 10
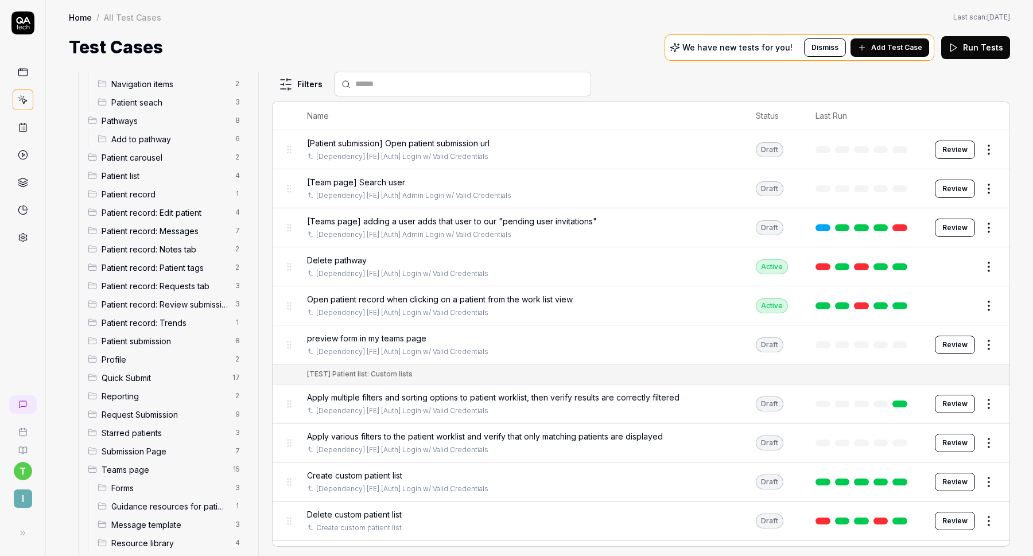
scroll to position [322, 0]
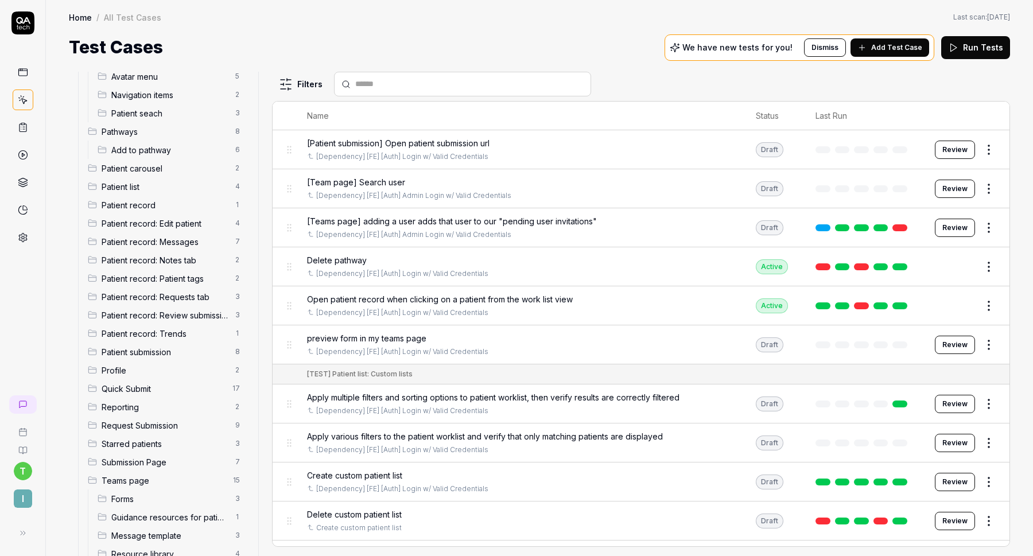
click at [169, 332] on span "Patient record: Trends" at bounding box center [165, 334] width 127 height 12
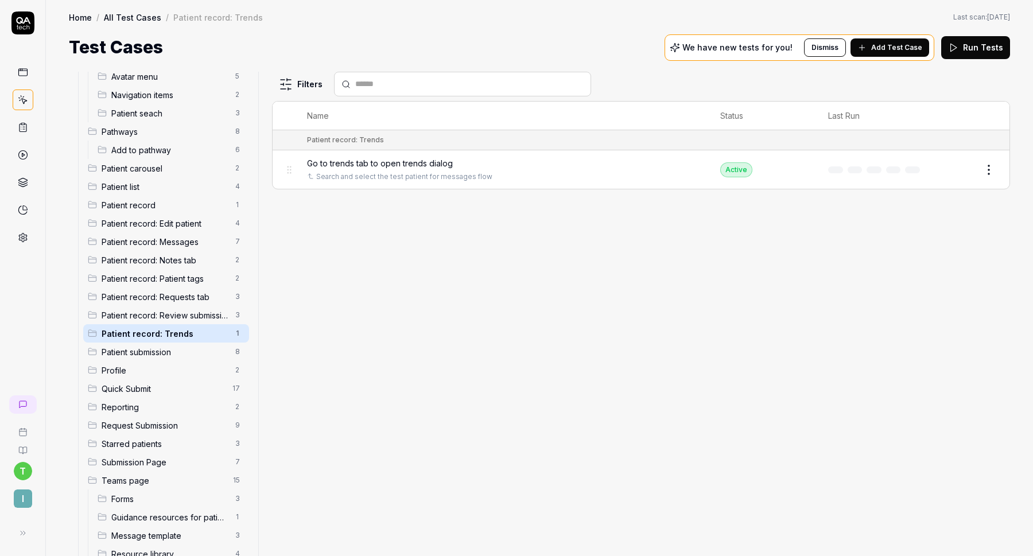
click at [905, 46] on span "Add Test Case" at bounding box center [897, 47] width 51 height 10
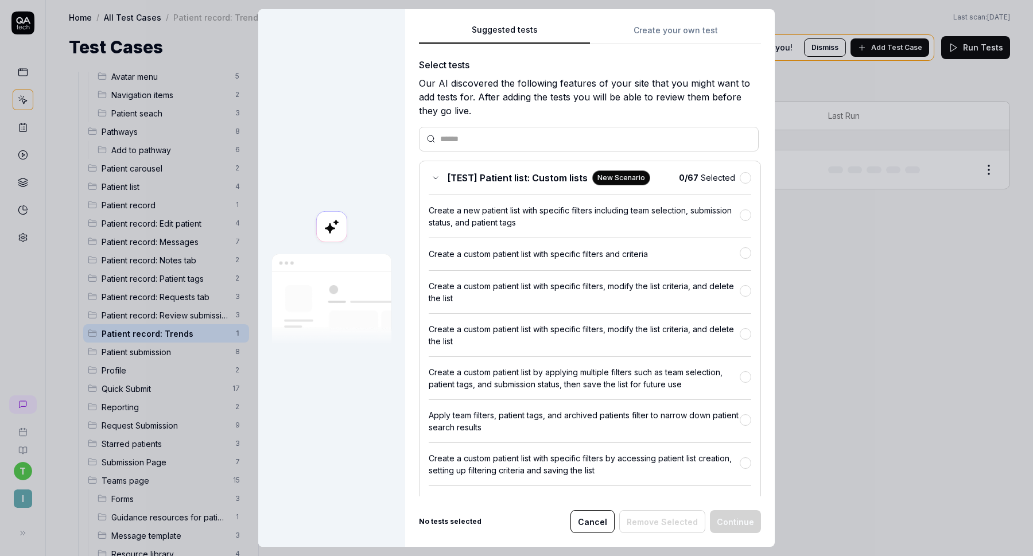
click at [680, 21] on div "Suggested tests Create your own test Select tests Our AI discovered the followi…" at bounding box center [590, 278] width 370 height 538
click at [677, 26] on div "Suggested tests Create your own test Select tests Our AI discovered the followi…" at bounding box center [590, 278] width 370 height 538
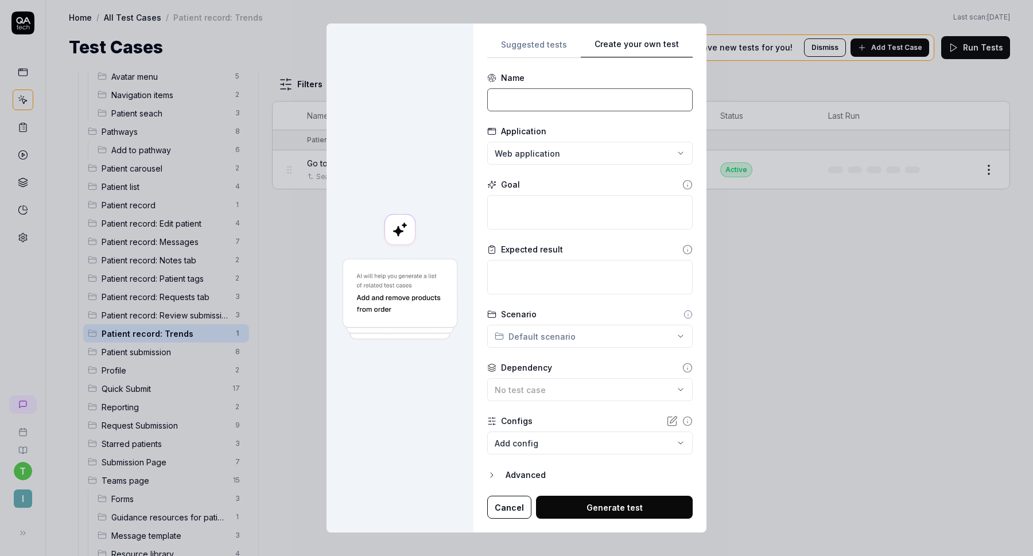
click at [568, 100] on input at bounding box center [590, 99] width 206 height 23
click at [580, 201] on textarea at bounding box center [590, 212] width 206 height 34
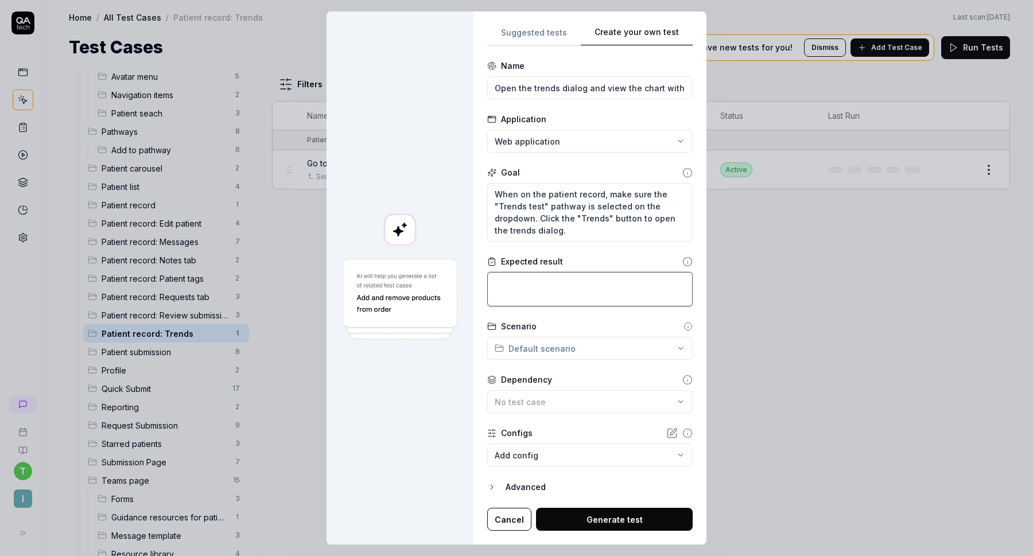
click at [571, 285] on textarea at bounding box center [590, 289] width 206 height 34
click at [584, 285] on textarea "We should see "DLQI" in the form dropdown se" at bounding box center [590, 289] width 206 height 34
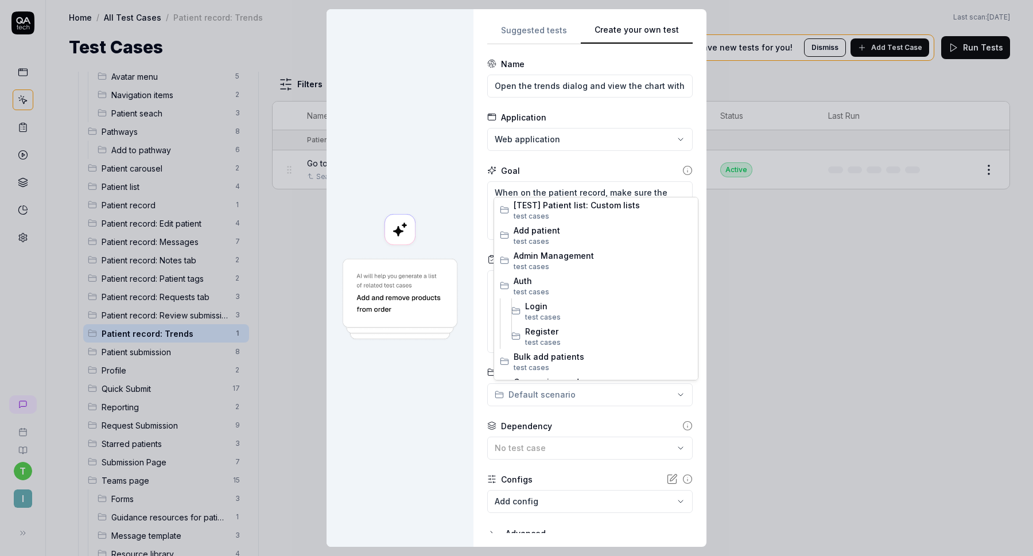
click at [601, 389] on div "**********" at bounding box center [516, 278] width 1033 height 556
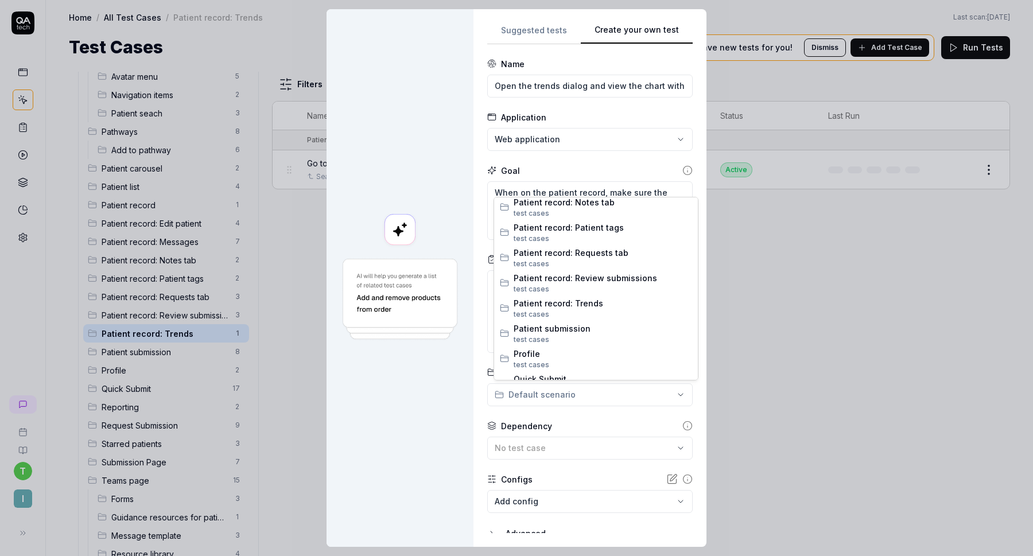
scroll to position [659, 0]
click at [581, 304] on span "Patient record: Trends" at bounding box center [603, 305] width 179 height 12
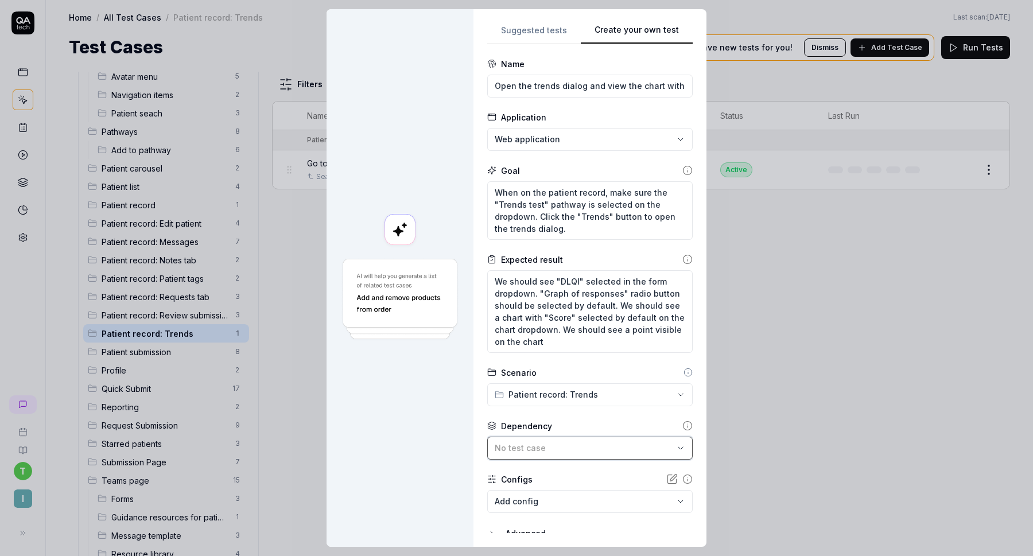
click at [564, 441] on button "No test case" at bounding box center [590, 448] width 206 height 23
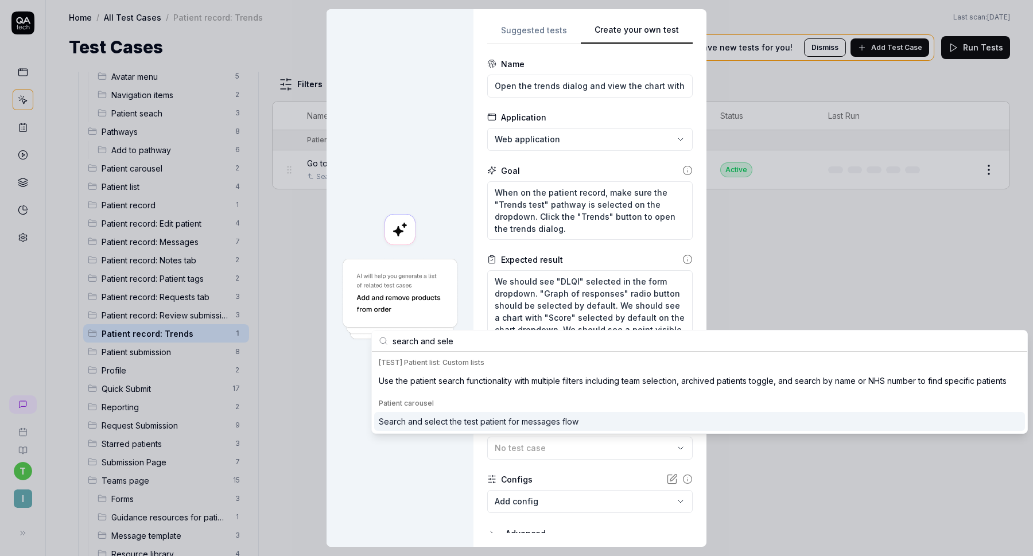
click at [533, 421] on div "Search and select the test patient for messages flow" at bounding box center [479, 422] width 200 height 12
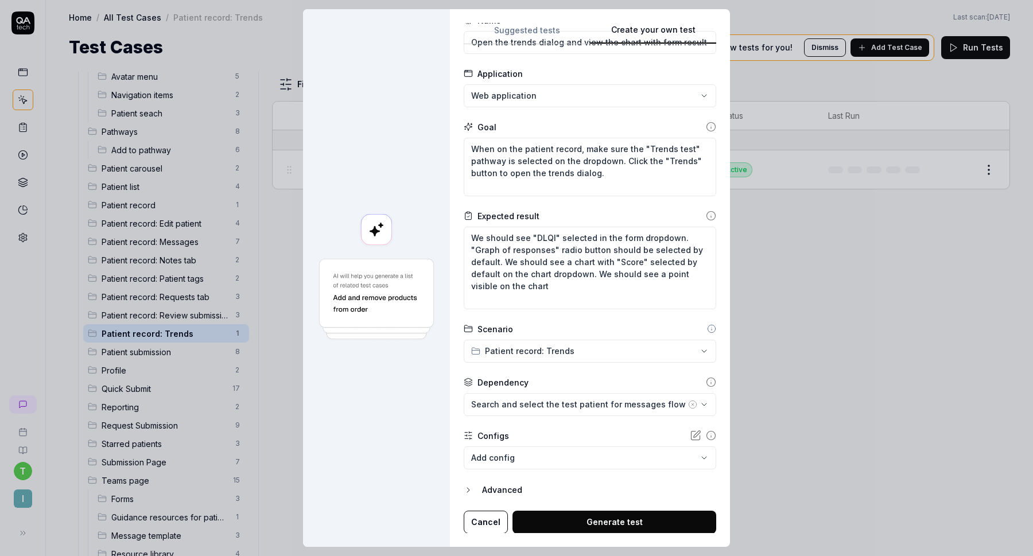
click at [599, 518] on button "Generate test" at bounding box center [615, 522] width 204 height 23
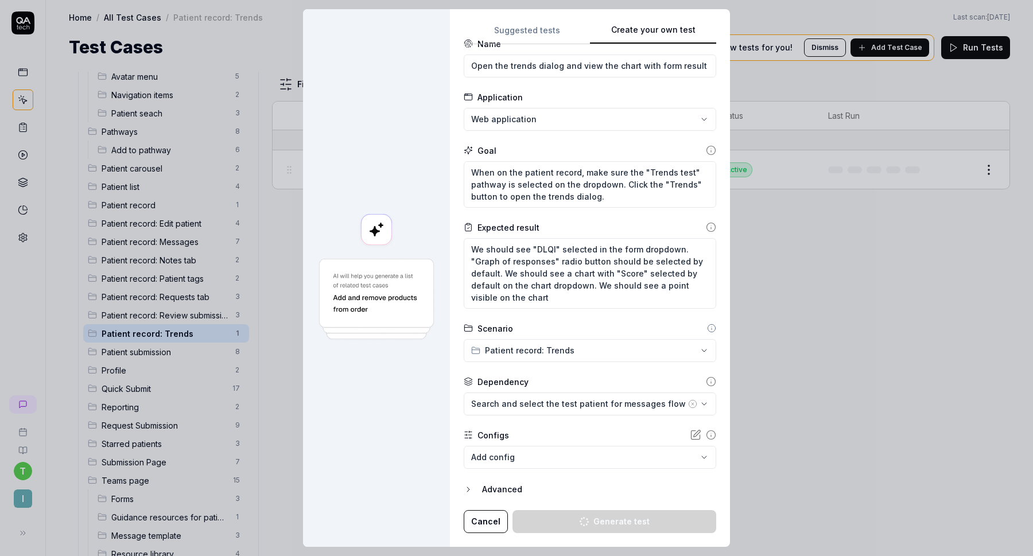
scroll to position [20, 0]
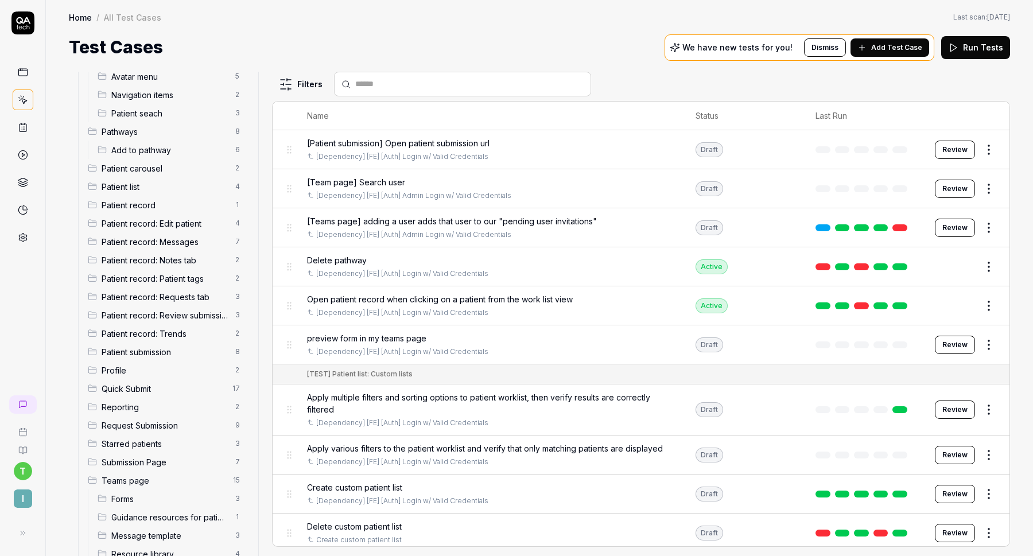
click at [170, 339] on span "Patient record: Trends" at bounding box center [165, 334] width 127 height 12
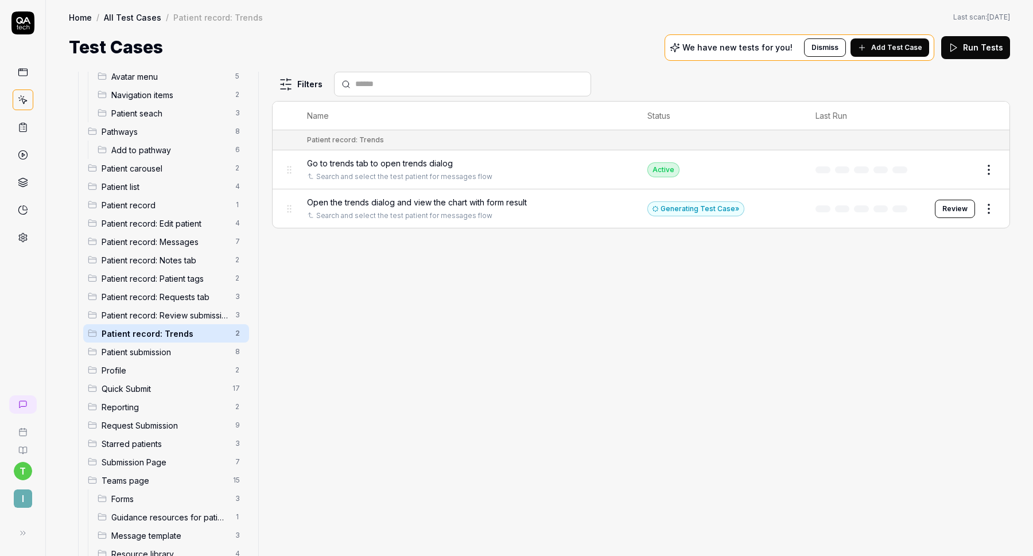
click at [953, 209] on button "Review" at bounding box center [955, 209] width 40 height 18
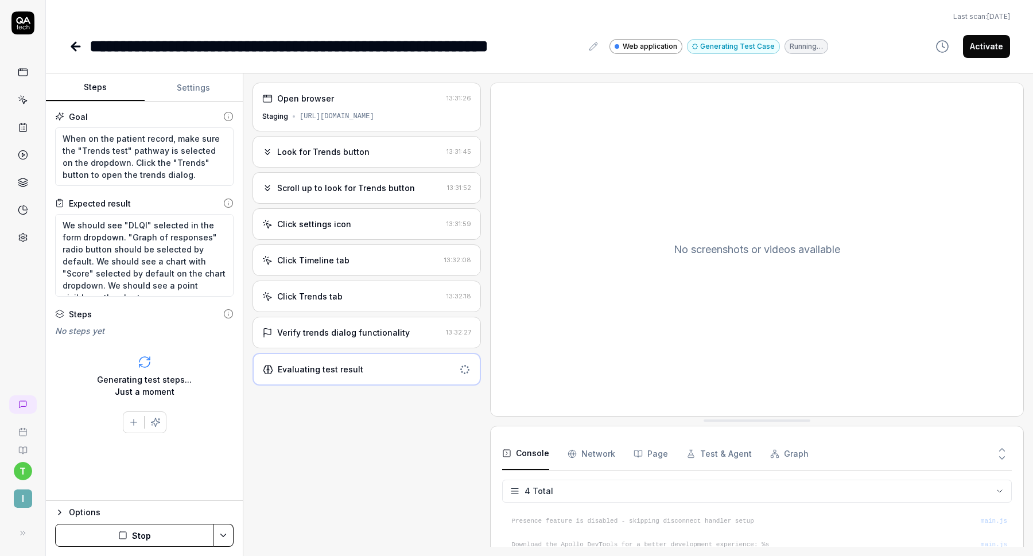
click at [365, 331] on div "Verify trends dialog functionality" at bounding box center [343, 333] width 133 height 12
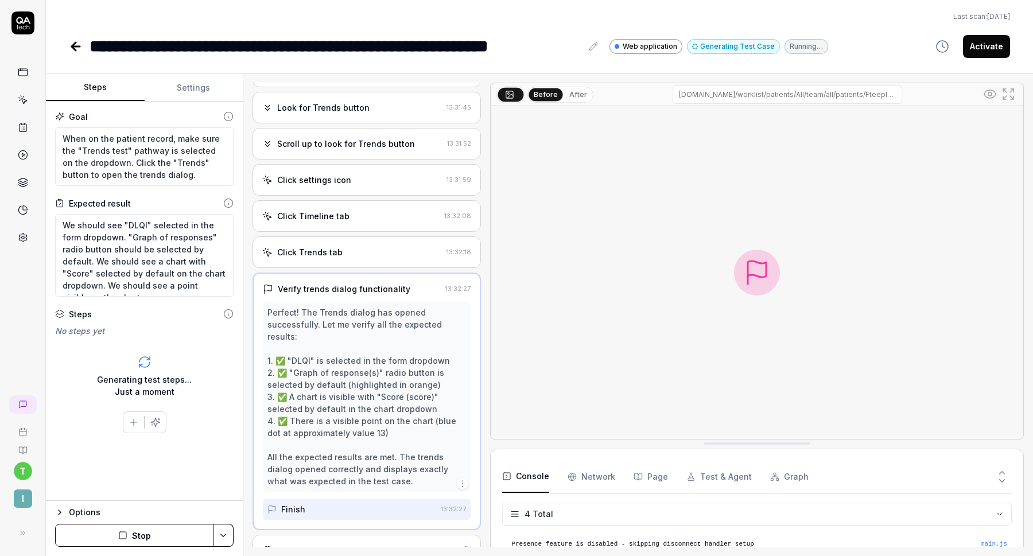
scroll to position [52, 0]
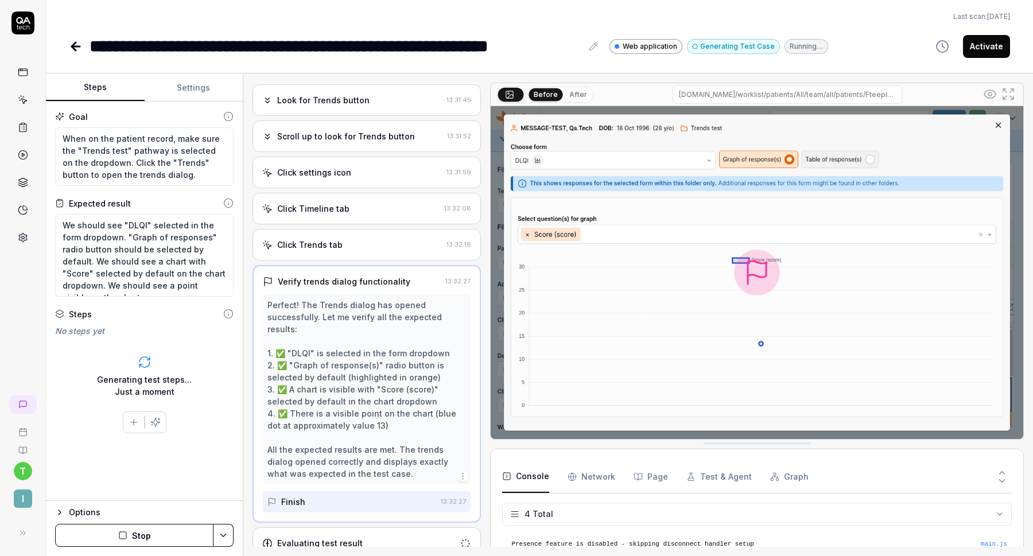
click at [379, 177] on div "Click settings icon" at bounding box center [352, 173] width 180 height 12
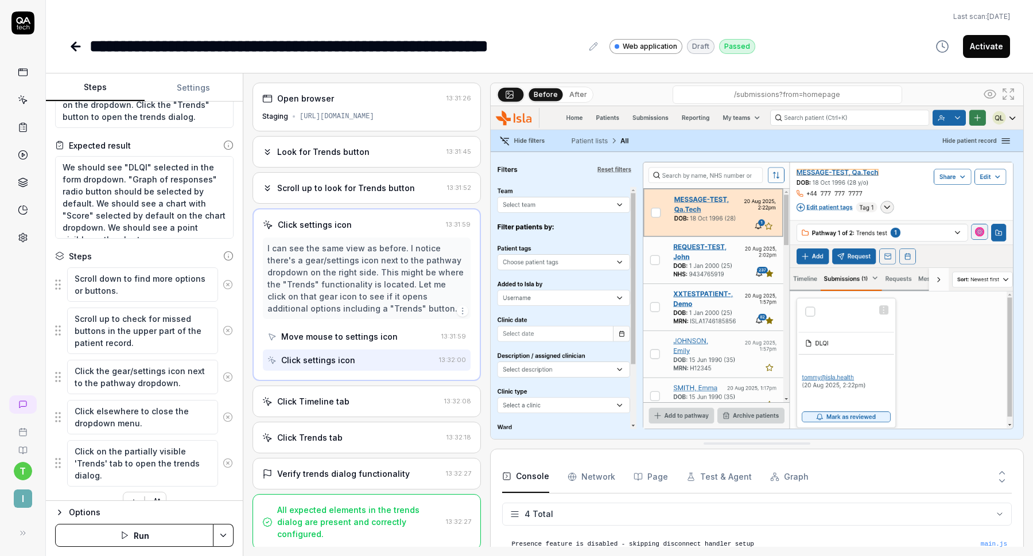
scroll to position [80, 0]
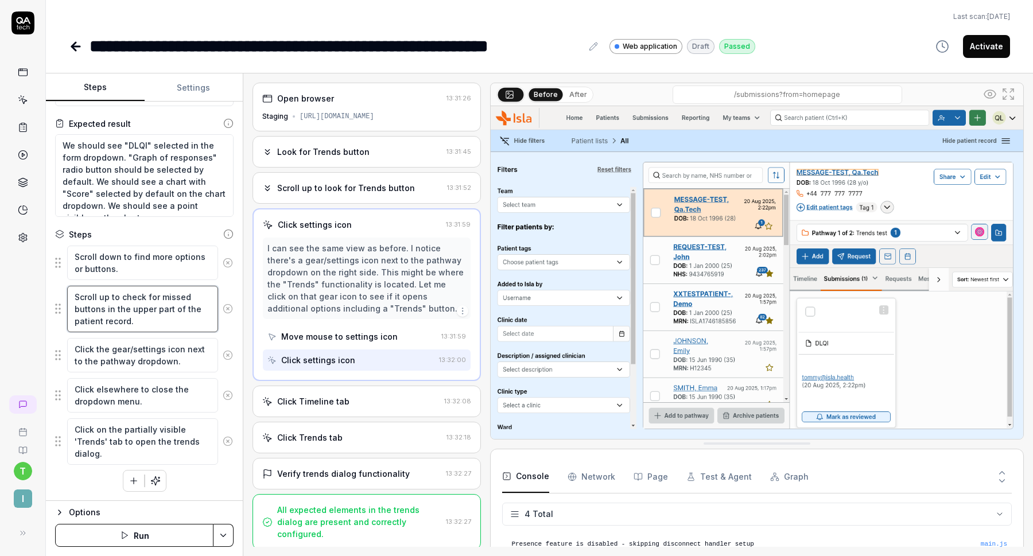
click at [163, 307] on textarea "Scroll up to check for missed buttons in the upper part of the patient record." at bounding box center [142, 309] width 151 height 47
click at [171, 275] on textarea "Scroll down to find more options or buttons." at bounding box center [142, 263] width 151 height 34
click at [171, 304] on textarea "Scroll up to check for missed buttons in the upper part of the patient record." at bounding box center [142, 309] width 151 height 47
click at [228, 440] on icon at bounding box center [228, 441] width 3 height 3
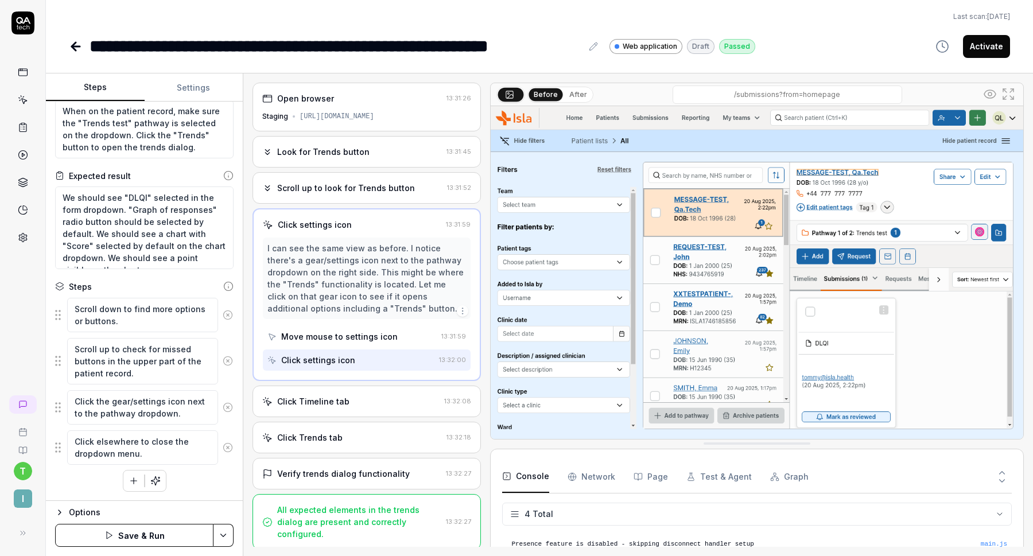
click at [229, 447] on icon at bounding box center [228, 448] width 10 height 10
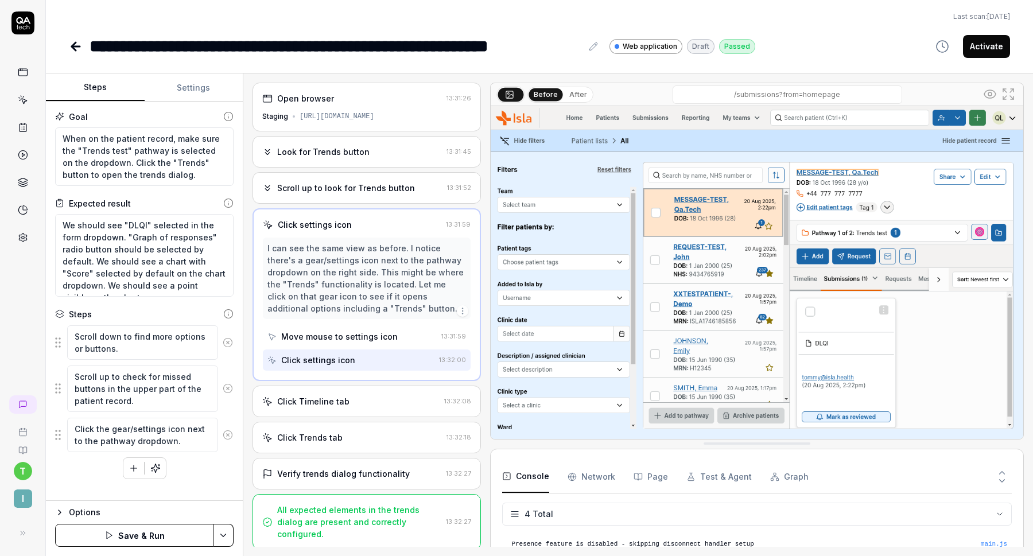
click at [229, 429] on button at bounding box center [228, 435] width 20 height 23
click at [223, 386] on icon at bounding box center [228, 389] width 10 height 10
click at [226, 340] on icon at bounding box center [228, 343] width 10 height 10
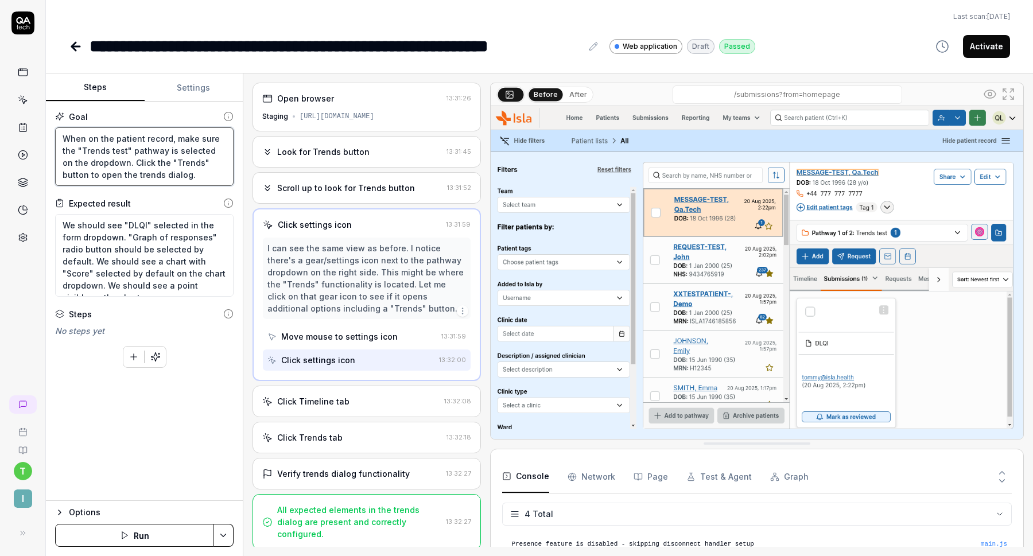
click at [140, 153] on textarea "When on the patient record, make sure the "Trends test" pathway is selected on …" at bounding box center [144, 156] width 179 height 59
click at [105, 161] on textarea "When on the patient record, make sure the "Trends test" pathway is selected on …" at bounding box center [144, 156] width 179 height 59
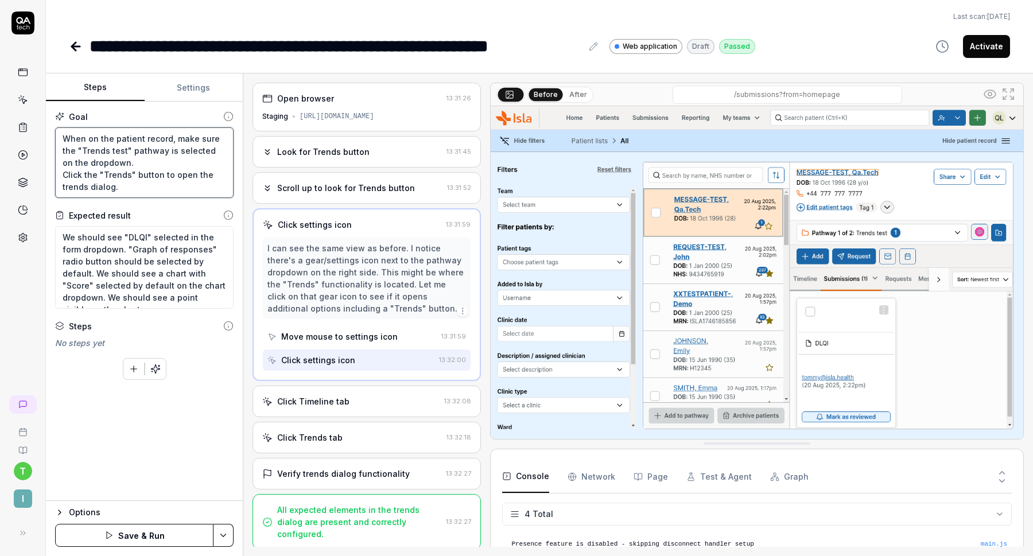
drag, startPoint x: 114, startPoint y: 161, endPoint x: 172, endPoint y: 140, distance: 61.6
click at [172, 140] on textarea "When on the patient record, make sure the "Trends test" pathway is selected on …" at bounding box center [144, 162] width 179 height 71
click at [100, 173] on textarea "When on the patient record, click the pathway dropdown and click "trends test" …" at bounding box center [144, 162] width 179 height 71
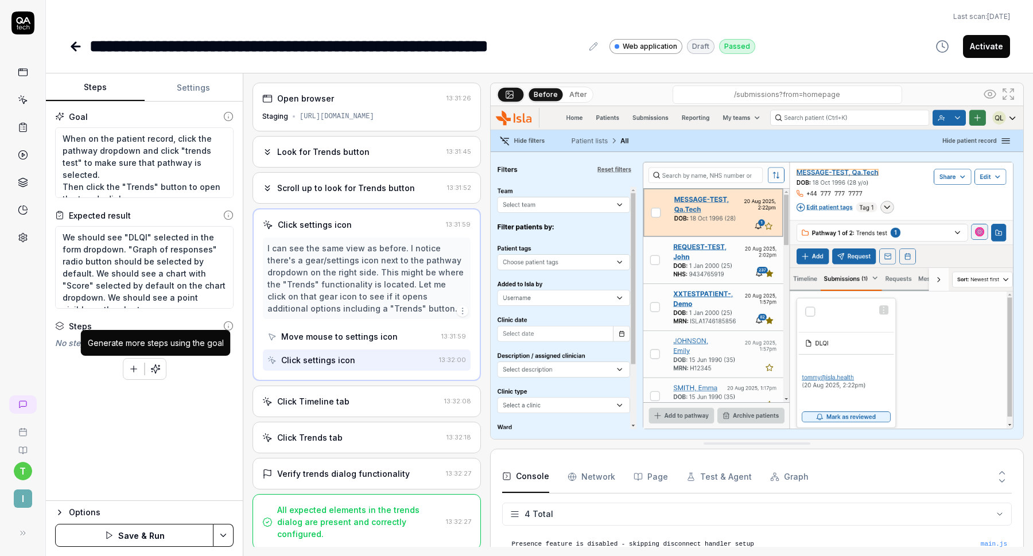
click at [157, 366] on icon "button" at bounding box center [155, 369] width 10 height 10
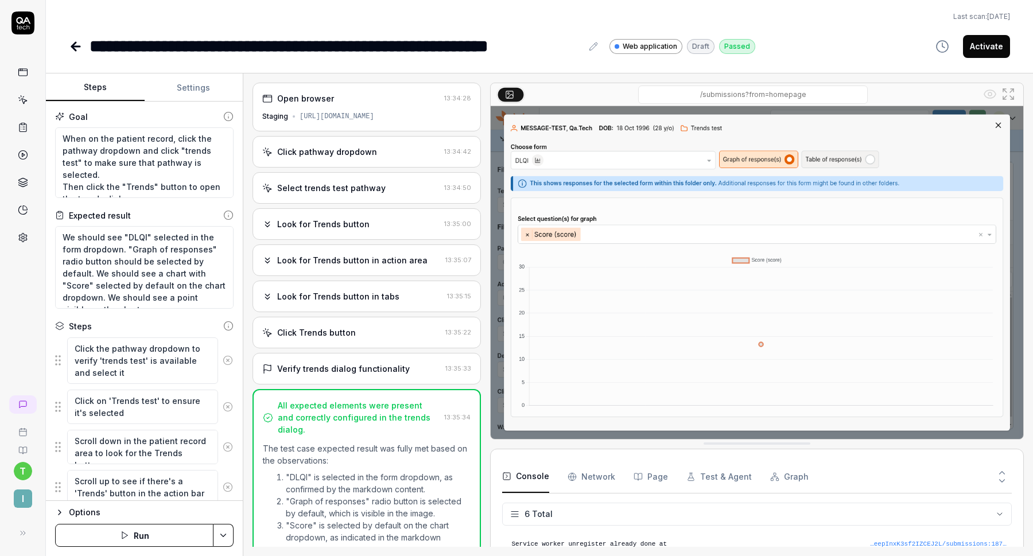
scroll to position [65, 0]
click at [263, 48] on div "**********" at bounding box center [336, 46] width 493 height 26
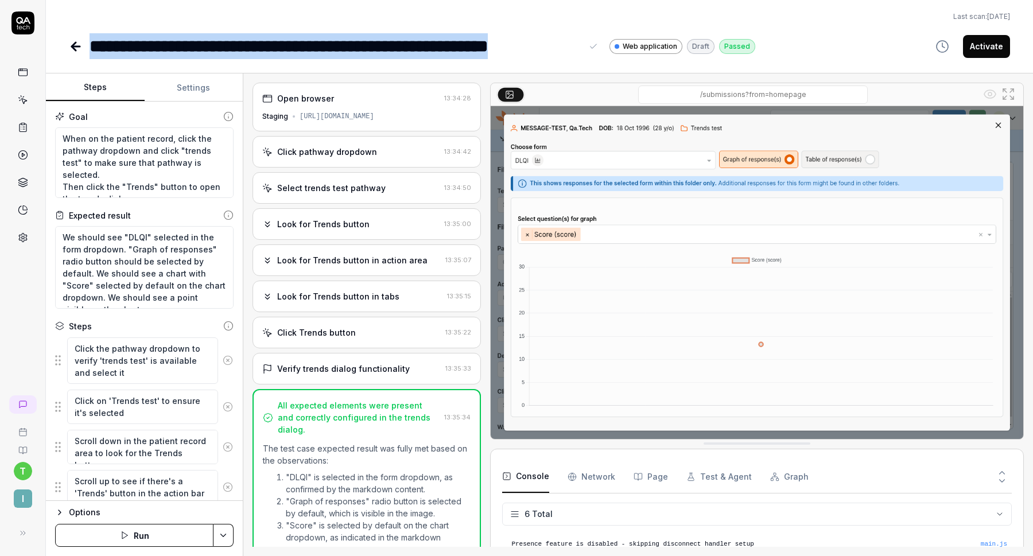
click at [263, 48] on div "**********" at bounding box center [336, 46] width 493 height 26
copy div "**********"
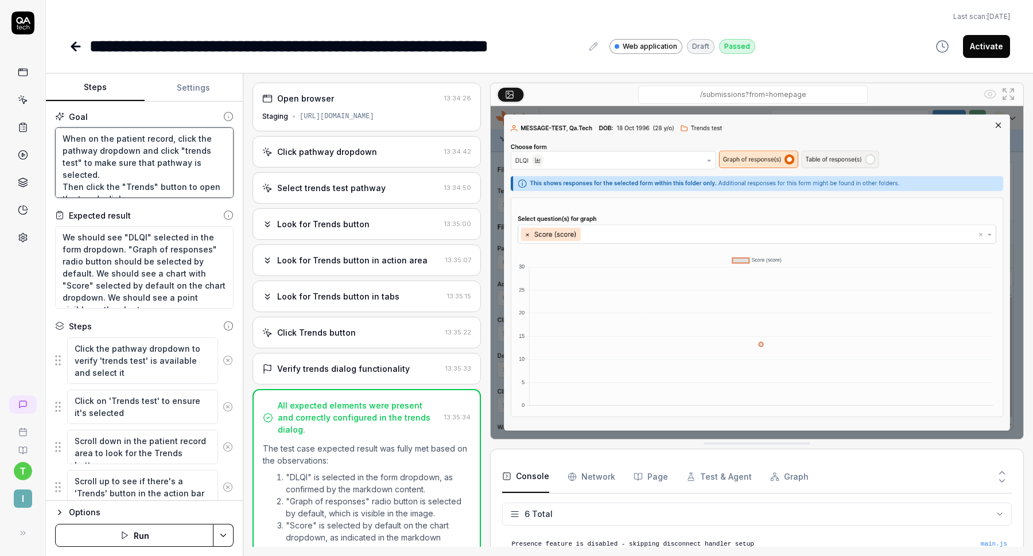
click at [150, 163] on textarea "When on the patient record, click the pathway dropdown and click "trends test" …" at bounding box center [144, 162] width 179 height 71
click at [160, 264] on textarea "We should see "DLQI" selected in the form dropdown. "Graph of responses" radio …" at bounding box center [144, 267] width 179 height 83
click at [196, 90] on button "Settings" at bounding box center [194, 88] width 99 height 28
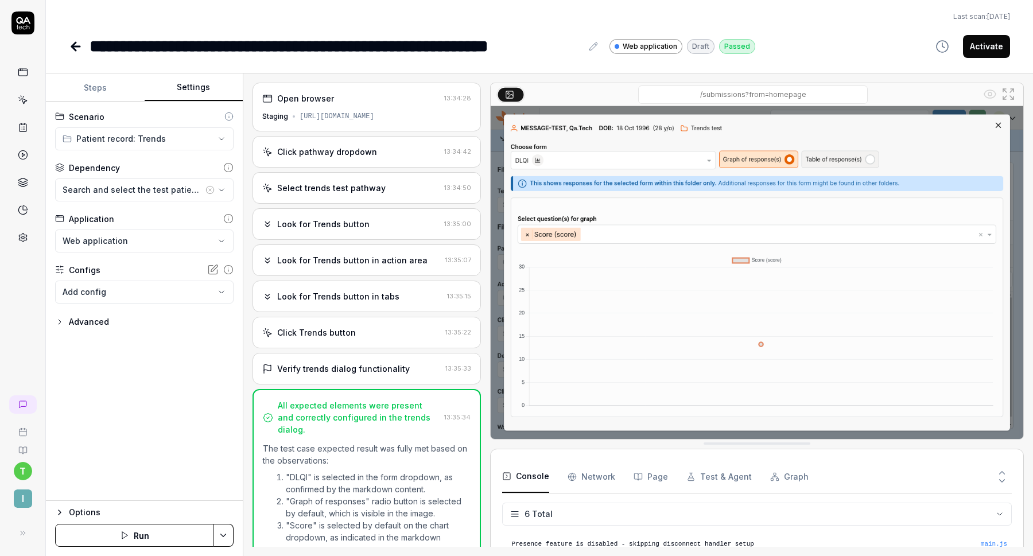
click at [997, 44] on button "Activate" at bounding box center [986, 46] width 47 height 23
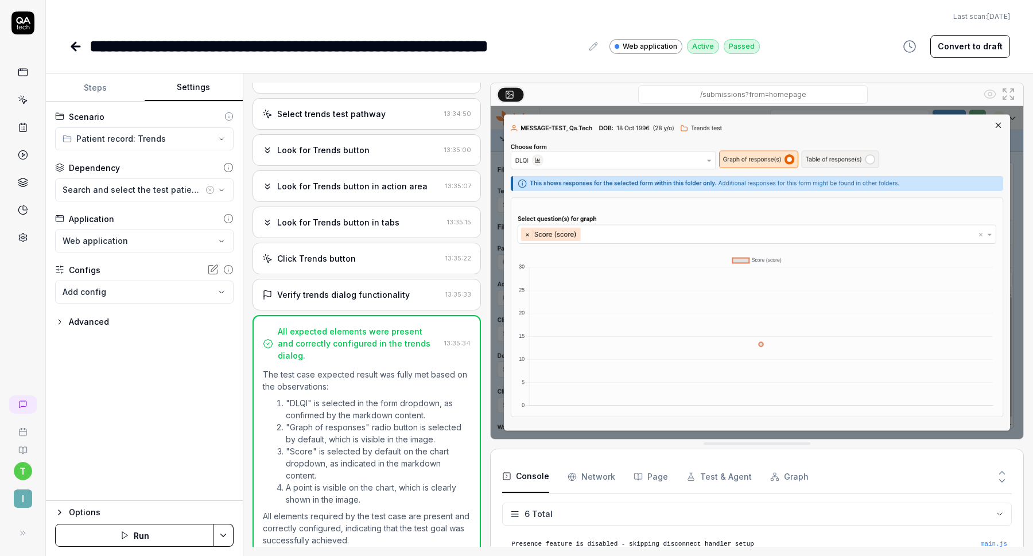
click at [67, 50] on div "**********" at bounding box center [540, 29] width 988 height 59
click at [74, 44] on icon at bounding box center [74, 46] width 4 height 8
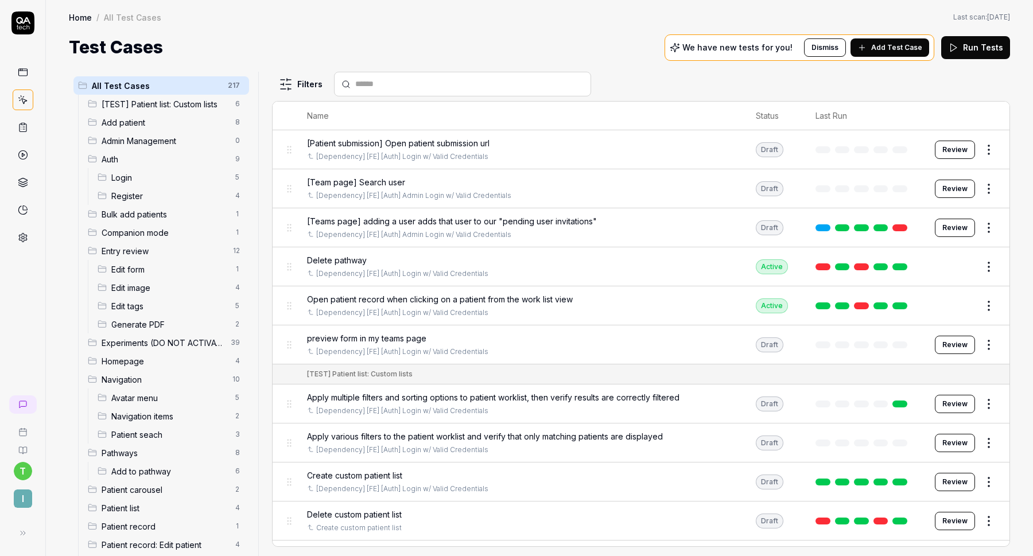
scroll to position [291, 0]
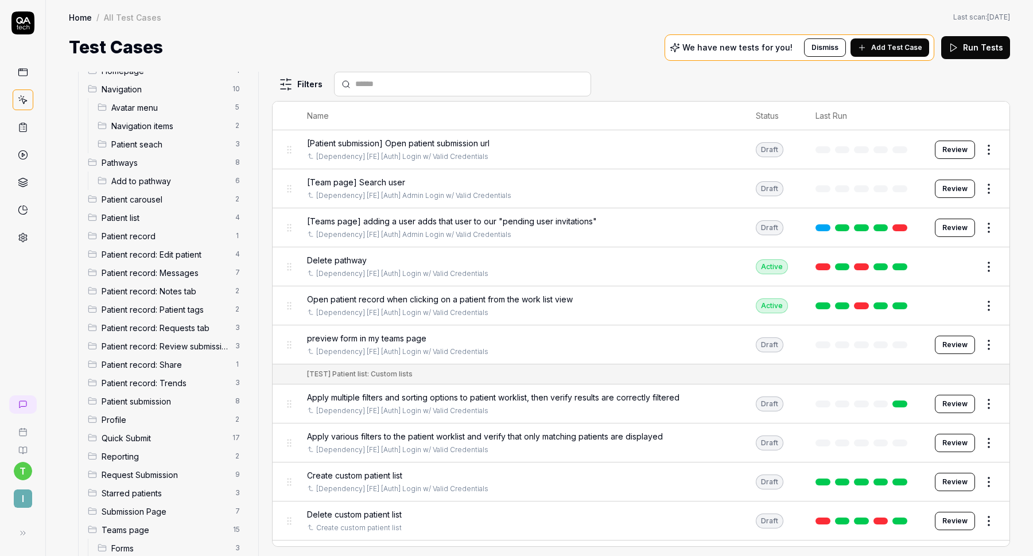
click at [176, 366] on span "Patient record: Share" at bounding box center [165, 365] width 127 height 12
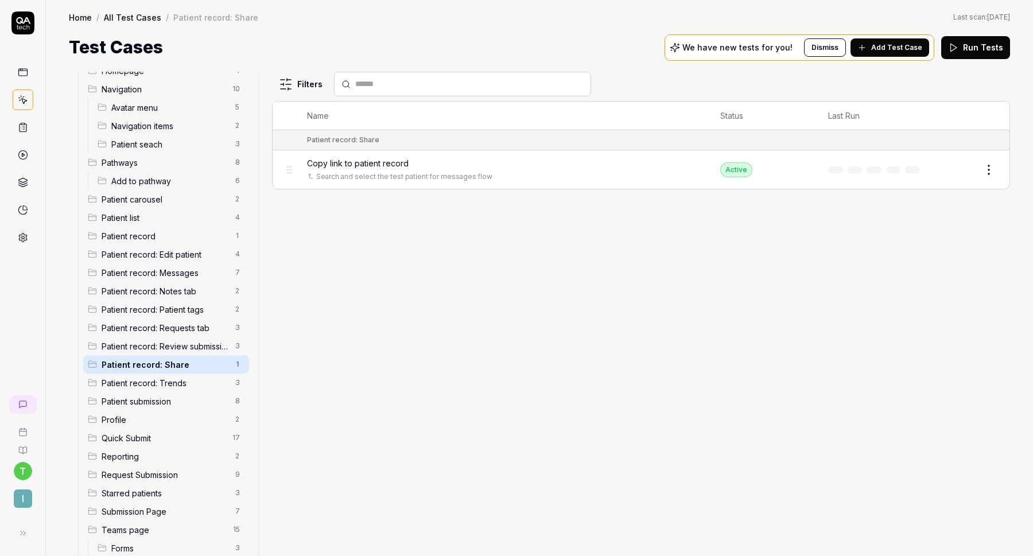
click at [876, 50] on span "Add Test Case" at bounding box center [897, 47] width 51 height 10
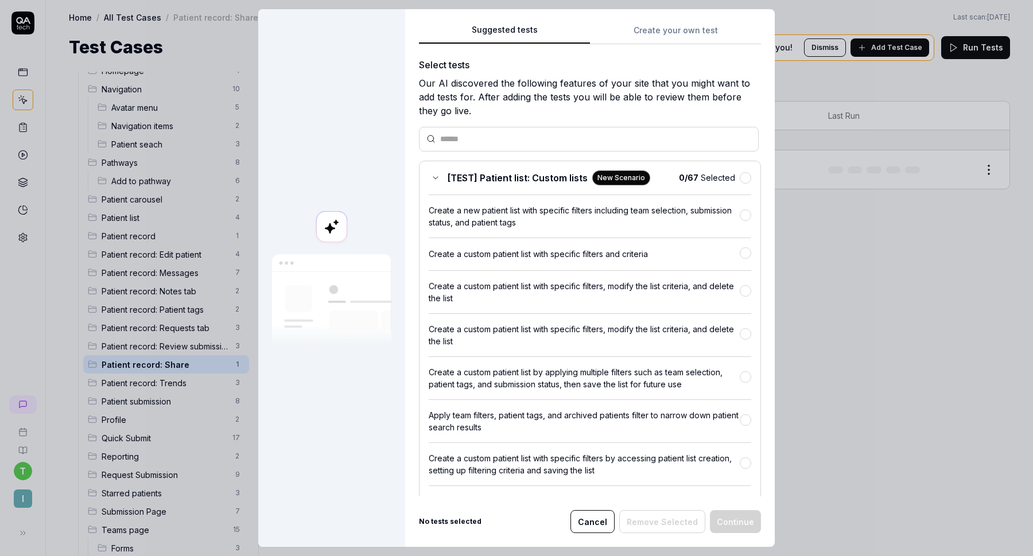
click at [691, 37] on div "Suggested tests Create your own test Select tests Our AI discovered the followi…" at bounding box center [590, 278] width 370 height 538
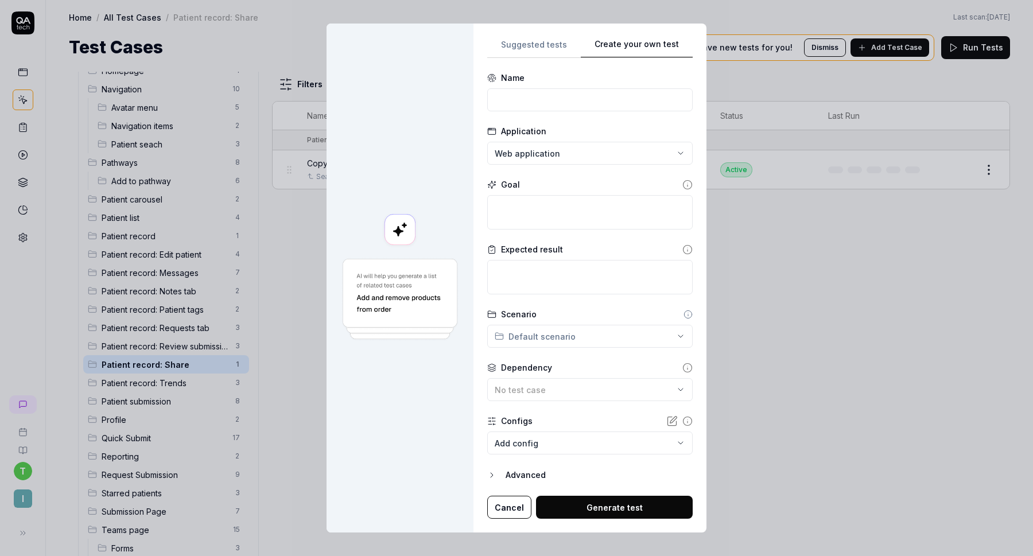
click at [636, 82] on div "Name" at bounding box center [590, 78] width 206 height 12
click at [620, 103] on input at bounding box center [590, 99] width 206 height 23
click at [548, 222] on textarea at bounding box center [590, 212] width 206 height 34
paste textarea "On the patient record, we want to click on the "Share" button in the top right.…"
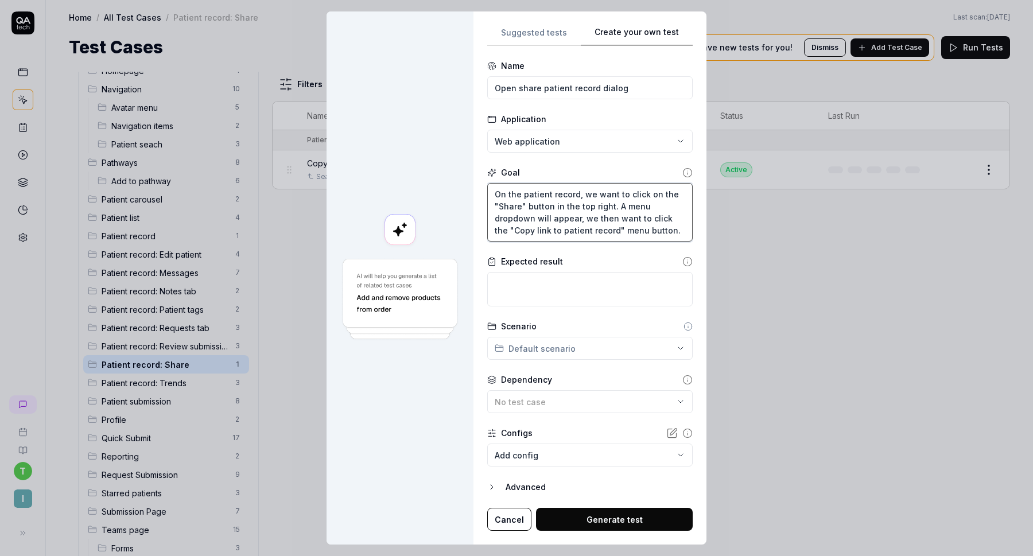
drag, startPoint x: 618, startPoint y: 231, endPoint x: 519, endPoint y: 234, distance: 98.8
click at [519, 234] on textarea "On the patient record, we want to click on the "Share" button in the top right.…" at bounding box center [590, 212] width 206 height 59
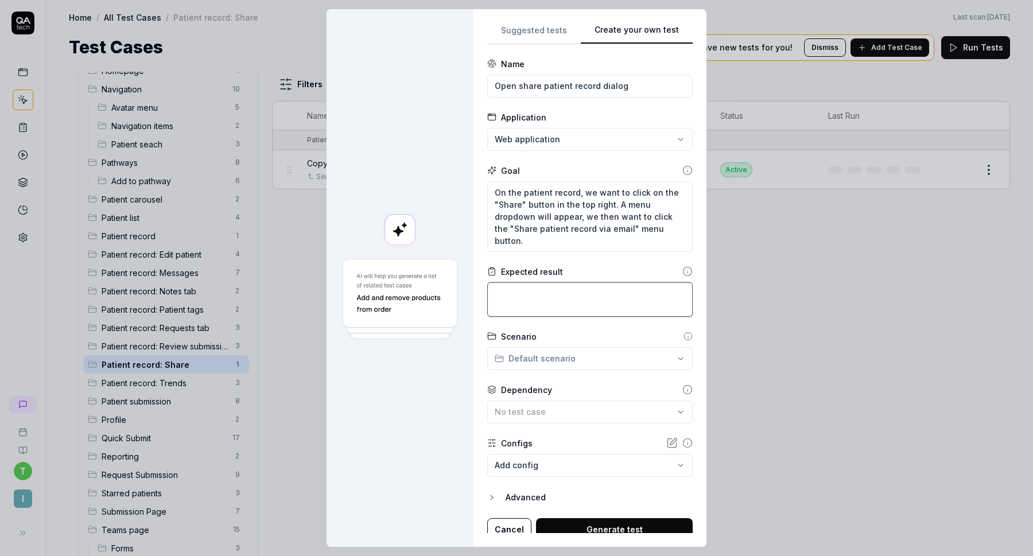
click at [557, 292] on textarea at bounding box center [590, 299] width 206 height 34
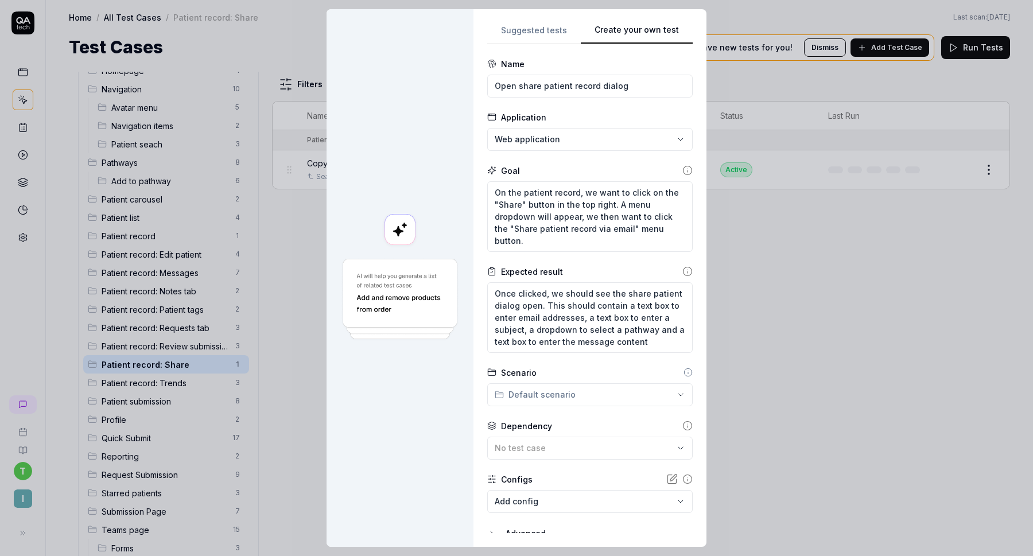
click at [581, 389] on div "**********" at bounding box center [516, 278] width 1033 height 556
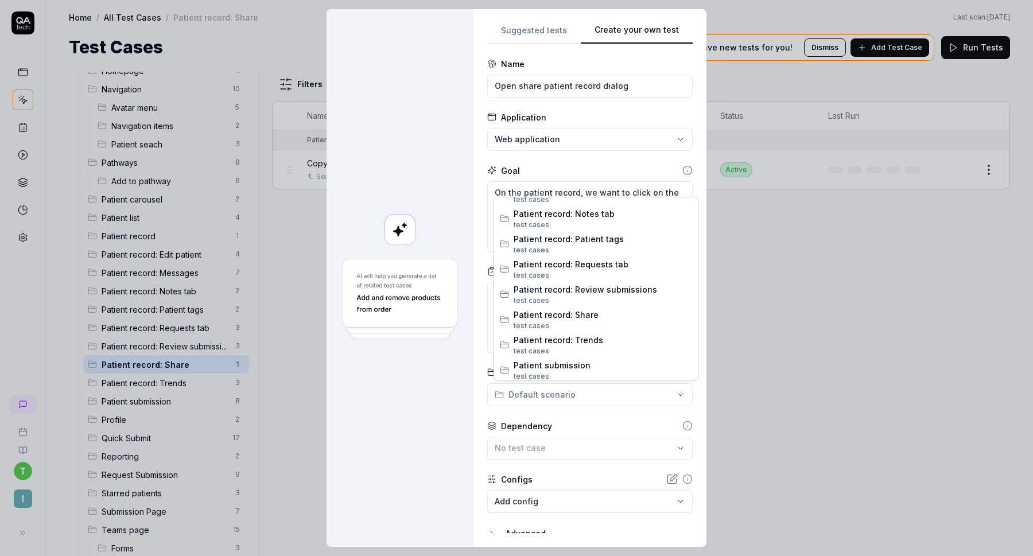
scroll to position [628, 0]
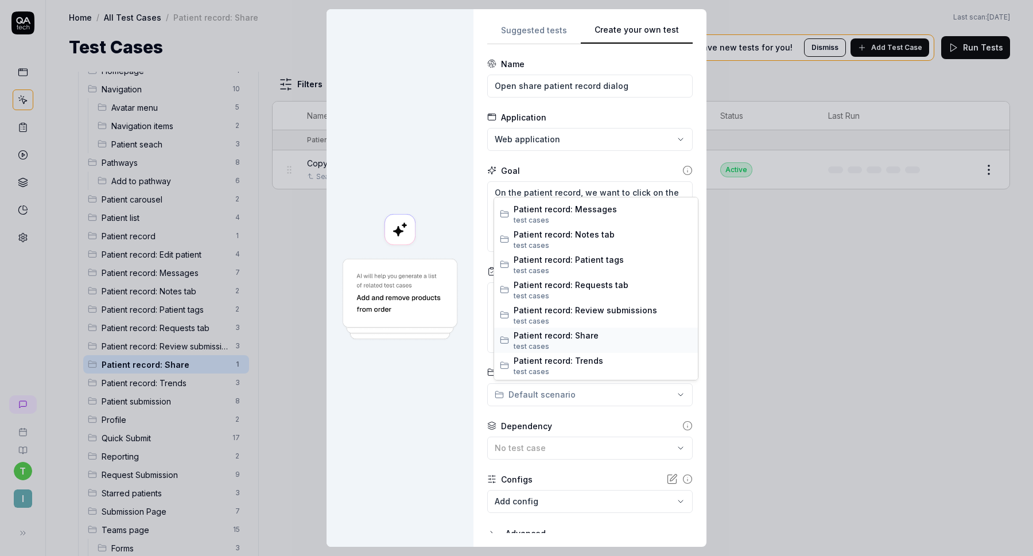
click at [582, 340] on span "Patient record: Share" at bounding box center [603, 336] width 179 height 12
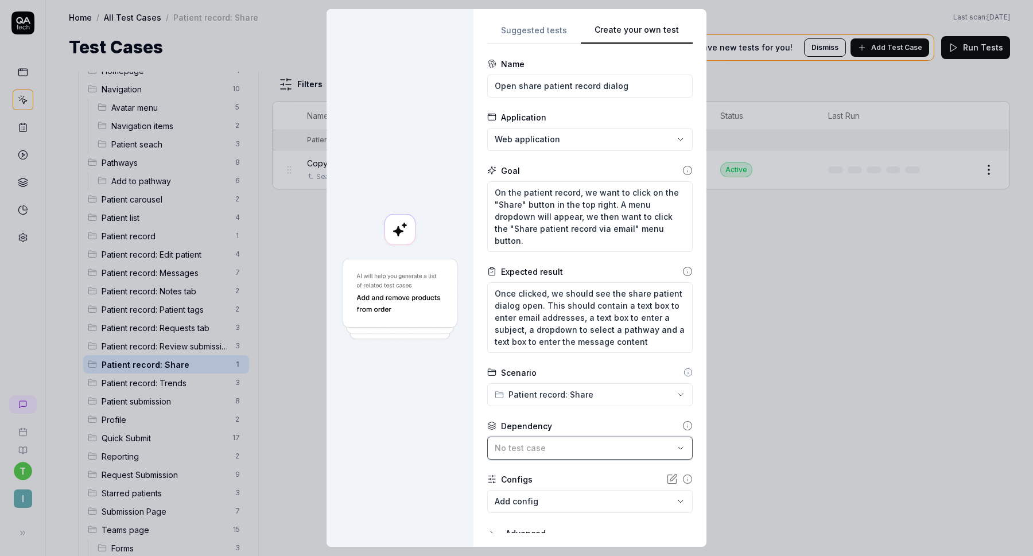
click at [553, 452] on div "No test case" at bounding box center [584, 448] width 179 height 12
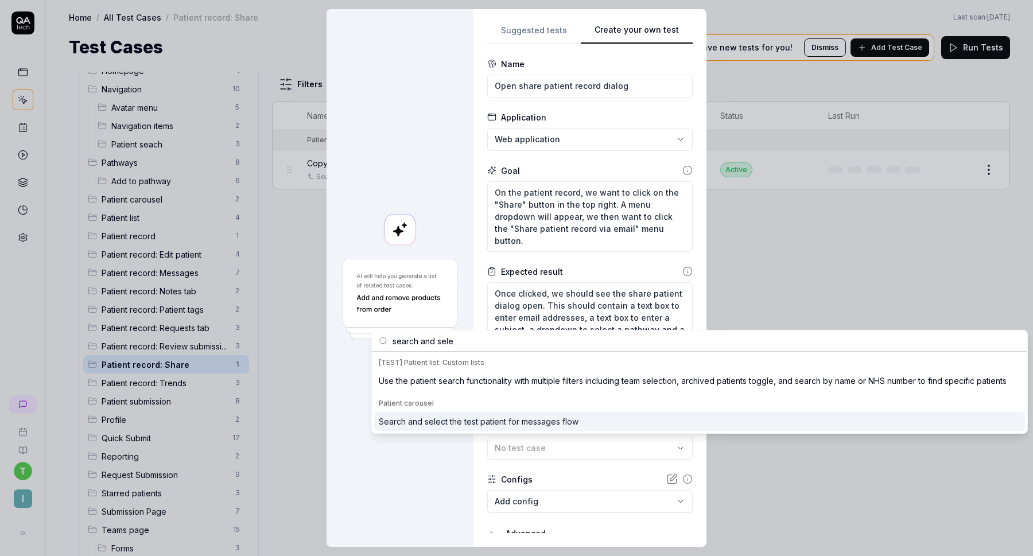
click at [516, 420] on div "Search and select the test patient for messages flow" at bounding box center [479, 422] width 200 height 12
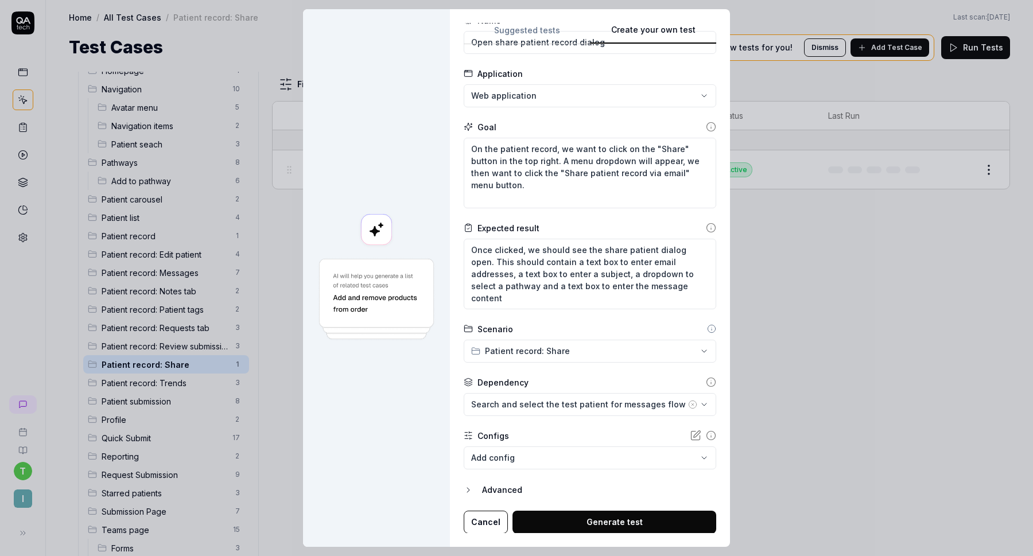
click at [578, 519] on button "Generate test" at bounding box center [615, 522] width 204 height 23
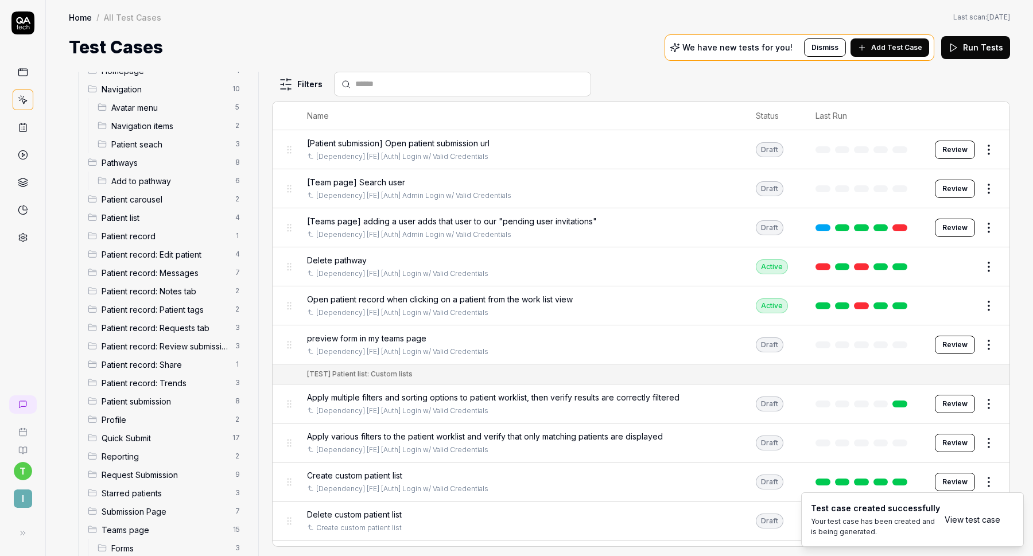
click at [157, 366] on span "Patient record: Share" at bounding box center [165, 365] width 127 height 12
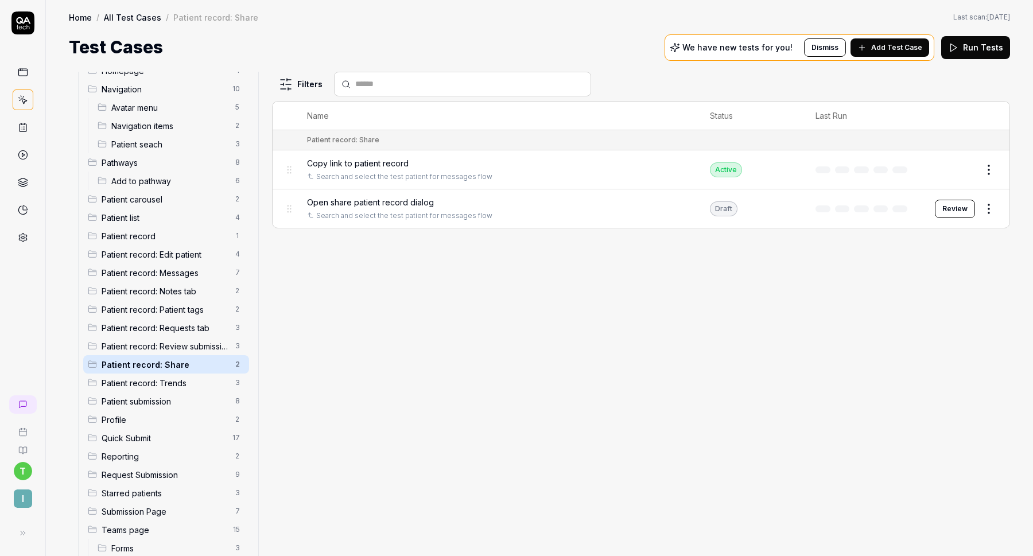
click at [958, 208] on button "Review" at bounding box center [955, 209] width 40 height 18
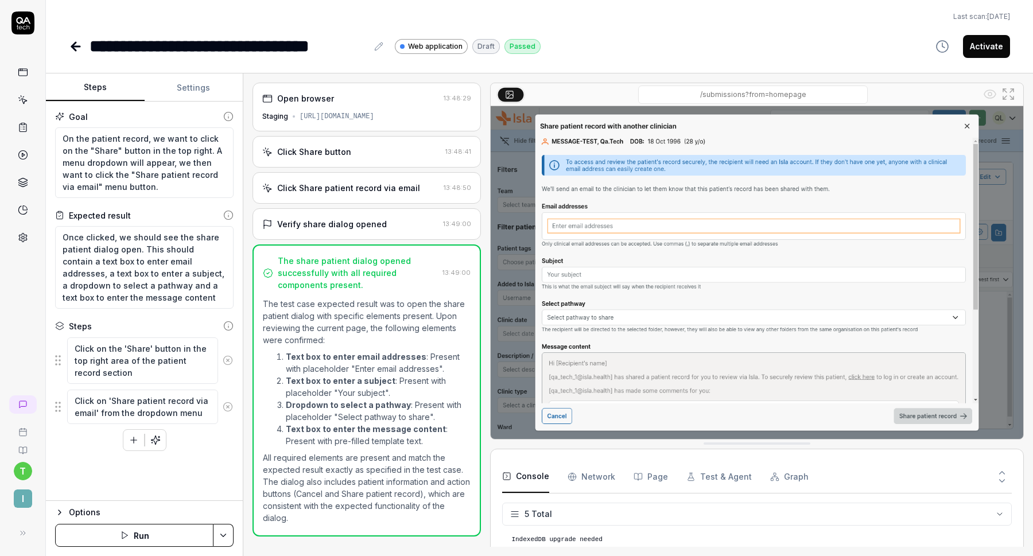
scroll to position [32, 0]
click at [366, 230] on div "Verify share dialog opened" at bounding box center [332, 224] width 110 height 12
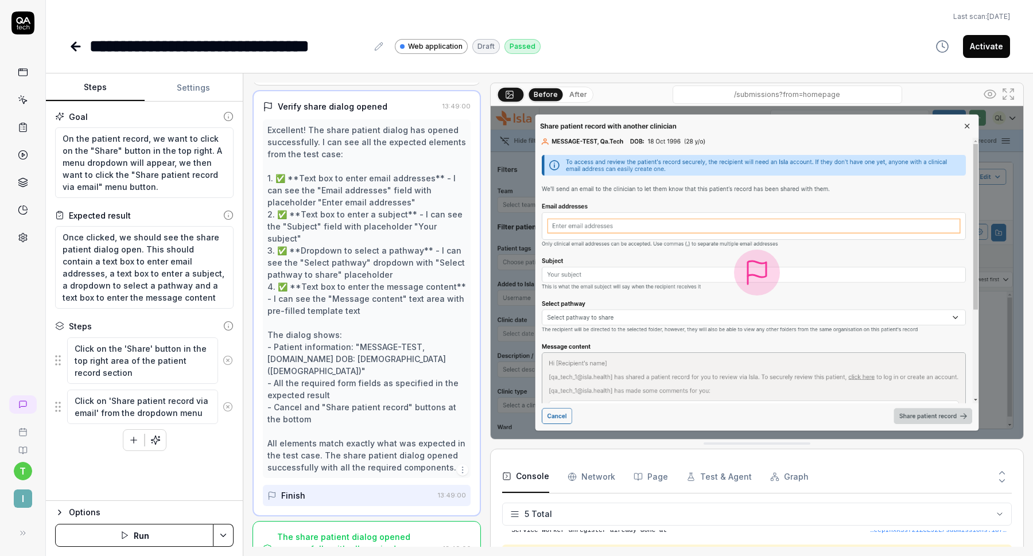
scroll to position [124, 0]
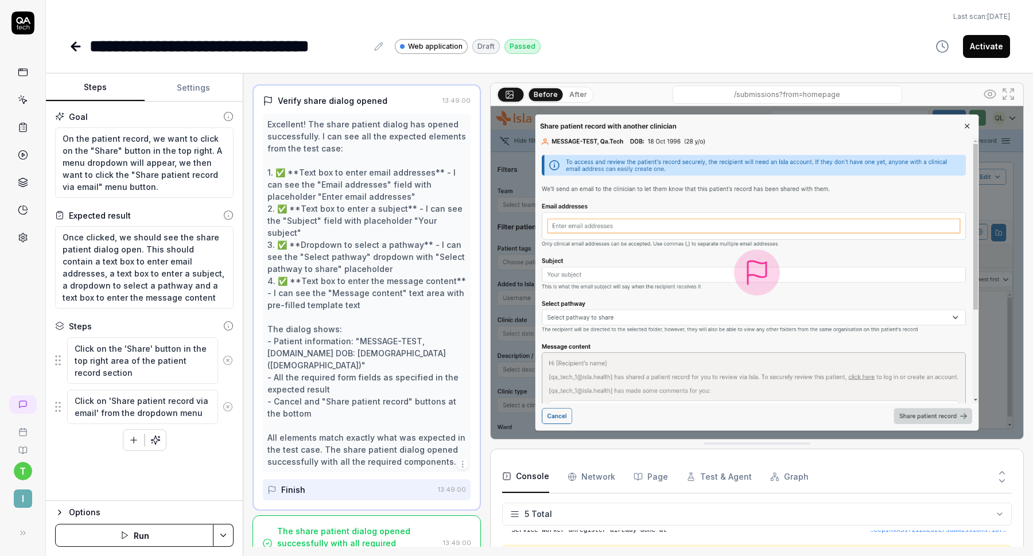
click at [981, 48] on button "Activate" at bounding box center [986, 46] width 47 height 23
click at [75, 49] on icon at bounding box center [74, 46] width 4 height 8
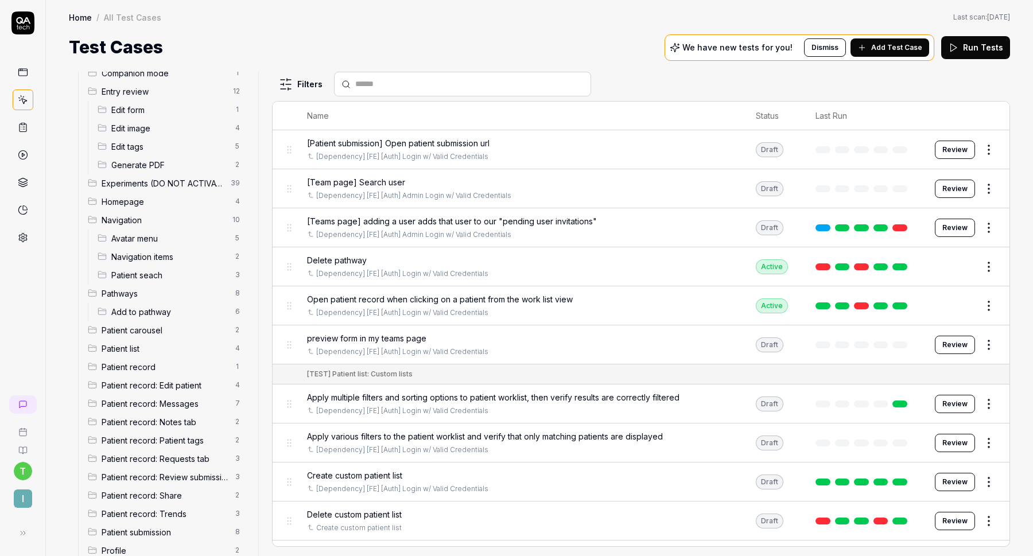
scroll to position [280, 0]
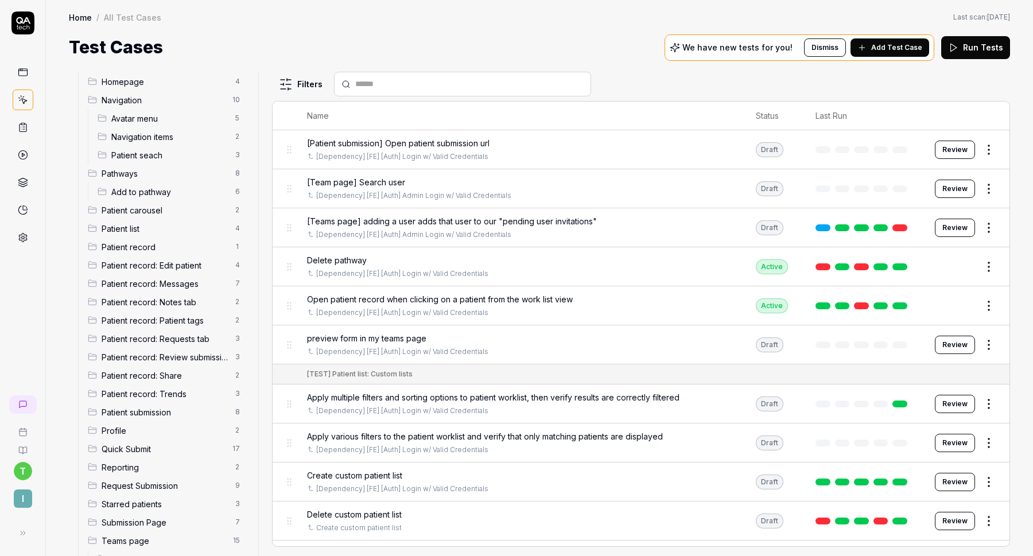
click at [184, 381] on span "Patient record: Share" at bounding box center [165, 376] width 127 height 12
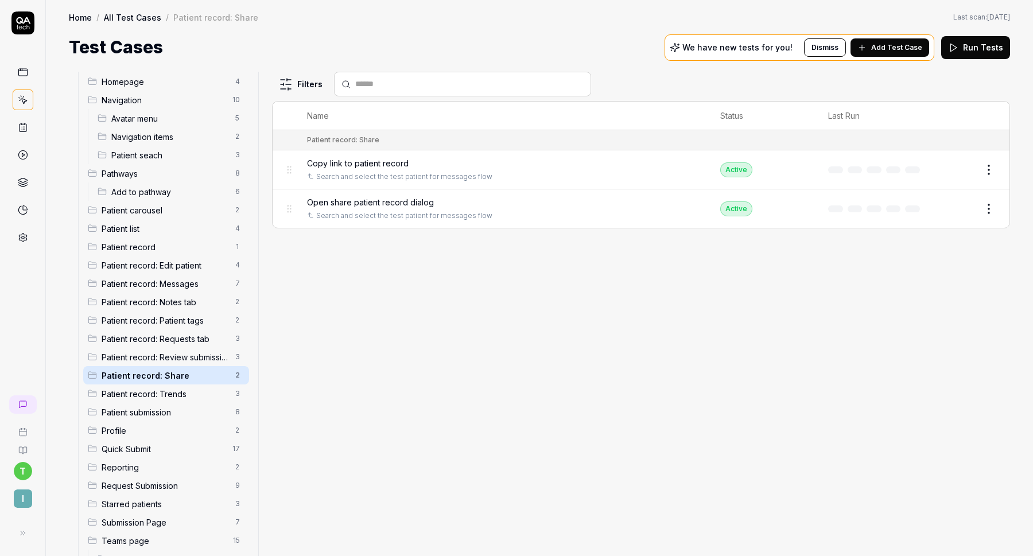
click at [884, 48] on span "Add Test Case" at bounding box center [897, 47] width 51 height 10
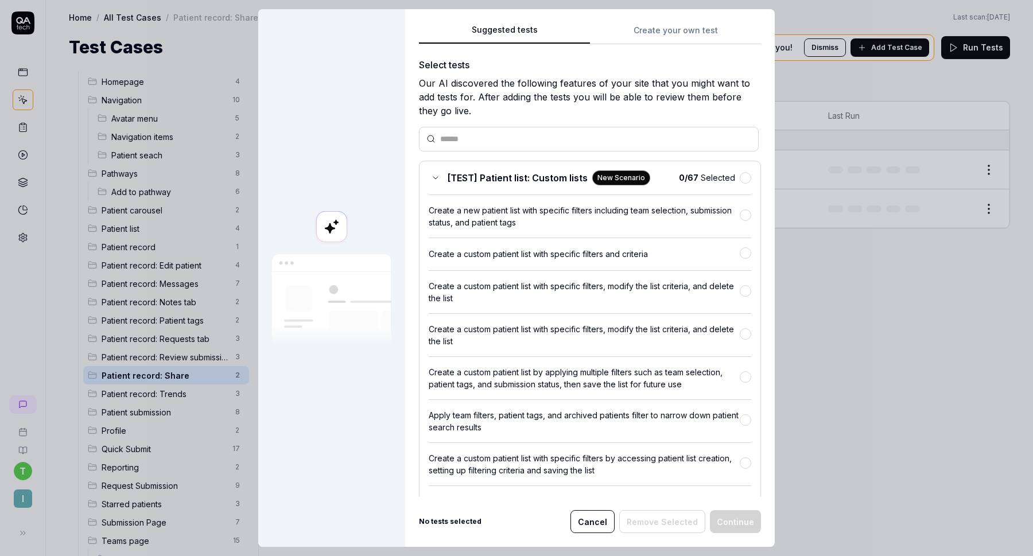
click at [669, 19] on div "Suggested tests Create your own test Select tests Our AI discovered the followi…" at bounding box center [590, 278] width 370 height 538
click at [667, 25] on div "Suggested tests Create your own test Select tests Our AI discovered the followi…" at bounding box center [590, 278] width 370 height 538
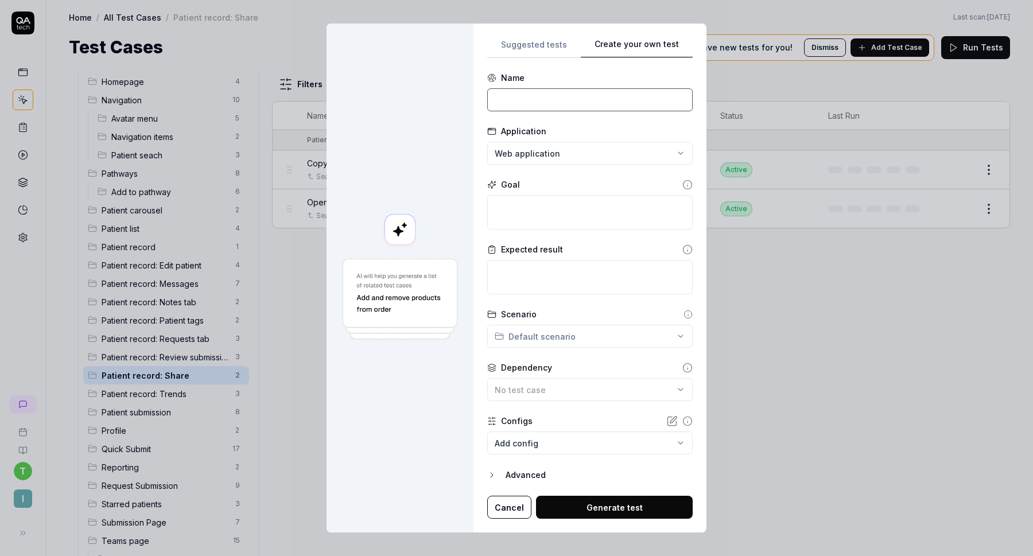
click at [608, 99] on input at bounding box center [590, 99] width 206 height 23
click at [532, 204] on textarea at bounding box center [590, 212] width 206 height 34
paste textarea "On the patient record, we want to click on the "Share" button in the top right.…"
click at [547, 210] on textarea at bounding box center [590, 212] width 206 height 34
click at [567, 272] on textarea at bounding box center [590, 277] width 206 height 34
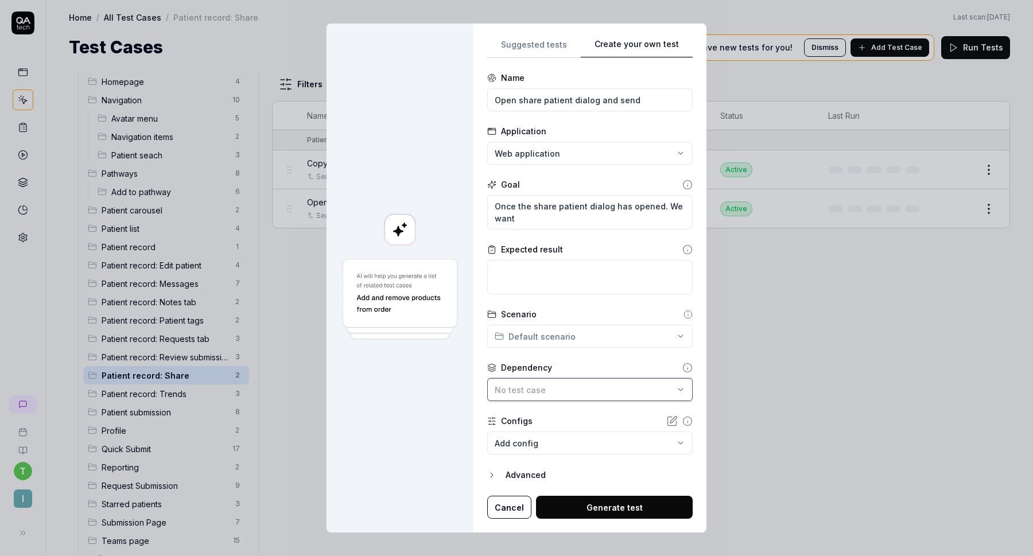
click at [543, 385] on span "No test case" at bounding box center [520, 390] width 51 height 10
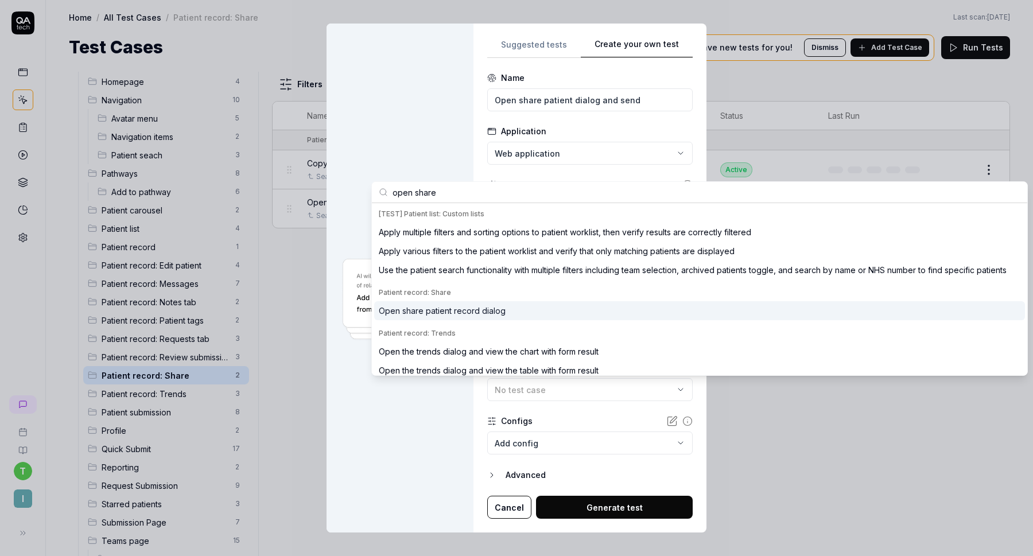
click at [482, 311] on div "Open share patient record dialog" at bounding box center [442, 311] width 127 height 12
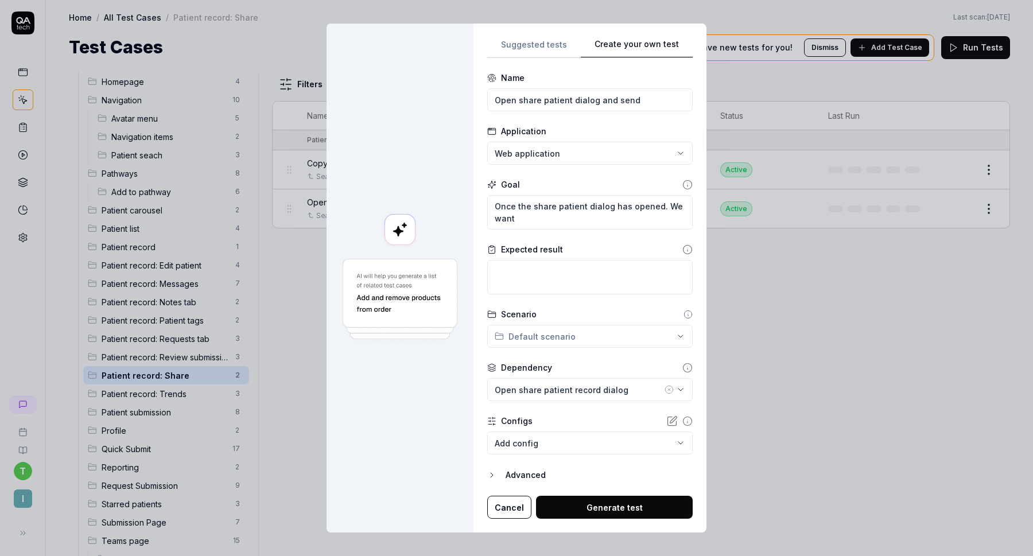
click at [586, 334] on div "**********" at bounding box center [516, 278] width 1033 height 556
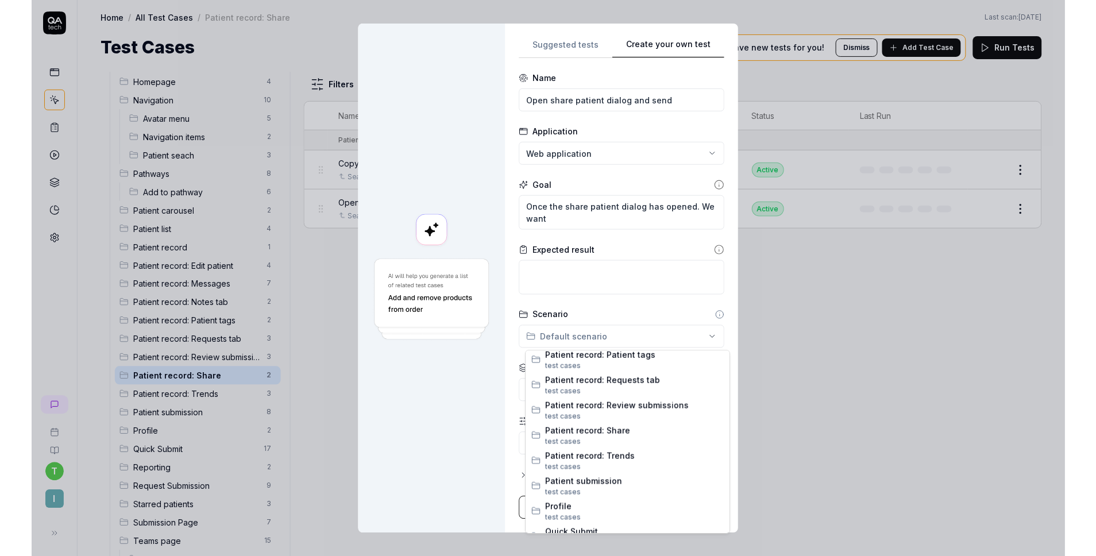
scroll to position [679, 0]
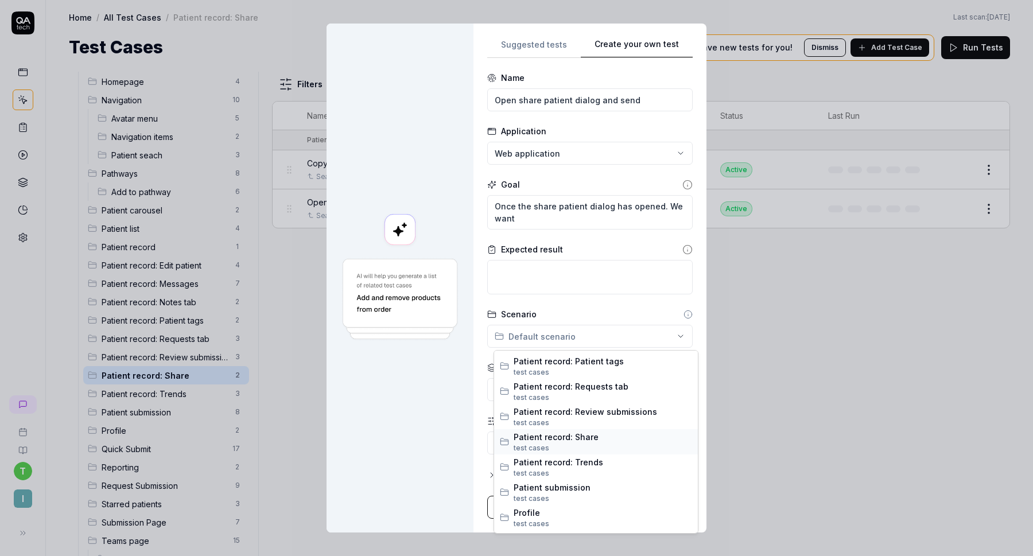
click at [573, 447] on span "test case s" at bounding box center [603, 448] width 179 height 10
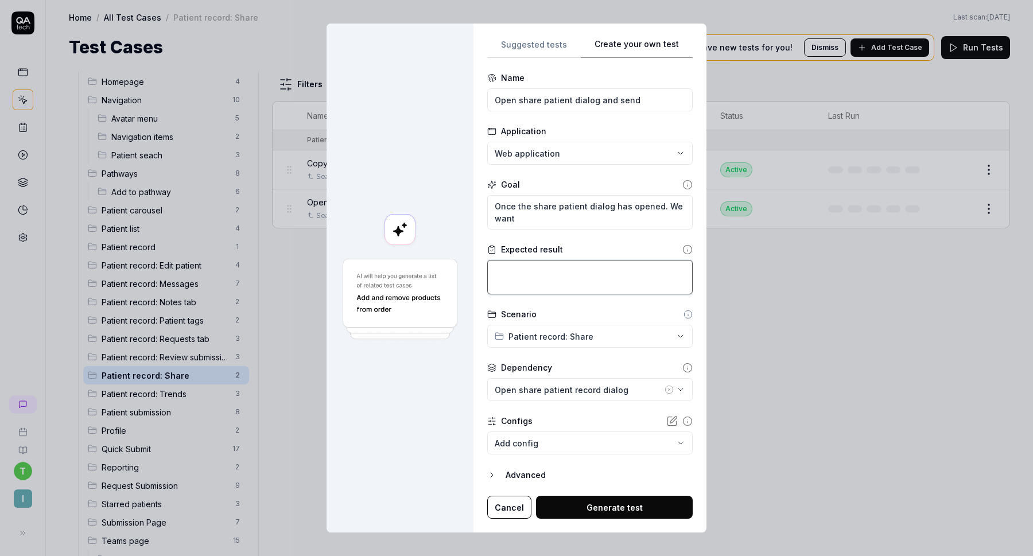
click at [574, 281] on textarea at bounding box center [590, 277] width 206 height 34
click at [605, 283] on textarea at bounding box center [590, 277] width 206 height 34
click at [543, 220] on textarea "Once the share patient dialog has opened. We want" at bounding box center [590, 212] width 206 height 34
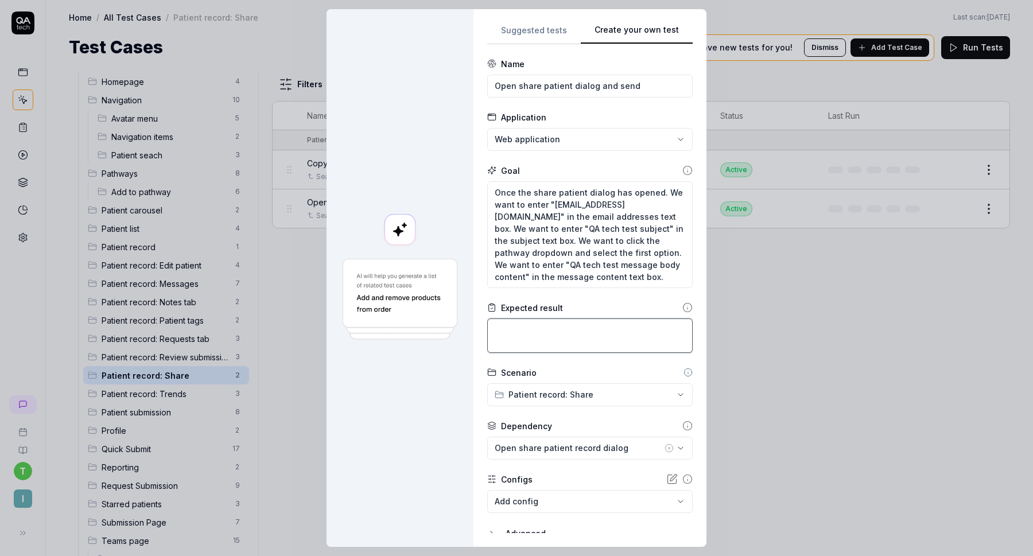
click at [549, 320] on textarea at bounding box center [590, 336] width 206 height 34
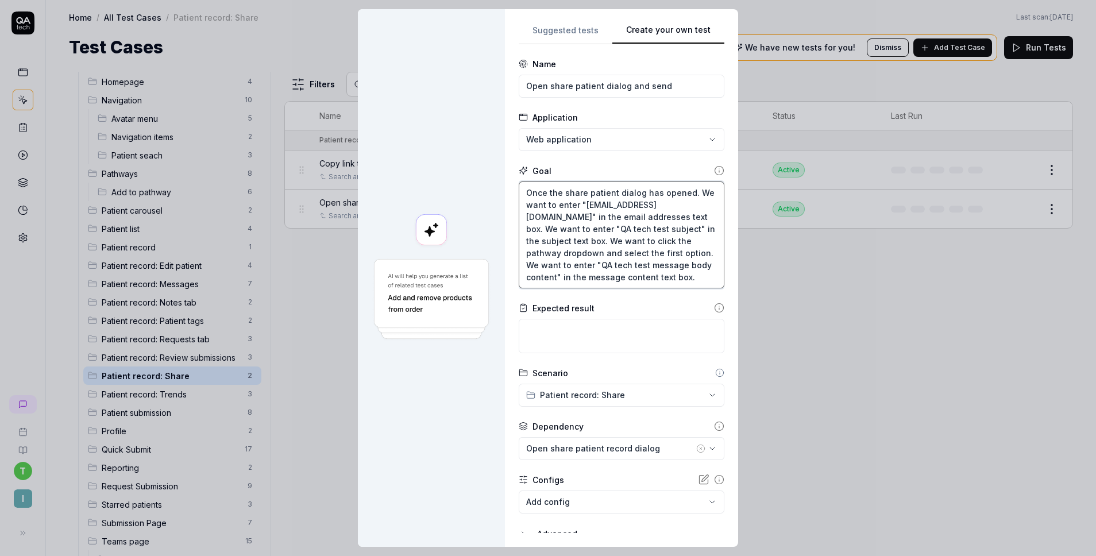
click at [574, 249] on textarea "Once the share patient dialog has opened. We want to enter "test@isla.health" i…" at bounding box center [621, 234] width 206 height 107
click at [566, 323] on textarea at bounding box center [621, 336] width 206 height 34
click at [594, 337] on textarea at bounding box center [621, 336] width 206 height 34
drag, startPoint x: 563, startPoint y: 253, endPoint x: 518, endPoint y: 253, distance: 44.2
click at [518, 253] on textarea "Once the share patient dialog has opened. We want to enter "test@isla.health" i…" at bounding box center [621, 234] width 206 height 107
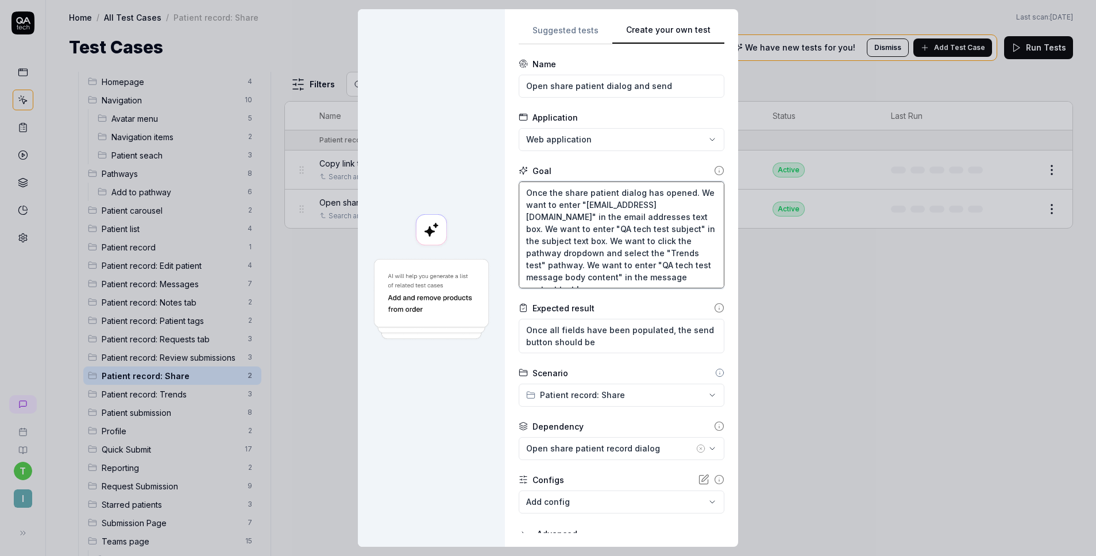
click at [645, 280] on textarea "Once the share patient dialog has opened. We want to enter "test@isla.health" i…" at bounding box center [621, 234] width 206 height 107
click at [621, 350] on textarea "Once all fields have been populated, the send button should be" at bounding box center [621, 336] width 206 height 34
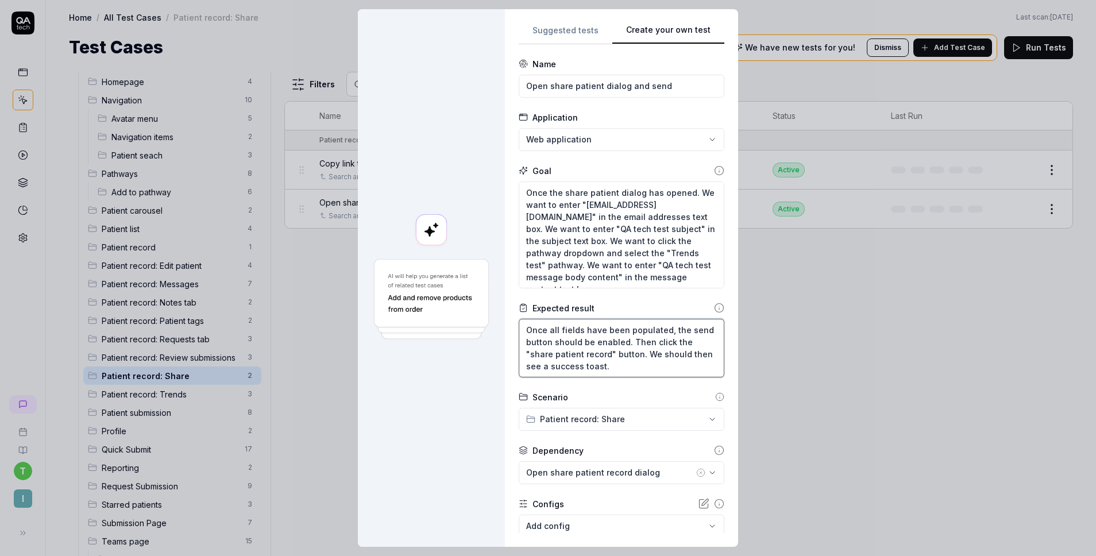
scroll to position [68, 0]
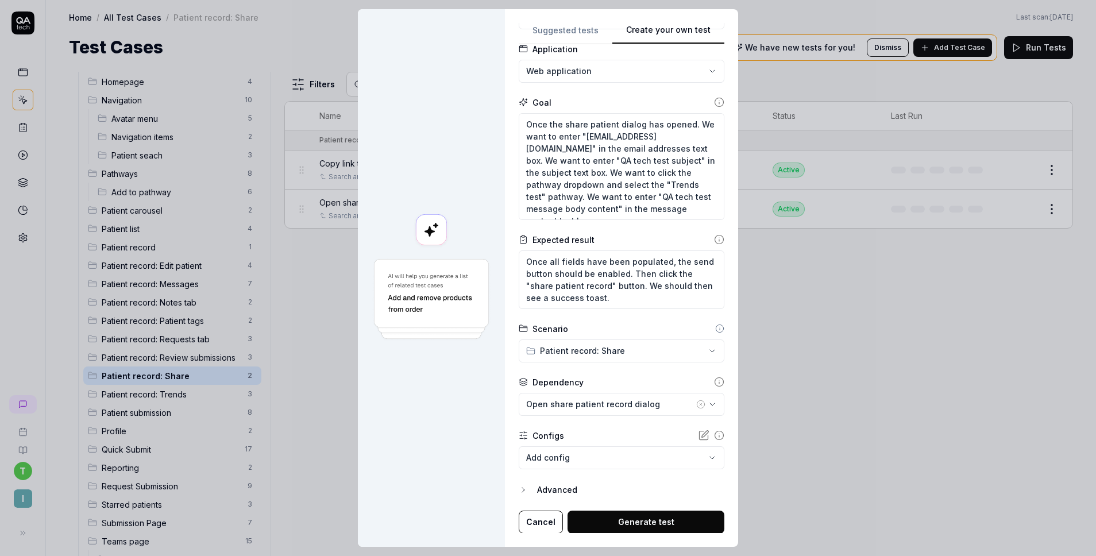
click at [630, 522] on button "Generate test" at bounding box center [645, 521] width 157 height 23
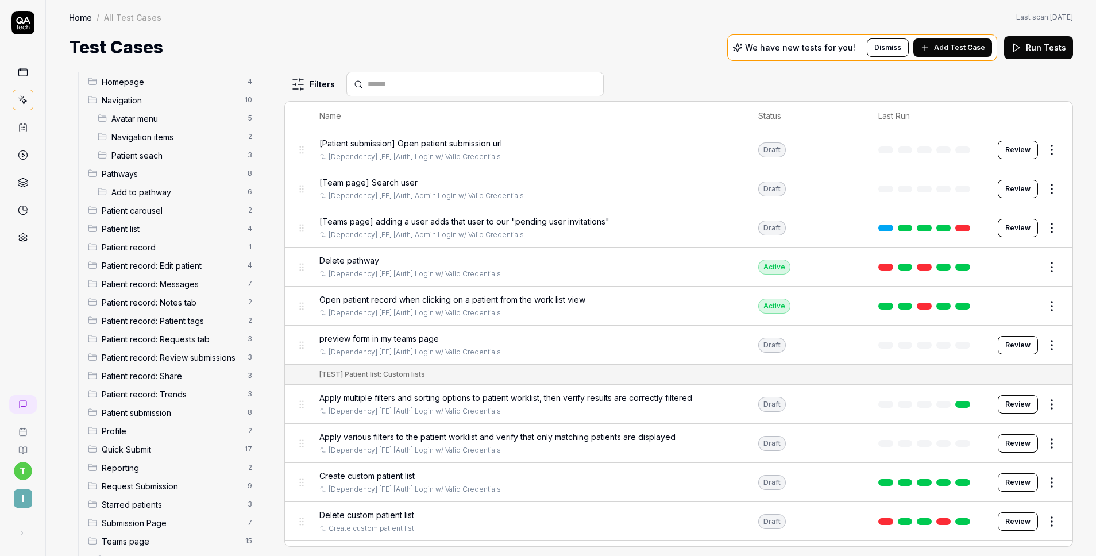
click at [156, 376] on span "Patient record: Share" at bounding box center [171, 376] width 139 height 12
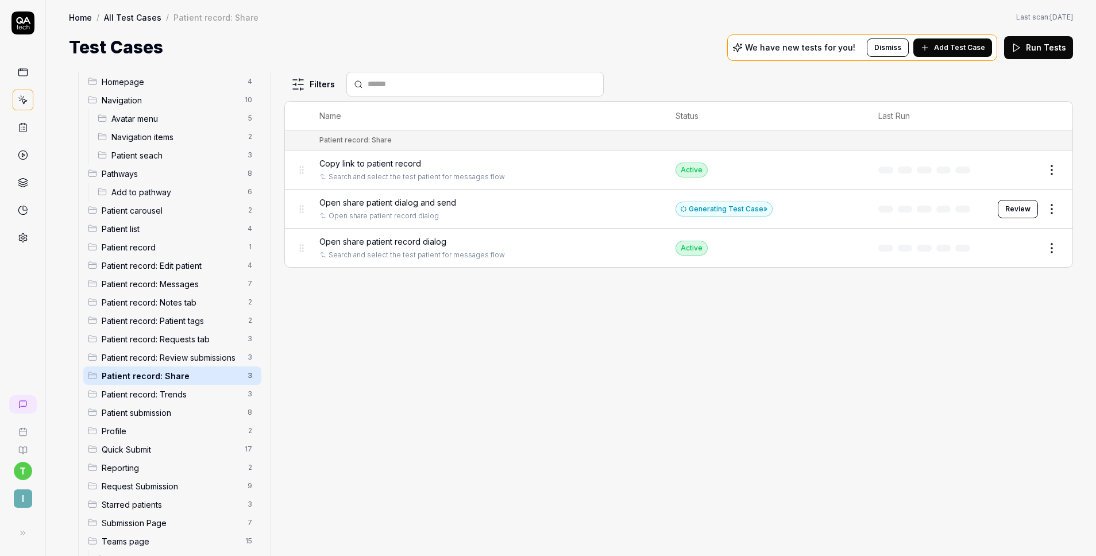
click at [1012, 205] on button "Review" at bounding box center [1017, 209] width 40 height 18
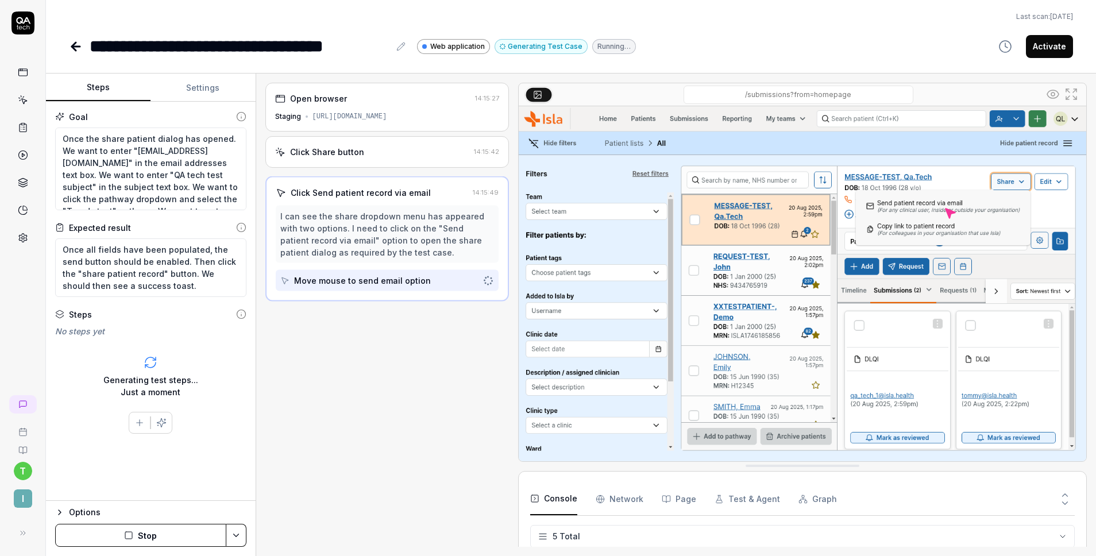
scroll to position [32, 0]
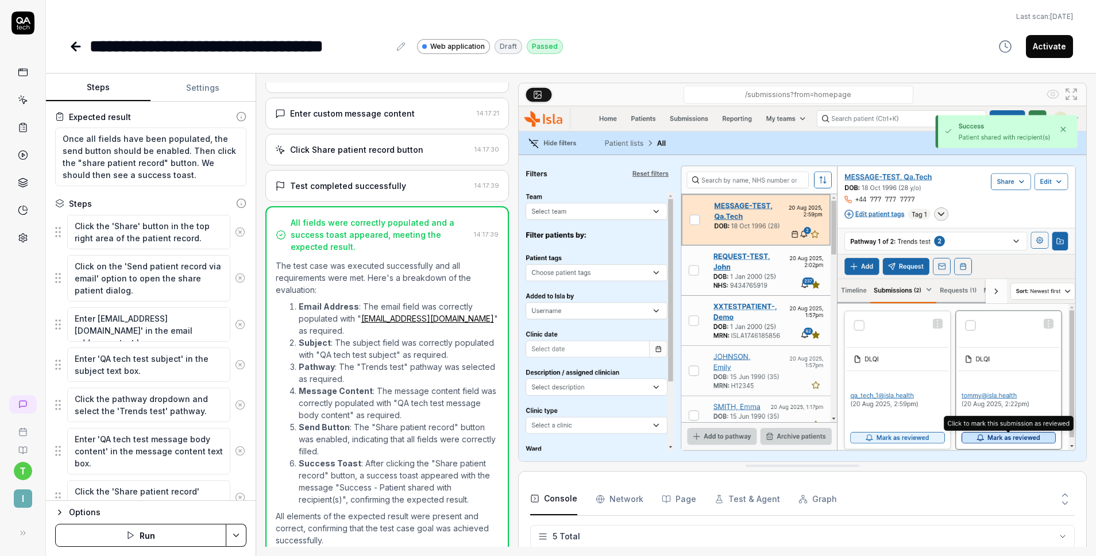
scroll to position [161, 0]
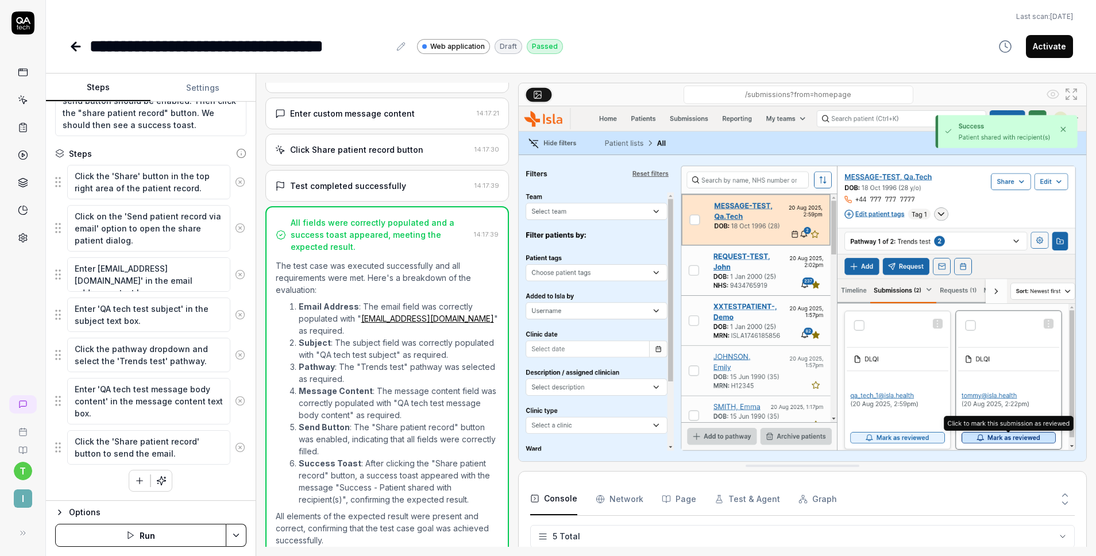
click at [1033, 49] on button "Activate" at bounding box center [1048, 46] width 47 height 23
click at [73, 44] on icon at bounding box center [74, 46] width 4 height 8
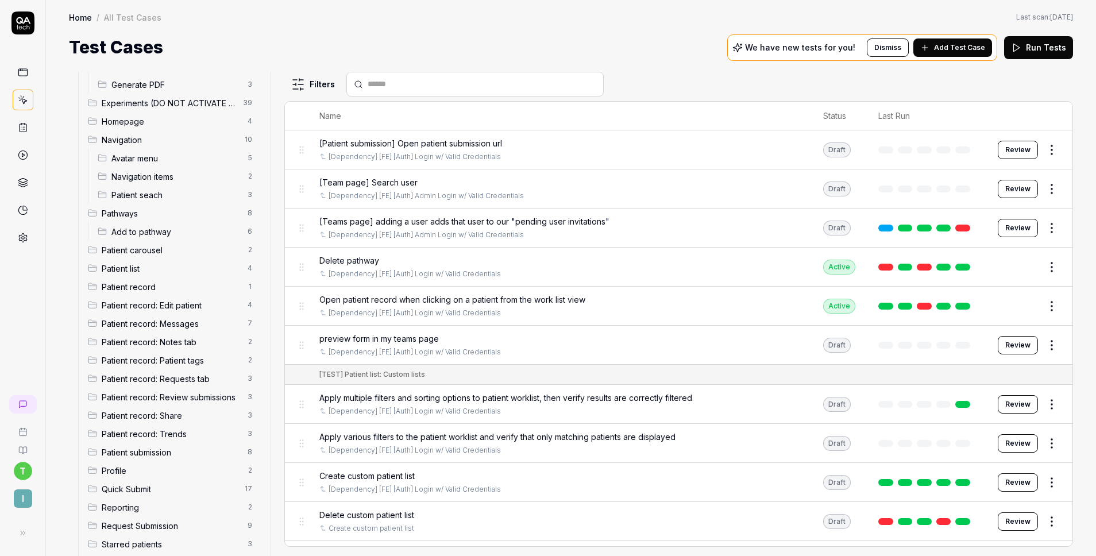
scroll to position [330, 0]
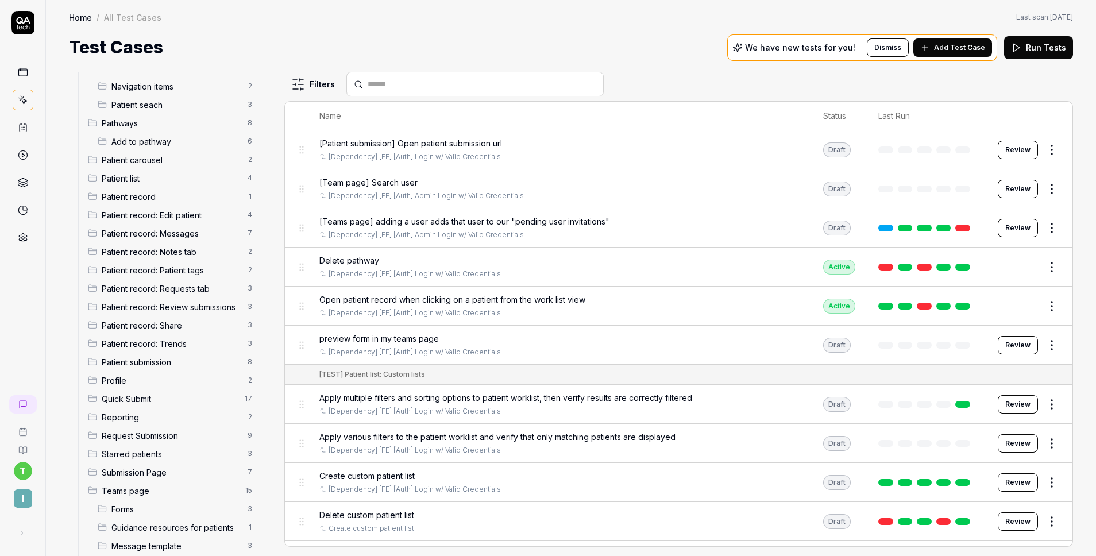
click at [150, 328] on span "Patient record: Share" at bounding box center [171, 325] width 139 height 12
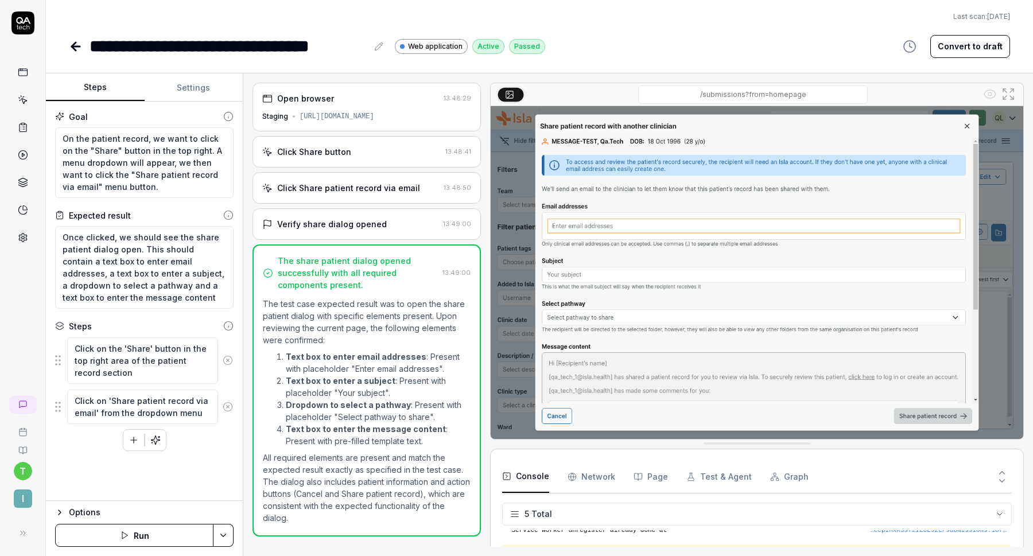
click at [73, 47] on icon at bounding box center [76, 47] width 8 height 0
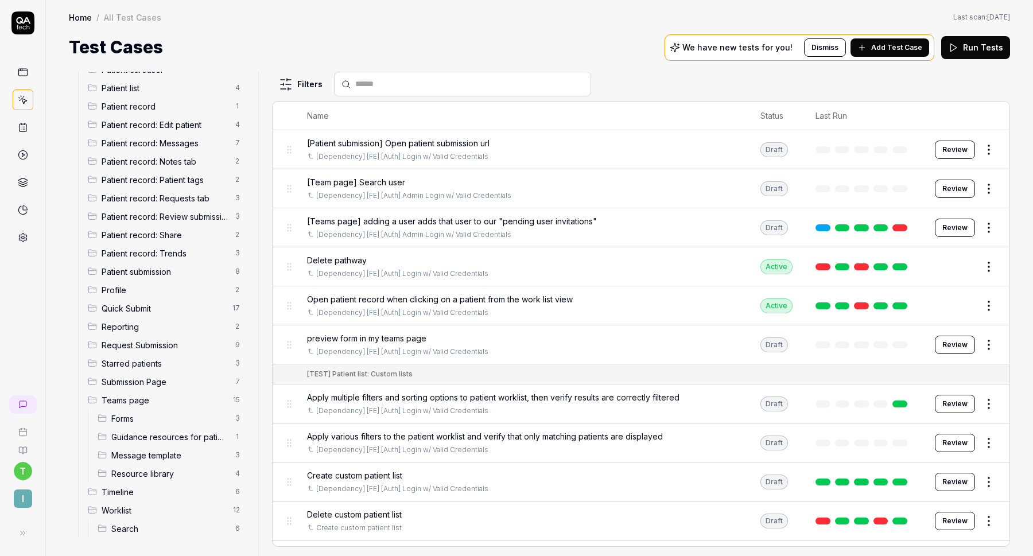
scroll to position [382, 0]
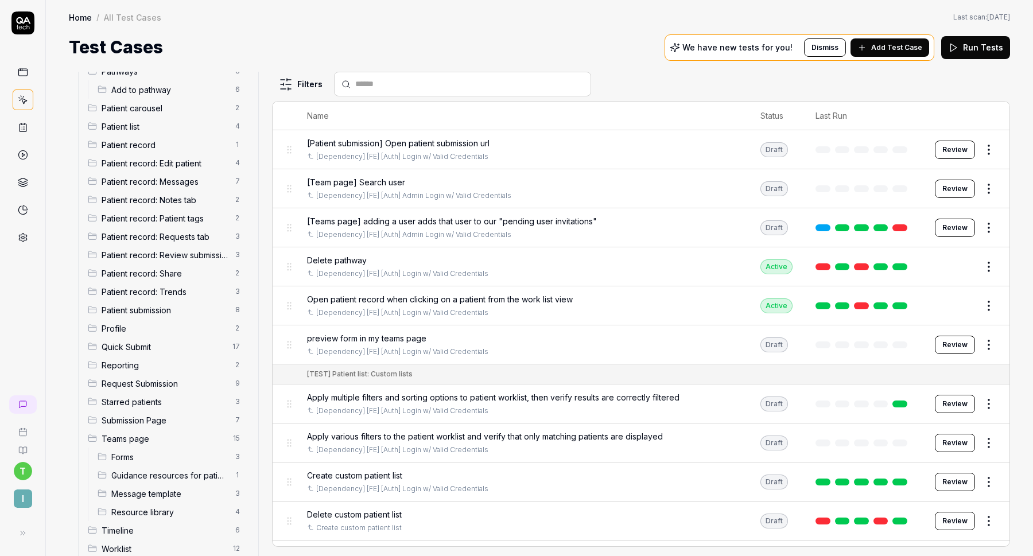
click at [171, 185] on span "Patient record: Messages" at bounding box center [165, 182] width 127 height 12
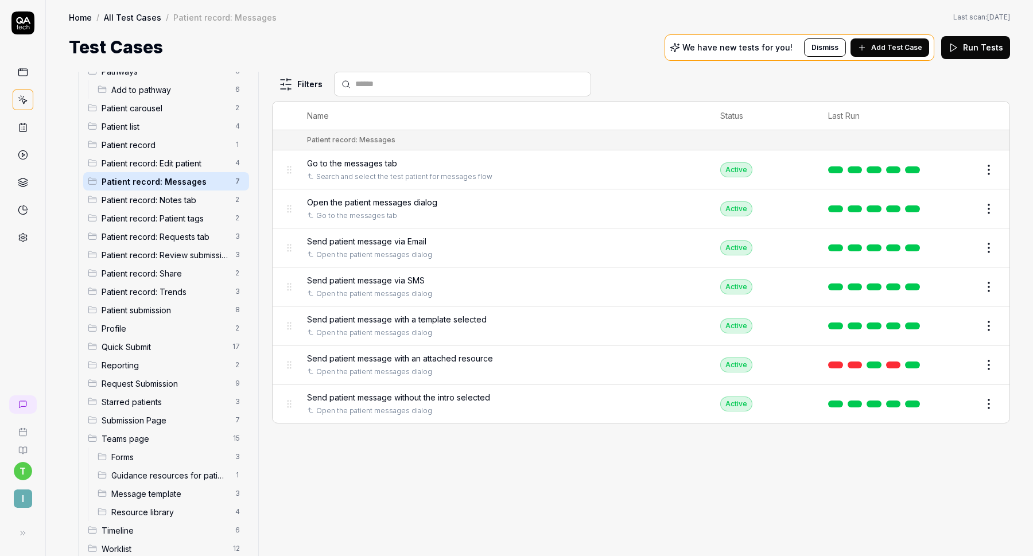
click at [454, 243] on div "Send patient message via Email" at bounding box center [502, 241] width 390 height 12
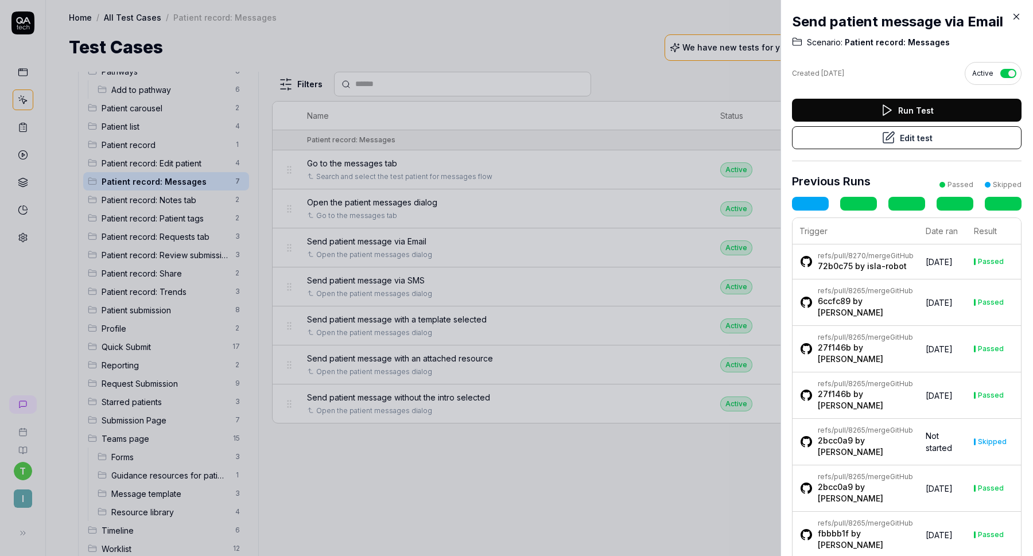
click at [926, 141] on button "Edit test" at bounding box center [907, 137] width 230 height 23
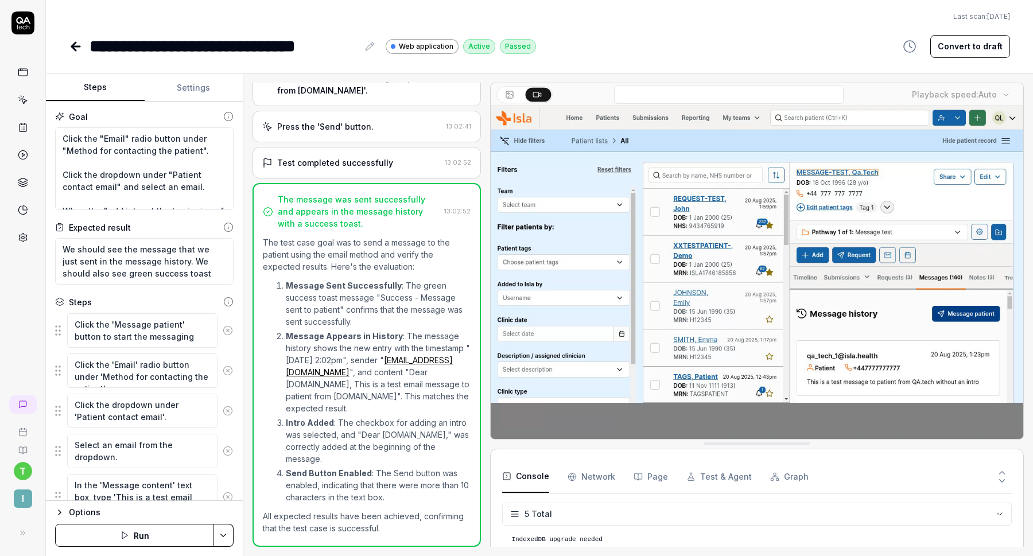
scroll to position [32, 0]
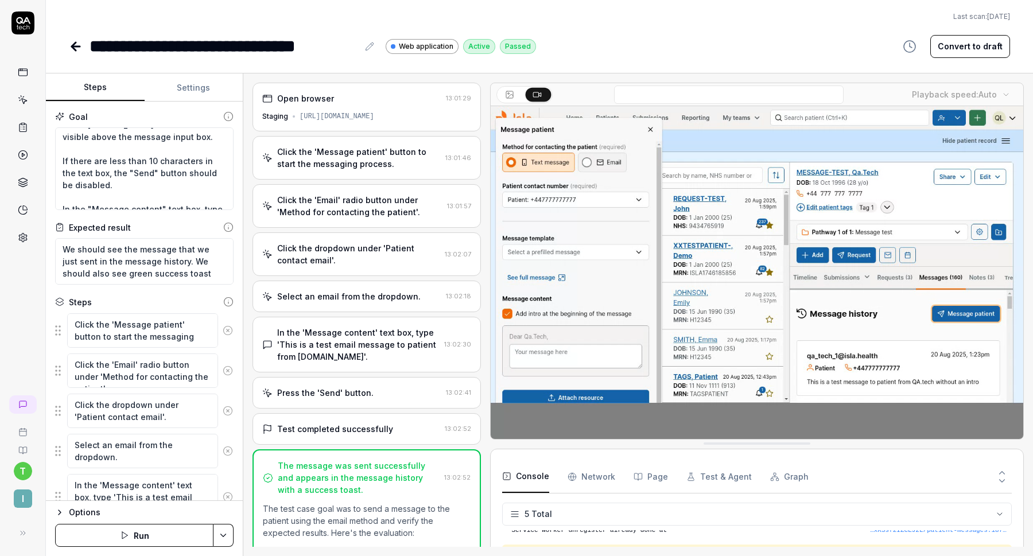
scroll to position [169, 0]
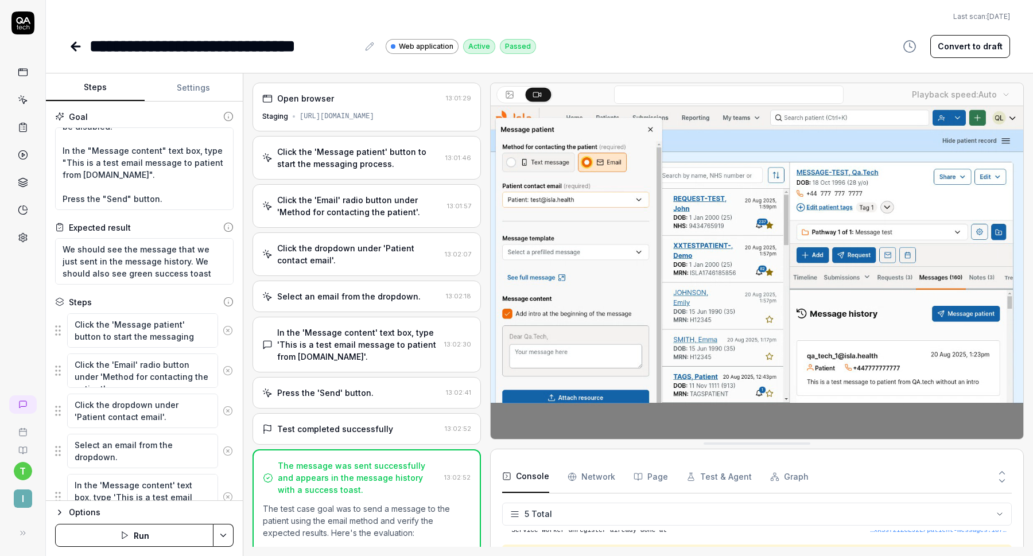
type textarea "*"
click at [183, 83] on button "Settings" at bounding box center [194, 88] width 99 height 28
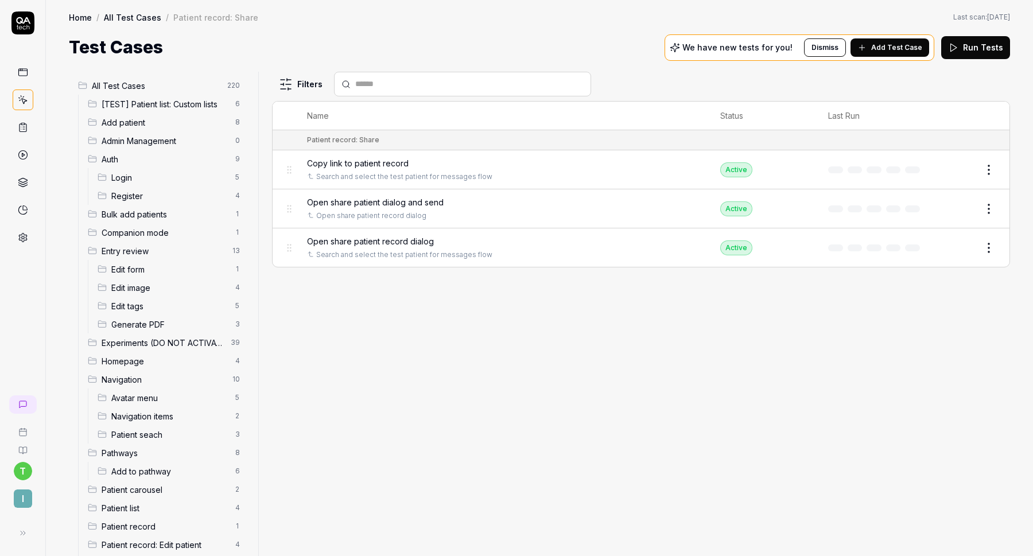
click at [229, 85] on html "t I Home / All Test Cases / Patient record: Share Home / All Test Cases / Patie…" at bounding box center [516, 278] width 1033 height 556
click at [211, 103] on div "Add Scenario" at bounding box center [187, 107] width 91 height 25
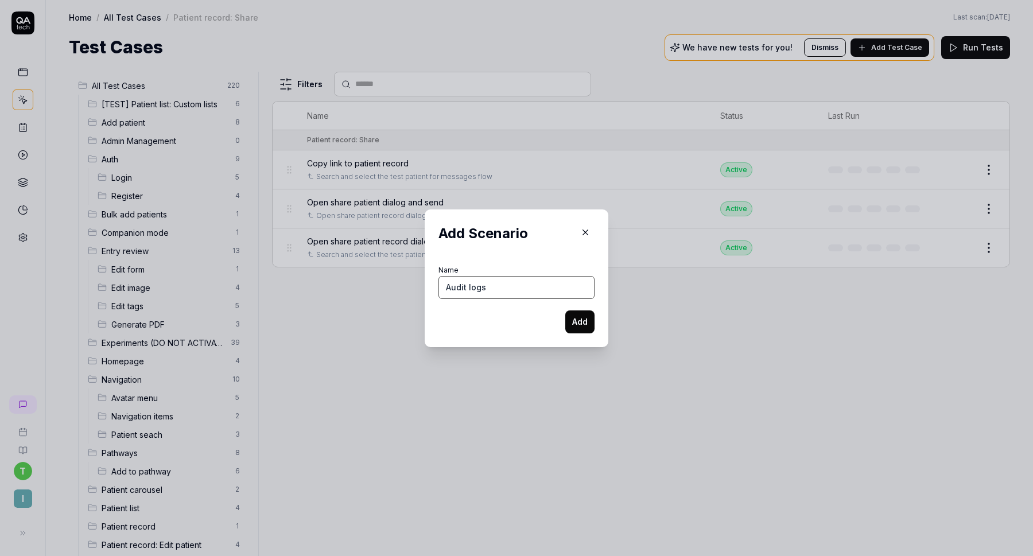
type input "Audit logs"
click at [575, 320] on button "Add" at bounding box center [580, 322] width 29 height 23
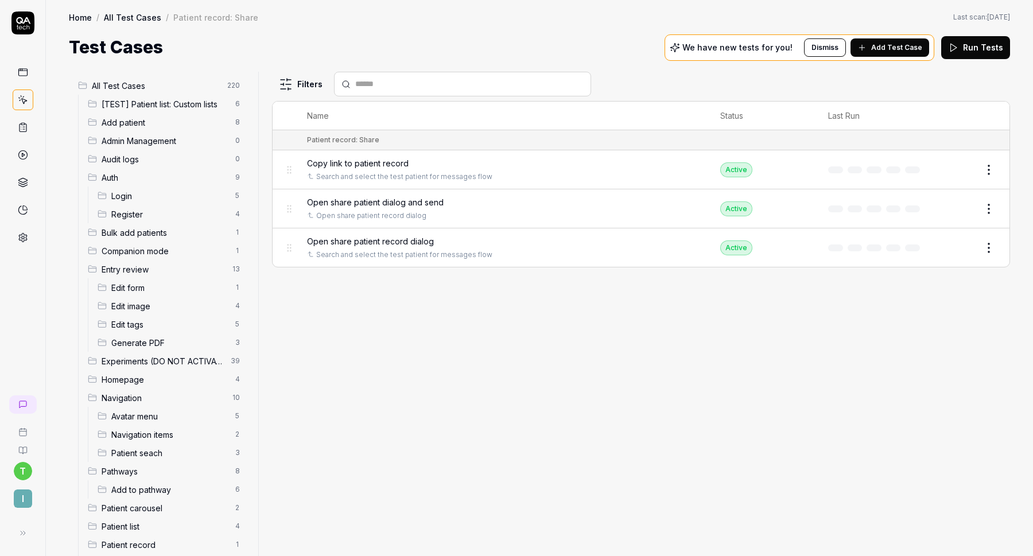
click at [149, 159] on span "Audit logs" at bounding box center [165, 159] width 127 height 12
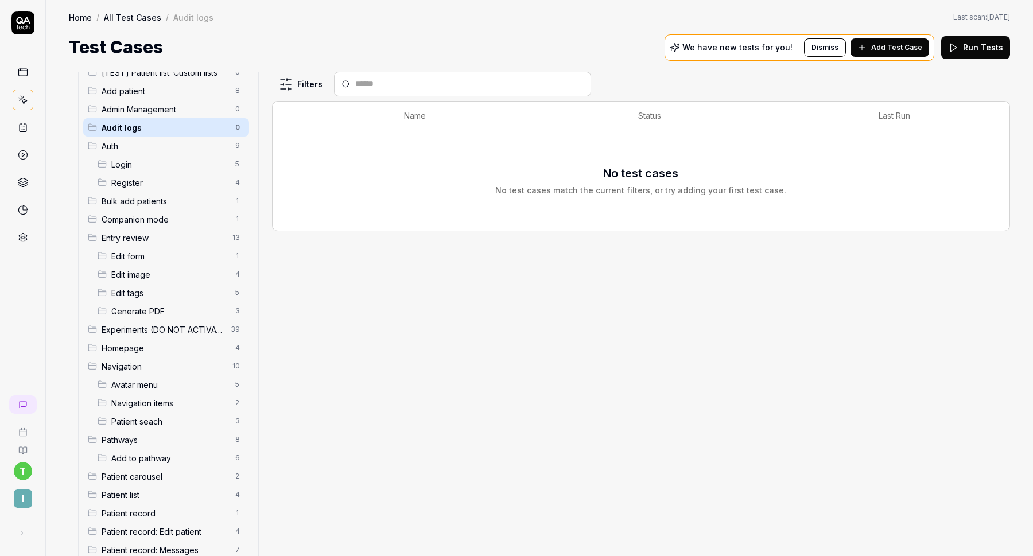
scroll to position [33, 0]
click at [150, 387] on span "Avatar menu" at bounding box center [169, 383] width 117 height 12
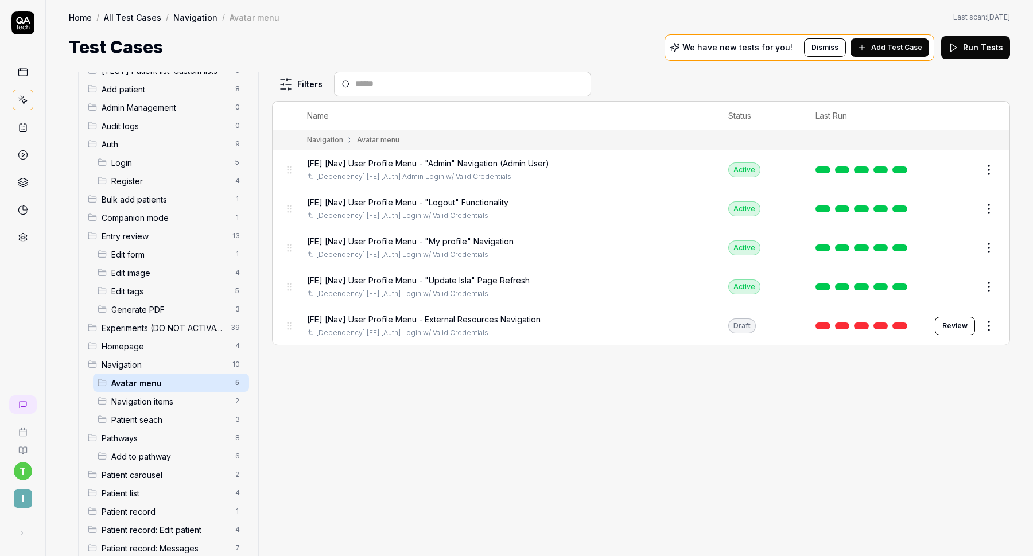
click at [148, 129] on span "Audit logs" at bounding box center [165, 126] width 127 height 12
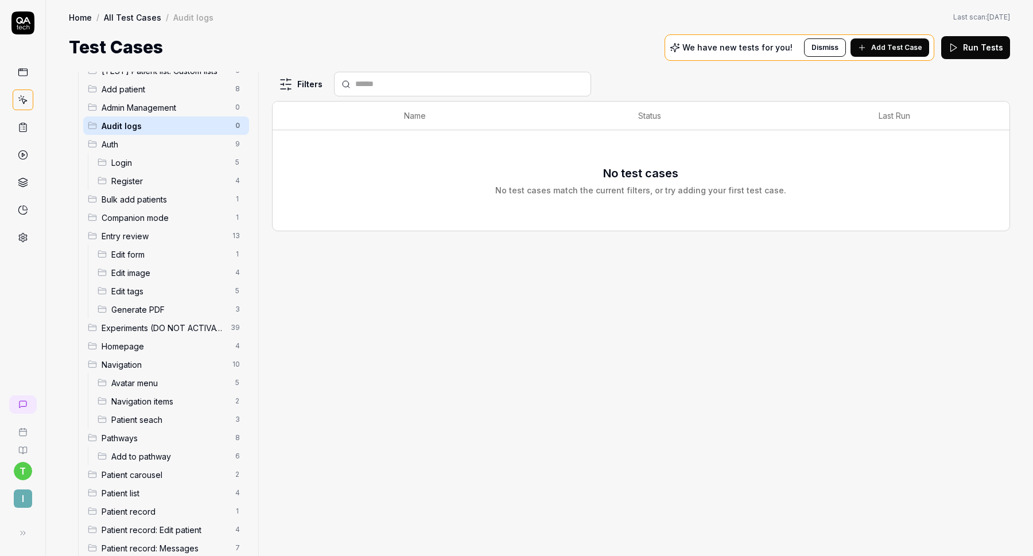
click at [138, 384] on span "Avatar menu" at bounding box center [169, 383] width 117 height 12
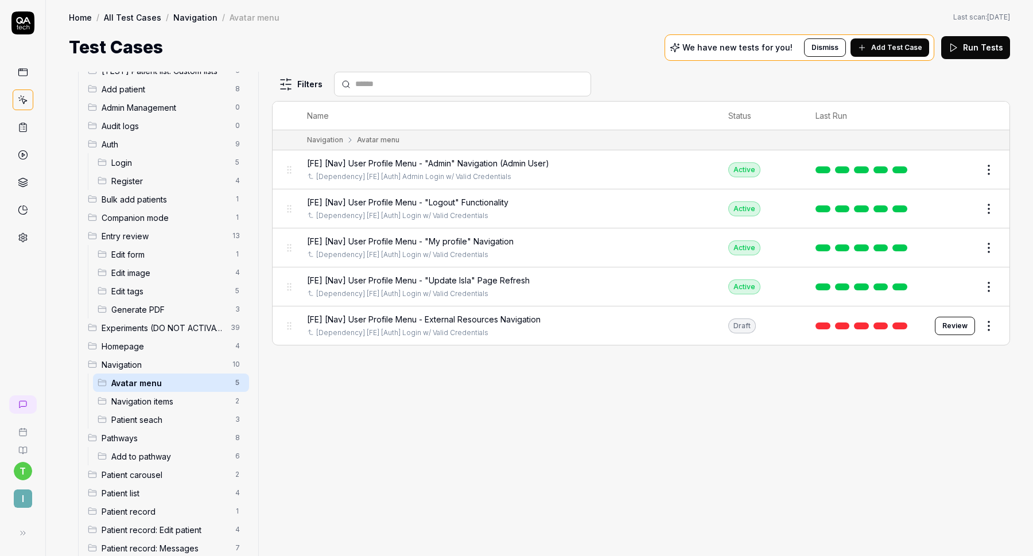
click at [158, 126] on span "Audit logs" at bounding box center [165, 126] width 127 height 12
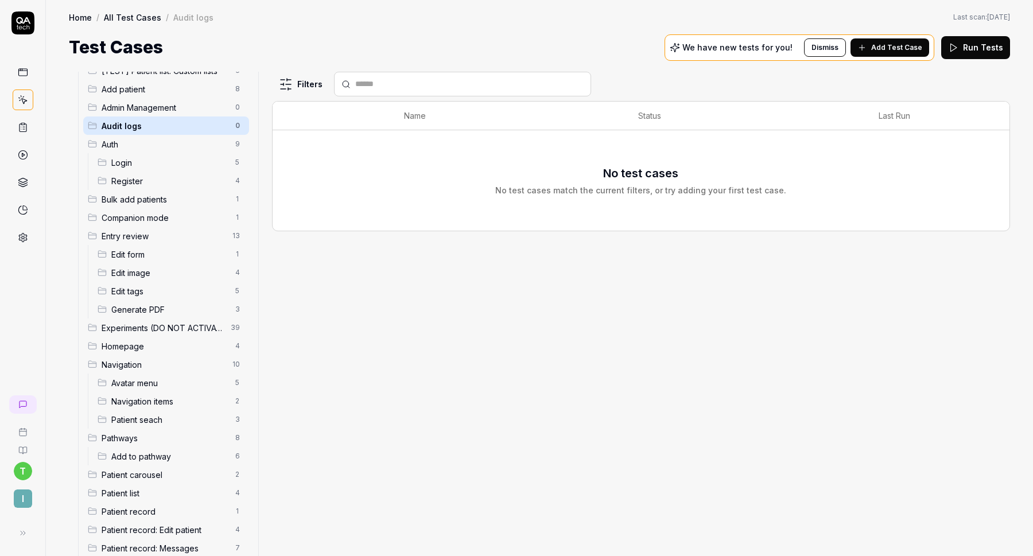
click at [904, 46] on span "Add Test Case" at bounding box center [897, 47] width 51 height 10
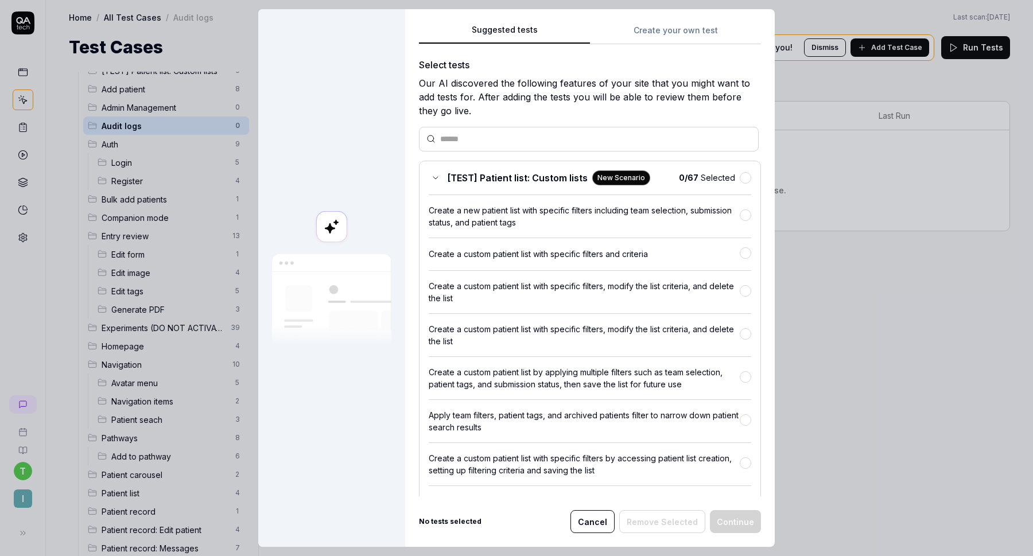
click at [689, 33] on div "Suggested tests Create your own test Select tests Our AI discovered the followi…" at bounding box center [590, 278] width 370 height 538
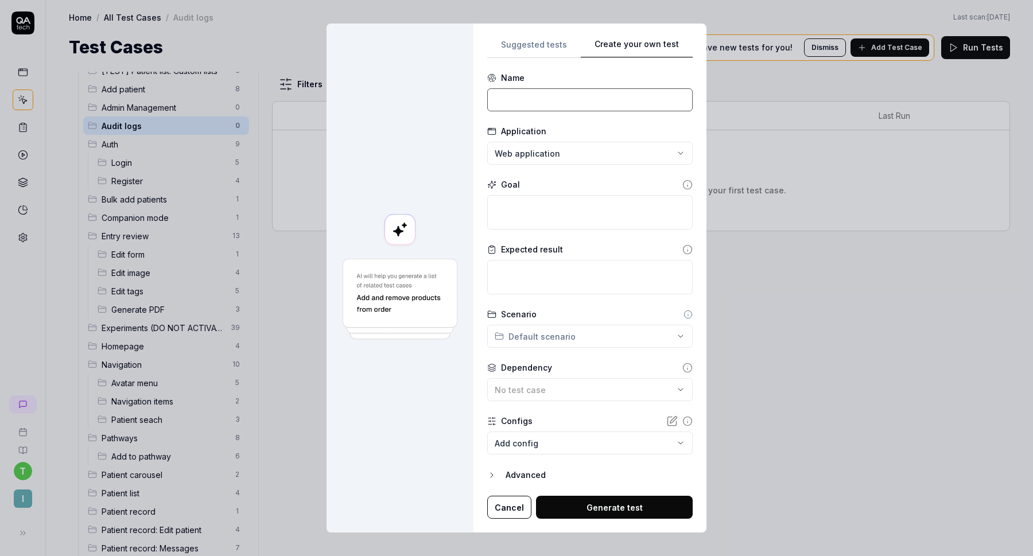
click at [609, 94] on input at bounding box center [590, 99] width 206 height 23
type input "Go to the audit log page"
click at [538, 380] on button "No test case" at bounding box center [590, 389] width 206 height 23
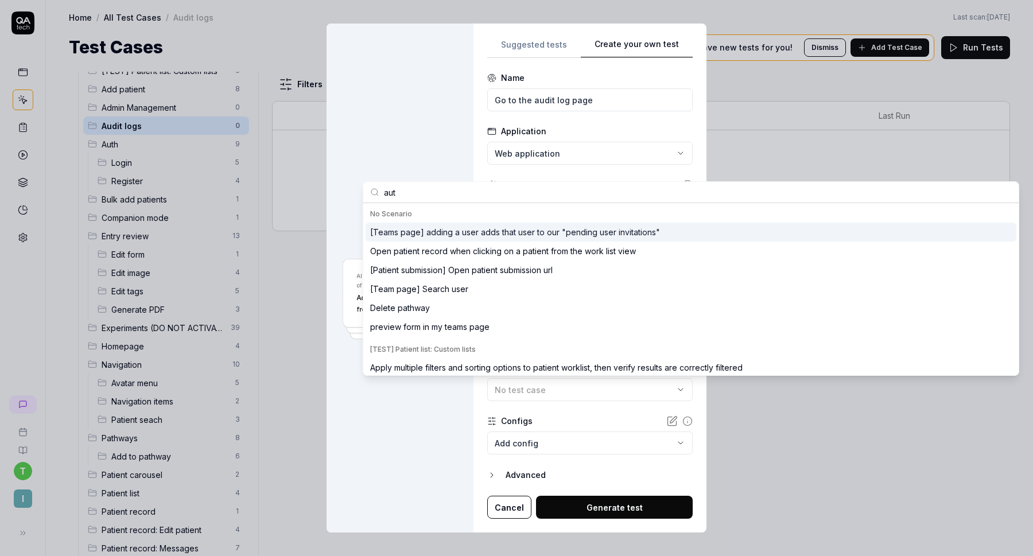
type input "auth"
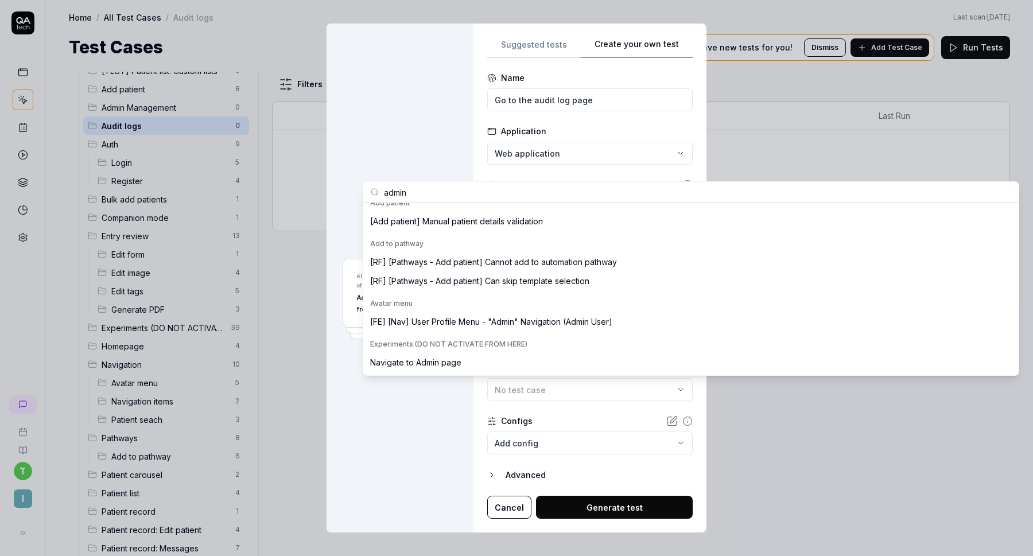
scroll to position [74, 0]
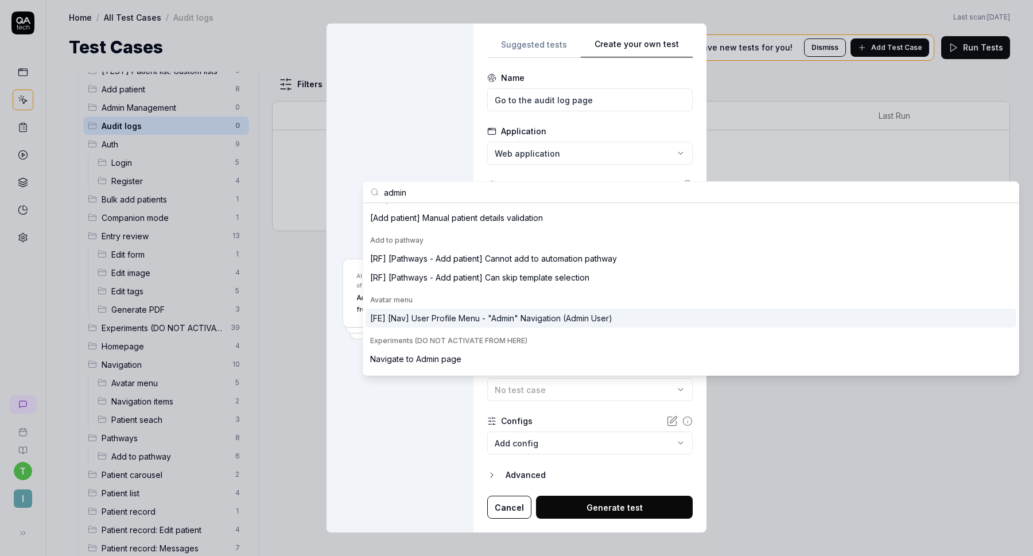
type input "admin"
click at [548, 319] on div "[FE] [Nav] User Profile Menu - "Admin" Navigation (Admin User)" at bounding box center [491, 318] width 242 height 12
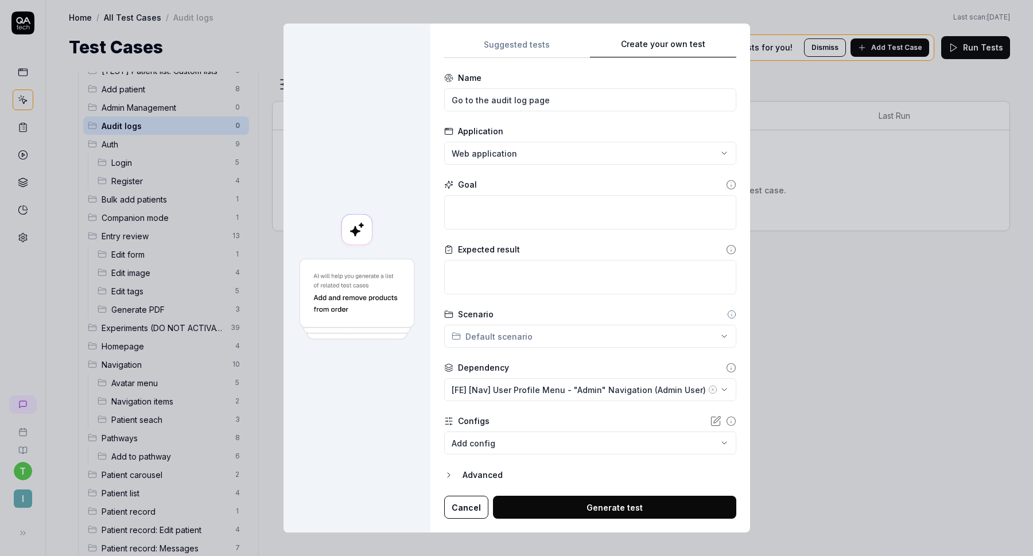
click at [515, 335] on div "**********" at bounding box center [516, 278] width 1033 height 556
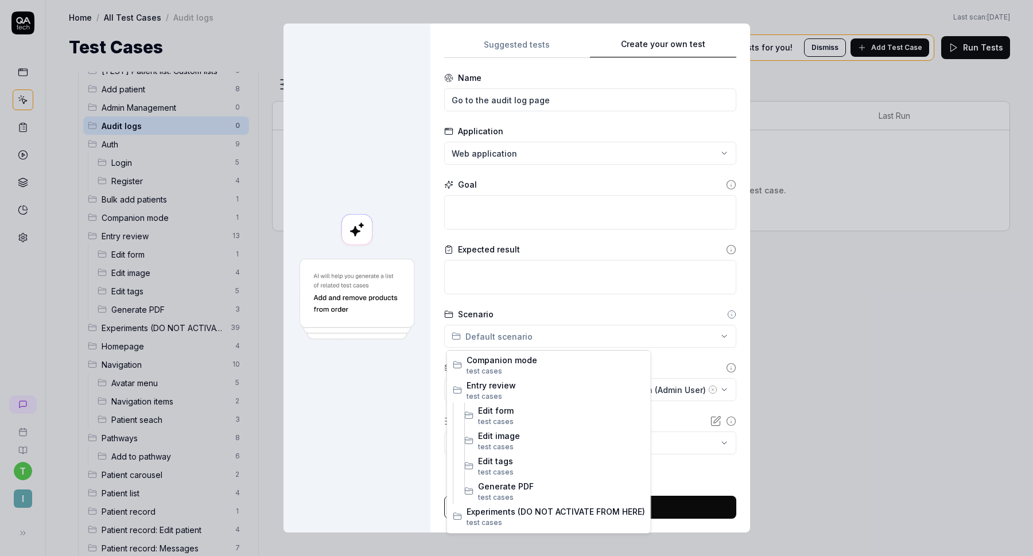
scroll to position [0, 0]
click at [510, 442] on span "test case s" at bounding box center [556, 445] width 179 height 10
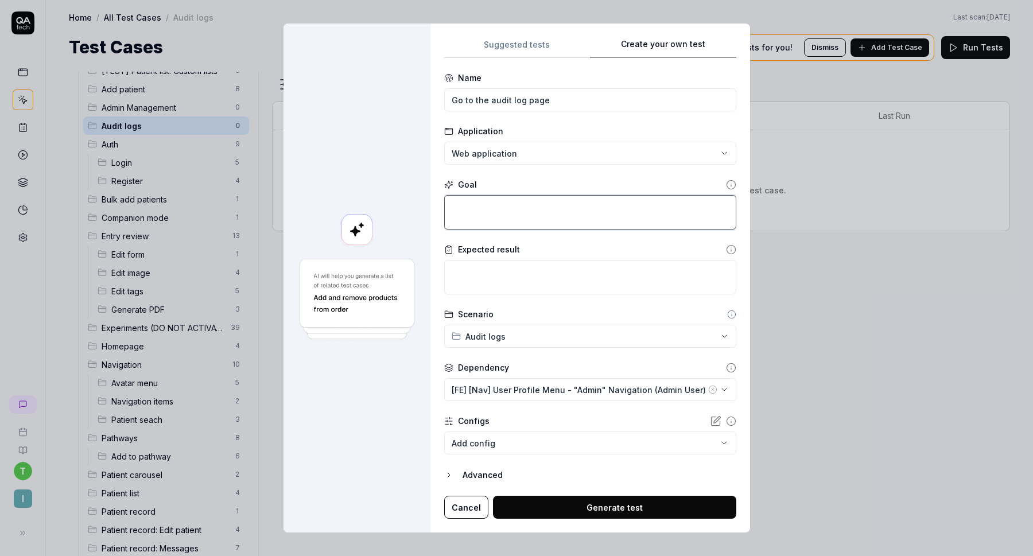
click at [517, 208] on textarea at bounding box center [590, 212] width 292 height 34
click at [513, 213] on textarea at bounding box center [590, 212] width 292 height 34
type textarea "*"
type textarea "W"
type textarea "*"
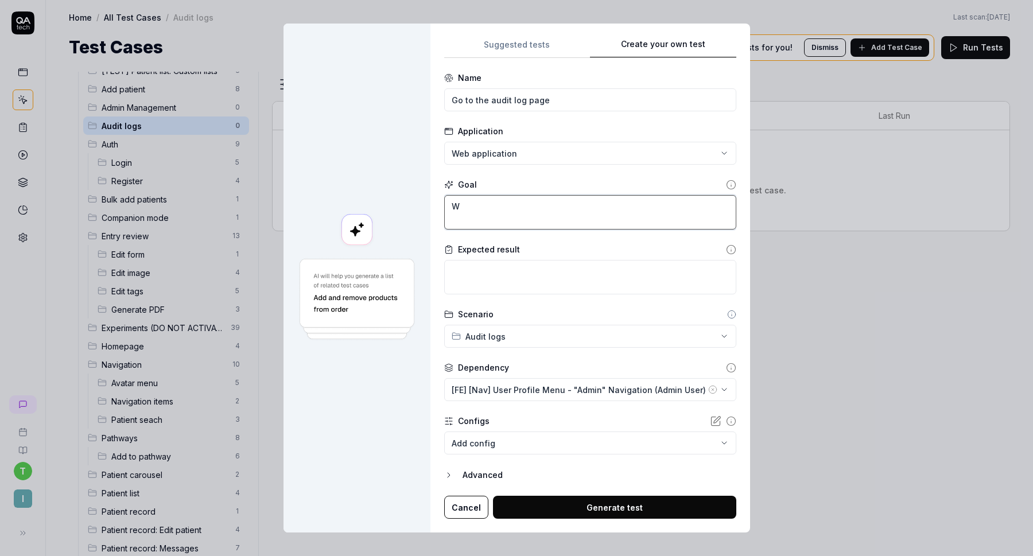
type textarea "Wh"
type textarea "*"
type textarea "Whe"
type textarea "*"
type textarea "When"
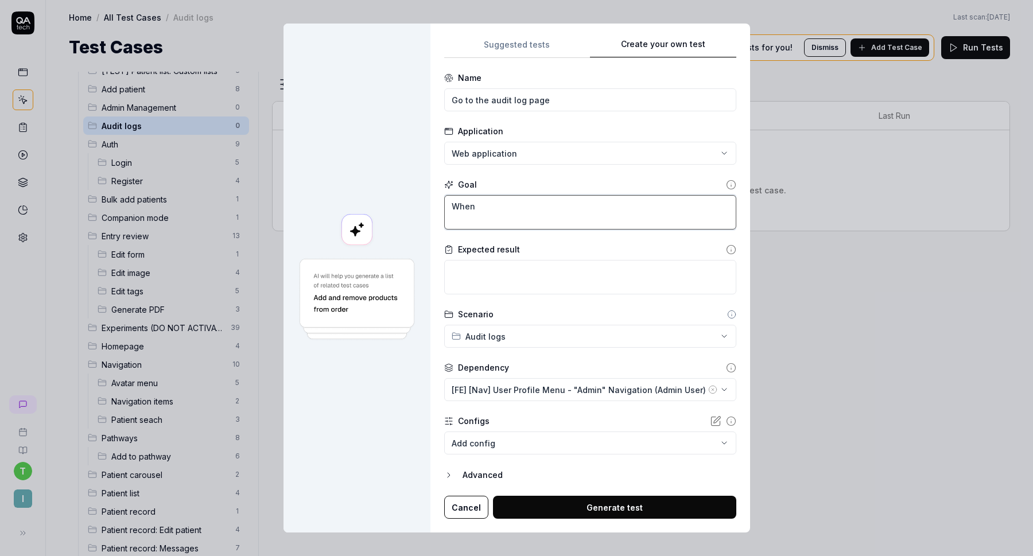
type textarea "*"
type textarea "When"
type textarea "*"
type textarea "When o"
type textarea "*"
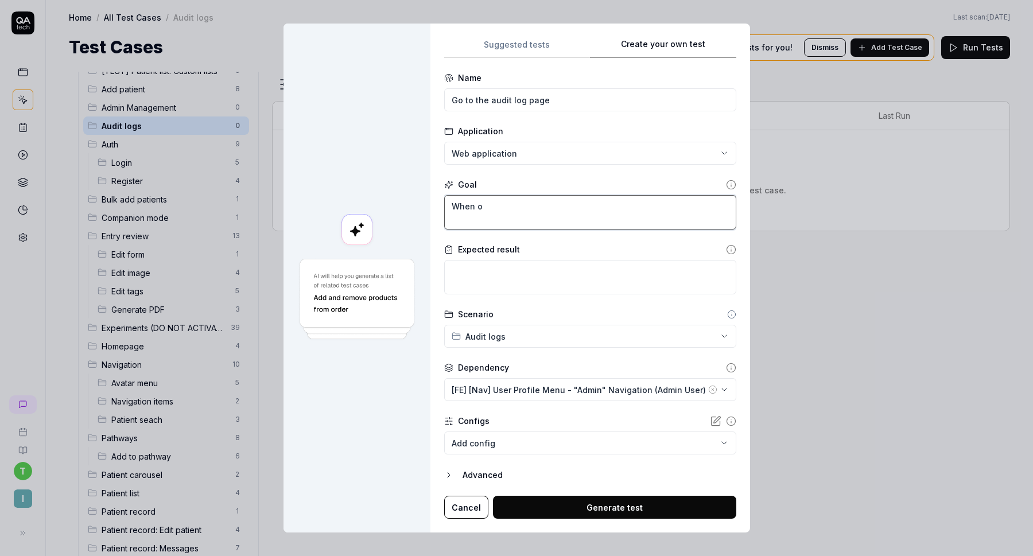
type textarea "When on"
type textarea "*"
type textarea "When on"
type textarea "*"
type textarea "When on t"
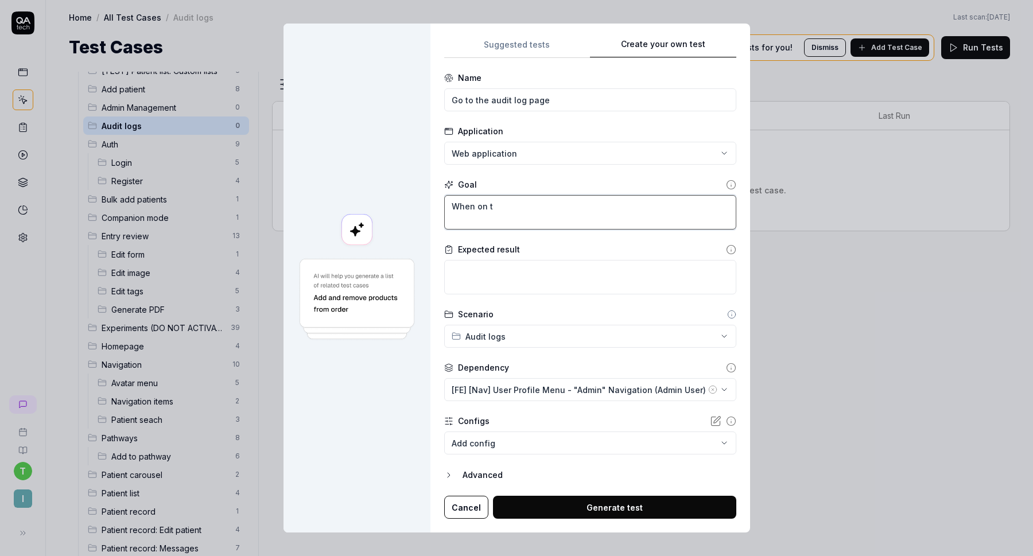
type textarea "*"
type textarea "When on th"
type textarea "*"
type textarea "When on the"
type textarea "*"
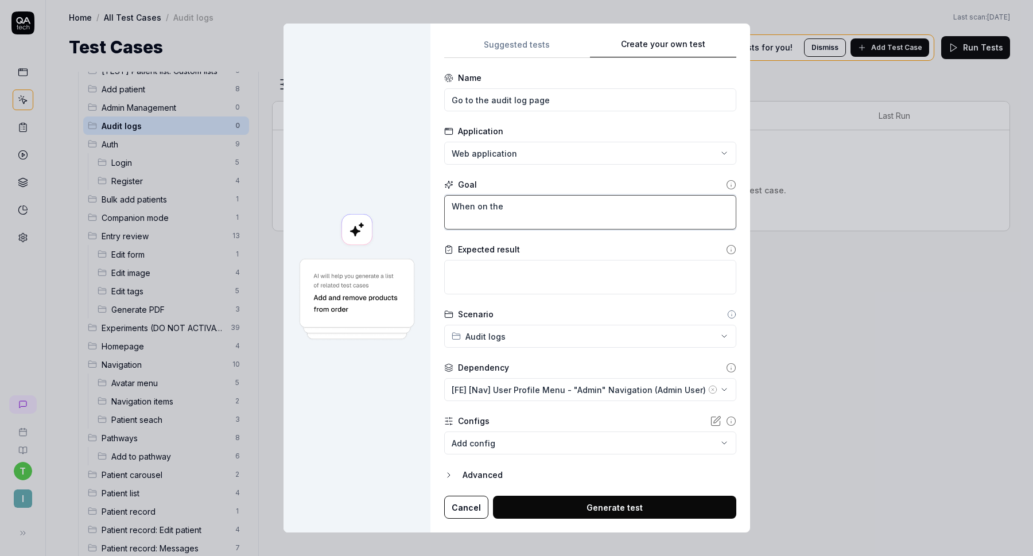
type textarea "When on the"
type textarea "*"
type textarea "When on the A"
type textarea "*"
type textarea "When on the Ad"
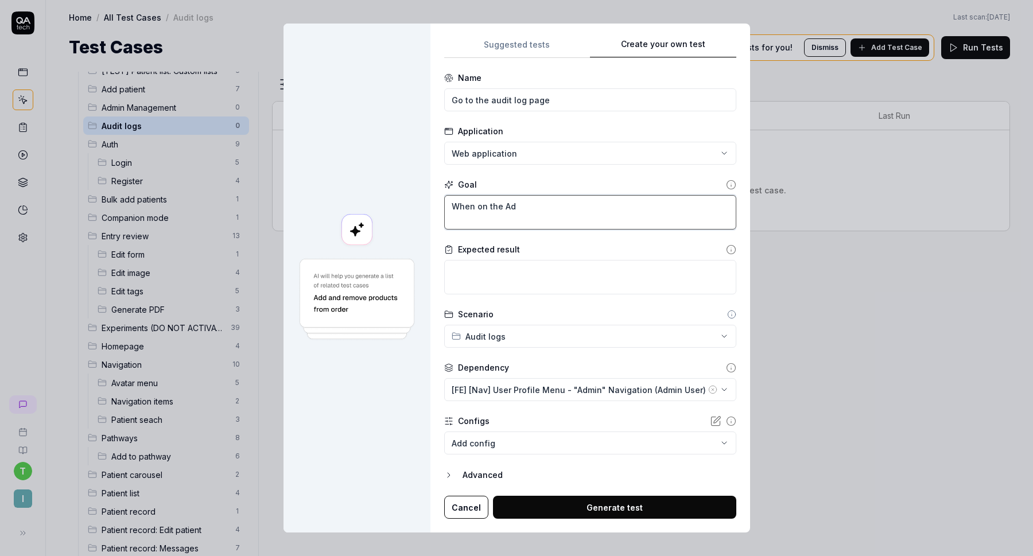
type textarea "*"
type textarea "When on the Adm"
type textarea "*"
type textarea "When on the Admin"
type textarea "*"
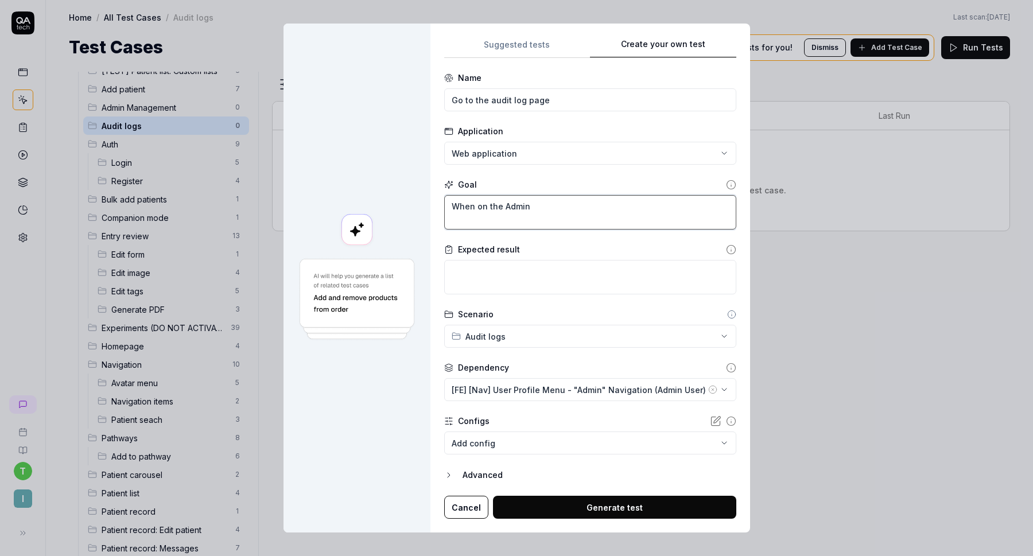
type textarea "When on the Admin"
type textarea "*"
type textarea "When on the Admin p"
type textarea "*"
type textarea "When on the Admin pa"
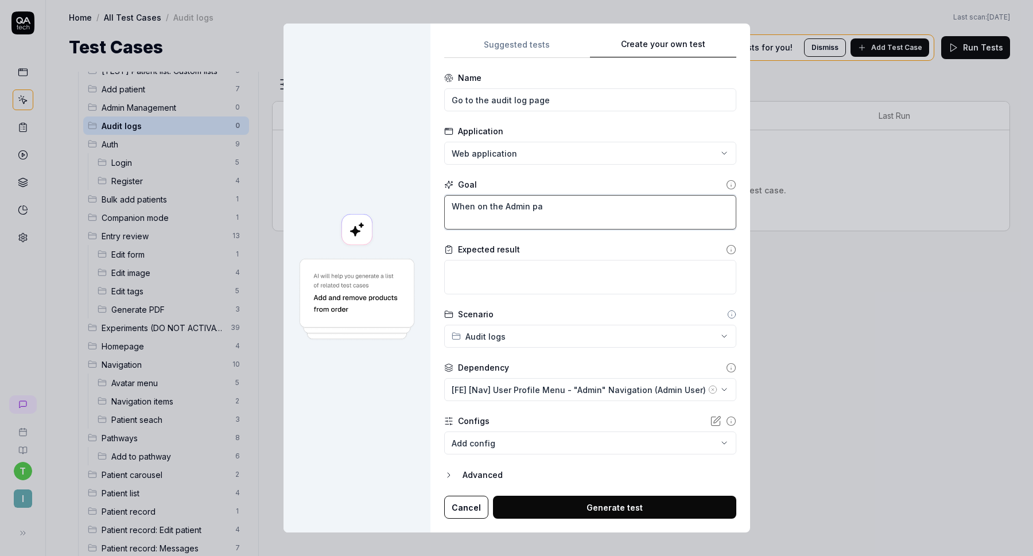
type textarea "*"
type textarea "When on the Admin pag"
type textarea "*"
type textarea "When on the Admin page"
type textarea "*"
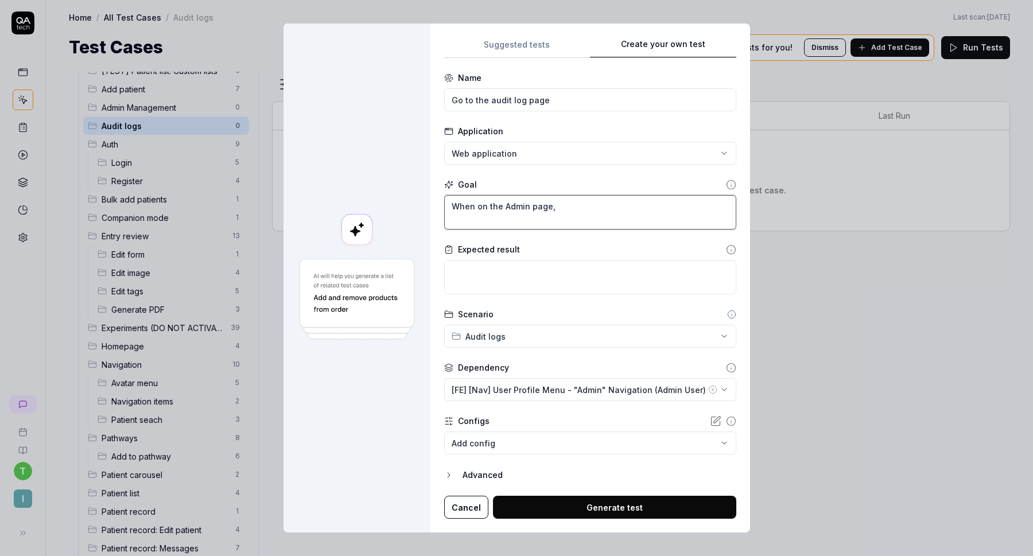
type textarea "When on the Admin page,"
type textarea "*"
type textarea "When on the Admin page, C"
type textarea "*"
type textarea "When on the Admin page, Cl"
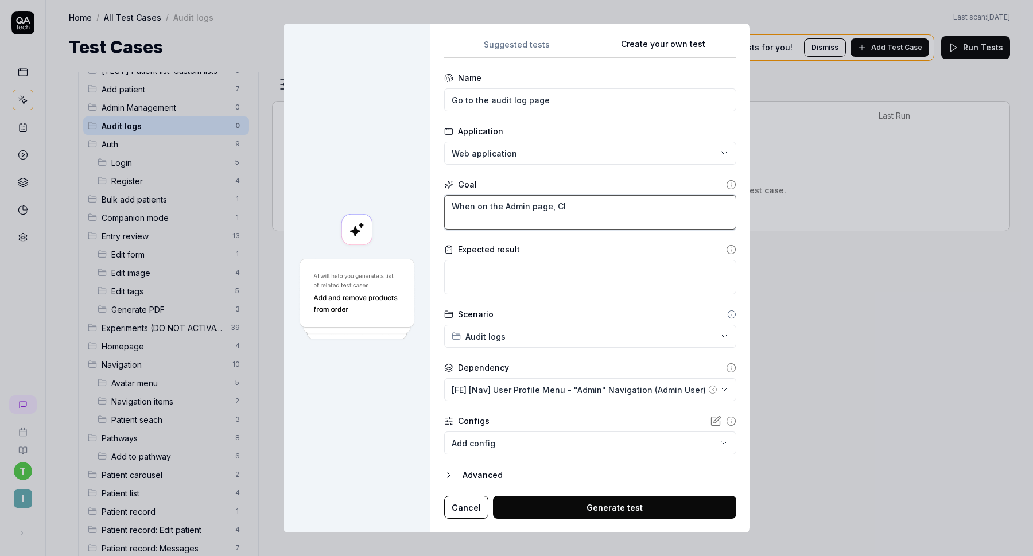
type textarea "*"
type textarea "When on the Admin page, Cli"
type textarea "*"
type textarea "When on the Admin page, Clic"
type textarea "*"
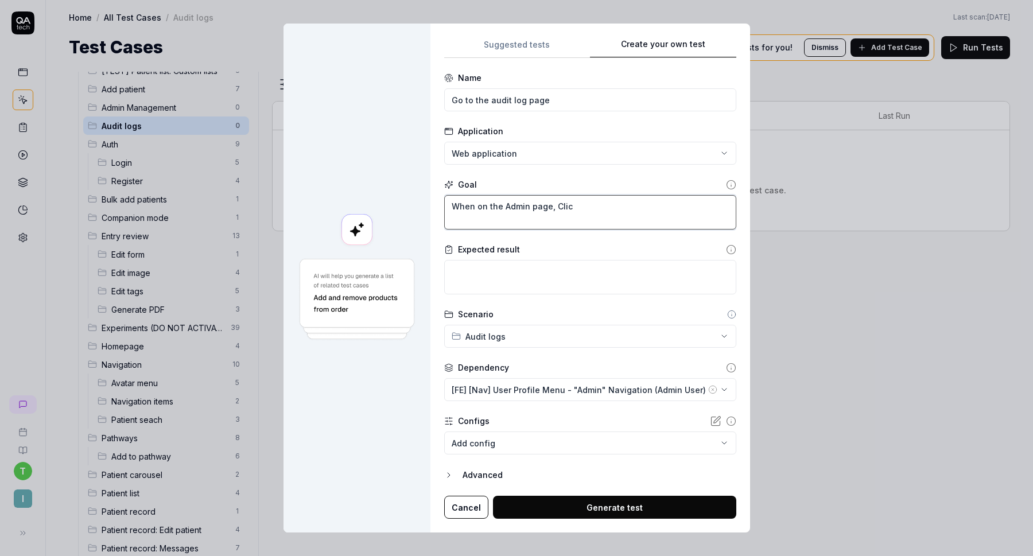
type textarea "When on the Admin page, Click"
type textarea "*"
type textarea "When on the Admin page, Click"
type textarea "*"
type textarea "When on the Admin page, Click t"
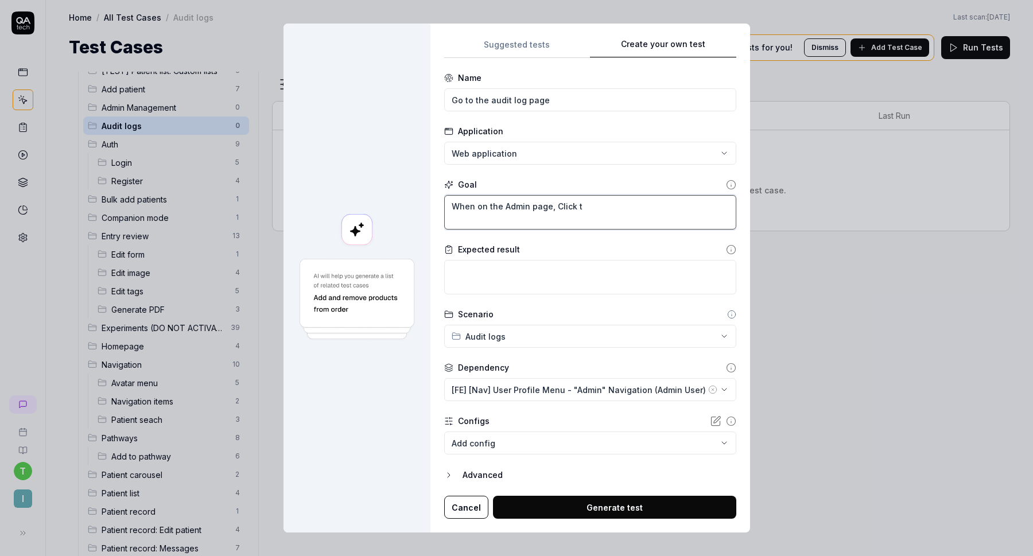
type textarea "*"
type textarea "When on the Admin page, Click th"
type textarea "*"
type textarea "When on the Admin page, Click the"
type textarea "*"
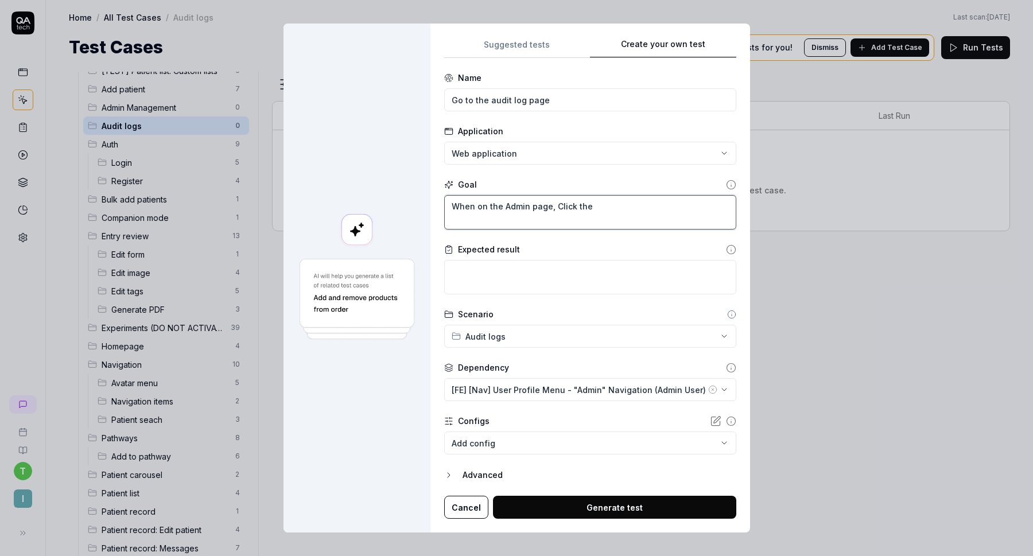
type textarea "When on the Admin page, Click the"
type textarea "*"
type textarea "When on the Admin page, Click"
type textarea "*"
type textarea "When on the Admin page, Click ""
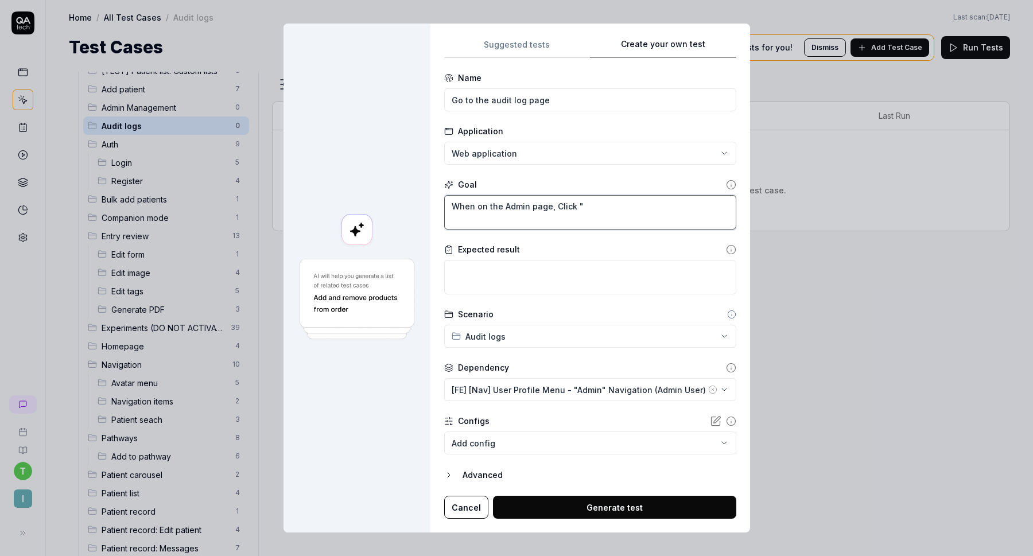
type textarea "*"
type textarea "When on the Admin page, Click "o"
type textarea "*"
type textarea "When on the Admin page, Click "op"
type textarea "*"
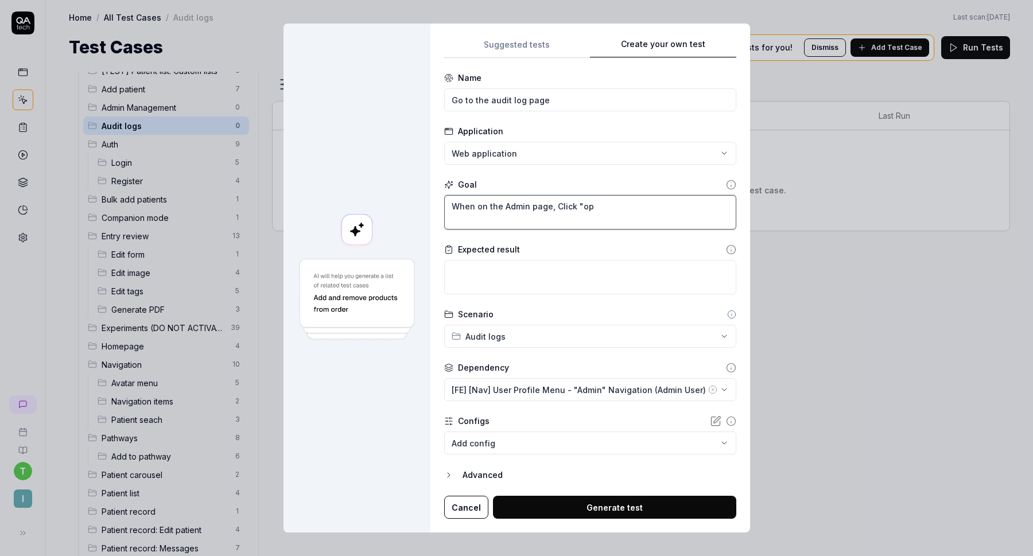
type textarea "When on the Admin page, Click "ope"
type textarea "*"
type textarea "When on the Admin page, Click "open"
type textarea "*"
type textarea "When on the Admin page, Click "open""
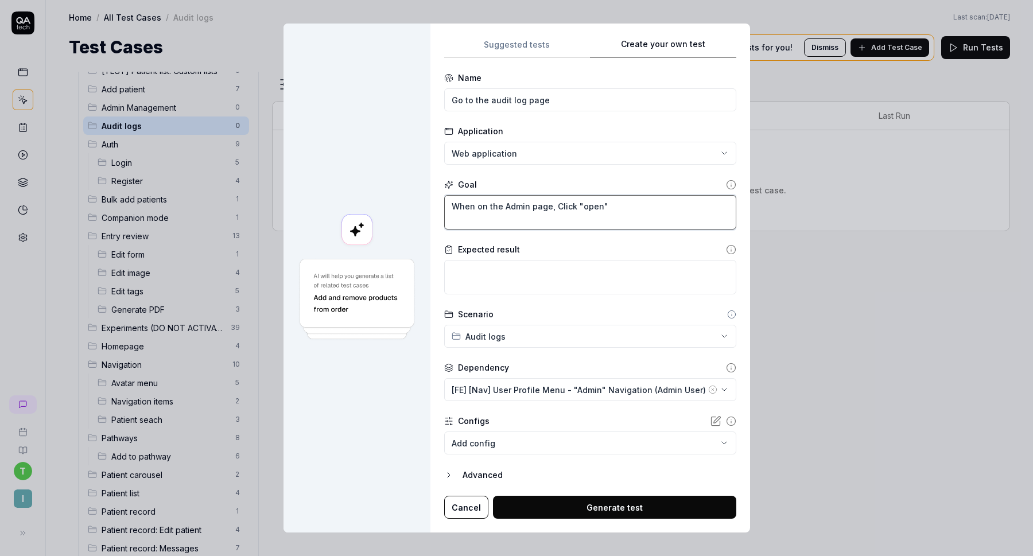
type textarea "*"
type textarea "When on the Admin page, Click "open""
type textarea "*"
type textarea "When on the Admin page, Click "open" o"
type textarea "*"
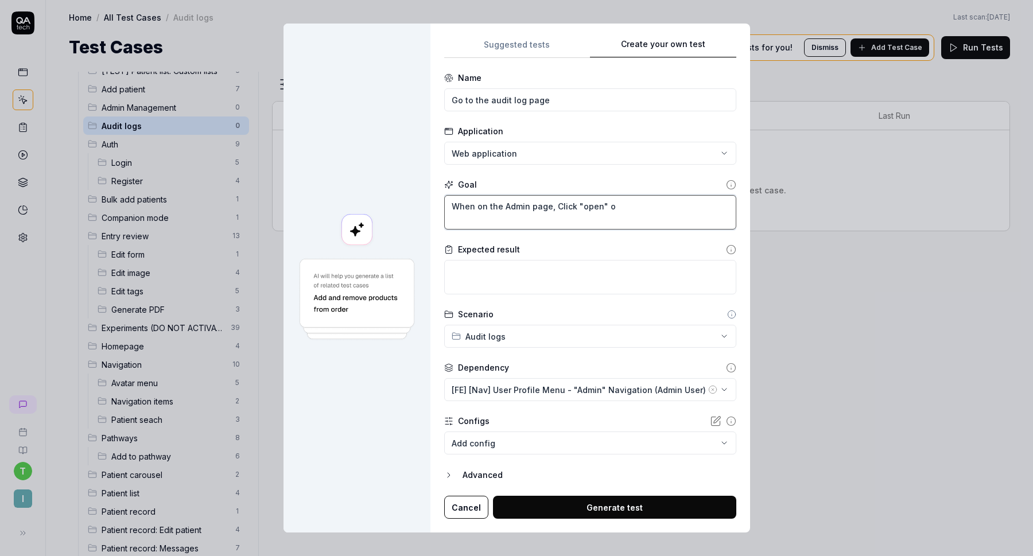
type textarea "When on the Admin page, Click "open" on"
type textarea "*"
type textarea "When on the Admin page, Click "open" on"
type textarea "*"
type textarea "When on the Admin page, Click "open" on t"
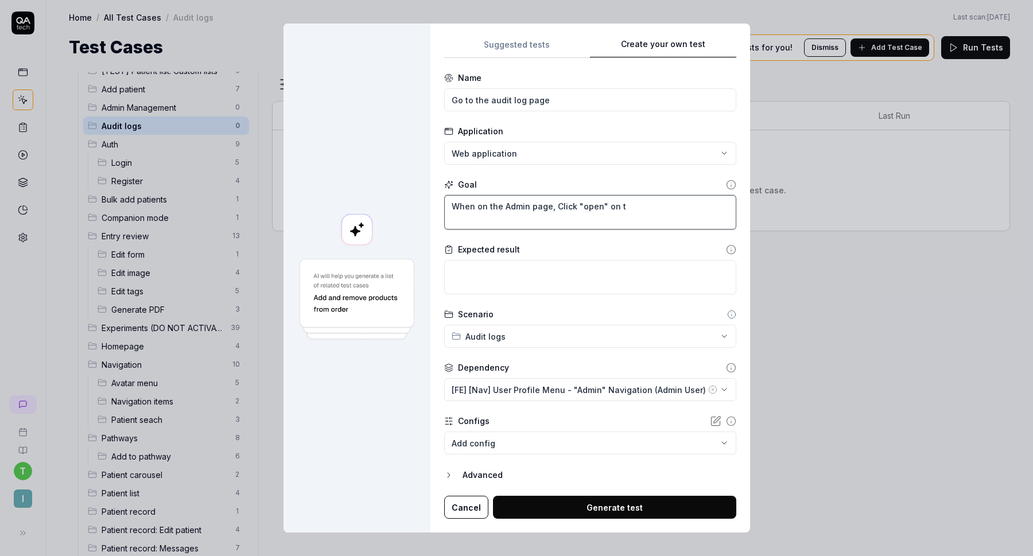
type textarea "*"
type textarea "When on the Admin page, Click "open" on th"
type textarea "*"
type textarea "When on the Admin page, Click "open" on the"
type textarea "*"
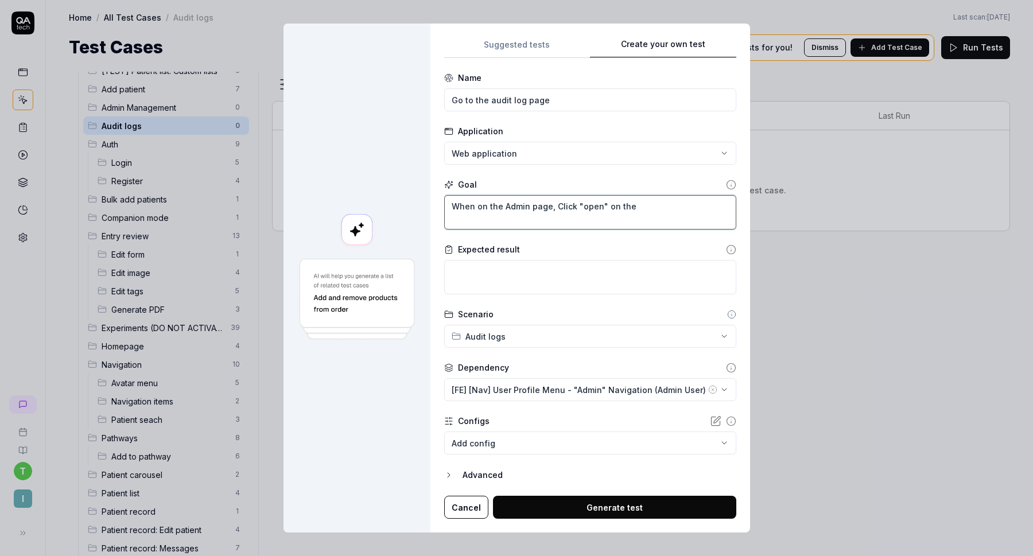
type textarea "When on the Admin page, Click "open" on the"
type textarea "*"
type textarea "When on the Admin page, Click "open" on the A"
type textarea "*"
type textarea "When on the Admin page, Click "open" on the Au"
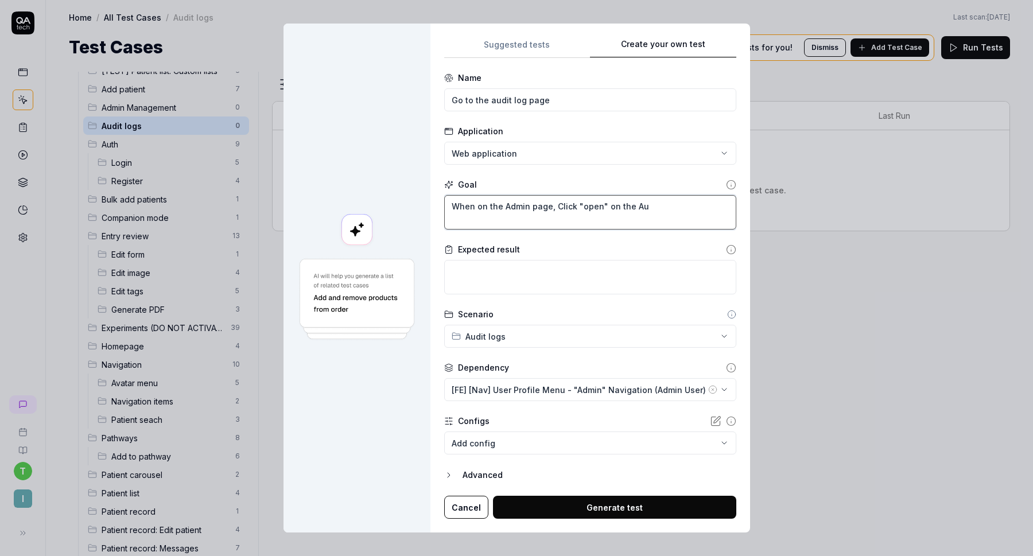
type textarea "*"
type textarea "When on the Admin page, Click "open" on the Aud"
type textarea "*"
type textarea "When on the Admin page, Click "open" on the Audi"
type textarea "*"
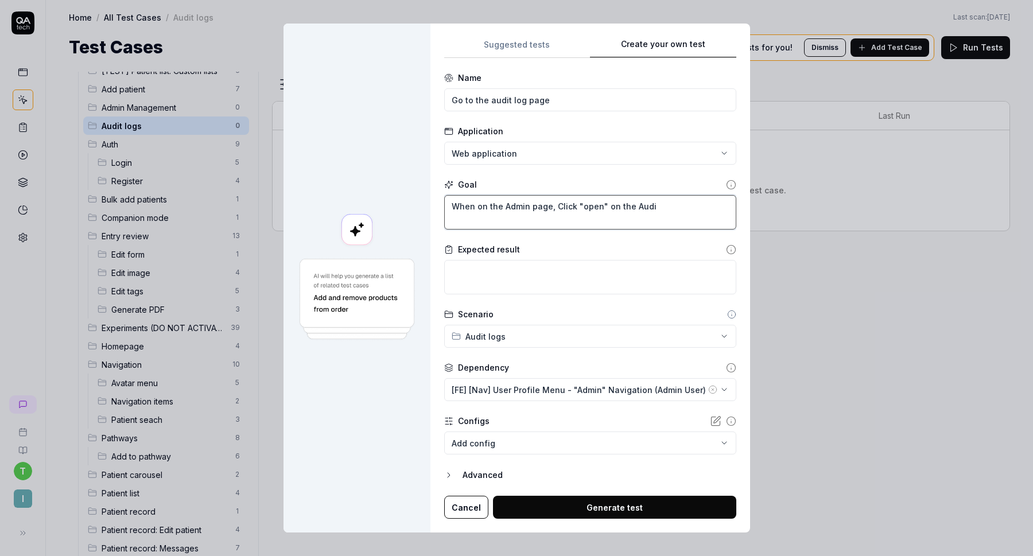
type textarea "When on the Admin page, Click "open" on the Audit"
type textarea "*"
type textarea "When on the Admin page, Click "open" on the Audit"
type textarea "*"
type textarea "When on the Admin page, Click "open" on the Audit l"
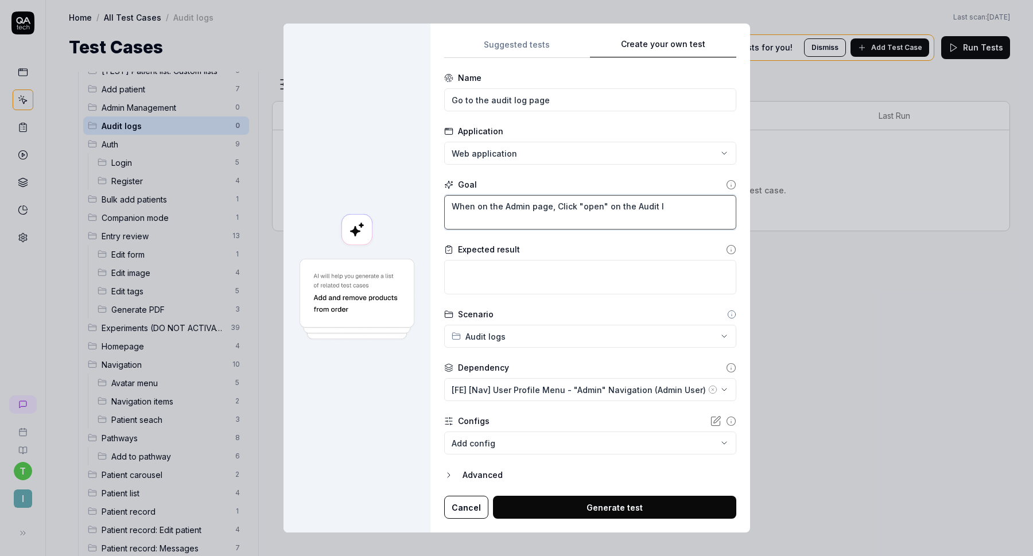
type textarea "*"
type textarea "When on the Admin page, Click "open" on the Audit lo"
type textarea "*"
type textarea "When on the Admin page, Click "open" on the Audit log"
type textarea "*"
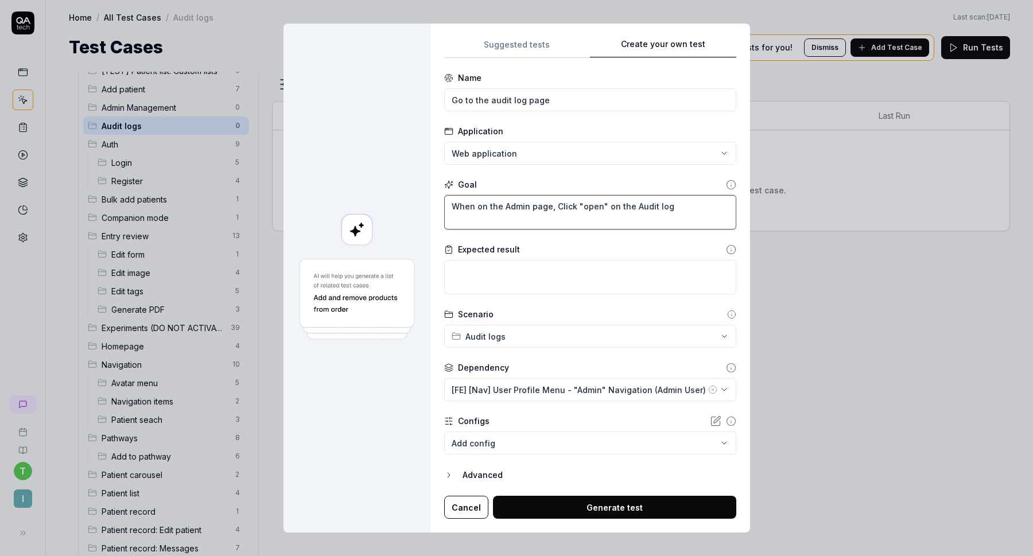
type textarea "When on the Admin page, Click "open" on the Audit log"
type textarea "*"
type textarea "When on the Admin page, Click "open" on the Audit log s"
type textarea "*"
type textarea "When on the Admin page, Click "open" on the Audit log se"
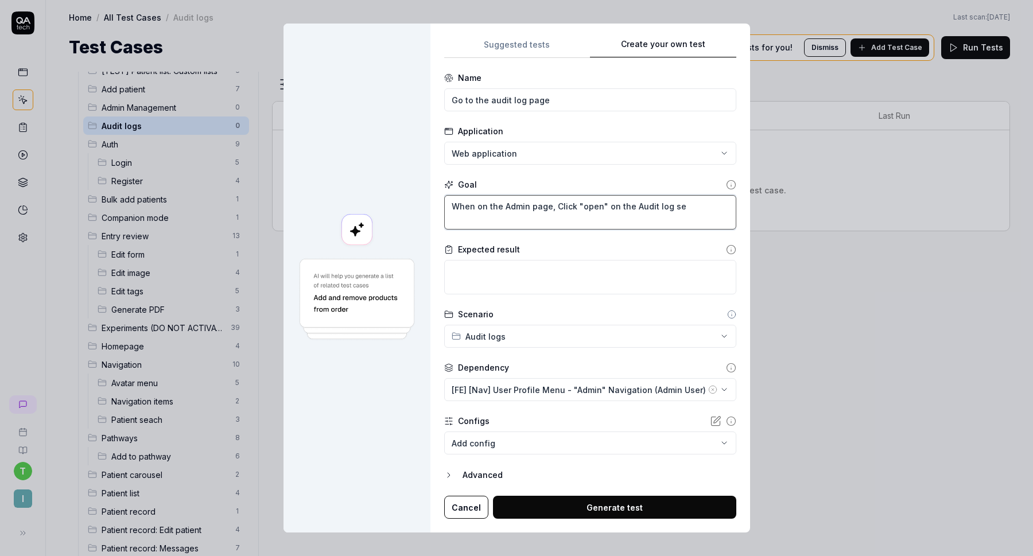
type textarea "*"
type textarea "When on the Admin page, Click "open" on the Audit log sec"
type textarea "*"
type textarea "When on the Admin page, Click "open" on the Audit log sect"
type textarea "*"
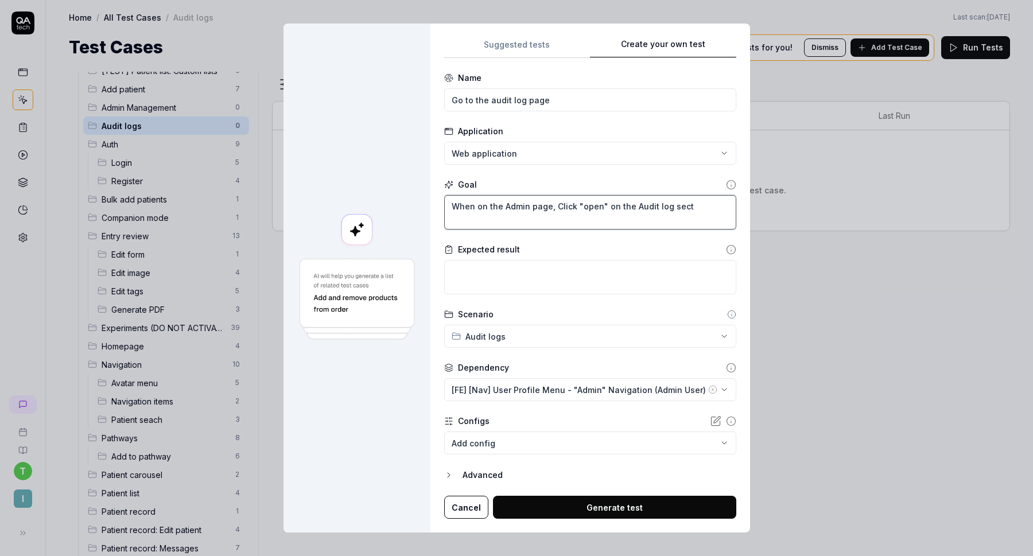
type textarea "When on the Admin page, Click "open" on the Audit log"
type textarea "*"
type textarea "When on the Admin page, Click "open" on the Audit log c"
type textarea "*"
type textarea "When on the Admin page, Click "open" on the Audit log ca"
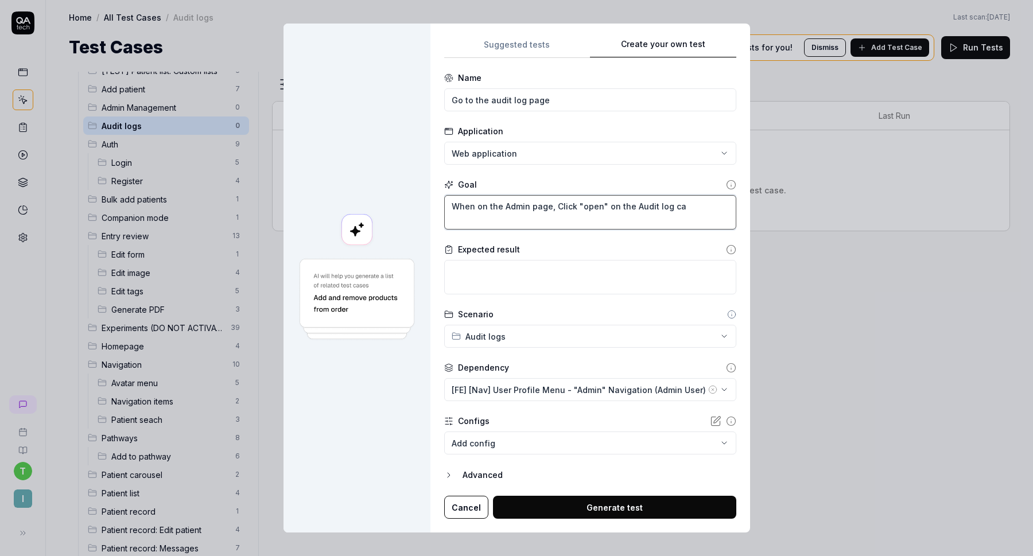
type textarea "*"
type textarea "When on the Admin page, Click "open" on the Audit log car"
type textarea "*"
type textarea "When on the Admin page, Click "open" on the Audit log card"
click at [598, 281] on textarea at bounding box center [590, 277] width 292 height 34
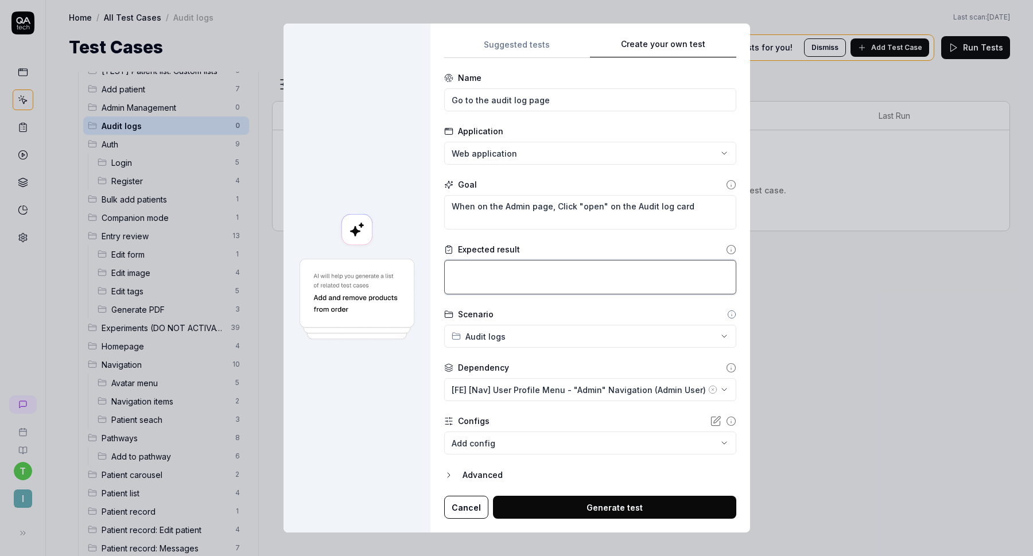
type textarea "*"
type textarea "W"
type textarea "*"
type textarea "We"
type textarea "*"
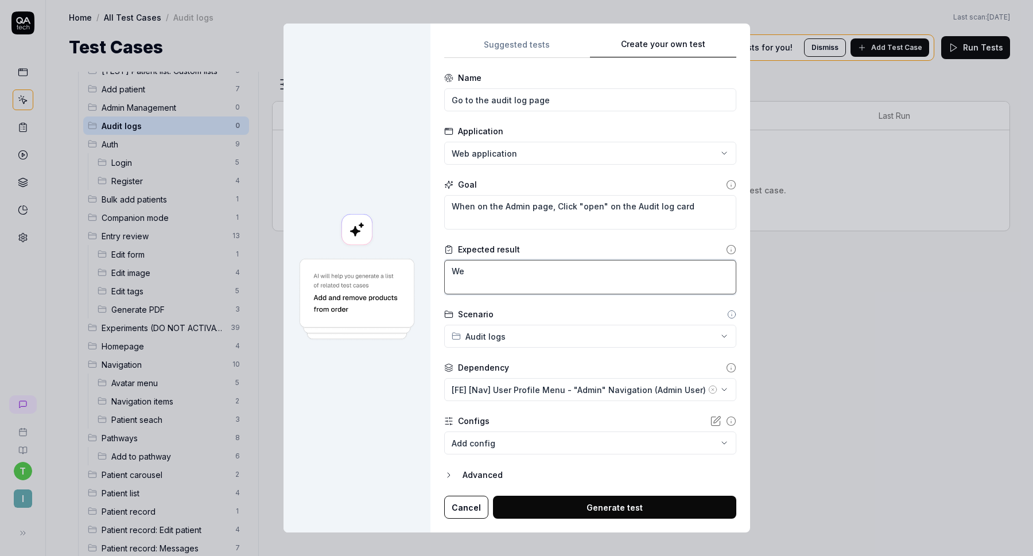
type textarea "We"
type textarea "*"
type textarea "We h"
type textarea "*"
type textarea "We"
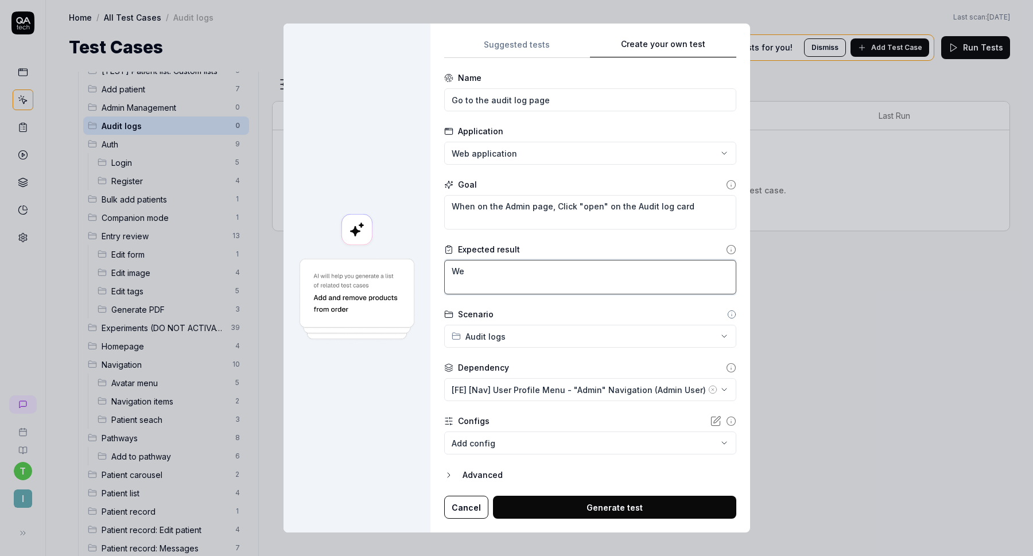
type textarea "*"
type textarea "We s"
type textarea "*"
type textarea "We sh"
type textarea "*"
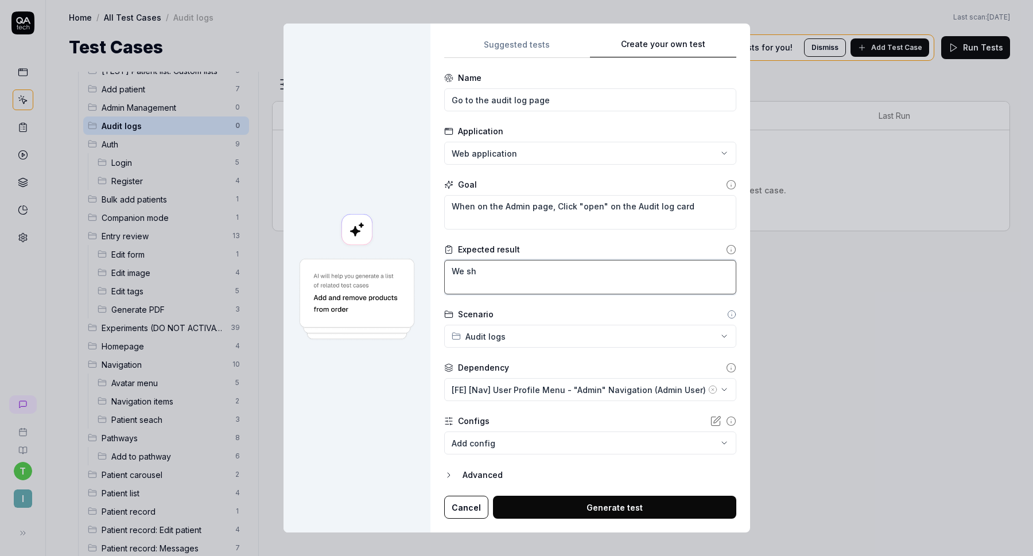
type textarea "We sho"
type textarea "*"
type textarea "We shou"
type textarea "*"
type textarea "We shoul"
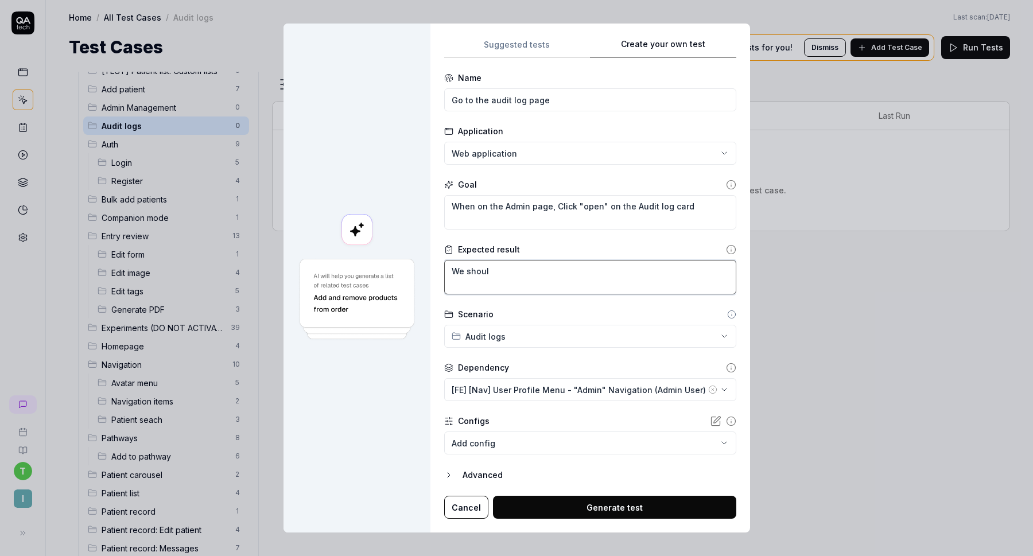
type textarea "*"
type textarea "We should"
type textarea "*"
type textarea "We should"
type textarea "*"
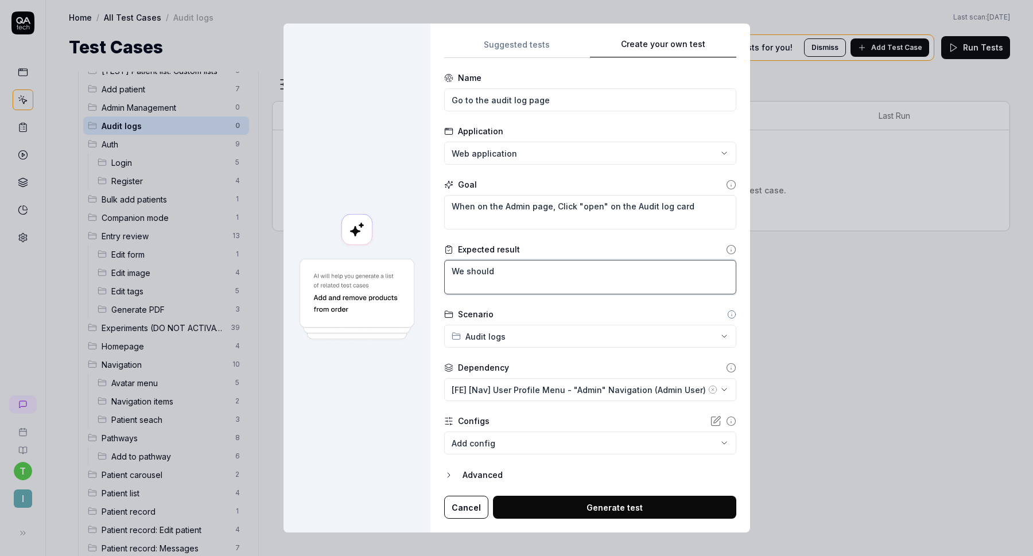
type textarea "We should b"
type textarea "*"
type textarea "We should be"
type textarea "*"
type textarea "We should be"
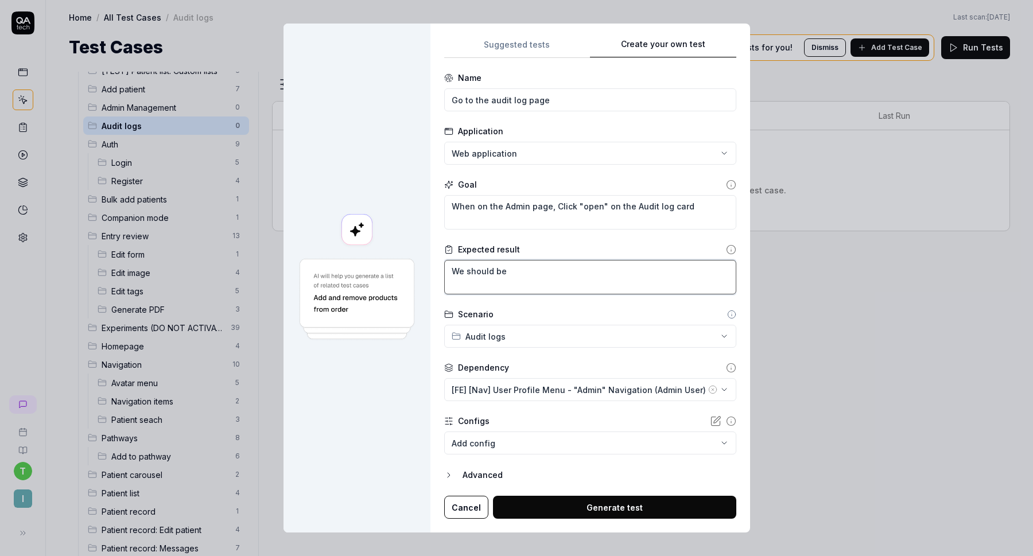
type textarea "*"
type textarea "We should be n"
type textarea "*"
type textarea "We should be na"
type textarea "*"
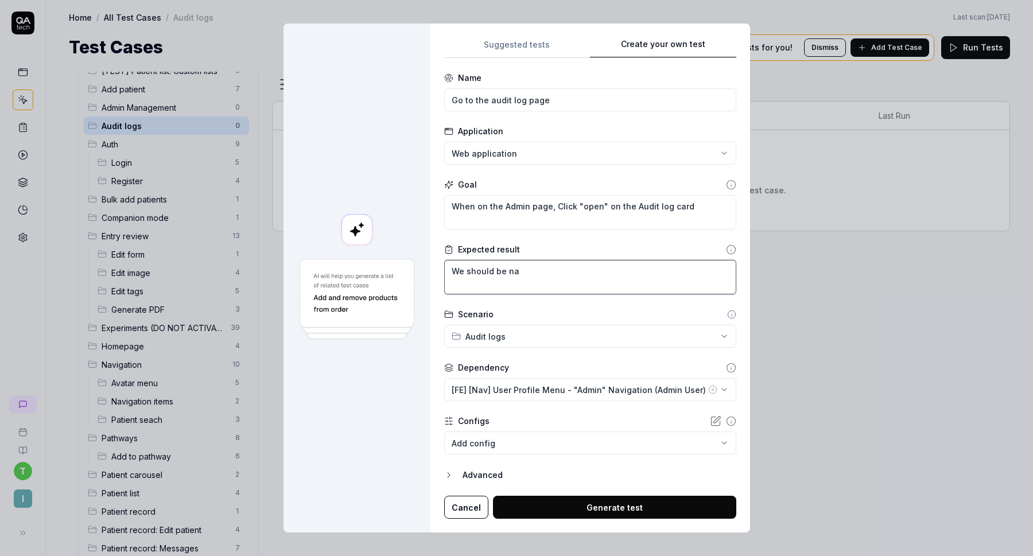
type textarea "We should be nav"
type textarea "*"
type textarea "We should be navg"
type textarea "*"
type textarea "We should be nav"
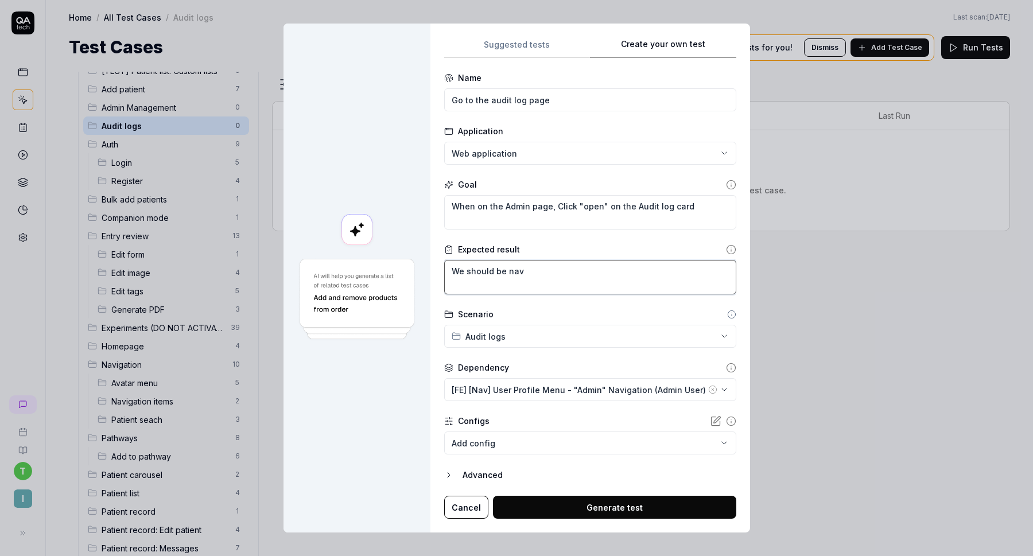
type textarea "*"
type textarea "We should be navi"
type textarea "*"
type textarea "We should be navig"
type textarea "*"
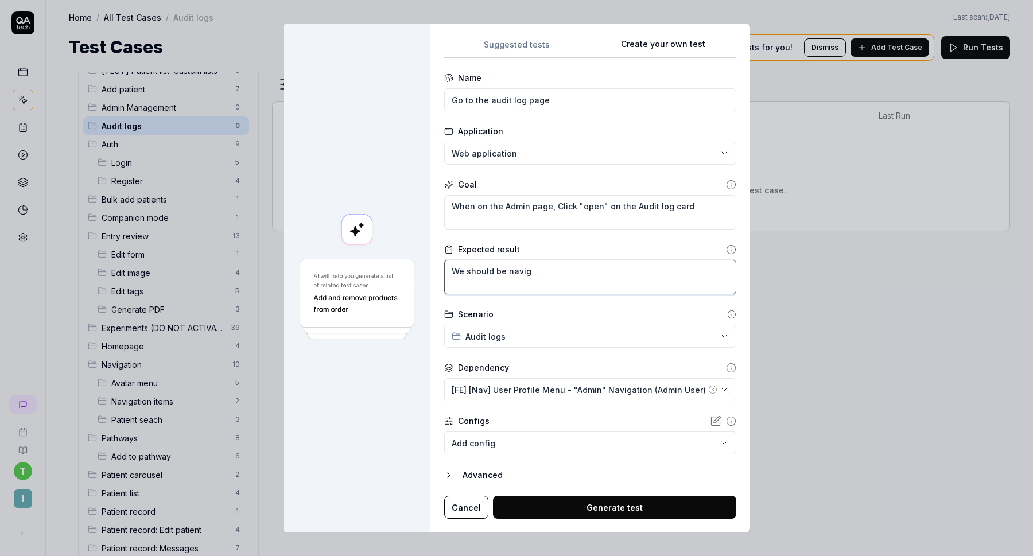
type textarea "We should be naviga"
type textarea "*"
type textarea "We should be navigat"
type textarea "*"
type textarea "We should be navigate"
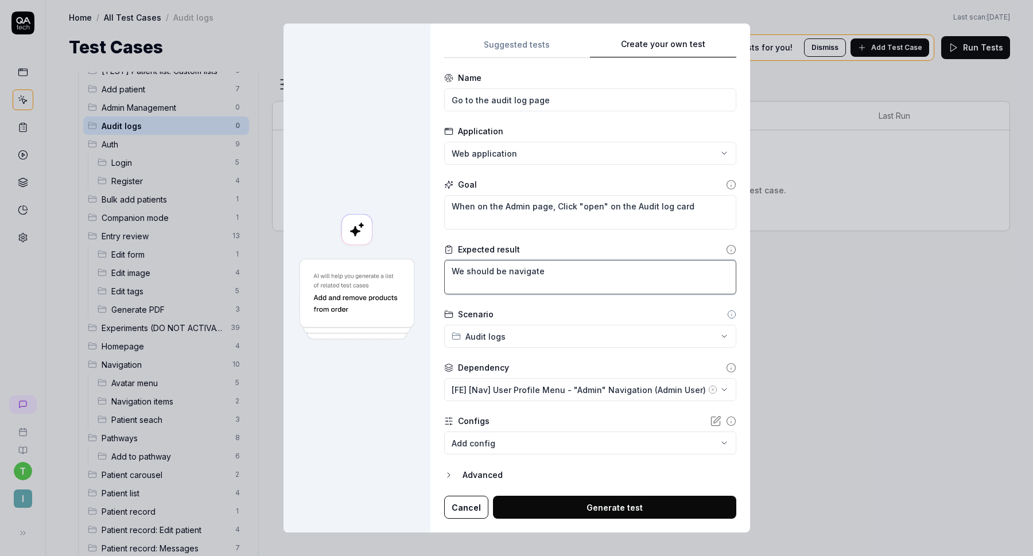
type textarea "*"
type textarea "We should be navigated"
type textarea "*"
type textarea "We should be navigated"
type textarea "*"
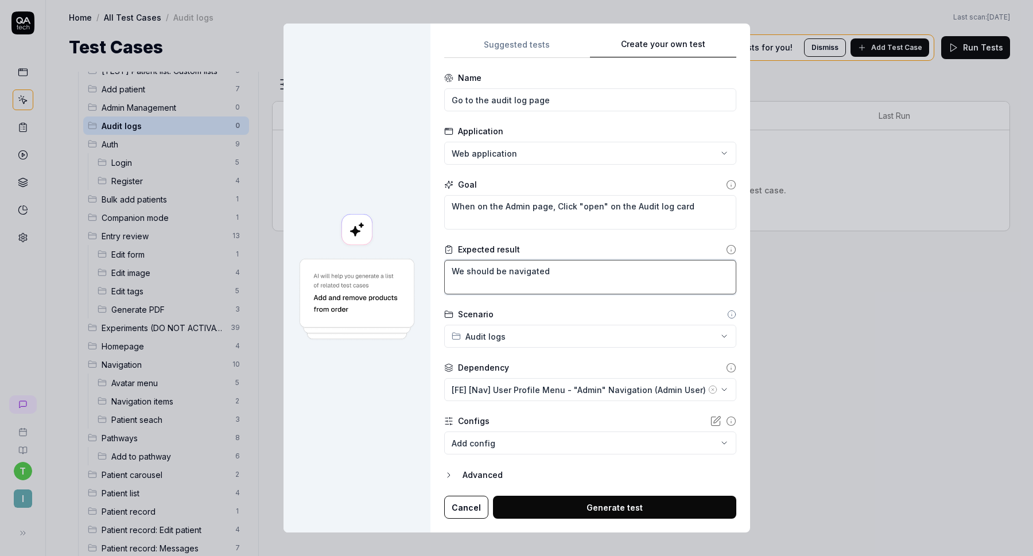
type textarea "We should be navigated t"
type textarea "*"
type textarea "We should be navigated to"
type textarea "*"
type textarea "We should be navigated to"
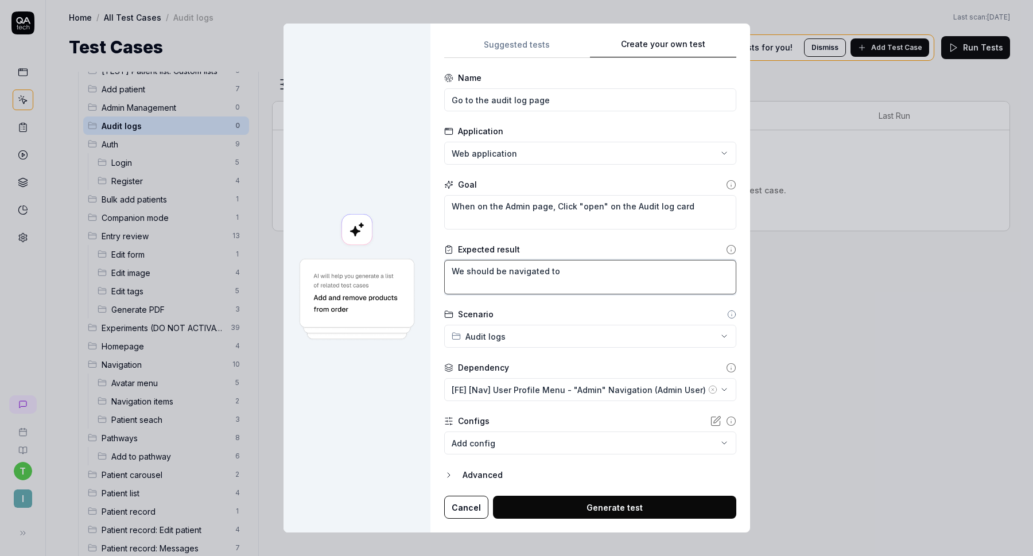
type textarea "*"
type textarea "We should be navigated to t"
type textarea "*"
type textarea "We should be navigated to th"
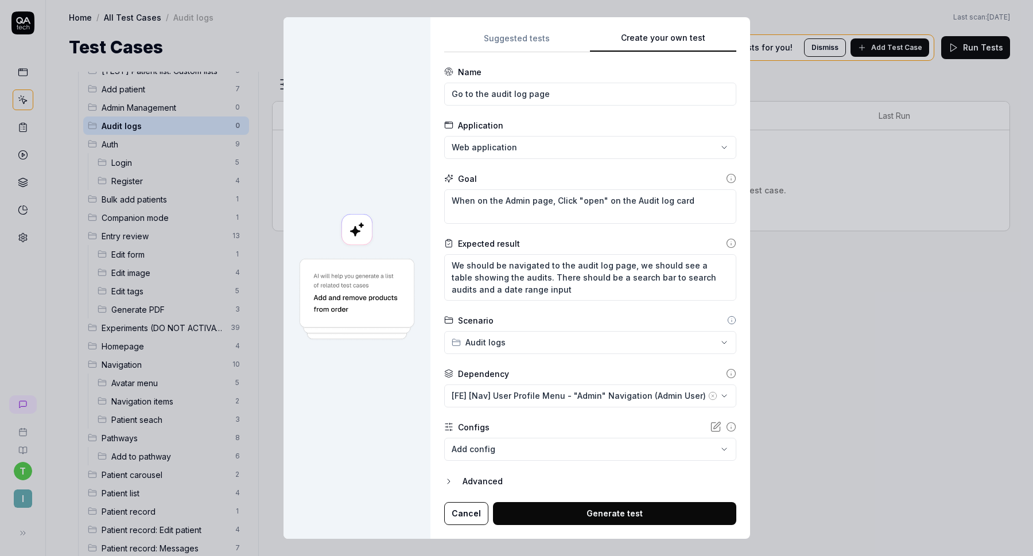
click at [552, 512] on button "Generate test" at bounding box center [614, 513] width 243 height 23
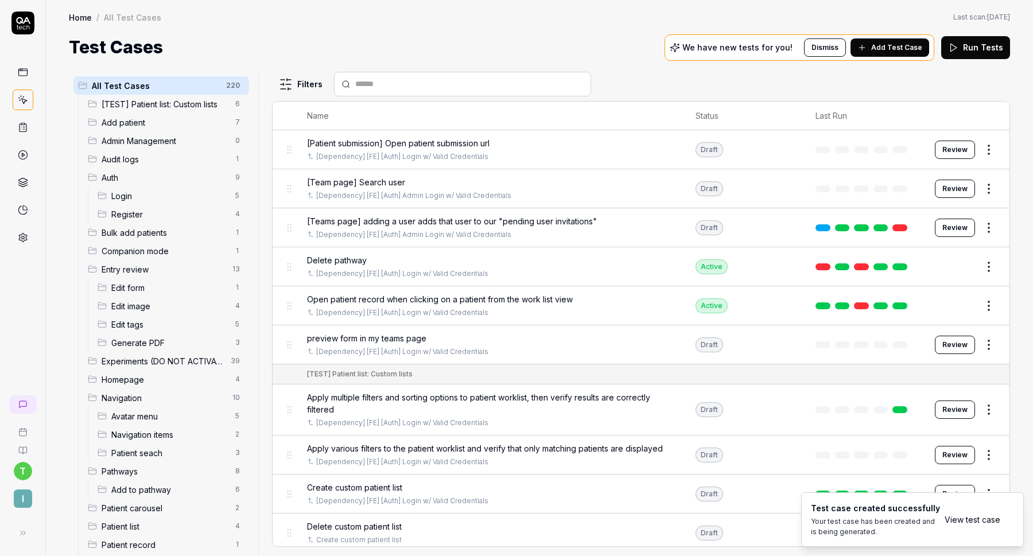
click at [160, 156] on span "Audit logs" at bounding box center [165, 159] width 127 height 12
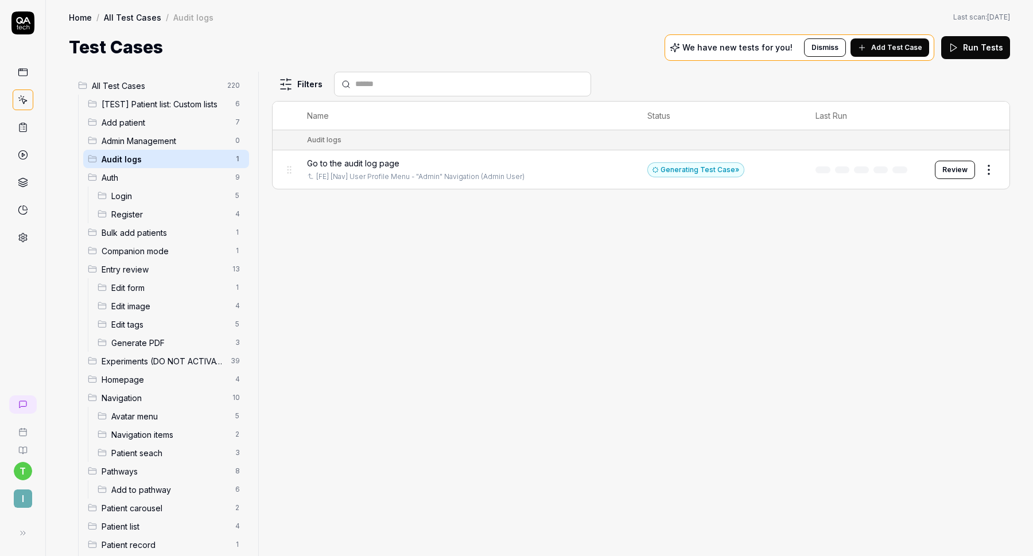
click at [947, 173] on button "Review" at bounding box center [955, 170] width 40 height 18
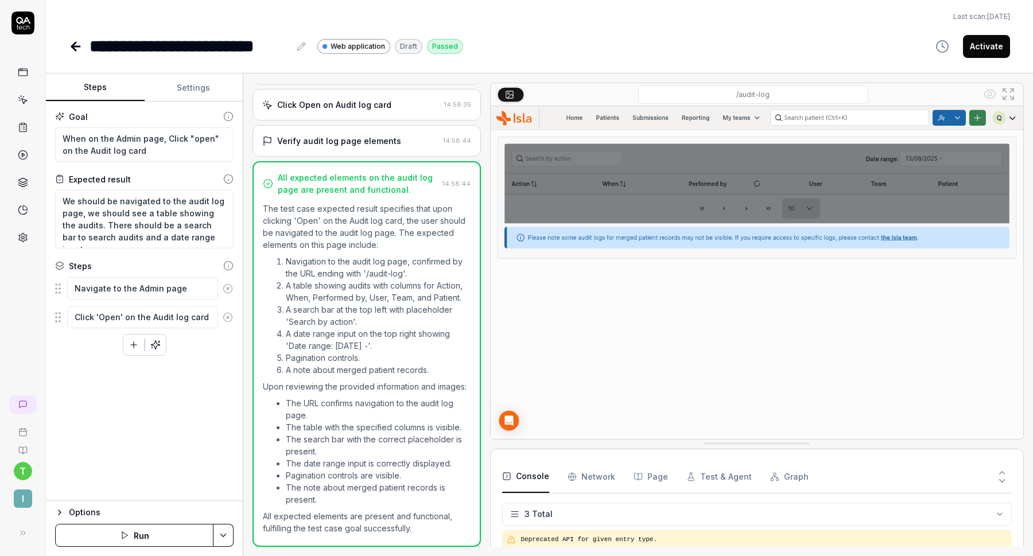
scroll to position [83, 0]
click at [985, 45] on button "Activate" at bounding box center [986, 46] width 47 height 23
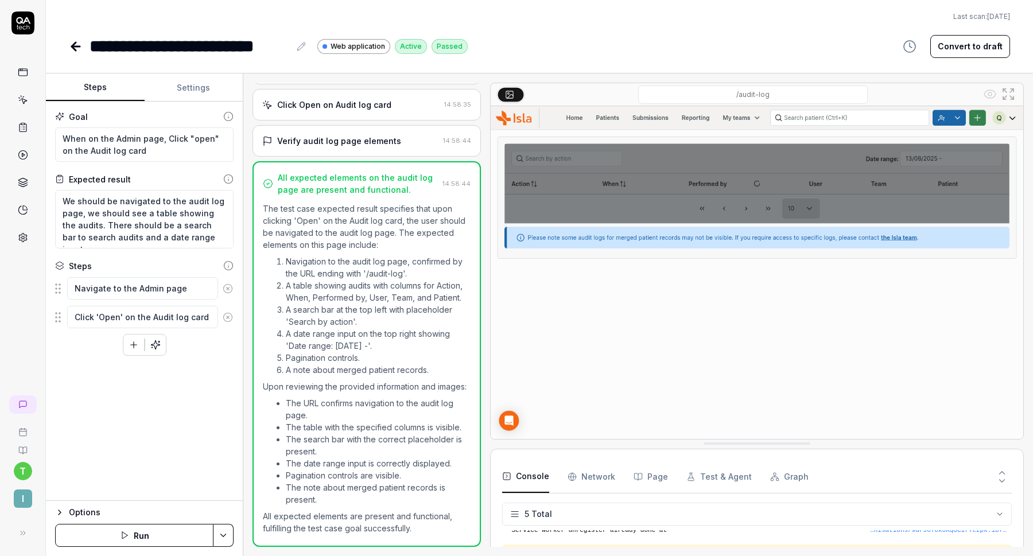
click at [74, 47] on icon at bounding box center [76, 47] width 8 height 0
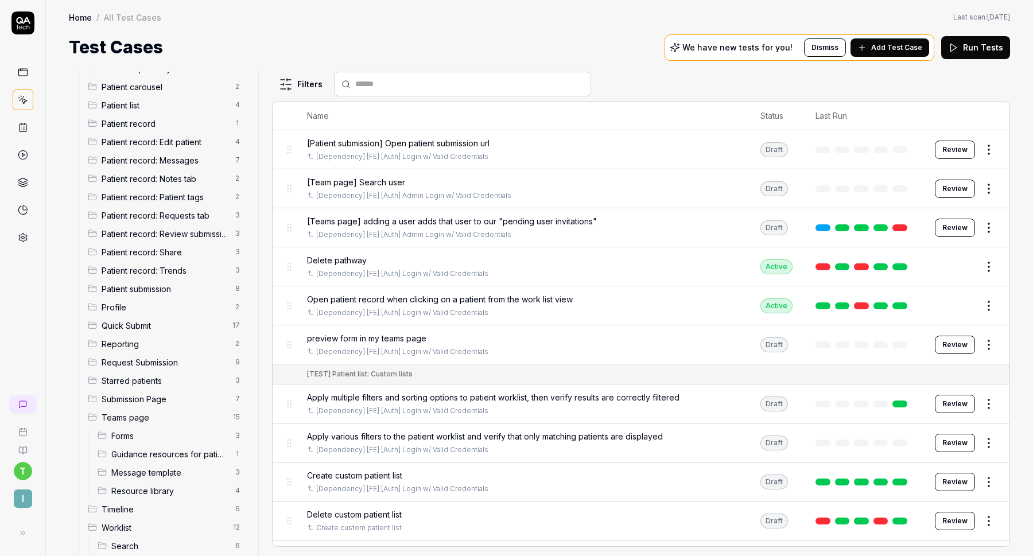
scroll to position [439, 0]
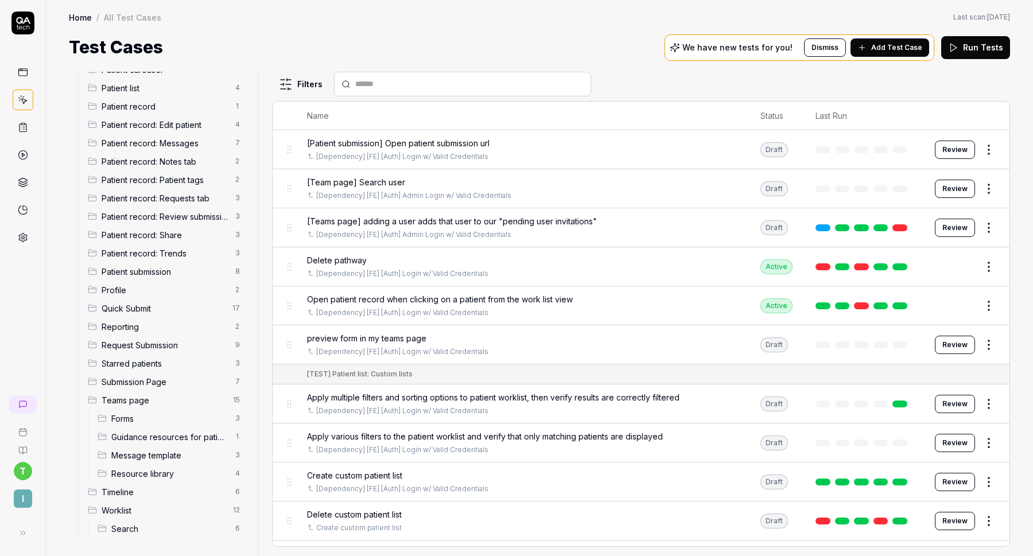
click at [226, 399] on html "t I Home / All Test Cases Home / All Test Cases Last scan: Jun 2 2025 Test Case…" at bounding box center [516, 278] width 1033 height 556
click at [212, 444] on div "Add Scenario" at bounding box center [188, 448] width 98 height 25
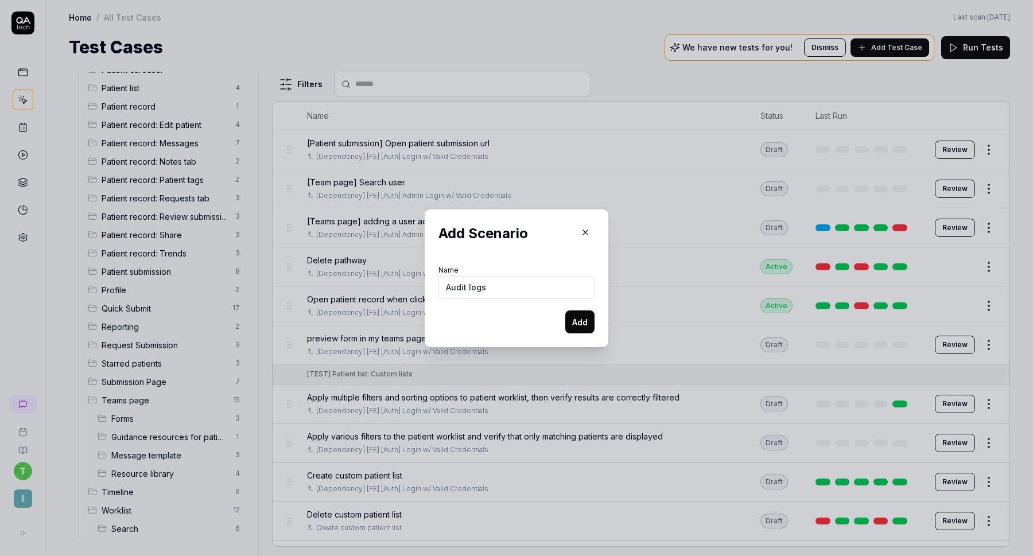
click at [575, 324] on button "Add" at bounding box center [580, 322] width 29 height 23
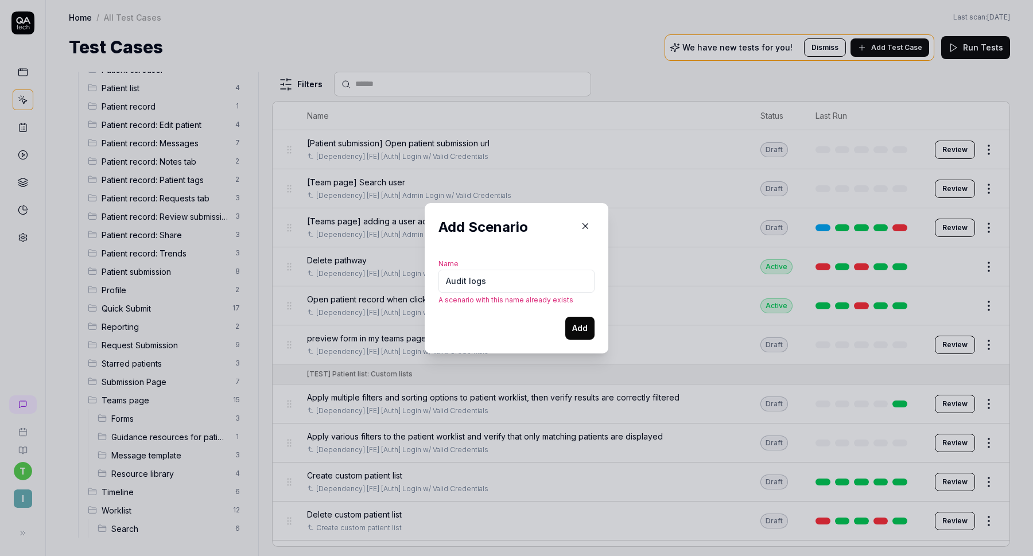
click at [582, 223] on icon "button" at bounding box center [585, 226] width 10 height 10
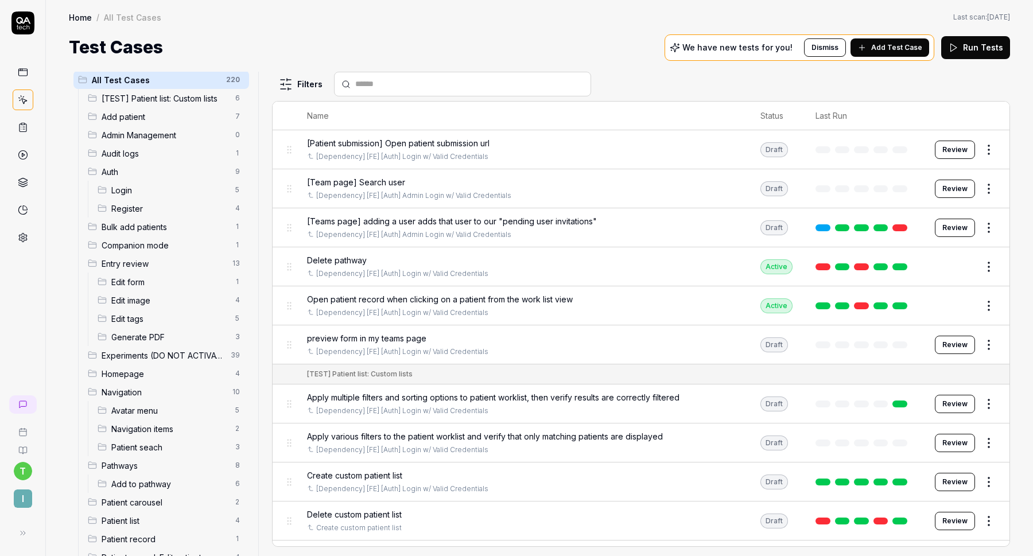
scroll to position [0, 0]
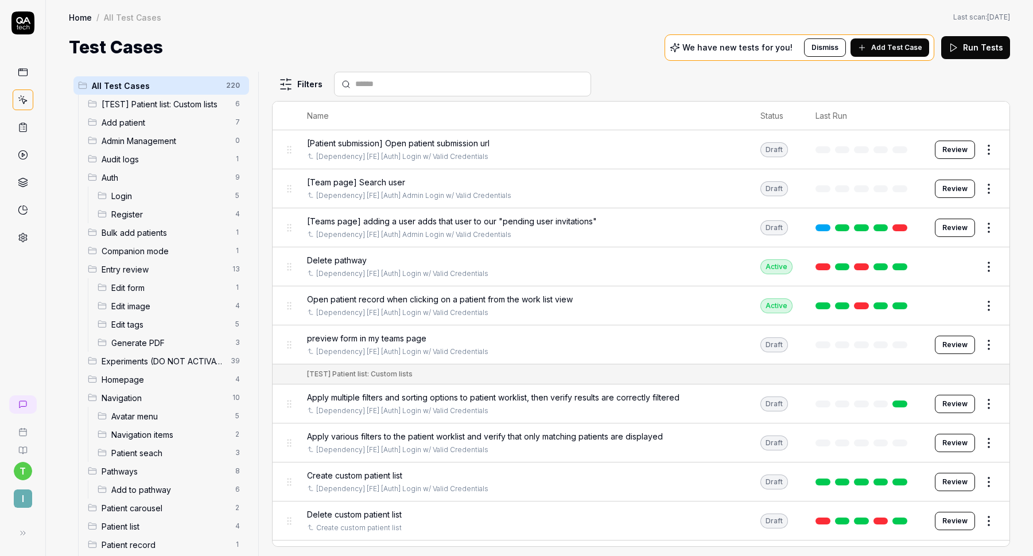
click at [230, 156] on html "t I Home / All Test Cases Home / All Test Cases Last scan: Jun 2 2025 Test Case…" at bounding box center [516, 278] width 1033 height 556
click at [205, 183] on div "Rename Scenario" at bounding box center [188, 181] width 98 height 25
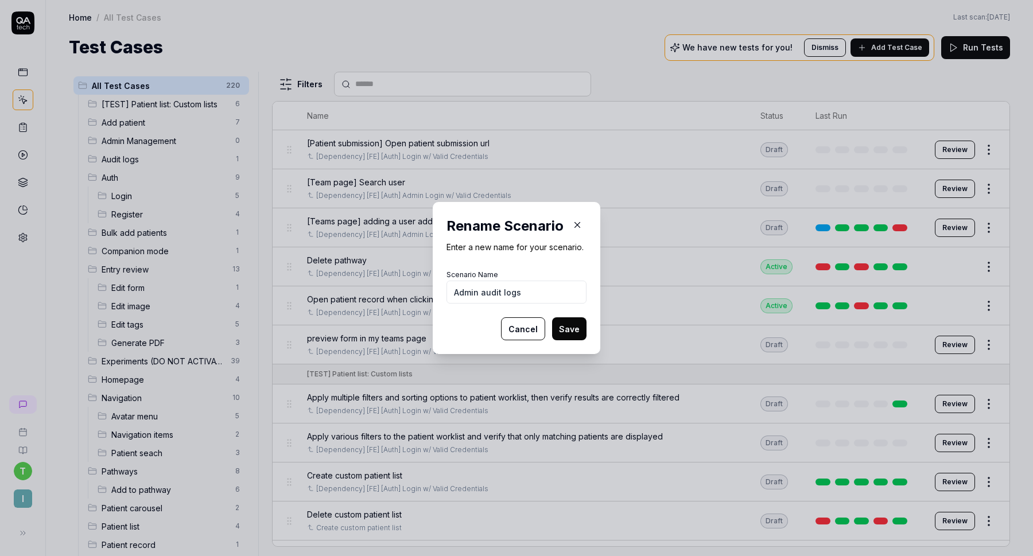
click at [568, 329] on button "Save" at bounding box center [569, 329] width 34 height 23
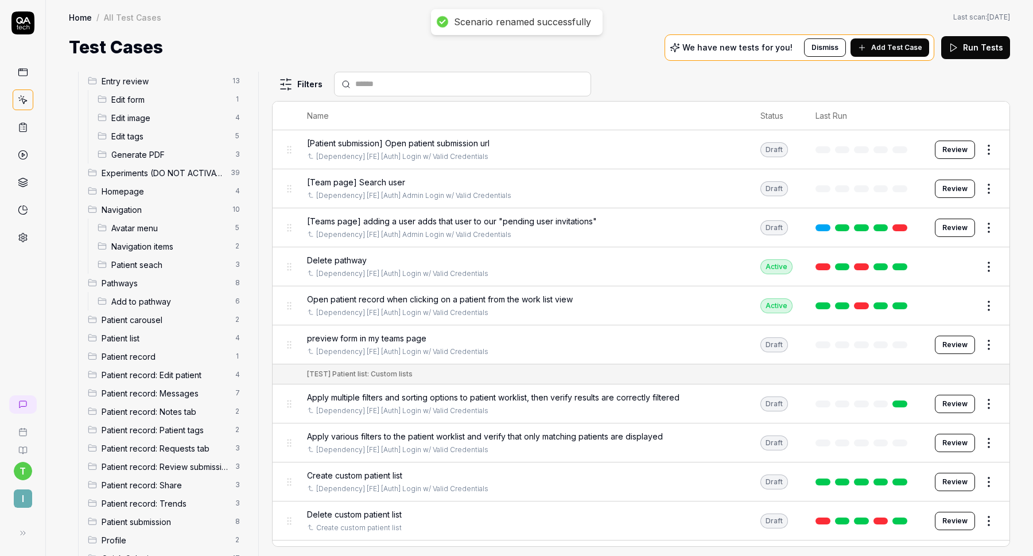
scroll to position [439, 0]
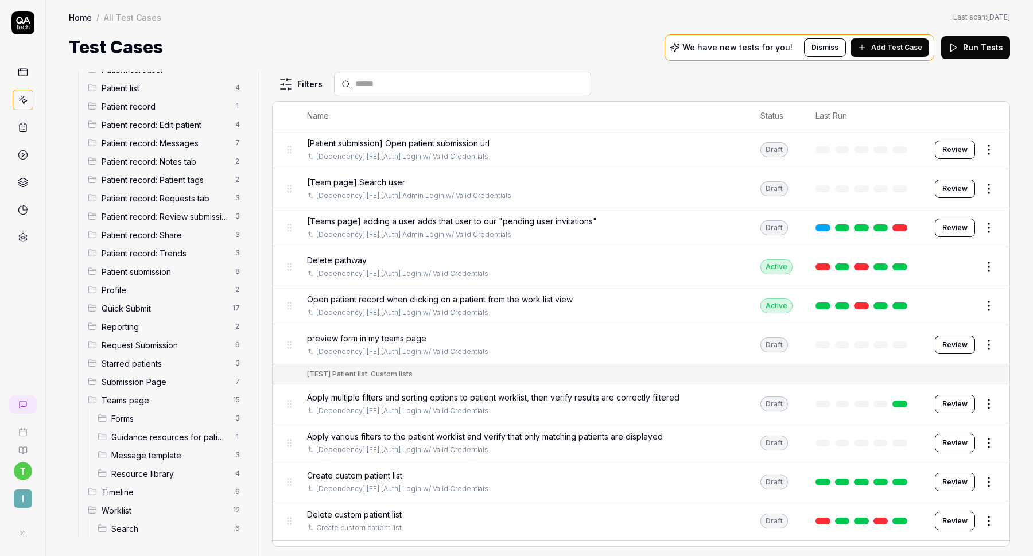
click at [226, 399] on html "Scenario renamed successfully t I Home / All Test Cases Home / All Test Cases L…" at bounding box center [516, 278] width 1033 height 556
click at [200, 451] on div "Add Scenario" at bounding box center [188, 448] width 98 height 25
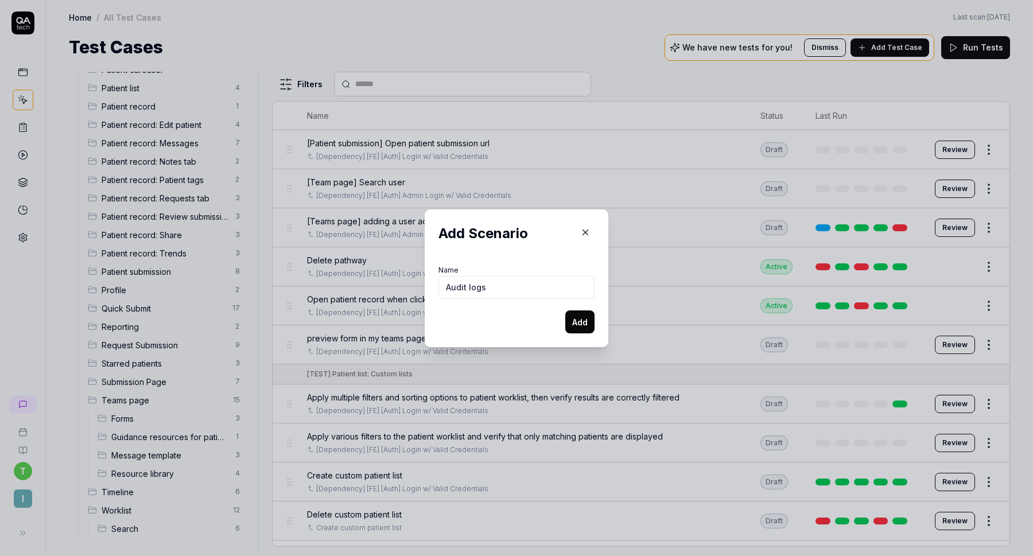
click at [571, 320] on button "Add" at bounding box center [580, 322] width 29 height 23
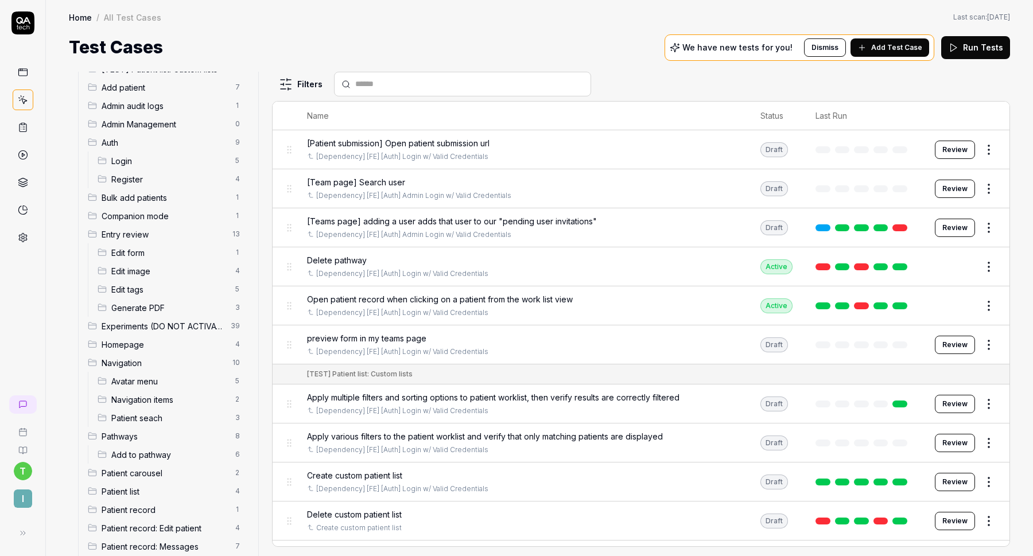
scroll to position [457, 0]
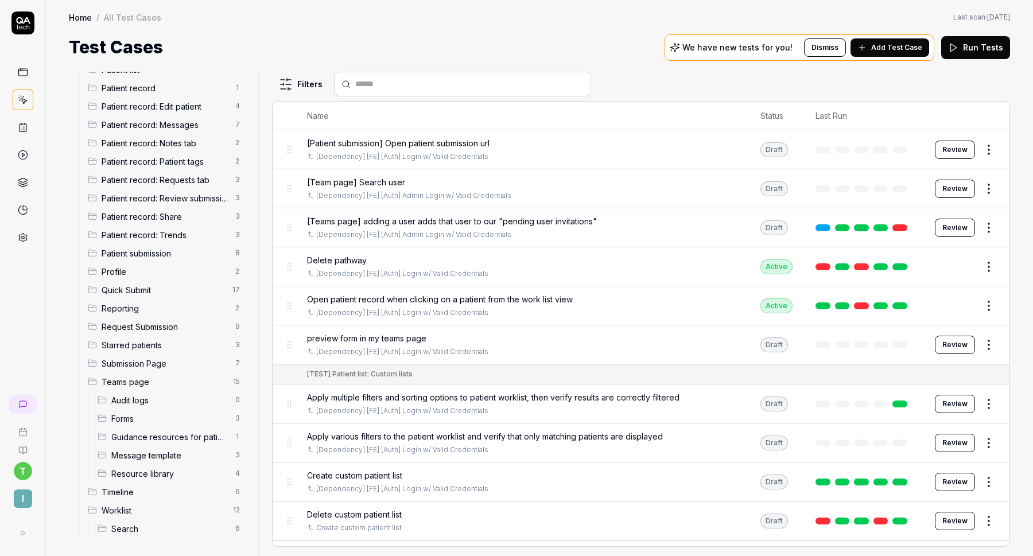
click at [153, 421] on span "Forms" at bounding box center [169, 419] width 117 height 12
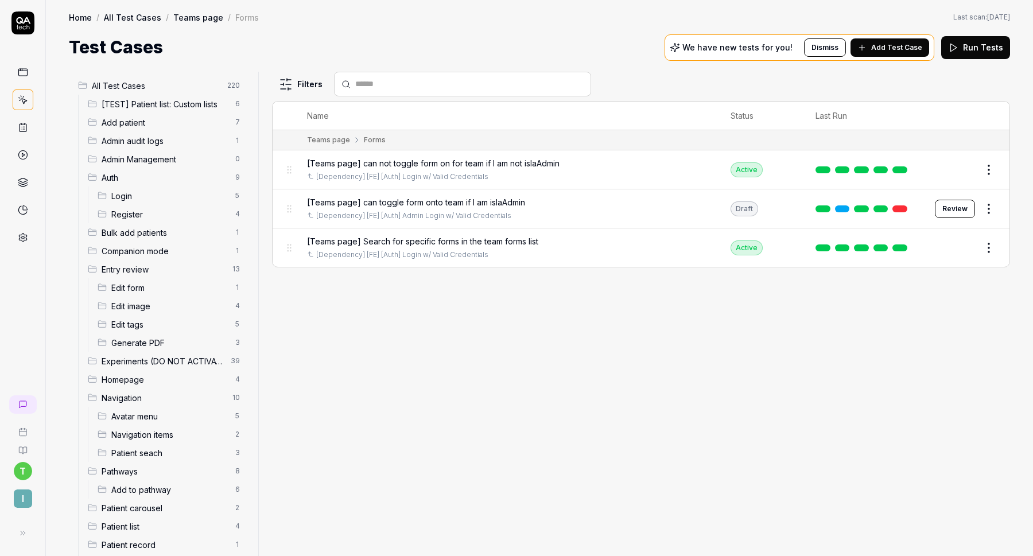
click at [161, 441] on div "Navigation items 2" at bounding box center [171, 434] width 156 height 18
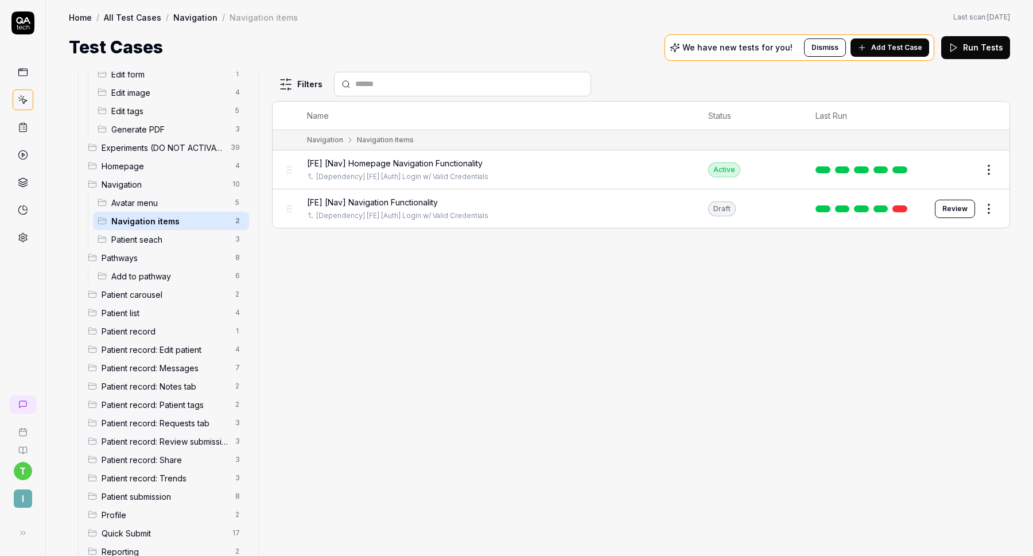
scroll to position [457, 0]
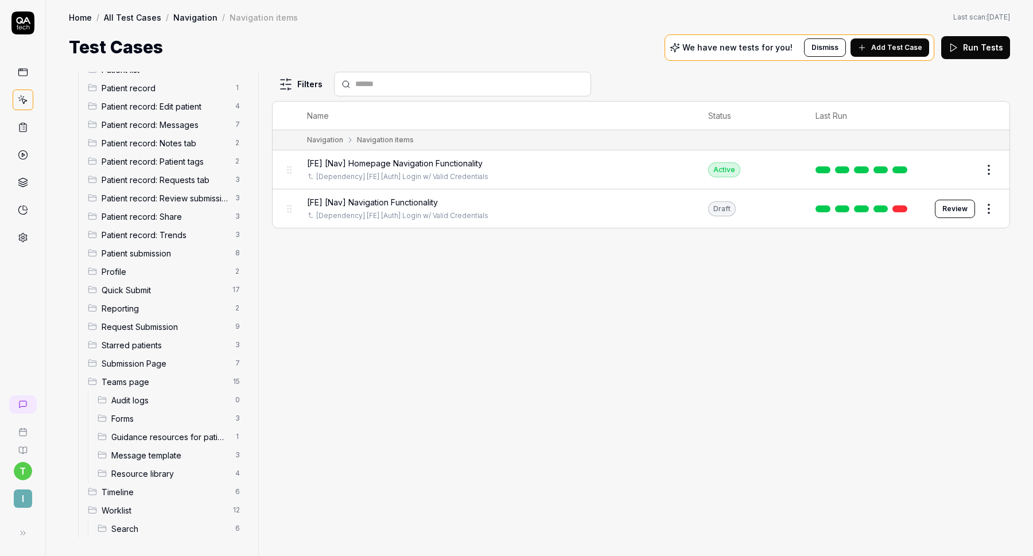
click at [150, 458] on span "Message template" at bounding box center [169, 456] width 117 height 12
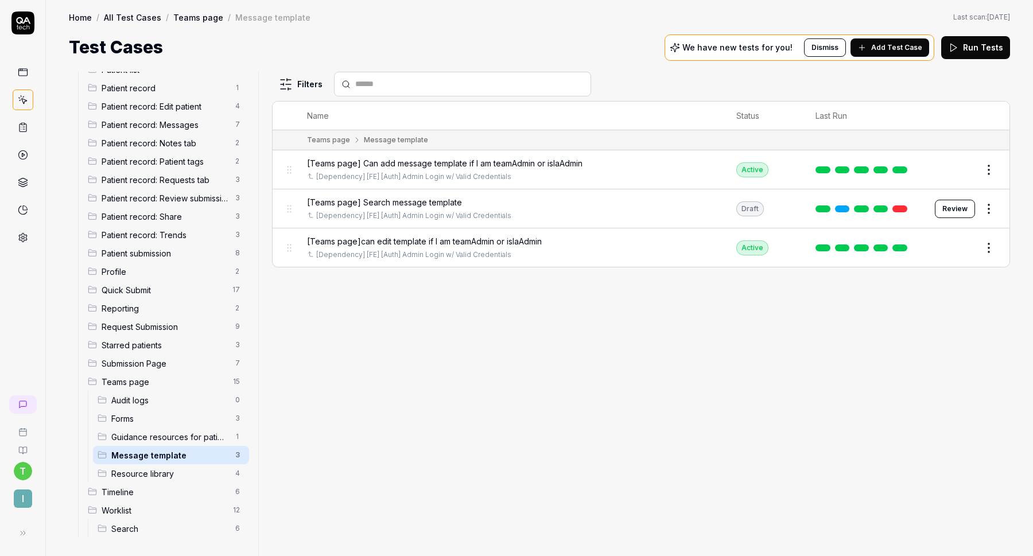
click at [168, 470] on span "Resource library" at bounding box center [169, 474] width 117 height 12
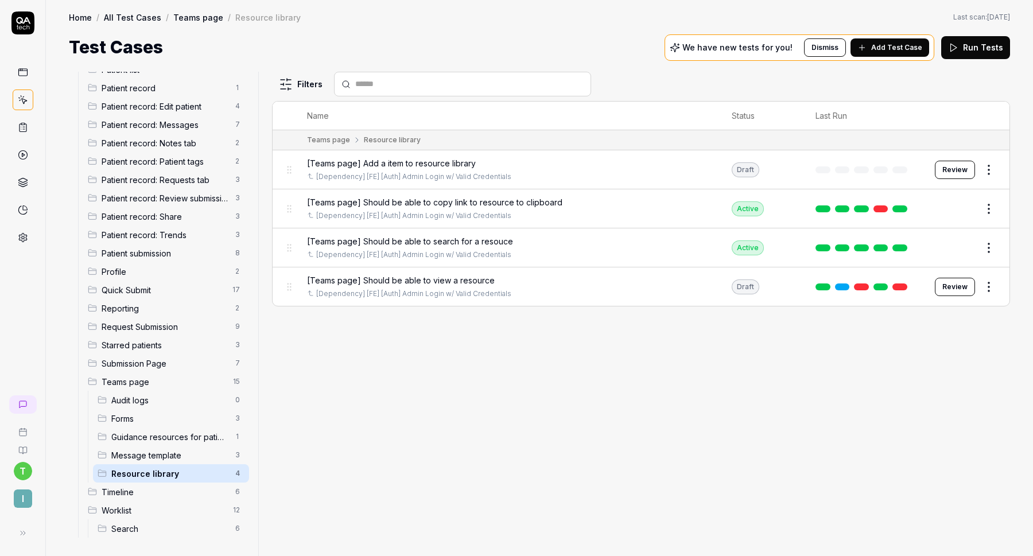
click at [961, 243] on button "Edit" at bounding box center [962, 248] width 28 height 18
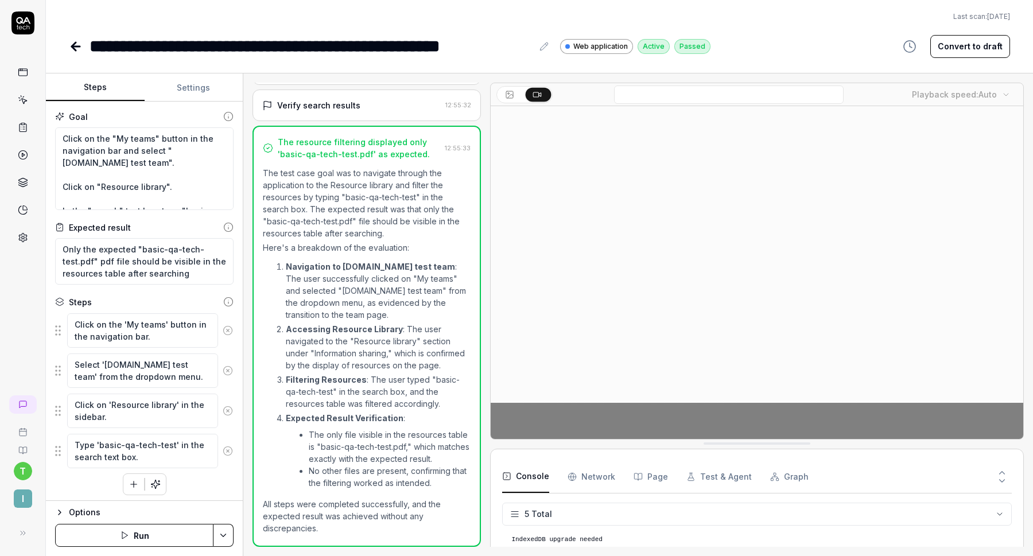
scroll to position [32, 0]
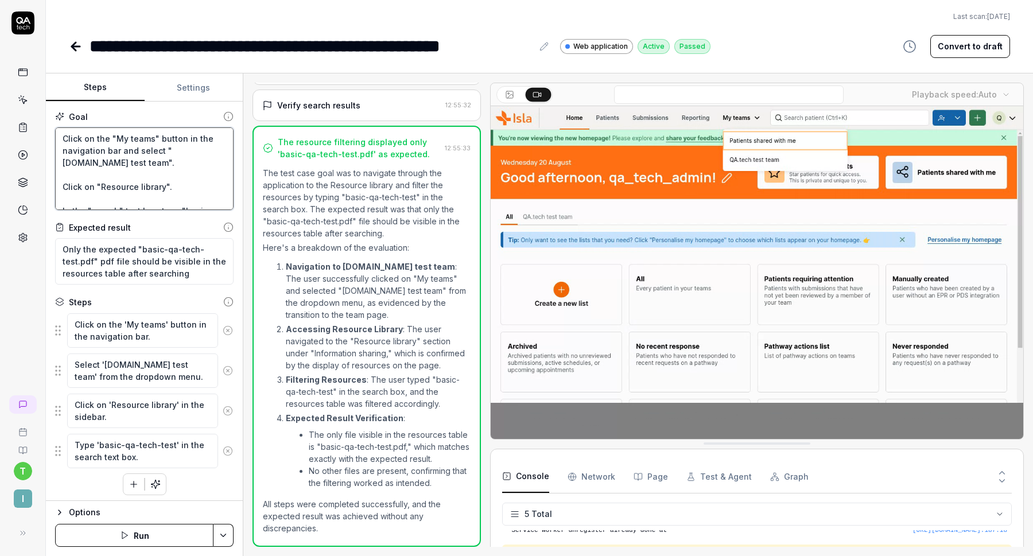
click at [172, 176] on textarea "Click on the "My teams" button in the navigation bar and select "QA.tech test t…" at bounding box center [144, 168] width 179 height 83
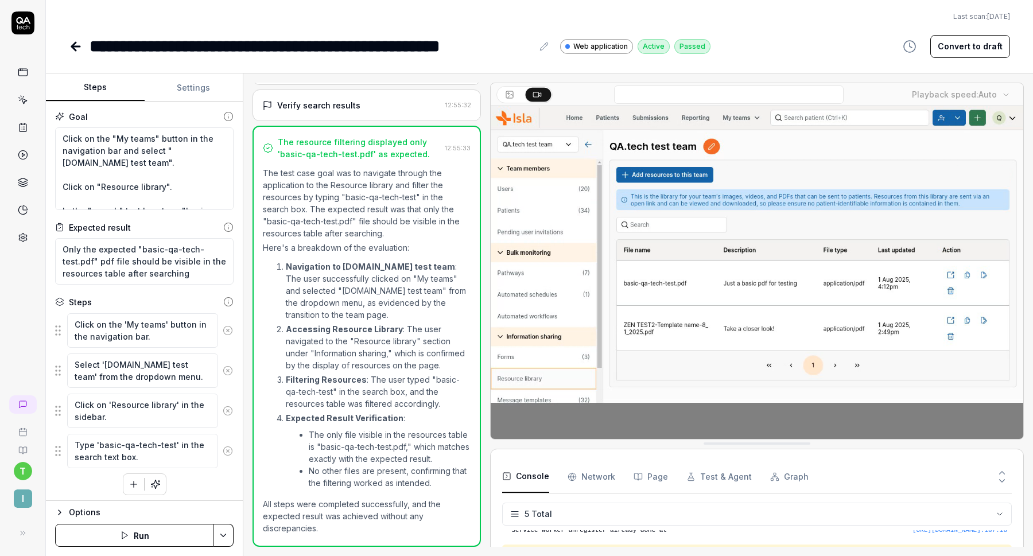
click at [78, 49] on icon at bounding box center [76, 47] width 14 height 14
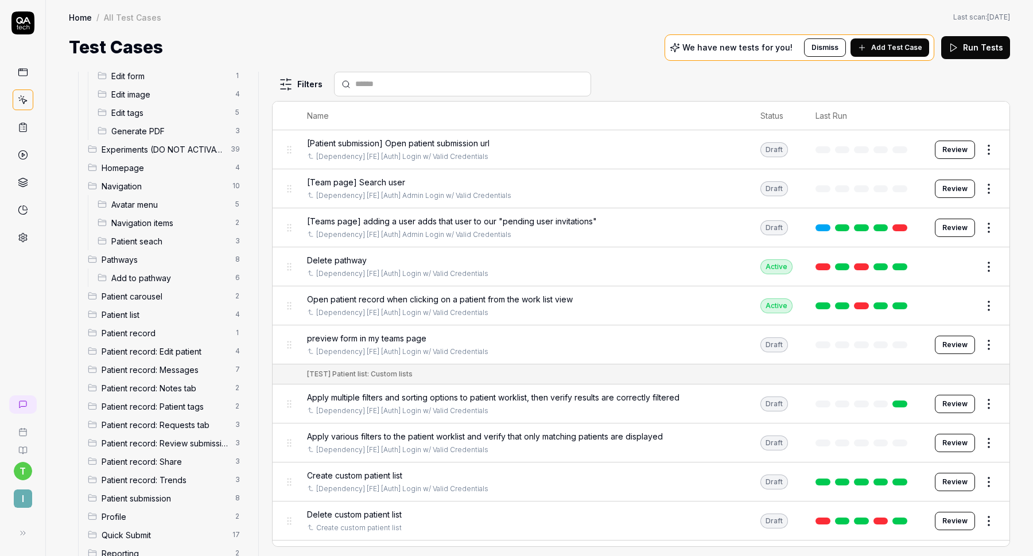
scroll to position [457, 0]
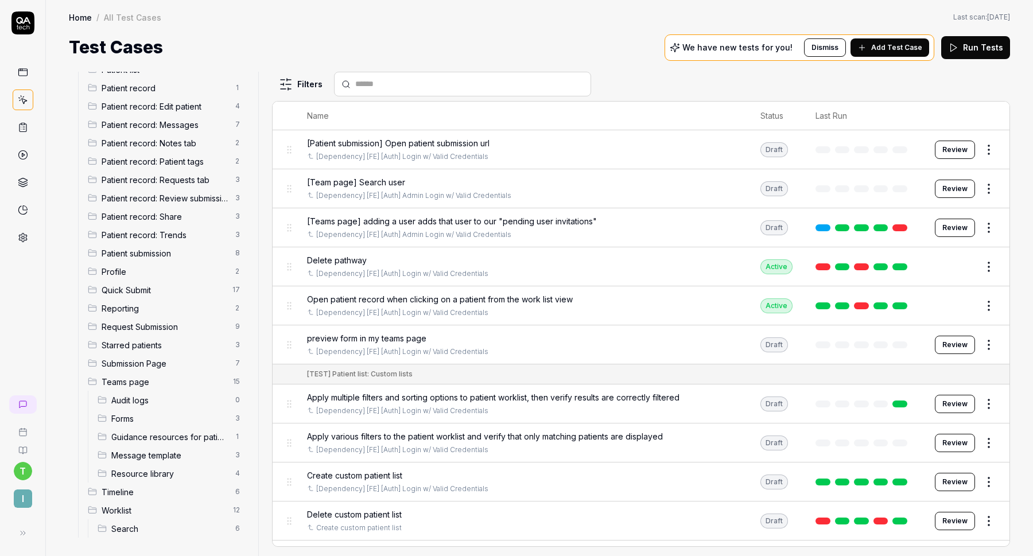
click at [137, 474] on span "Resource library" at bounding box center [169, 474] width 117 height 12
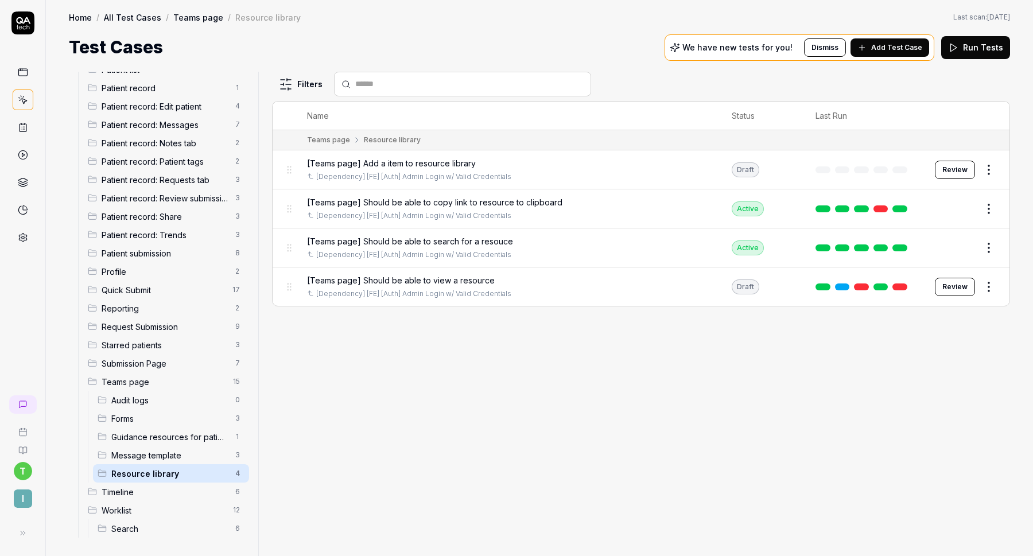
click at [169, 402] on span "Audit logs" at bounding box center [169, 400] width 117 height 12
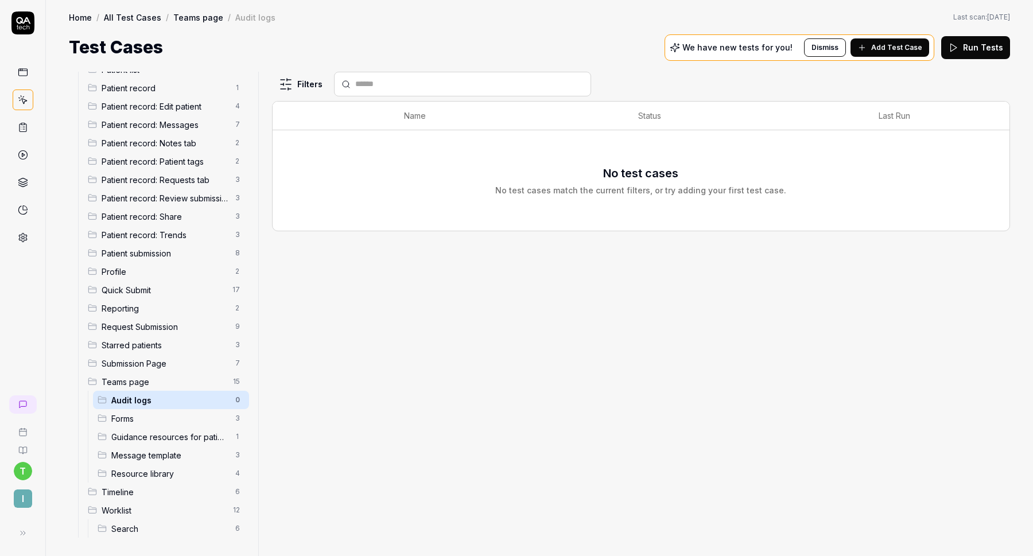
click at [880, 49] on span "Add Test Case" at bounding box center [897, 47] width 51 height 10
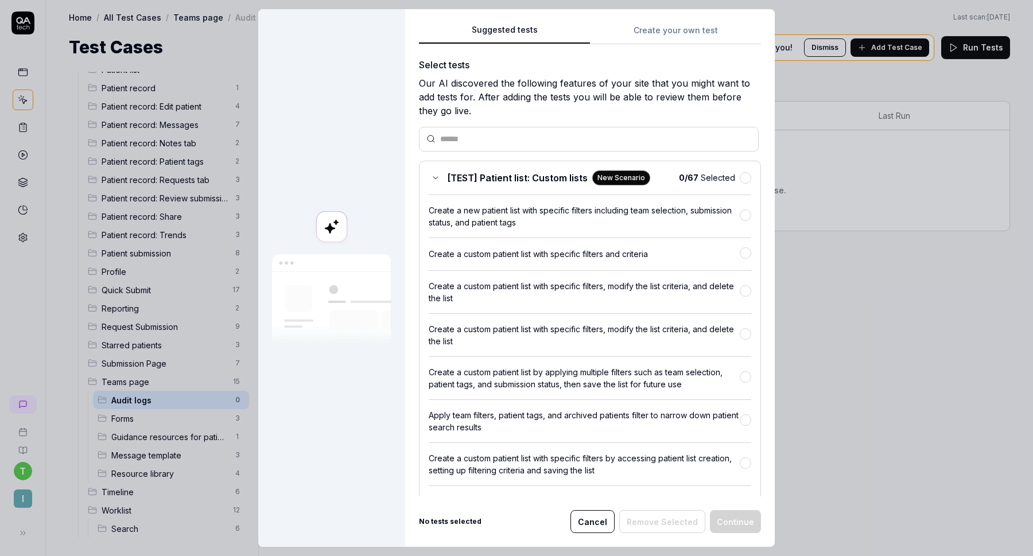
click at [642, 38] on button "Create your own test" at bounding box center [675, 34] width 171 height 21
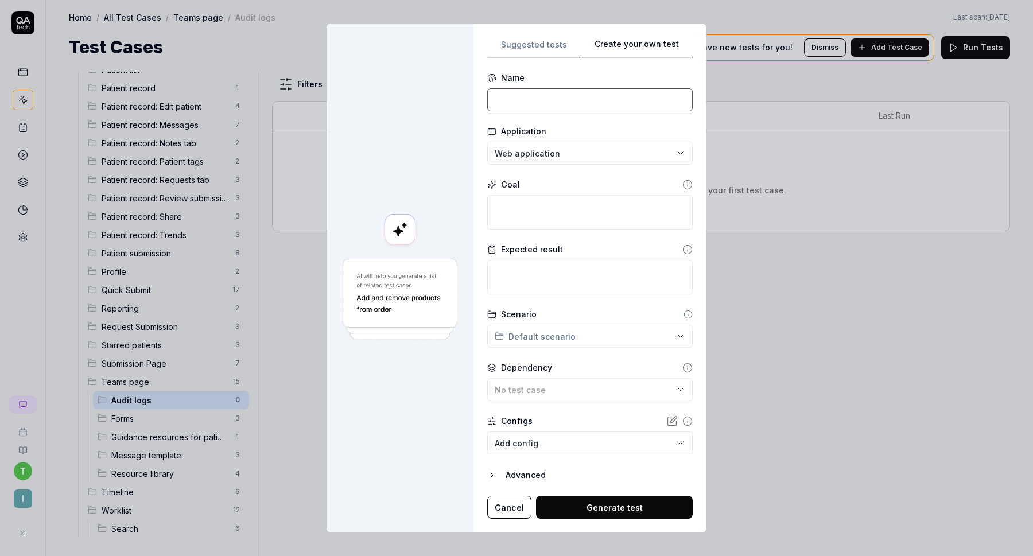
click at [579, 102] on input at bounding box center [590, 99] width 206 height 23
click at [563, 212] on textarea at bounding box center [590, 212] width 206 height 34
paste textarea "Click on the "My teams" button in the navigation bar and select "QA.tech test t…"
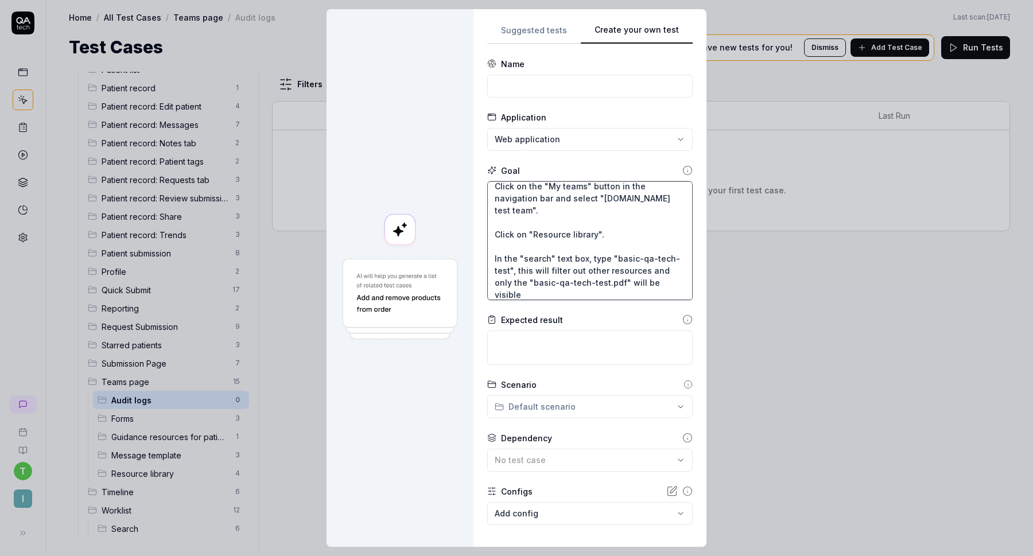
scroll to position [12, 0]
drag, startPoint x: 533, startPoint y: 286, endPoint x: 473, endPoint y: 251, distance: 69.7
click at [474, 251] on div "**********" at bounding box center [590, 278] width 233 height 538
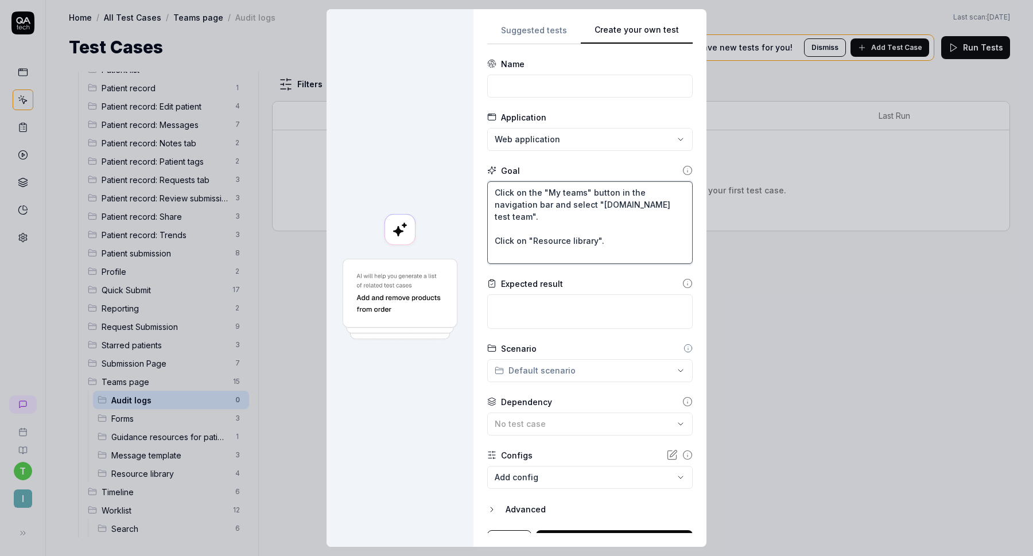
scroll to position [0, 0]
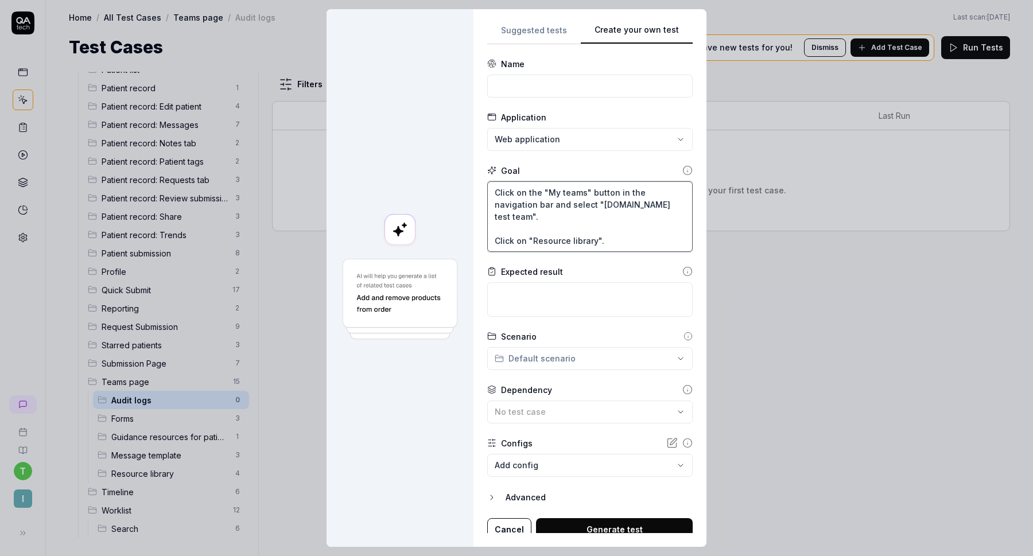
drag, startPoint x: 590, startPoint y: 227, endPoint x: 528, endPoint y: 230, distance: 62.1
click at [528, 230] on textarea "Click on the "My teams" button in the navigation bar and select "QA.tech test t…" at bounding box center [590, 216] width 206 height 71
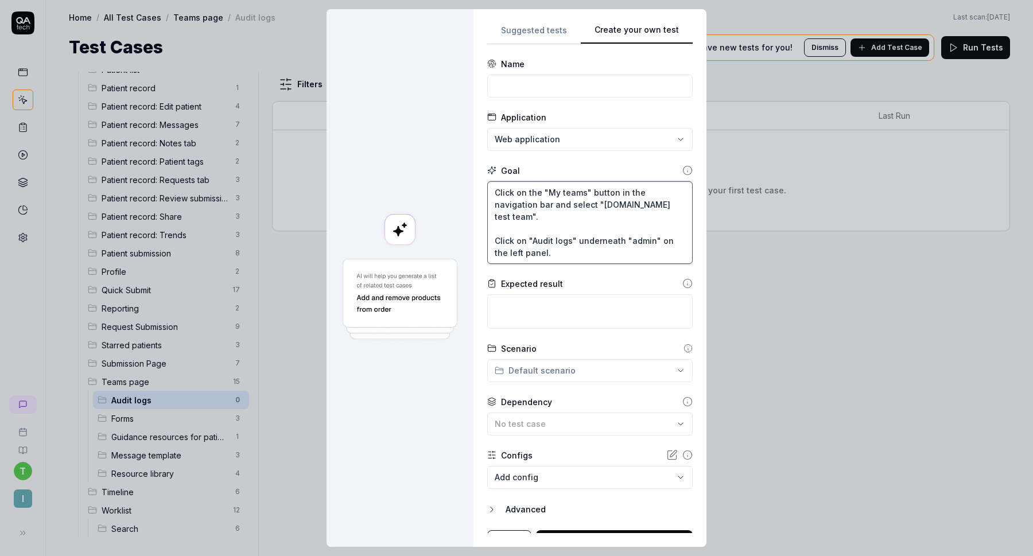
scroll to position [12, 0]
click at [560, 80] on input at bounding box center [590, 86] width 206 height 23
click at [566, 305] on textarea at bounding box center [590, 312] width 206 height 34
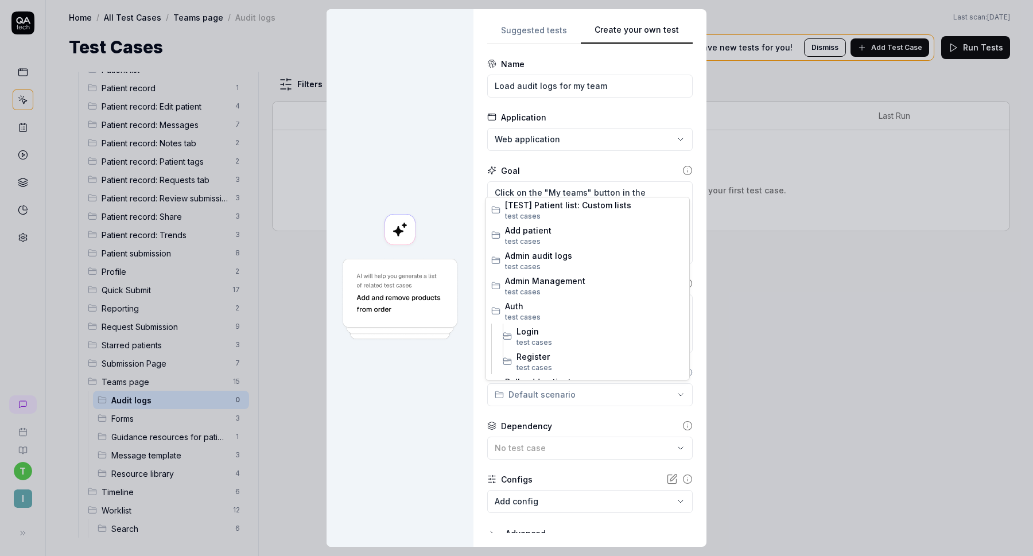
click at [568, 401] on div "**********" at bounding box center [516, 278] width 1033 height 556
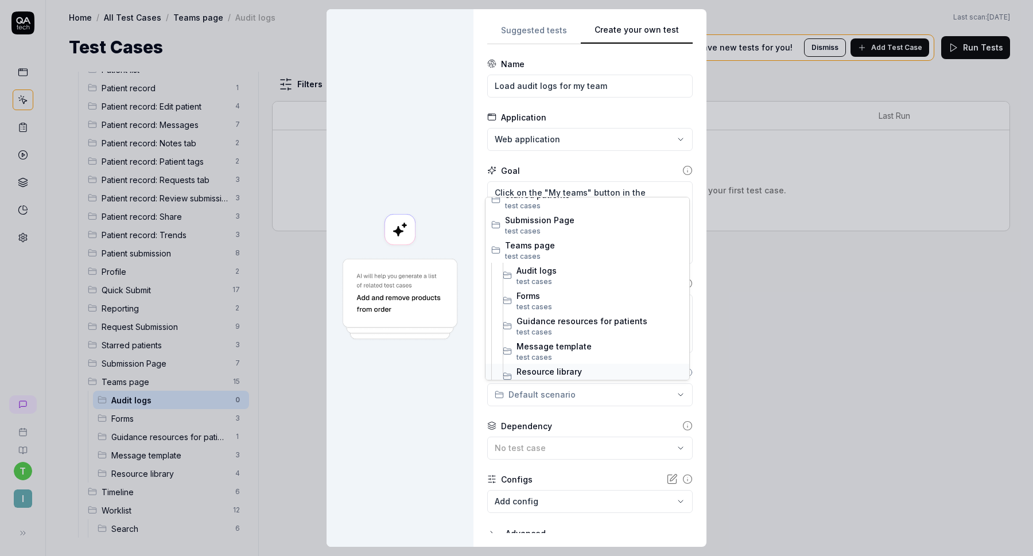
scroll to position [971, 0]
click at [569, 276] on span "test case s" at bounding box center [600, 281] width 167 height 10
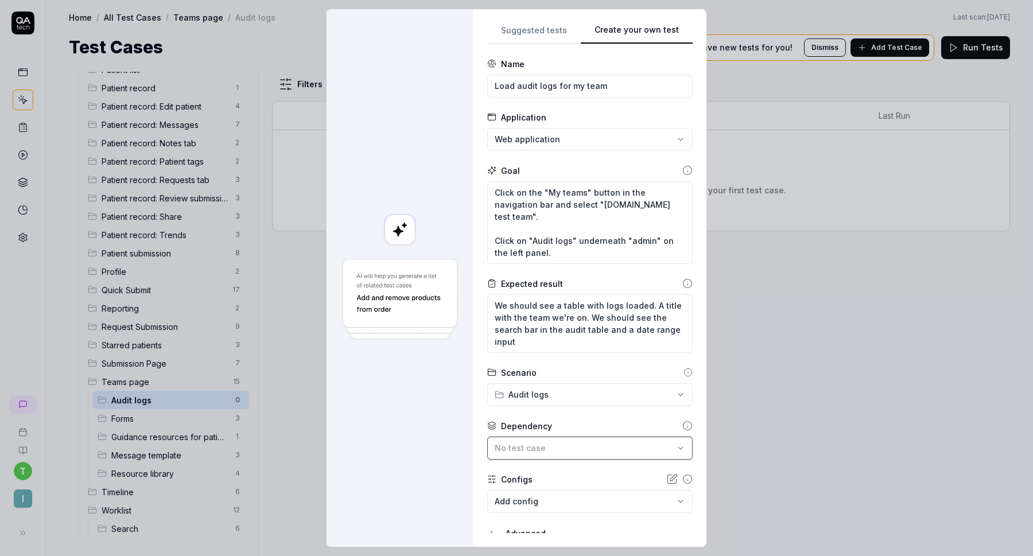
click at [542, 450] on div "No test case" at bounding box center [584, 448] width 179 height 12
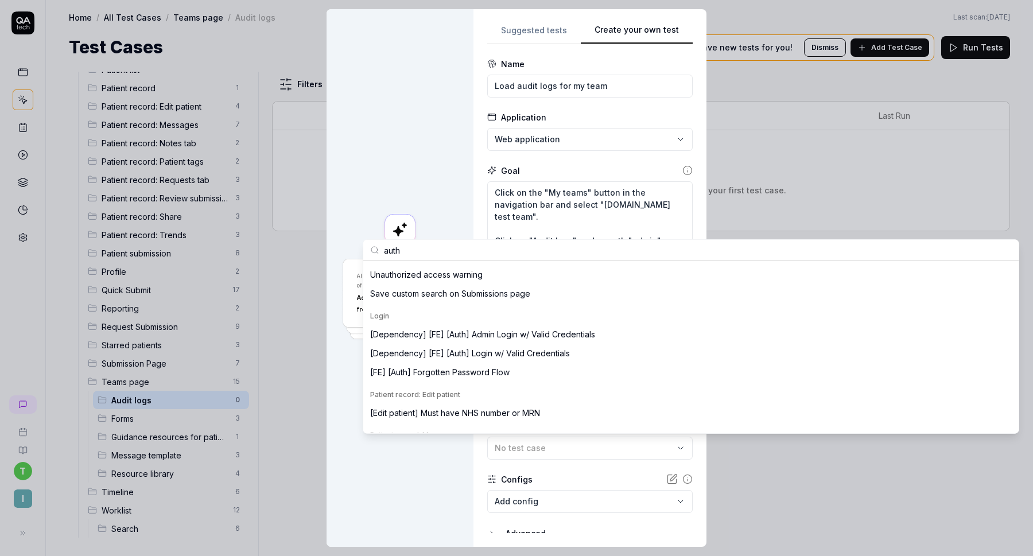
scroll to position [240, 0]
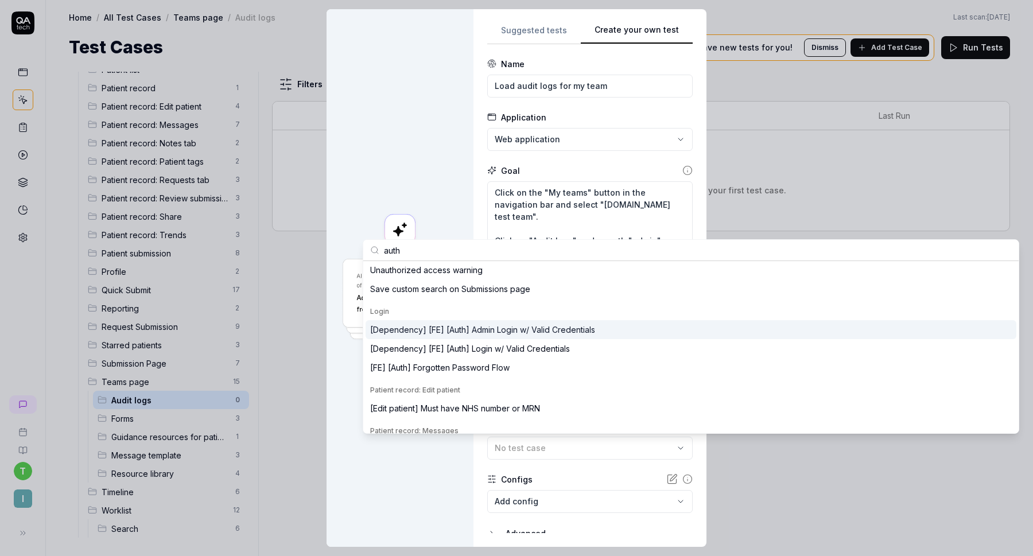
click at [611, 329] on div "[Dependency] [FE] [Auth] Admin Login w/ Valid Credentials" at bounding box center [691, 329] width 651 height 19
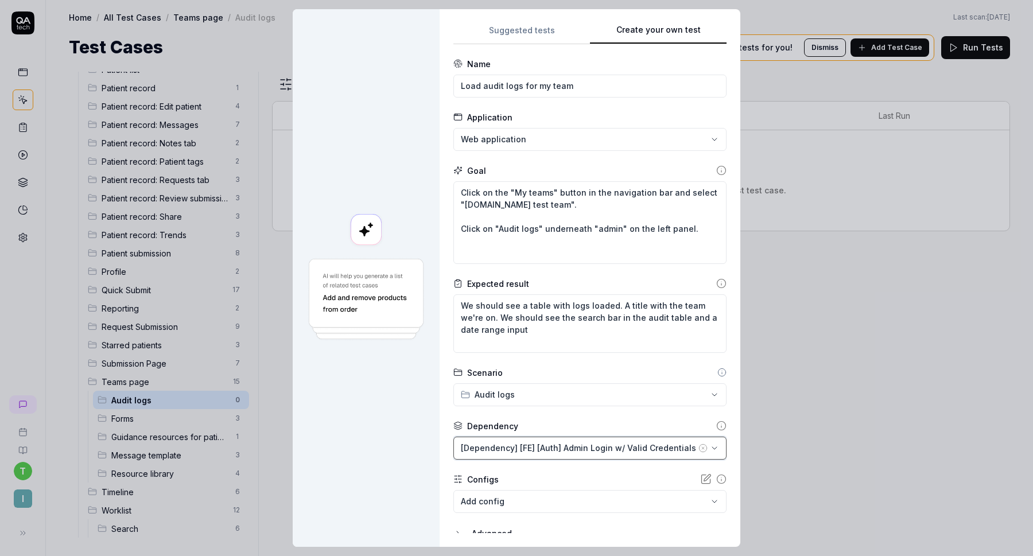
scroll to position [44, 0]
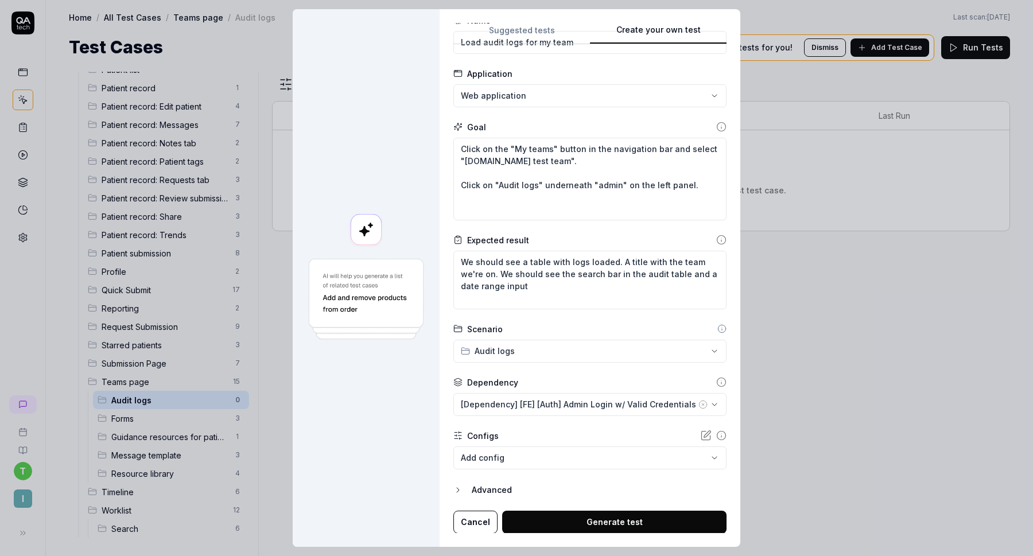
click at [564, 518] on button "Generate test" at bounding box center [614, 522] width 224 height 23
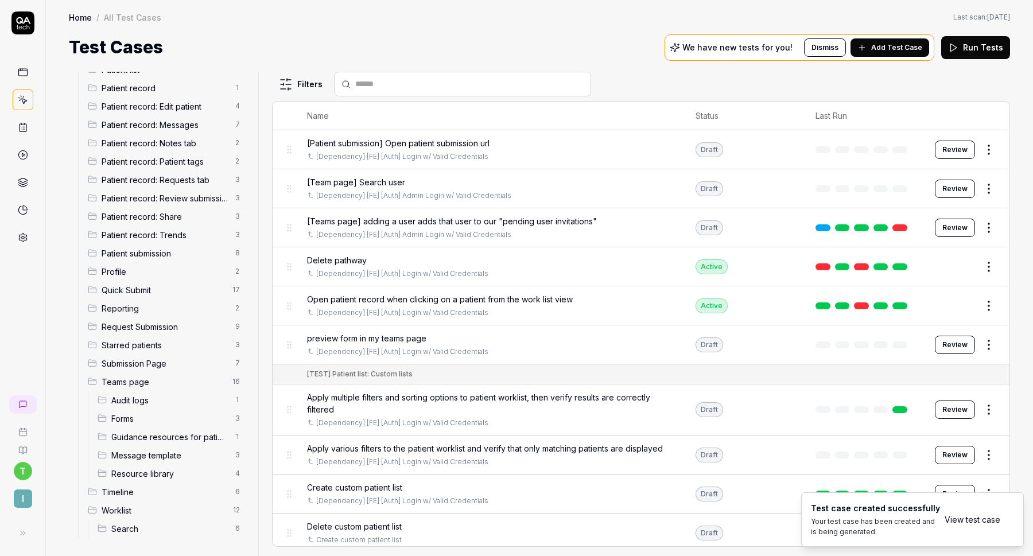
click at [150, 402] on span "Audit logs" at bounding box center [169, 400] width 117 height 12
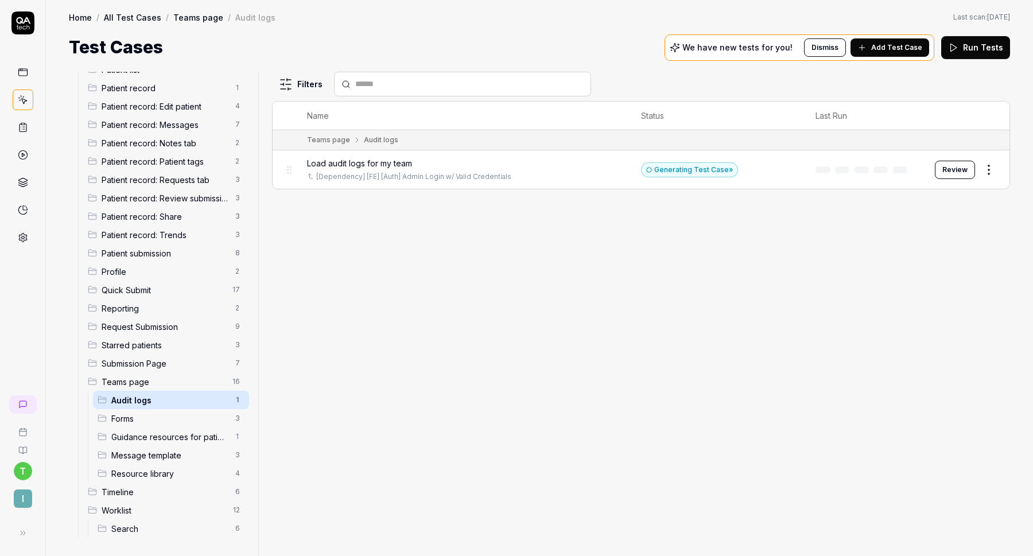
click at [955, 166] on button "Review" at bounding box center [955, 170] width 40 height 18
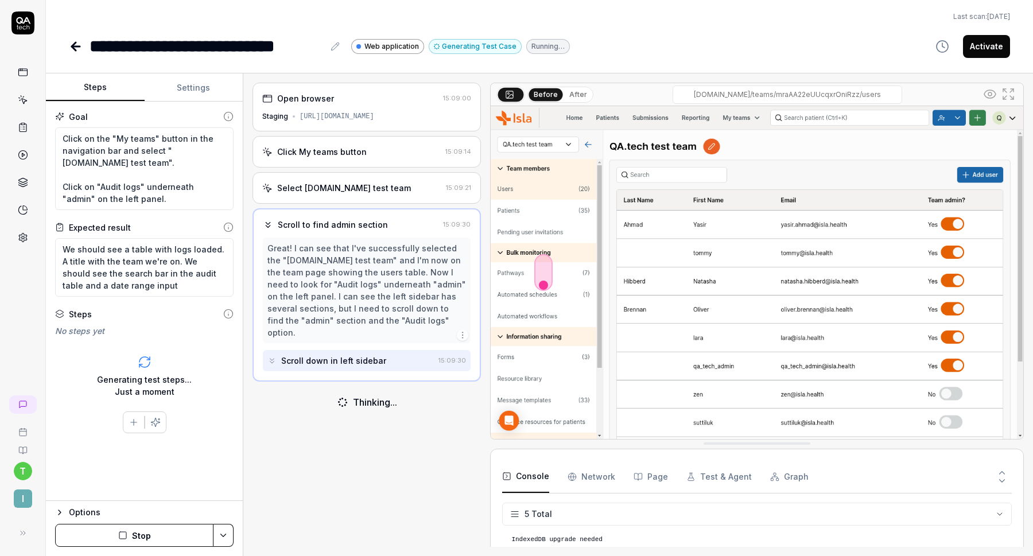
scroll to position [32, 0]
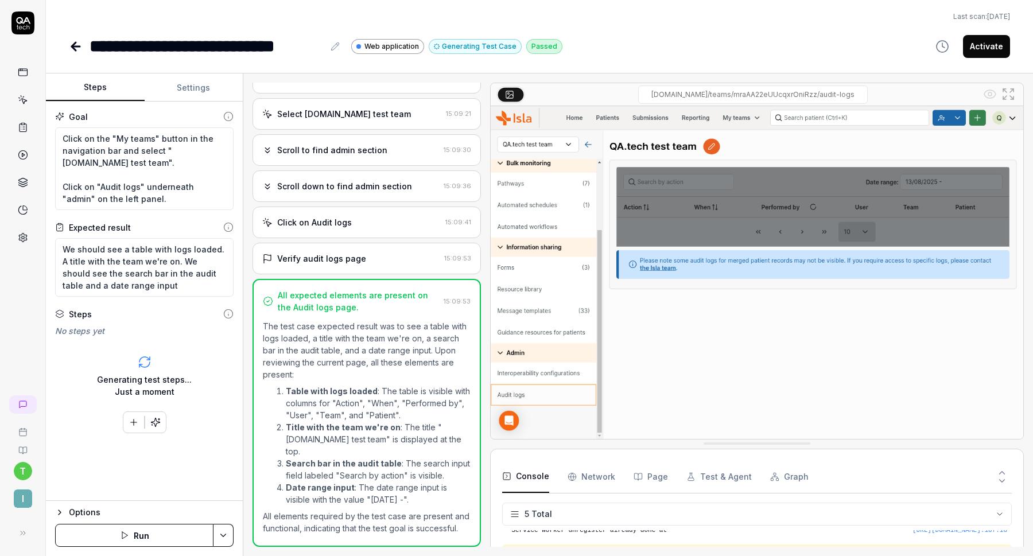
scroll to position [98, 0]
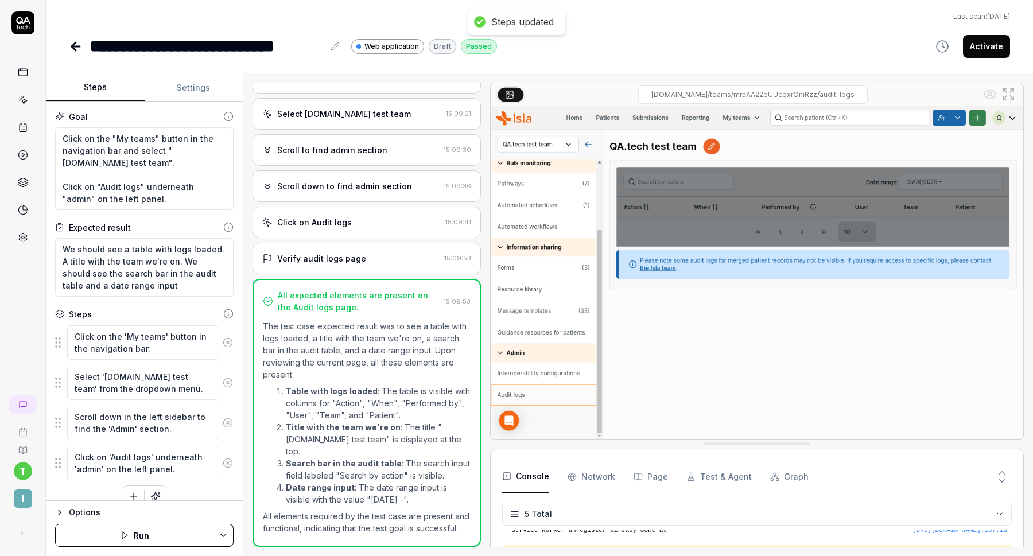
click at [992, 45] on button "Activate" at bounding box center [986, 46] width 47 height 23
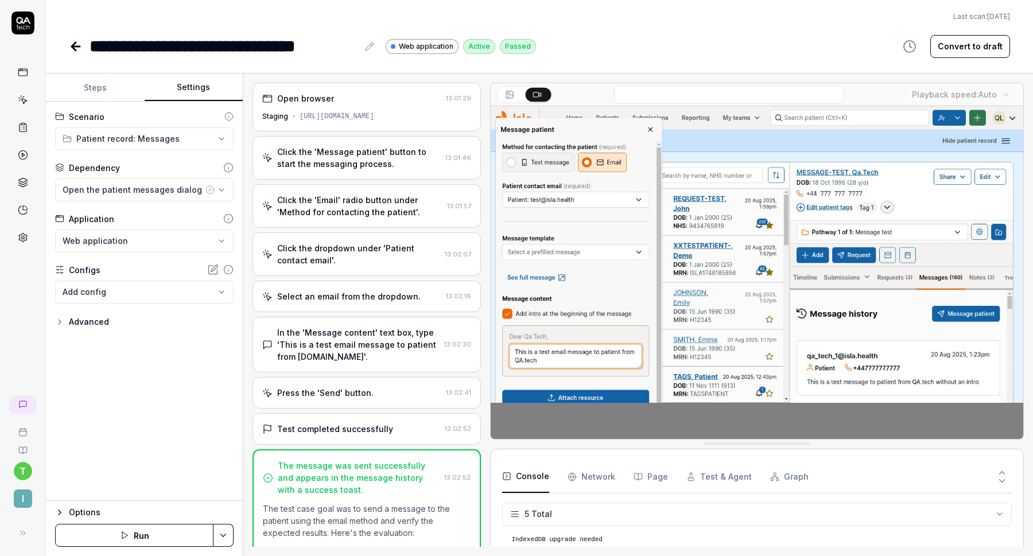
scroll to position [32, 0]
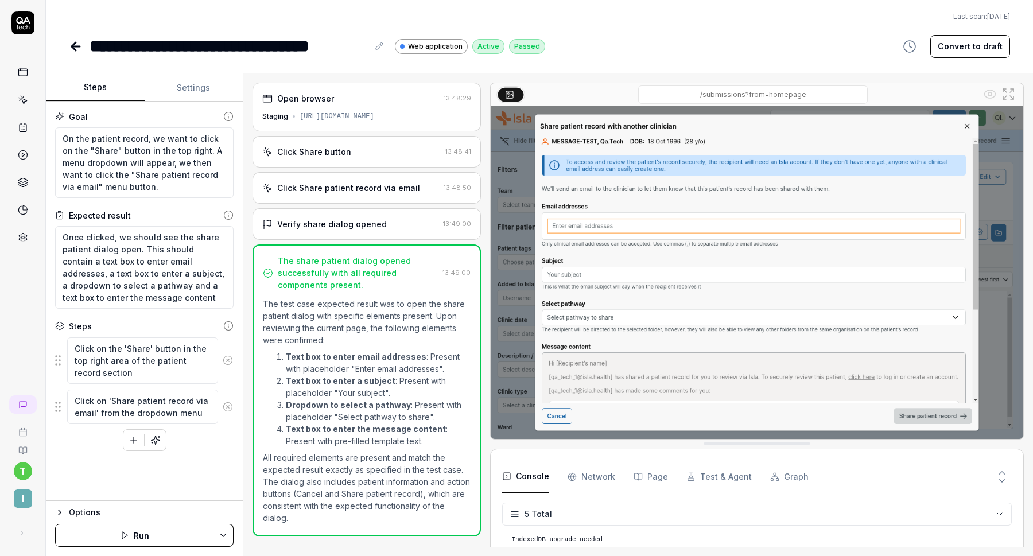
scroll to position [32, 0]
type textarea "*"
